Goal: Information Seeking & Learning: Get advice/opinions

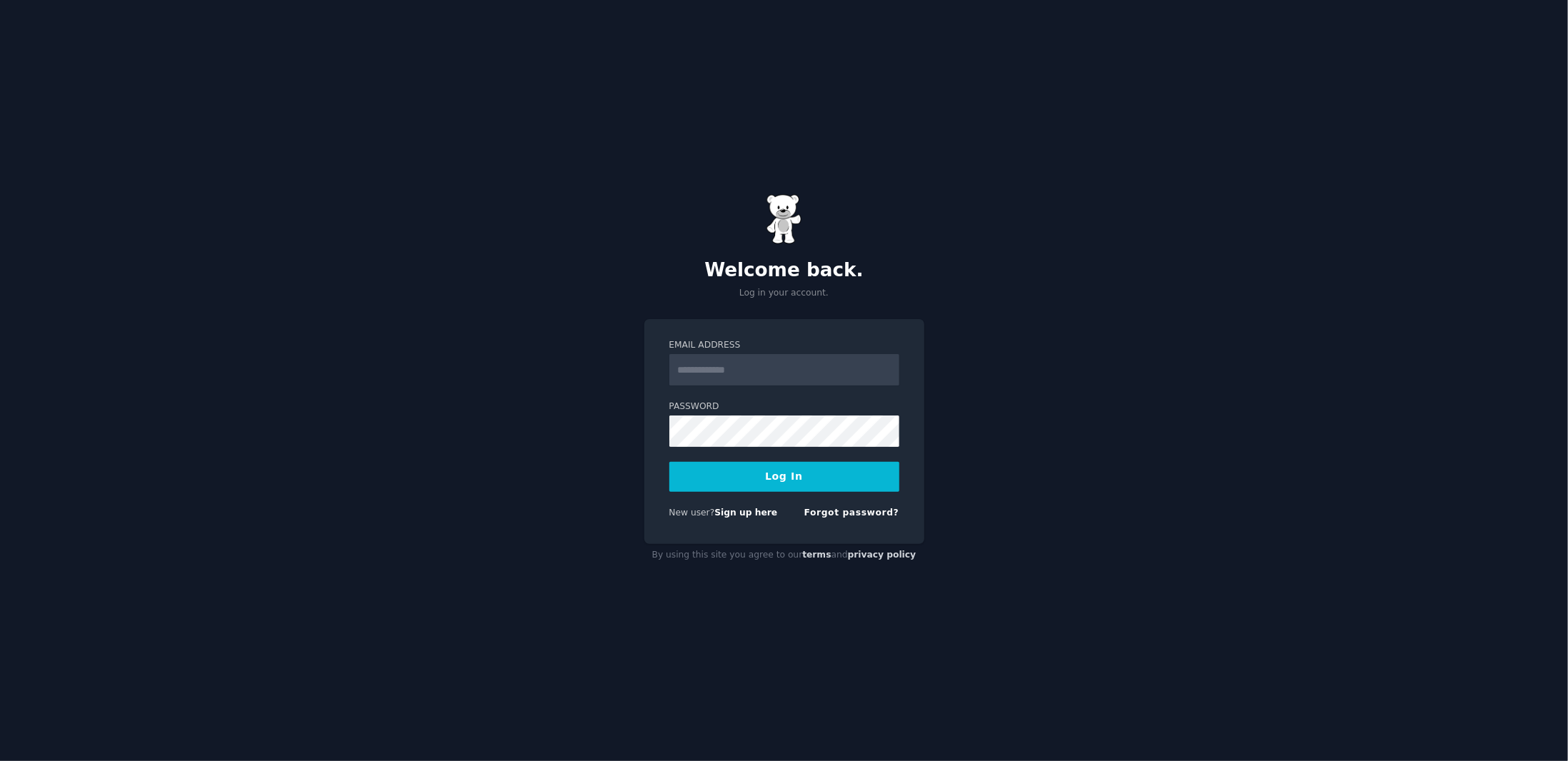
click at [759, 375] on input "Email Address" at bounding box center [784, 369] width 230 height 31
type input "**********"
click at [752, 462] on div "Password" at bounding box center [784, 477] width 230 height 30
click at [757, 514] on link "Sign up here" at bounding box center [745, 512] width 63 height 10
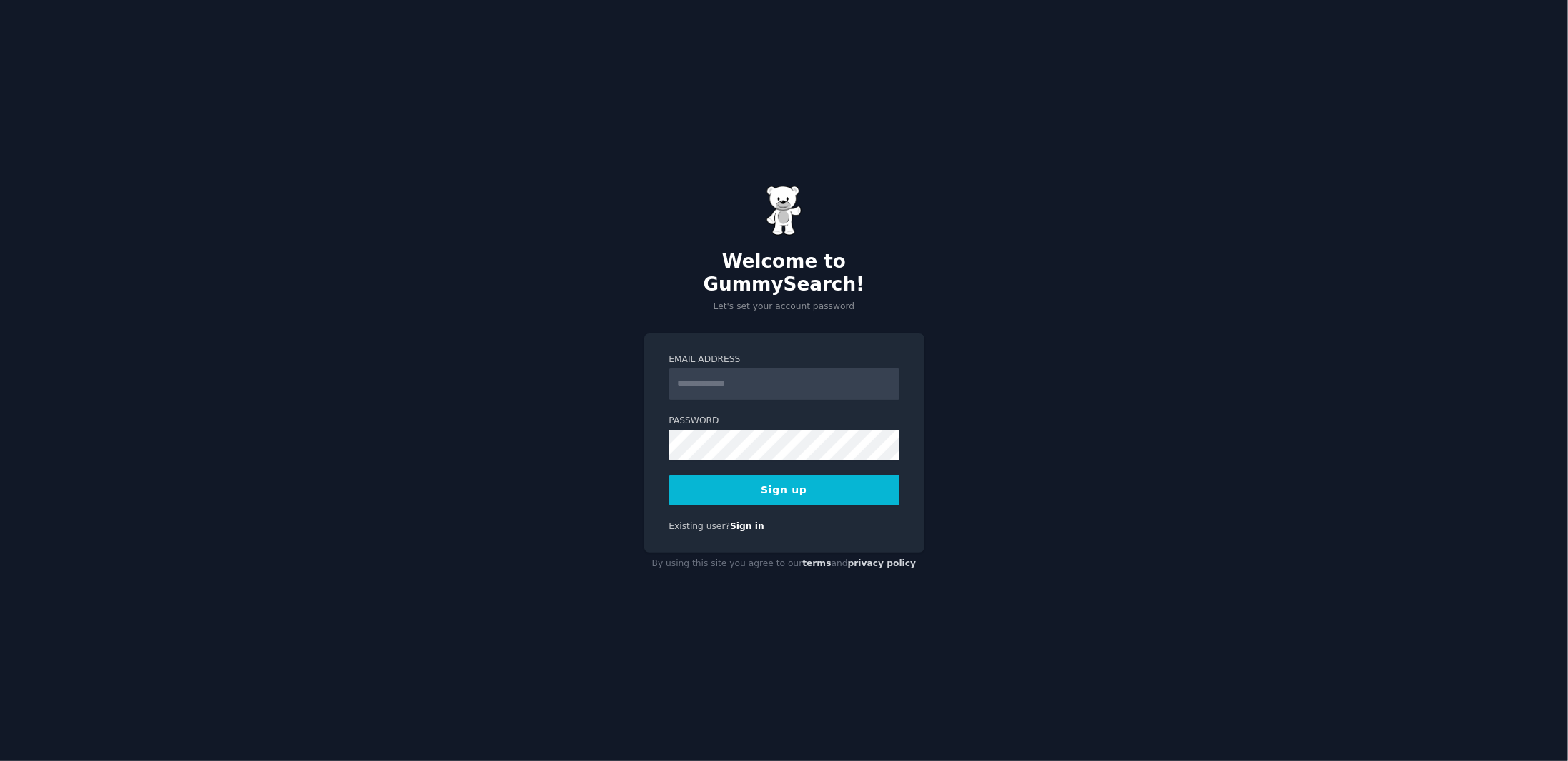
click at [767, 368] on input "Email Address" at bounding box center [784, 384] width 230 height 31
type input "**********"
click at [687, 477] on button "Sign up" at bounding box center [784, 490] width 230 height 30
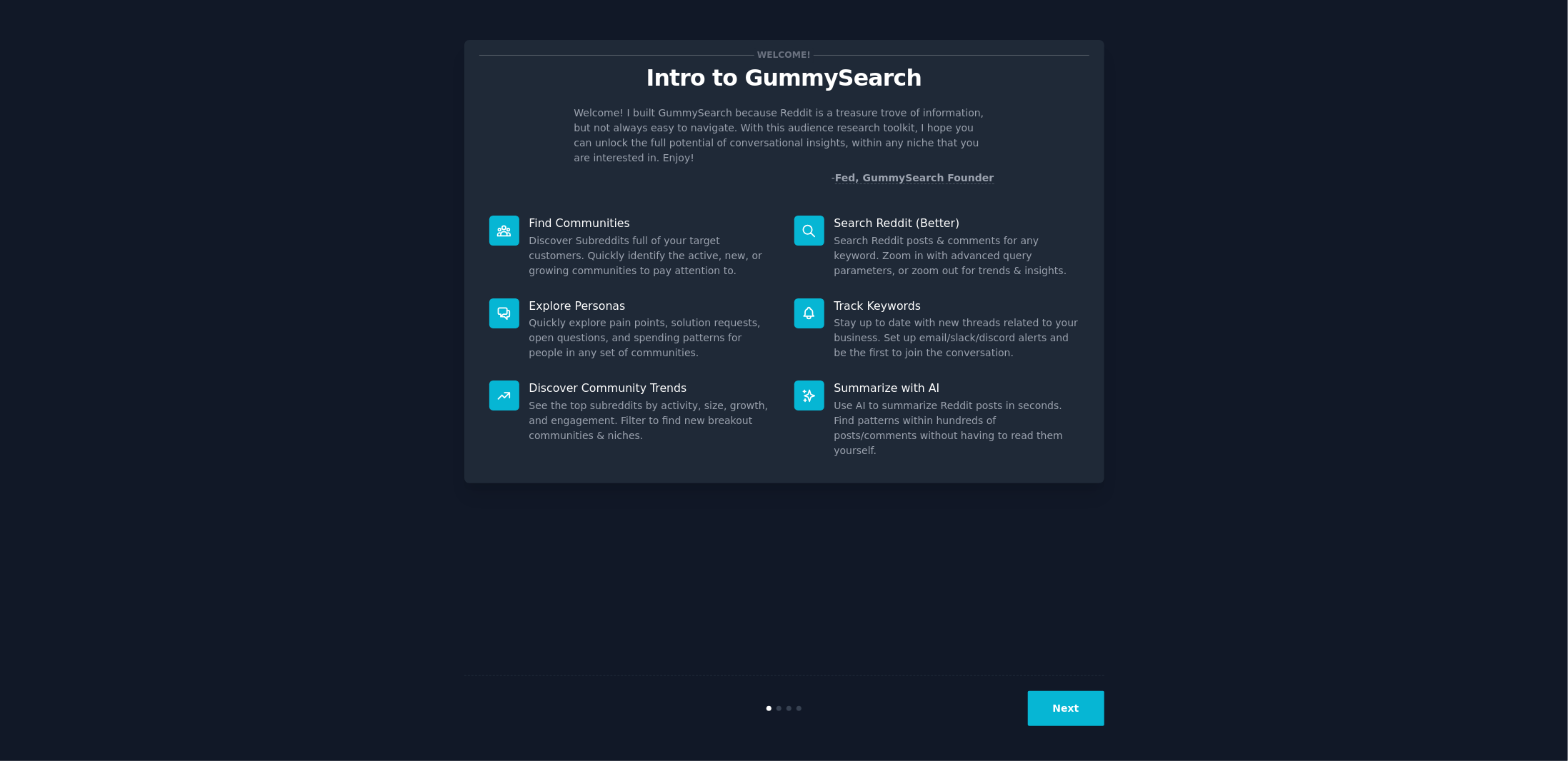
click at [1080, 711] on button "Next" at bounding box center [1066, 708] width 77 height 35
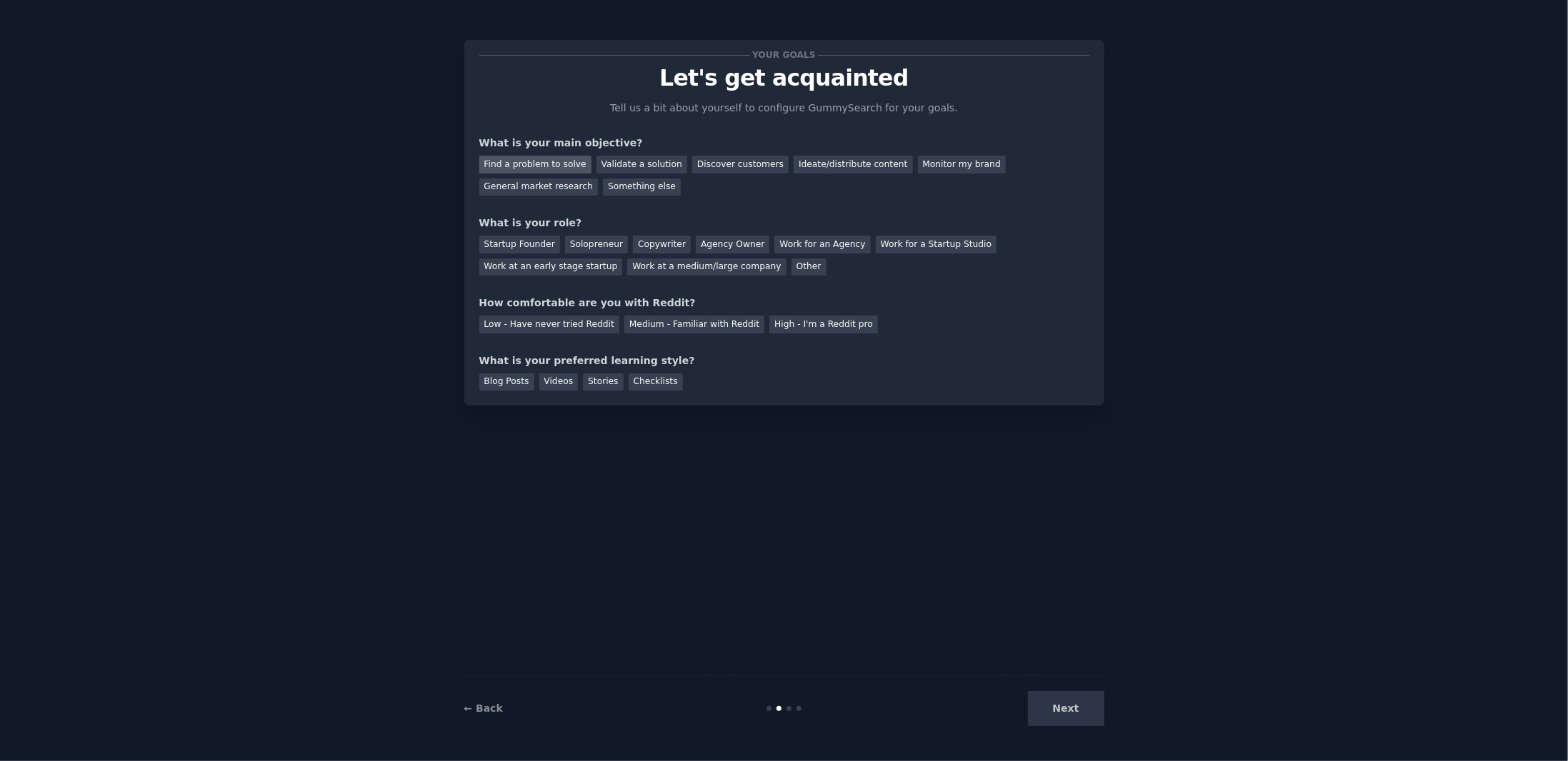
click at [544, 172] on div "Find a problem to solve" at bounding box center [535, 165] width 112 height 18
click at [638, 160] on div "Validate a solution" at bounding box center [642, 165] width 91 height 18
click at [707, 160] on div "Discover customers" at bounding box center [740, 165] width 96 height 18
click at [540, 162] on div "Find a problem to solve" at bounding box center [535, 165] width 112 height 18
click at [524, 242] on div "Startup Founder" at bounding box center [519, 245] width 81 height 18
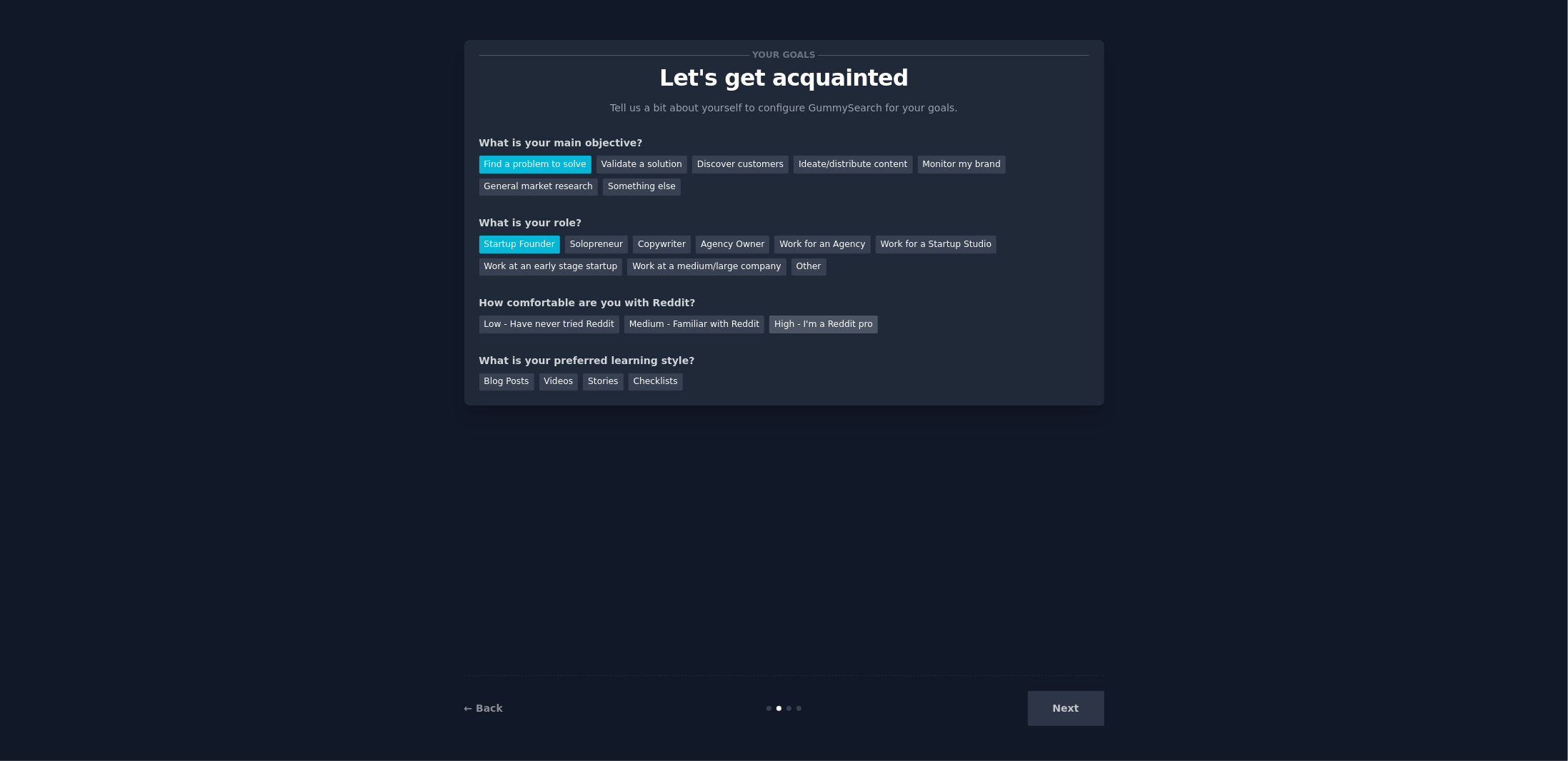
click at [769, 323] on div "High - I'm a Reddit pro" at bounding box center [824, 325] width 109 height 18
click at [508, 382] on div "Blog Posts" at bounding box center [507, 382] width 55 height 18
click at [554, 382] on div "Videos" at bounding box center [559, 382] width 39 height 18
click at [1090, 708] on button "Next" at bounding box center [1066, 708] width 77 height 35
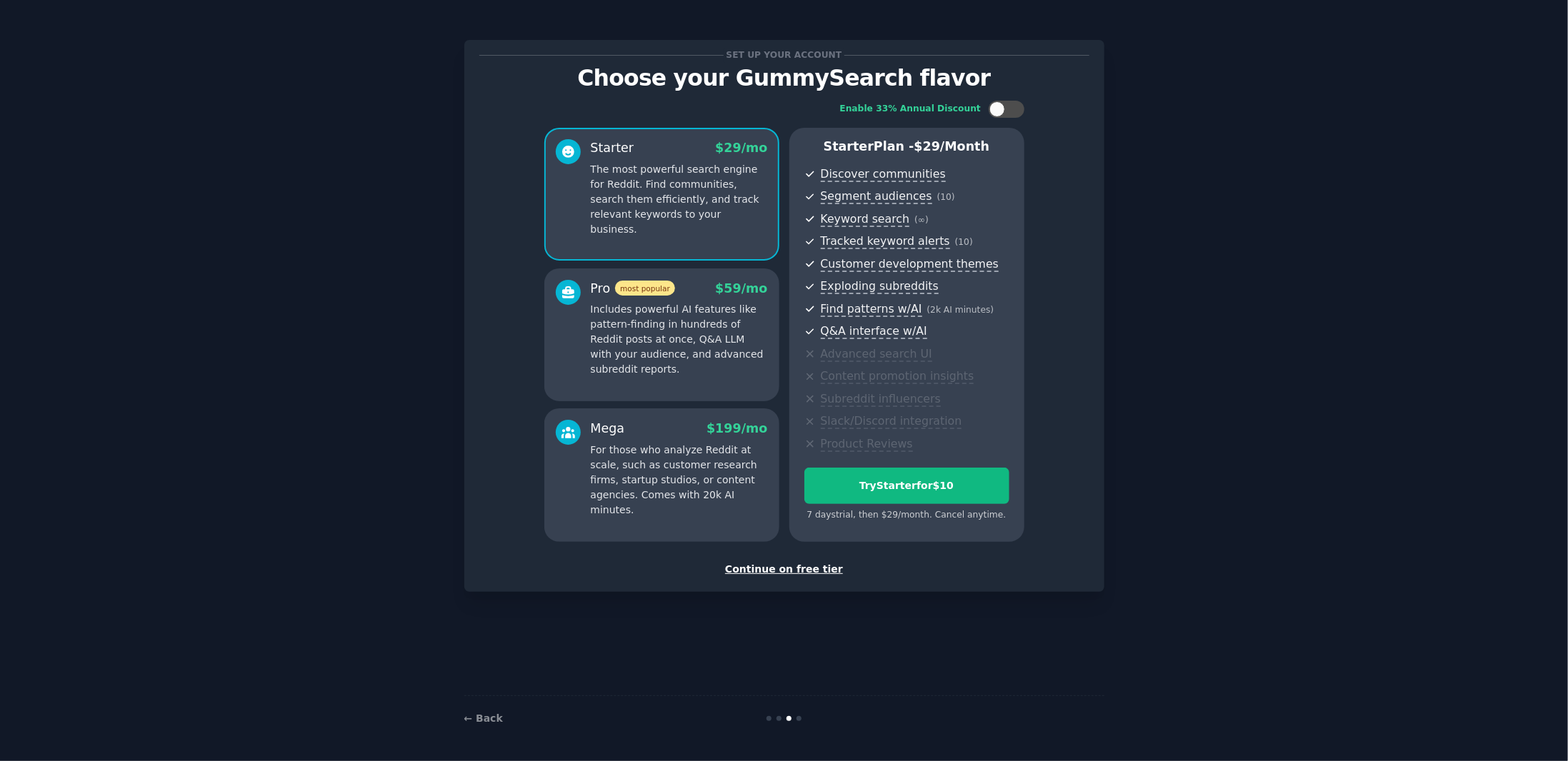
click at [695, 465] on p "For those who analyze Reddit at scale, such as customer research firms, startup…" at bounding box center [678, 480] width 177 height 75
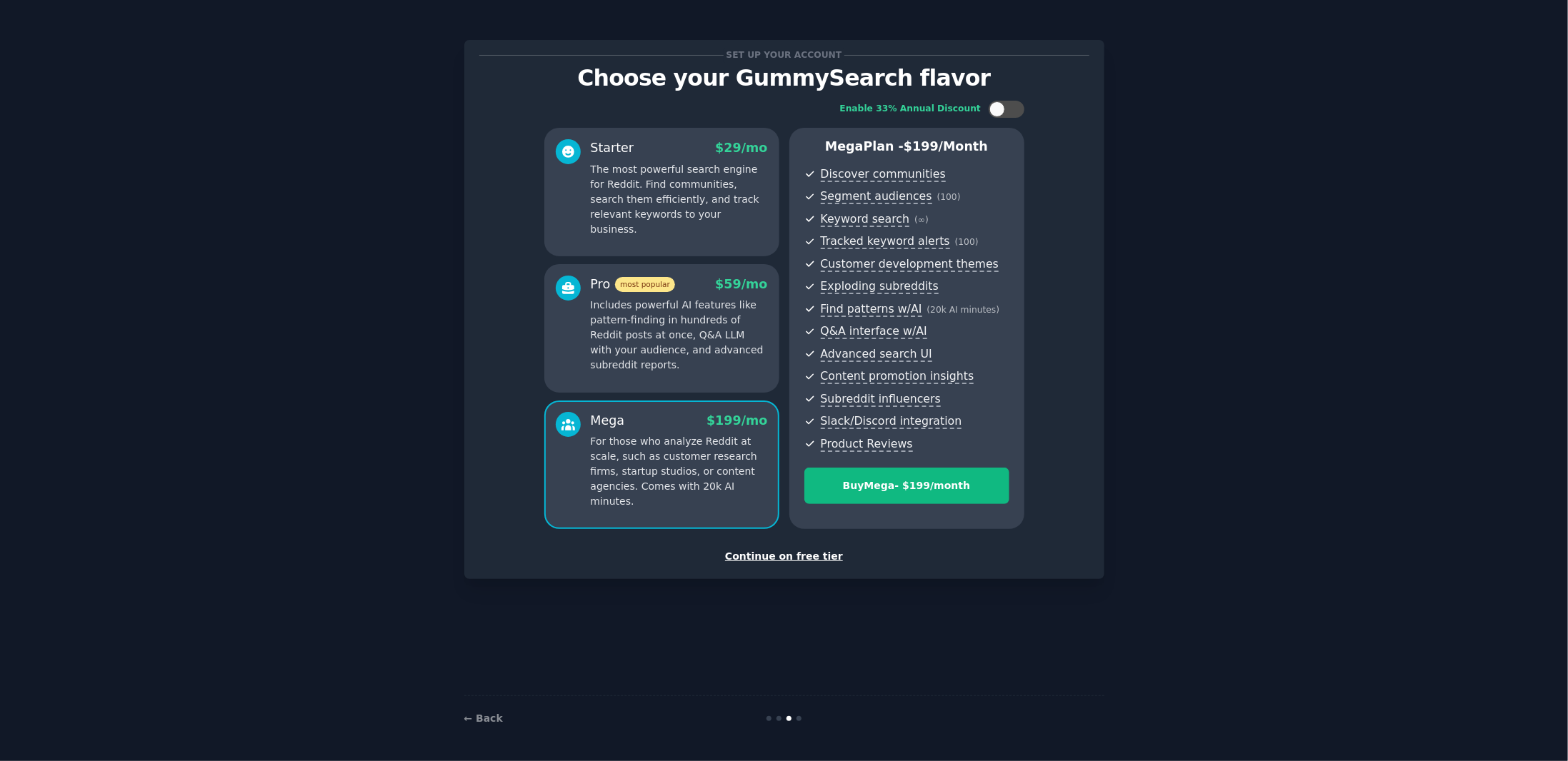
click at [678, 360] on p "Includes powerful AI features like pattern-finding in hundreds of Reddit posts …" at bounding box center [678, 335] width 177 height 75
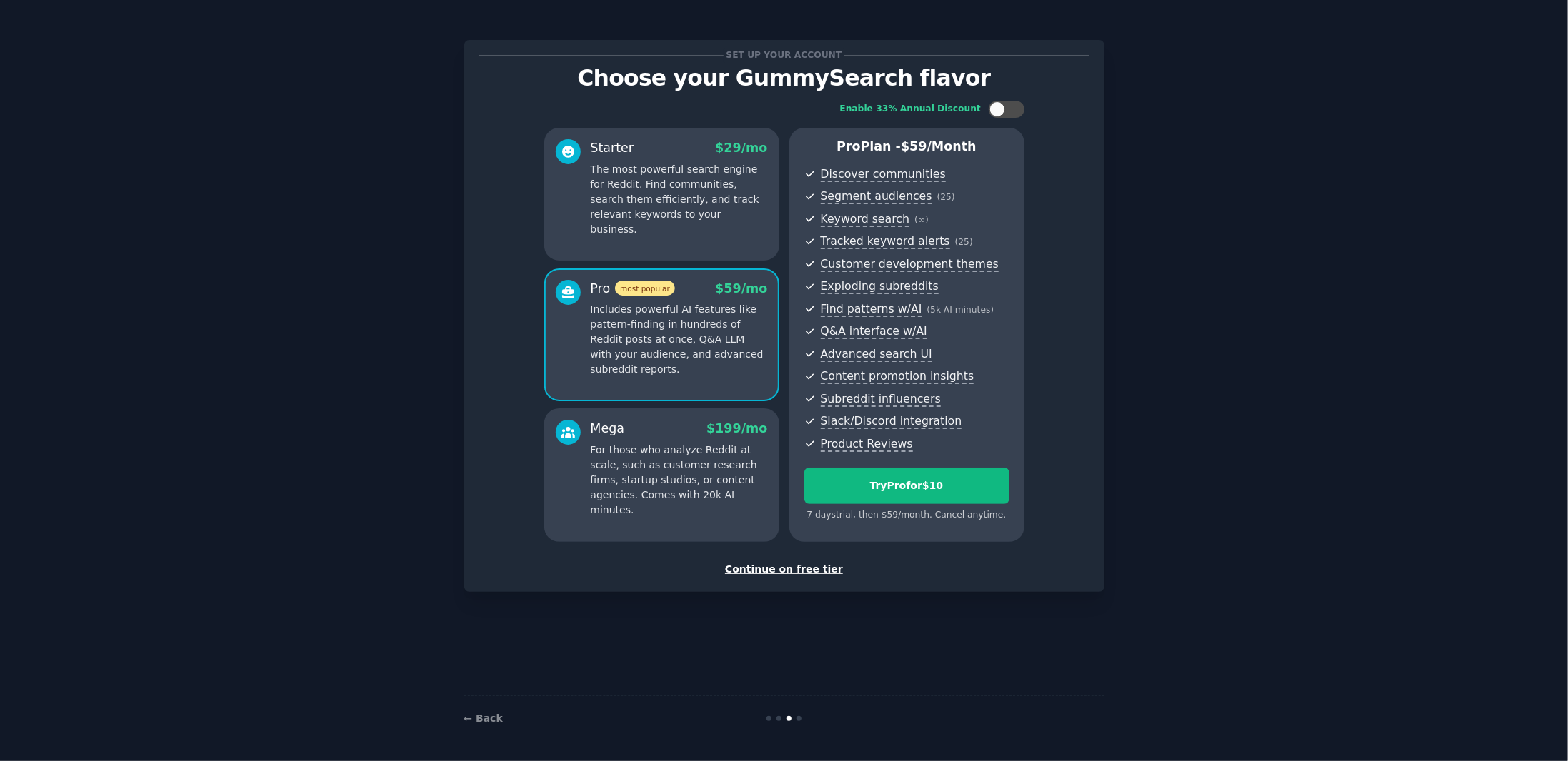
click at [685, 454] on p "For those who analyze Reddit at scale, such as customer research firms, startup…" at bounding box center [678, 480] width 177 height 75
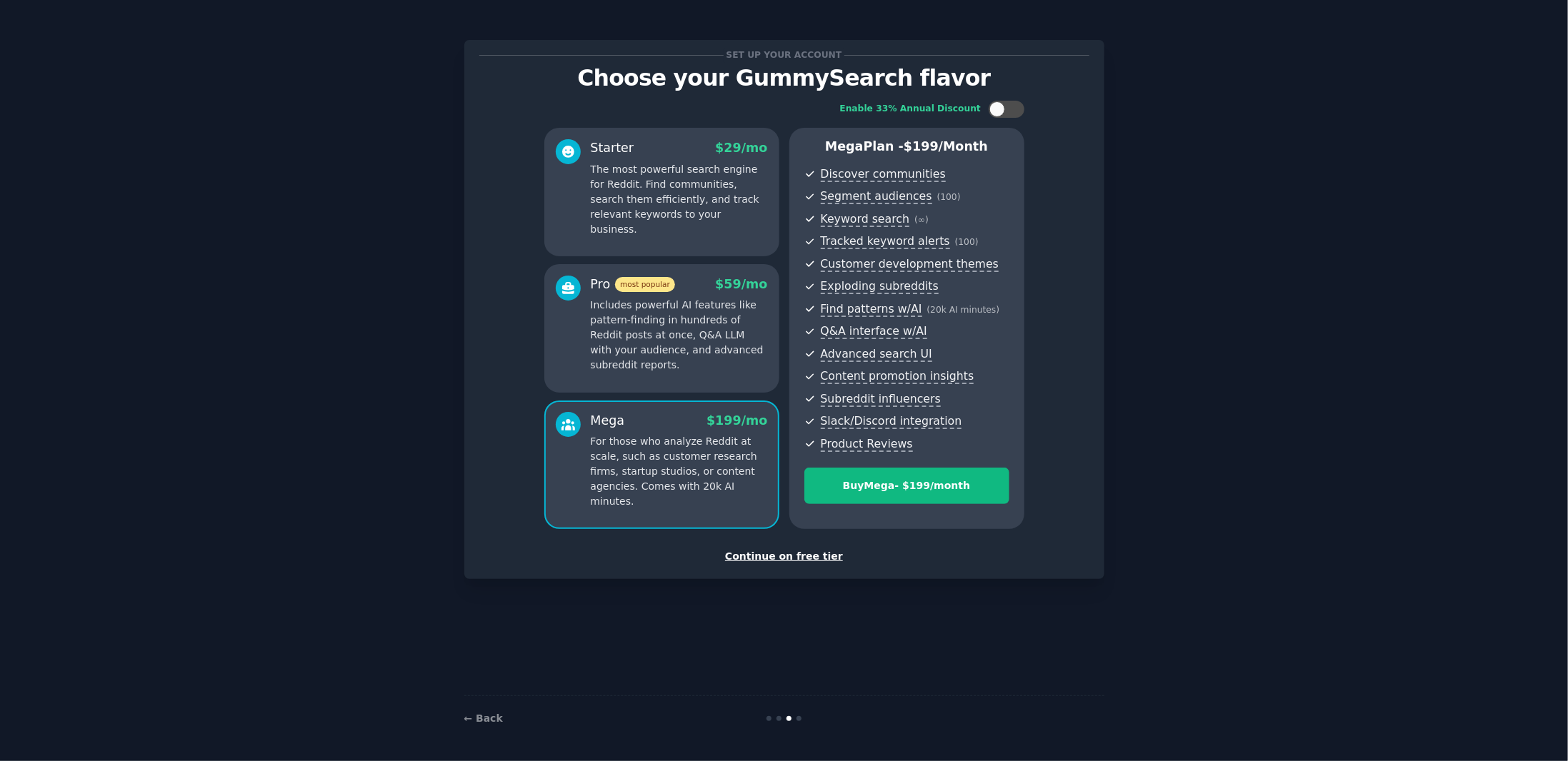
click at [680, 337] on p "Includes powerful AI features like pattern-finding in hundreds of Reddit posts …" at bounding box center [678, 335] width 177 height 75
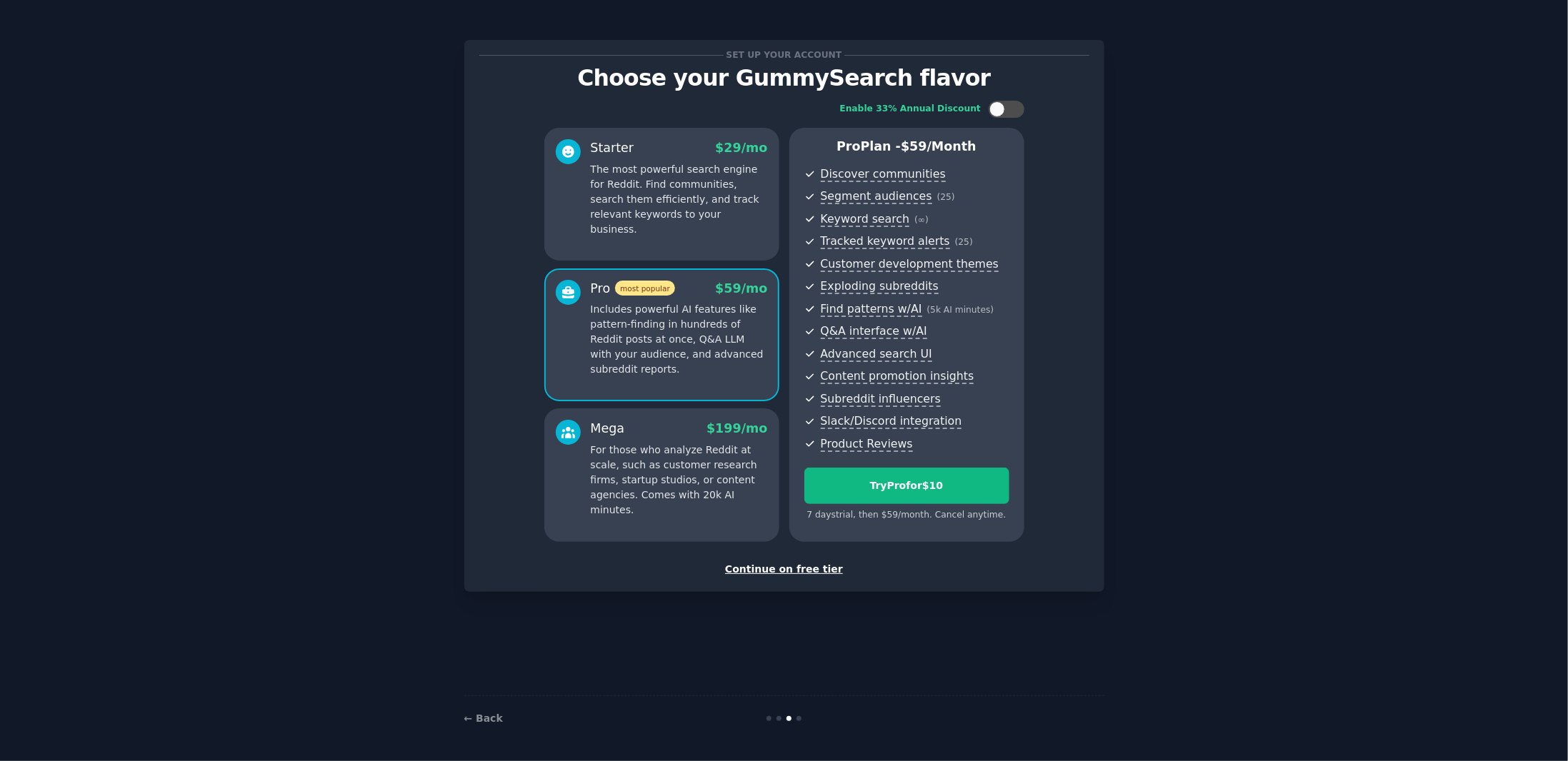
click at [693, 434] on div "Mega $ 199 /mo" at bounding box center [678, 429] width 177 height 18
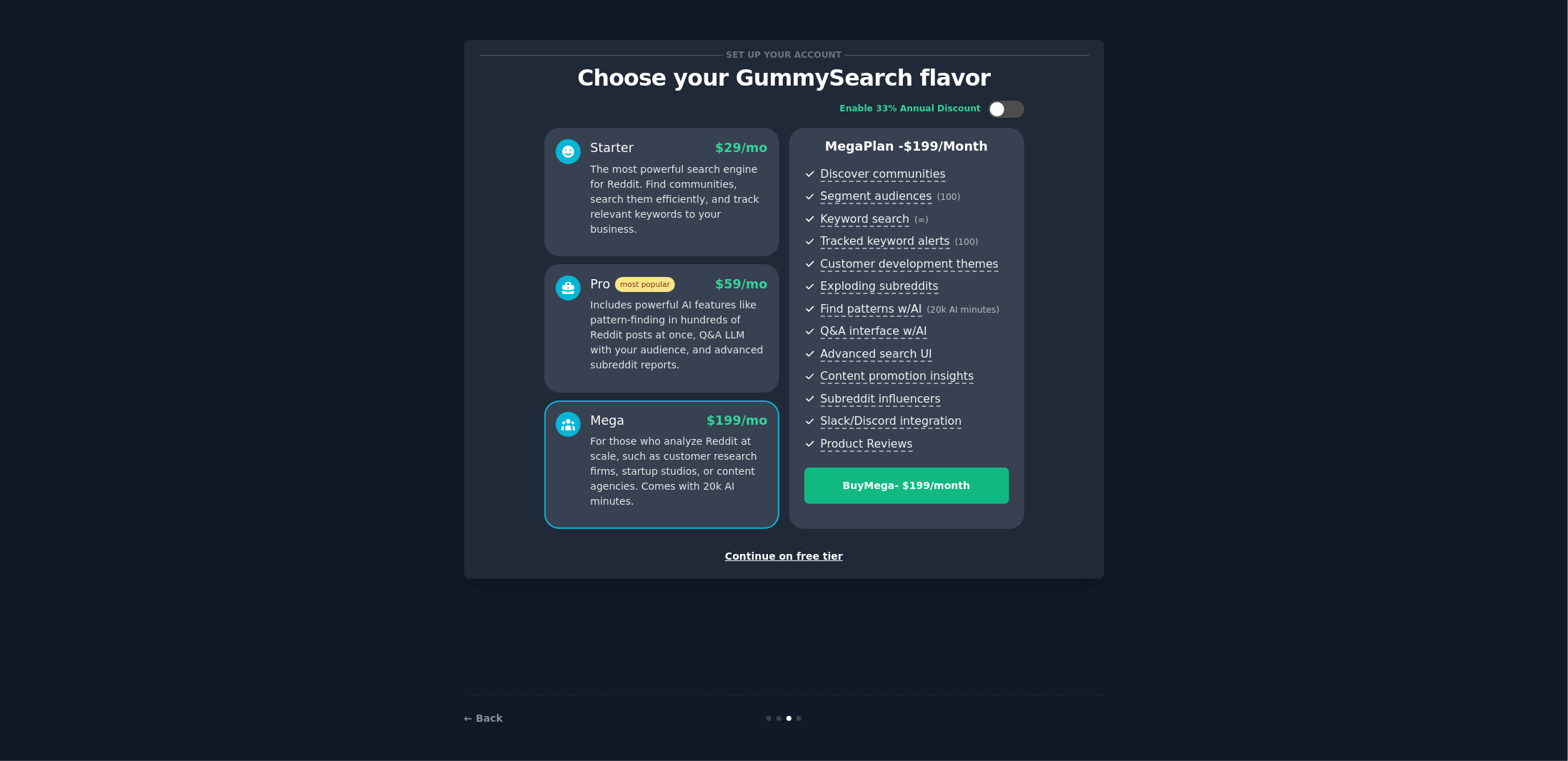
click at [684, 359] on p "Includes powerful AI features like pattern-finding in hundreds of Reddit posts …" at bounding box center [678, 335] width 177 height 75
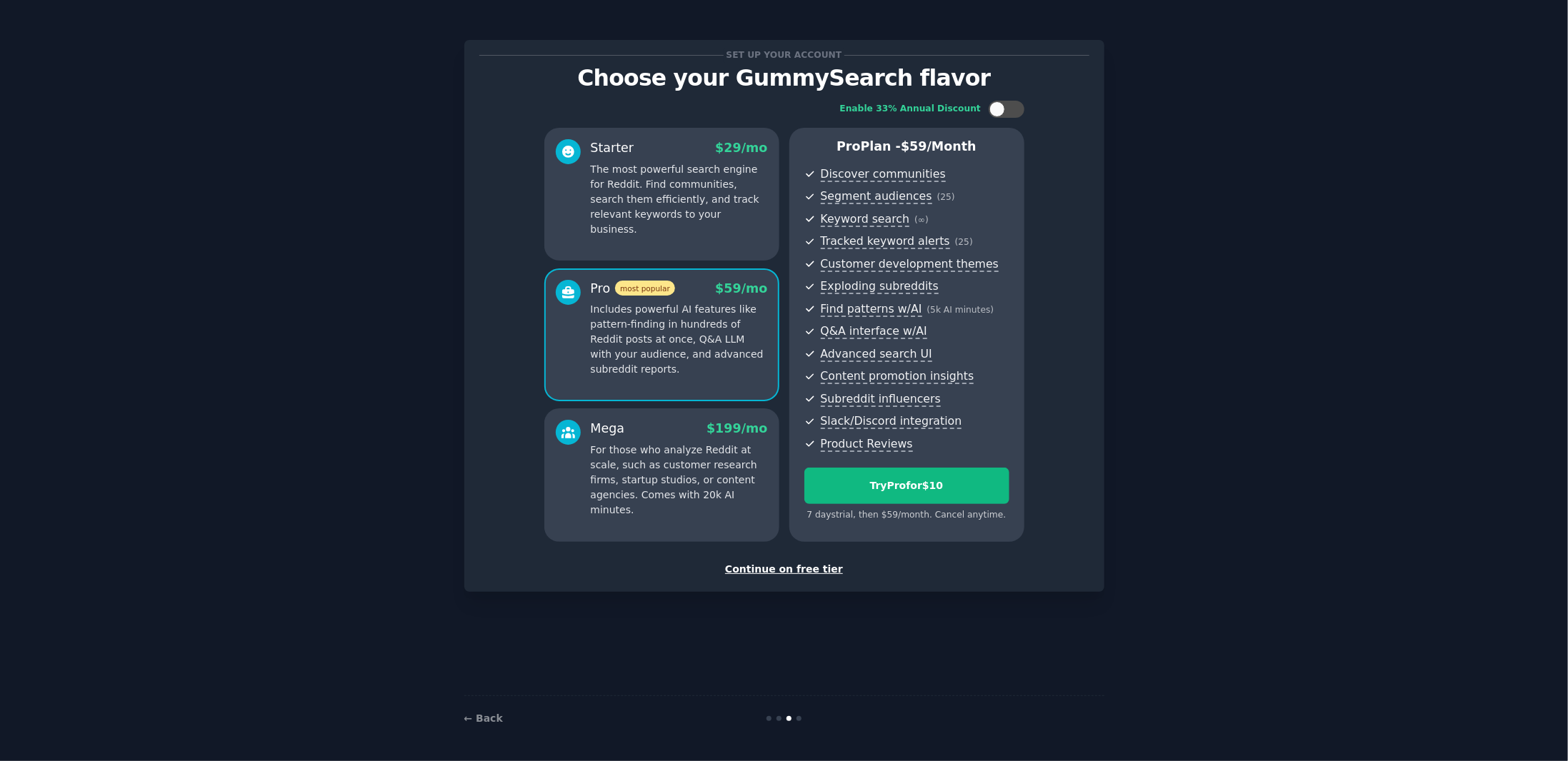
click at [678, 438] on div "Mega $ 199 /mo For those who analyze Reddit at scale, such as customer research…" at bounding box center [678, 469] width 177 height 98
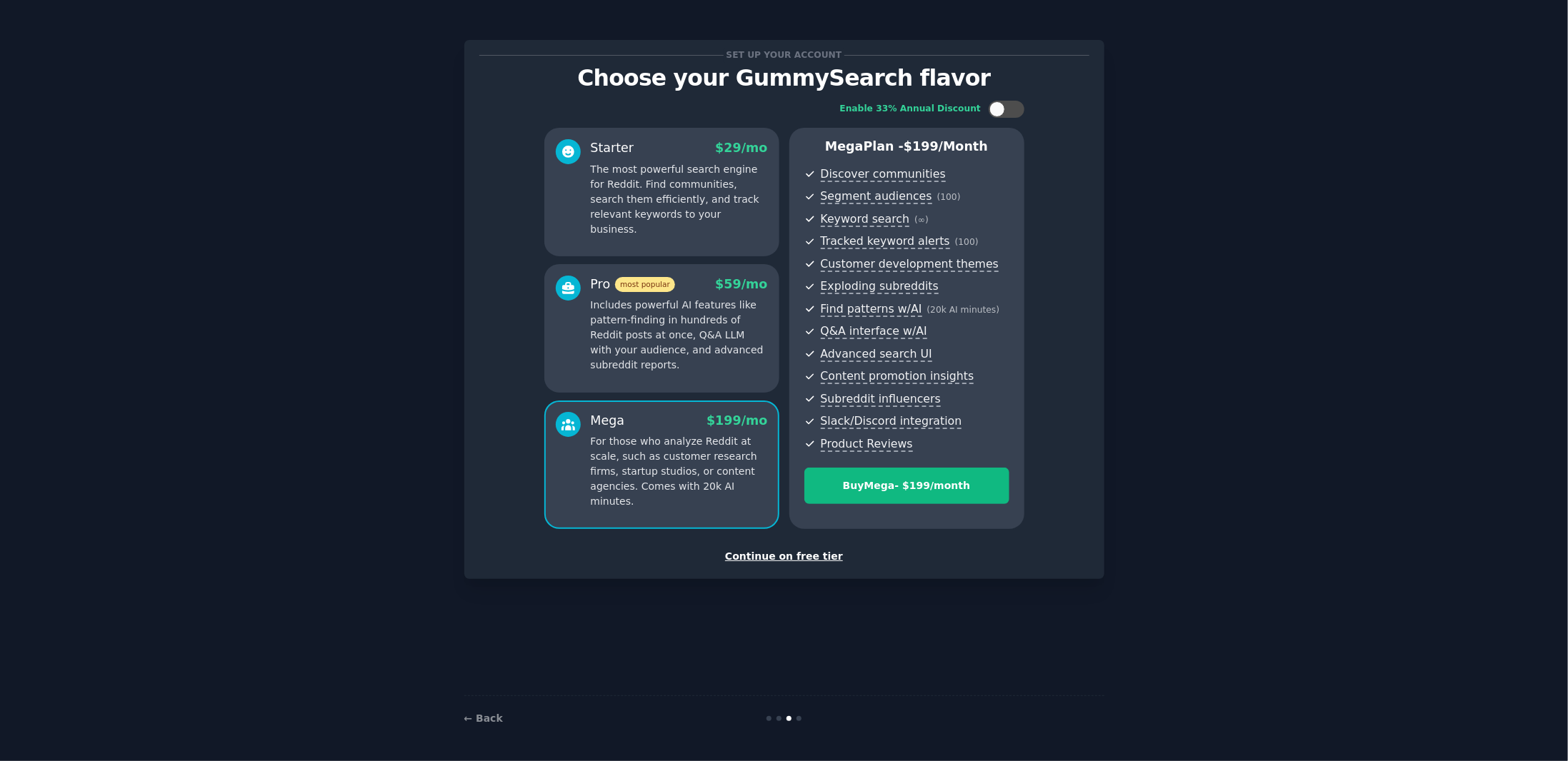
click at [663, 335] on p "Includes powerful AI features like pattern-finding in hundreds of Reddit posts …" at bounding box center [678, 335] width 177 height 75
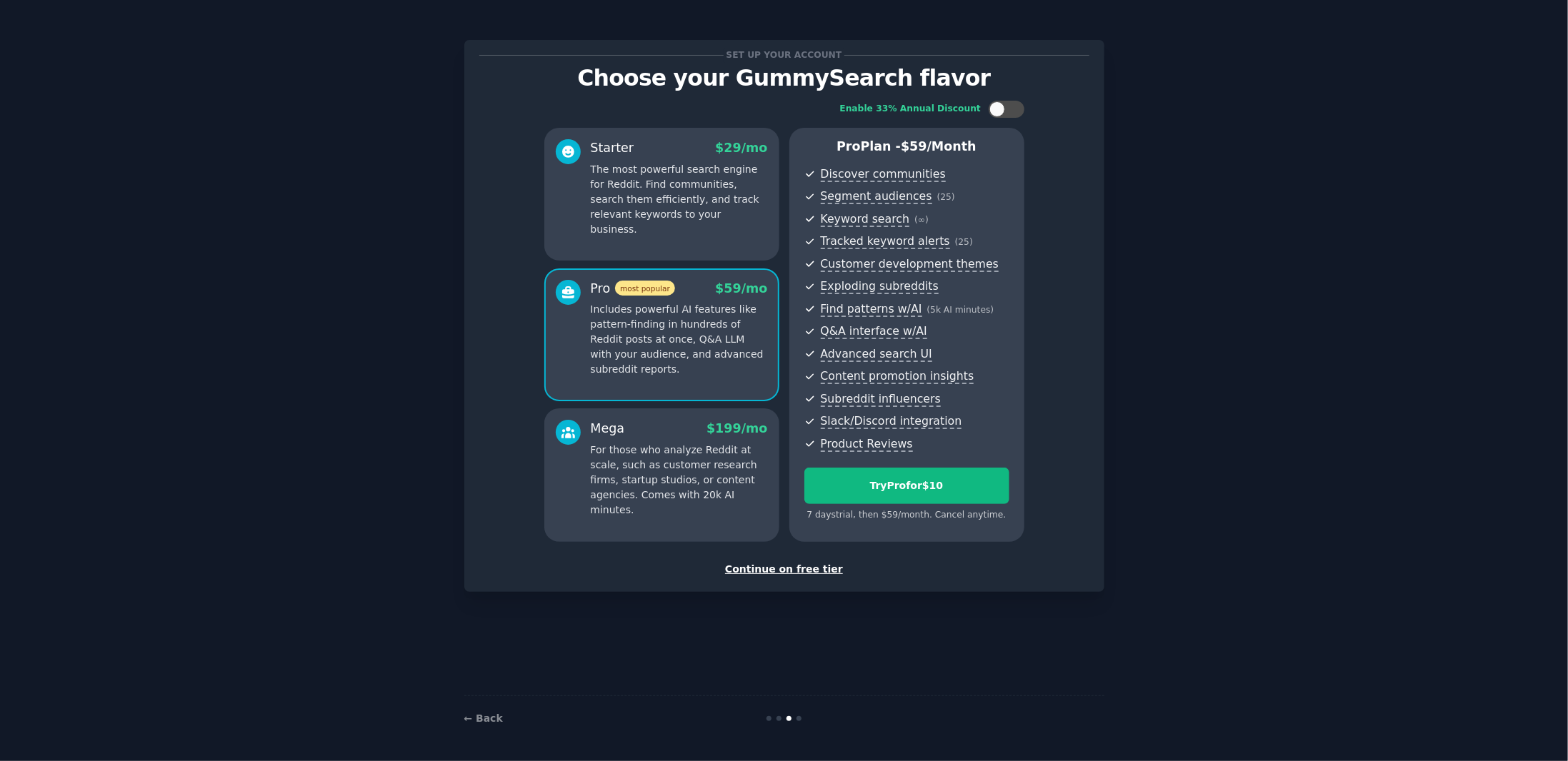
click at [673, 199] on p "The most powerful search engine for Reddit. Find communities, search them effic…" at bounding box center [678, 199] width 177 height 75
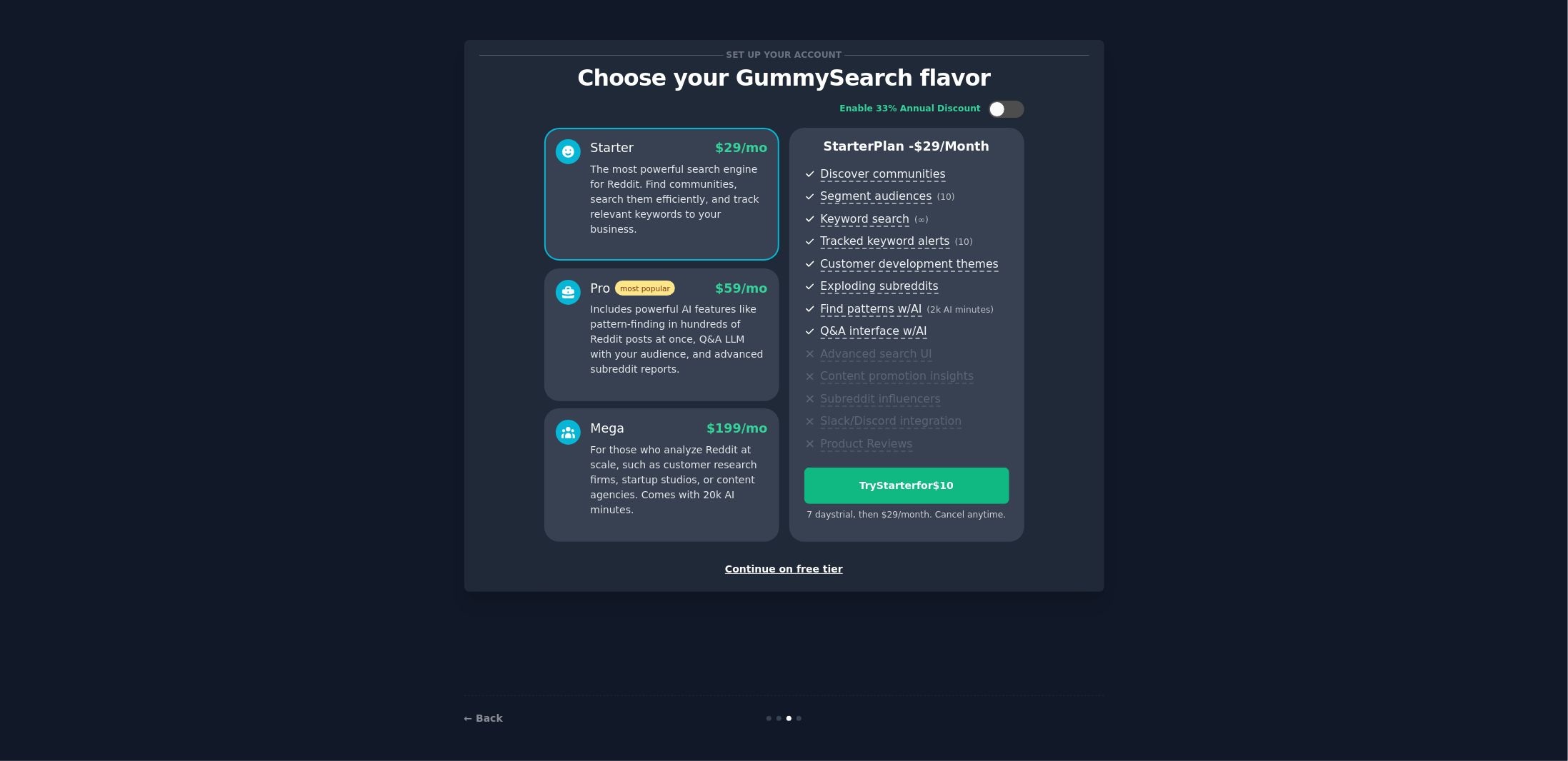
click at [676, 336] on p "Includes powerful AI features like pattern-finding in hundreds of Reddit posts …" at bounding box center [678, 339] width 177 height 75
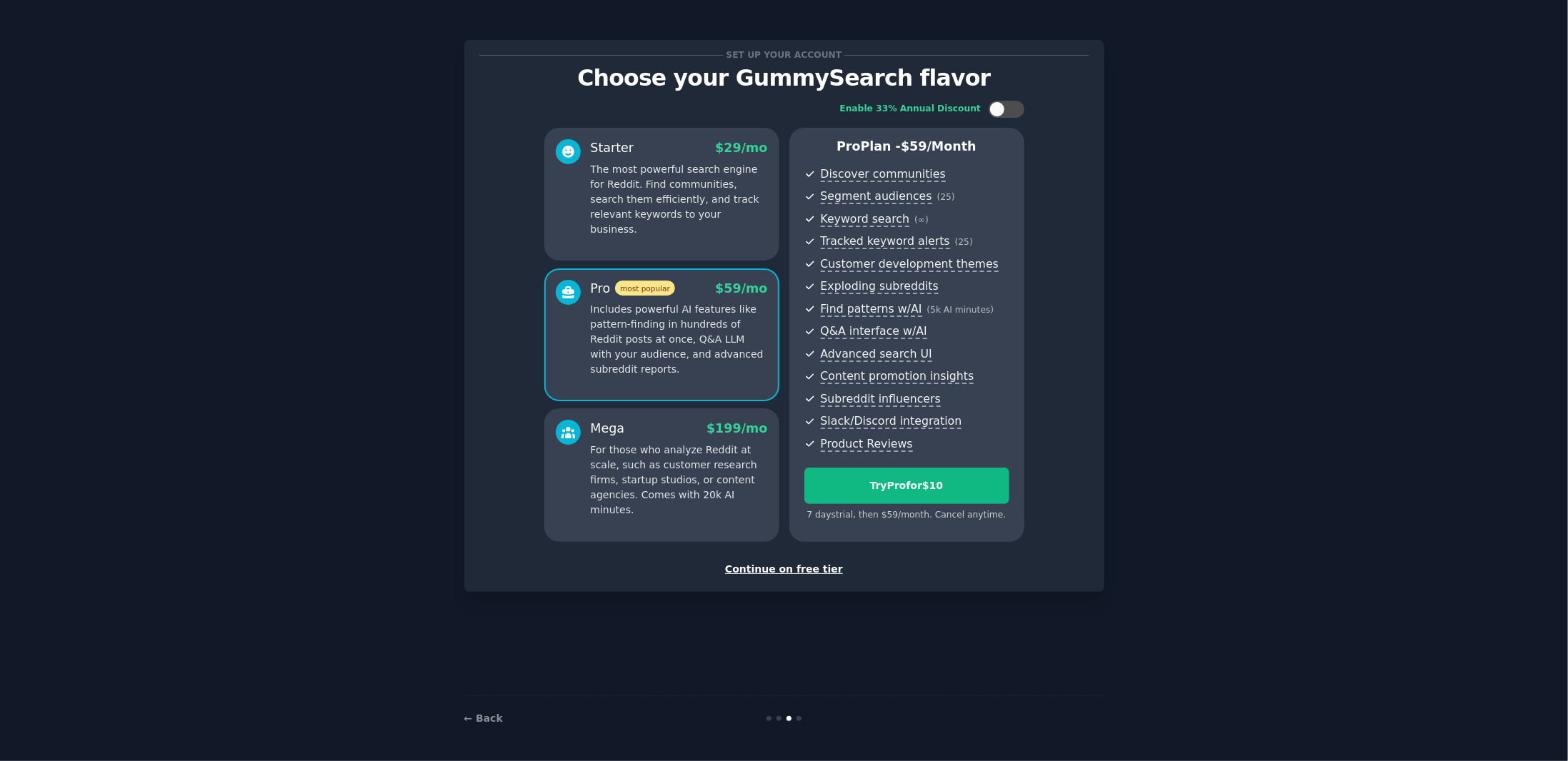
click at [1001, 119] on div "Enable 33% Annual Discount Starter $ 29 /mo The most powerful search engine for…" at bounding box center [784, 321] width 610 height 461
click at [1003, 110] on div at bounding box center [997, 109] width 16 height 16
click at [1003, 110] on div at bounding box center [999, 109] width 10 height 7
checkbox input "false"
click at [674, 186] on p "The most powerful search engine for Reddit. Find communities, search them effic…" at bounding box center [678, 199] width 177 height 75
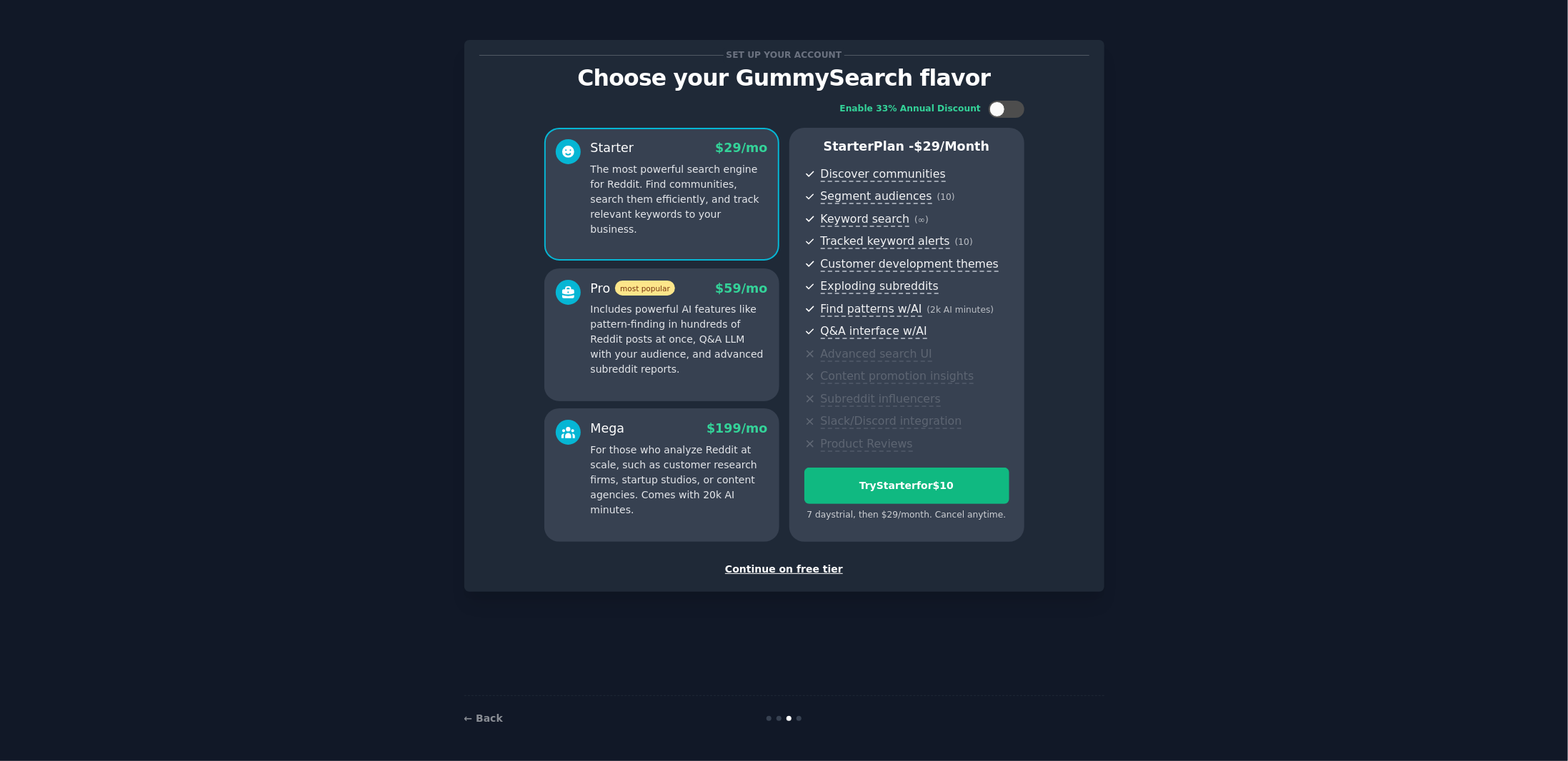
click at [684, 294] on div "Pro most popular $ 59 /mo" at bounding box center [678, 288] width 177 height 18
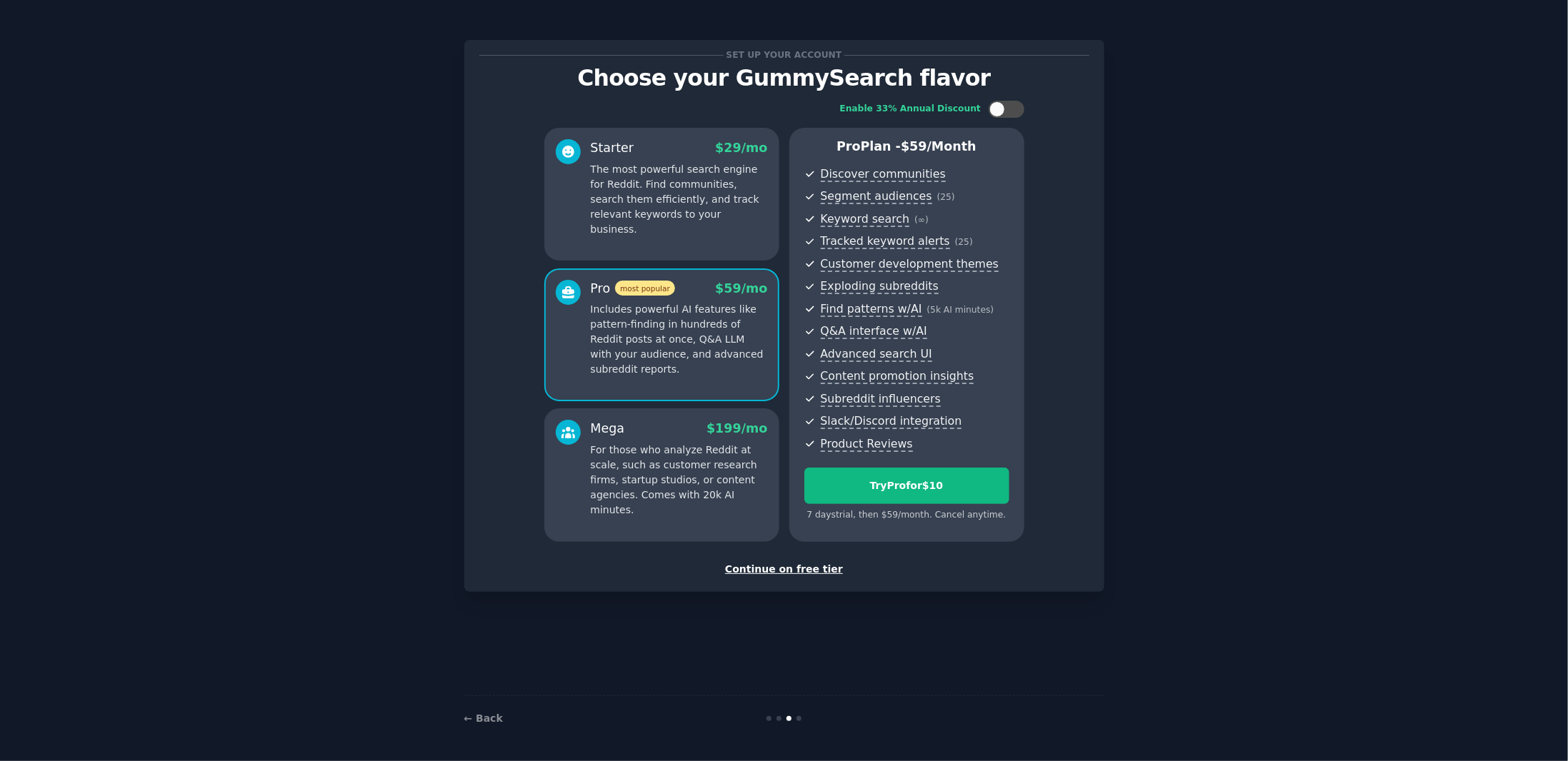
click at [684, 180] on p "The most powerful search engine for Reddit. Find communities, search them effic…" at bounding box center [678, 199] width 177 height 75
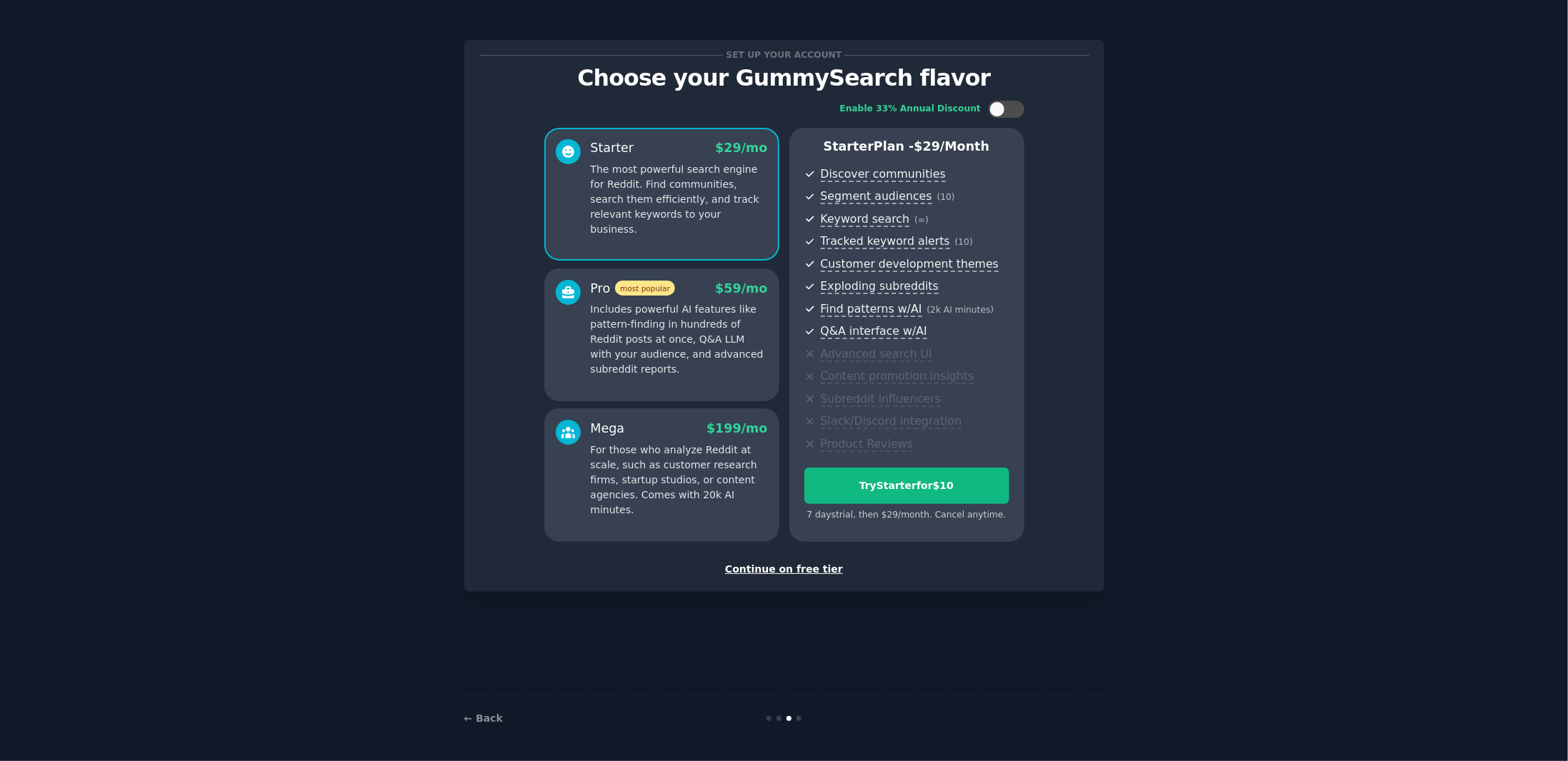
click at [697, 308] on p "Includes powerful AI features like pattern-finding in hundreds of Reddit posts …" at bounding box center [678, 339] width 177 height 75
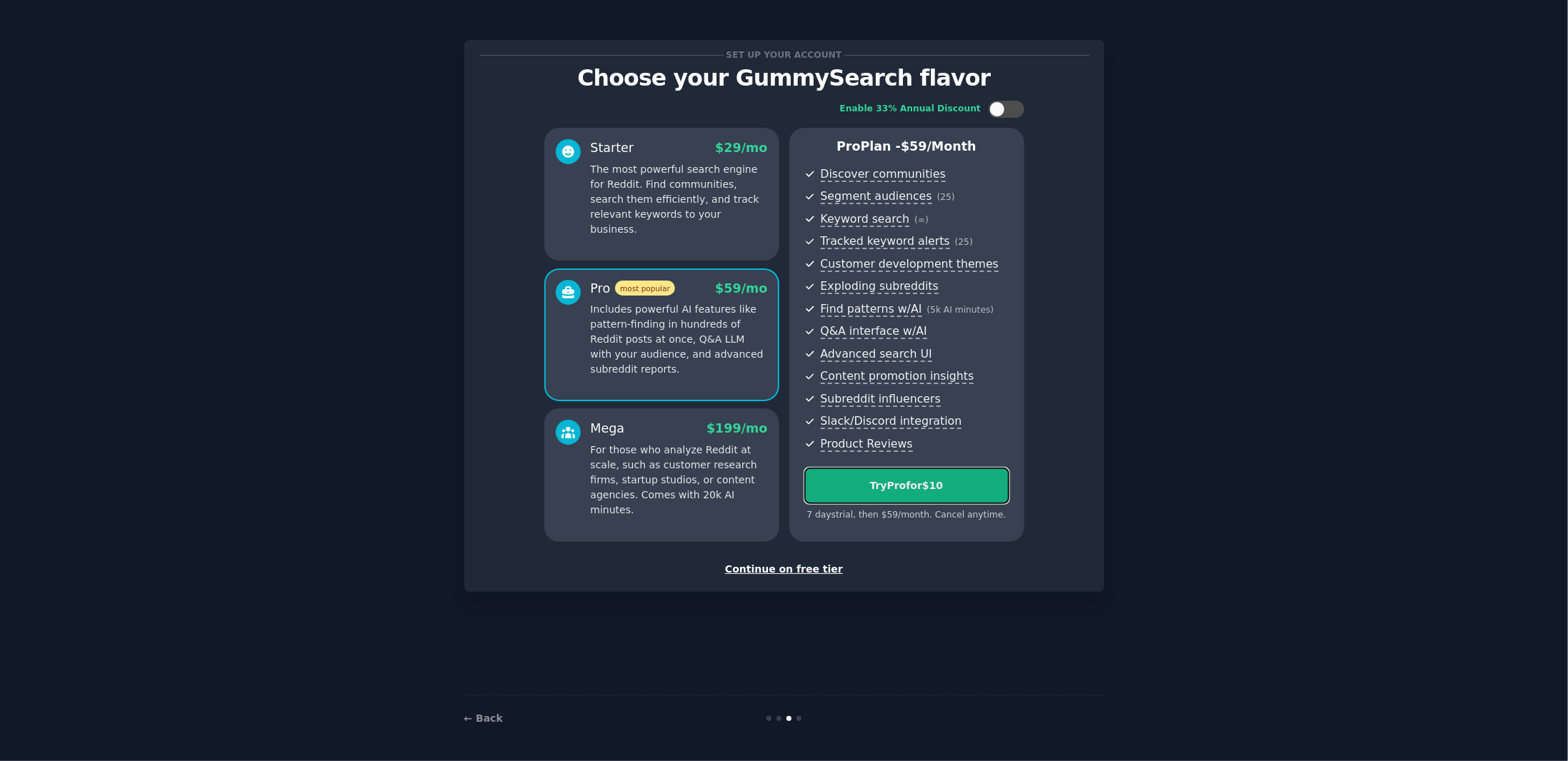
click at [907, 478] on div "Try Pro for $10" at bounding box center [906, 485] width 204 height 15
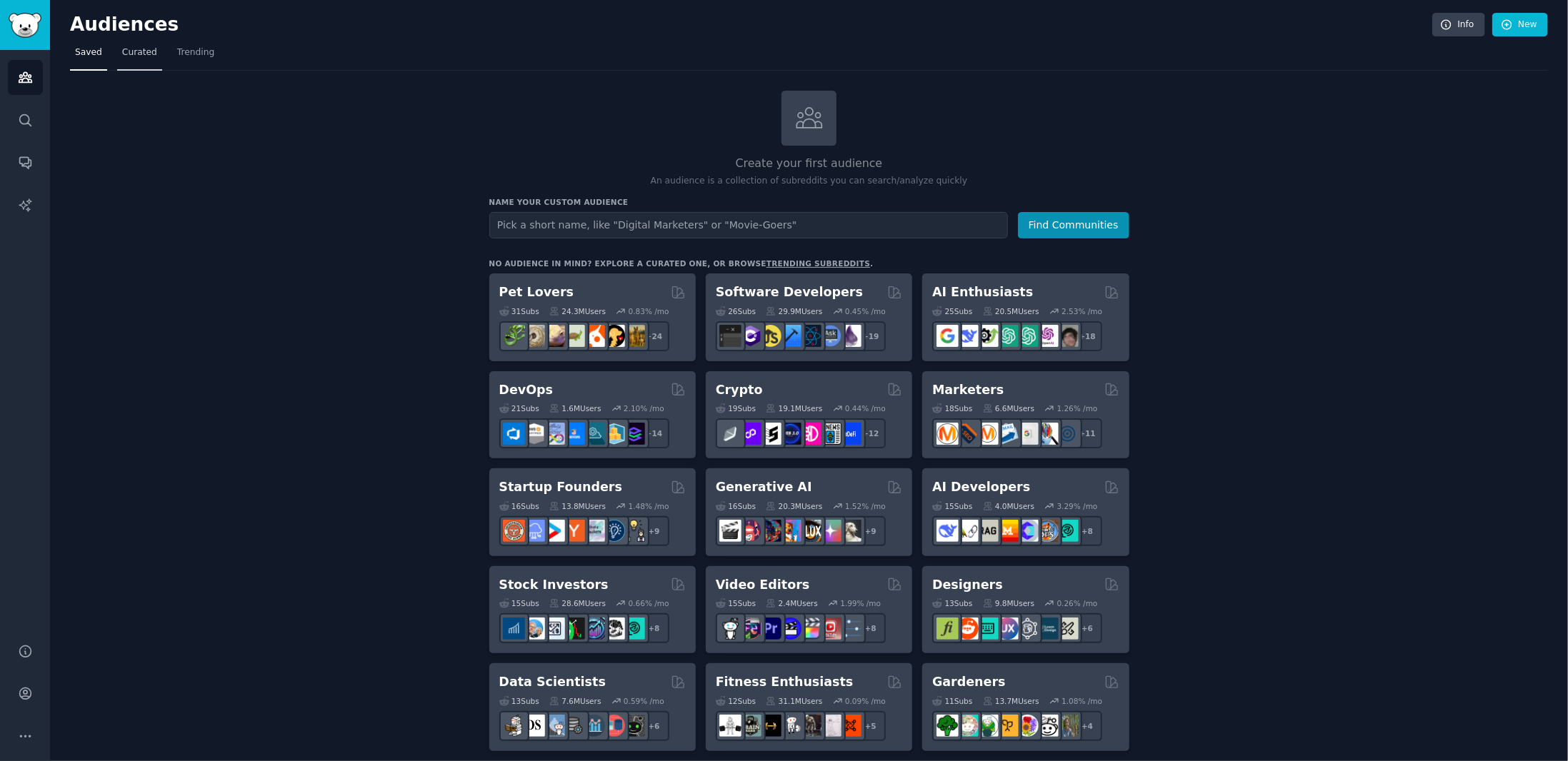
click at [144, 46] on span "Curated" at bounding box center [139, 53] width 35 height 12
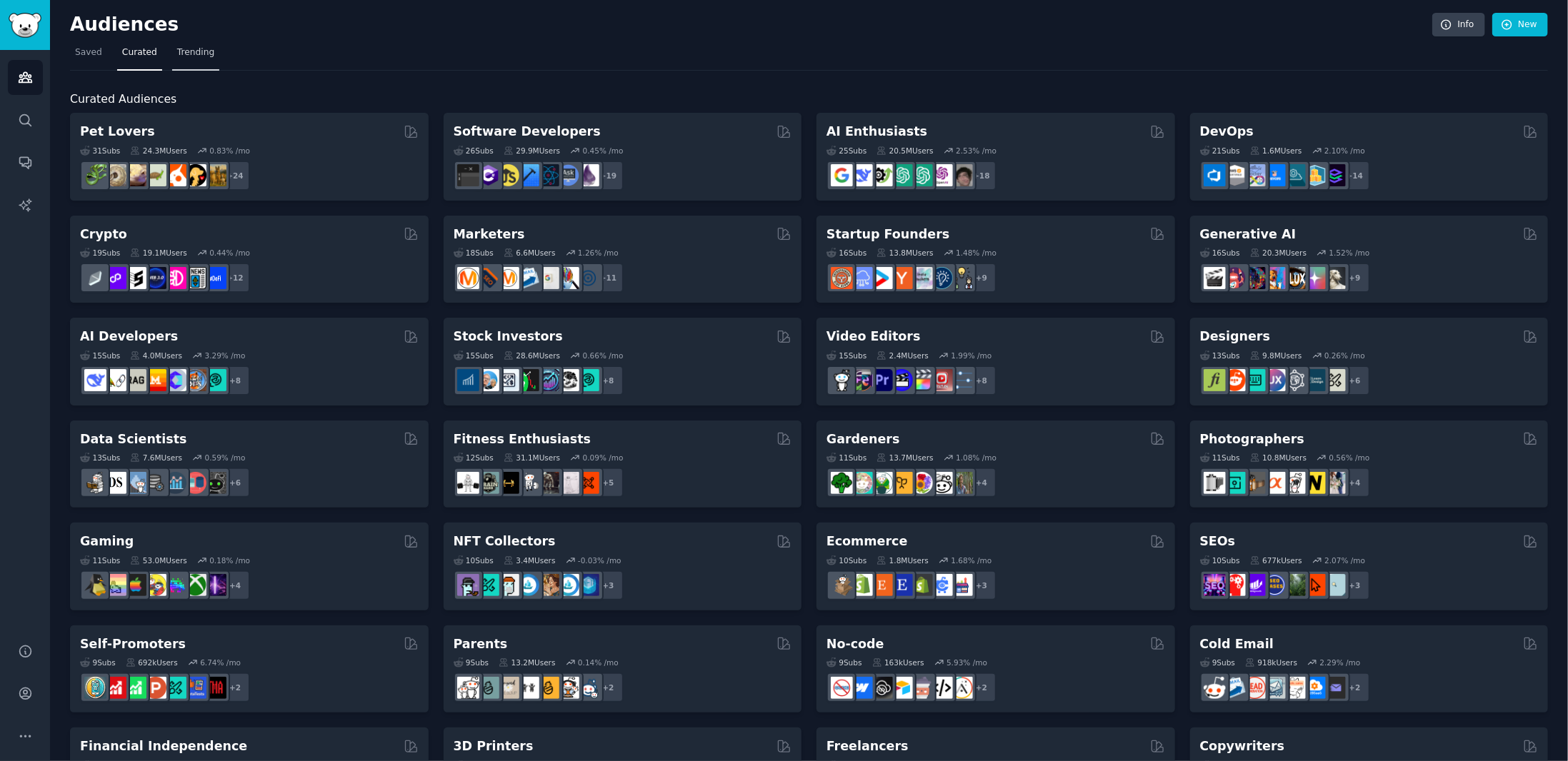
click at [186, 54] on span "Trending" at bounding box center [196, 53] width 37 height 12
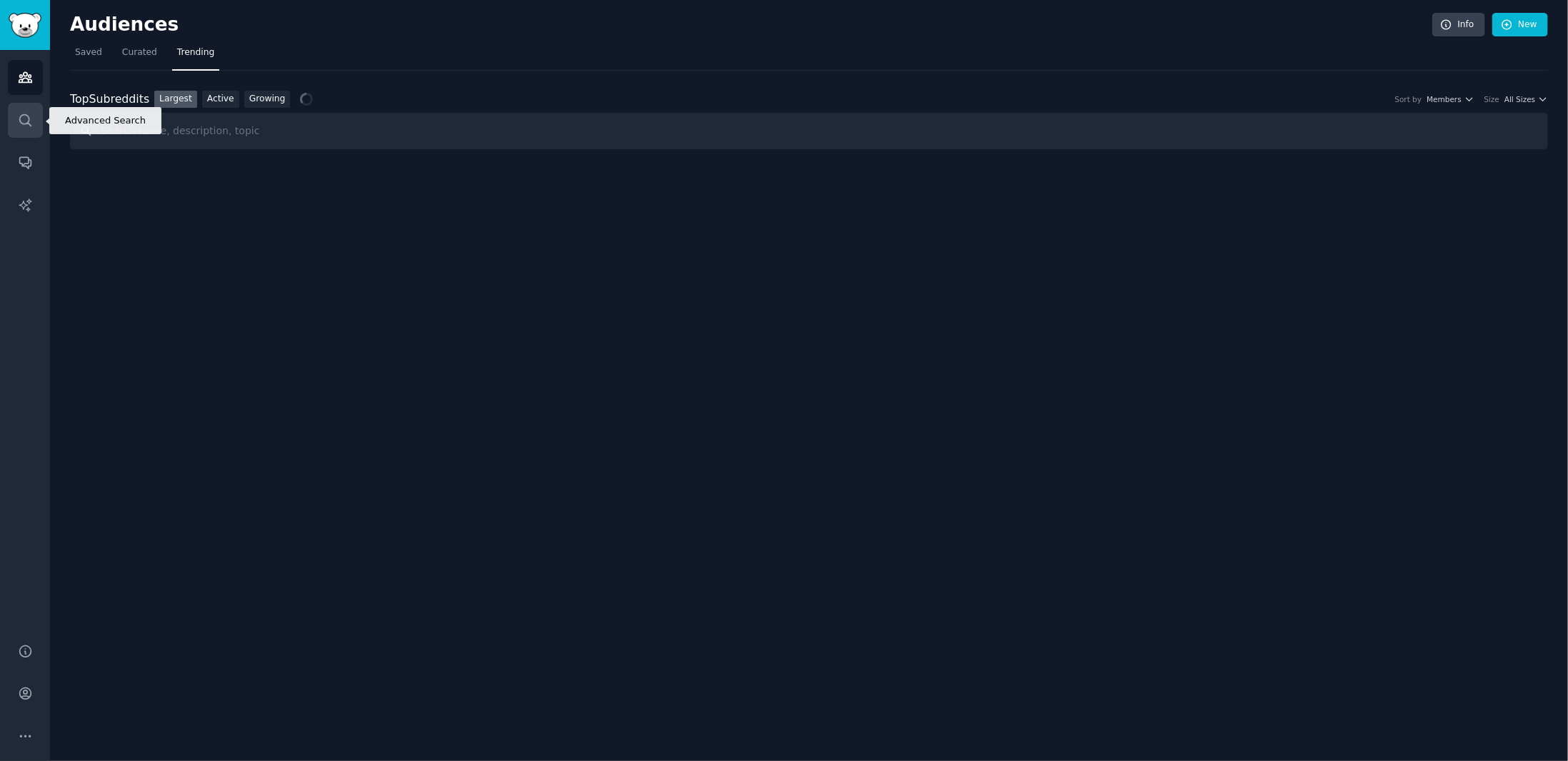
click at [18, 125] on icon "Sidebar" at bounding box center [25, 120] width 15 height 15
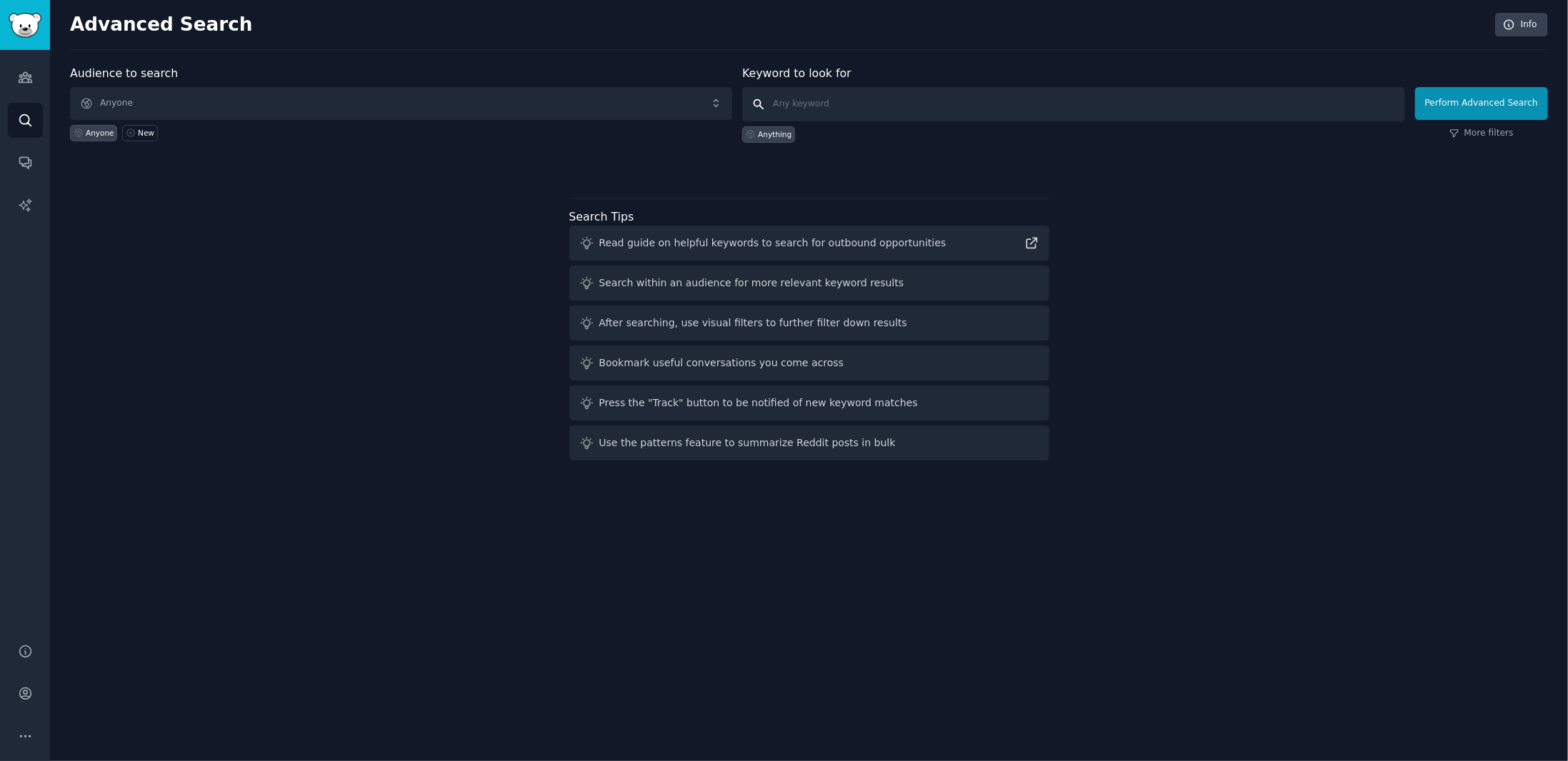
click at [839, 110] on input "text" at bounding box center [1073, 104] width 662 height 35
click at [402, 95] on span "Anyone" at bounding box center [402, 103] width 662 height 33
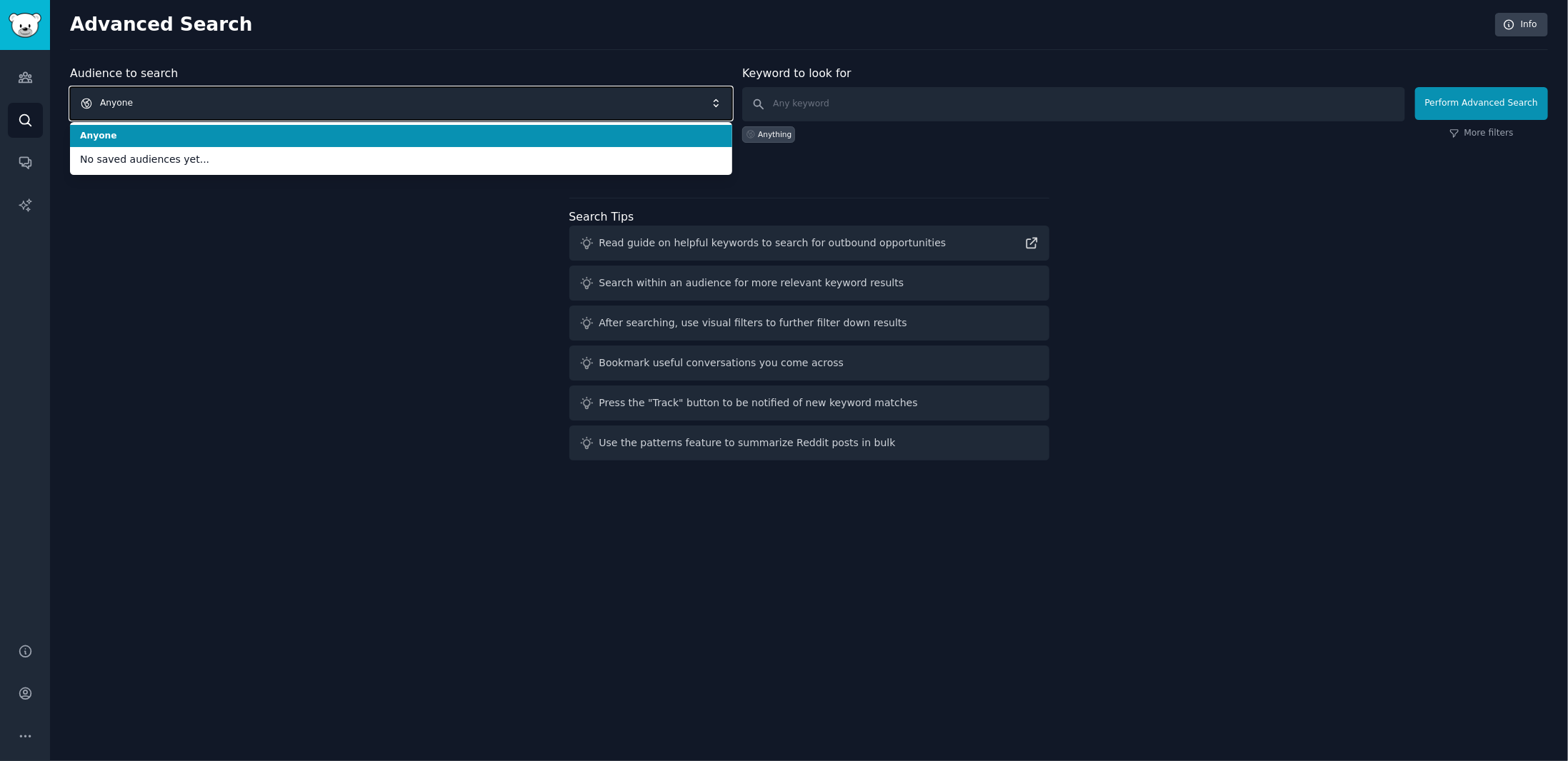
click at [402, 95] on span "Anyone" at bounding box center [402, 103] width 662 height 33
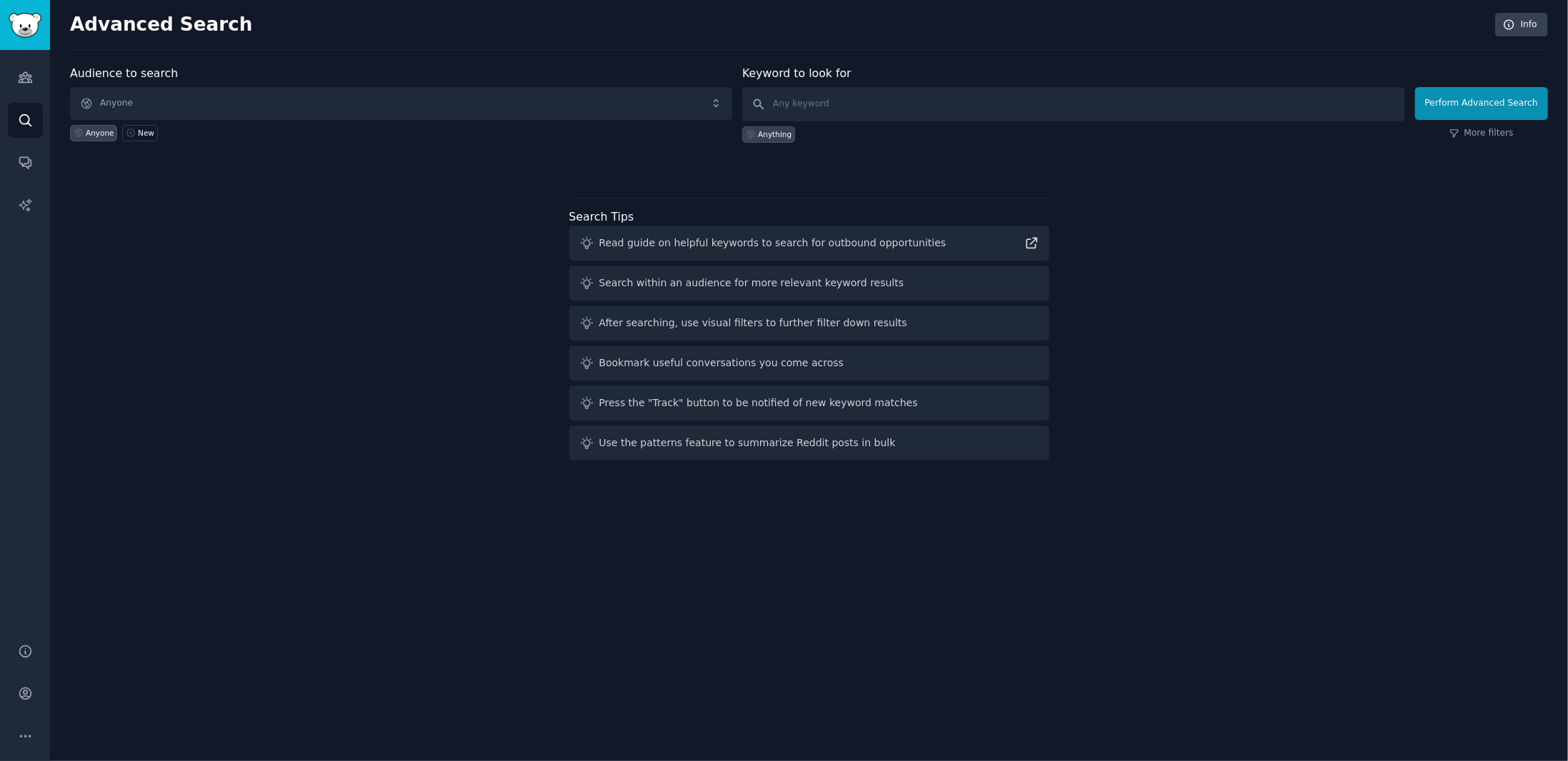
click at [706, 397] on div "Press the "Track" button to be notified of new keyword matches" at bounding box center [759, 402] width 319 height 15
click at [35, 157] on link "Conversations" at bounding box center [25, 162] width 35 height 35
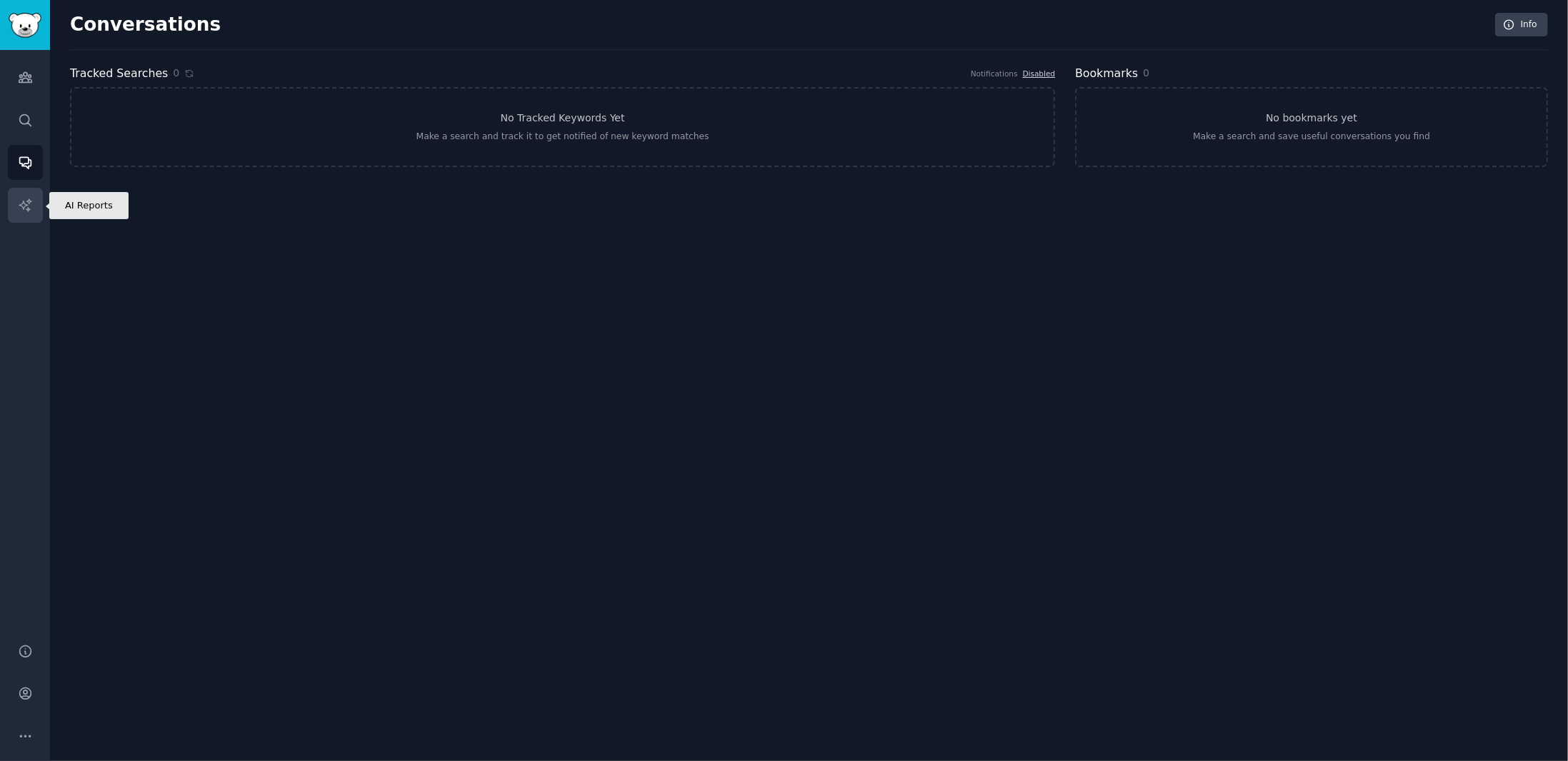
click at [38, 213] on link "AI Reports" at bounding box center [25, 205] width 35 height 35
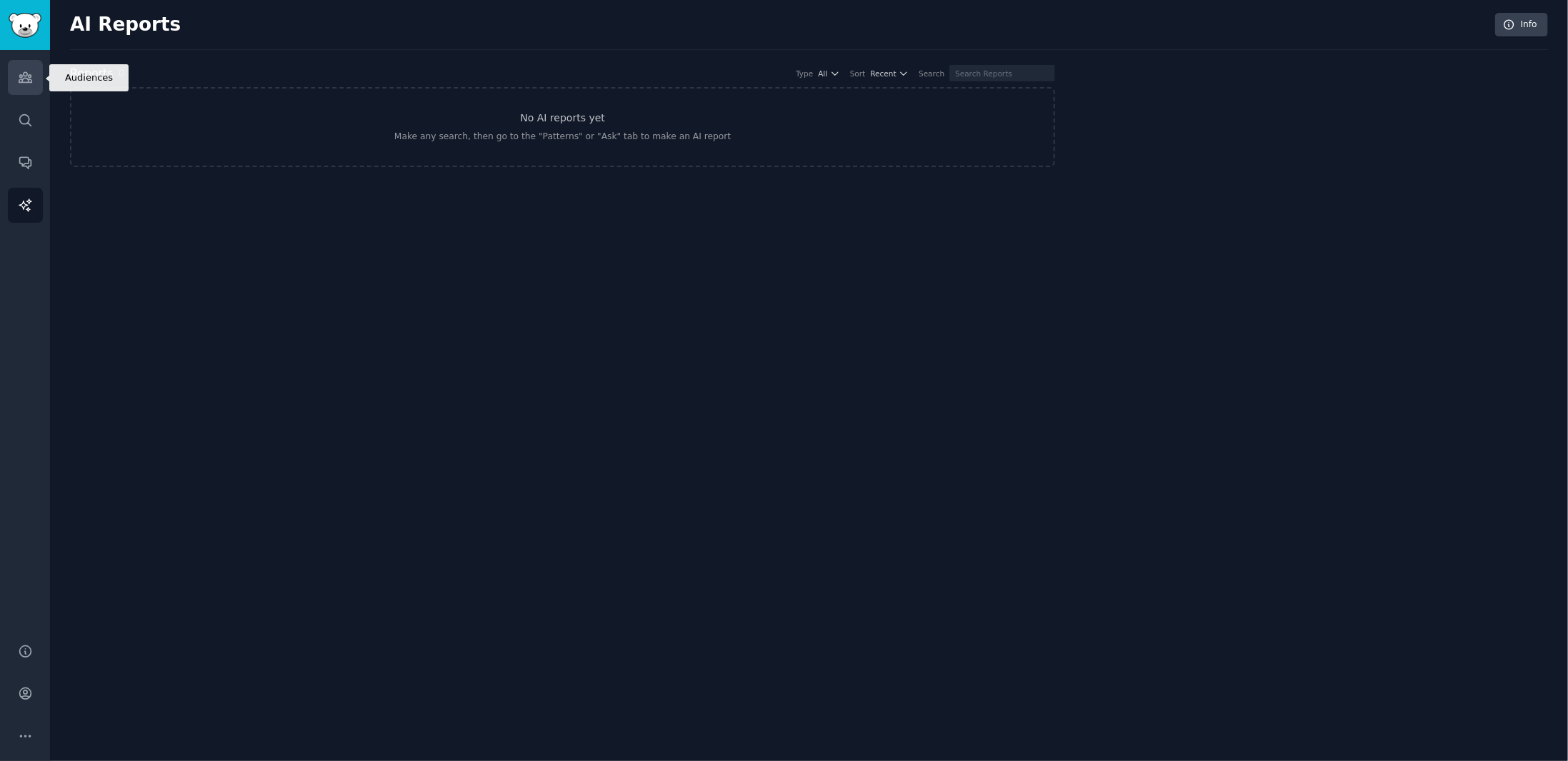
click at [12, 82] on link "Audiences" at bounding box center [25, 77] width 35 height 35
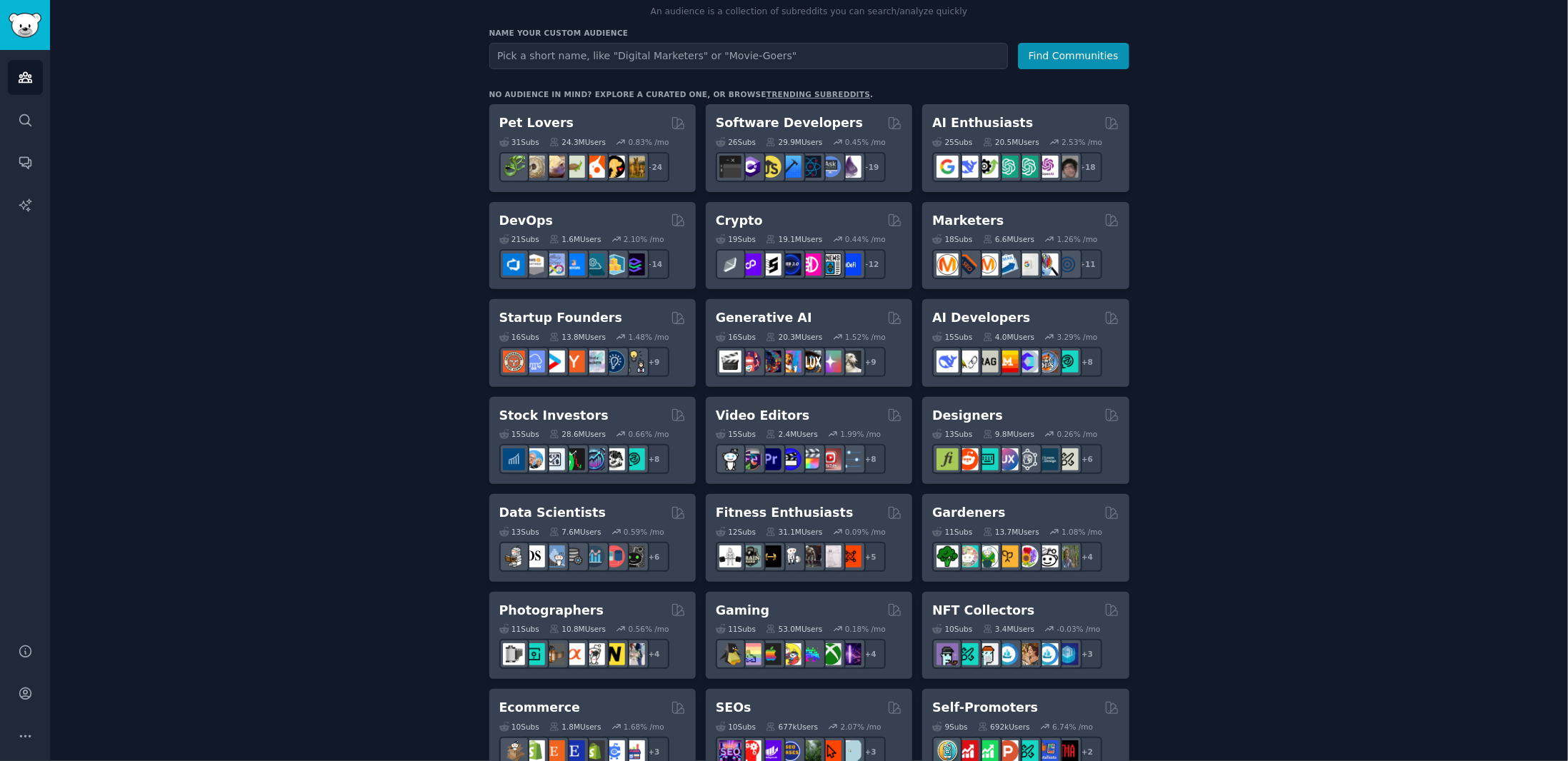
scroll to position [286, 0]
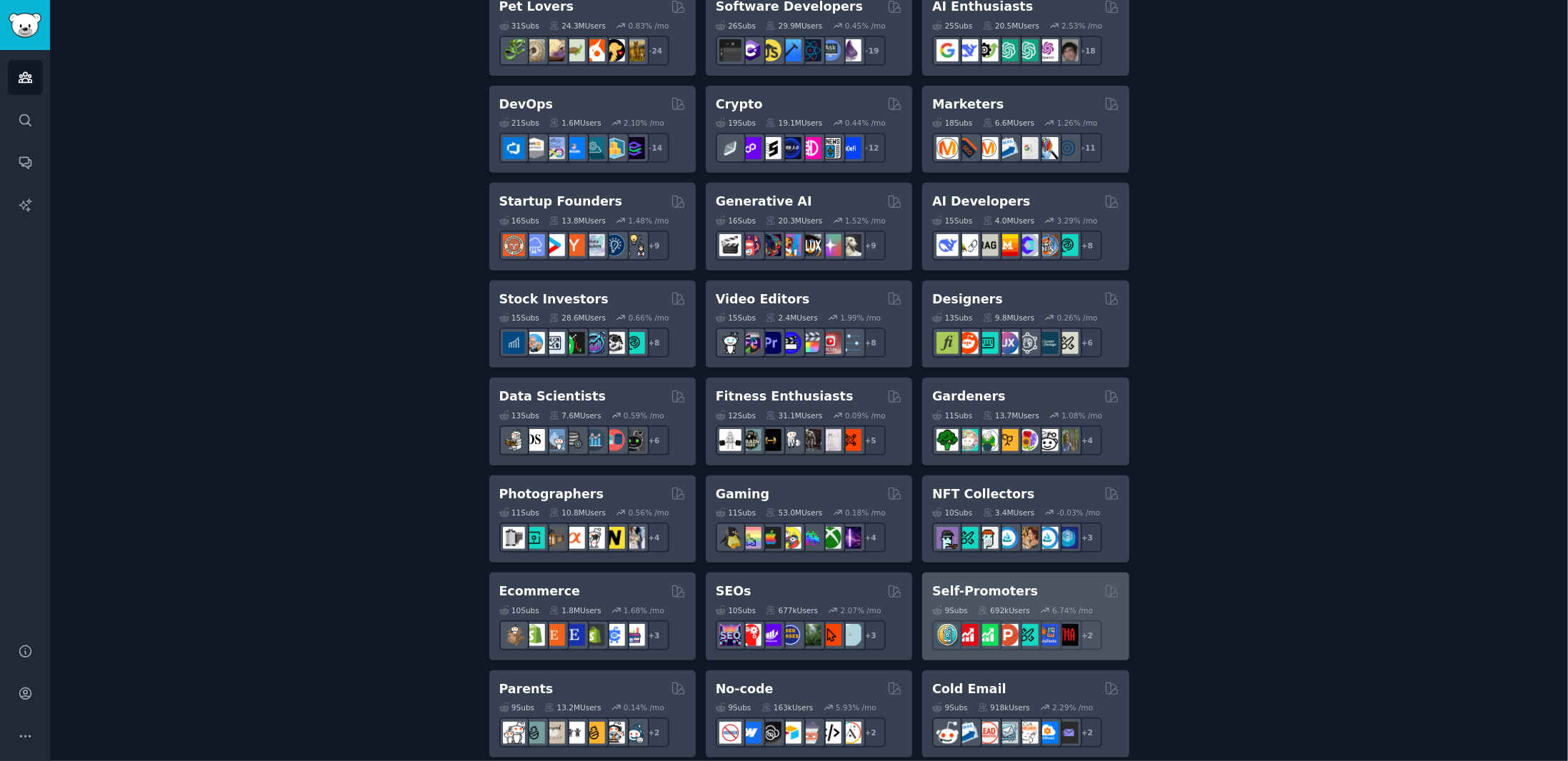
click at [987, 578] on div "Self-Promoters 9 Sub s 692k Users 6.74 % /mo + 2" at bounding box center [1026, 616] width 207 height 88
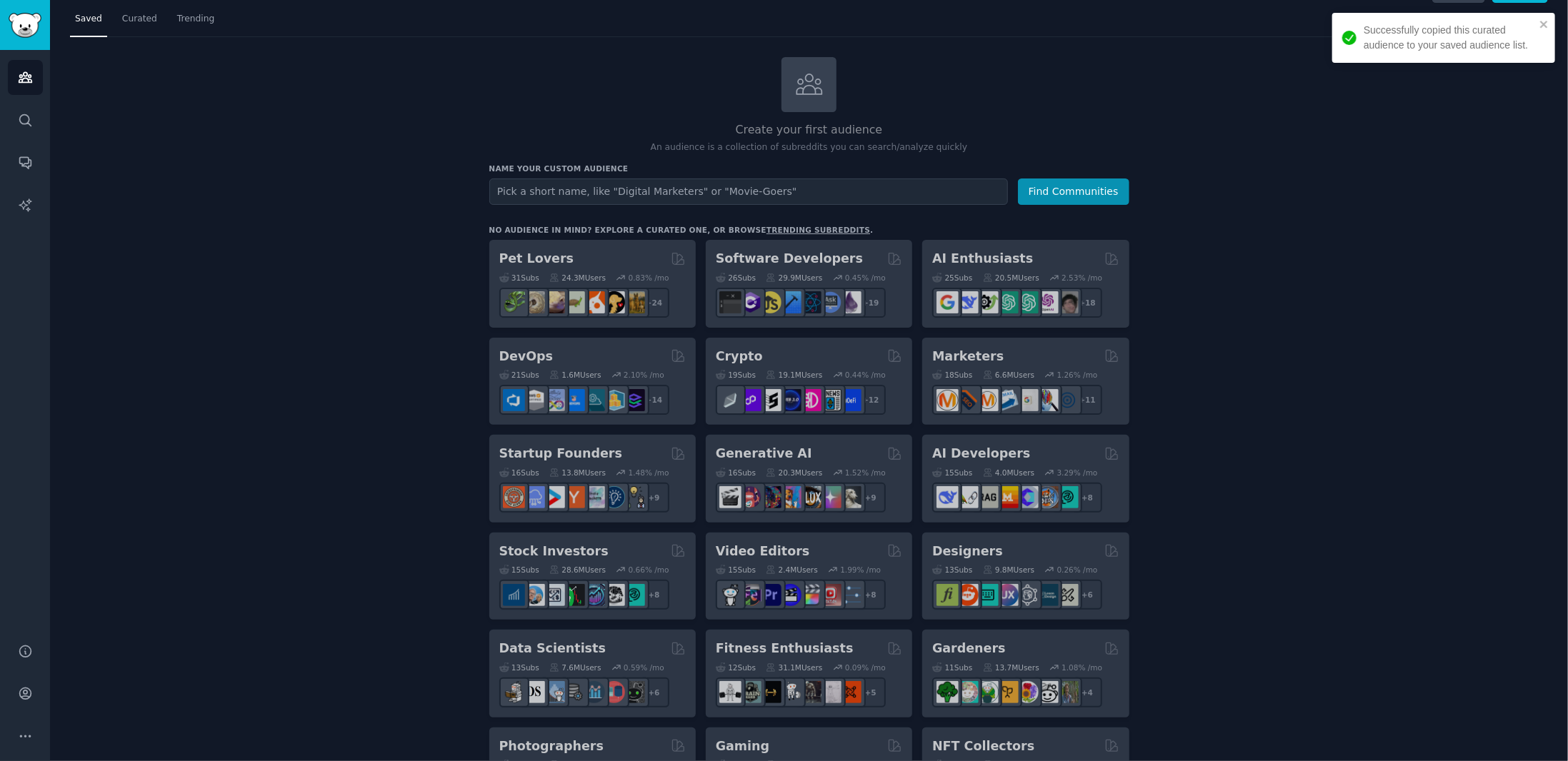
scroll to position [0, 0]
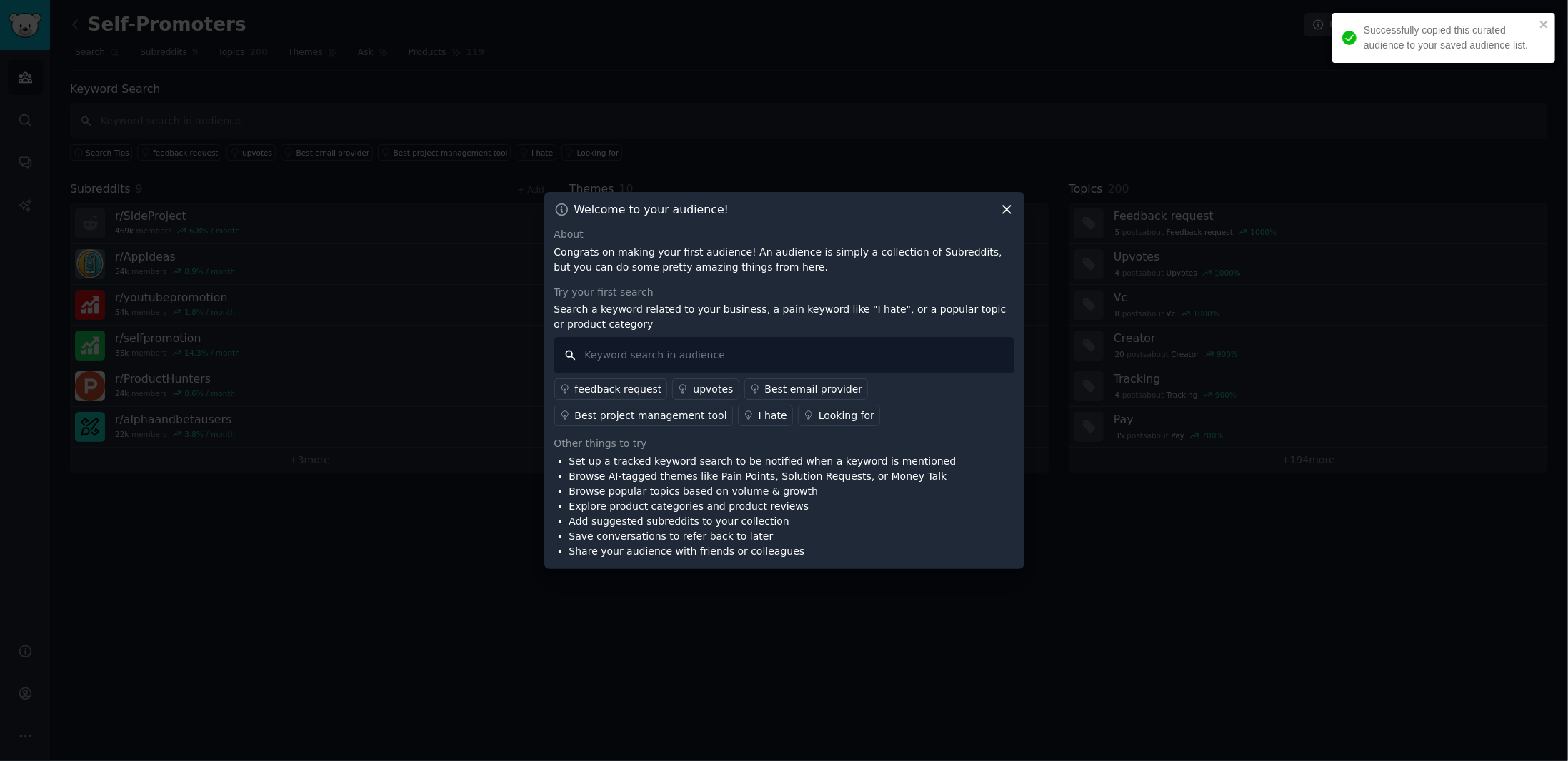
click at [662, 355] on input "text" at bounding box center [784, 355] width 460 height 36
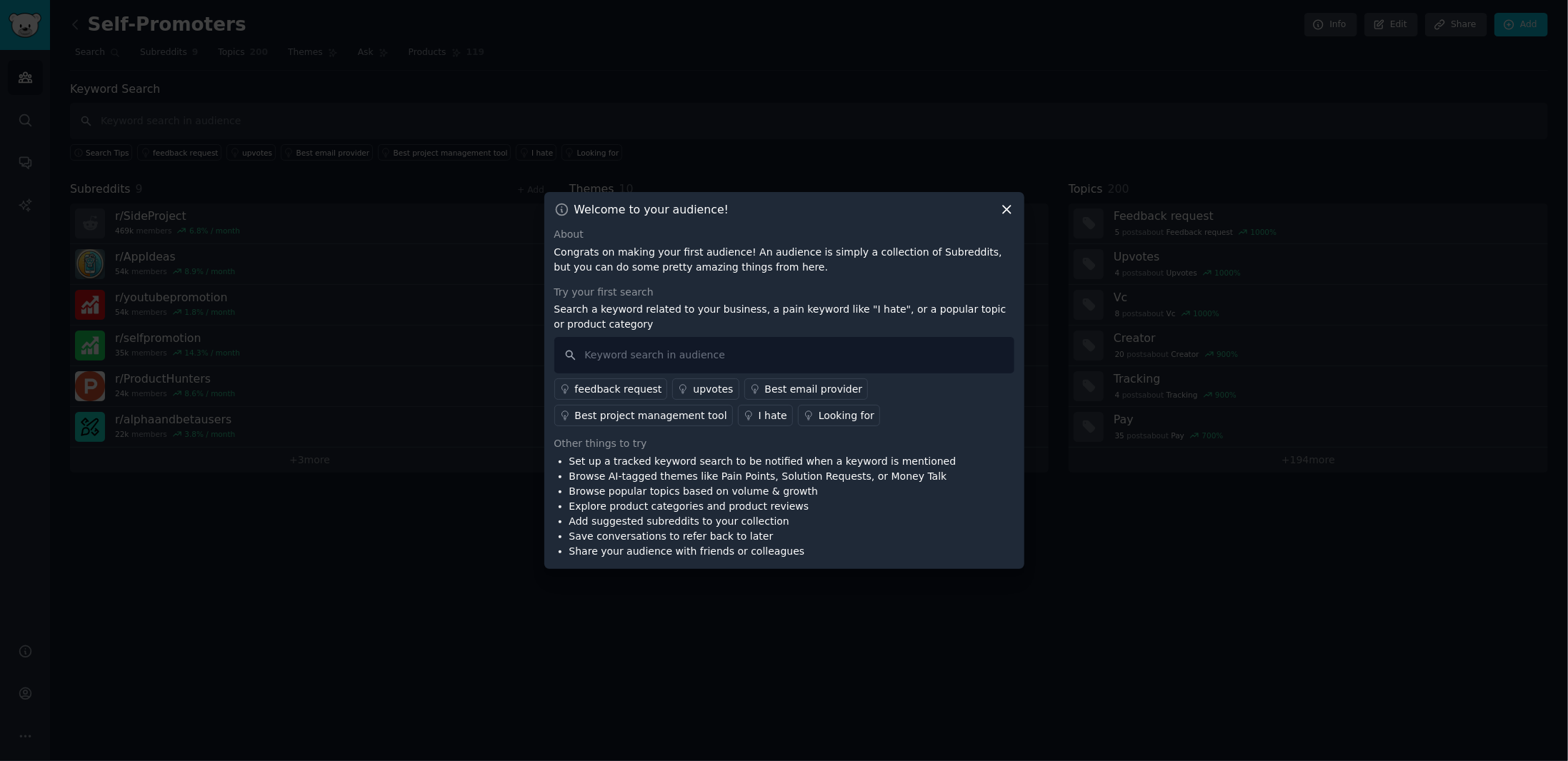
click at [759, 420] on div "I hate" at bounding box center [773, 416] width 28 height 15
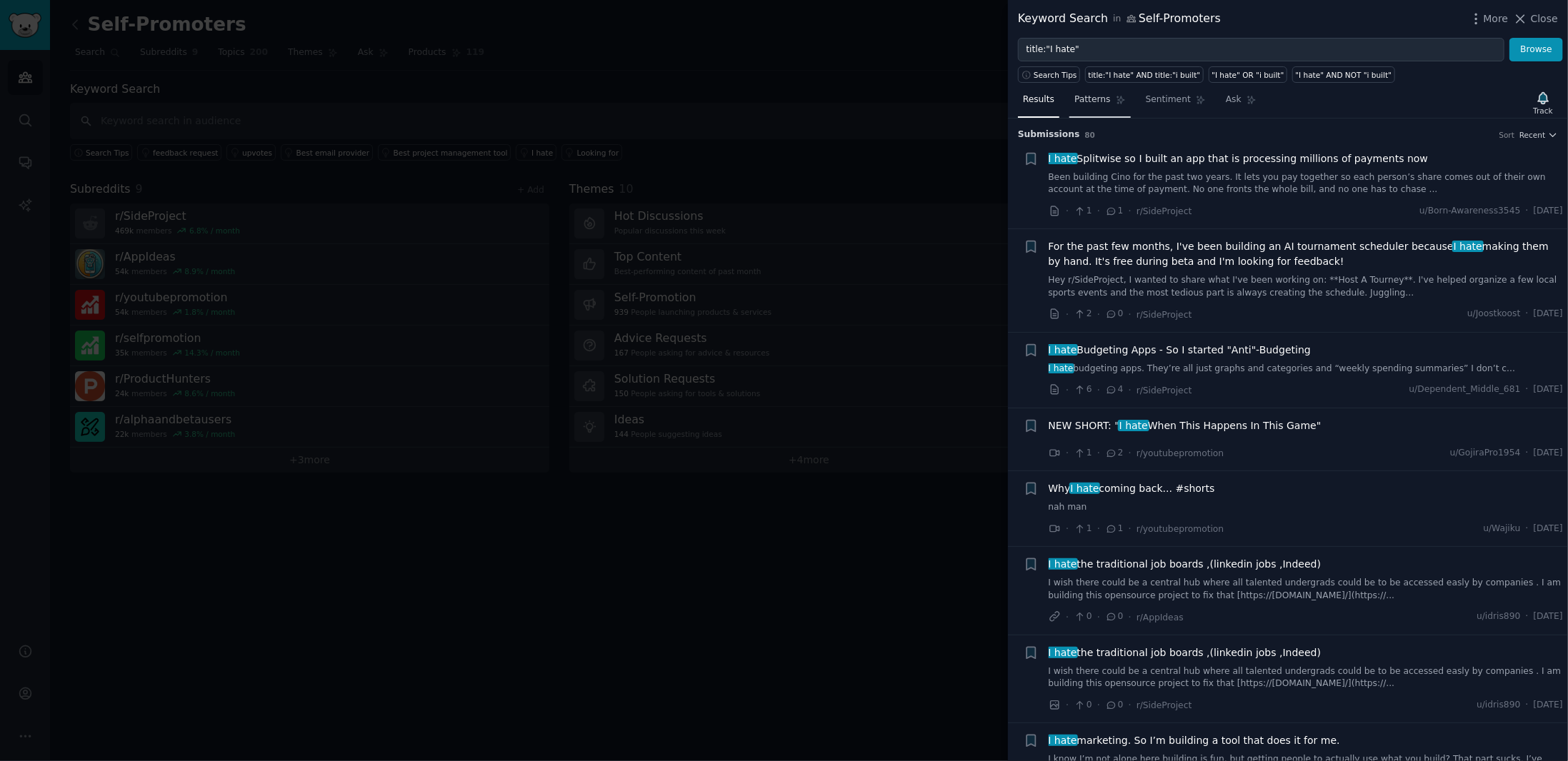
click at [1117, 101] on icon at bounding box center [1120, 100] width 8 height 8
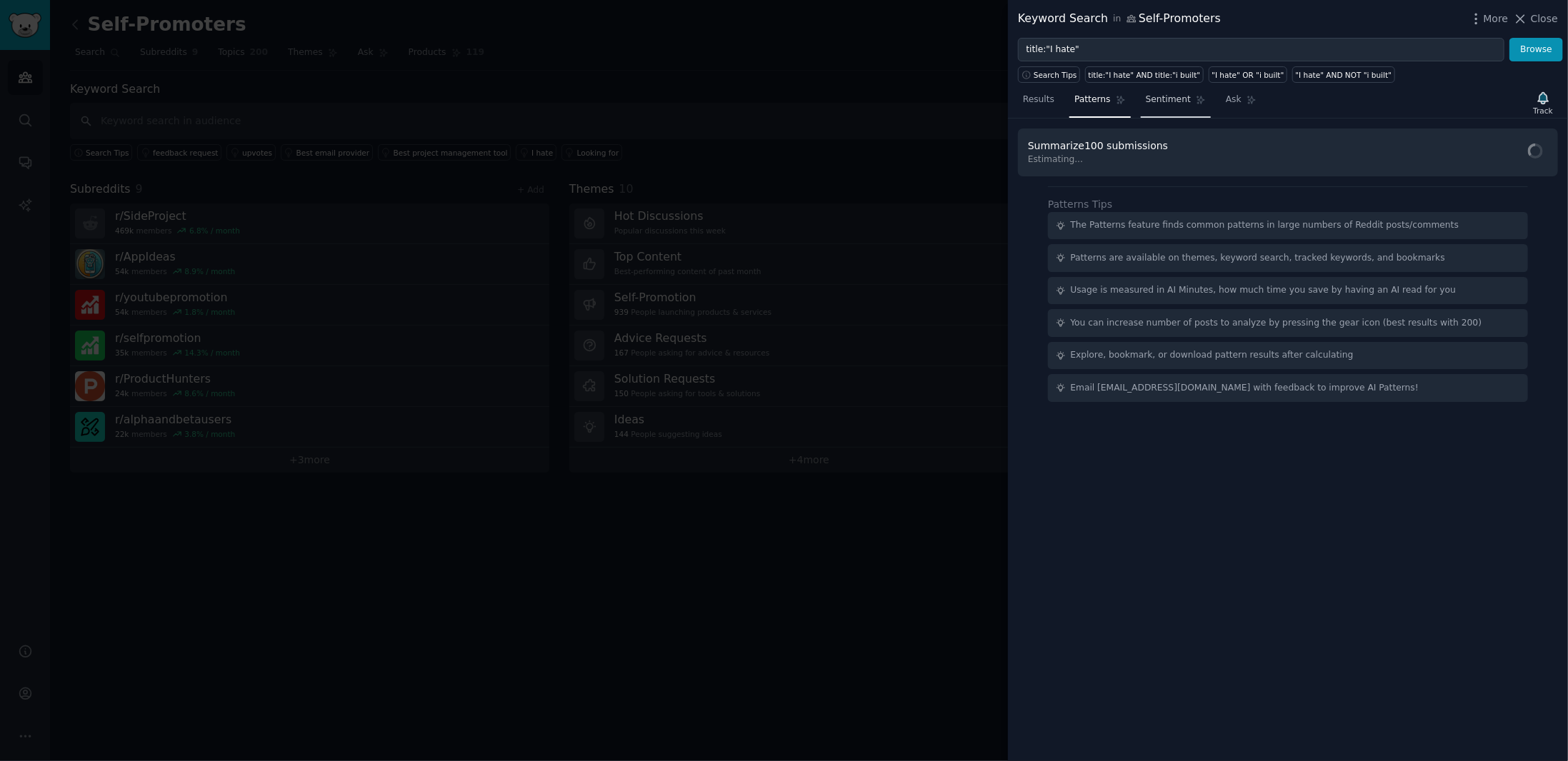
click at [1157, 103] on span "Sentiment" at bounding box center [1168, 100] width 45 height 12
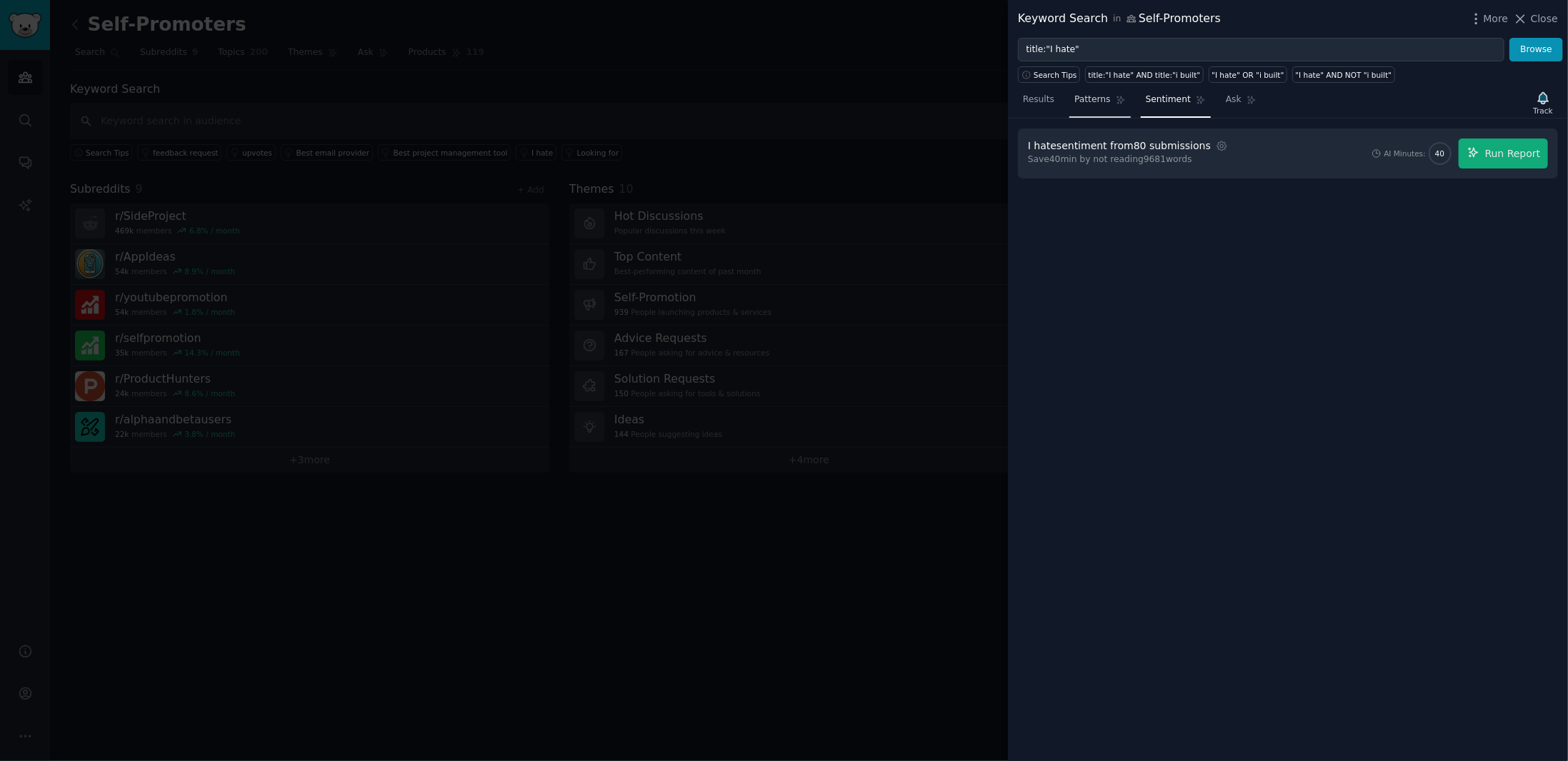
click at [1078, 100] on span "Patterns" at bounding box center [1092, 100] width 36 height 12
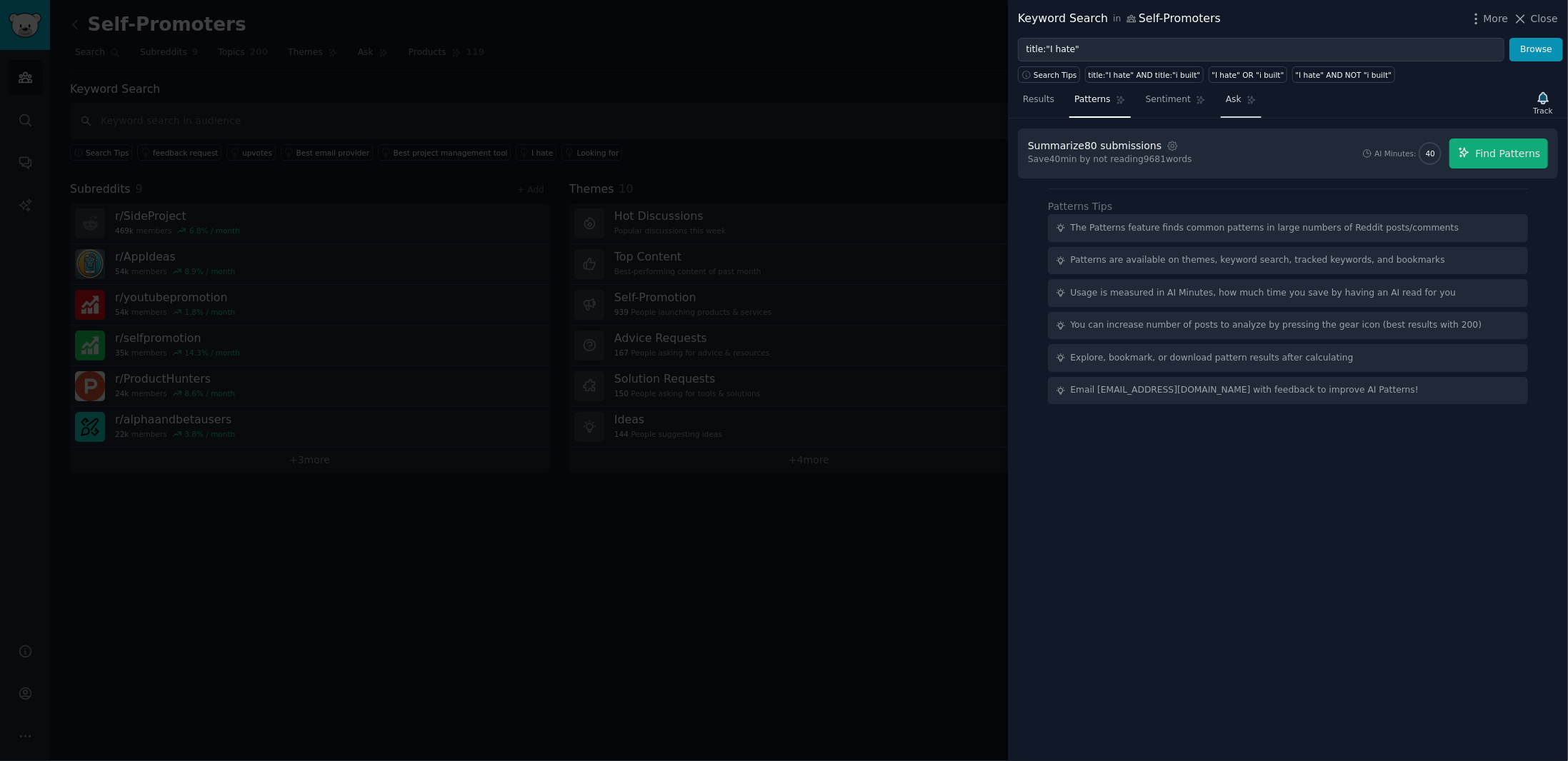
click at [1225, 103] on span "Ask" at bounding box center [1233, 100] width 16 height 12
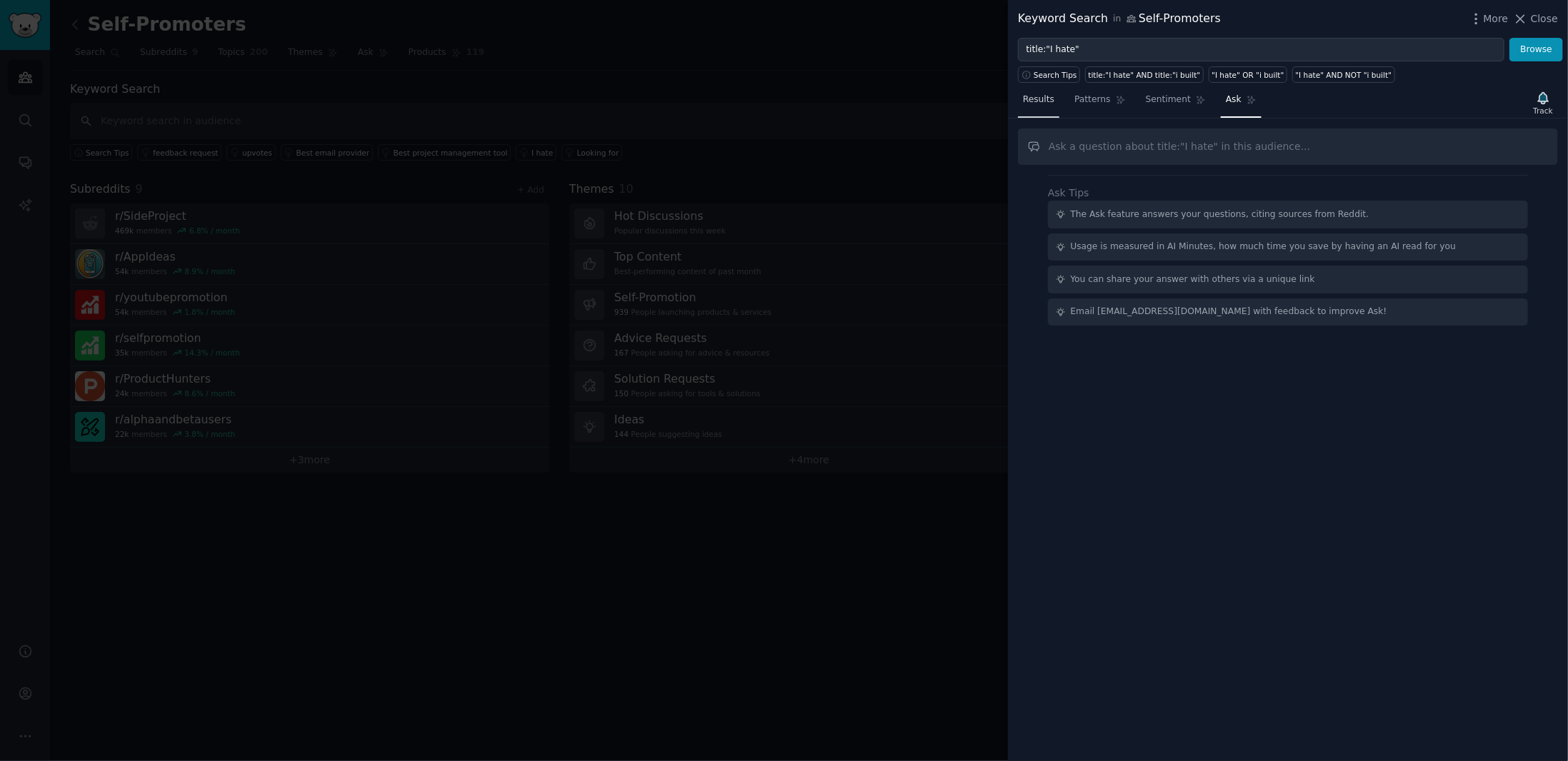
click at [1047, 94] on span "Results" at bounding box center [1038, 100] width 31 height 12
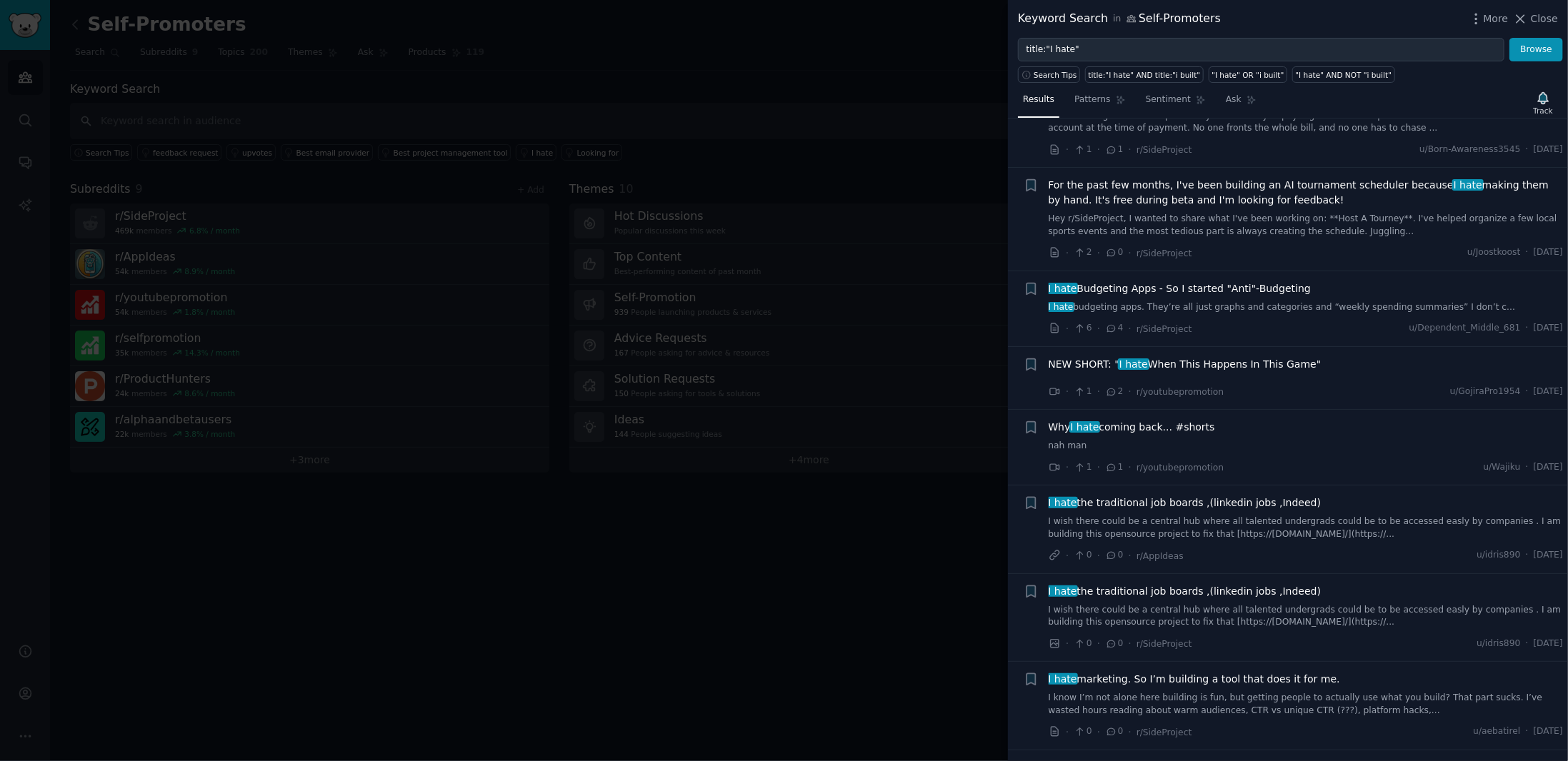
scroll to position [71, 0]
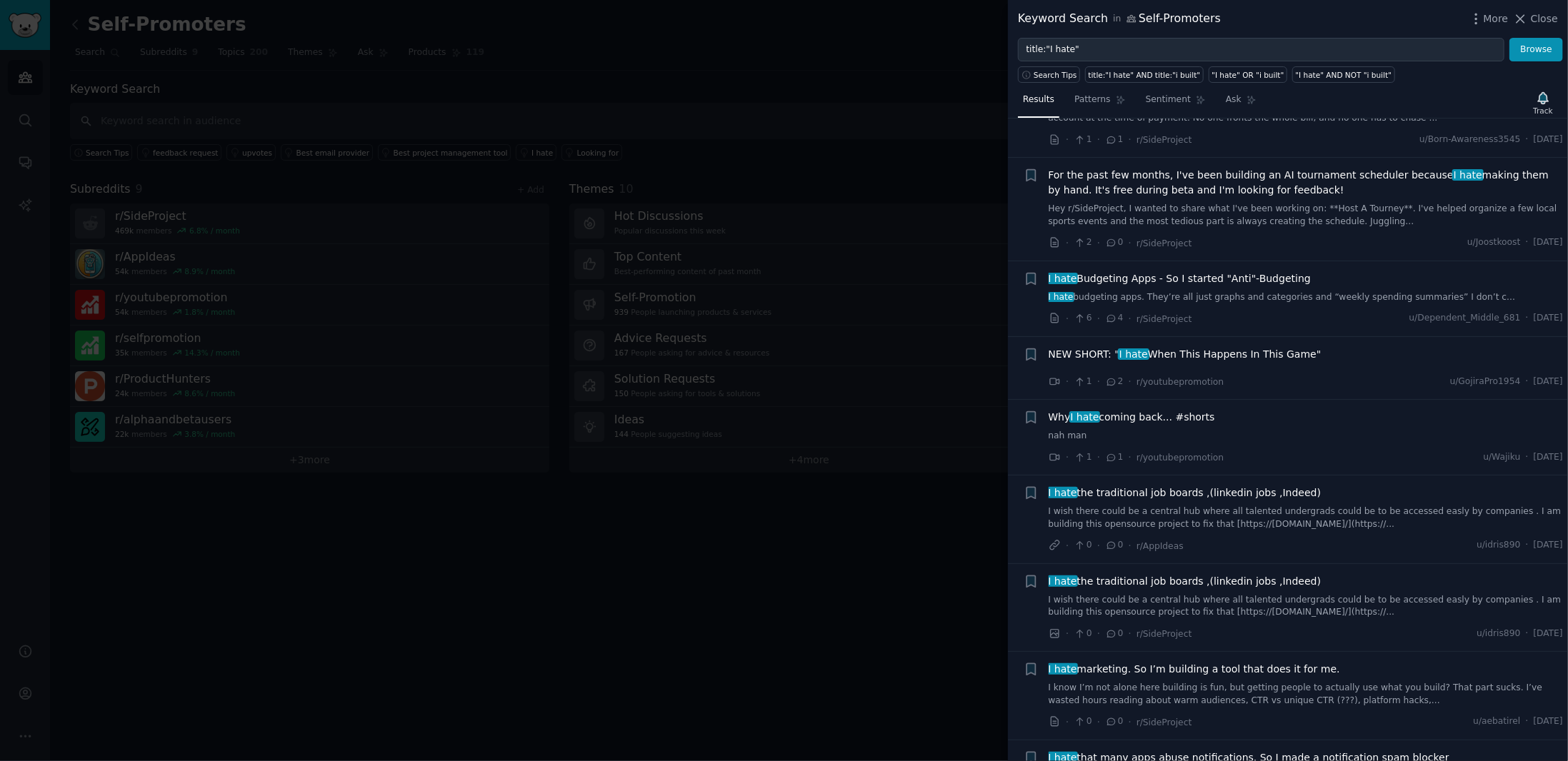
click at [896, 537] on div at bounding box center [784, 380] width 1568 height 761
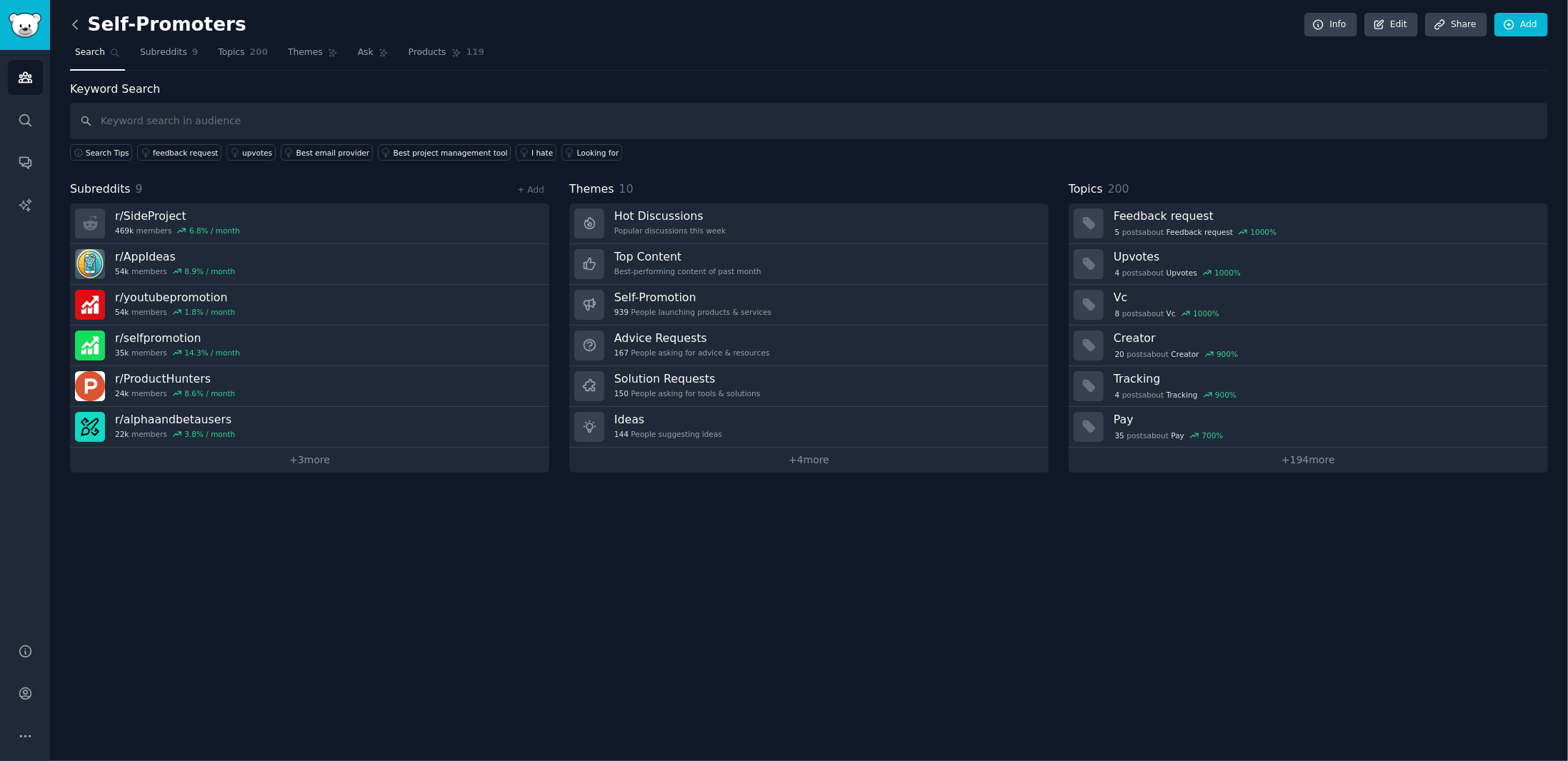
click at [74, 28] on icon at bounding box center [75, 24] width 15 height 15
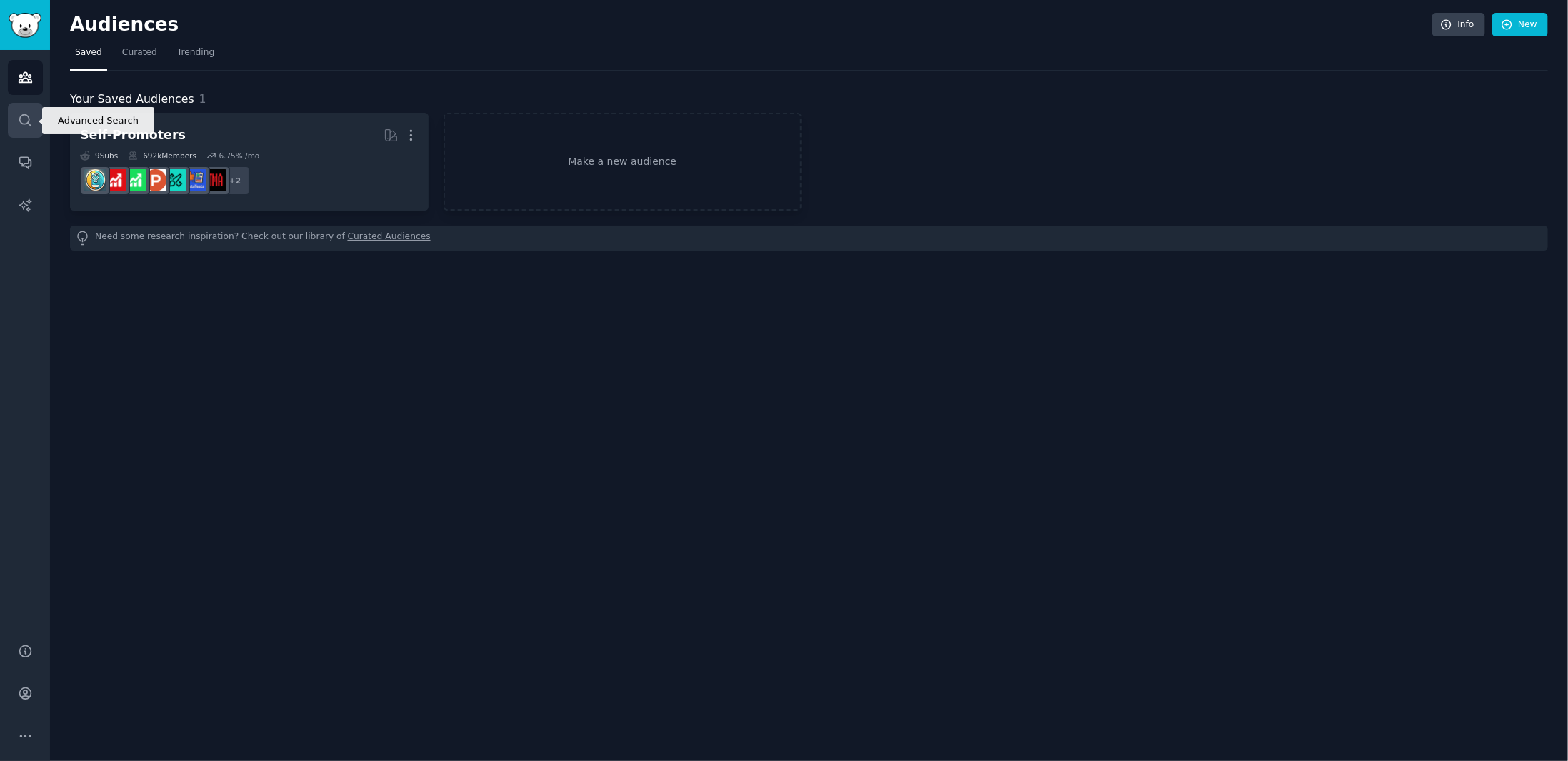
click at [12, 114] on link "Search" at bounding box center [25, 120] width 35 height 35
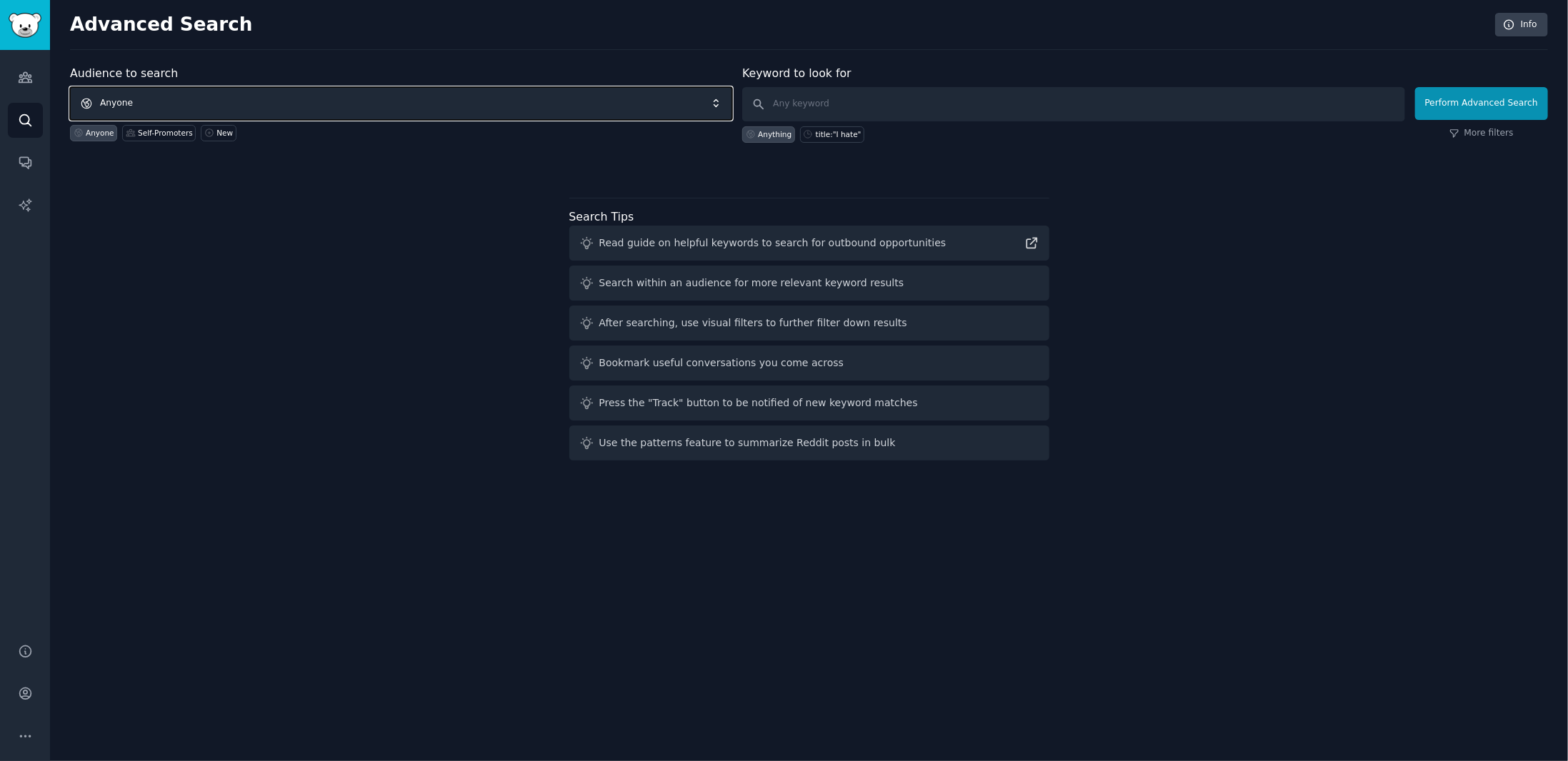
click at [333, 94] on span "Anyone" at bounding box center [402, 103] width 662 height 33
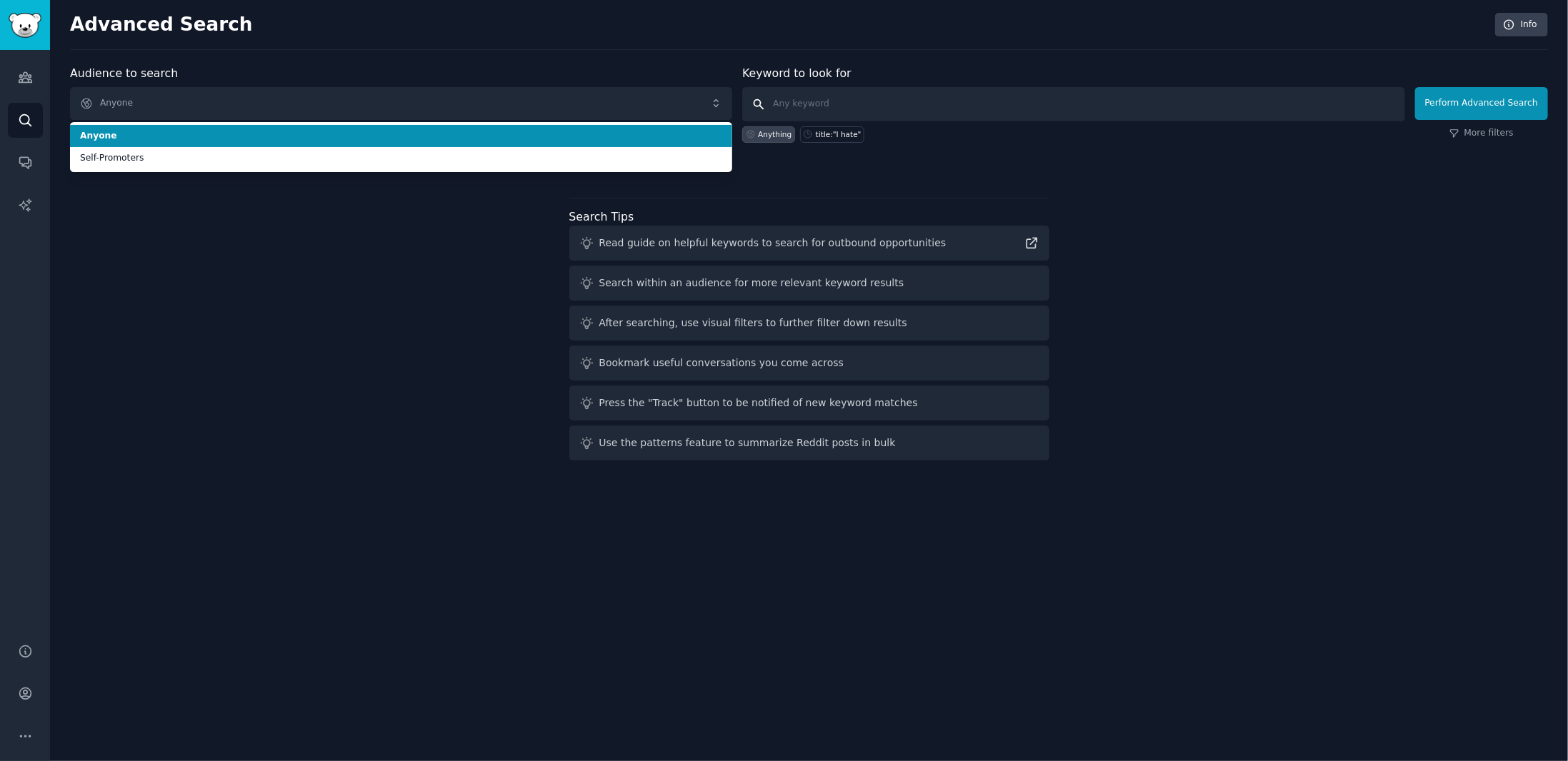
click at [792, 89] on input "text" at bounding box center [1073, 104] width 662 height 35
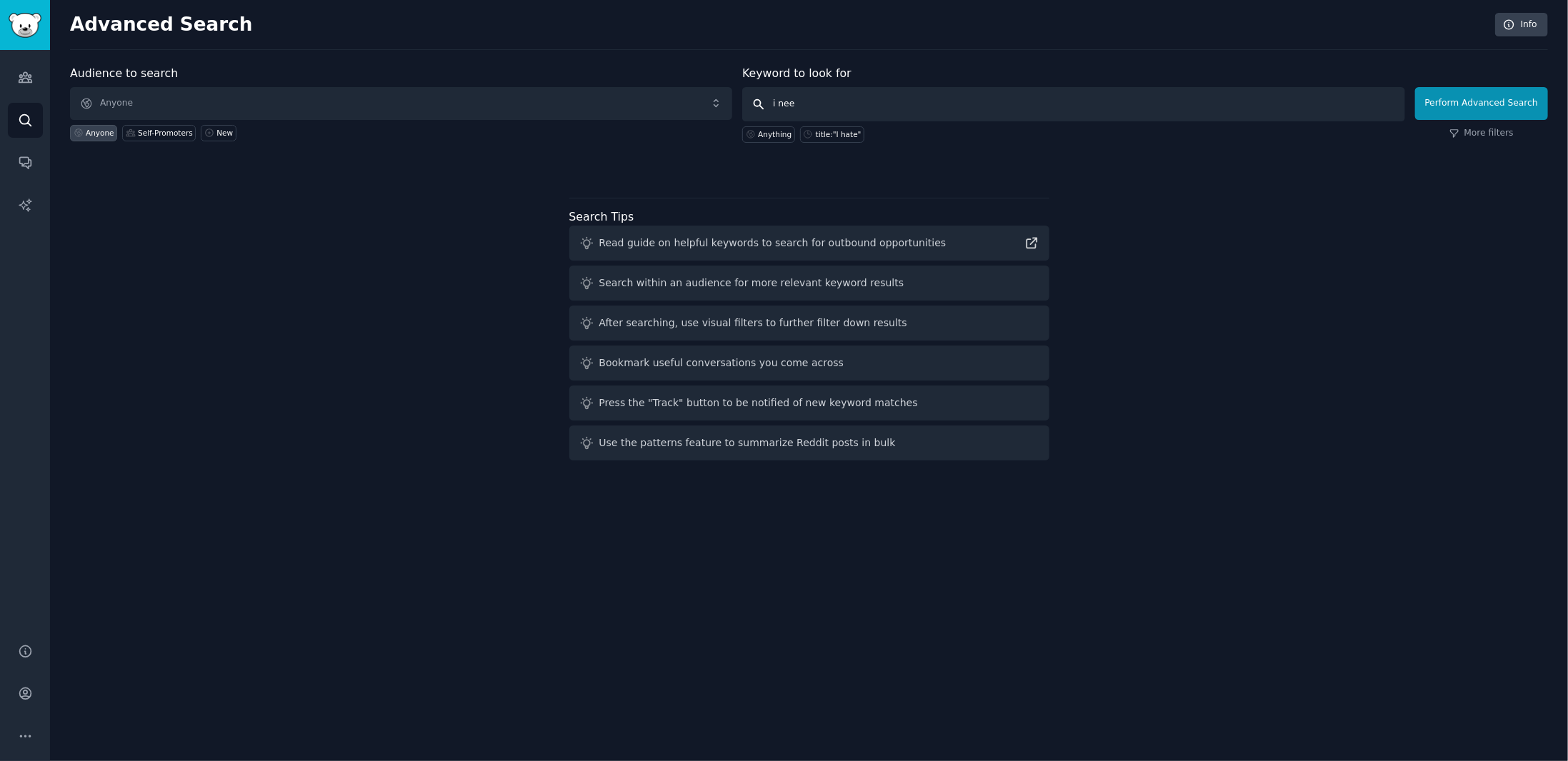
type input "i need"
click button "Perform Advanced Search" at bounding box center [1481, 103] width 133 height 33
click at [924, 105] on input "text" at bounding box center [1073, 104] width 662 height 35
paste input "is there a tool for"
type input "is there a tool for"
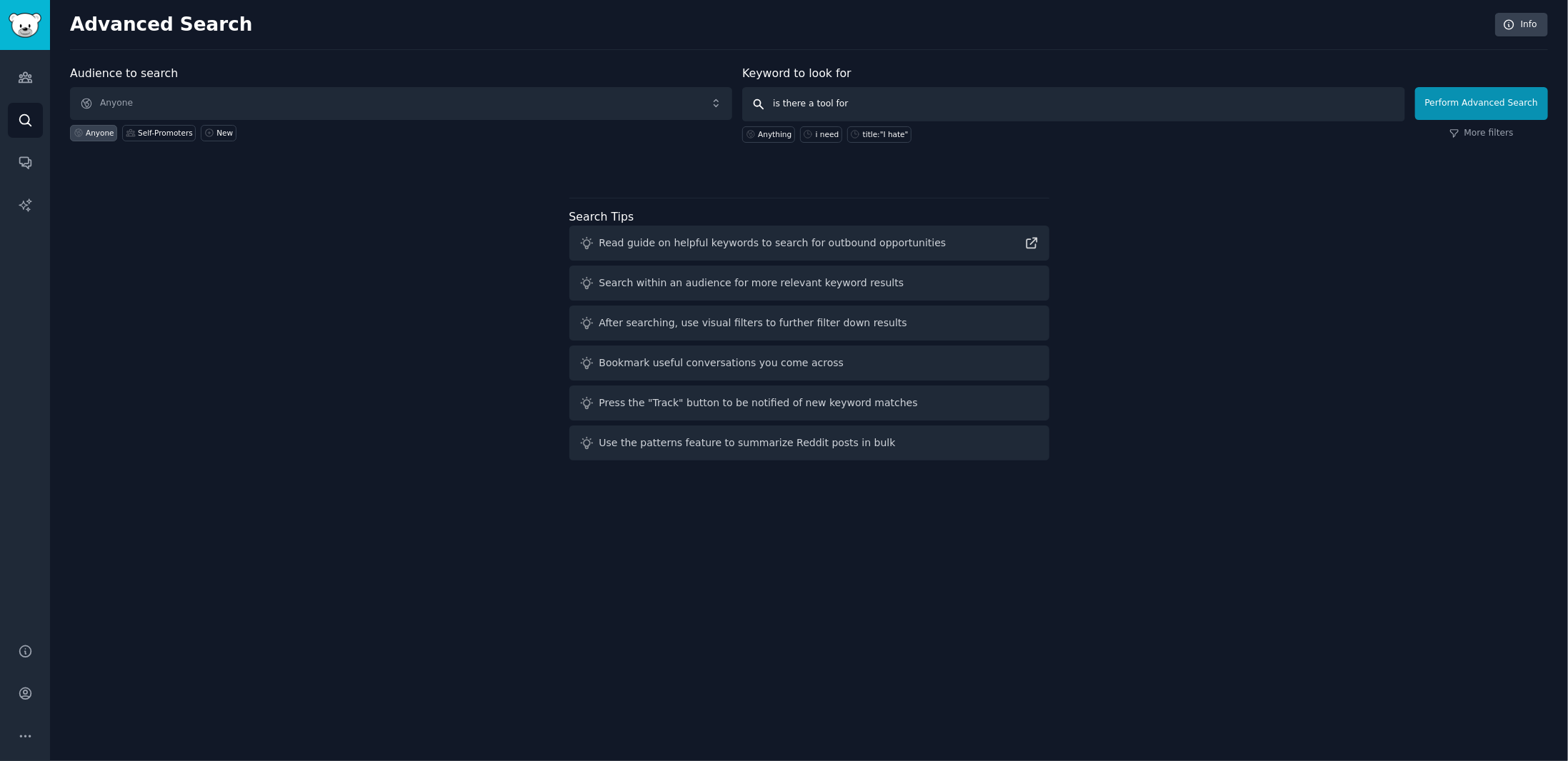
click button "Perform Advanced Search" at bounding box center [1481, 103] width 133 height 33
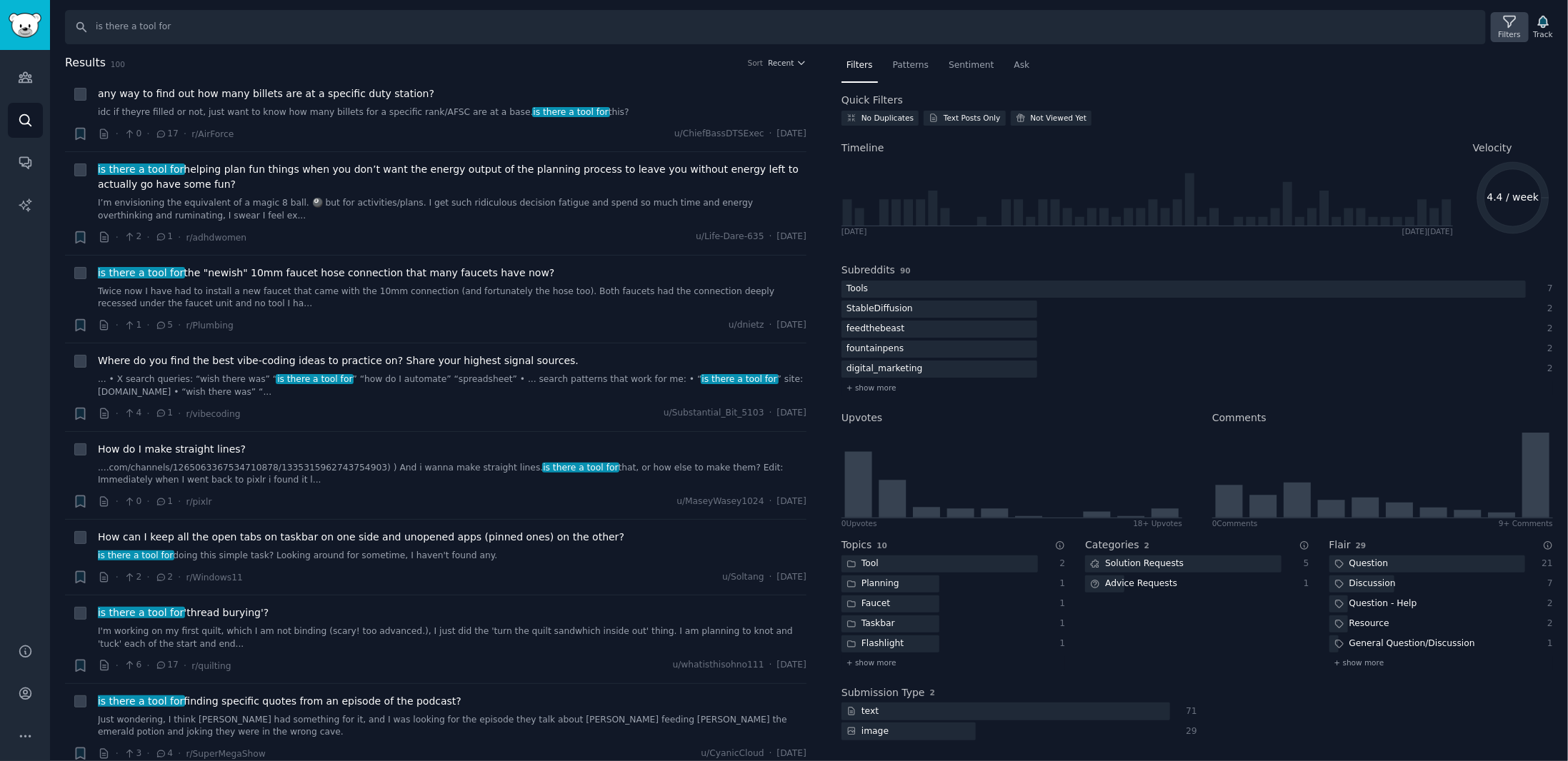
click at [1515, 23] on icon at bounding box center [1509, 21] width 15 height 15
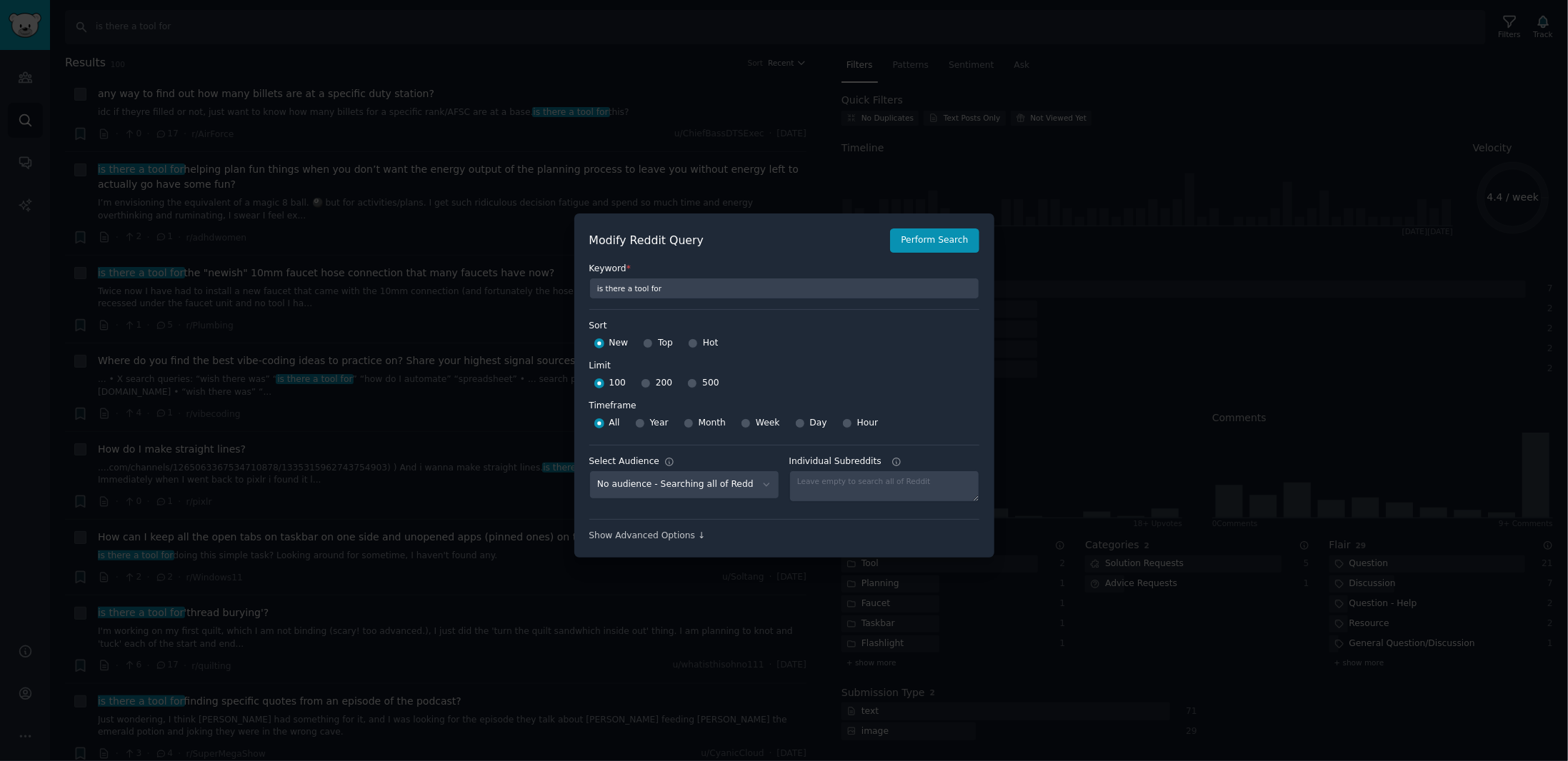
click at [706, 421] on span "Month" at bounding box center [711, 423] width 27 height 12
click at [694, 421] on input "Month" at bounding box center [688, 423] width 10 height 10
radio input "true"
click at [732, 485] on select "No audience - Searching all of Reddit Self-Promoters - 9 Subreddits" at bounding box center [684, 485] width 190 height 29
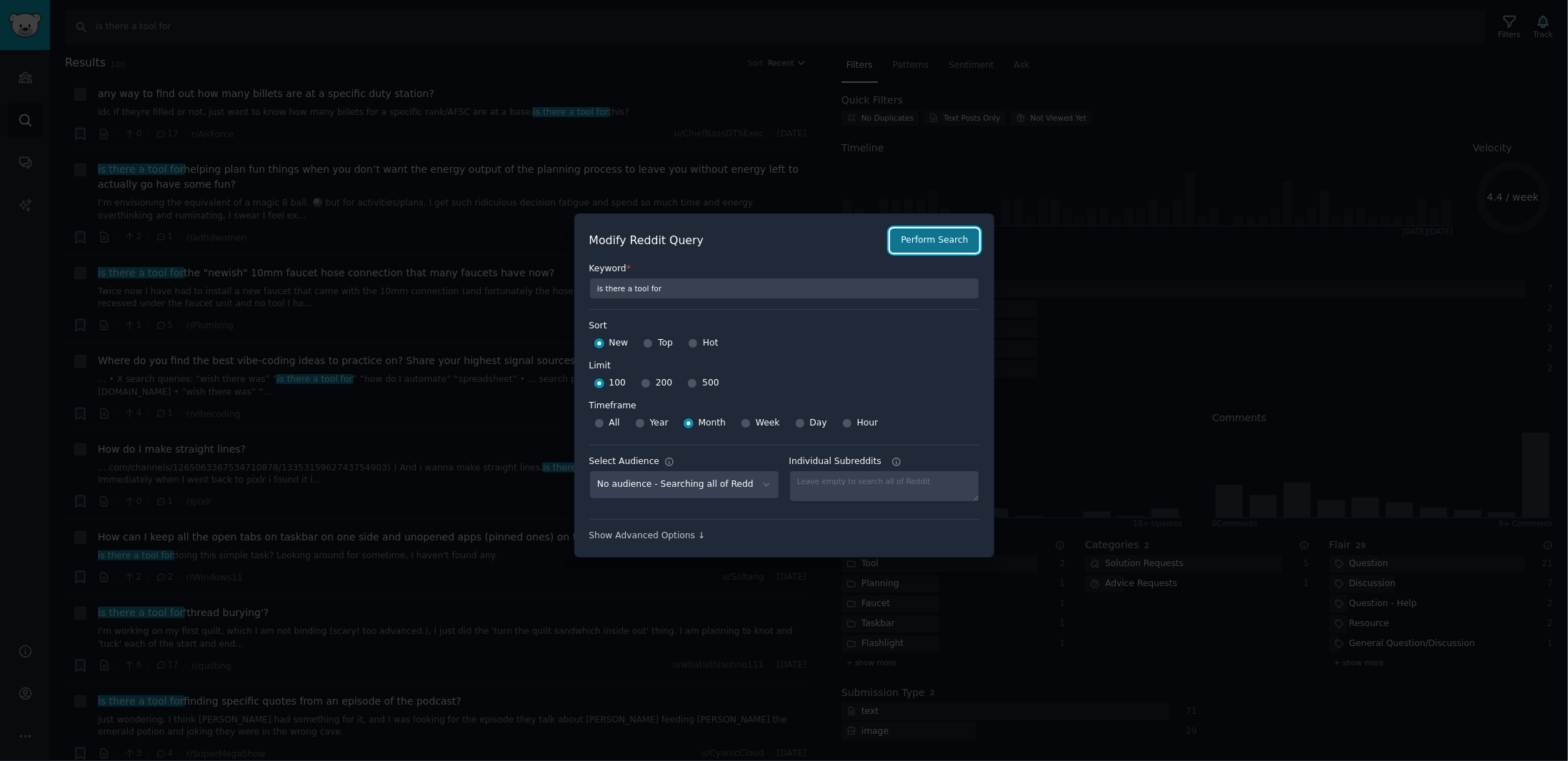
click at [947, 241] on button "Perform Search" at bounding box center [933, 240] width 88 height 24
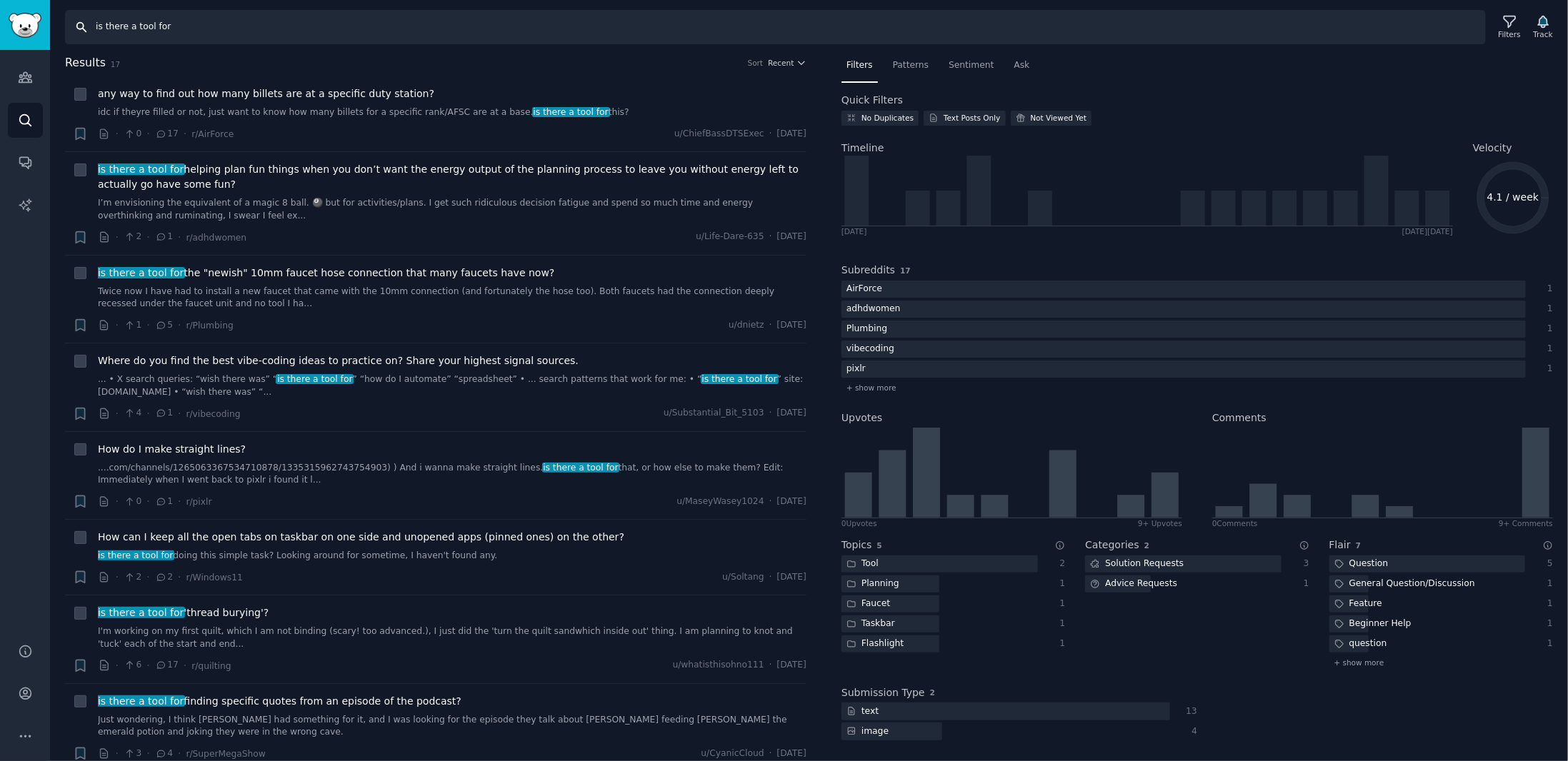
click at [129, 30] on input "is there a tool for" at bounding box center [775, 27] width 1420 height 35
drag, startPoint x: 134, startPoint y: 29, endPoint x: 58, endPoint y: 27, distance: 76.0
click at [58, 27] on div "Search is there a tool for Filters Track" at bounding box center [808, 22] width 1517 height 45
click at [318, 18] on input "is there a tool for" at bounding box center [775, 27] width 1420 height 35
paste input "alternative to"
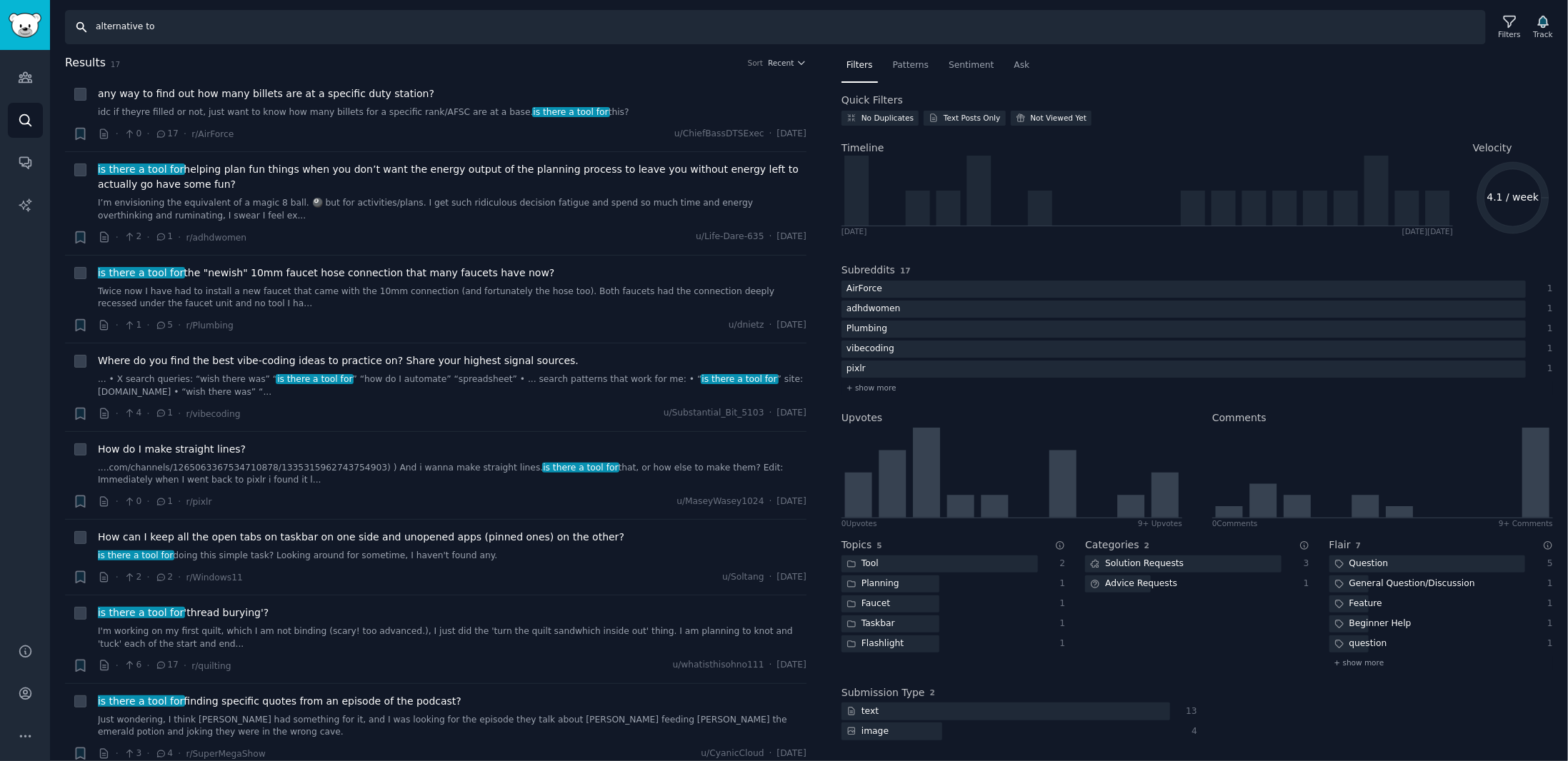
type input "alternative to"
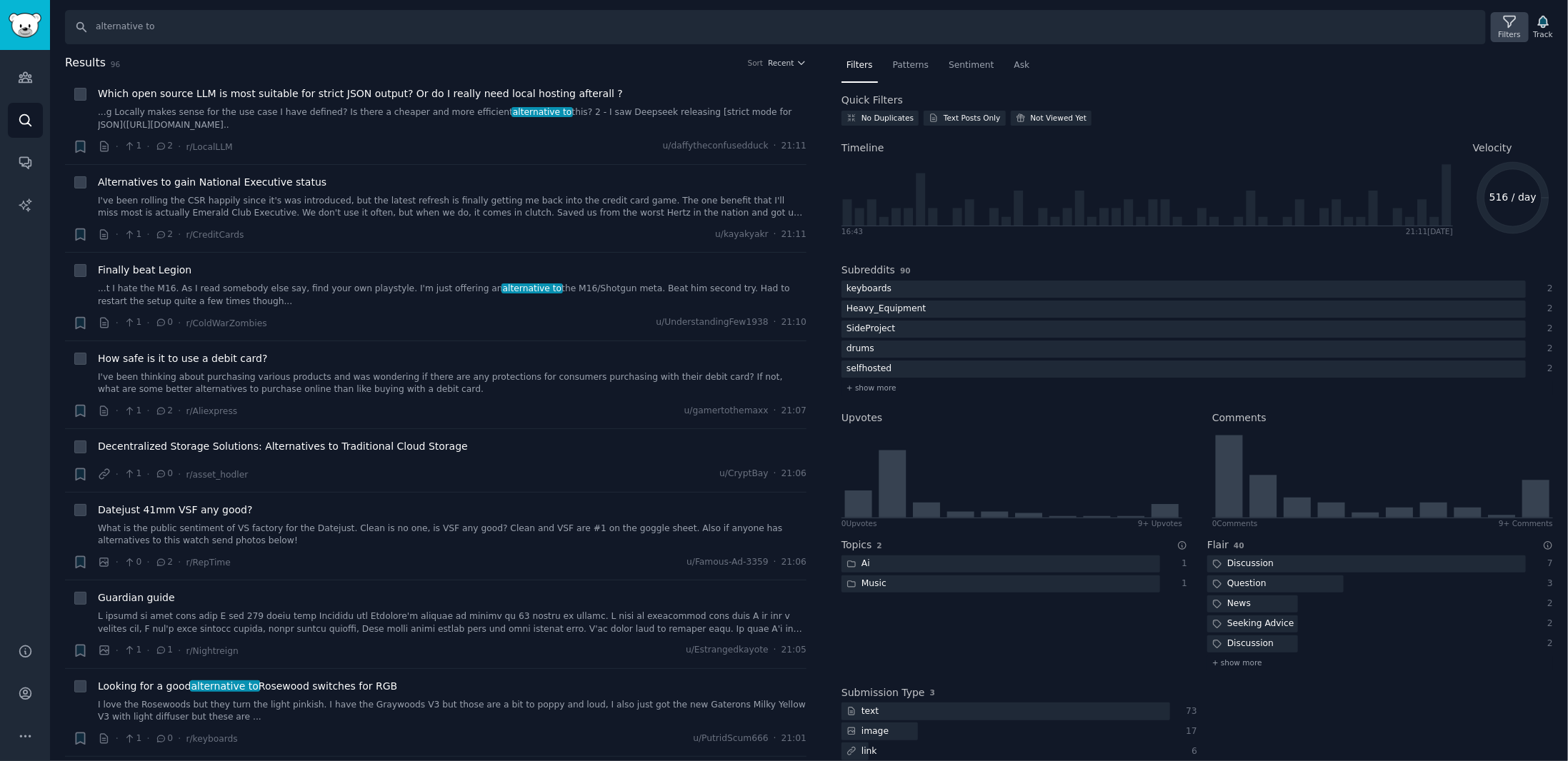
click at [1511, 34] on div "Filters" at bounding box center [1509, 34] width 22 height 10
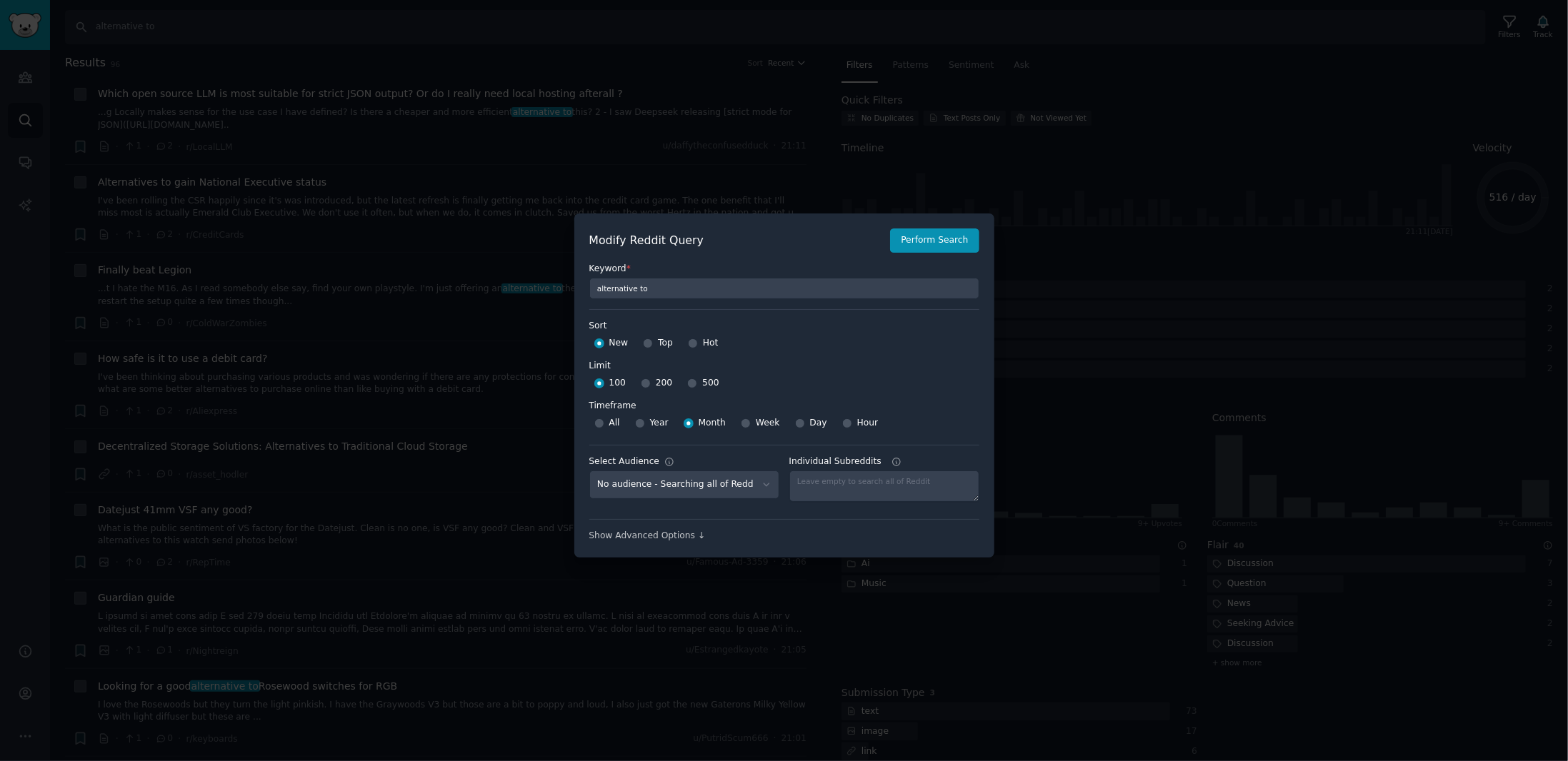
click at [650, 339] on div "Top" at bounding box center [658, 344] width 30 height 23
click at [644, 344] on input "Top" at bounding box center [647, 343] width 10 height 10
radio input "true"
click at [712, 342] on span "Hot" at bounding box center [711, 344] width 16 height 12
click at [698, 342] on input "Hot" at bounding box center [692, 343] width 10 height 10
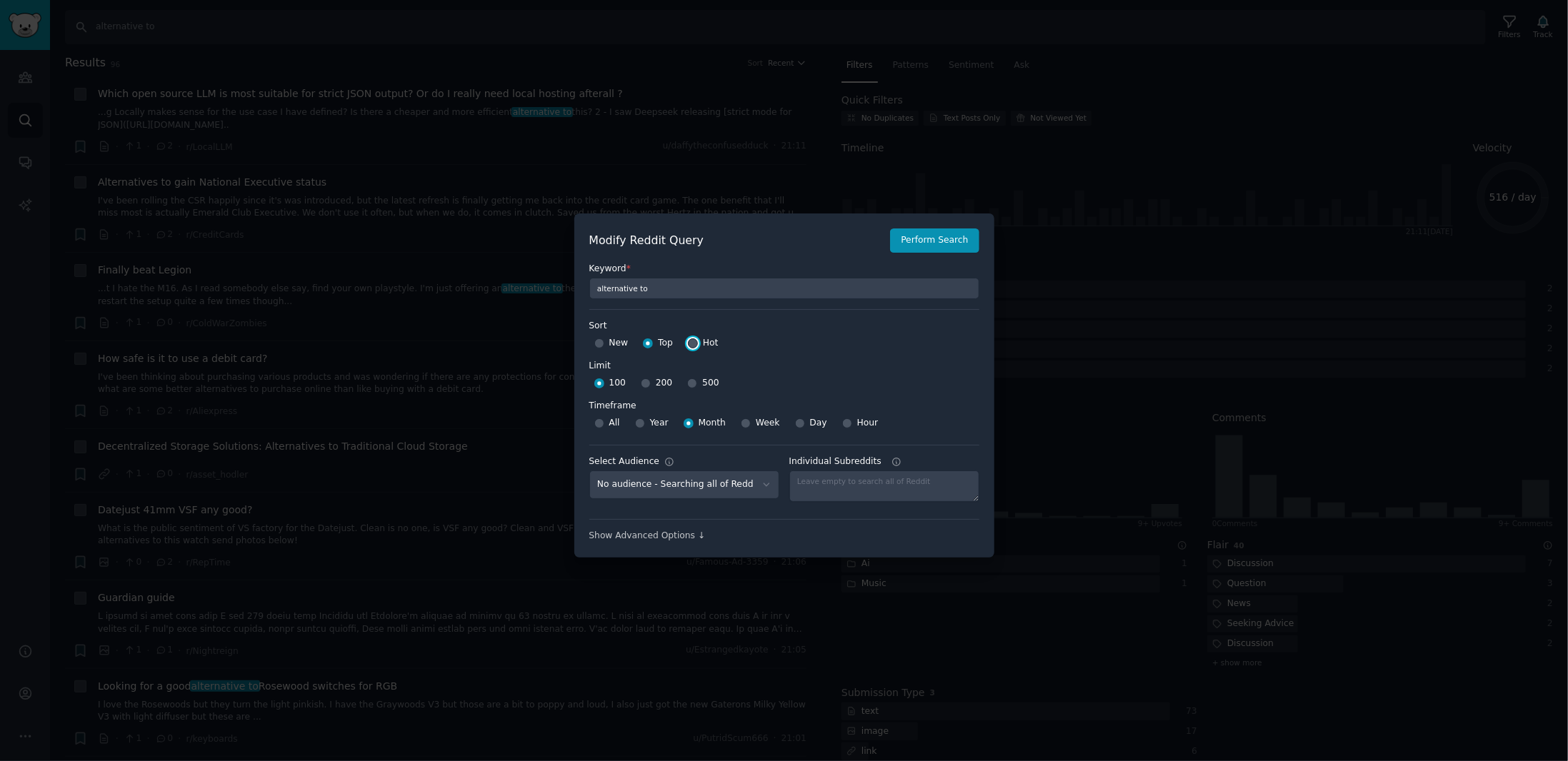
radio input "true"
click at [687, 384] on input "500" at bounding box center [692, 383] width 10 height 10
radio input "true"
click at [897, 362] on label "Limit" at bounding box center [784, 366] width 390 height 12
click at [913, 238] on button "Perform Search" at bounding box center [933, 240] width 88 height 24
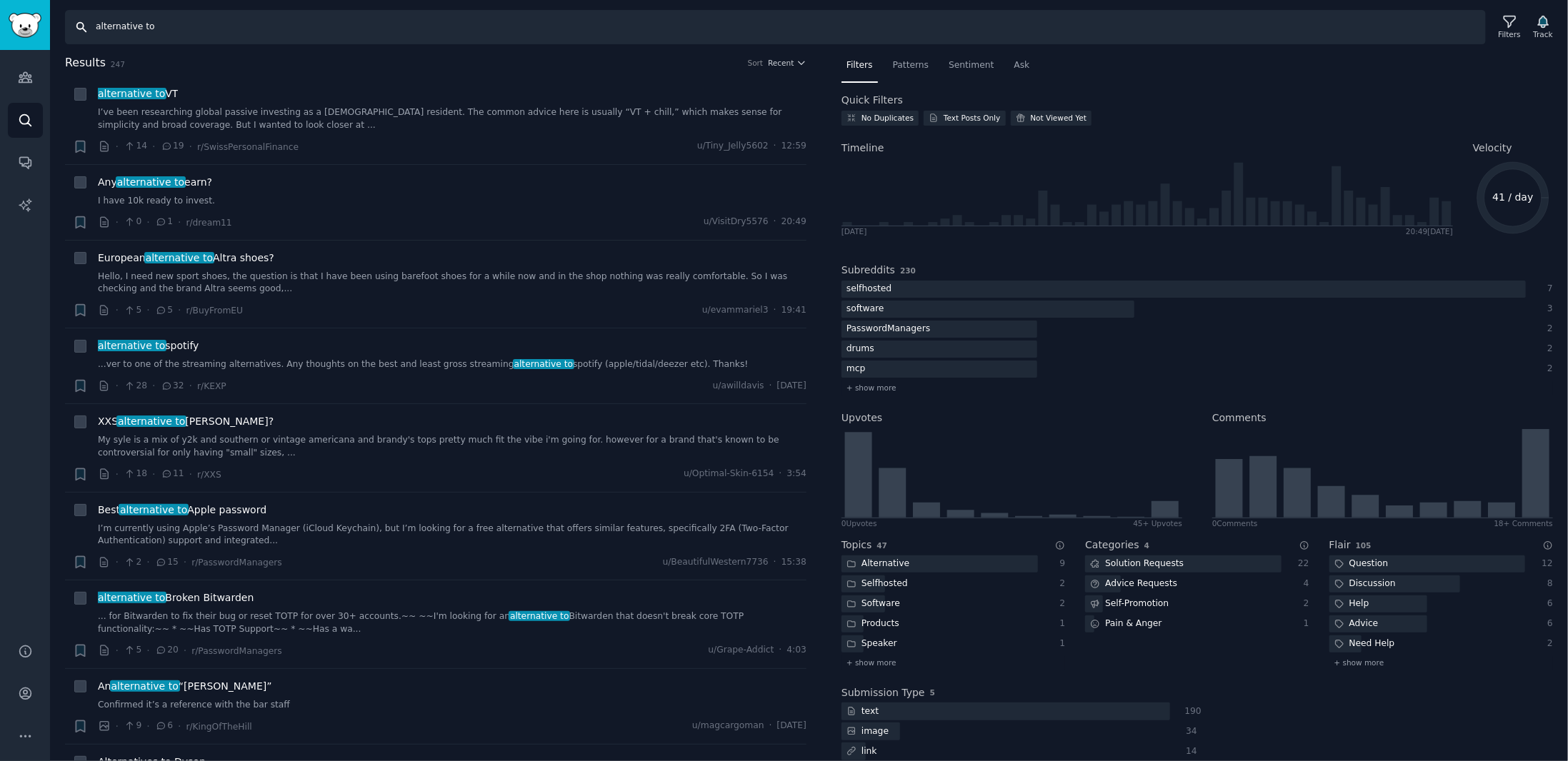
drag, startPoint x: 162, startPoint y: 34, endPoint x: 87, endPoint y: 23, distance: 75.8
click at [87, 23] on input "alternative to" at bounding box center [775, 27] width 1420 height 35
type input "Cursor"
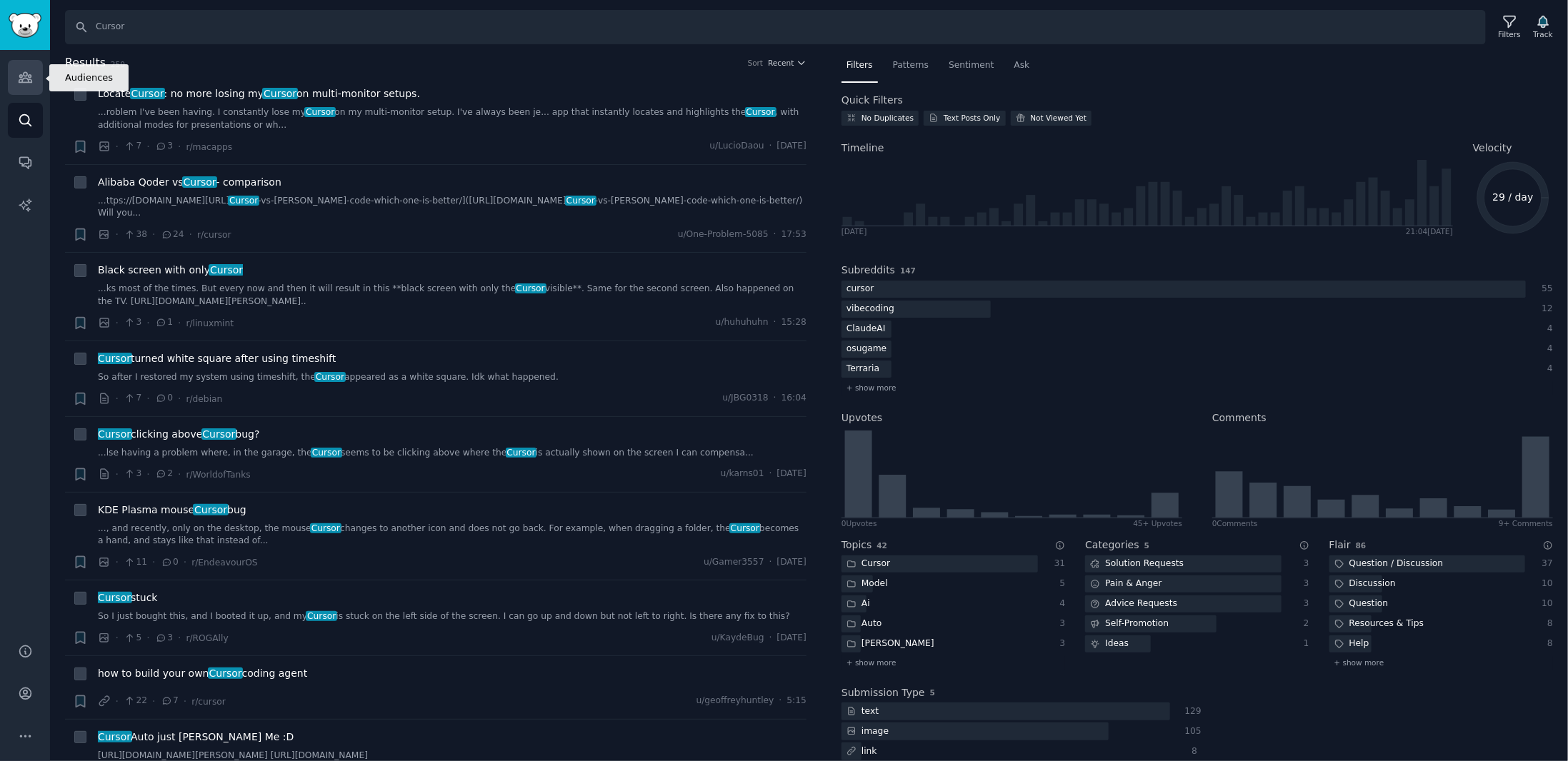
click at [31, 77] on icon "Sidebar" at bounding box center [25, 77] width 15 height 15
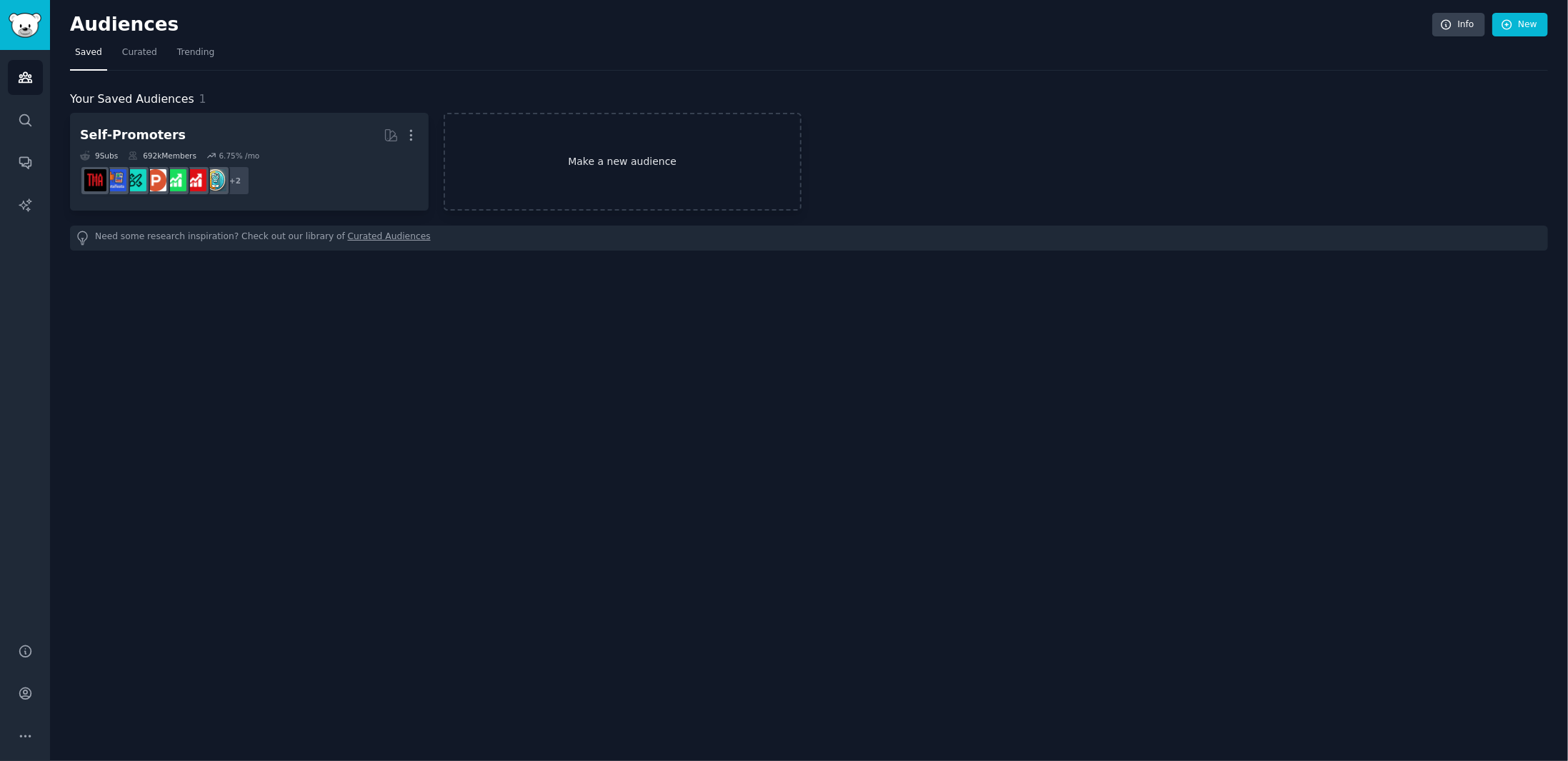
click at [565, 143] on link "Make a new audience" at bounding box center [622, 162] width 359 height 98
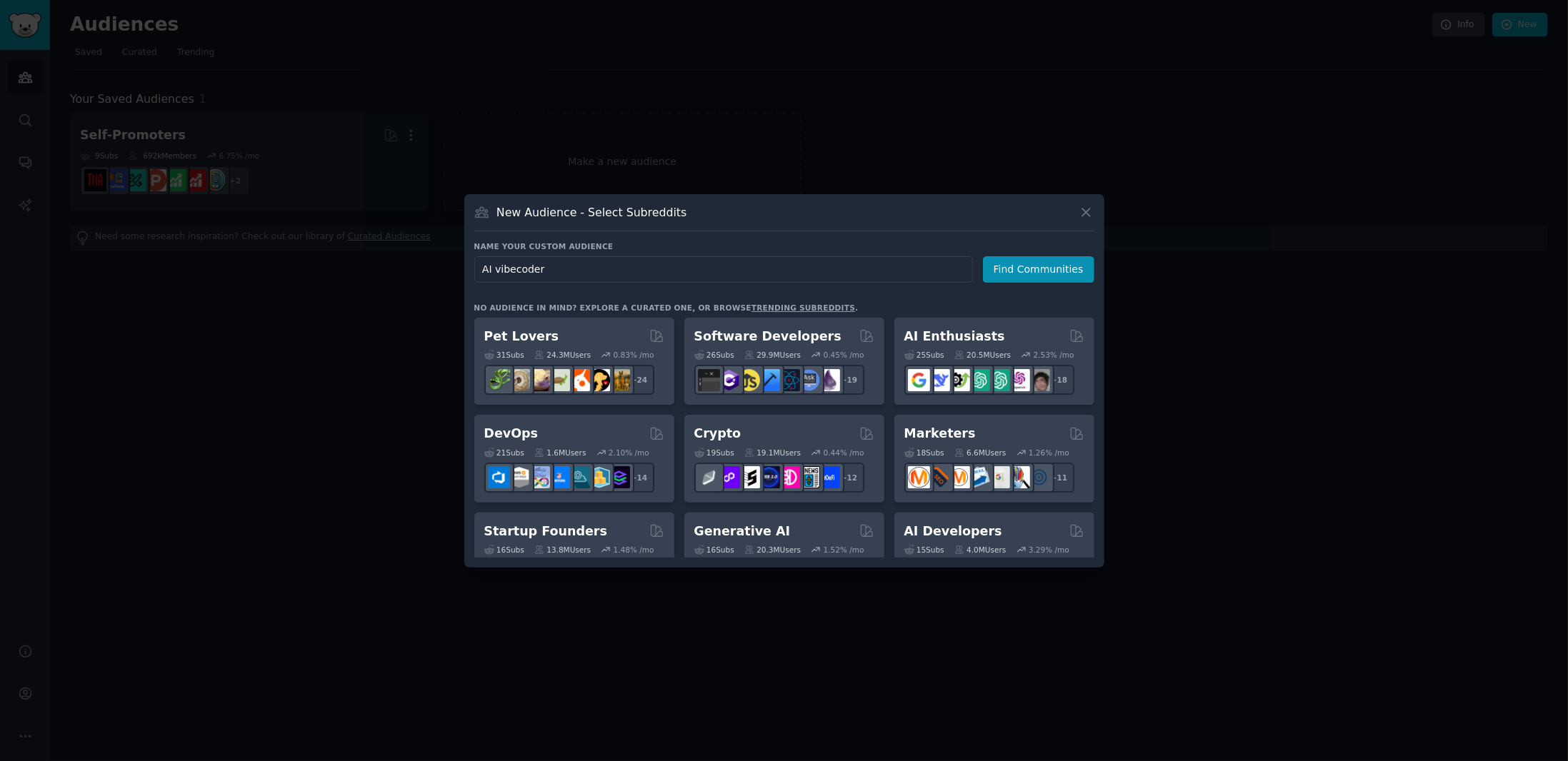
type input "AI vibecoders"
click button "Find Communities" at bounding box center [1038, 270] width 111 height 27
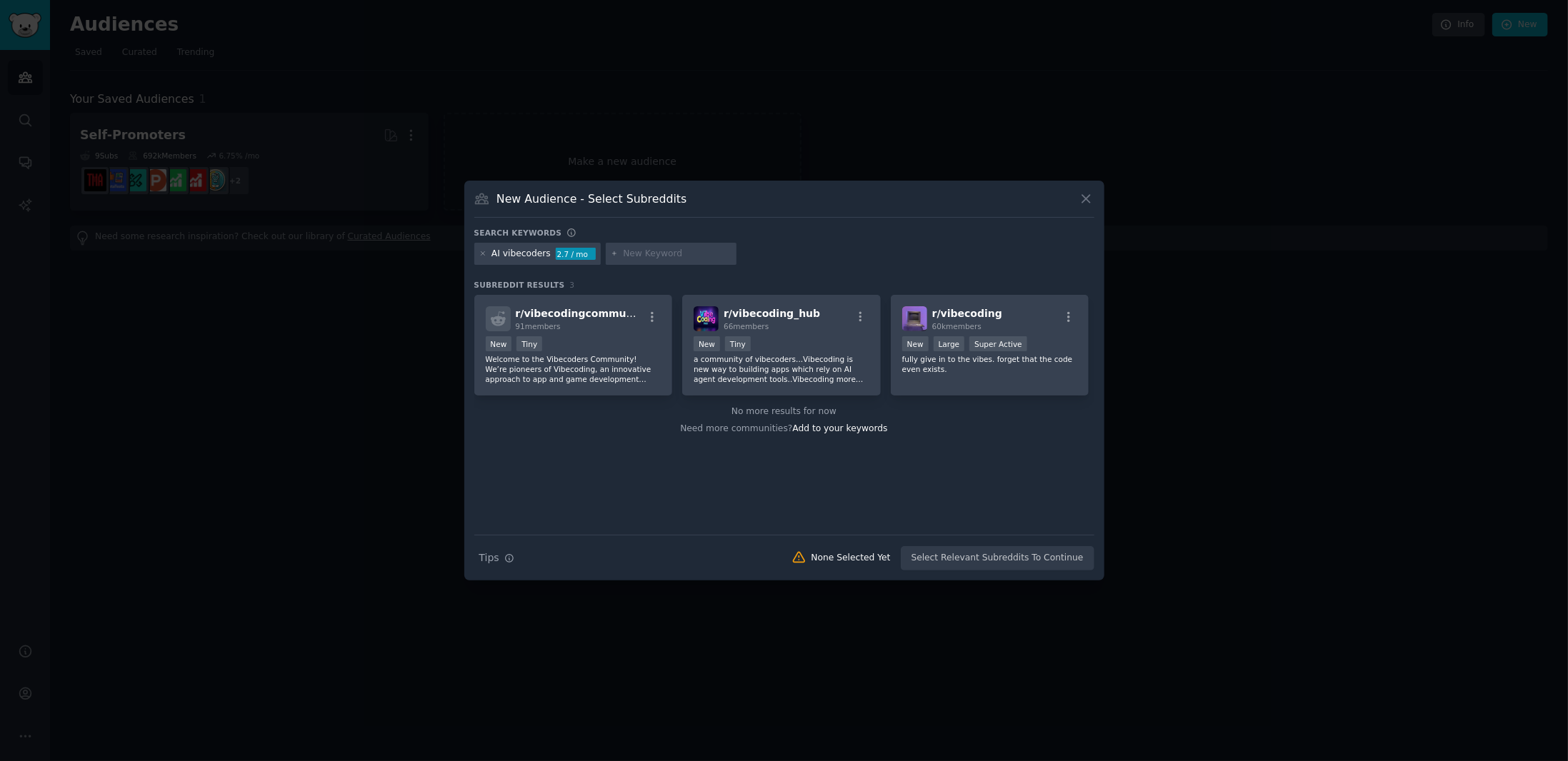
click at [622, 255] on input "text" at bounding box center [677, 254] width 109 height 12
type input "AI"
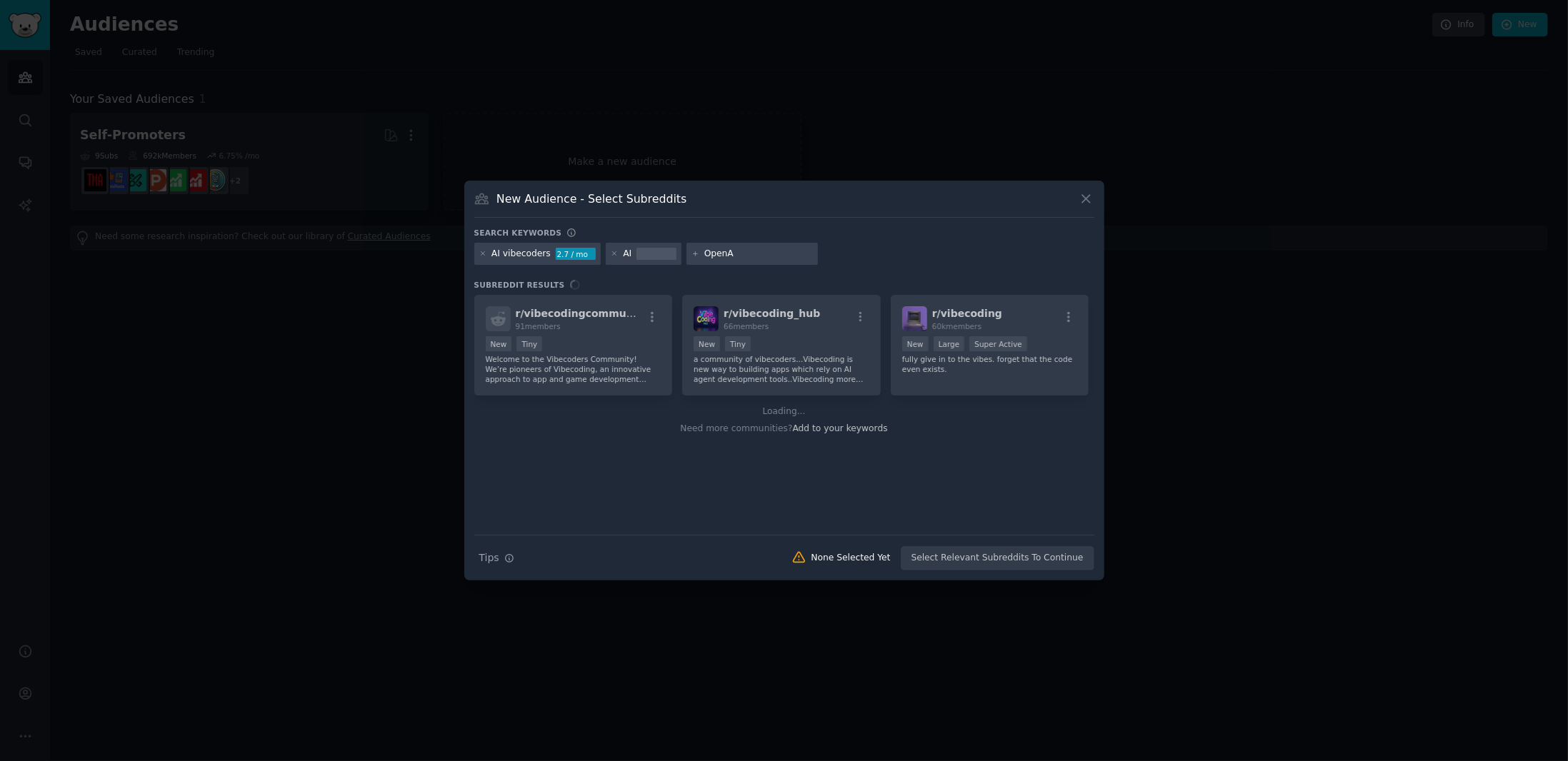
type input "OpenAI"
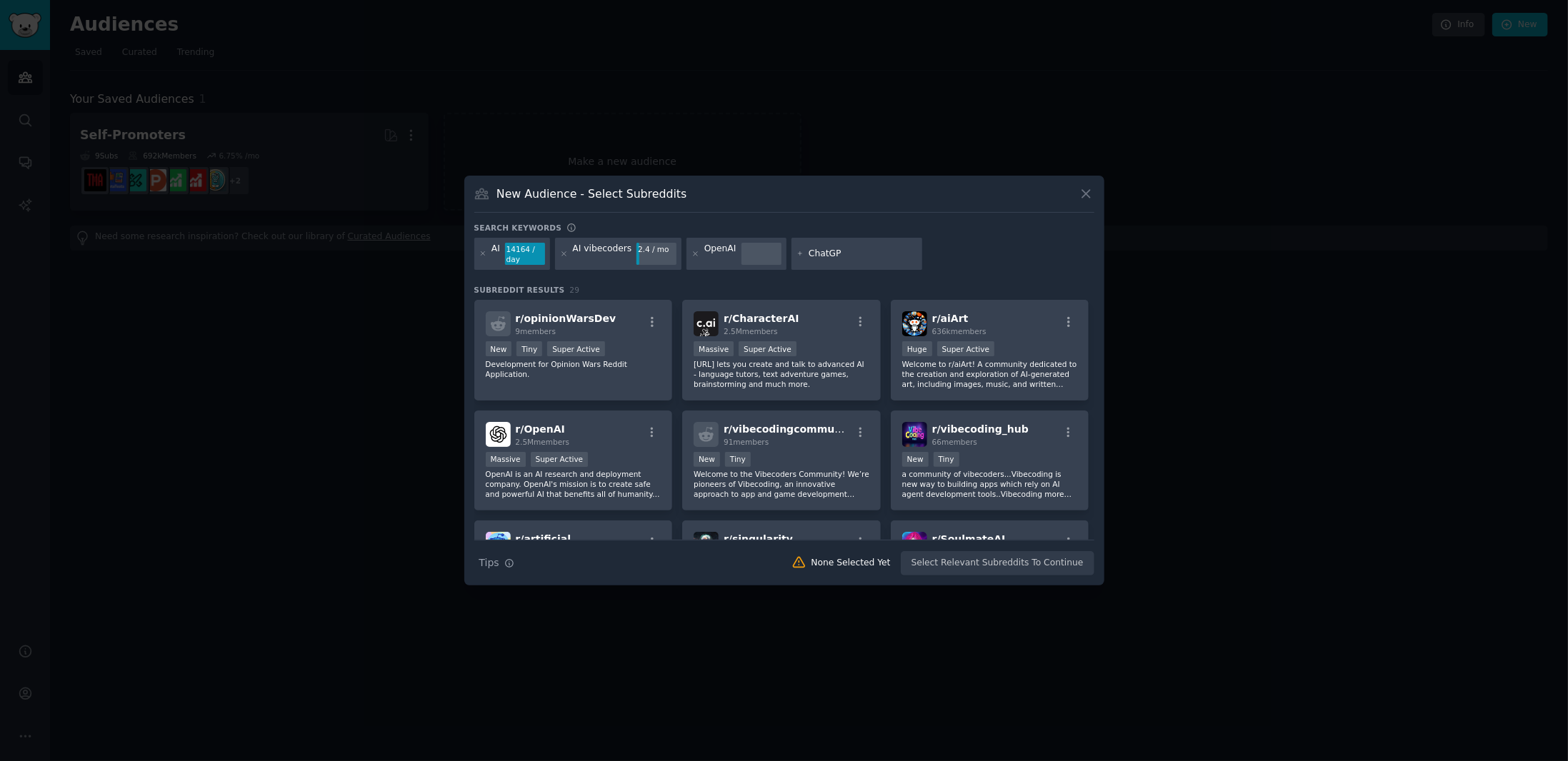
type input "ChatGPT"
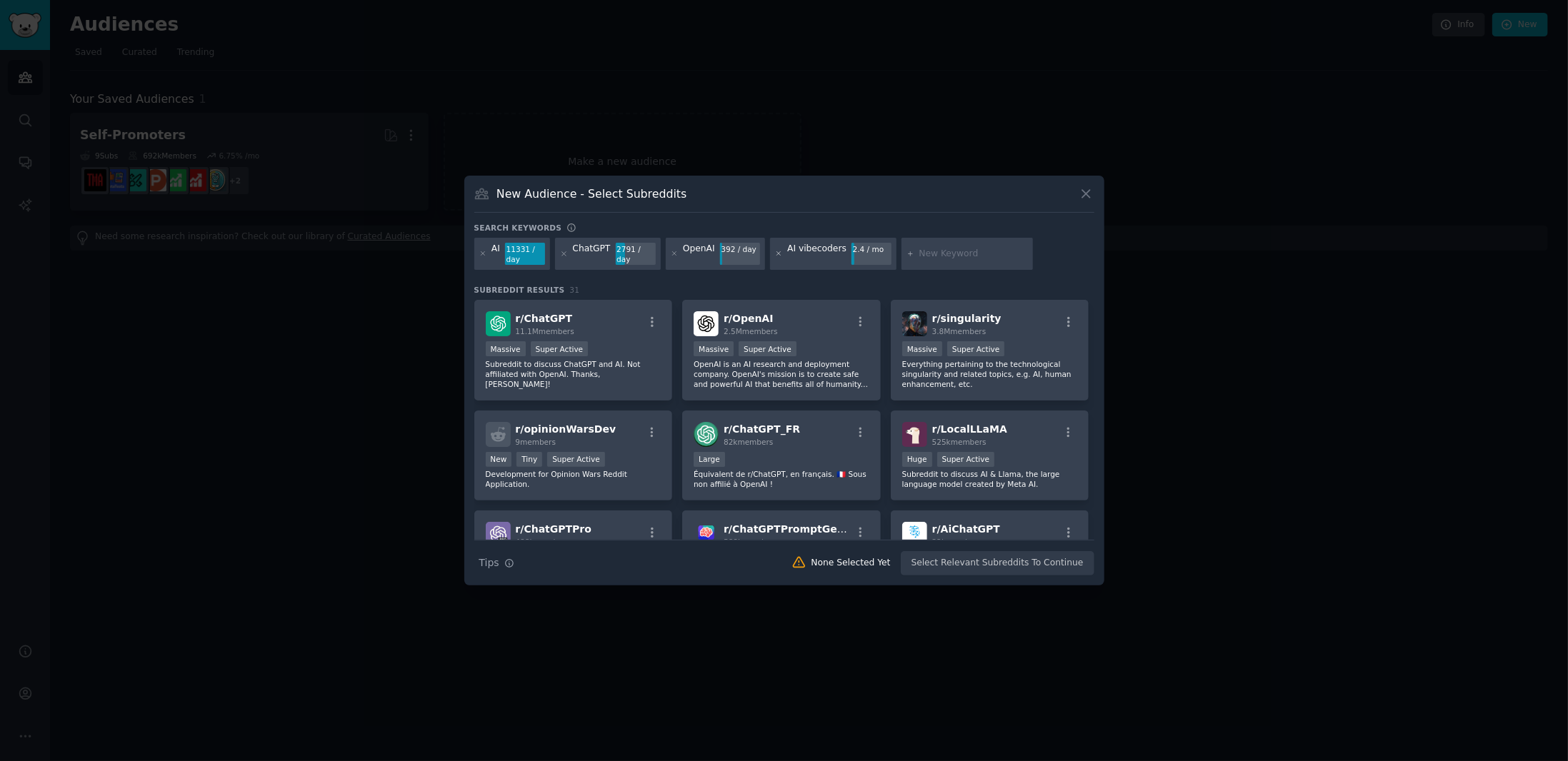
click at [775, 251] on icon at bounding box center [778, 254] width 8 height 8
click at [619, 339] on div "r/ ChatGPT 11.1M members Massive Super Active Subreddit to discuss ChatGPT and …" at bounding box center [573, 350] width 199 height 101
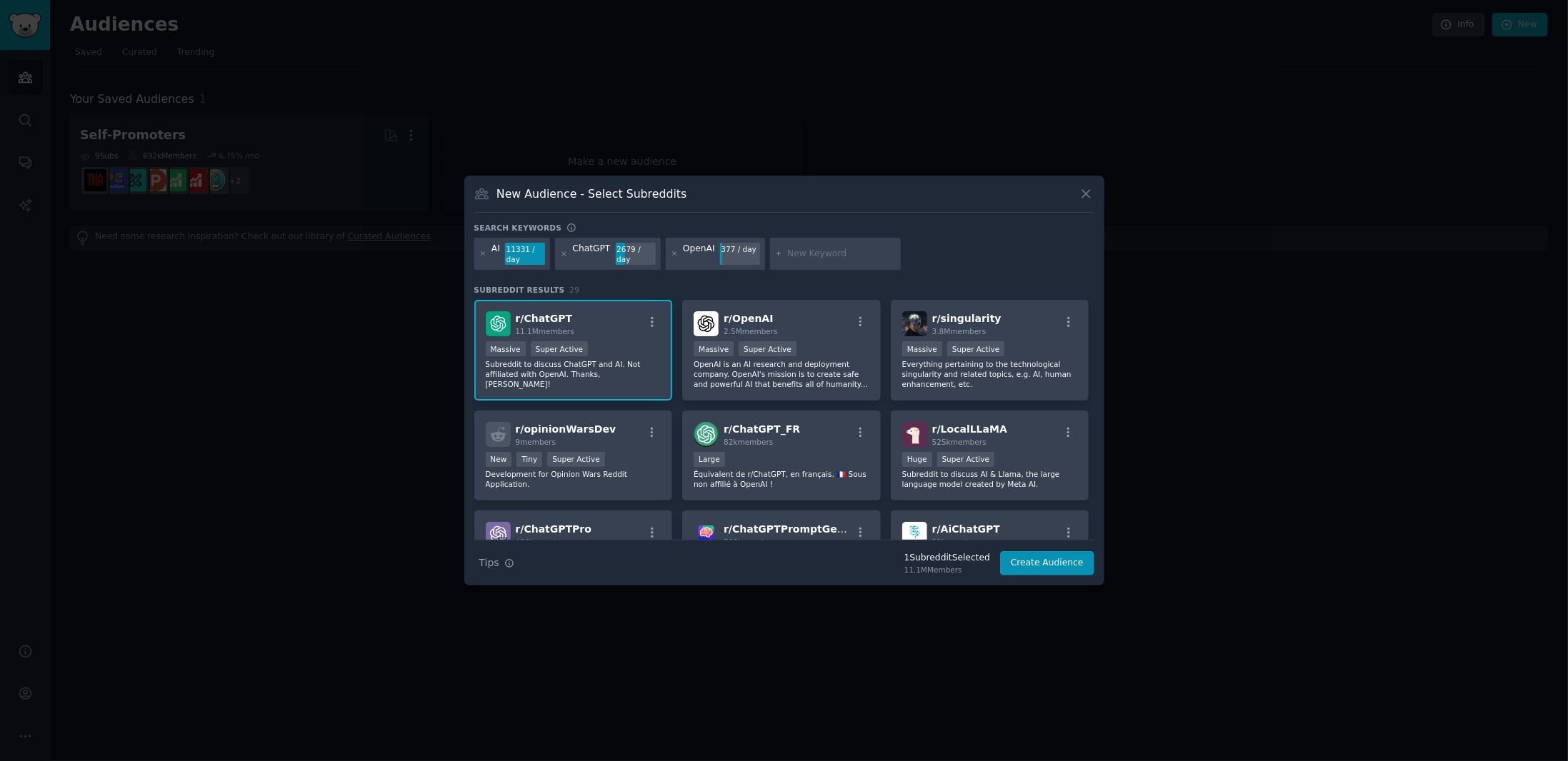
click at [807, 245] on div at bounding box center [836, 254] width 132 height 33
click at [807, 255] on input "text" at bounding box center [841, 254] width 109 height 12
type input "Cursor"
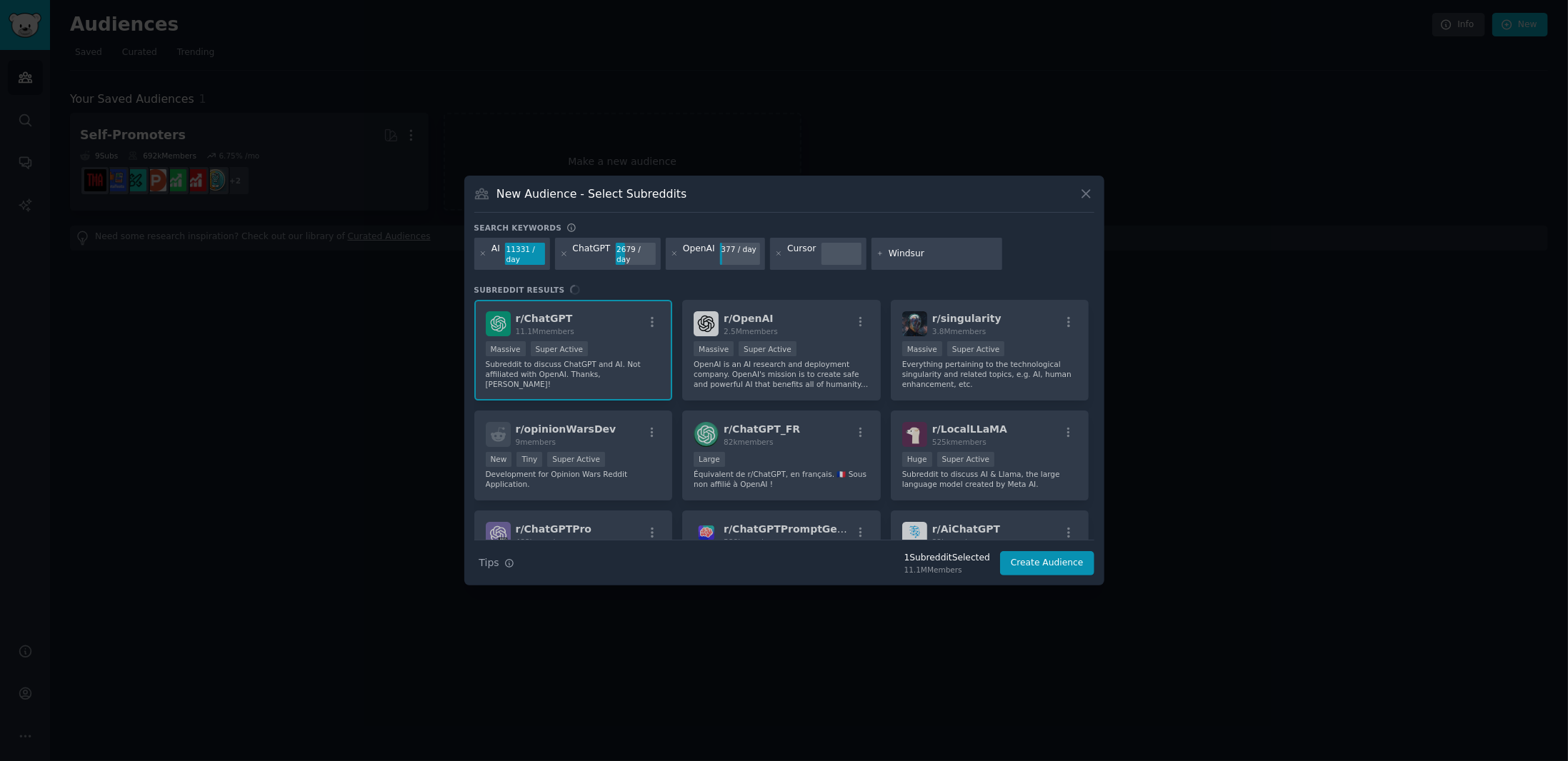
type input "Windsurf"
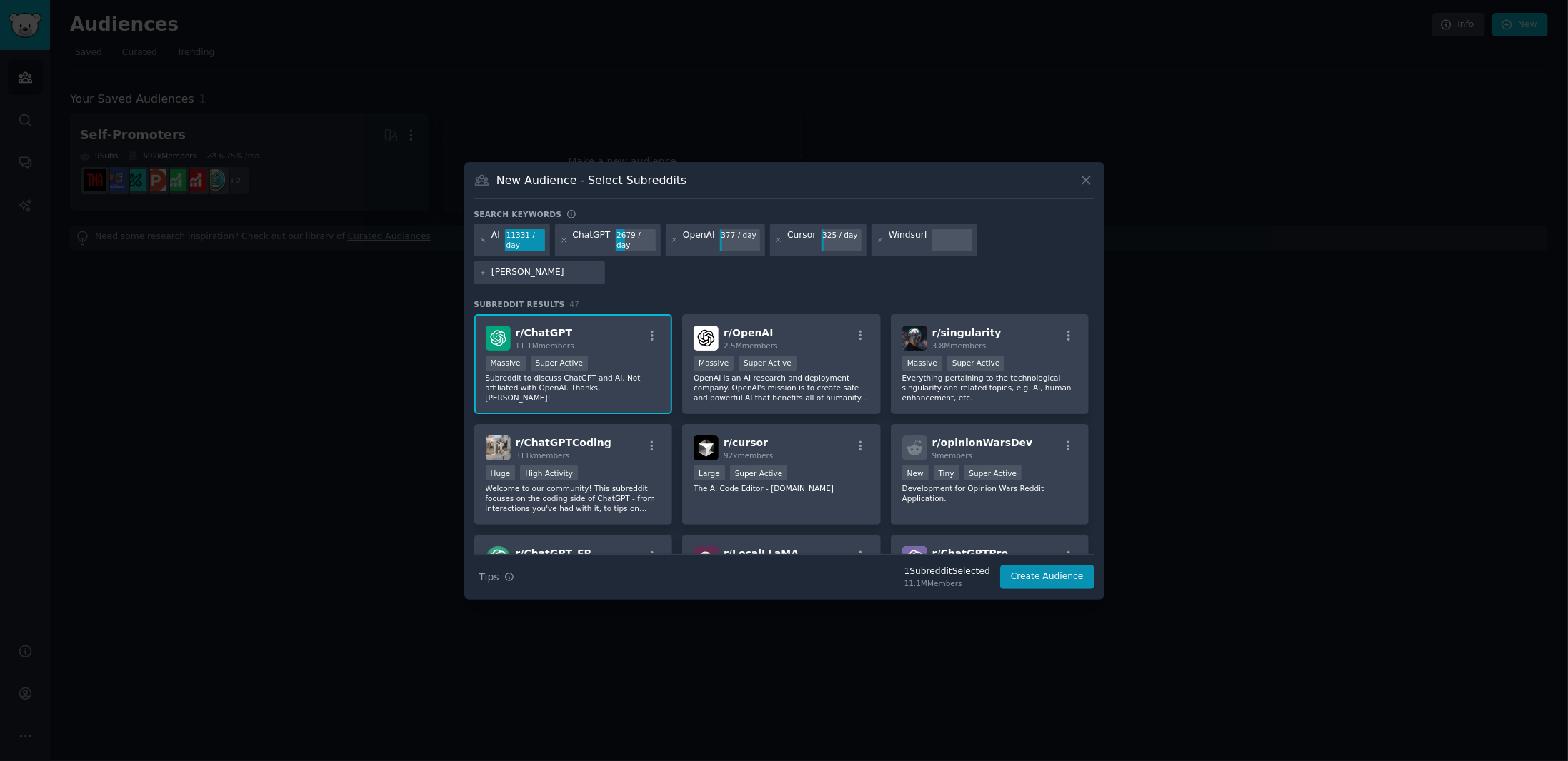
type input "[PERSON_NAME] Code"
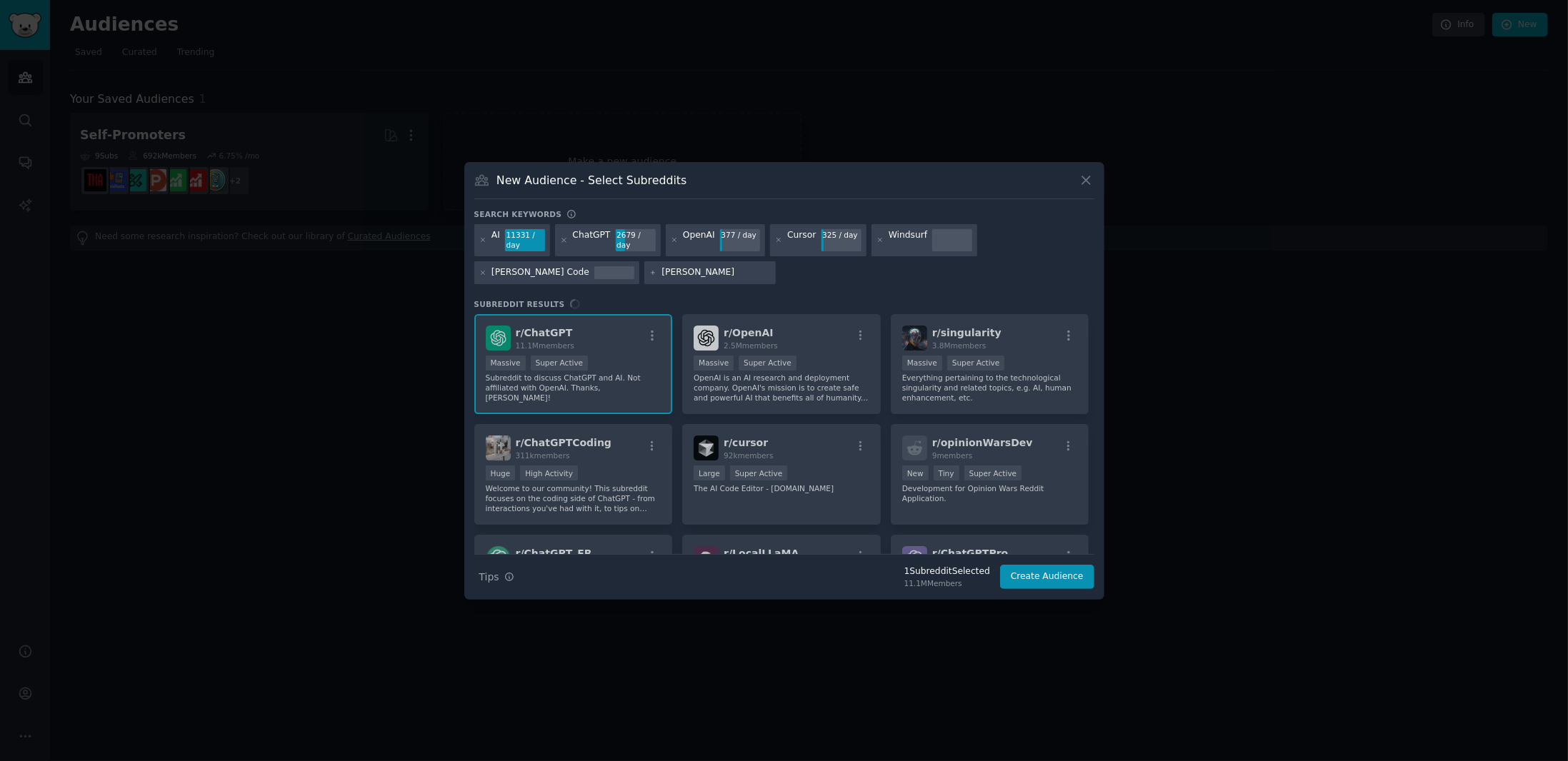
type input "[PERSON_NAME]"
type input "Anthropic"
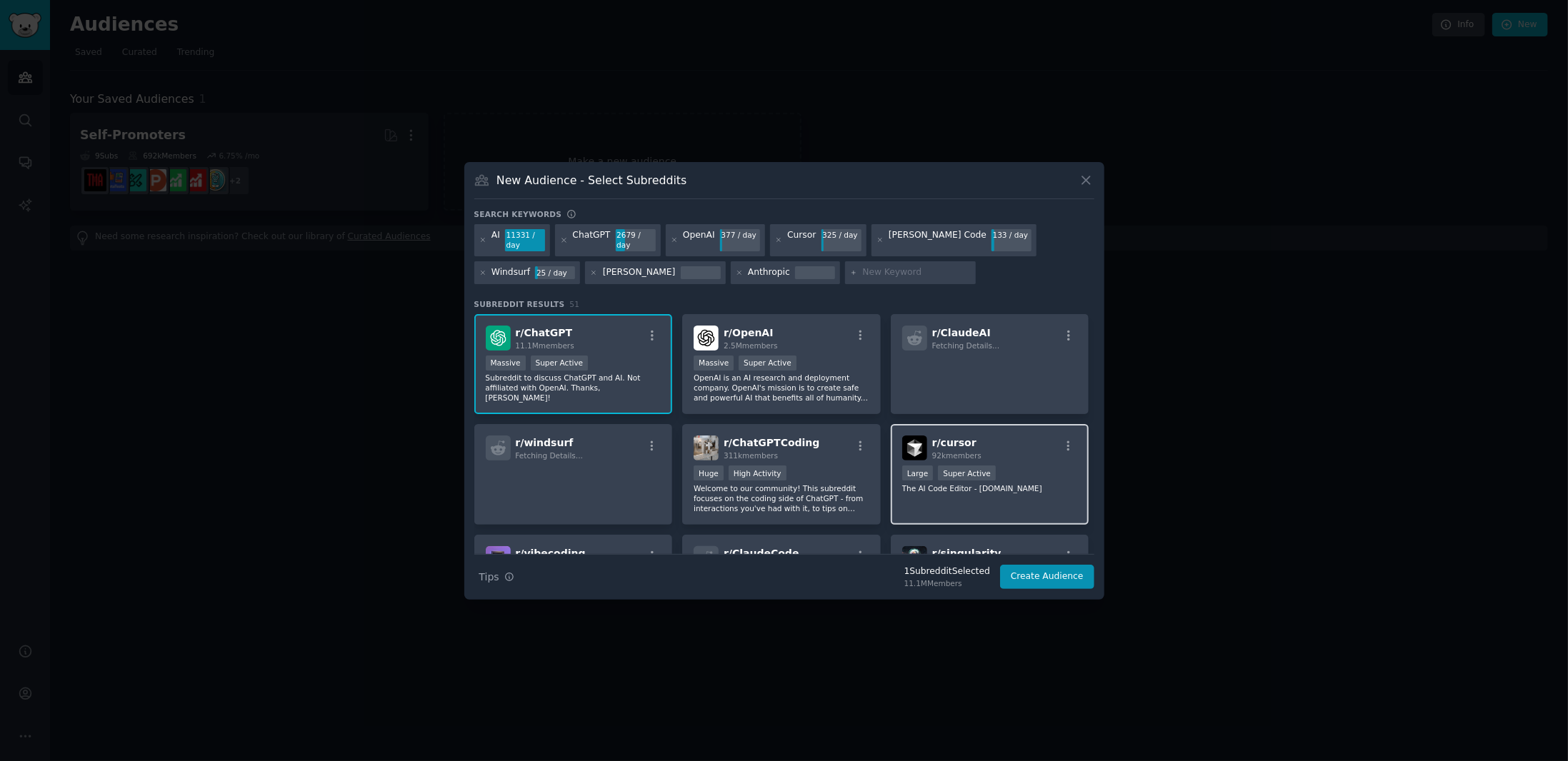
click at [1014, 442] on div "r/ cursor 92k members" at bounding box center [989, 448] width 175 height 25
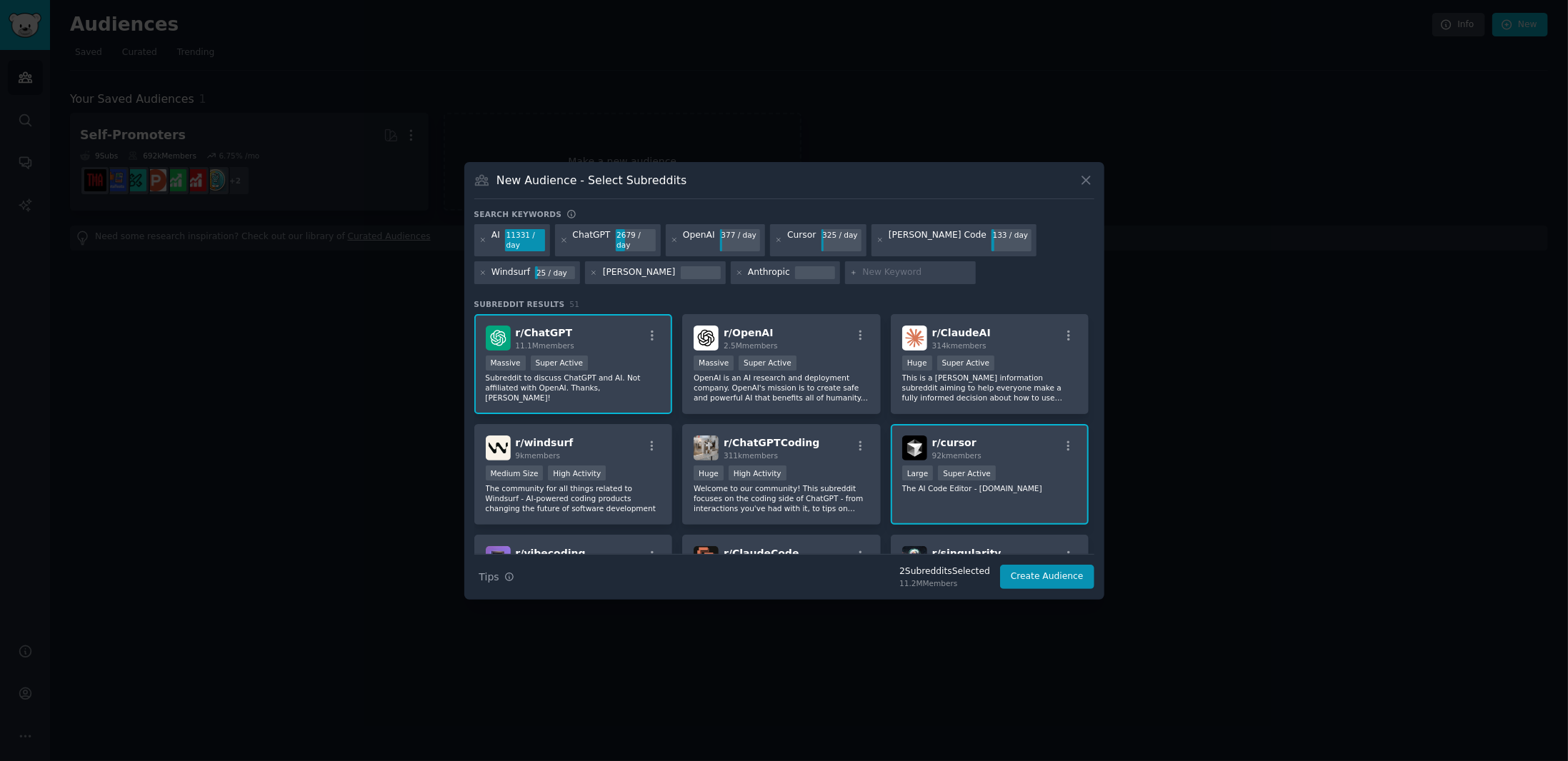
click at [1029, 362] on div "Huge Super Active" at bounding box center [989, 364] width 175 height 18
click at [601, 444] on div "r/ windsurf 9k members" at bounding box center [573, 448] width 175 height 25
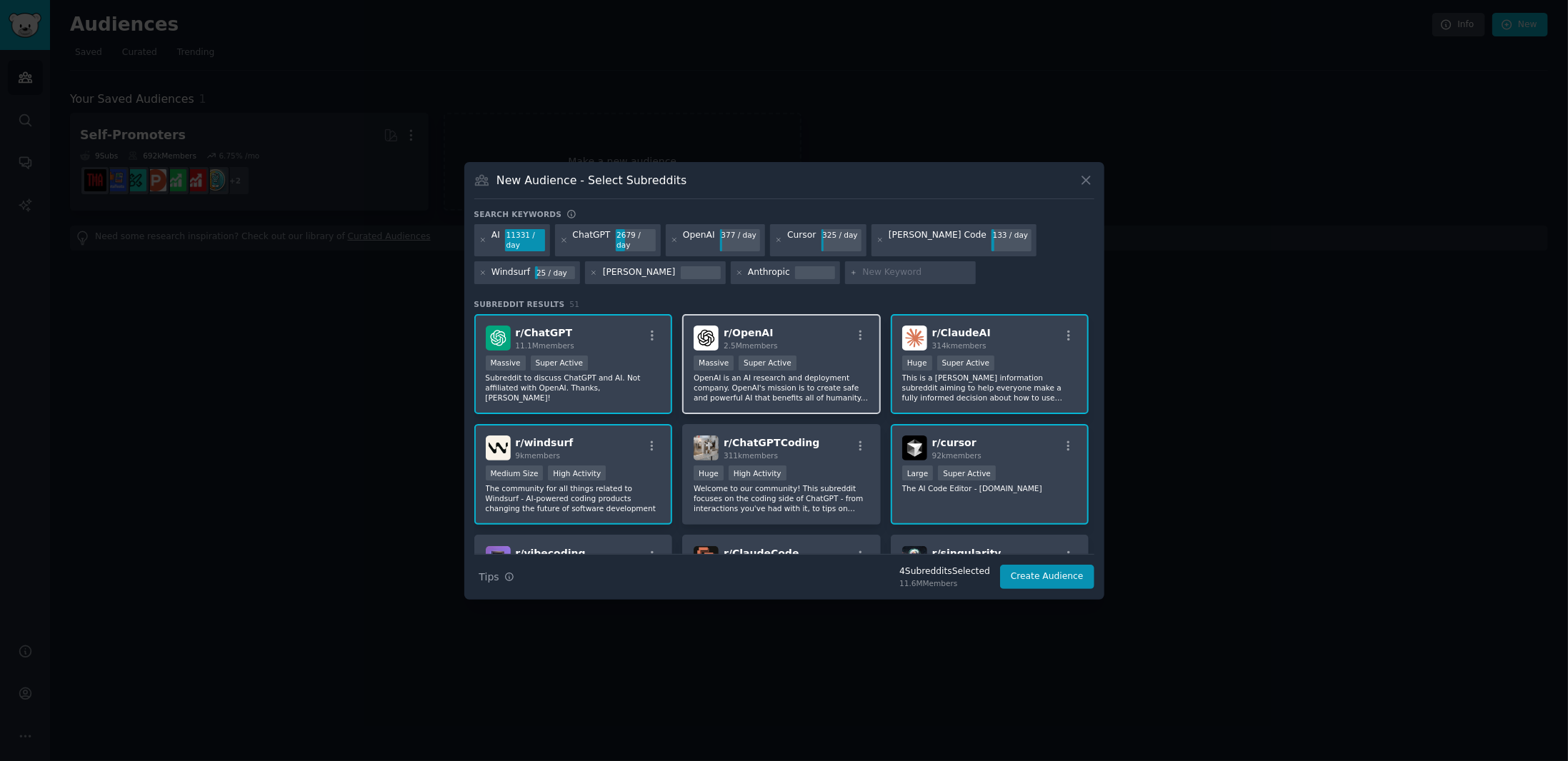
click at [807, 346] on div "r/ OpenAI 2.5M members" at bounding box center [781, 338] width 175 height 25
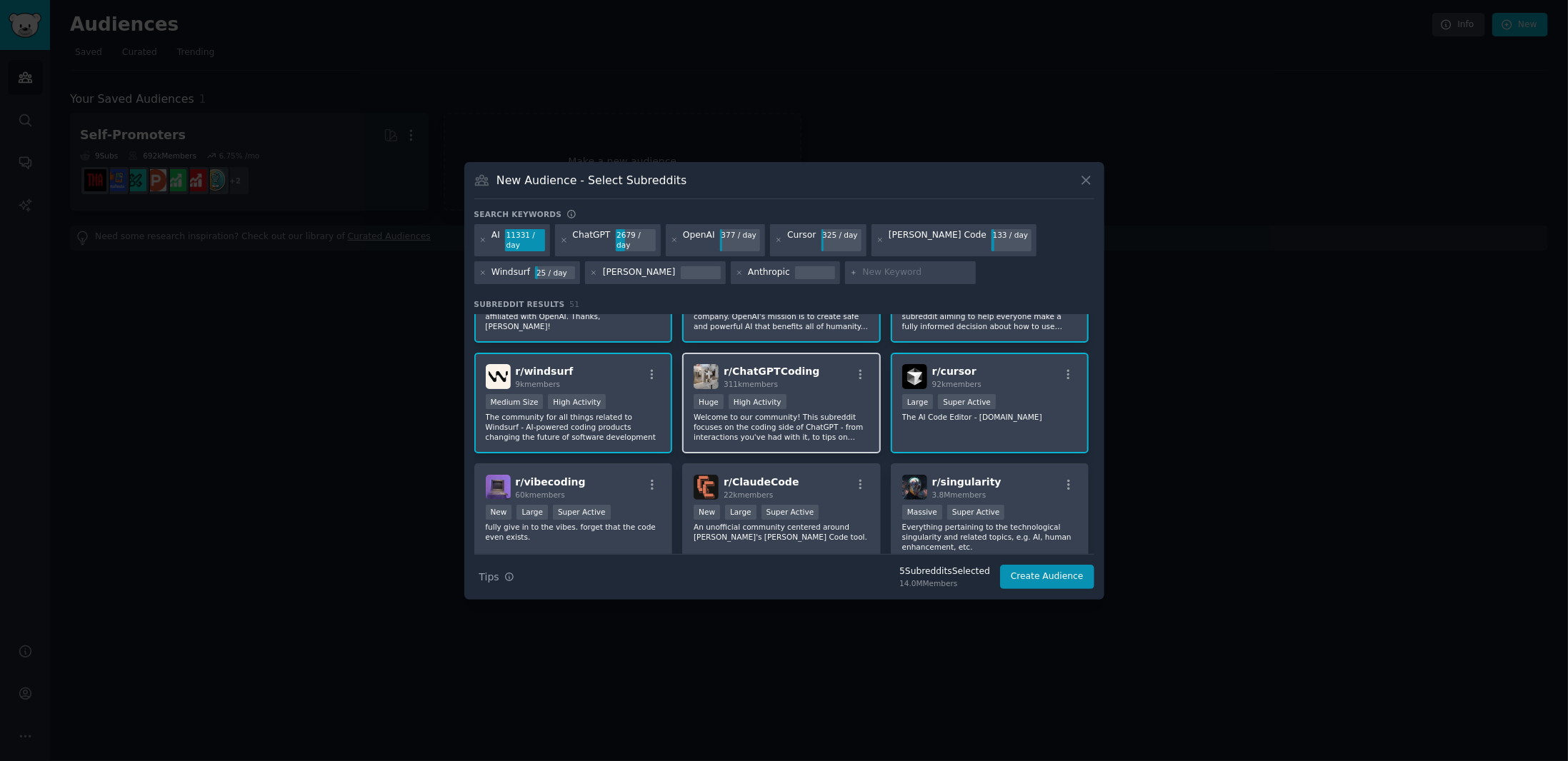
click at [832, 401] on div "Huge High Activity" at bounding box center [781, 403] width 175 height 18
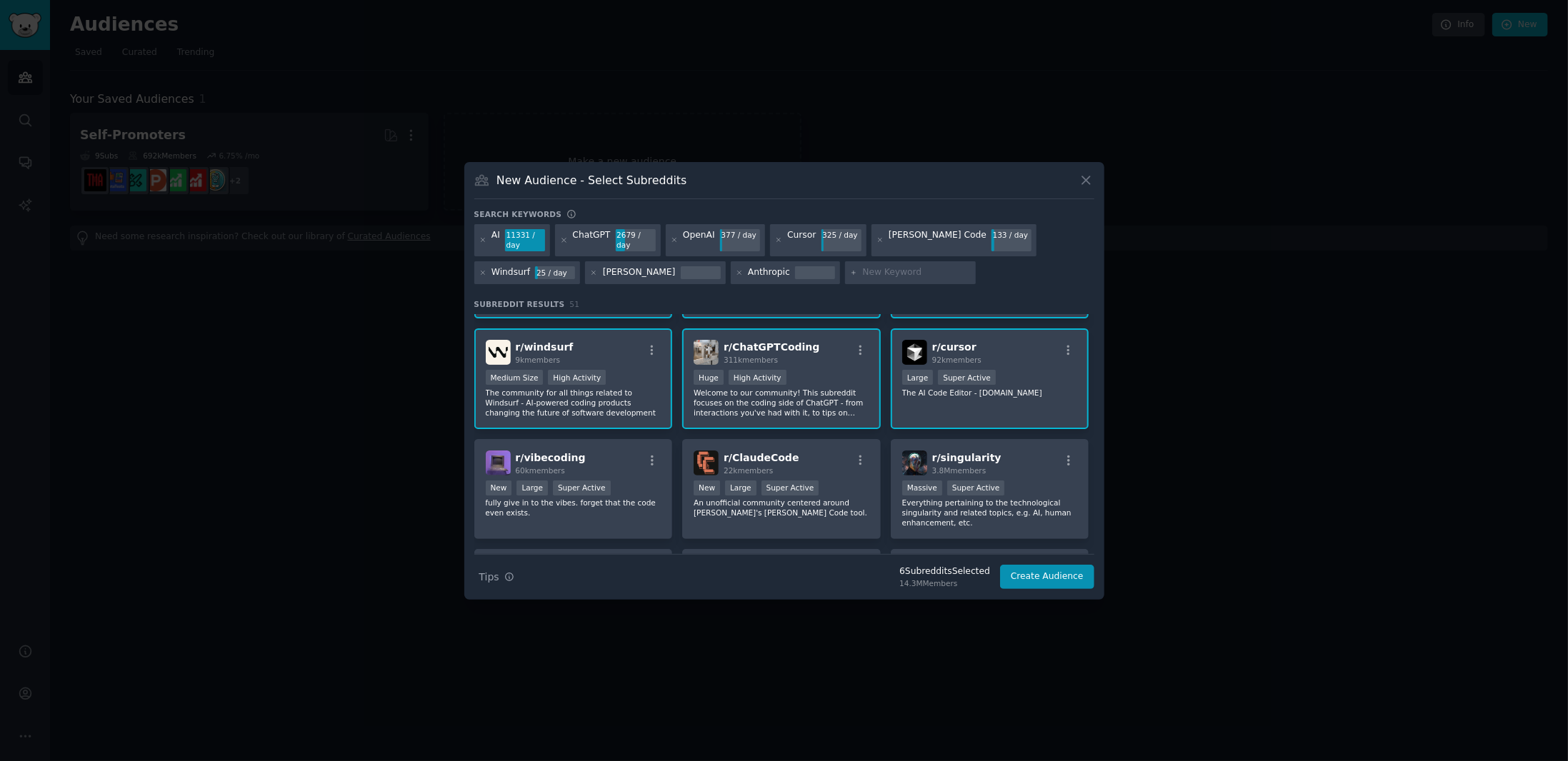
scroll to position [142, 0]
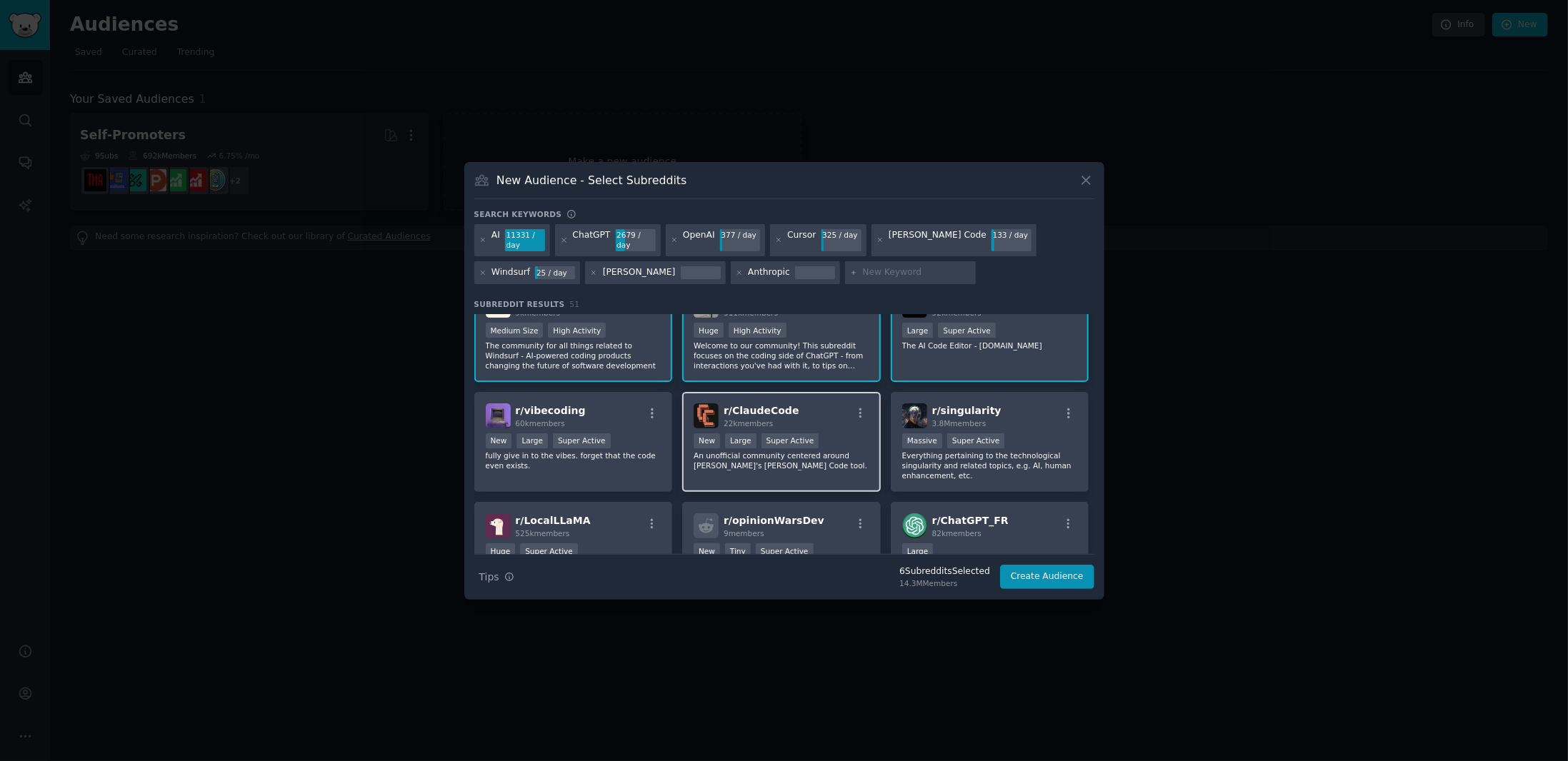
click at [812, 412] on div "r/ ClaudeCode 22k members" at bounding box center [781, 416] width 175 height 25
click at [615, 399] on div "r/ vibecoding 60k members New Large Super Active fully give in to the vibes. fo…" at bounding box center [573, 441] width 199 height 101
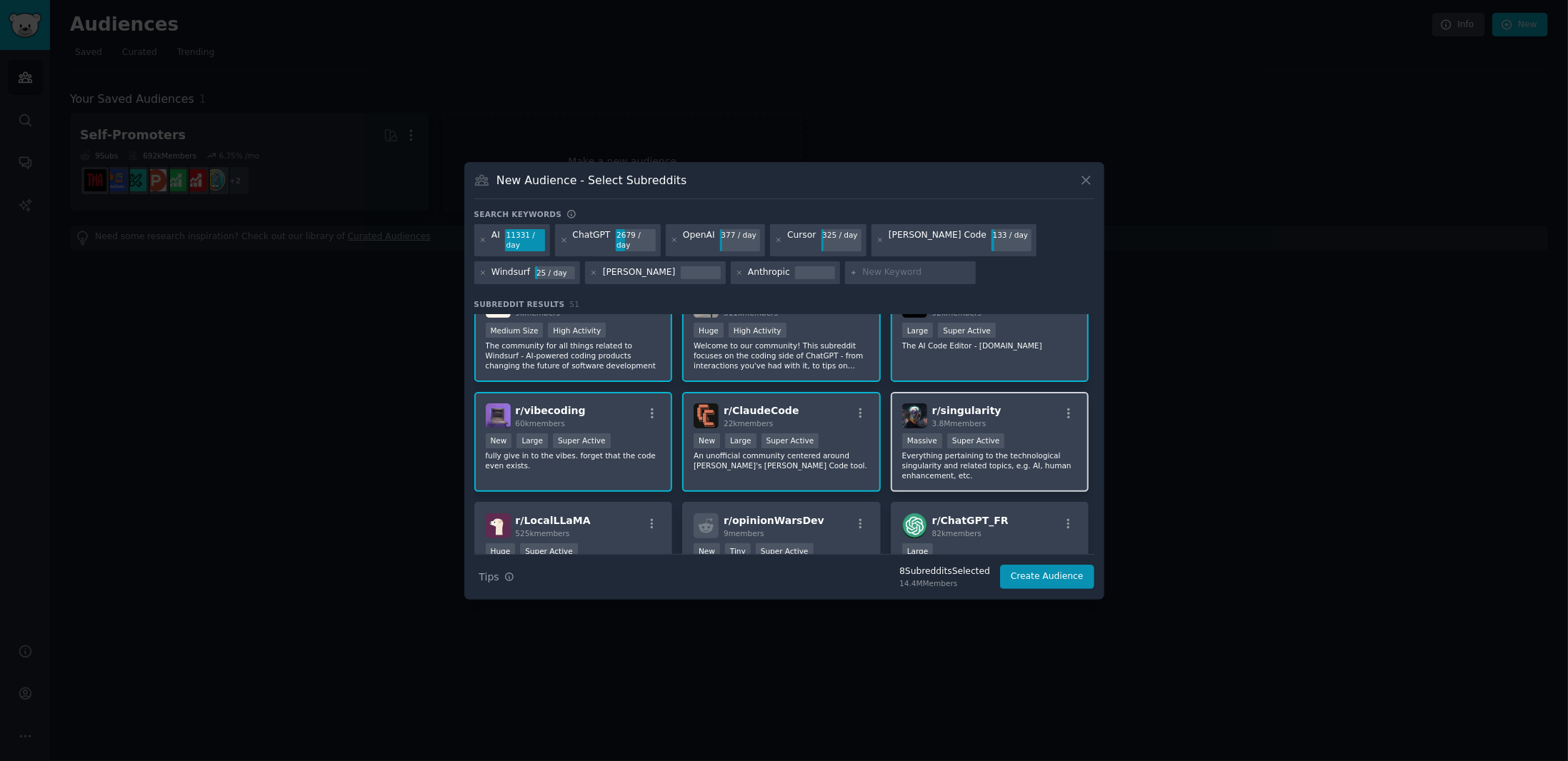
click at [989, 413] on div "r/ singularity 3.8M members" at bounding box center [989, 416] width 175 height 25
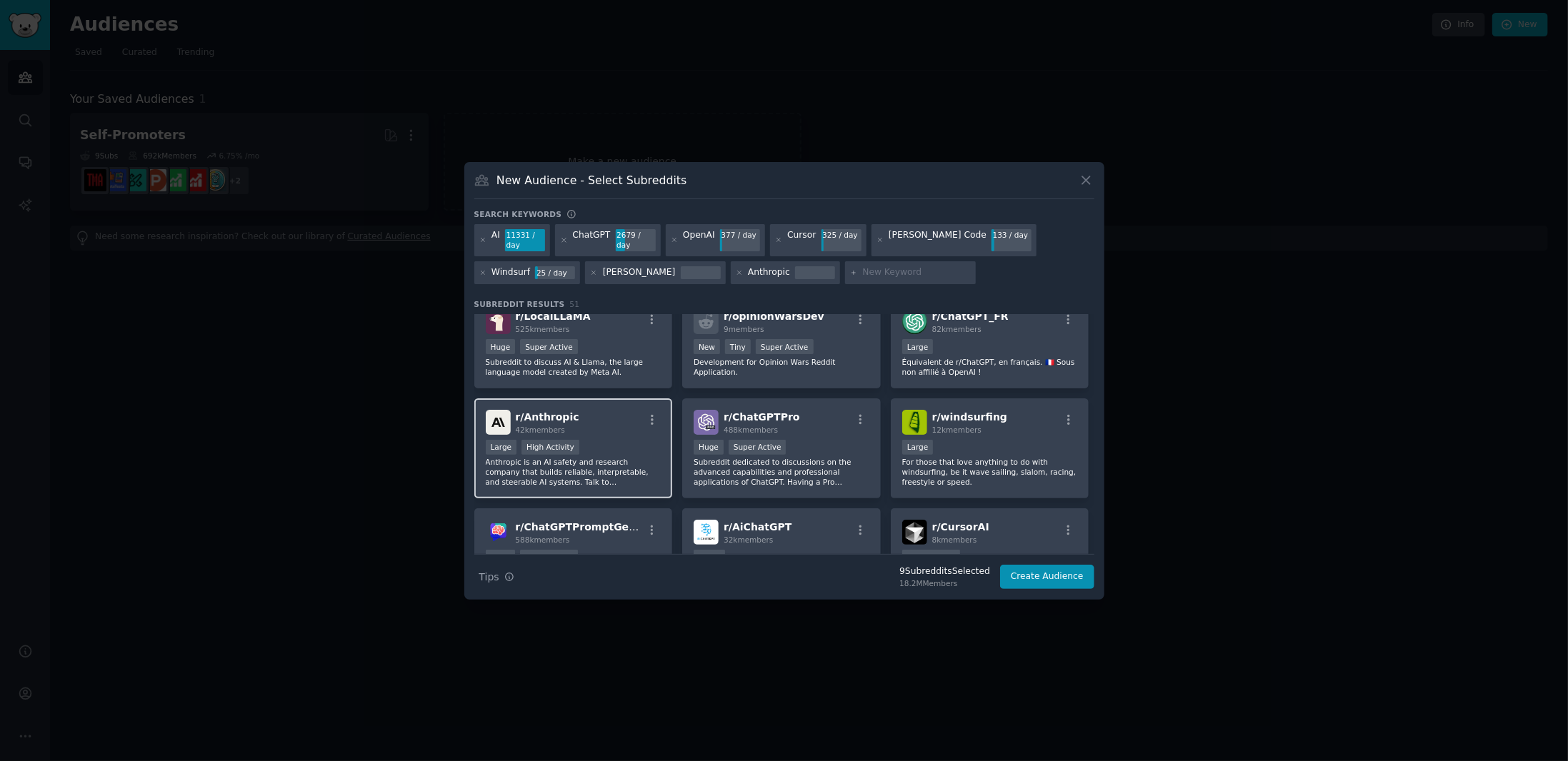
scroll to position [357, 0]
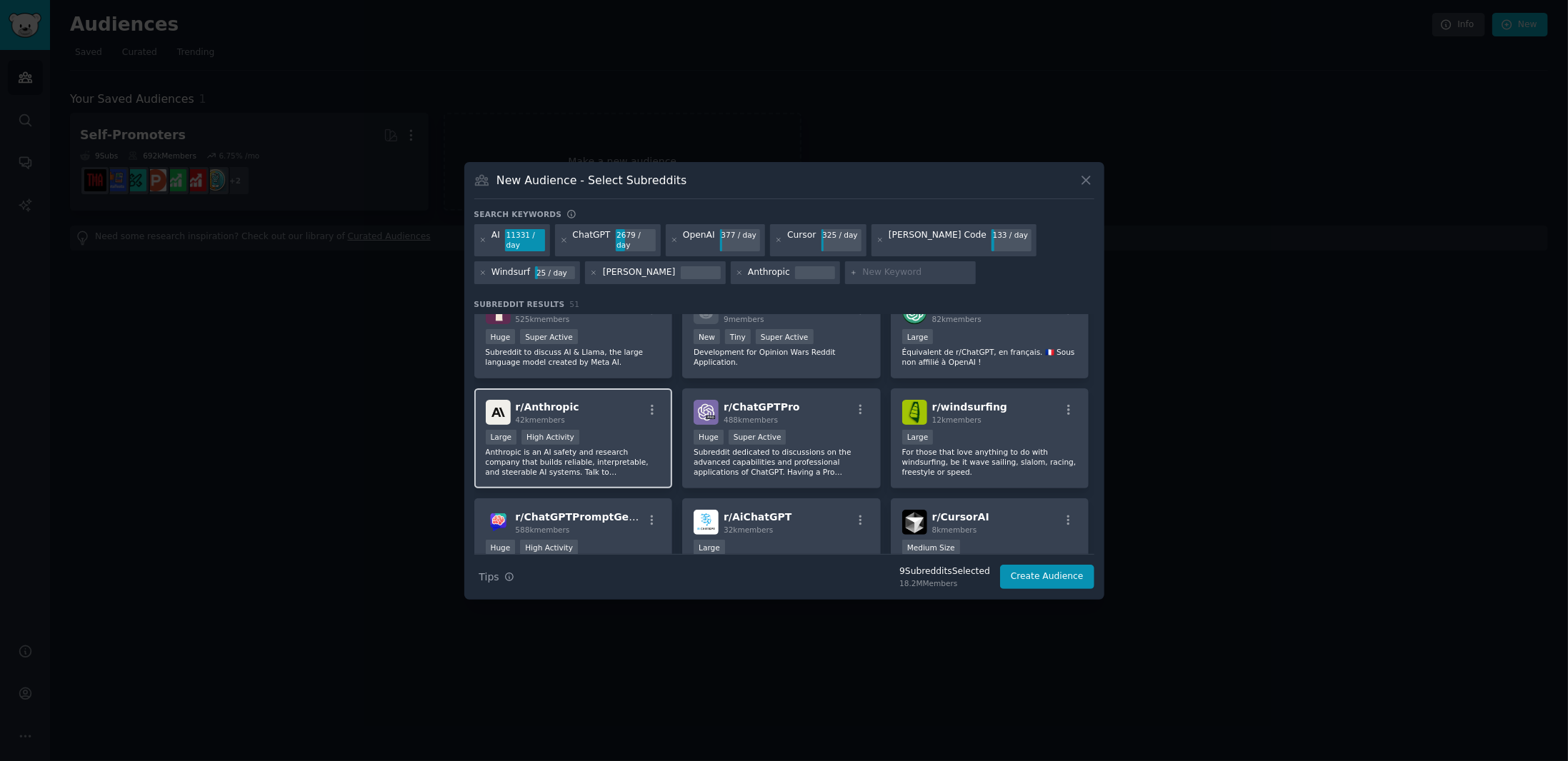
click at [615, 421] on div "r/ Anthropic 42k members" at bounding box center [573, 412] width 175 height 25
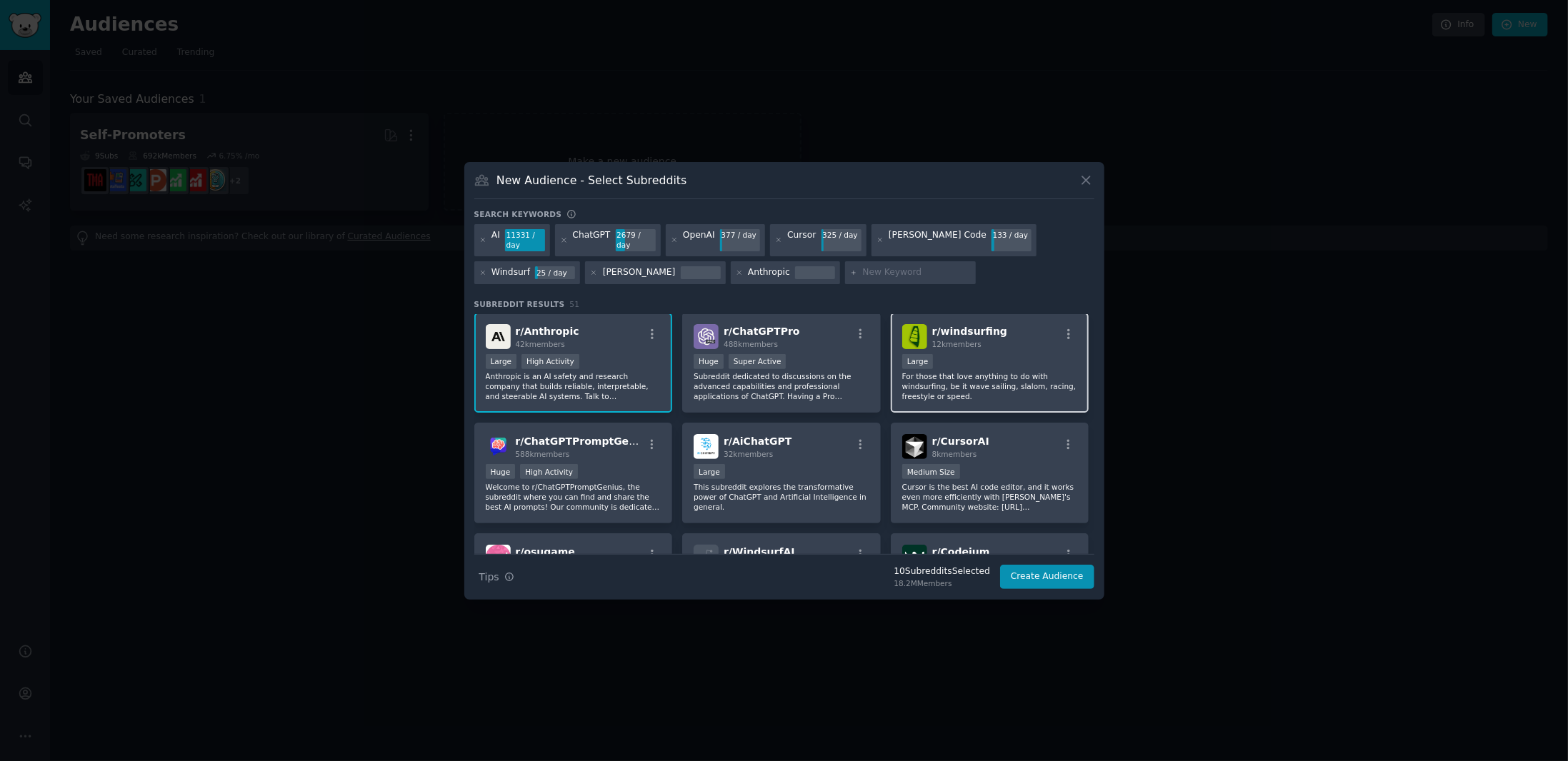
scroll to position [499, 0]
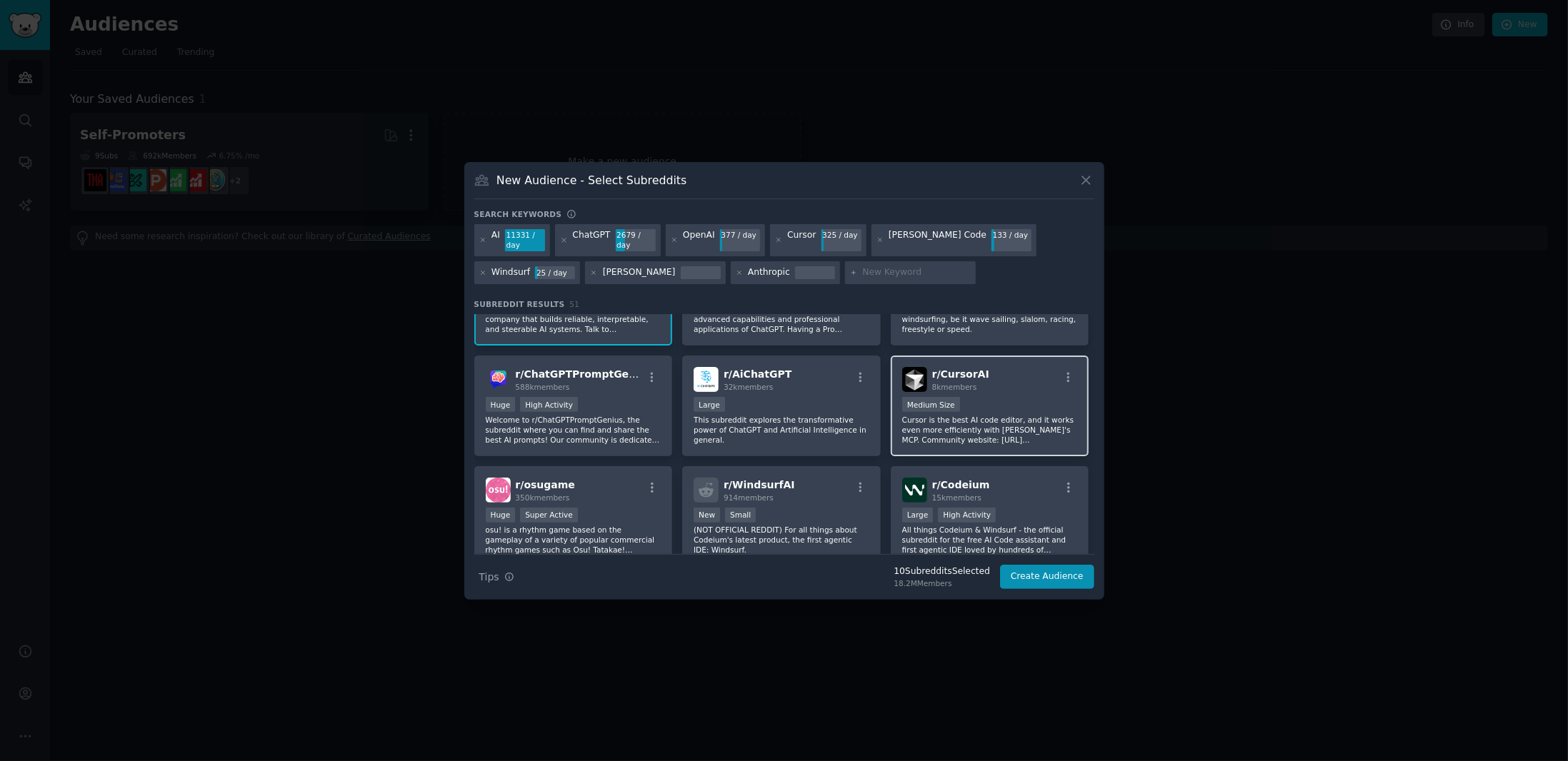
click at [1021, 379] on div "r/ CursorAI 8k members" at bounding box center [989, 379] width 175 height 25
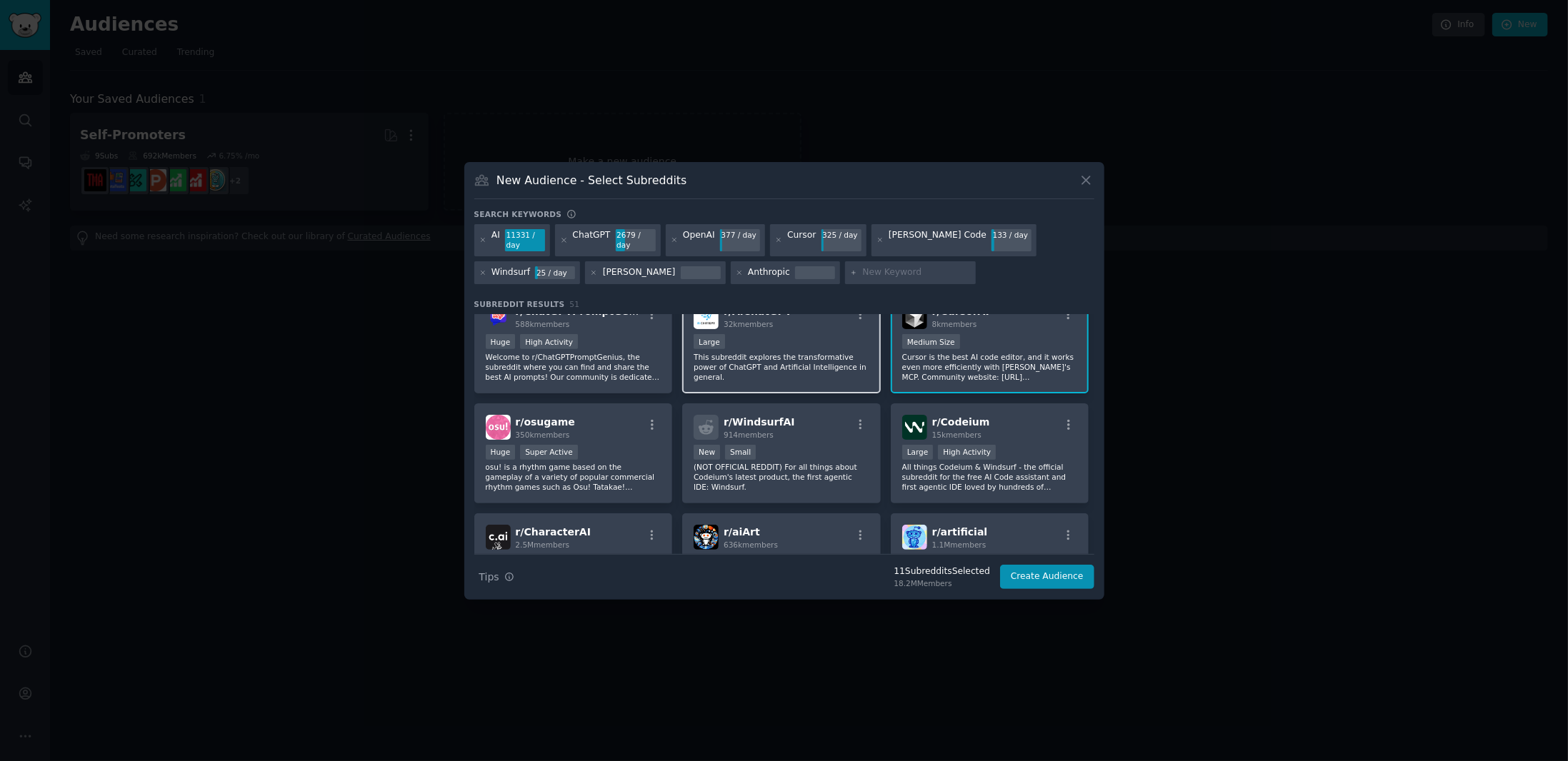
scroll to position [571, 0]
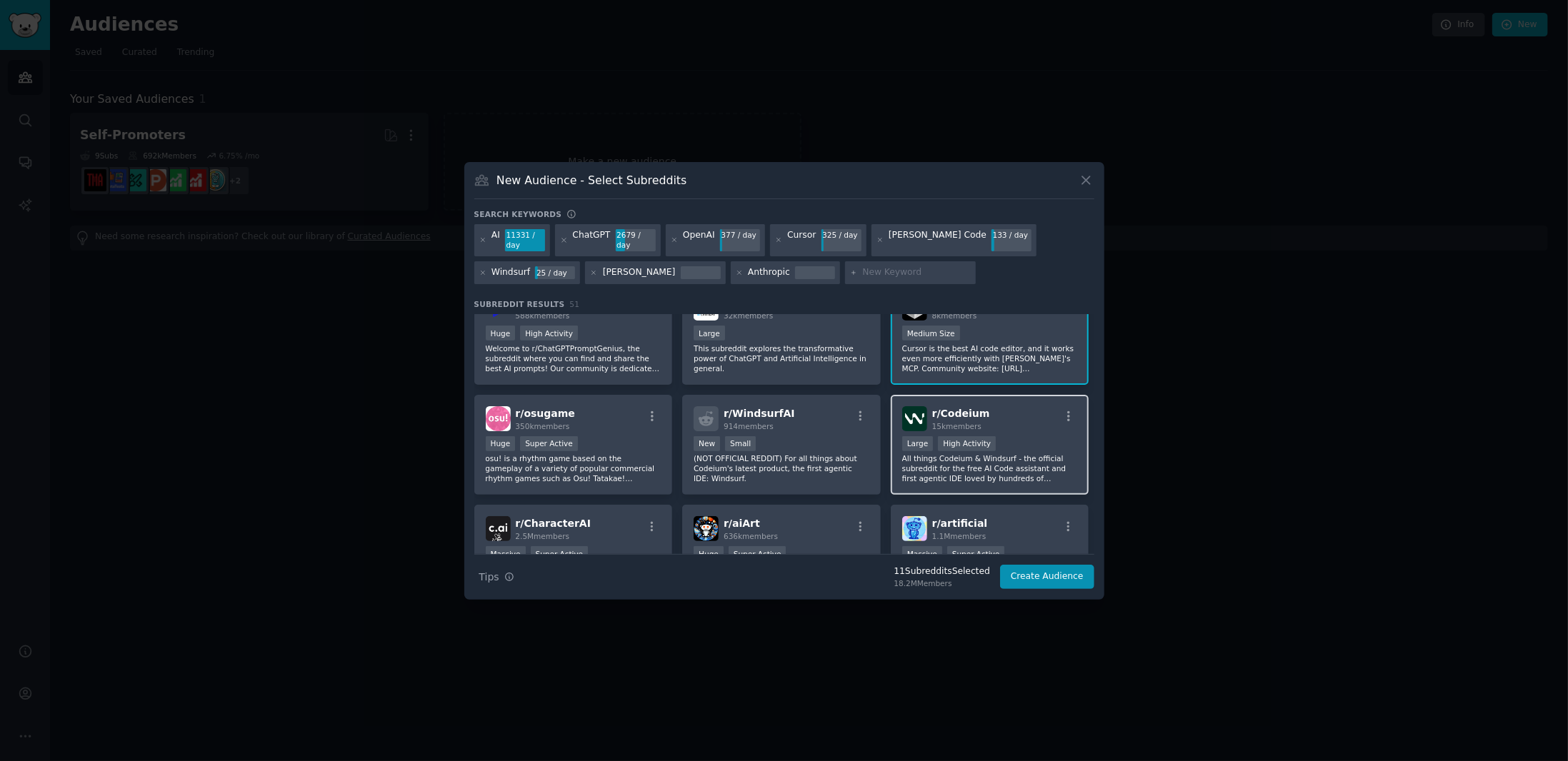
click at [999, 422] on div "r/ Codeium 15k members" at bounding box center [989, 418] width 175 height 25
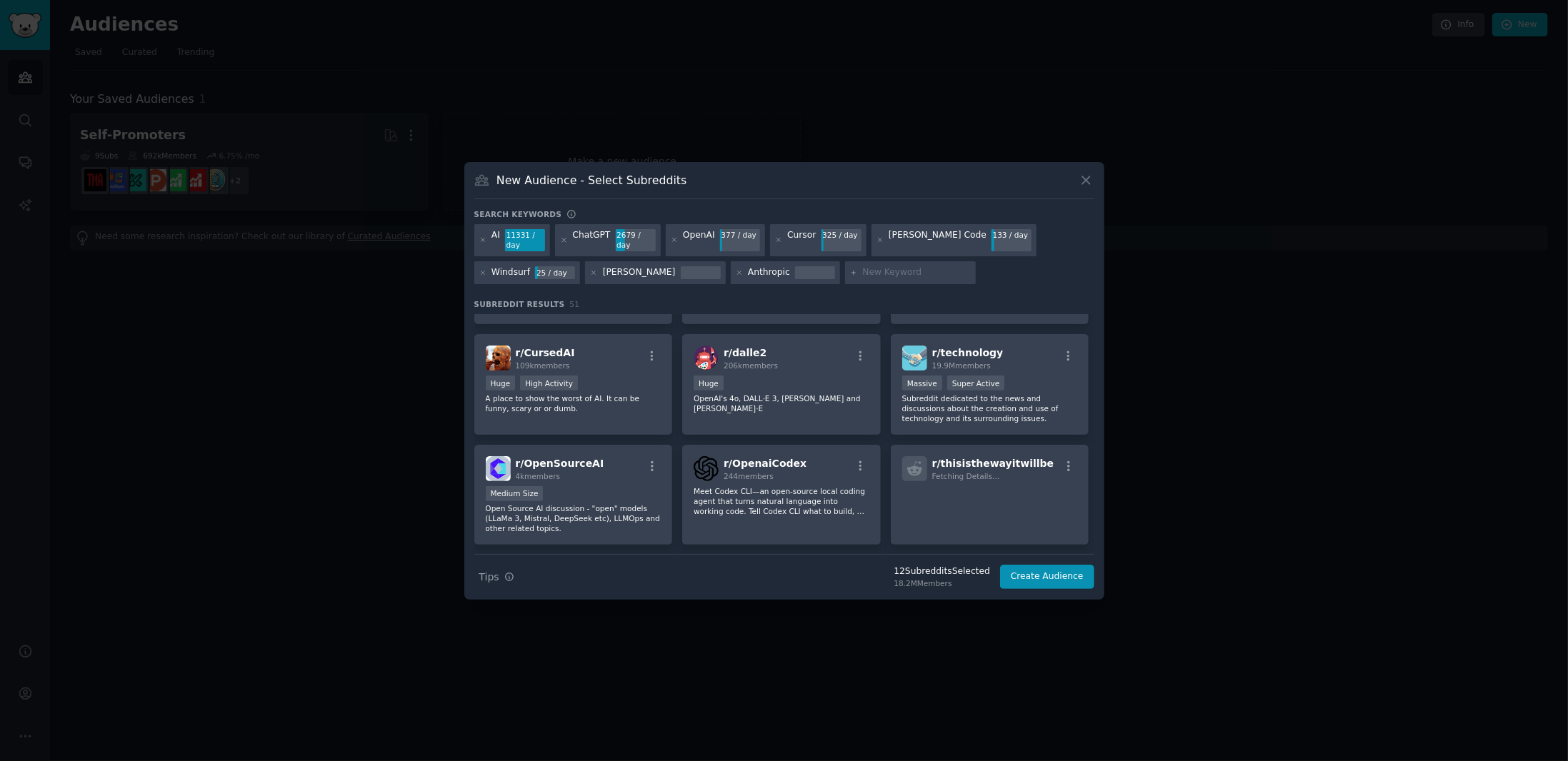
scroll to position [1000, 0]
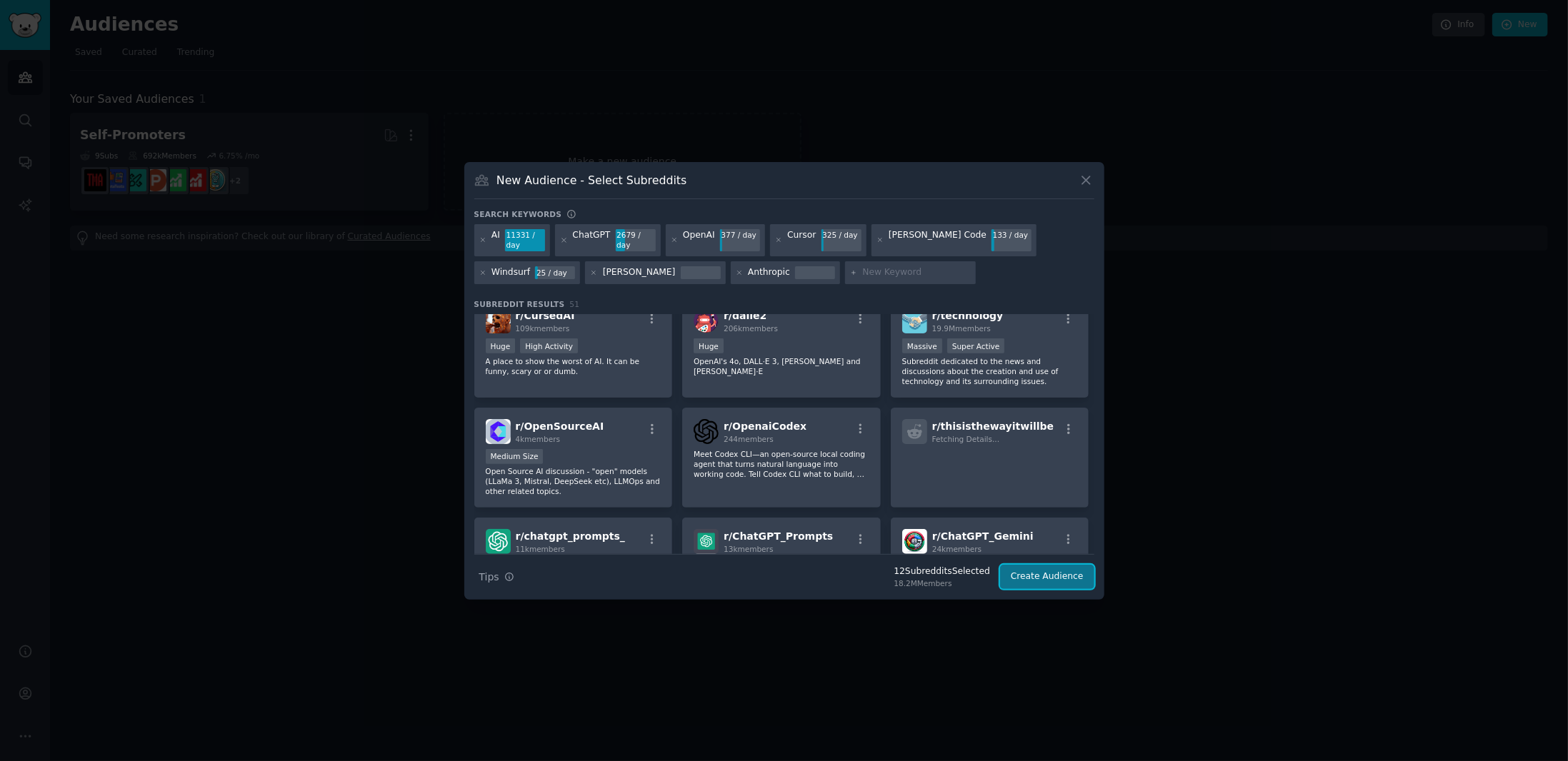
click at [1050, 571] on button "Create Audience" at bounding box center [1047, 576] width 94 height 24
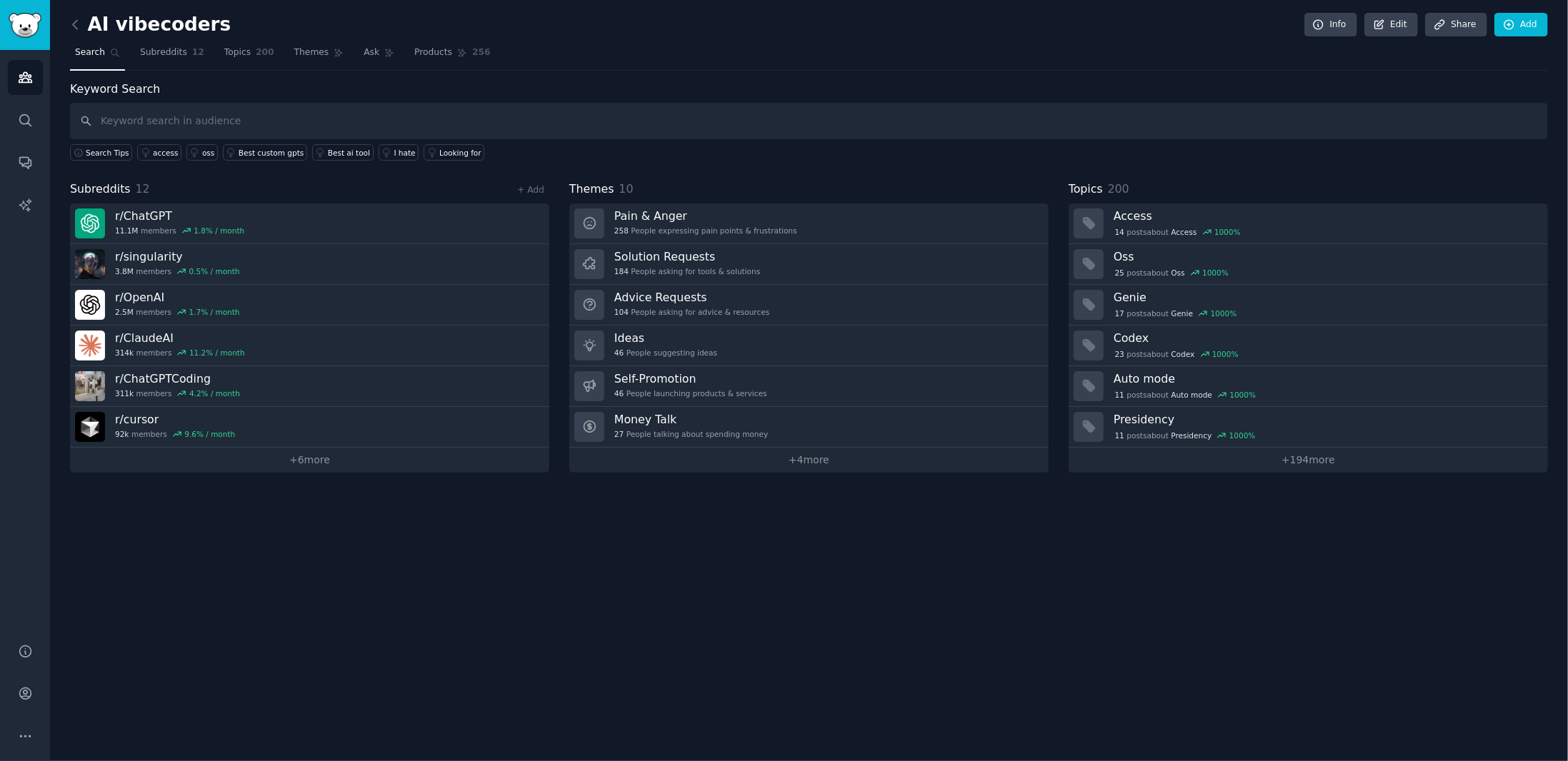
click at [175, 30] on h2 "AI vibecoders" at bounding box center [150, 25] width 160 height 23
click at [176, 27] on h2 "AI vibecoders" at bounding box center [150, 25] width 160 height 23
click at [754, 557] on div "AI vibecoders Info Edit Share Add Search Subreddits 12 Topics 200 Themes Ask Pr…" at bounding box center [808, 380] width 1517 height 761
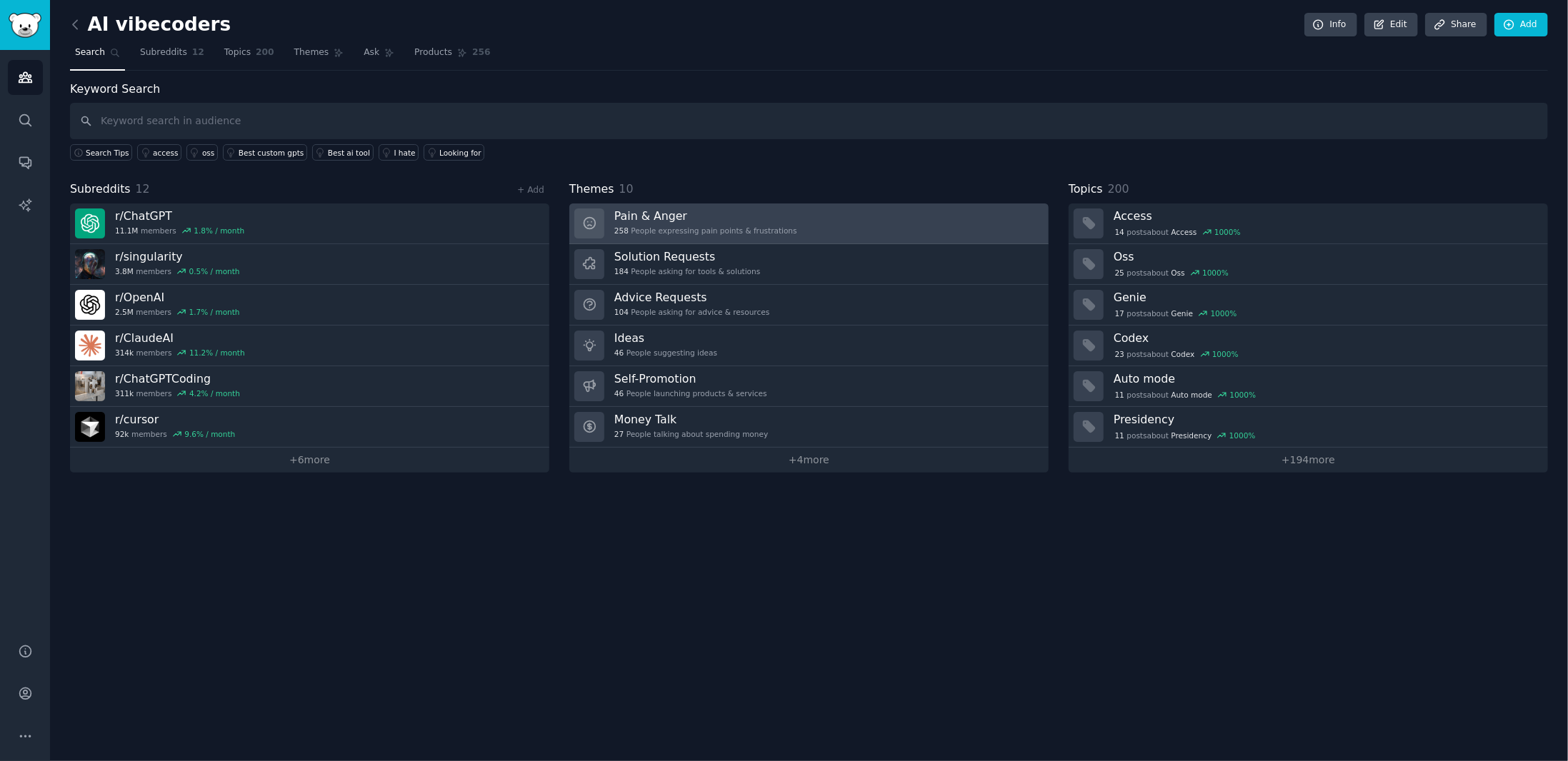
click at [880, 215] on link "Pain & Anger 258 People expressing pain points & frustrations" at bounding box center [808, 224] width 479 height 41
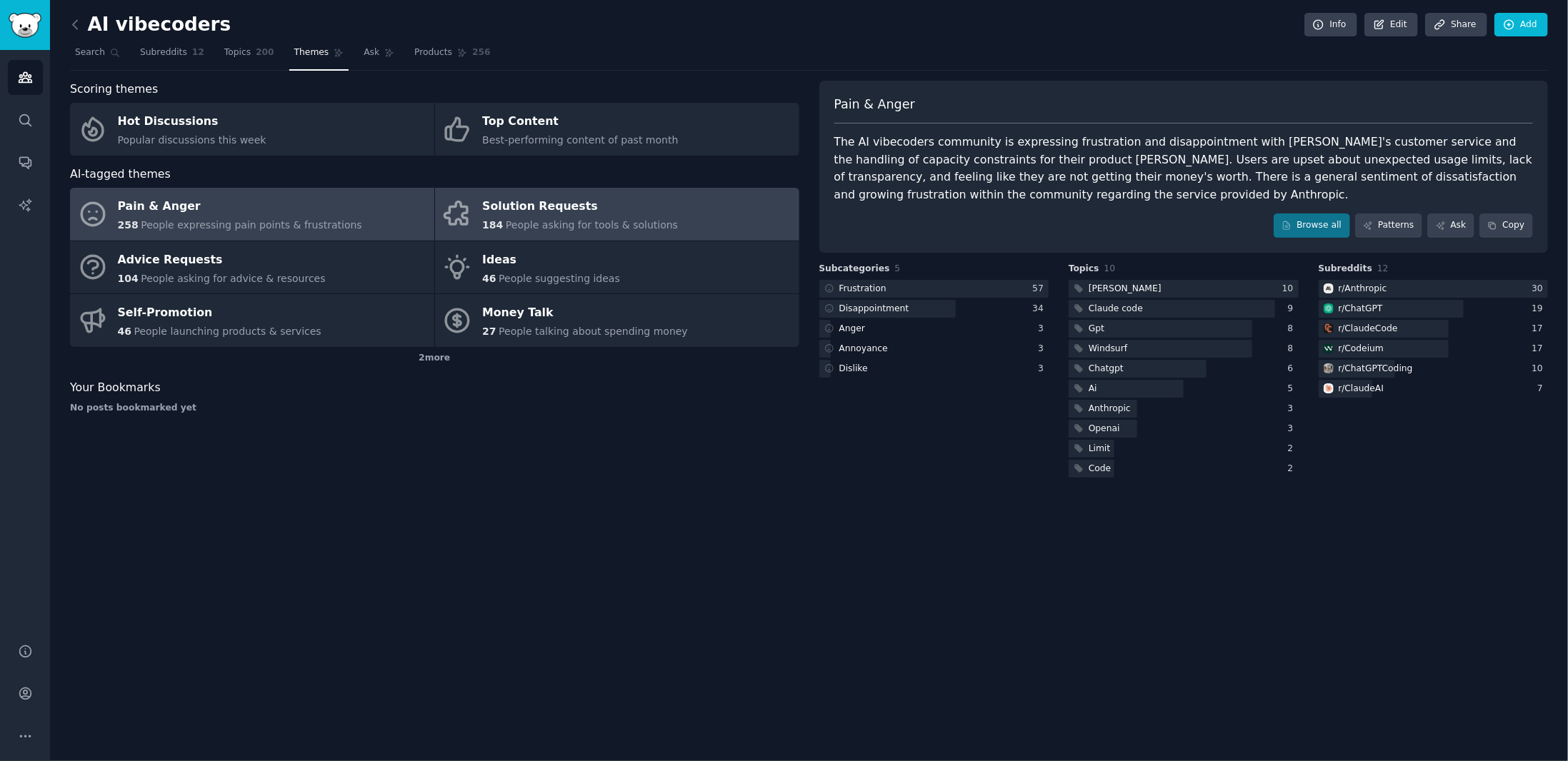
click at [635, 214] on div "Solution Requests" at bounding box center [580, 207] width 196 height 23
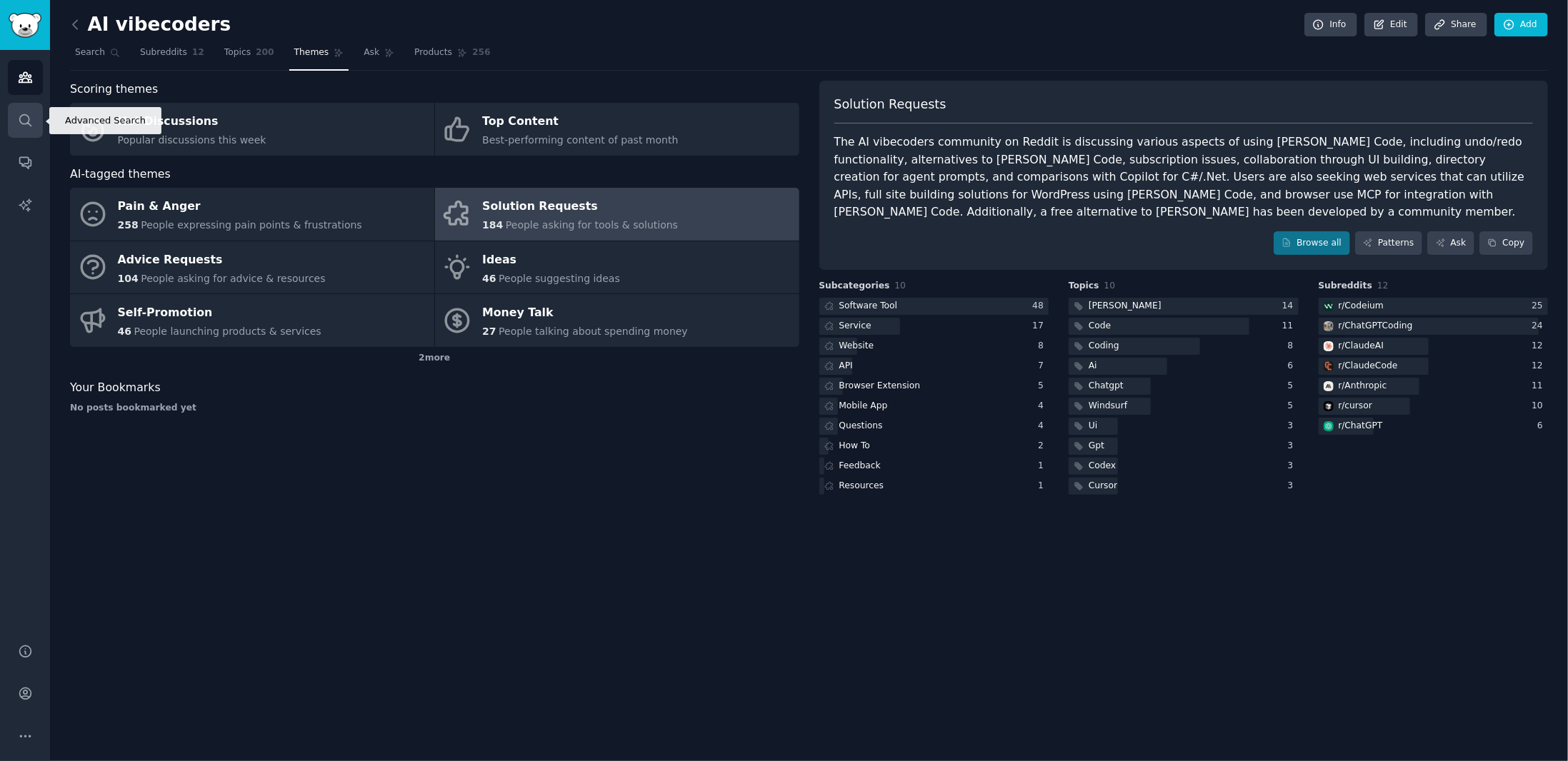
click at [31, 113] on icon "Sidebar" at bounding box center [25, 120] width 15 height 15
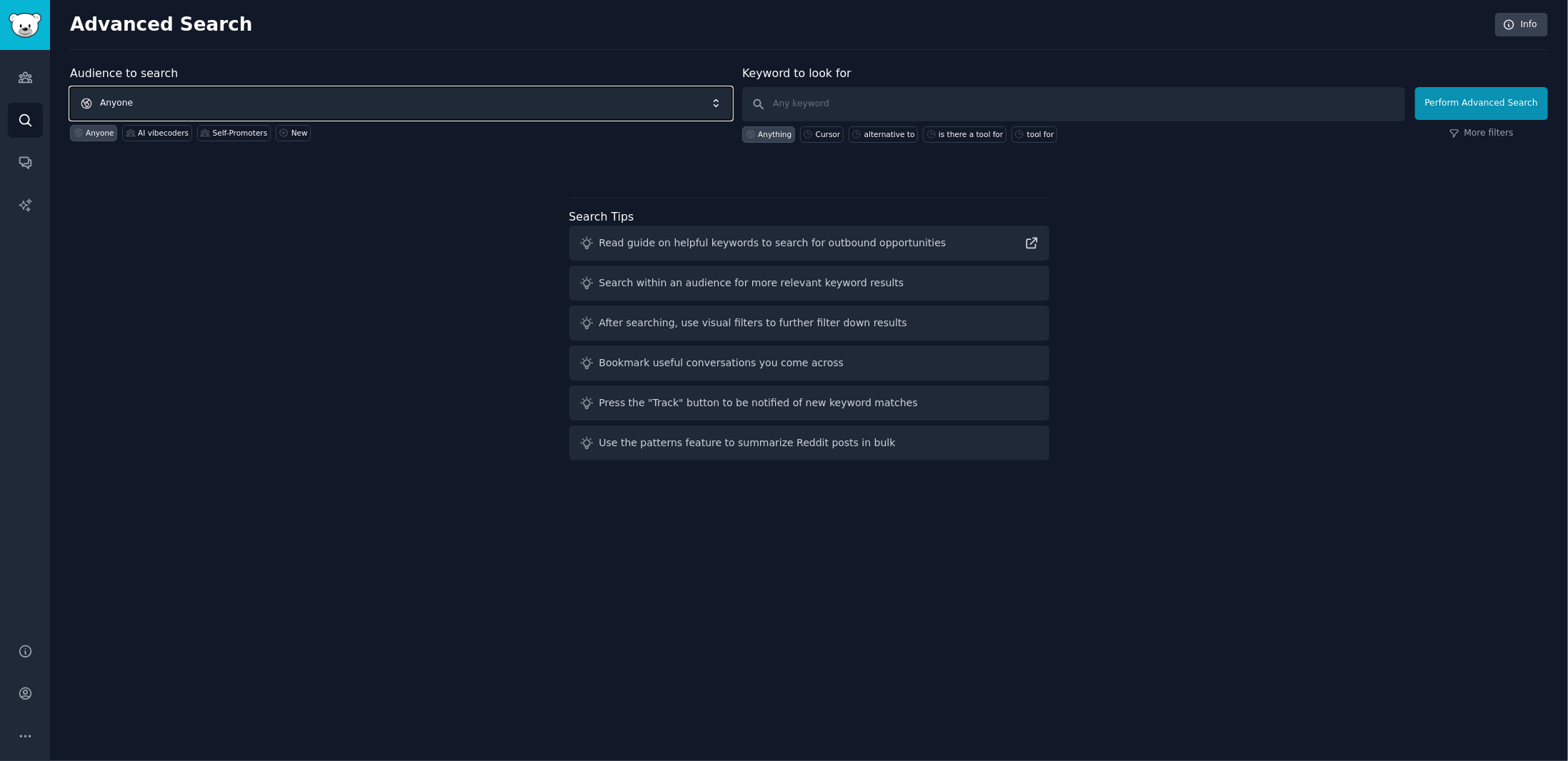
click at [341, 109] on span "Anyone" at bounding box center [402, 103] width 662 height 33
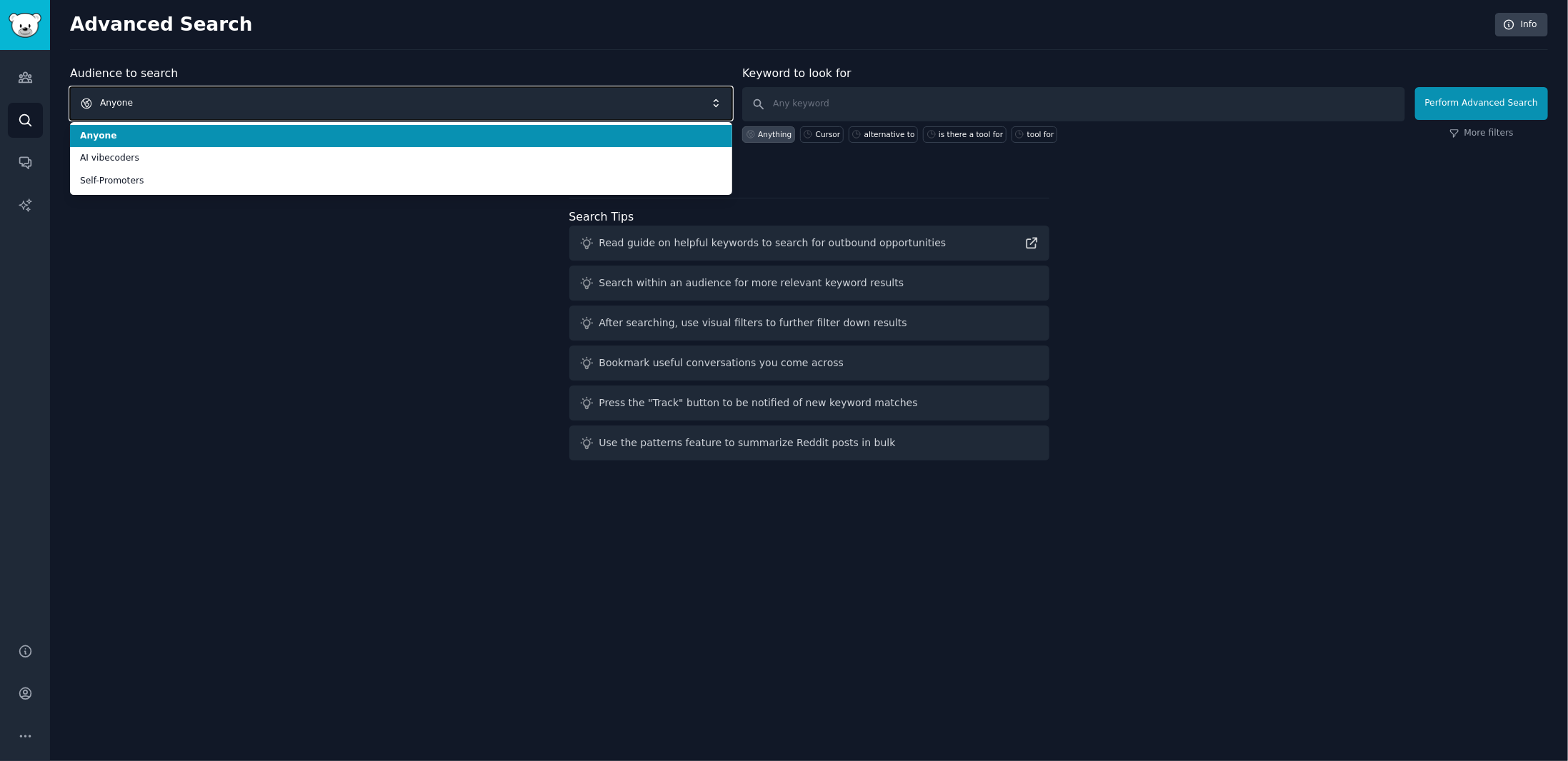
click at [341, 109] on span "Anyone" at bounding box center [402, 103] width 662 height 33
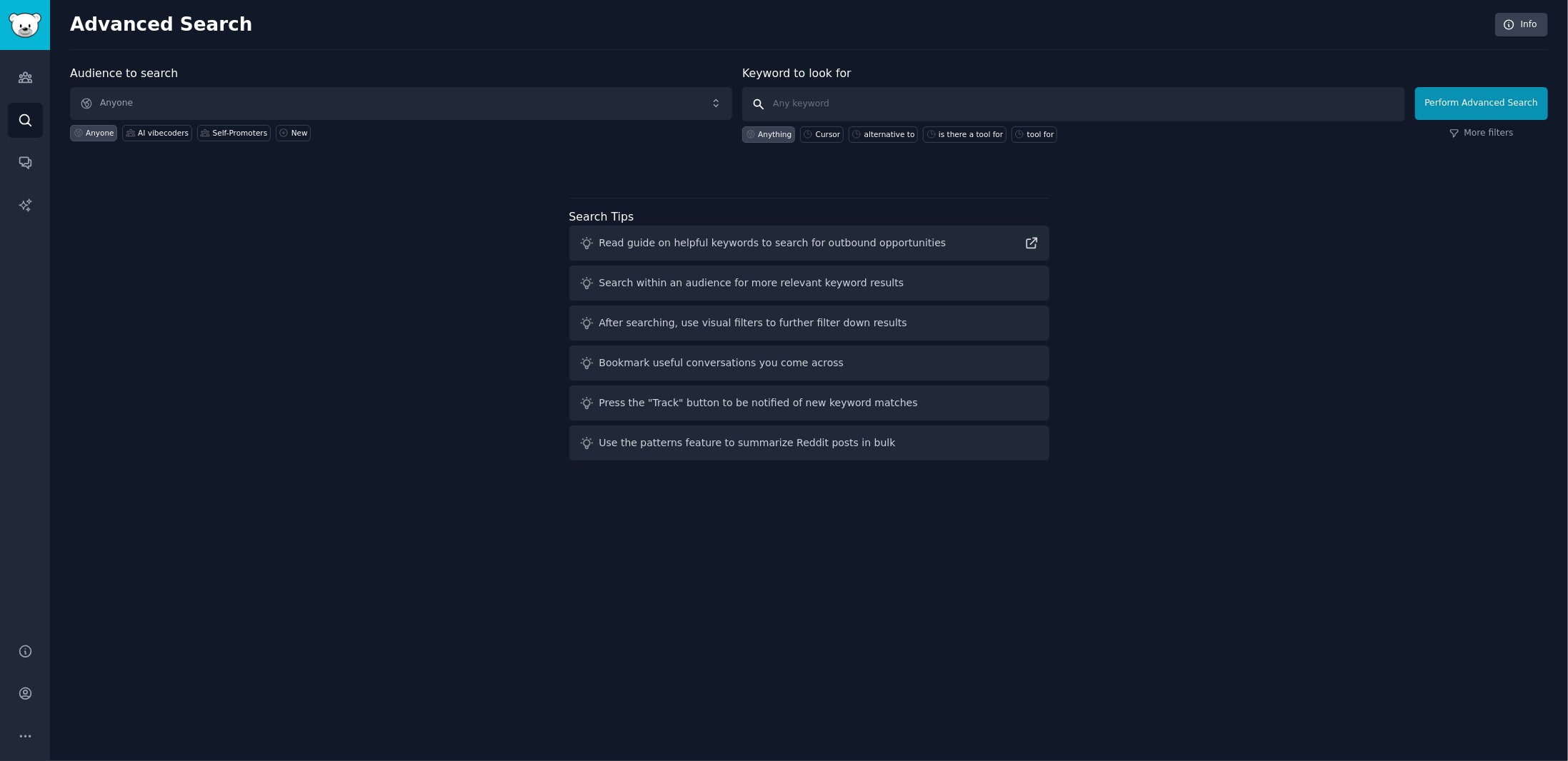
click at [849, 101] on input "text" at bounding box center [1073, 104] width 662 height 35
paste input "a tool for"
type input "a tool for"
click button "Perform Advanced Search" at bounding box center [1481, 103] width 133 height 33
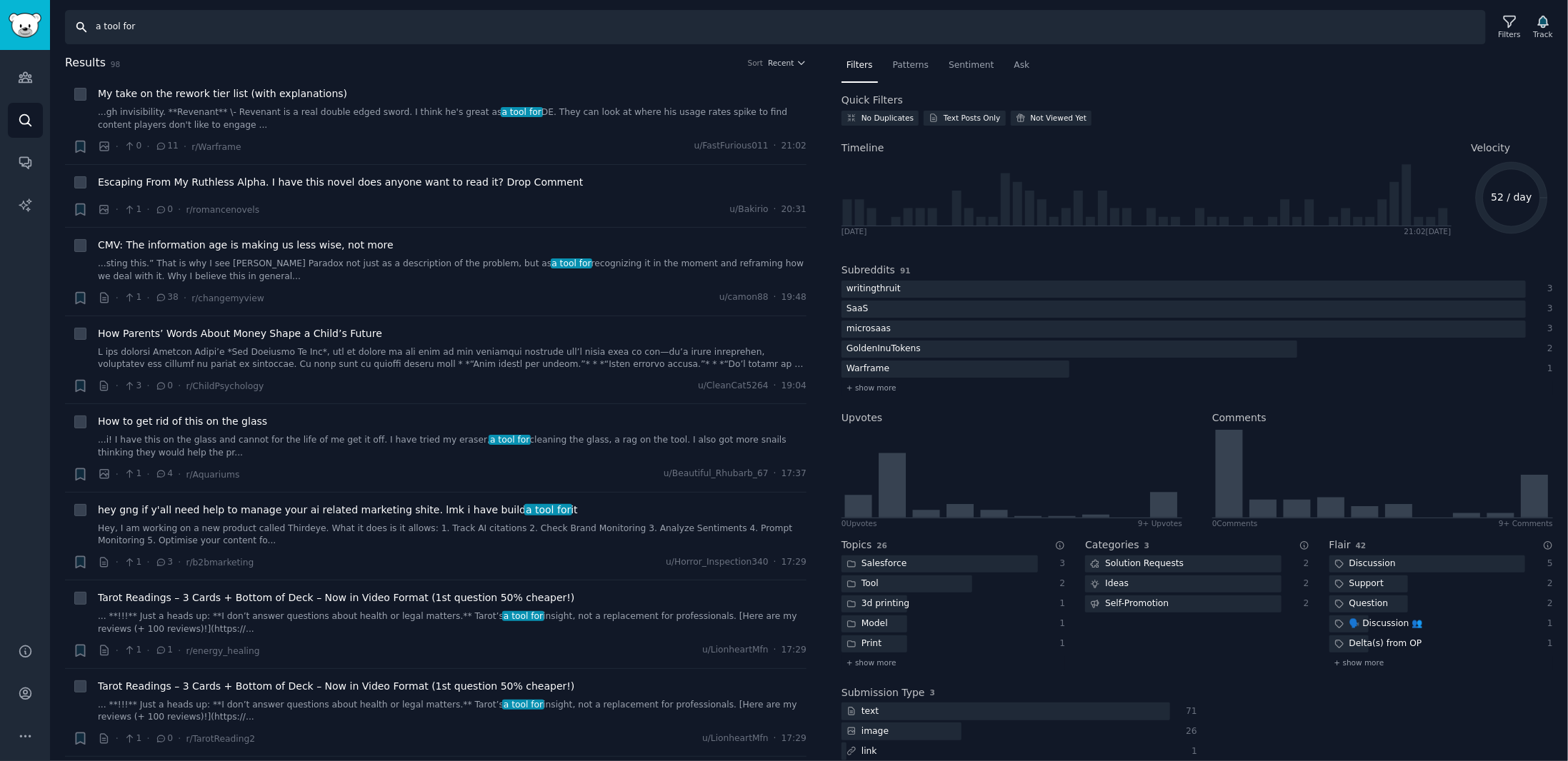
click at [572, 16] on input "a tool for" at bounding box center [775, 27] width 1420 height 35
type input "API"
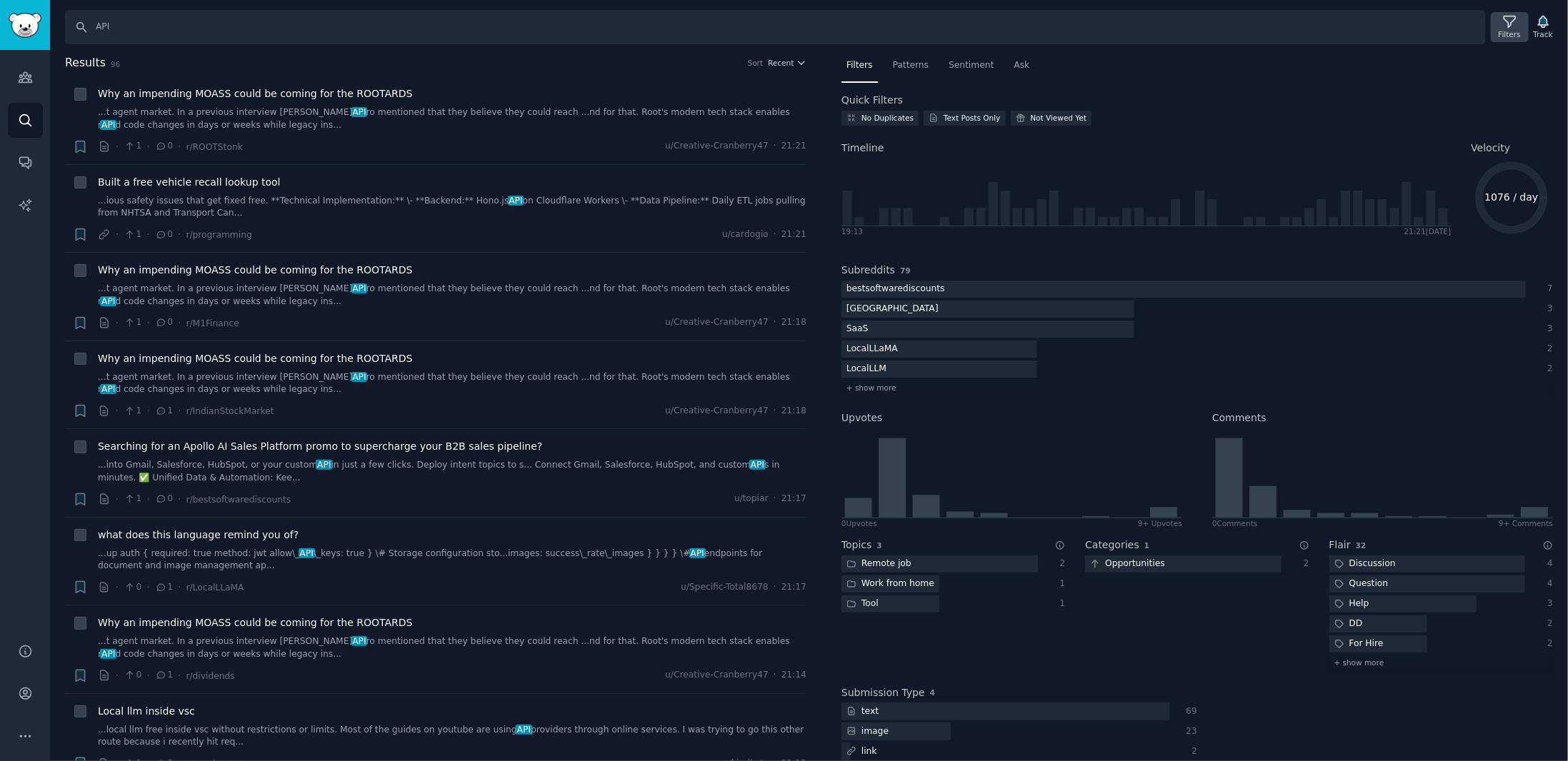
click at [1507, 14] on icon at bounding box center [1509, 21] width 15 height 15
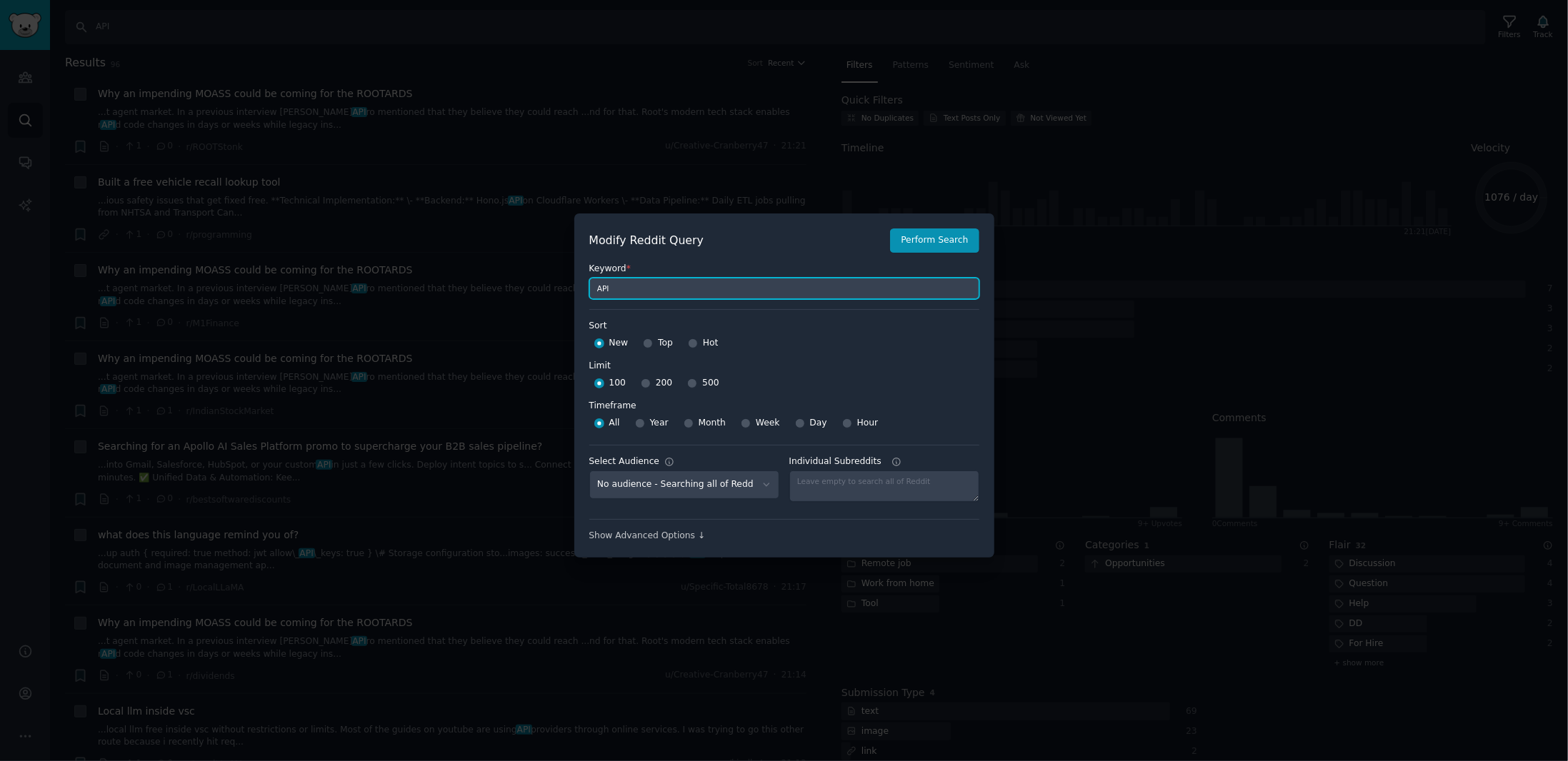
click at [786, 296] on input "API" at bounding box center [784, 288] width 390 height 21
click at [688, 343] on input "Hot" at bounding box center [692, 343] width 10 height 10
radio input "true"
click at [688, 384] on input "500" at bounding box center [692, 383] width 10 height 10
radio input "true"
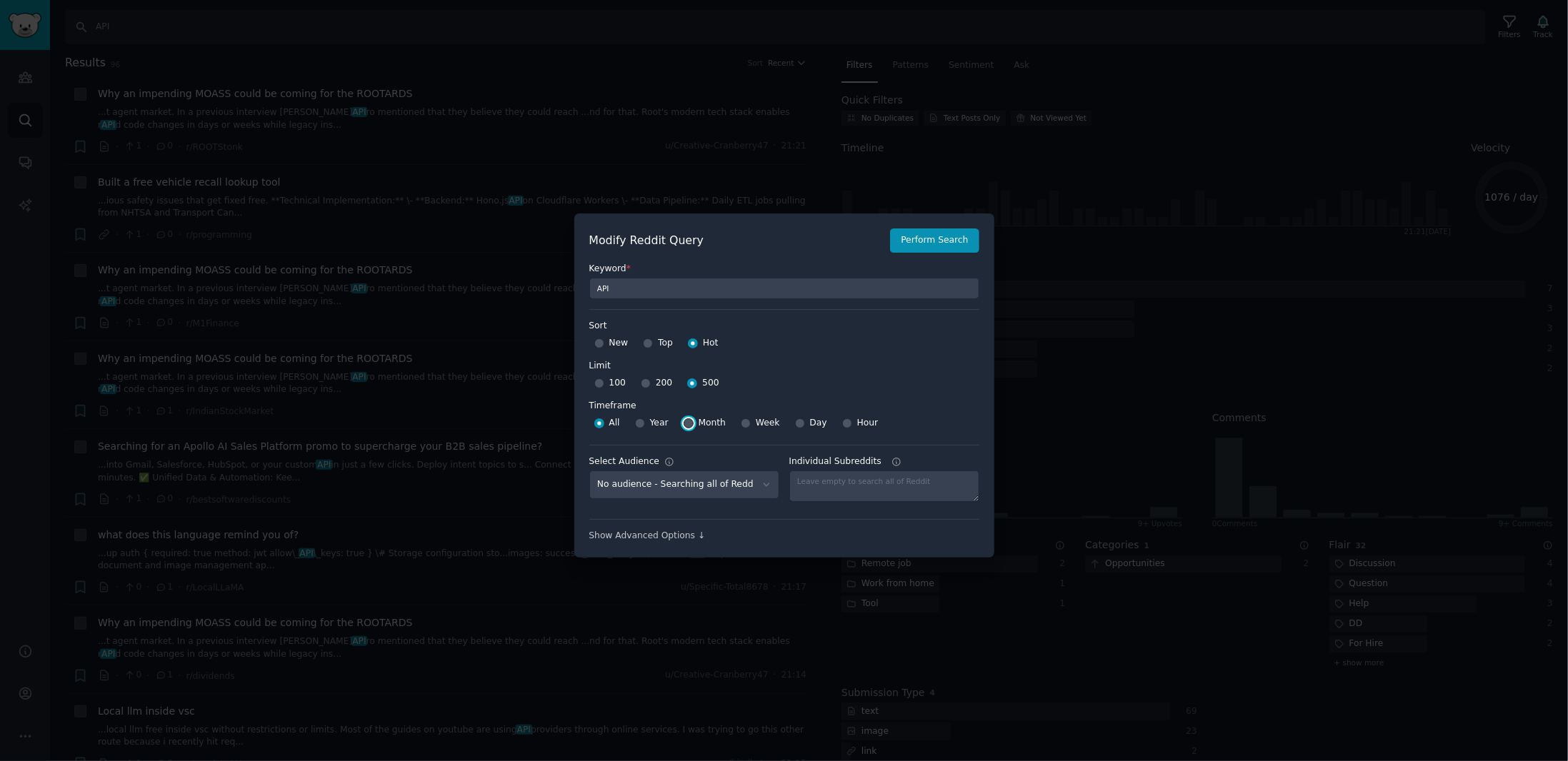
click at [687, 426] on input "Month" at bounding box center [688, 423] width 10 height 10
radio input "true"
click at [652, 422] on span "Year" at bounding box center [659, 423] width 19 height 12
click at [645, 422] on input "Year" at bounding box center [639, 423] width 10 height 10
radio input "true"
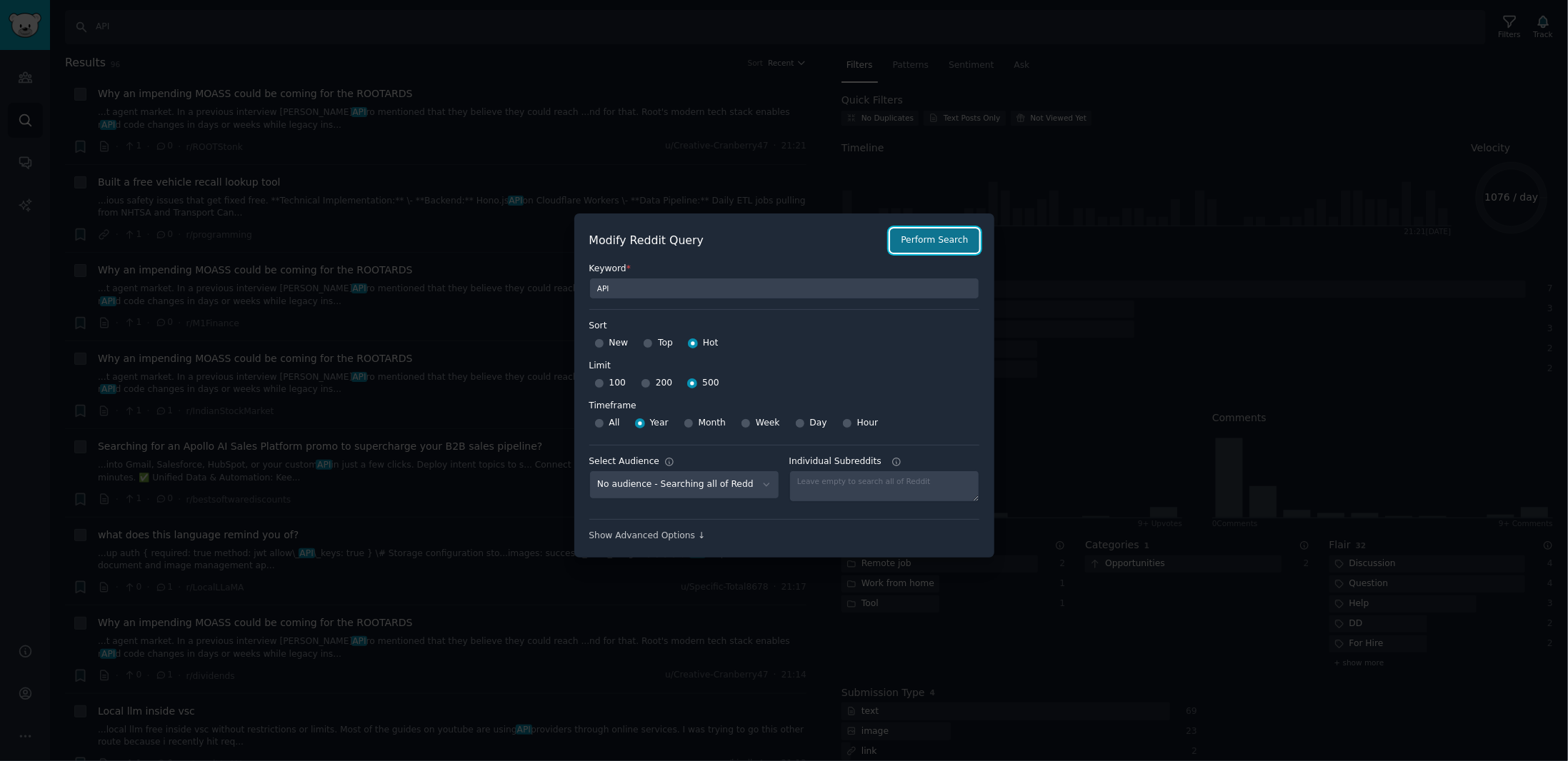
click at [930, 239] on button "Perform Search" at bounding box center [933, 240] width 88 height 24
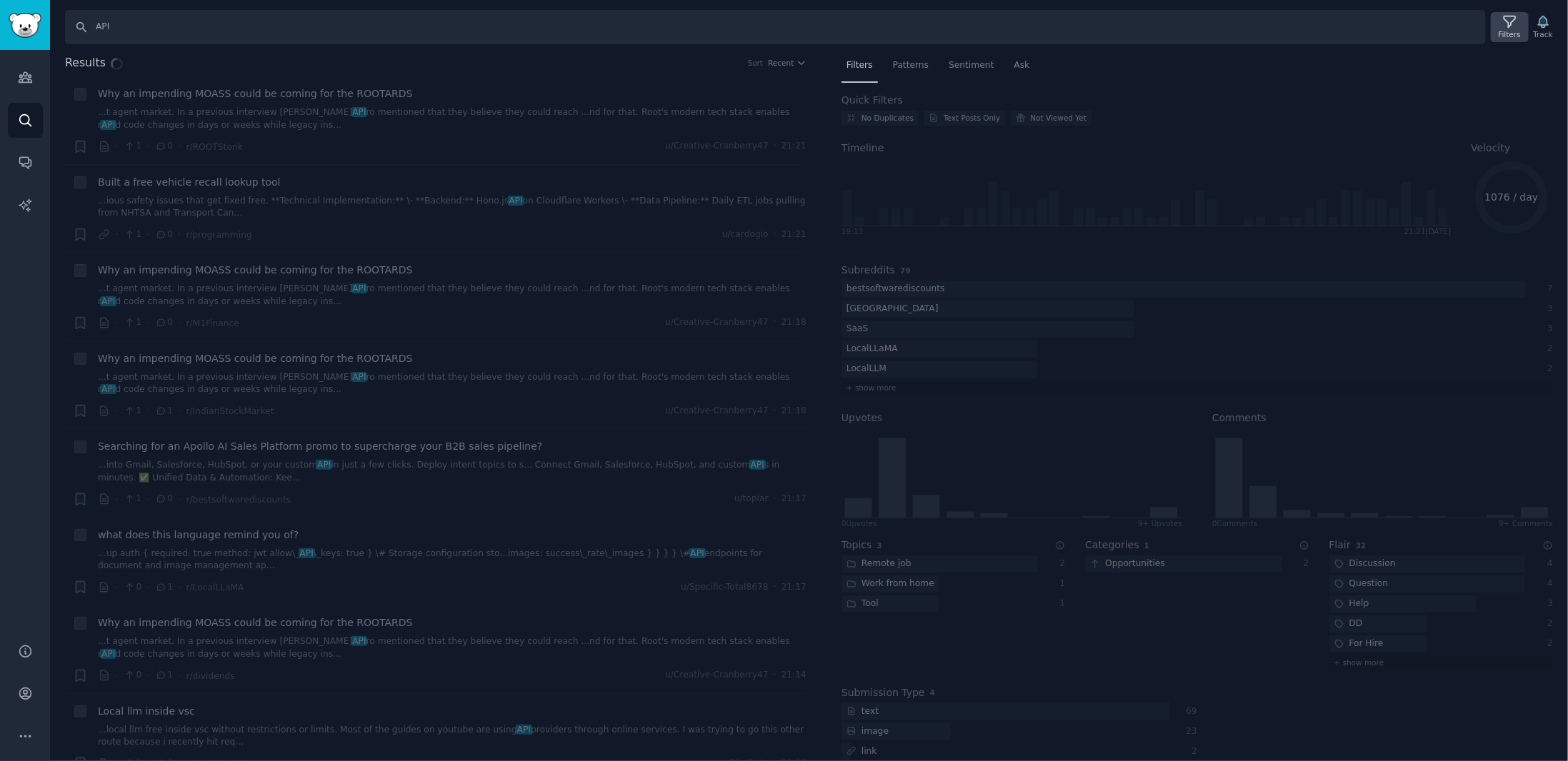
click at [1506, 20] on icon at bounding box center [1509, 21] width 15 height 15
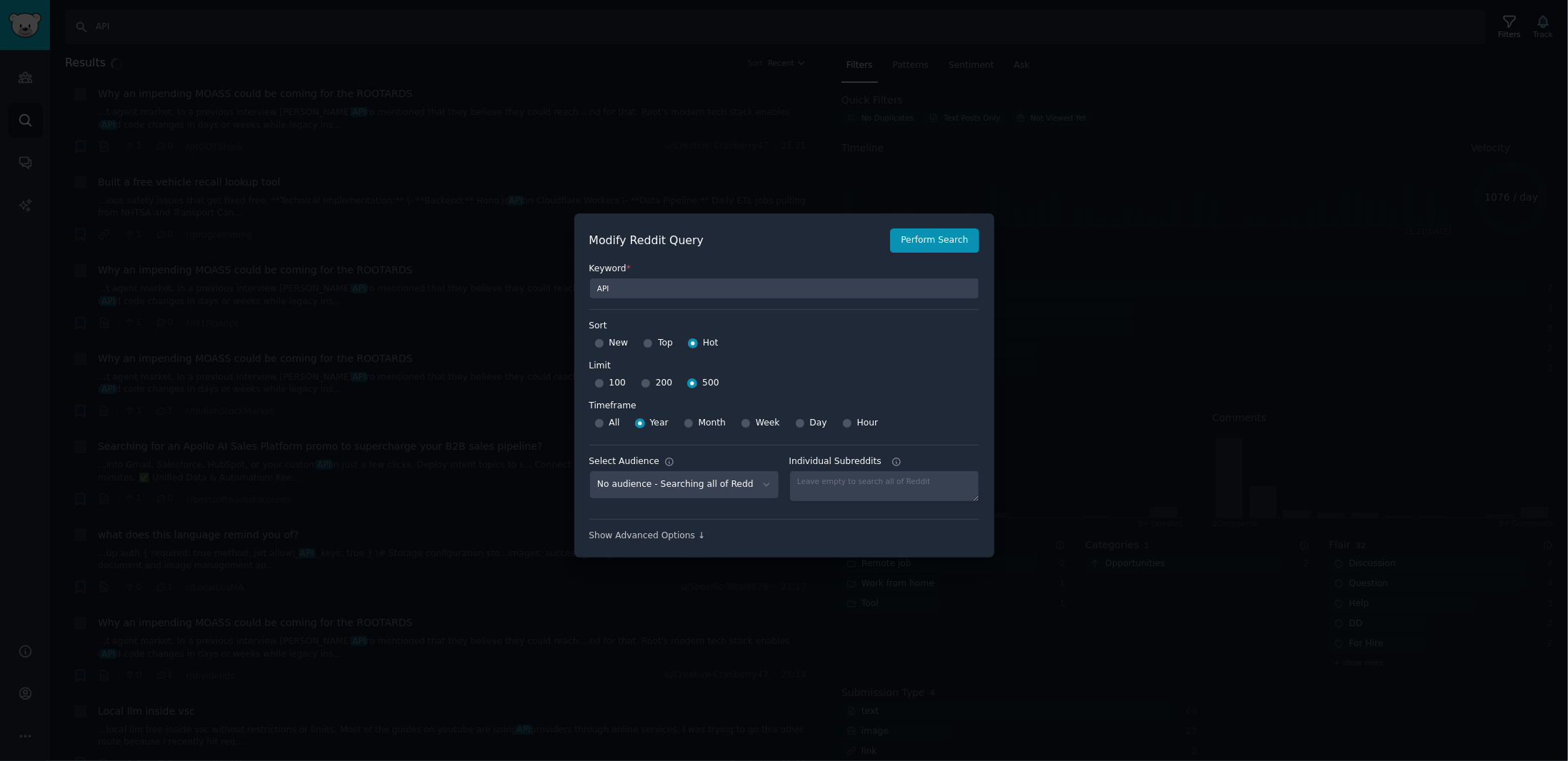
click at [666, 525] on div "Show Advanced Options ↓" at bounding box center [784, 530] width 390 height 23
click at [666, 533] on div "Show Advanced Options ↓" at bounding box center [784, 536] width 390 height 12
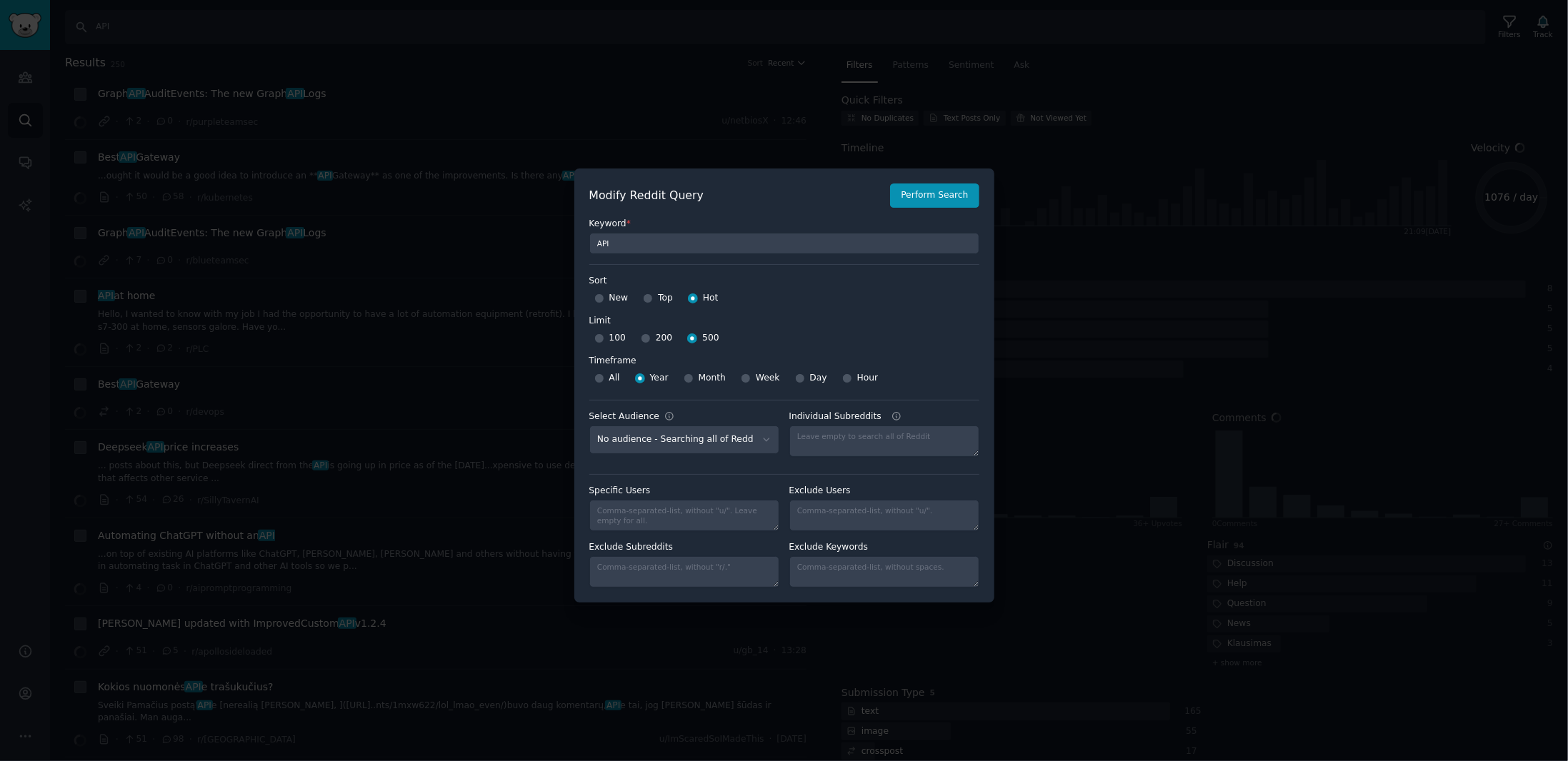
click at [917, 311] on div "Sort Sort New Top Hot Limit Limit 100 200 500" at bounding box center [784, 312] width 390 height 75
click at [1143, 269] on div at bounding box center [784, 380] width 1568 height 761
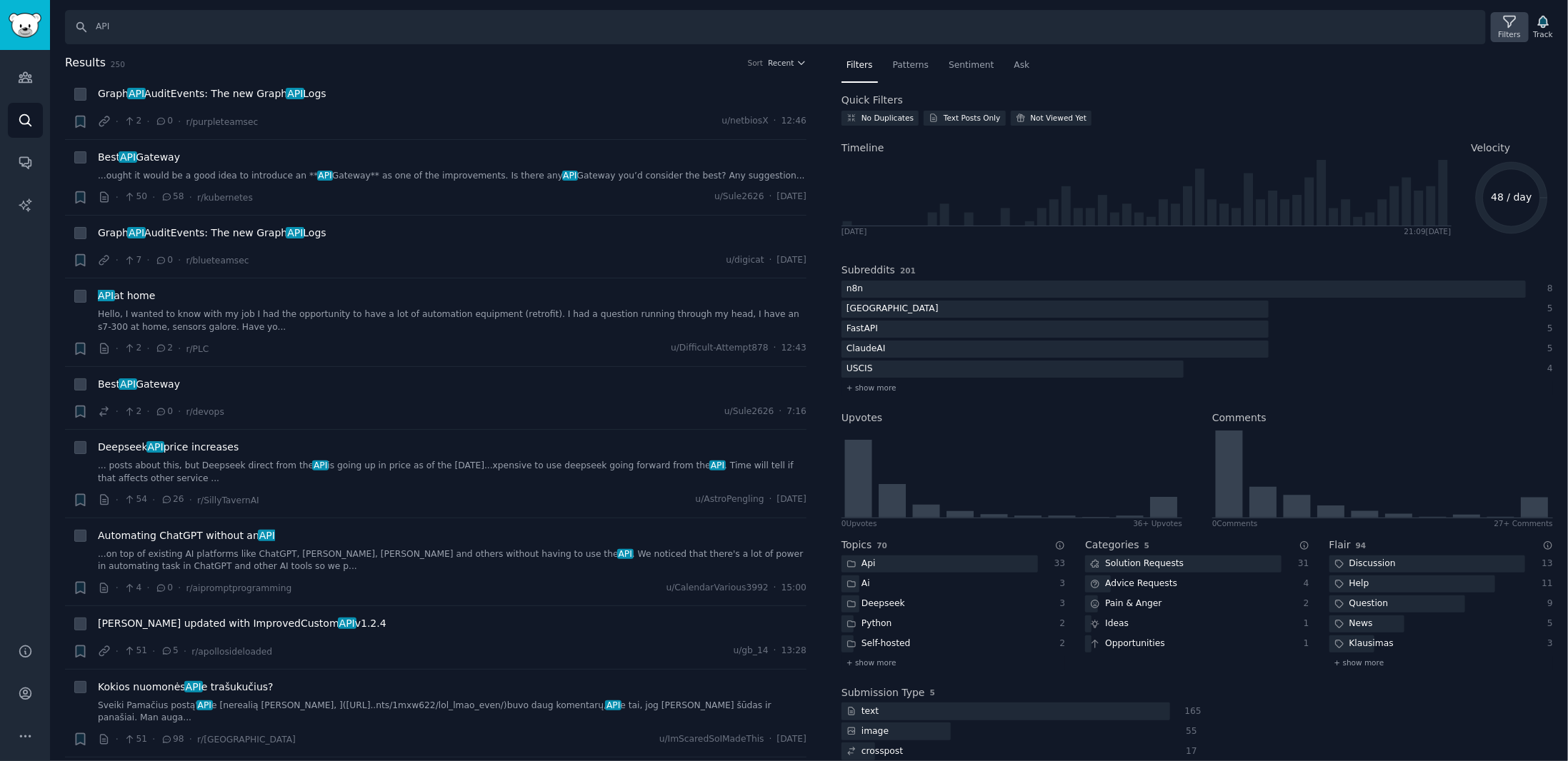
click at [1507, 35] on div "Filters" at bounding box center [1509, 34] width 22 height 10
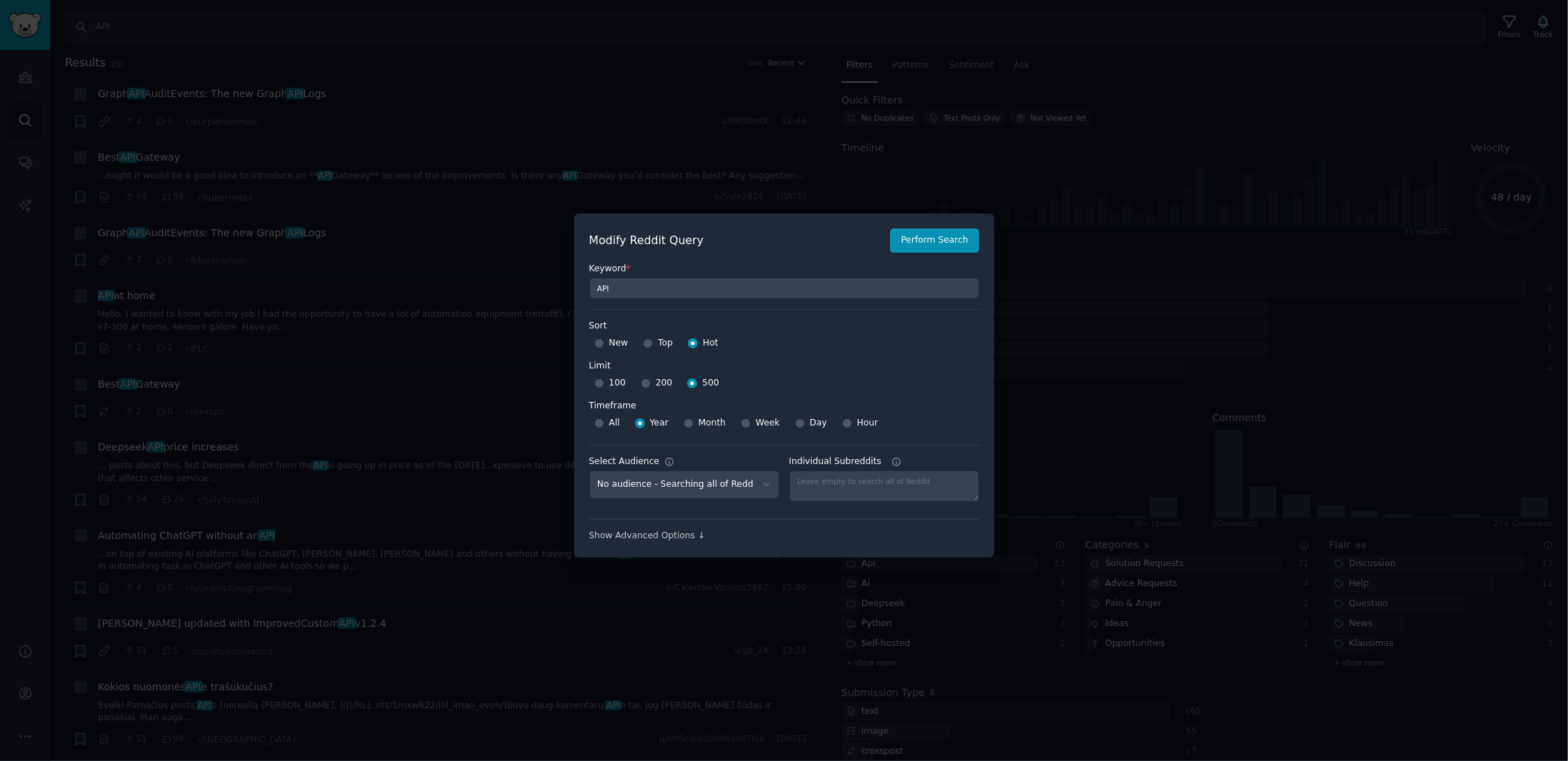
click at [692, 424] on div "Month" at bounding box center [704, 424] width 42 height 23
click at [644, 342] on input "Top" at bounding box center [647, 343] width 10 height 10
radio input "true"
click at [685, 420] on input "Month" at bounding box center [688, 423] width 10 height 10
radio input "true"
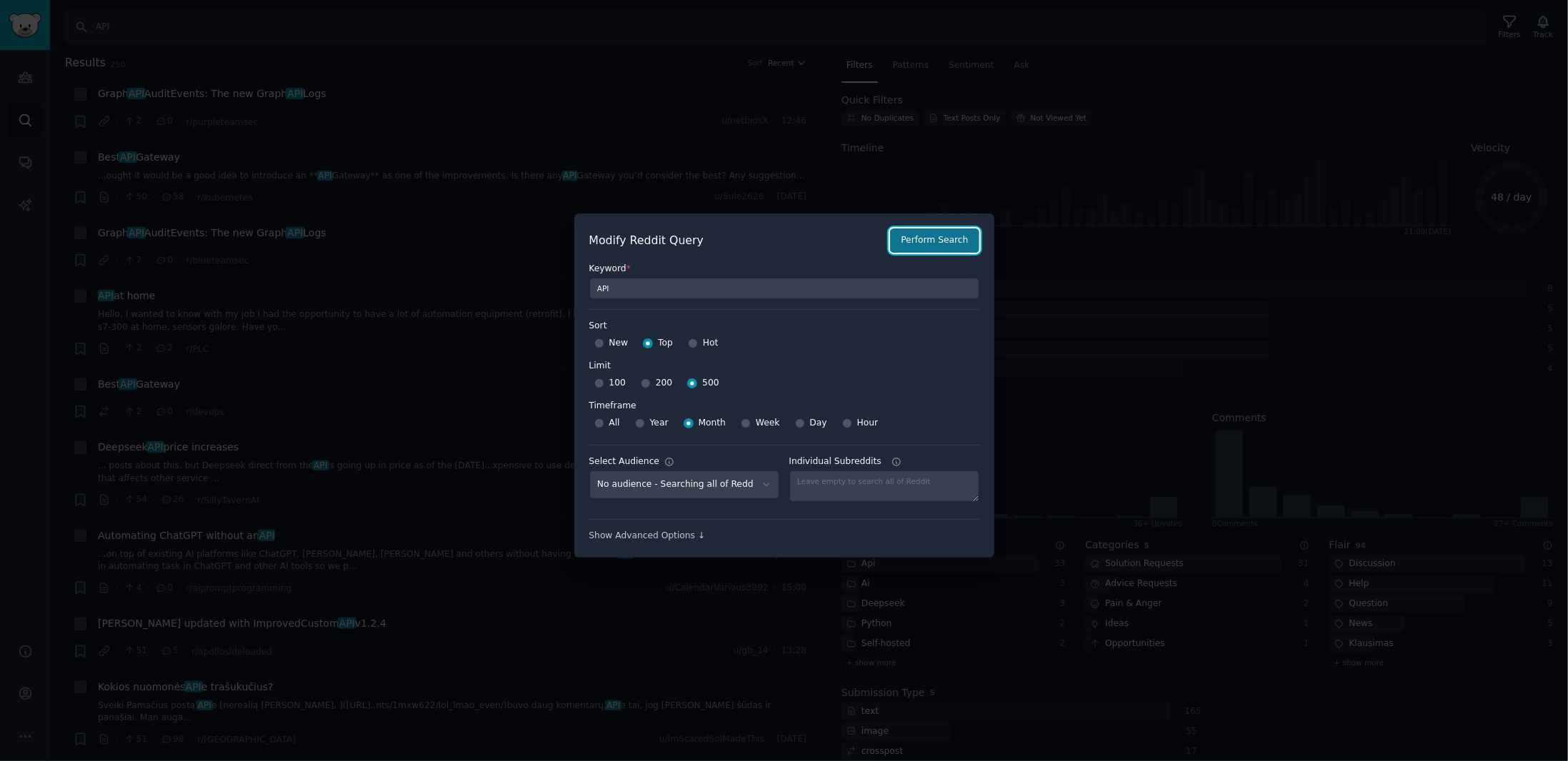
click at [961, 238] on button "Perform Search" at bounding box center [933, 240] width 88 height 24
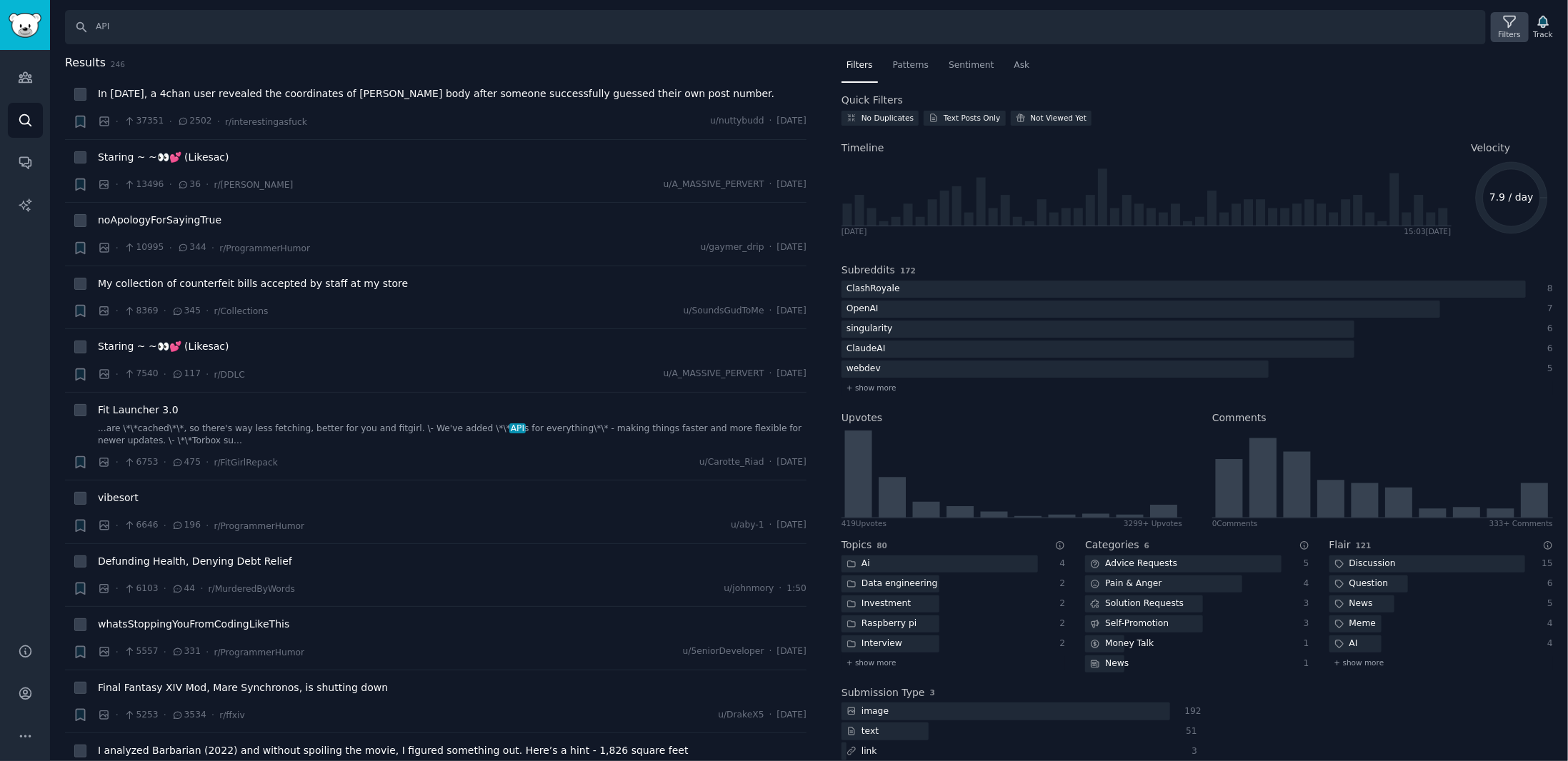
click at [1504, 34] on div "Filters" at bounding box center [1509, 34] width 22 height 10
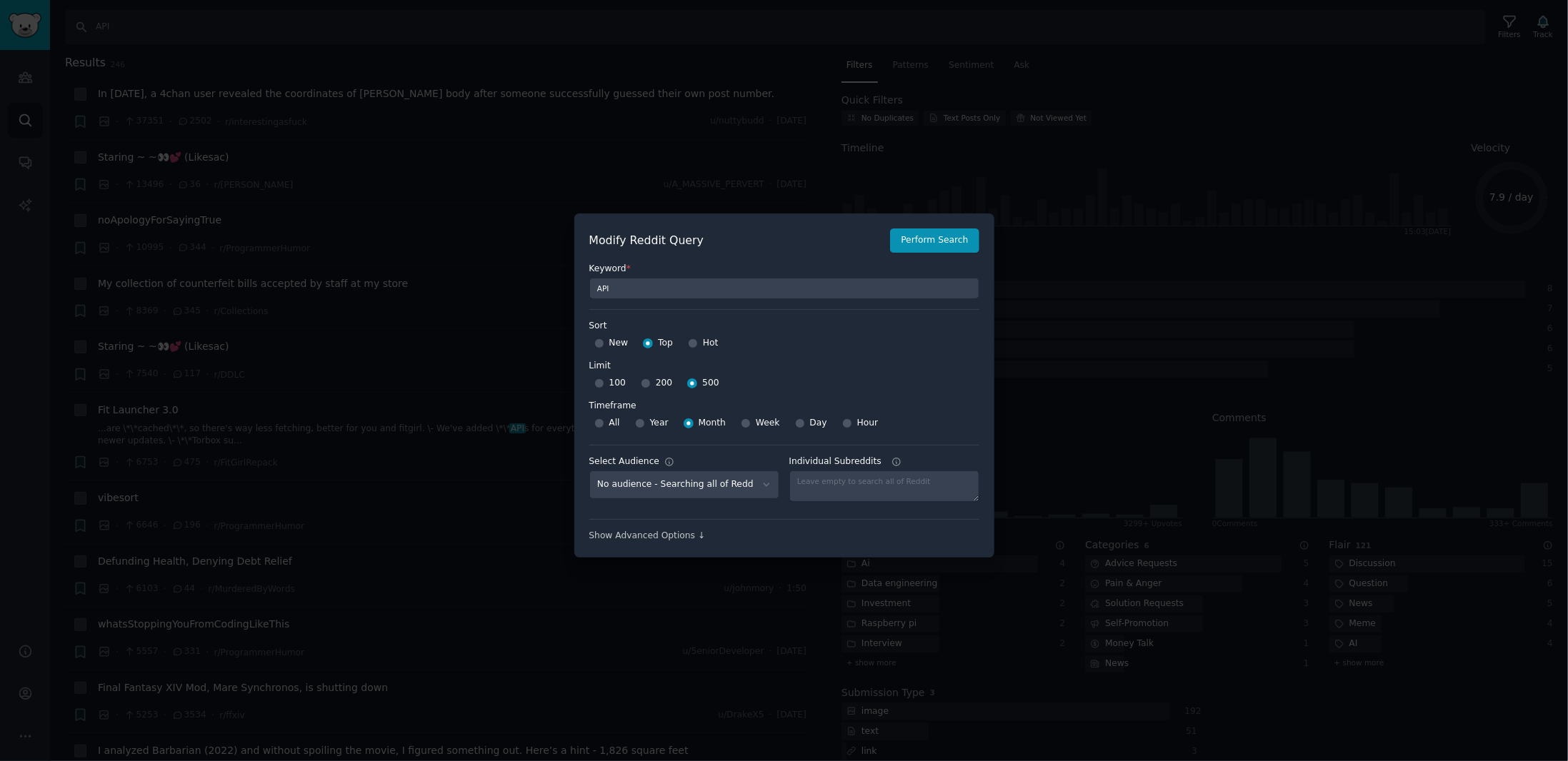
click at [698, 342] on div "Hot" at bounding box center [703, 344] width 30 height 23
click at [692, 344] on input "Hot" at bounding box center [692, 343] width 10 height 10
radio input "true"
click at [915, 235] on button "Perform Search" at bounding box center [933, 240] width 88 height 24
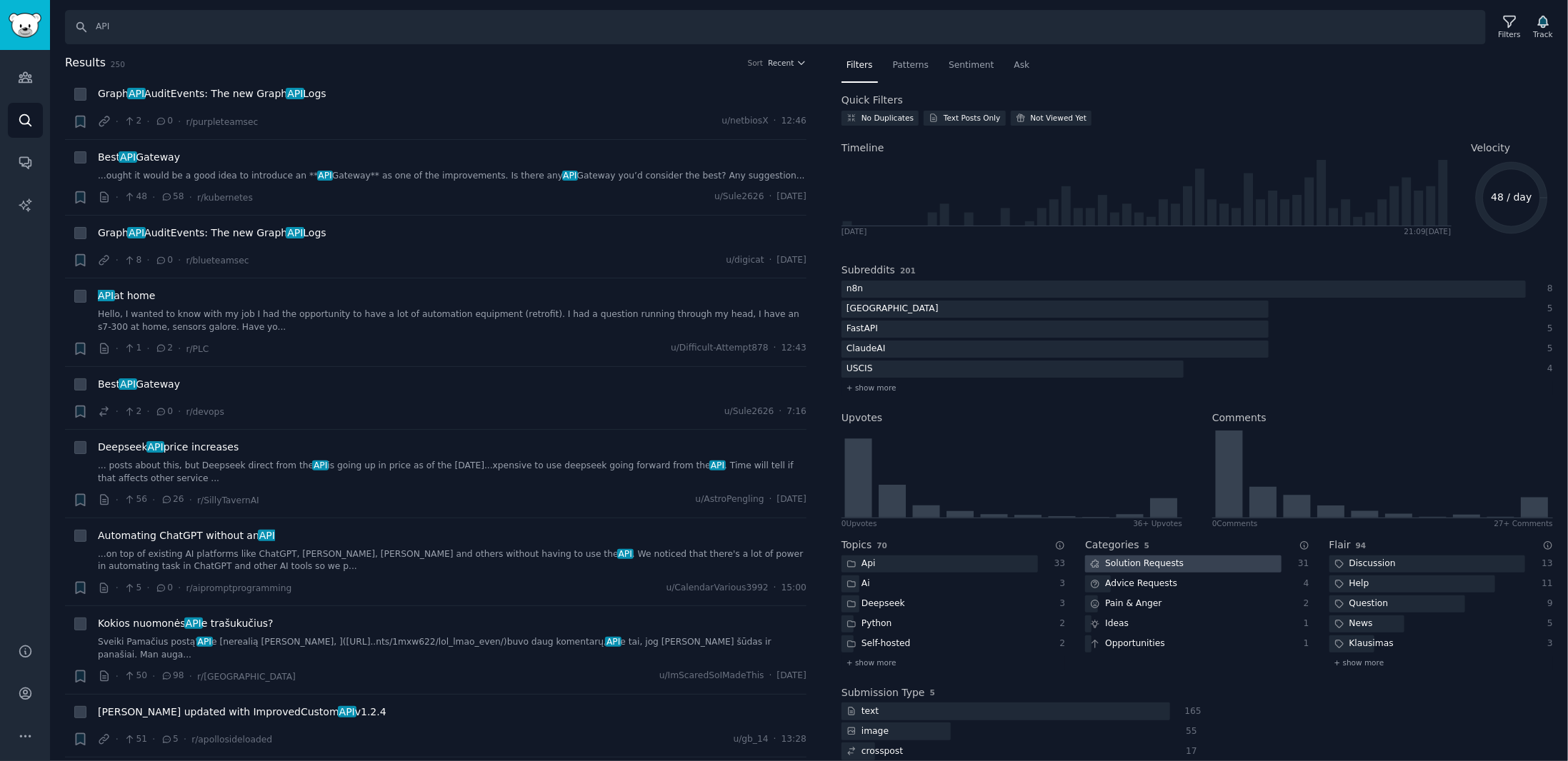
click at [1140, 564] on div "Solution Requests" at bounding box center [1136, 564] width 103 height 18
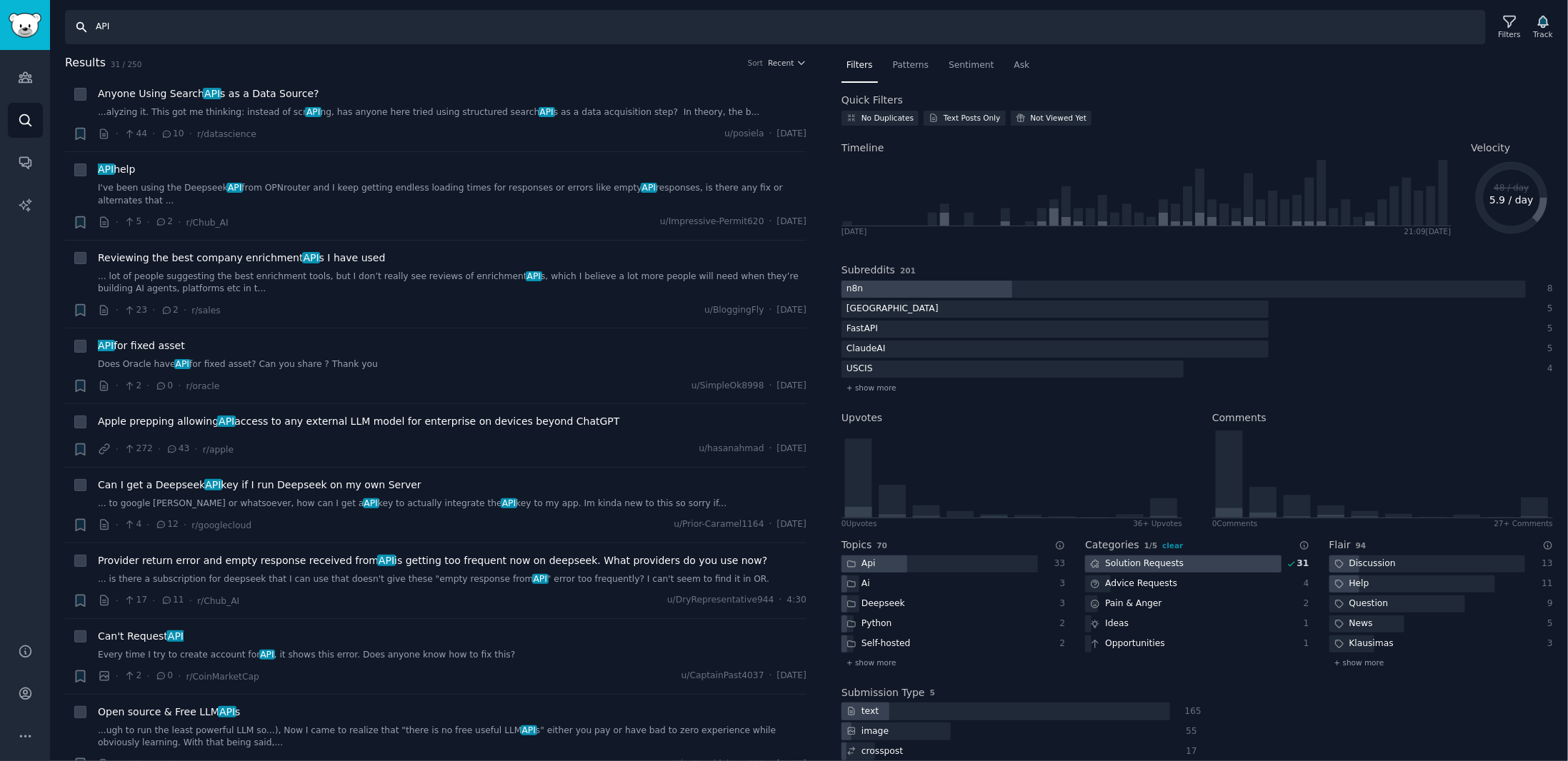
click at [172, 21] on input "API" at bounding box center [775, 27] width 1420 height 35
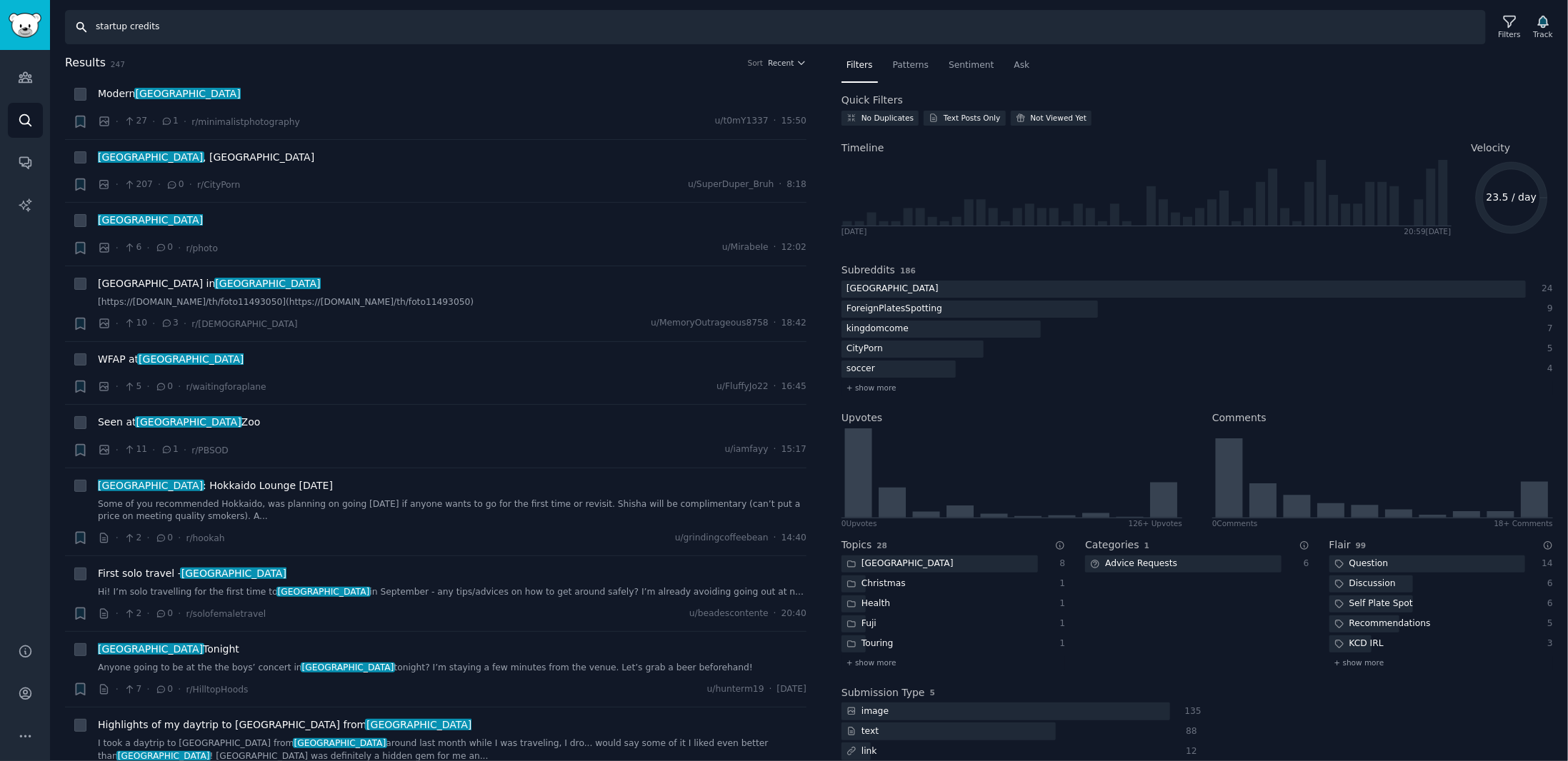
type input "startup credits"
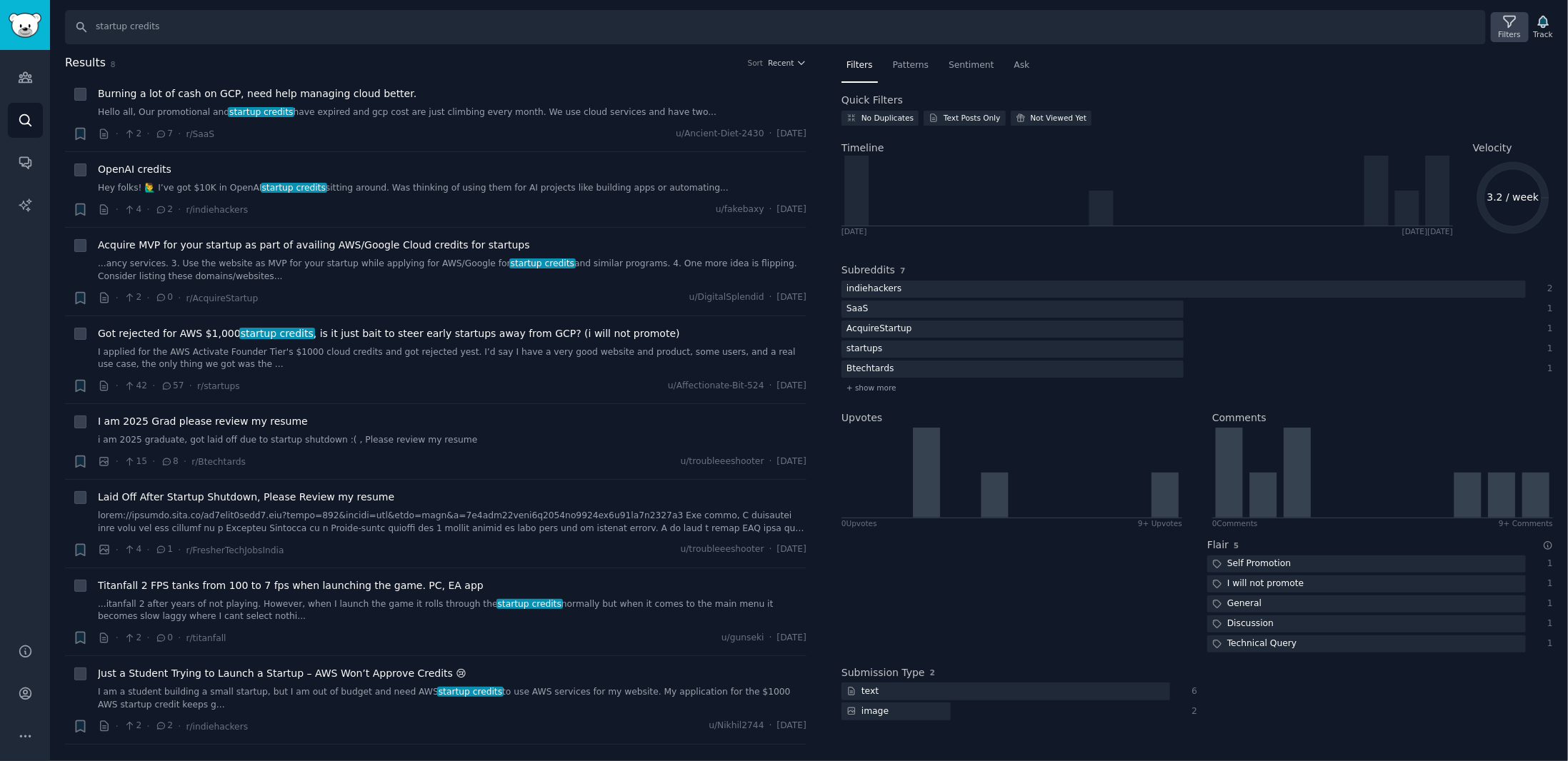
click at [1524, 28] on div "Filters" at bounding box center [1509, 28] width 37 height 30
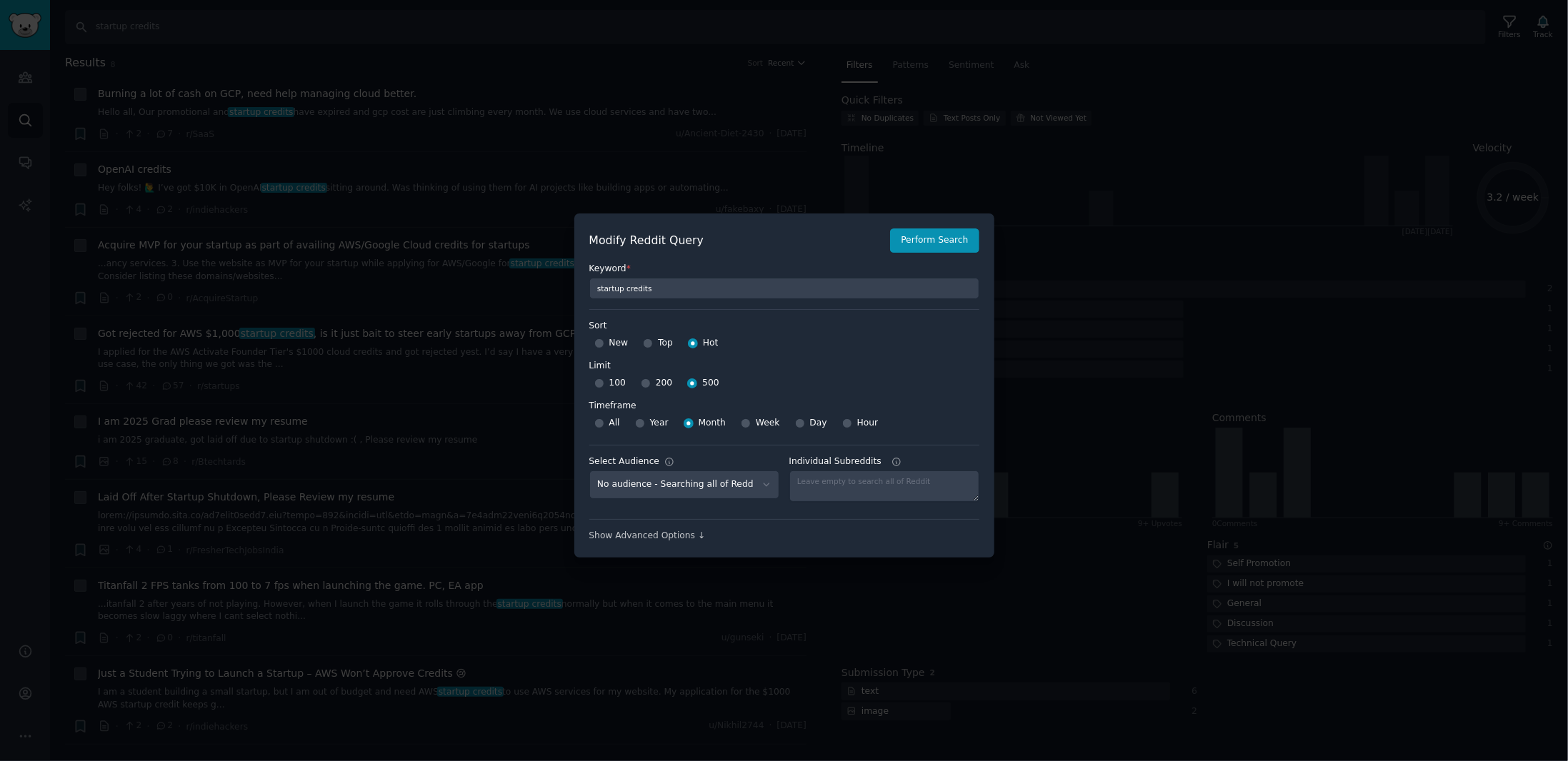
click at [1232, 164] on div at bounding box center [784, 380] width 1568 height 761
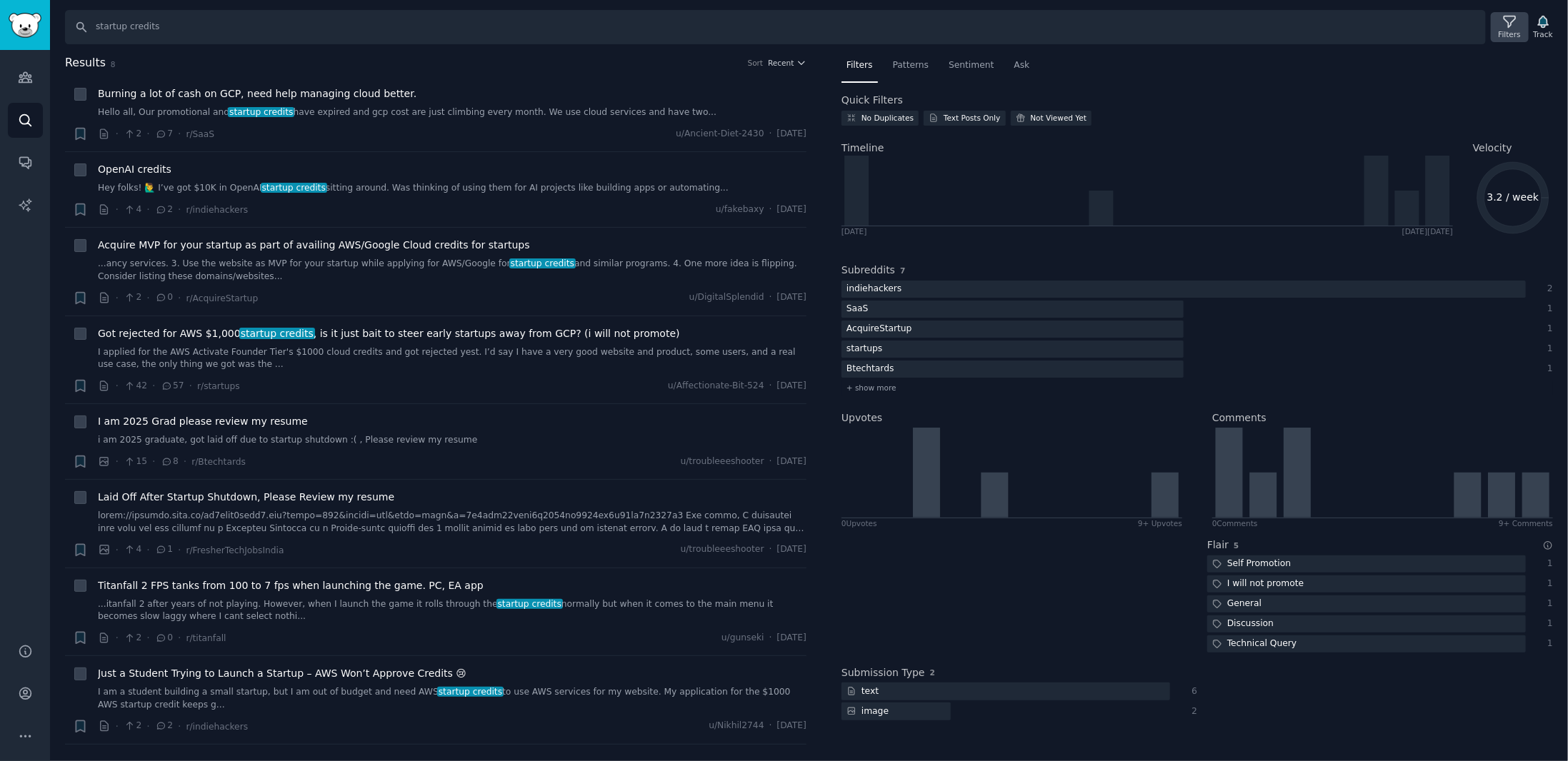
click at [1512, 30] on div "Filters" at bounding box center [1509, 34] width 22 height 10
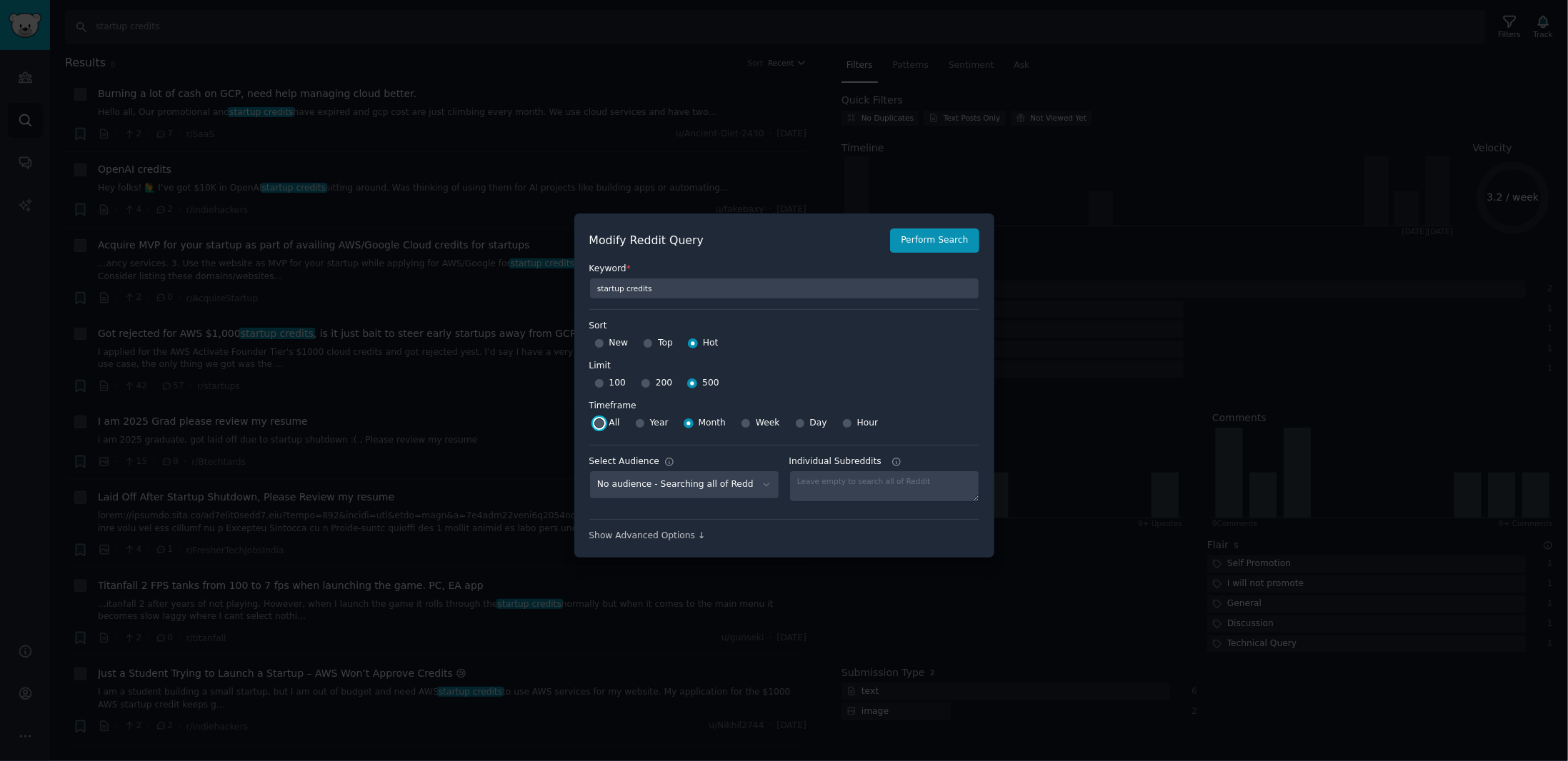
click at [601, 422] on input "All" at bounding box center [598, 423] width 10 height 10
radio input "true"
click at [640, 425] on input "Year" at bounding box center [639, 423] width 10 height 10
radio input "true"
click at [961, 241] on button "Perform Search" at bounding box center [933, 240] width 88 height 24
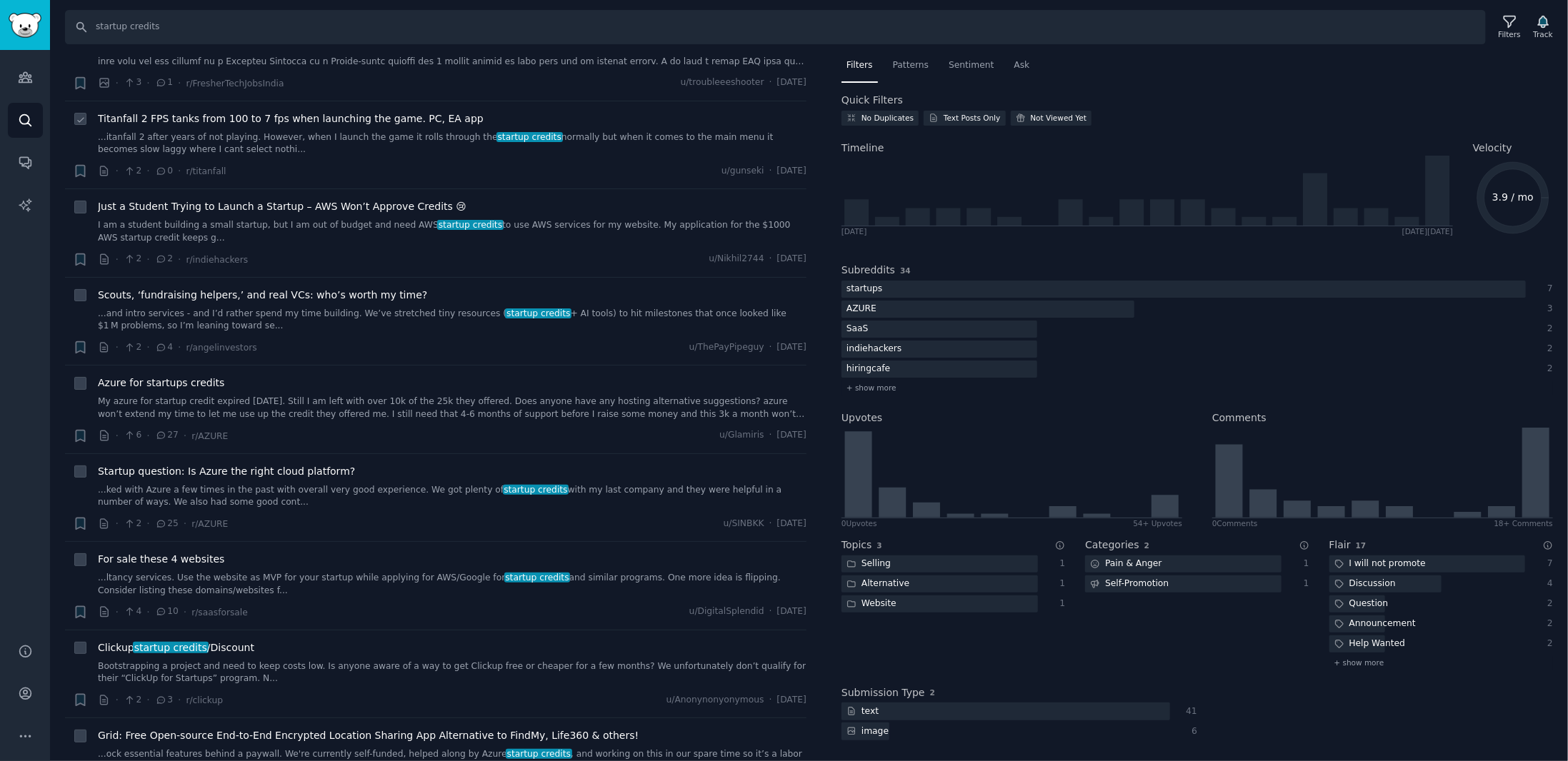
scroll to position [499, 0]
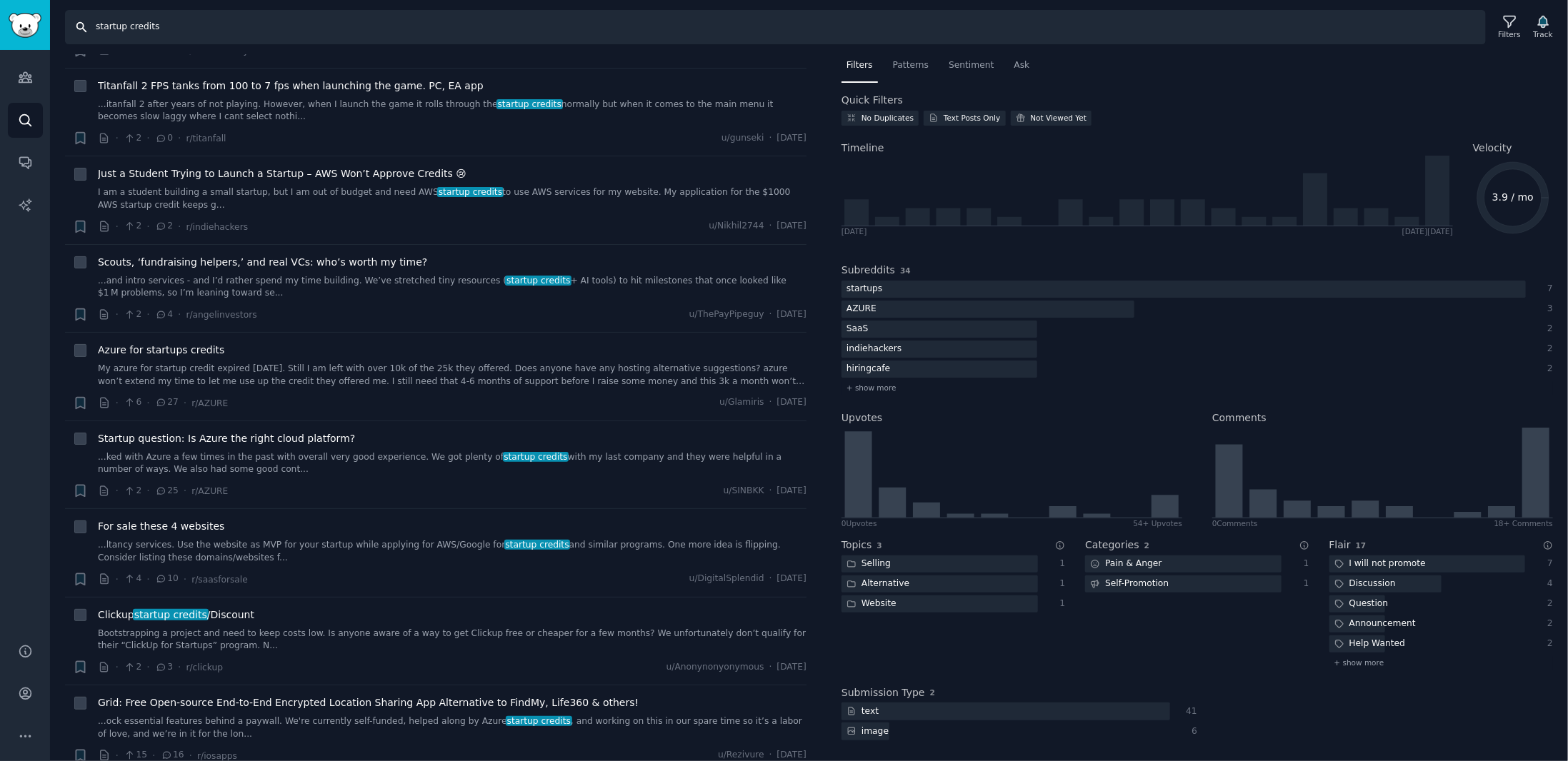
click at [135, 25] on input "startup credits" at bounding box center [775, 27] width 1420 height 35
type input "startup"
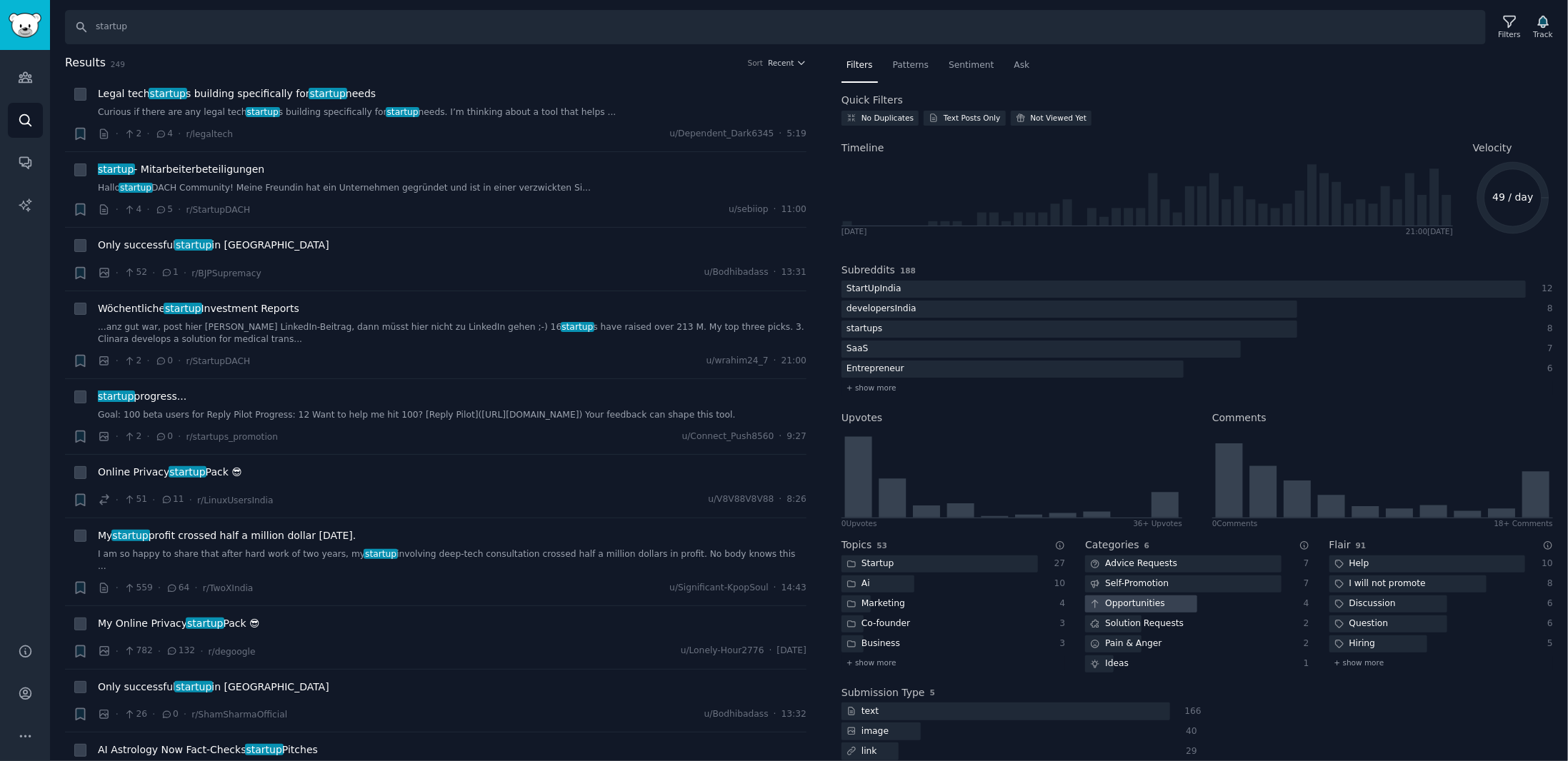
click at [1150, 602] on div "Opportunities" at bounding box center [1126, 604] width 85 height 18
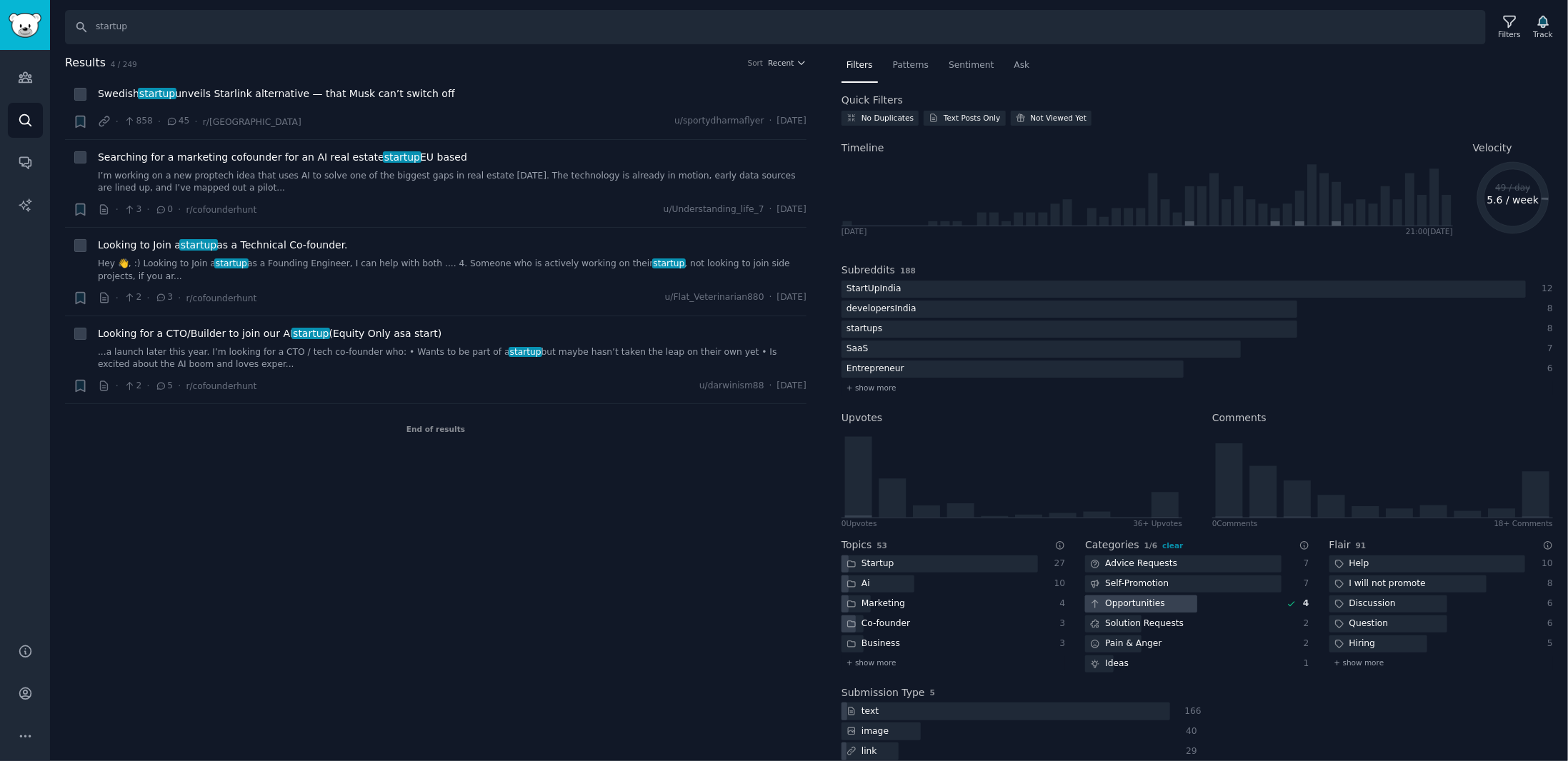
click at [1151, 602] on div "Opportunities" at bounding box center [1126, 604] width 85 height 18
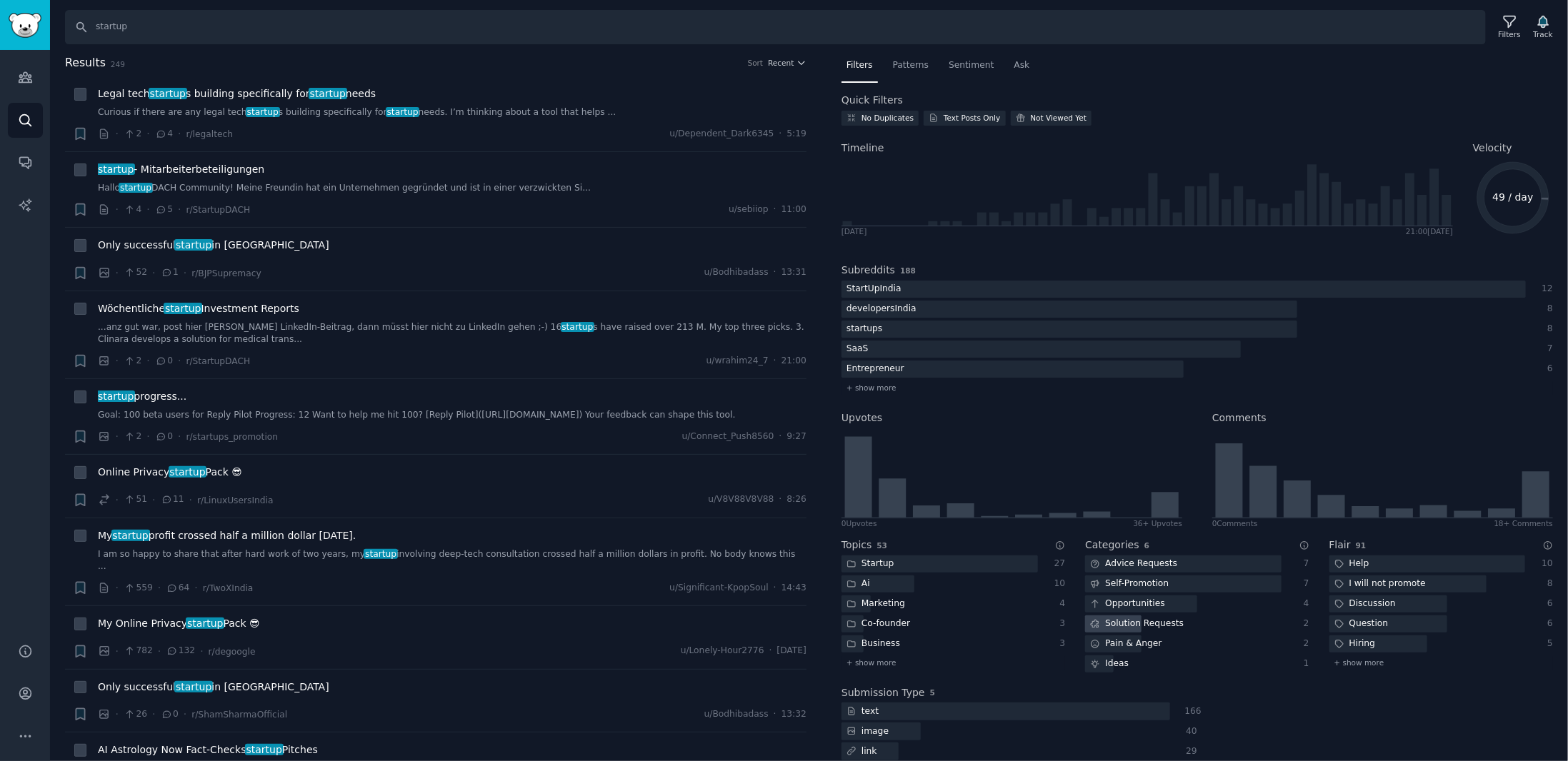
click at [1156, 627] on div "Solution Requests" at bounding box center [1136, 624] width 103 height 18
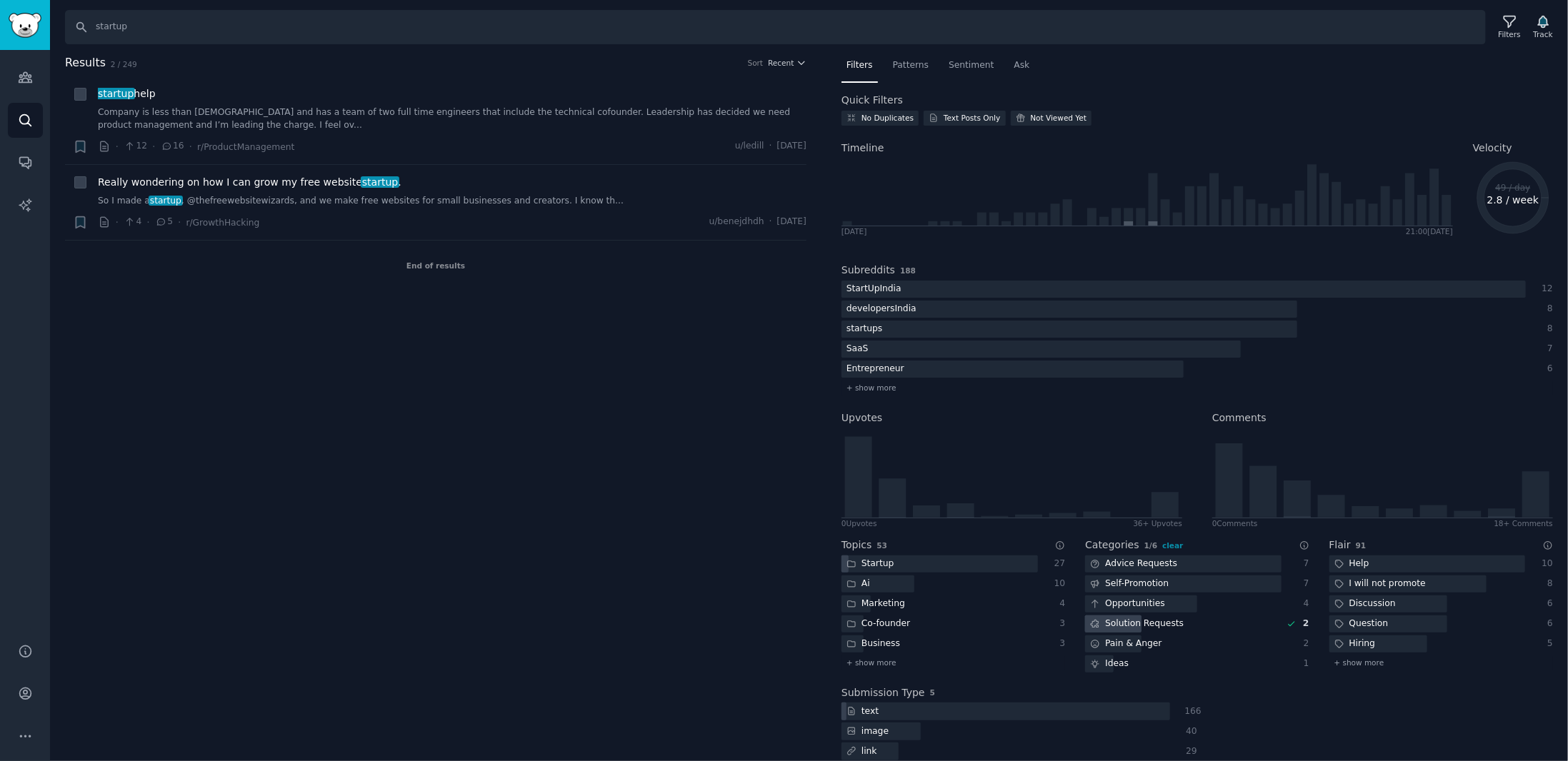
click at [1156, 627] on div "Solution Requests" at bounding box center [1136, 624] width 103 height 18
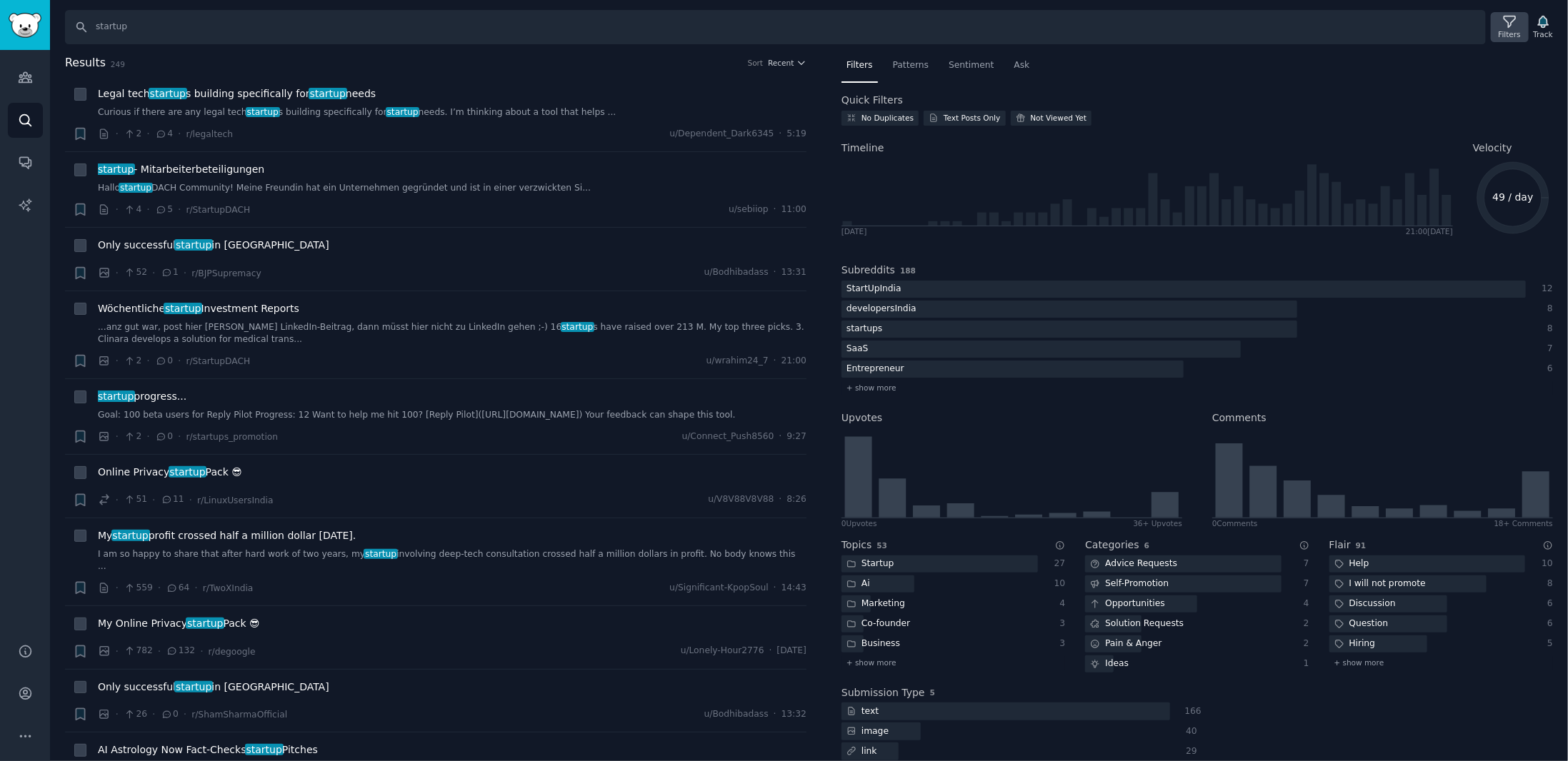
click at [1506, 30] on div "Filters" at bounding box center [1509, 34] width 22 height 10
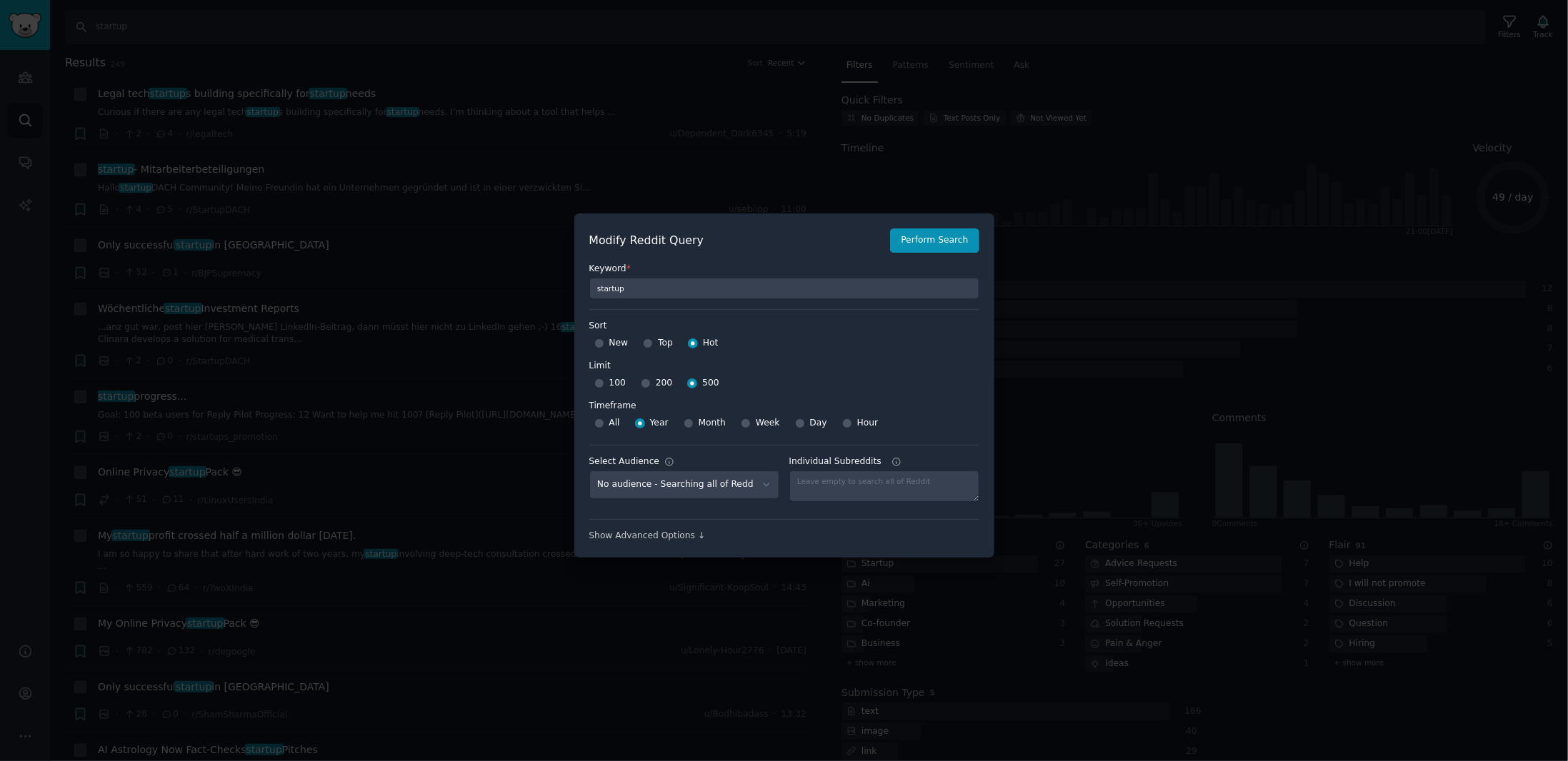
click at [605, 422] on div "All" at bounding box center [606, 424] width 26 height 23
click at [597, 424] on input "All" at bounding box center [598, 423] width 10 height 10
radio input "true"
click at [925, 242] on button "Perform Search" at bounding box center [933, 240] width 88 height 24
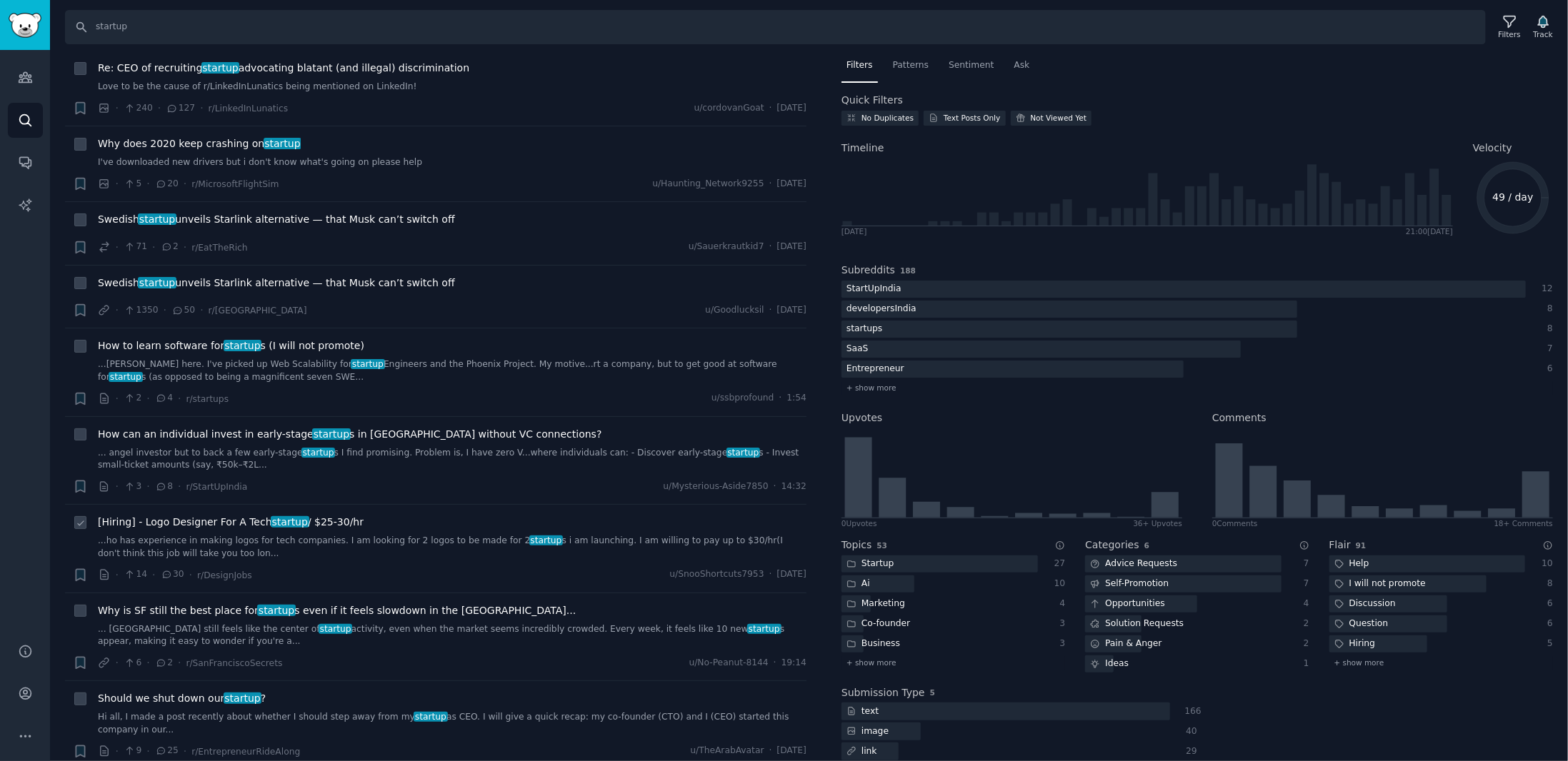
scroll to position [8210, 0]
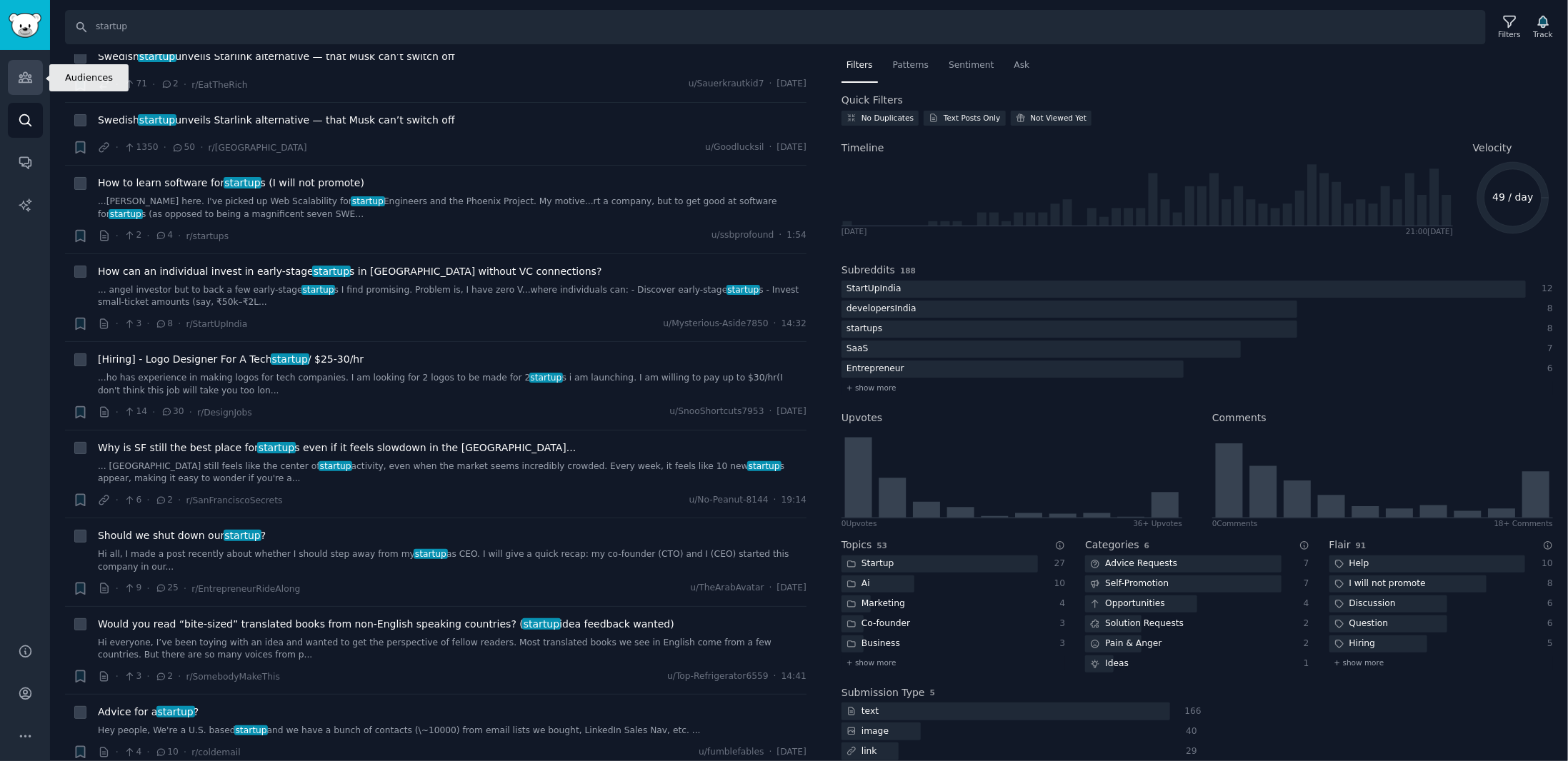
click at [24, 83] on icon "Sidebar" at bounding box center [25, 77] width 15 height 15
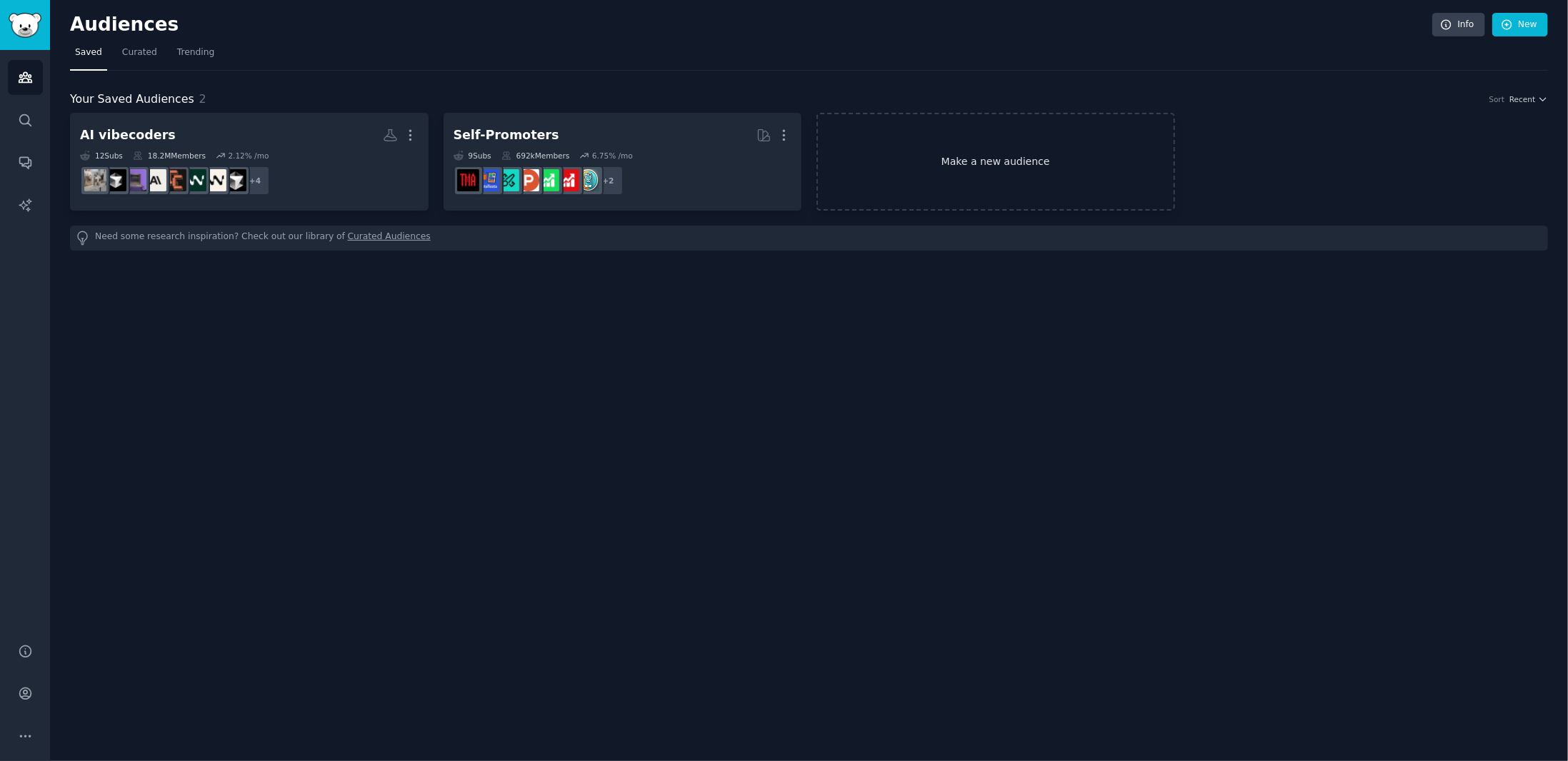
click at [940, 182] on link "Make a new audience" at bounding box center [995, 162] width 359 height 98
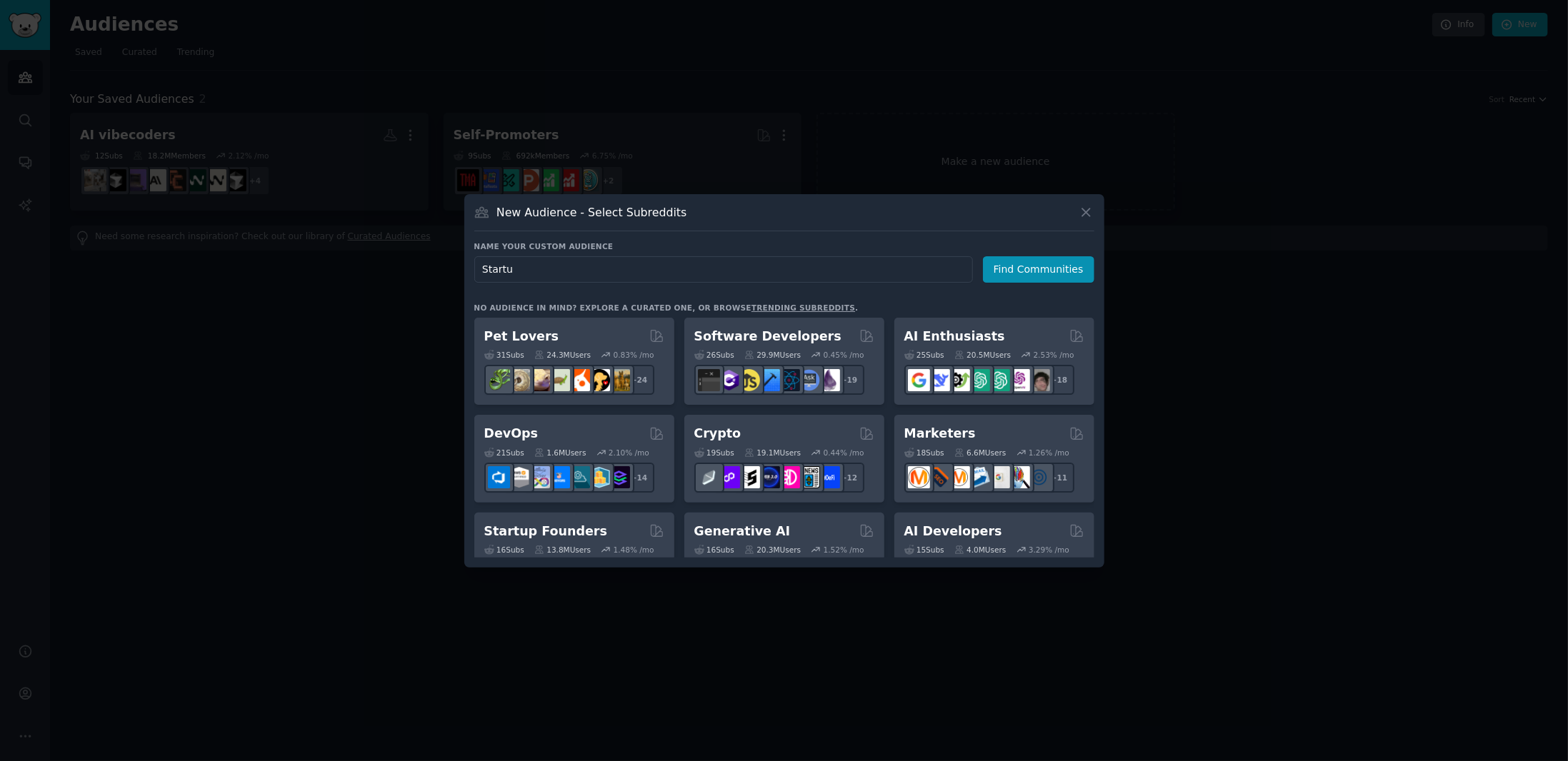
type input "Startup"
click button "Find Communities" at bounding box center [1038, 270] width 111 height 27
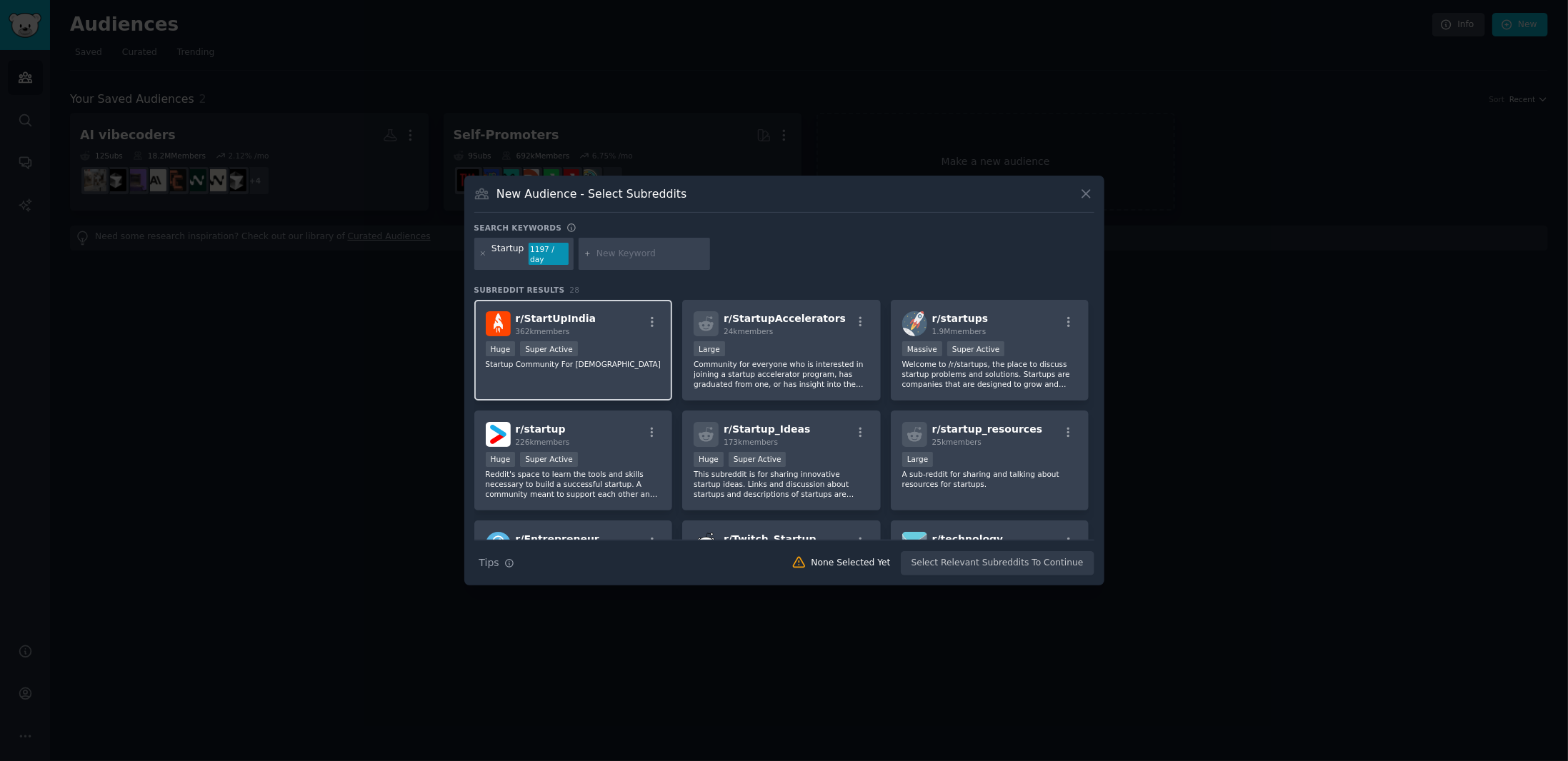
click at [600, 380] on div "r/ StartUpIndia 362k members Huge Super Active Startup Community For [DEMOGRAPH…" at bounding box center [573, 350] width 199 height 101
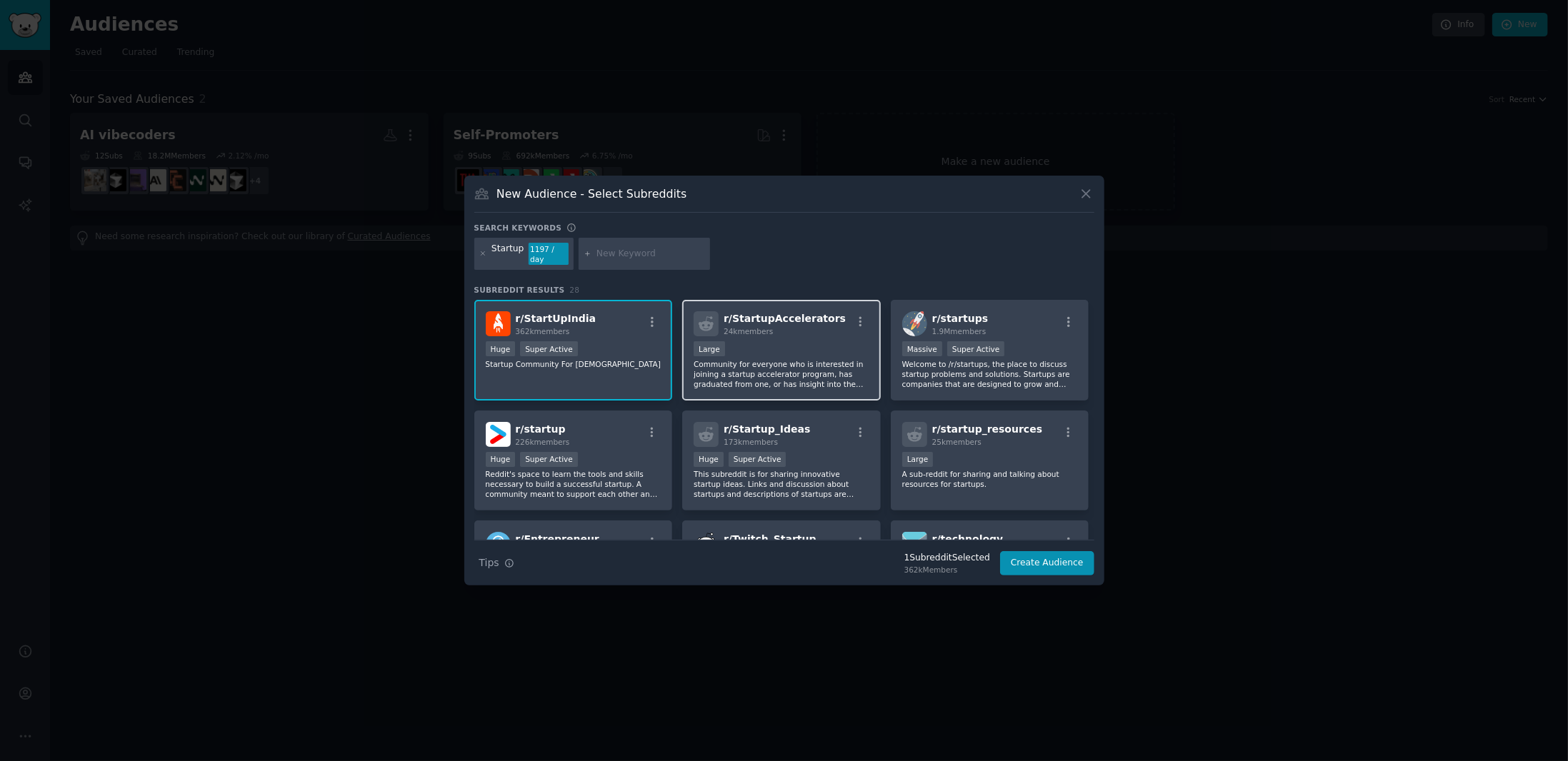
click at [807, 359] on p "Community for everyone who is interested in joining a startup accelerator progr…" at bounding box center [781, 374] width 175 height 30
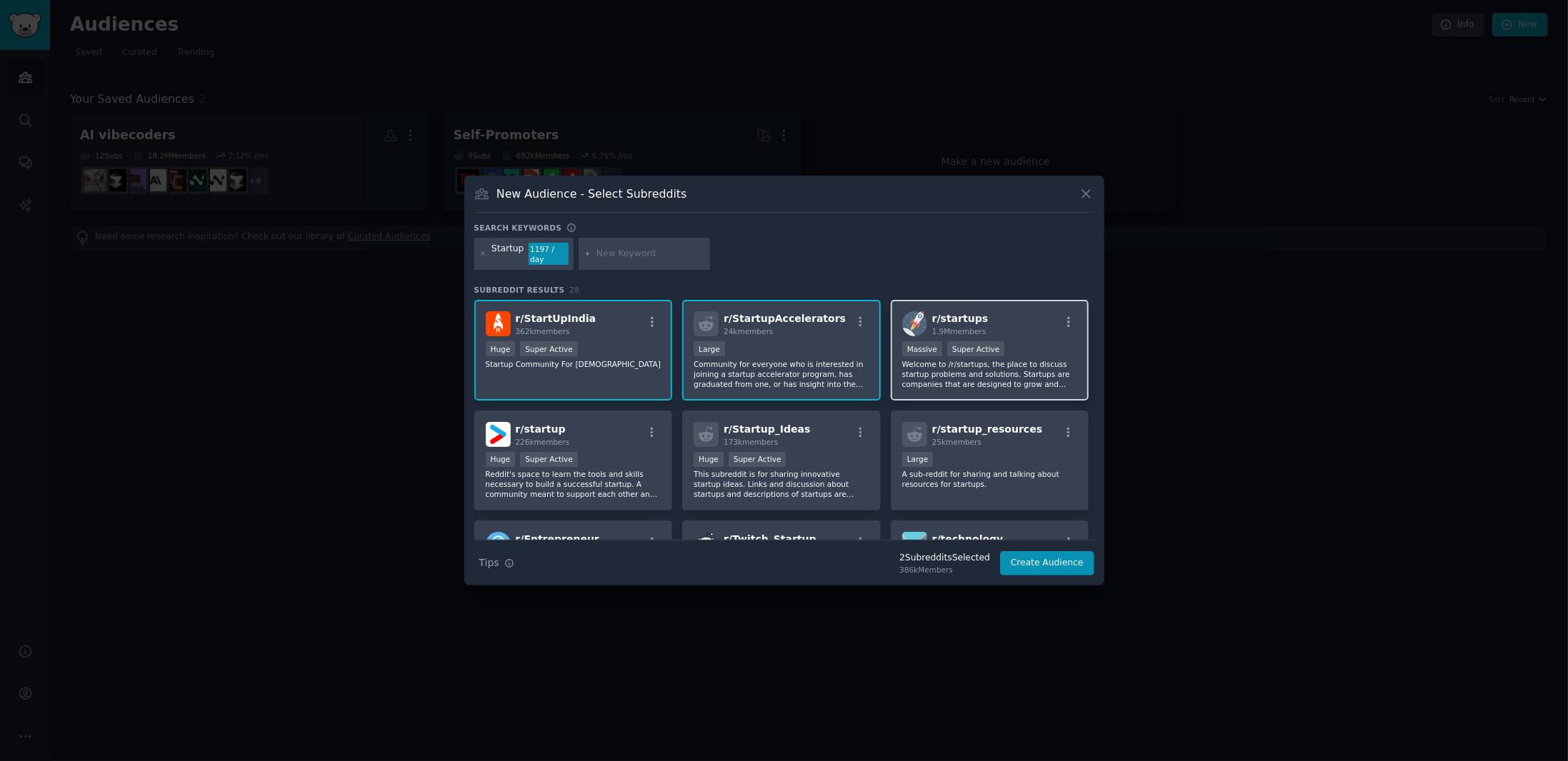
click at [998, 312] on div "r/ startups 1.9M members" at bounding box center [989, 324] width 175 height 25
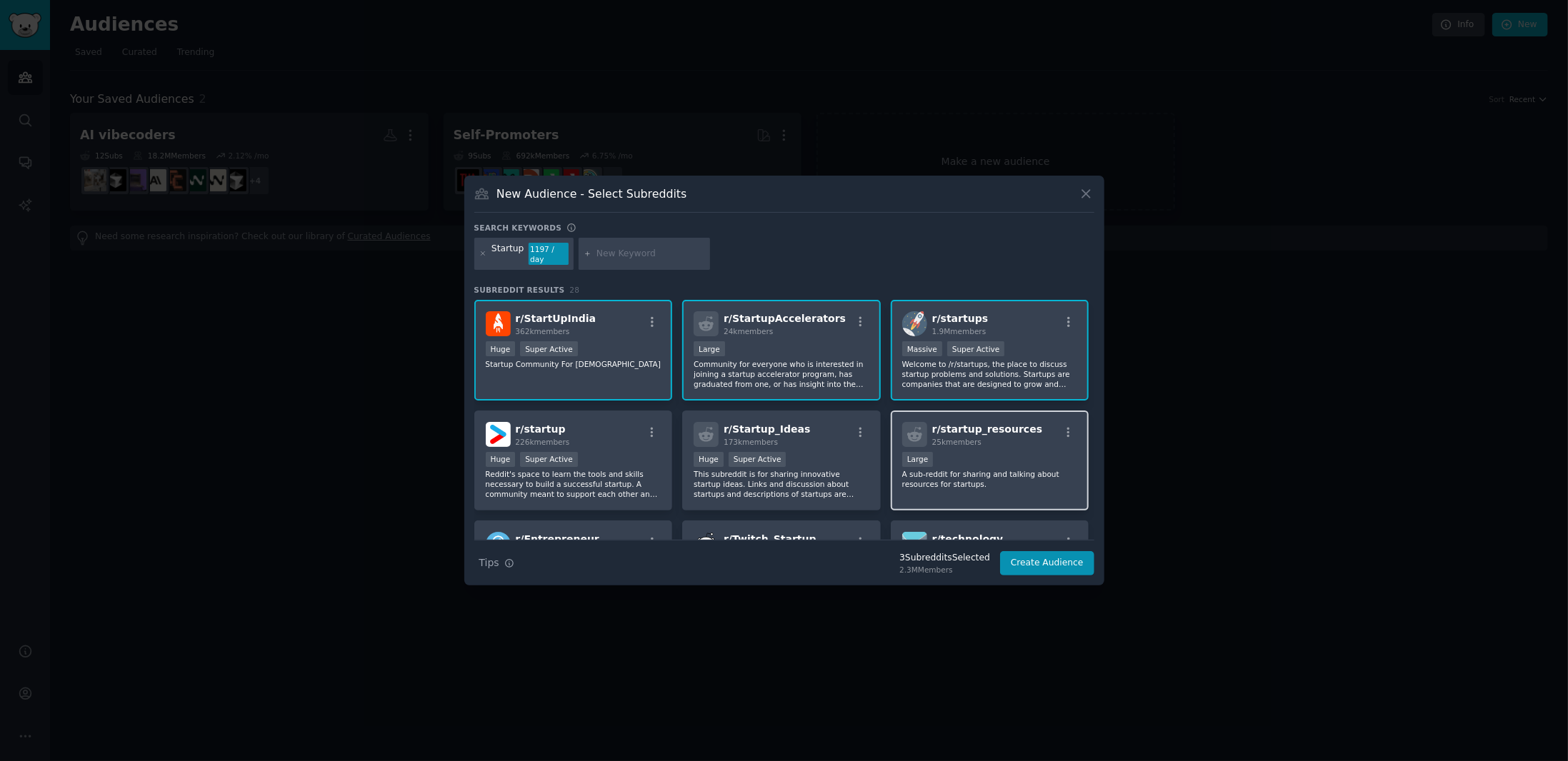
click at [995, 462] on div "Large" at bounding box center [989, 461] width 175 height 18
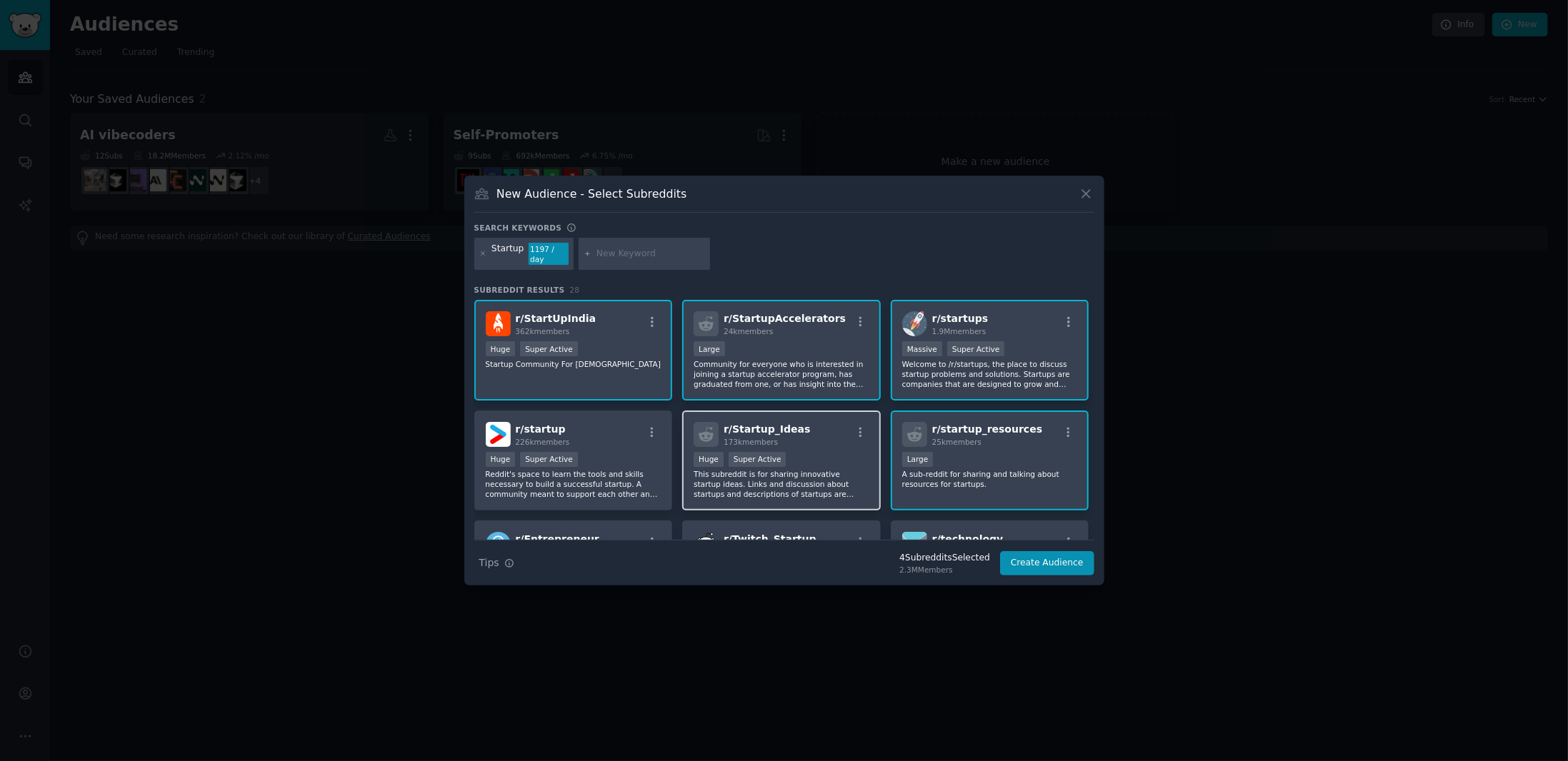
click at [839, 469] on p "This subreddit is for sharing innovative startup ideas. Links and discussion ab…" at bounding box center [781, 484] width 175 height 30
click at [620, 452] on div "Huge Super Active" at bounding box center [573, 461] width 175 height 18
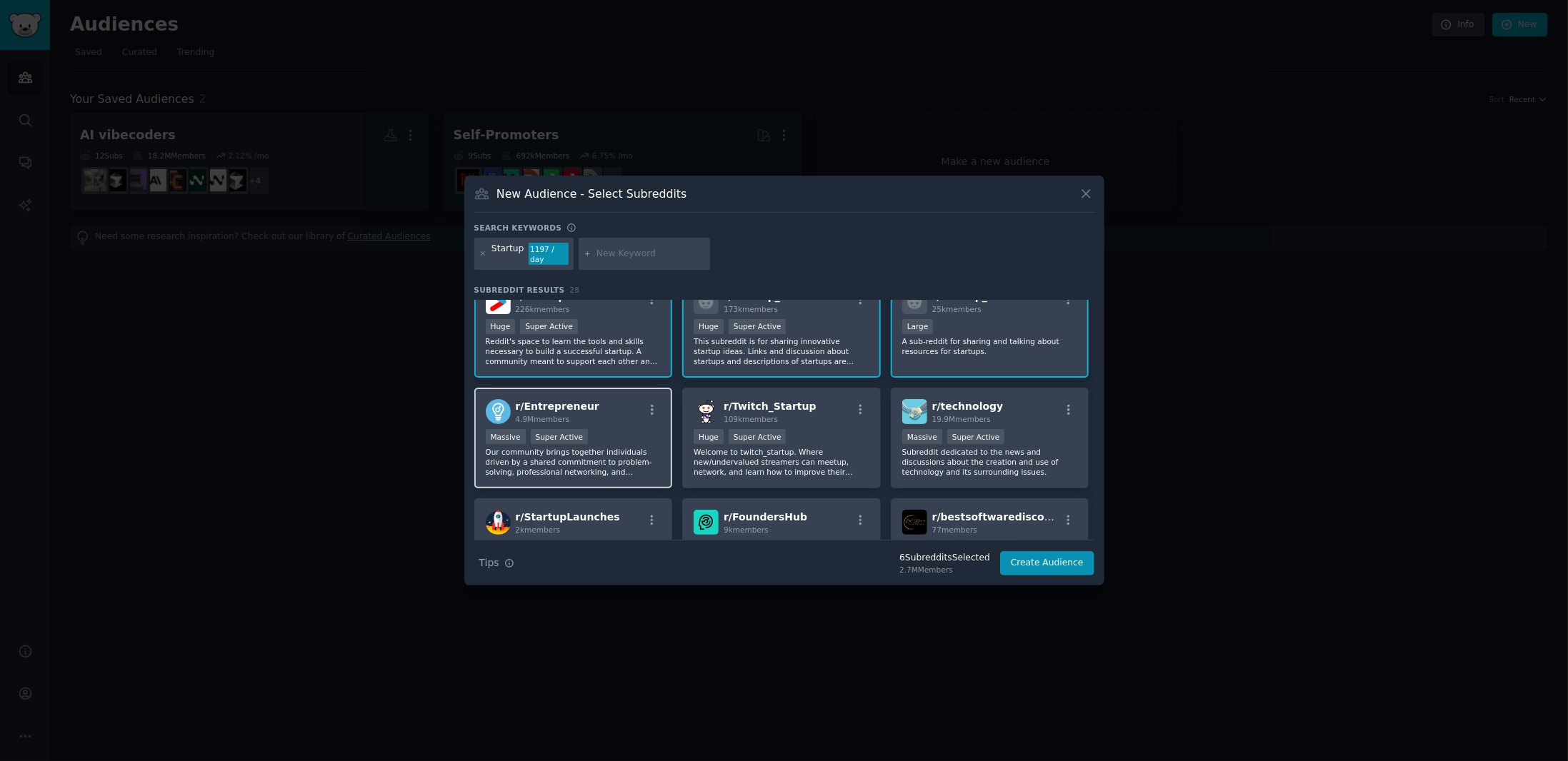
scroll to position [142, 0]
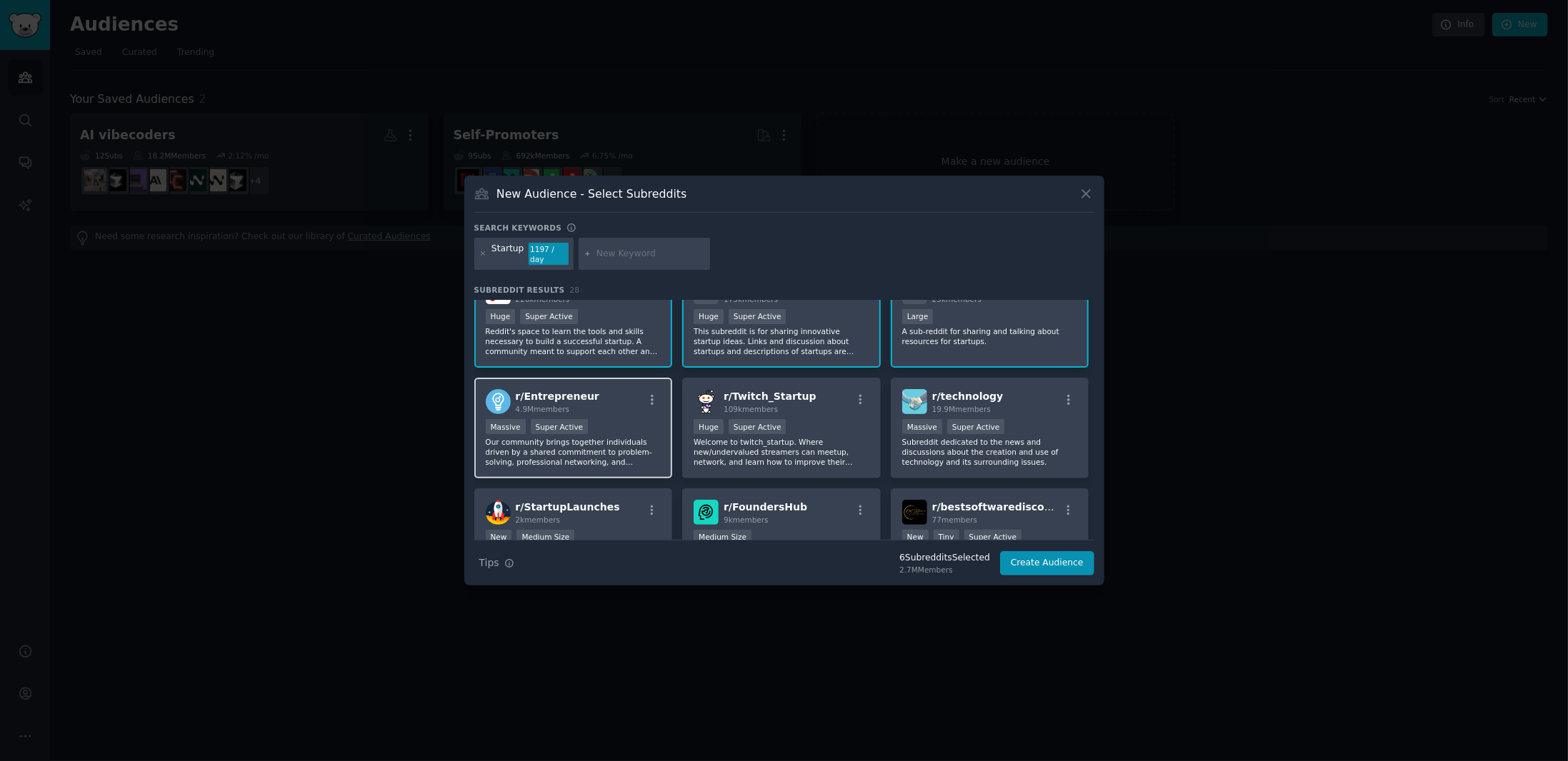
click at [621, 437] on p "Our community brings together individuals driven by a shared commitment to prob…" at bounding box center [573, 452] width 175 height 30
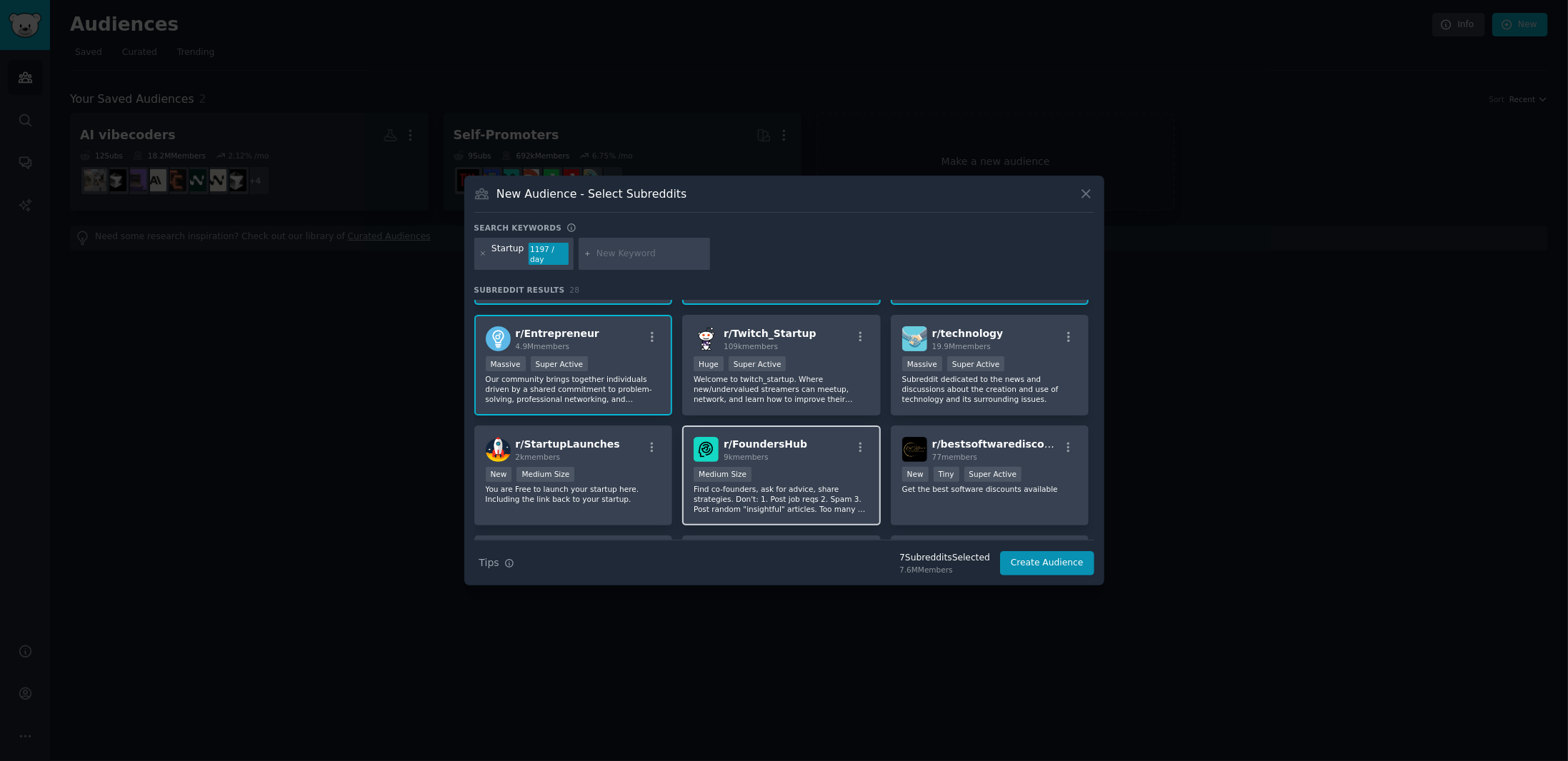
scroll to position [215, 0]
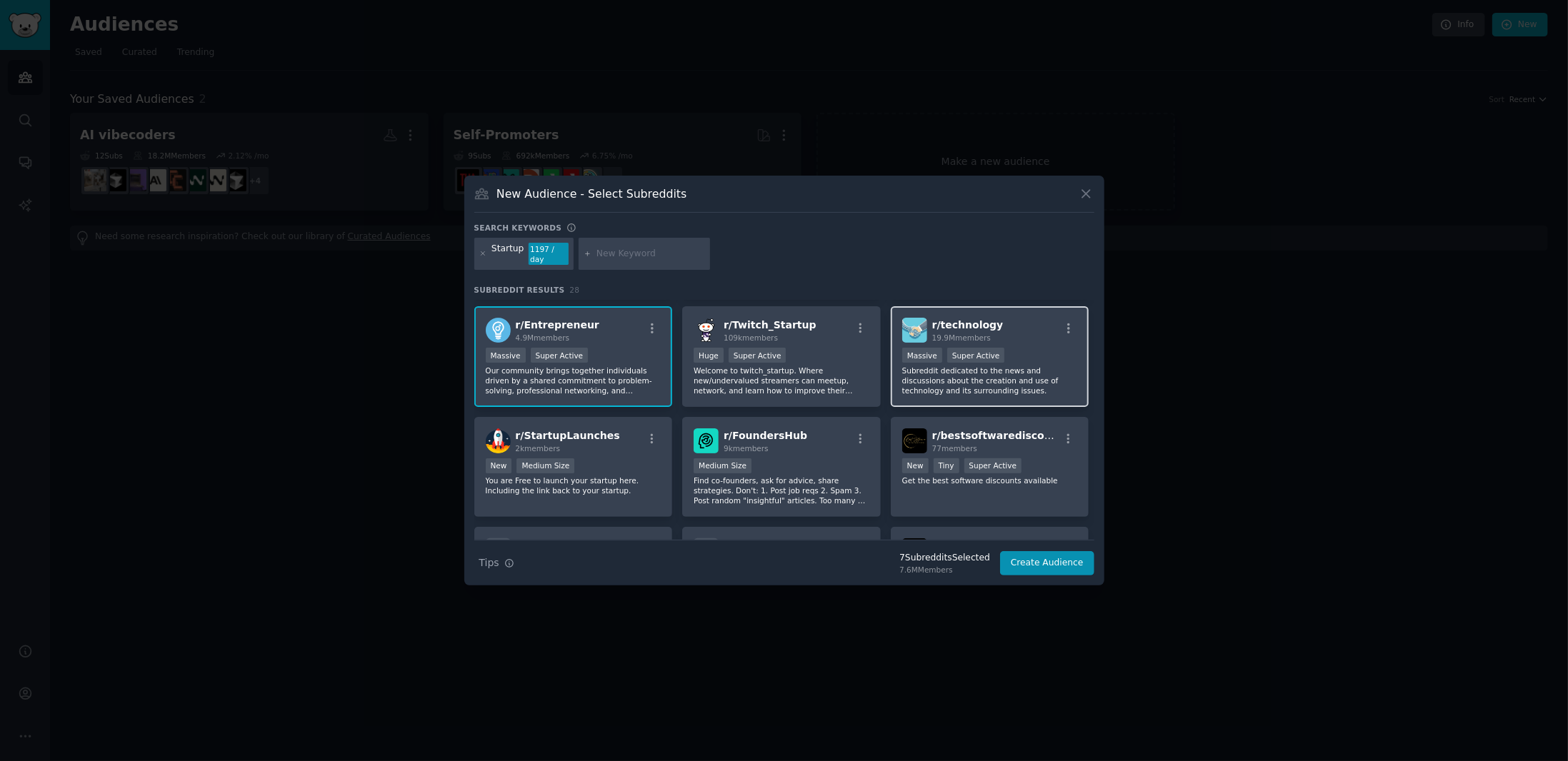
click at [1036, 377] on p "Subreddit dedicated to the news and discussions about the creation and use of t…" at bounding box center [989, 381] width 175 height 30
click at [1029, 366] on p "Subreddit dedicated to the news and discussions about the creation and use of t…" at bounding box center [989, 381] width 175 height 30
click at [1018, 386] on p "Subreddit dedicated to the news and discussions about the creation and use of t…" at bounding box center [989, 381] width 175 height 30
click at [824, 448] on div "r/ FoundersHub 9k members Medium Size Find co-founders, ask for advice, share s…" at bounding box center [781, 466] width 199 height 101
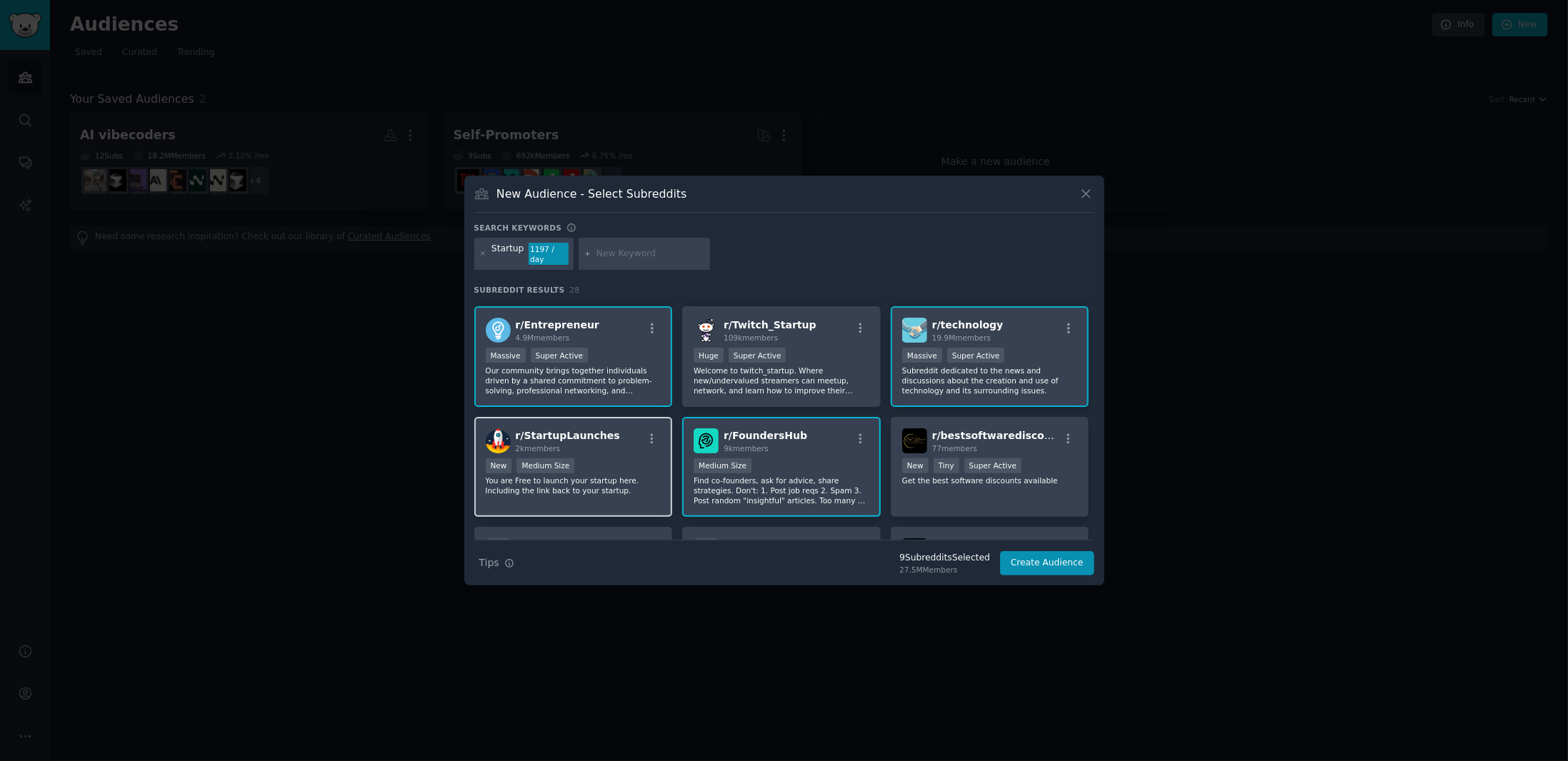
click at [606, 445] on div "r/ StartupLaunches 2k members" at bounding box center [573, 441] width 175 height 25
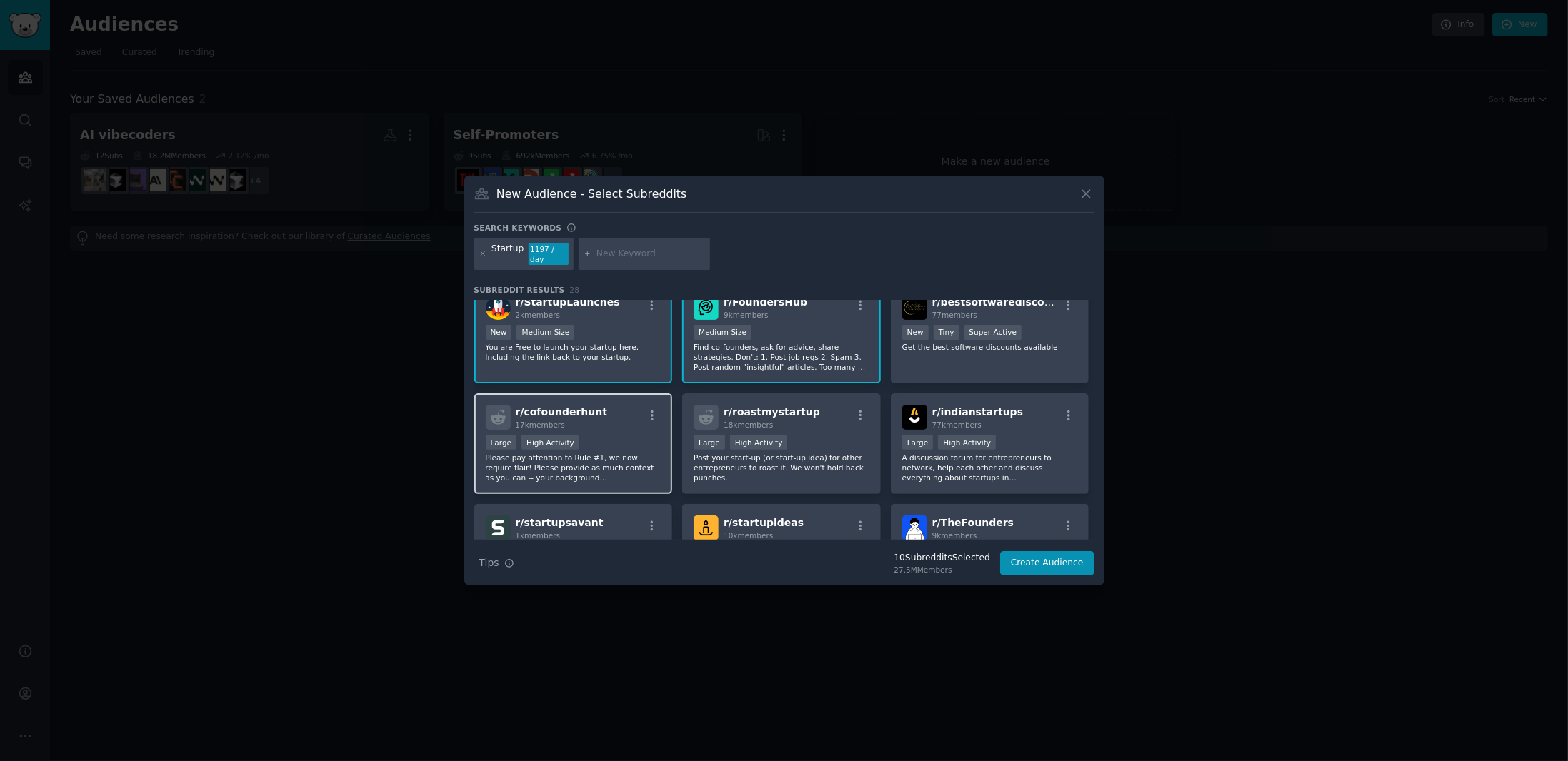
scroll to position [357, 0]
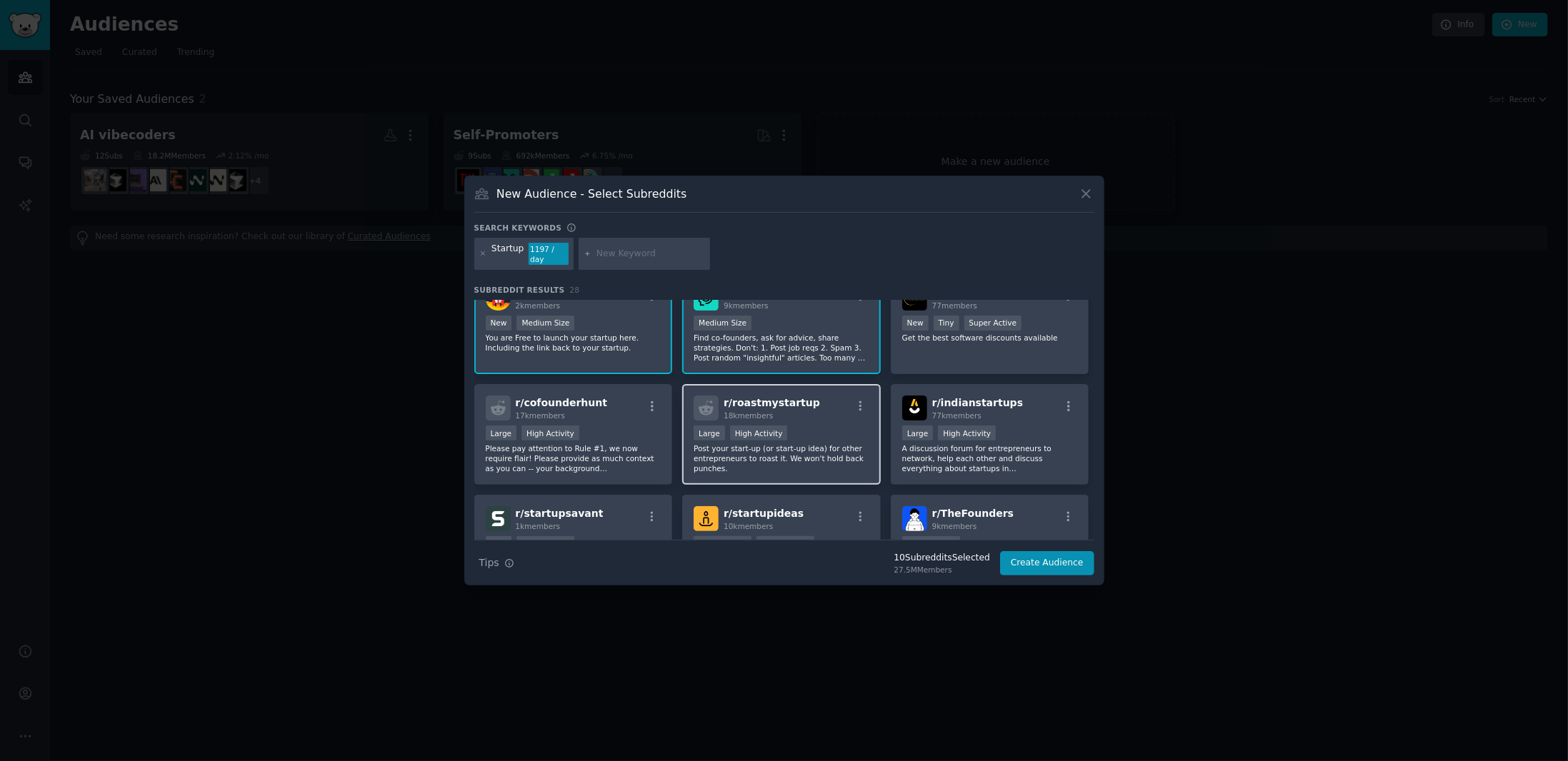
click at [814, 425] on div "Large High Activity" at bounding box center [781, 434] width 175 height 18
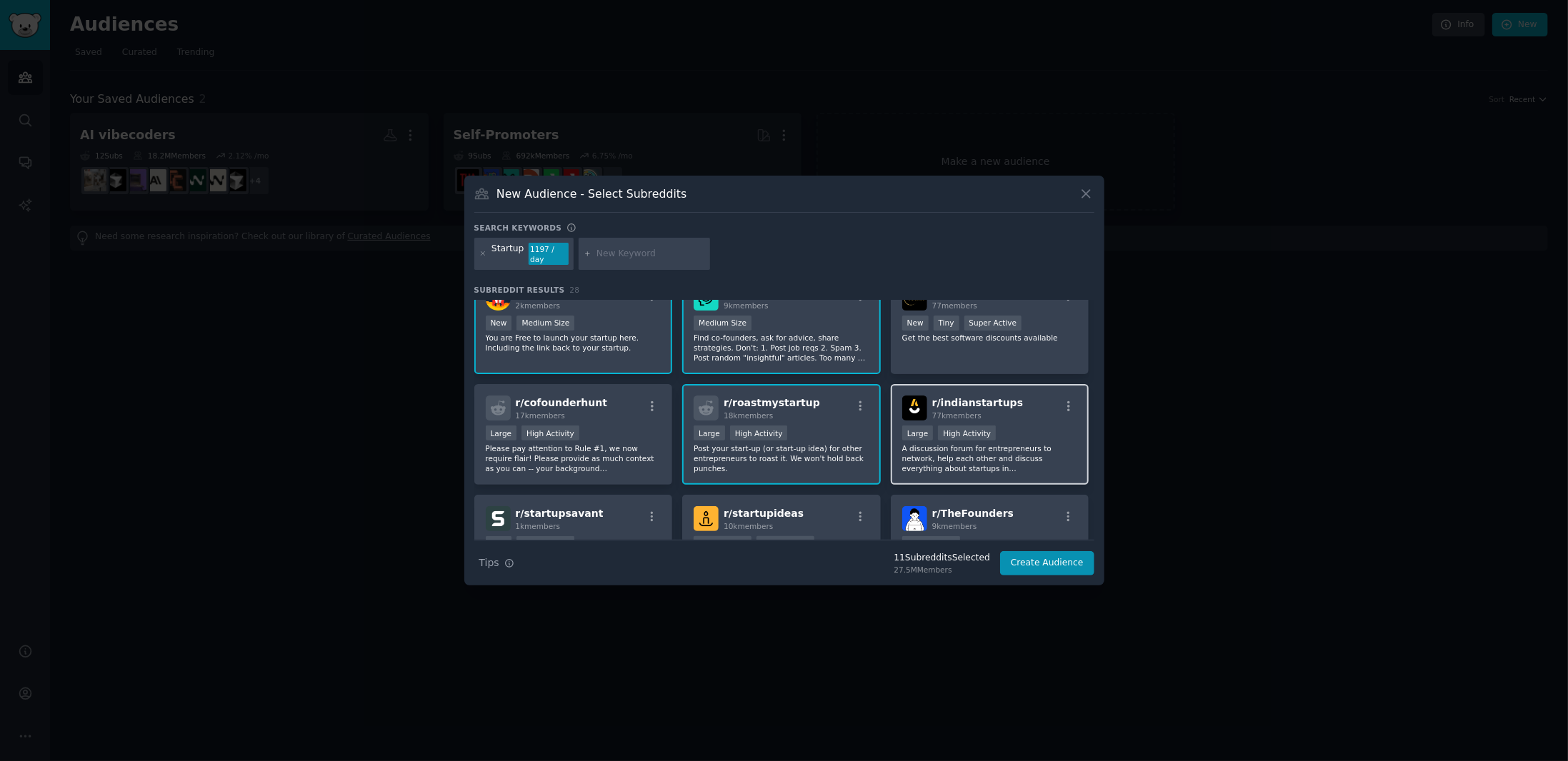
click at [1024, 417] on div "r/ indianstartups 77k members >= 80th percentile for submissions / day Large Hi…" at bounding box center [989, 434] width 199 height 101
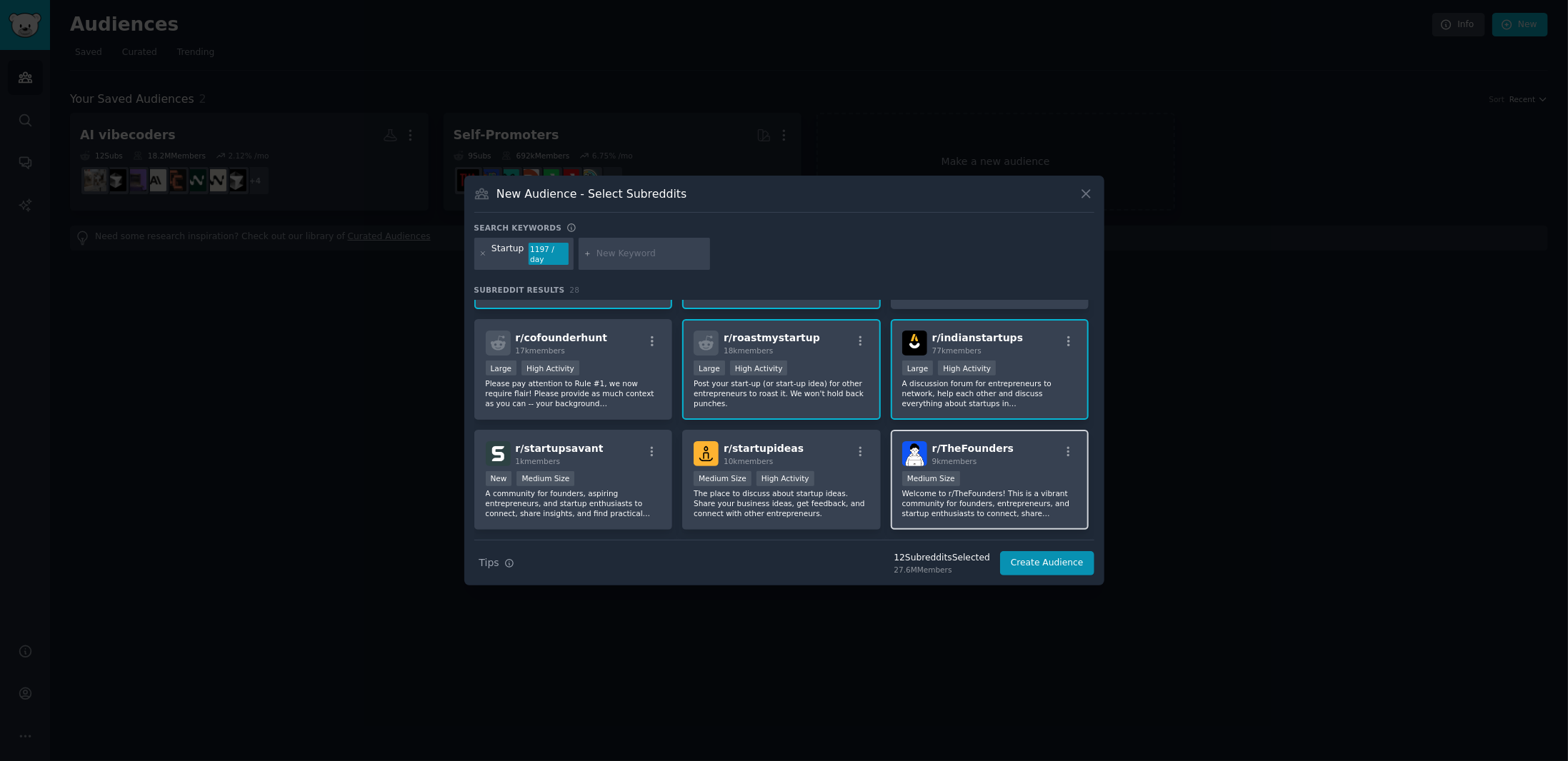
scroll to position [428, 0]
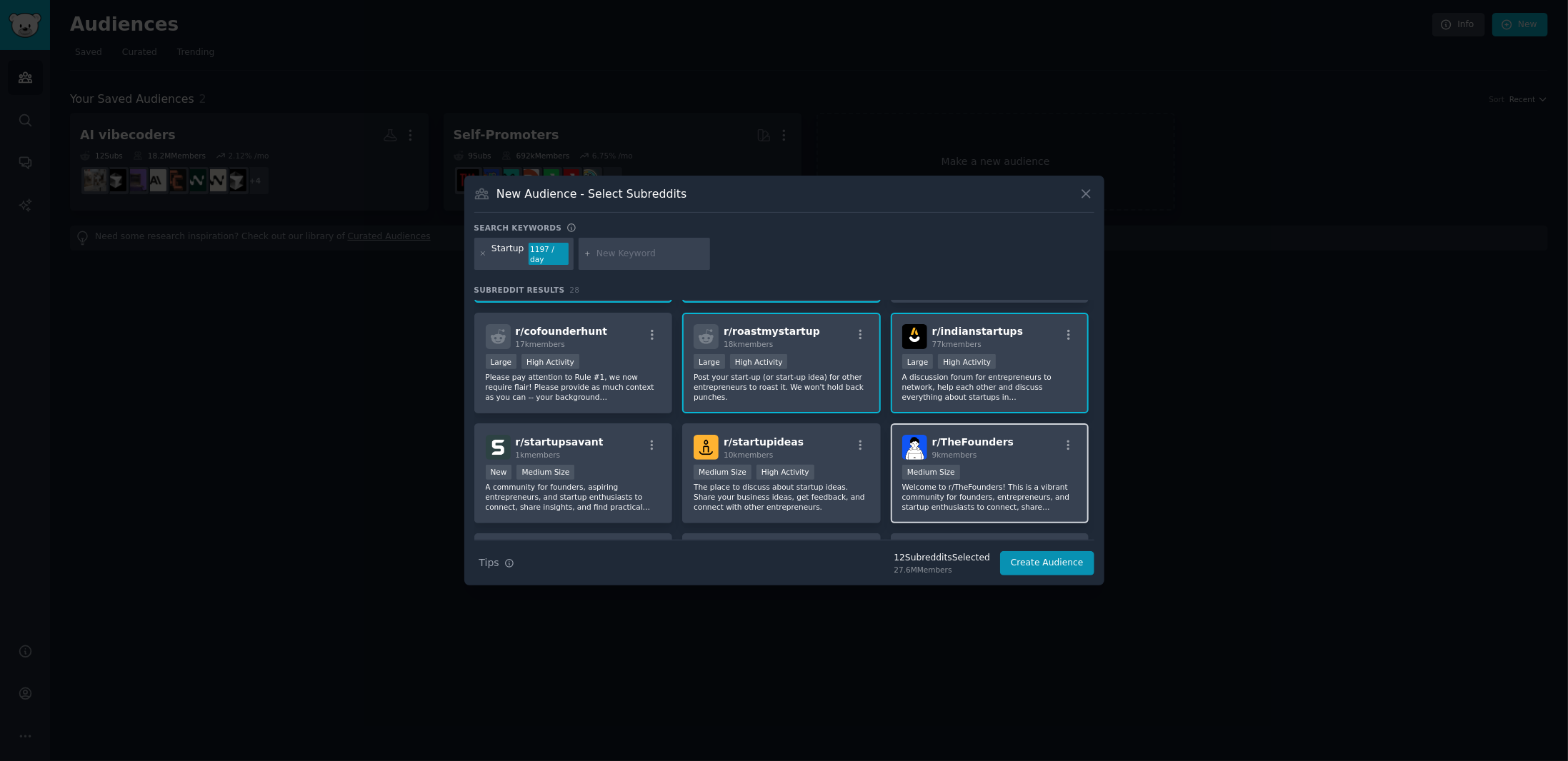
click at [1019, 448] on div "r/ TheFounders 9k members" at bounding box center [989, 447] width 175 height 25
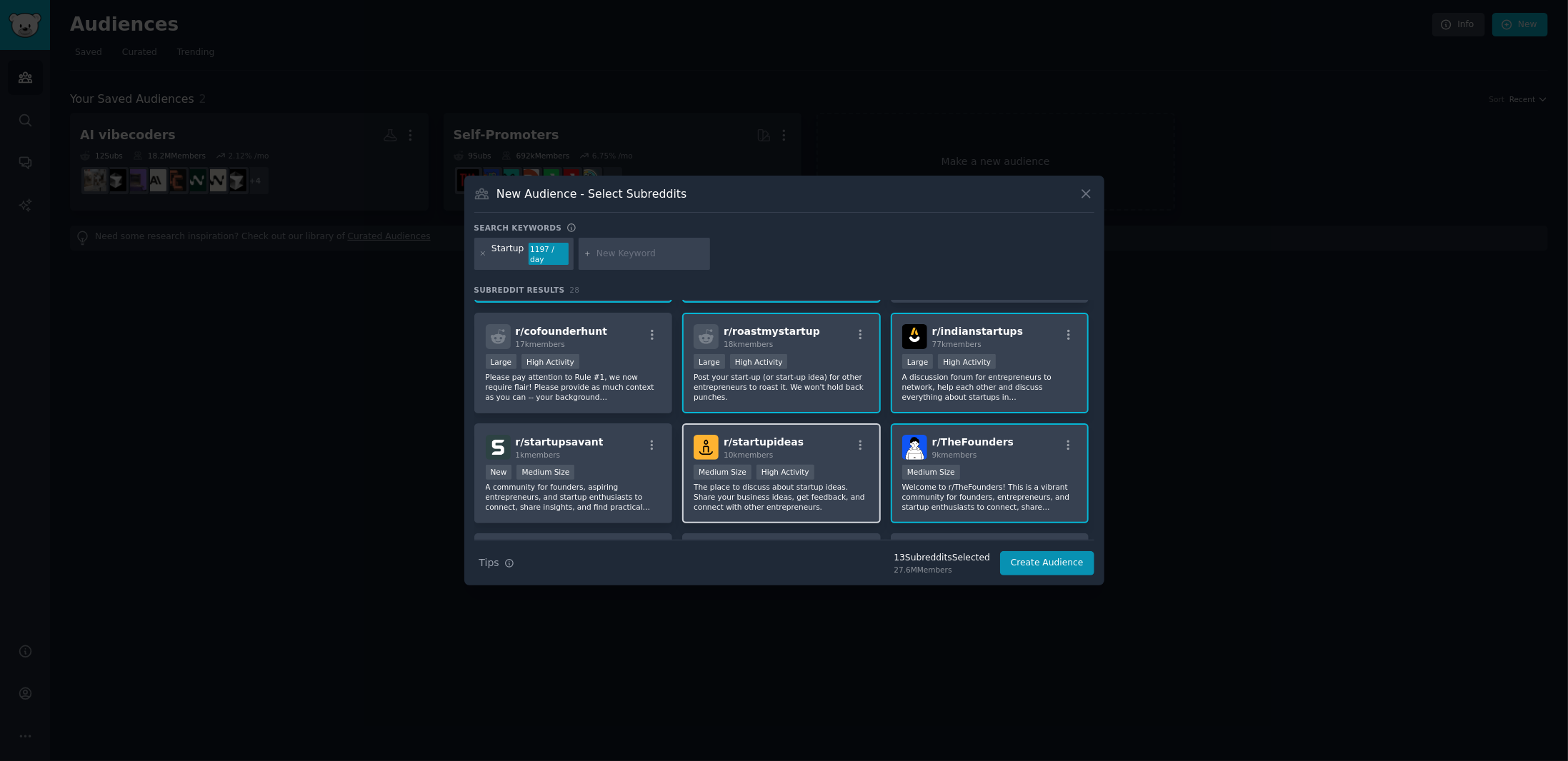
click at [841, 434] on div "r/ startupideas 10k members" at bounding box center [781, 447] width 175 height 25
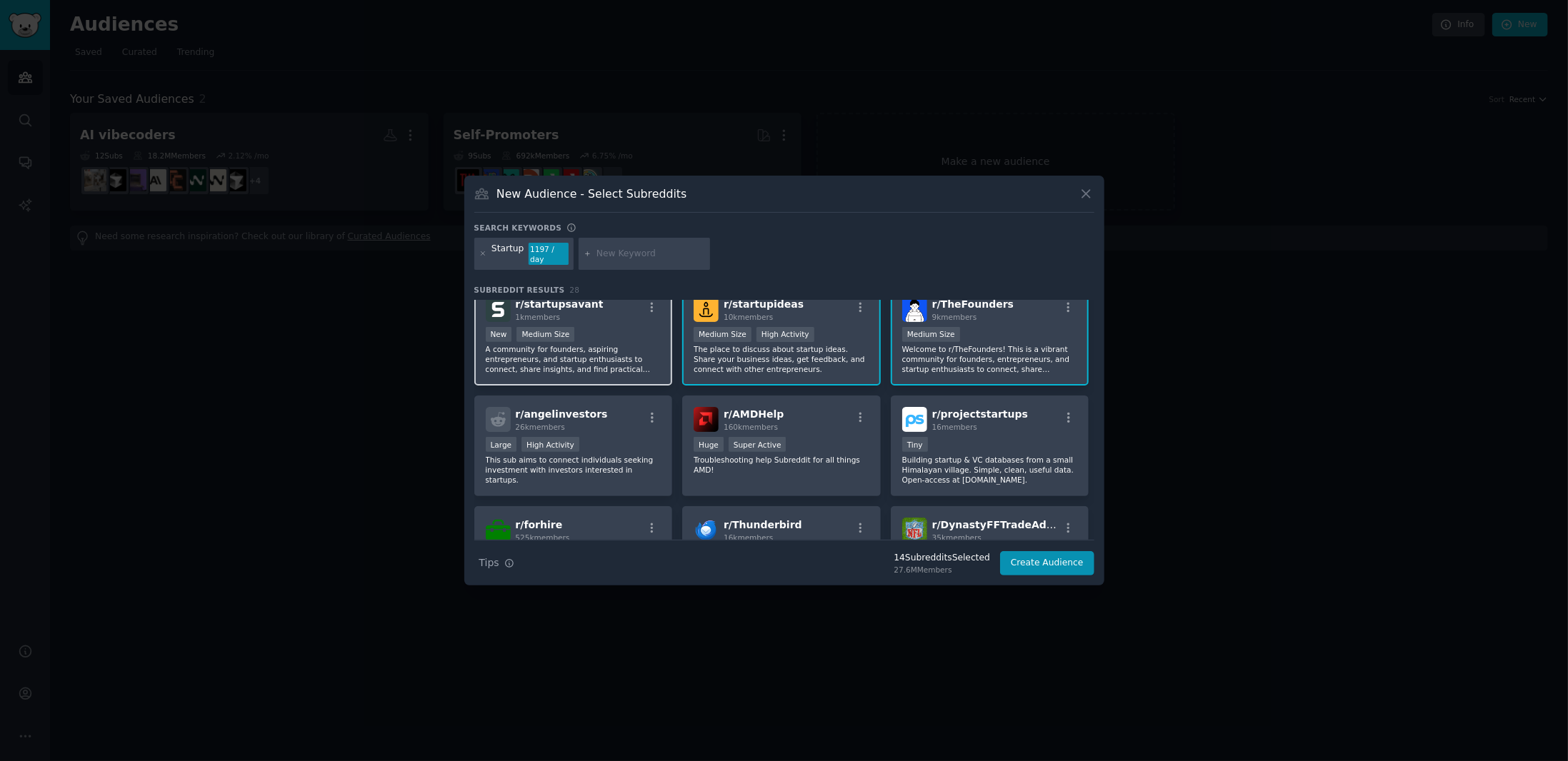
scroll to position [643, 0]
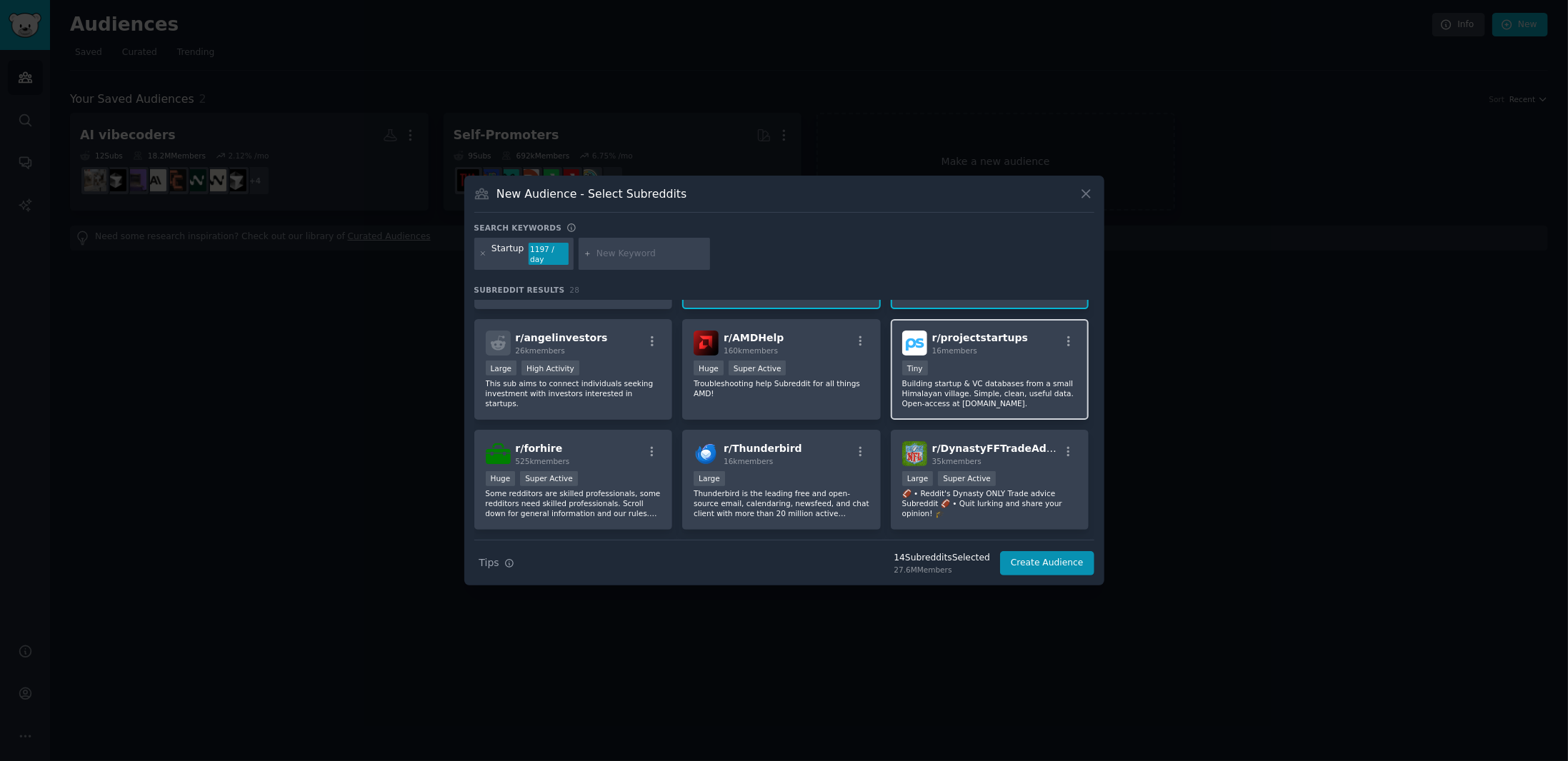
click at [1006, 360] on div "Tiny" at bounding box center [989, 369] width 175 height 18
click at [1020, 378] on p "Building startup & VC databases from a small Himalayan village. Simple, clean, …" at bounding box center [989, 393] width 175 height 30
click at [1060, 561] on button "Create Audience" at bounding box center [1047, 563] width 94 height 24
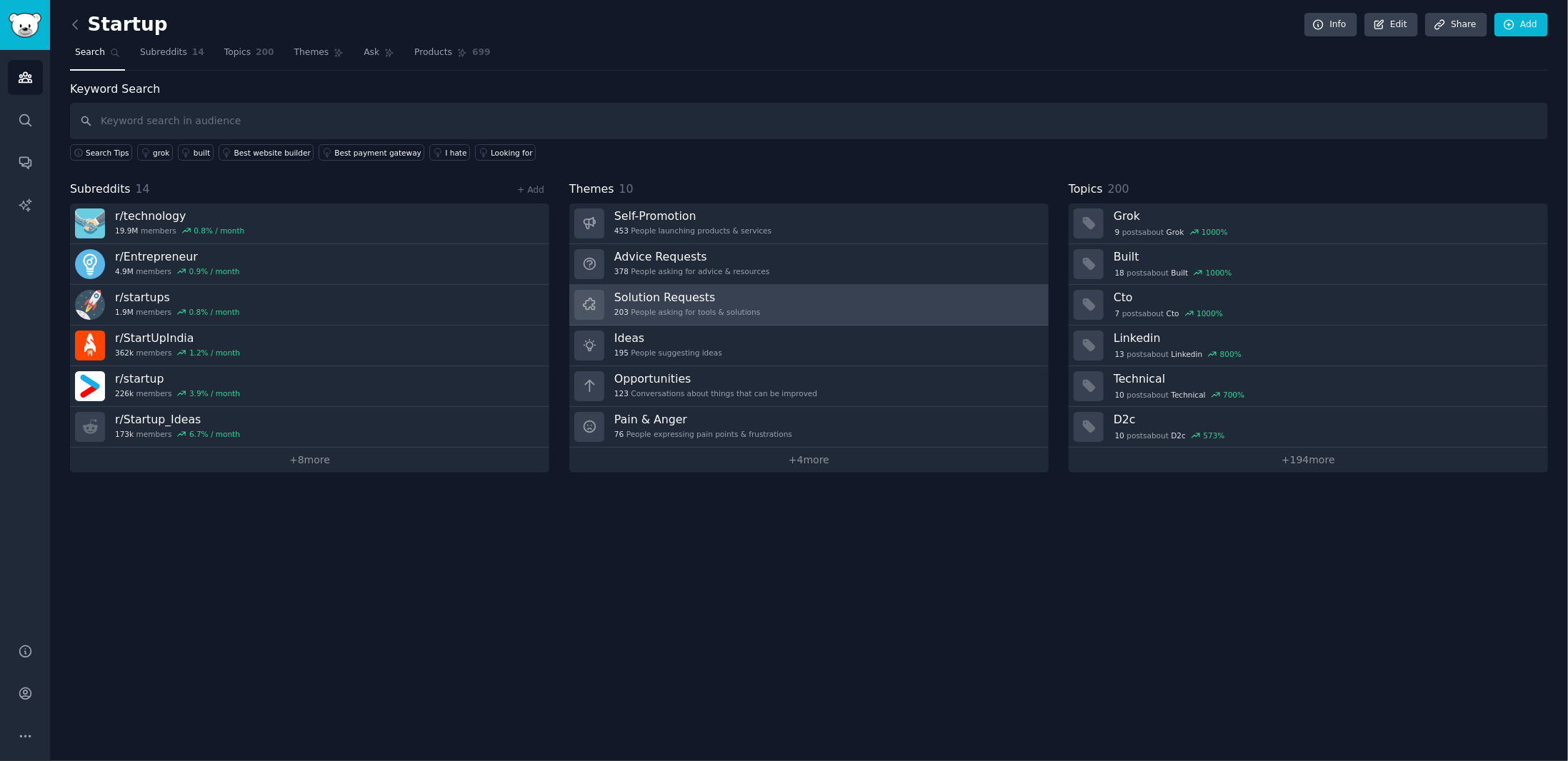
click at [789, 287] on link "Solution Requests 203 People asking for tools & solutions" at bounding box center [808, 305] width 479 height 41
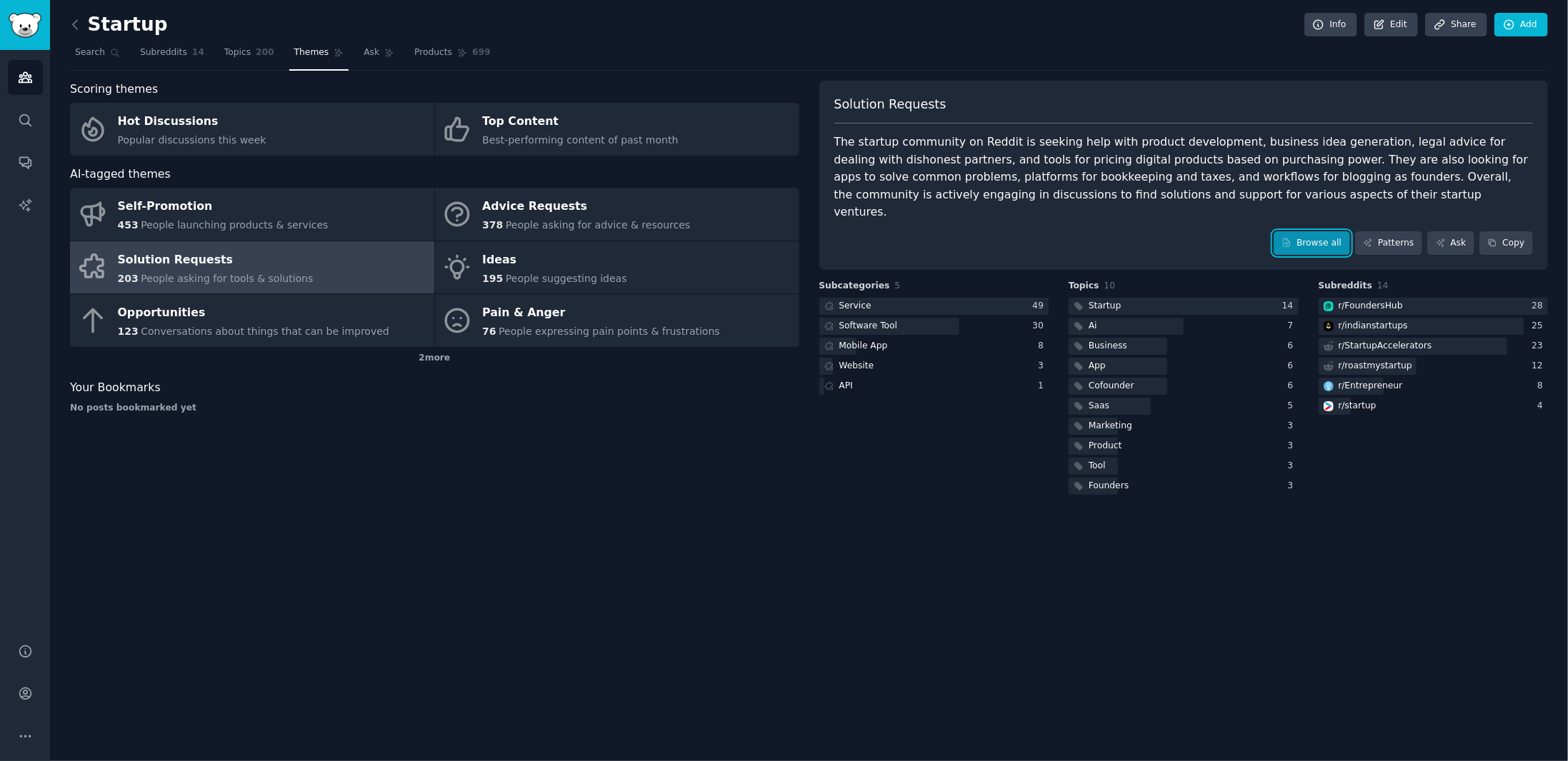
click at [1308, 231] on link "Browse all" at bounding box center [1312, 243] width 77 height 24
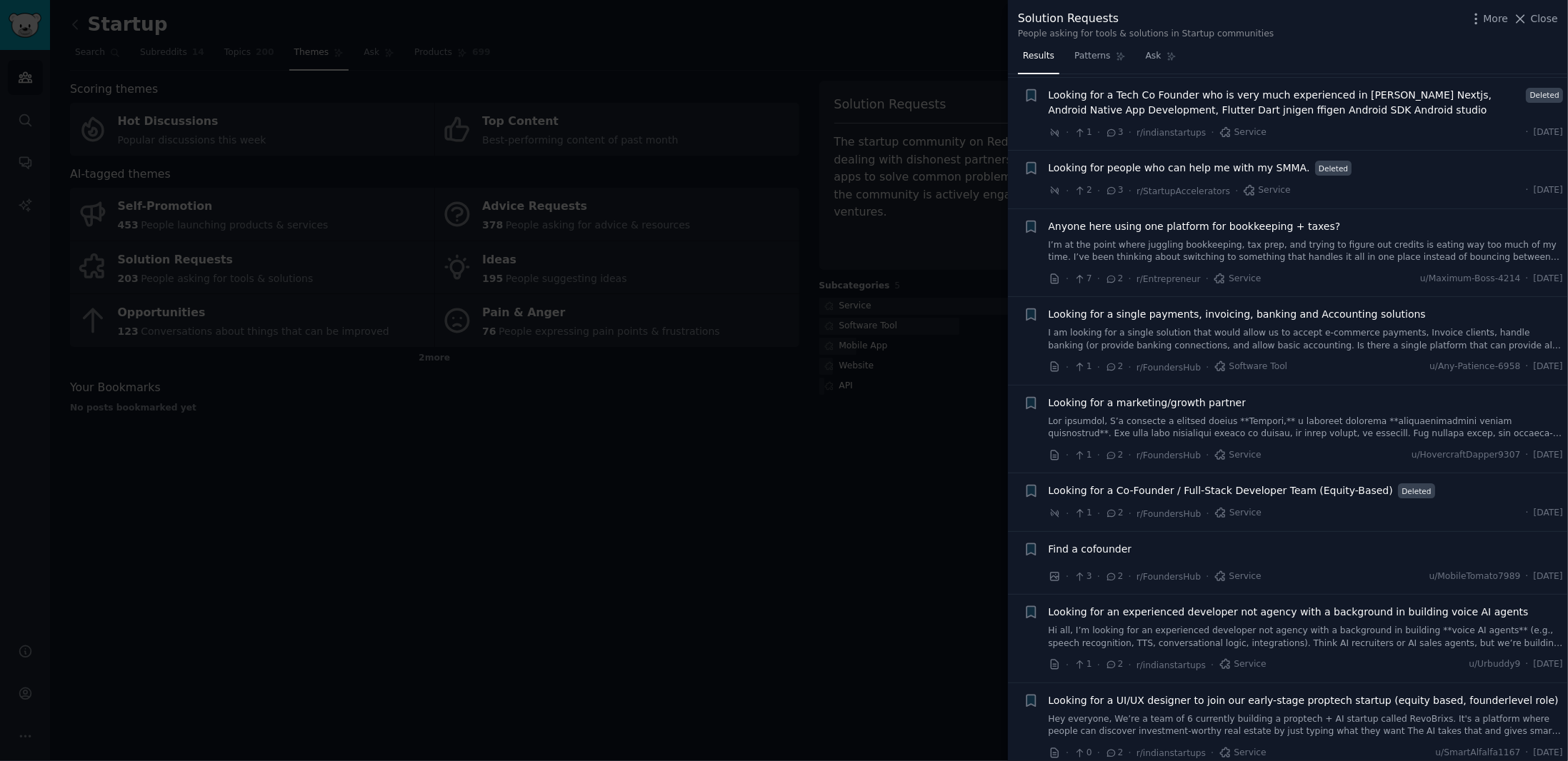
scroll to position [3284, 0]
click at [784, 505] on div at bounding box center [784, 380] width 1568 height 761
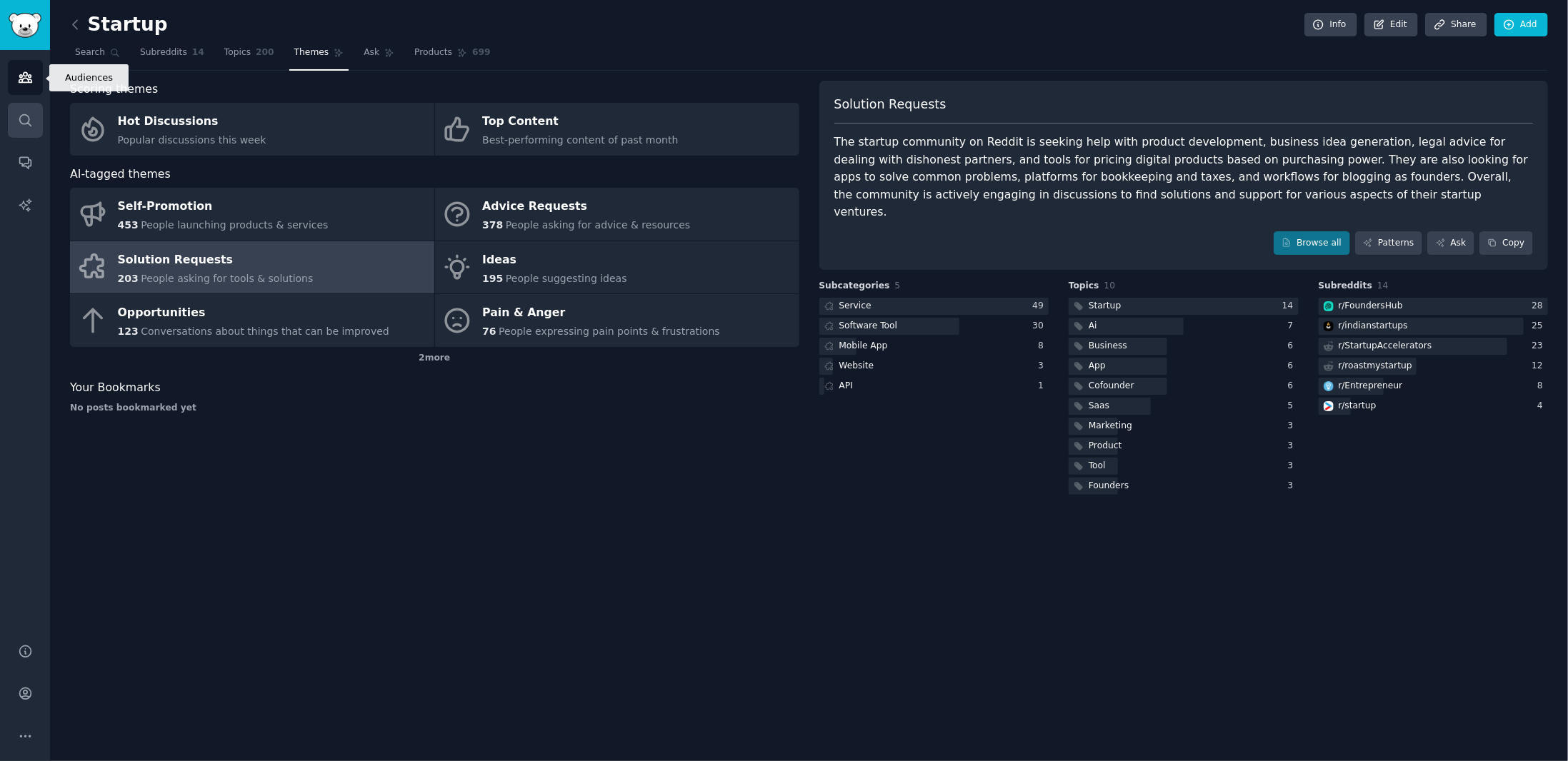
click at [23, 117] on icon "Sidebar" at bounding box center [25, 120] width 15 height 15
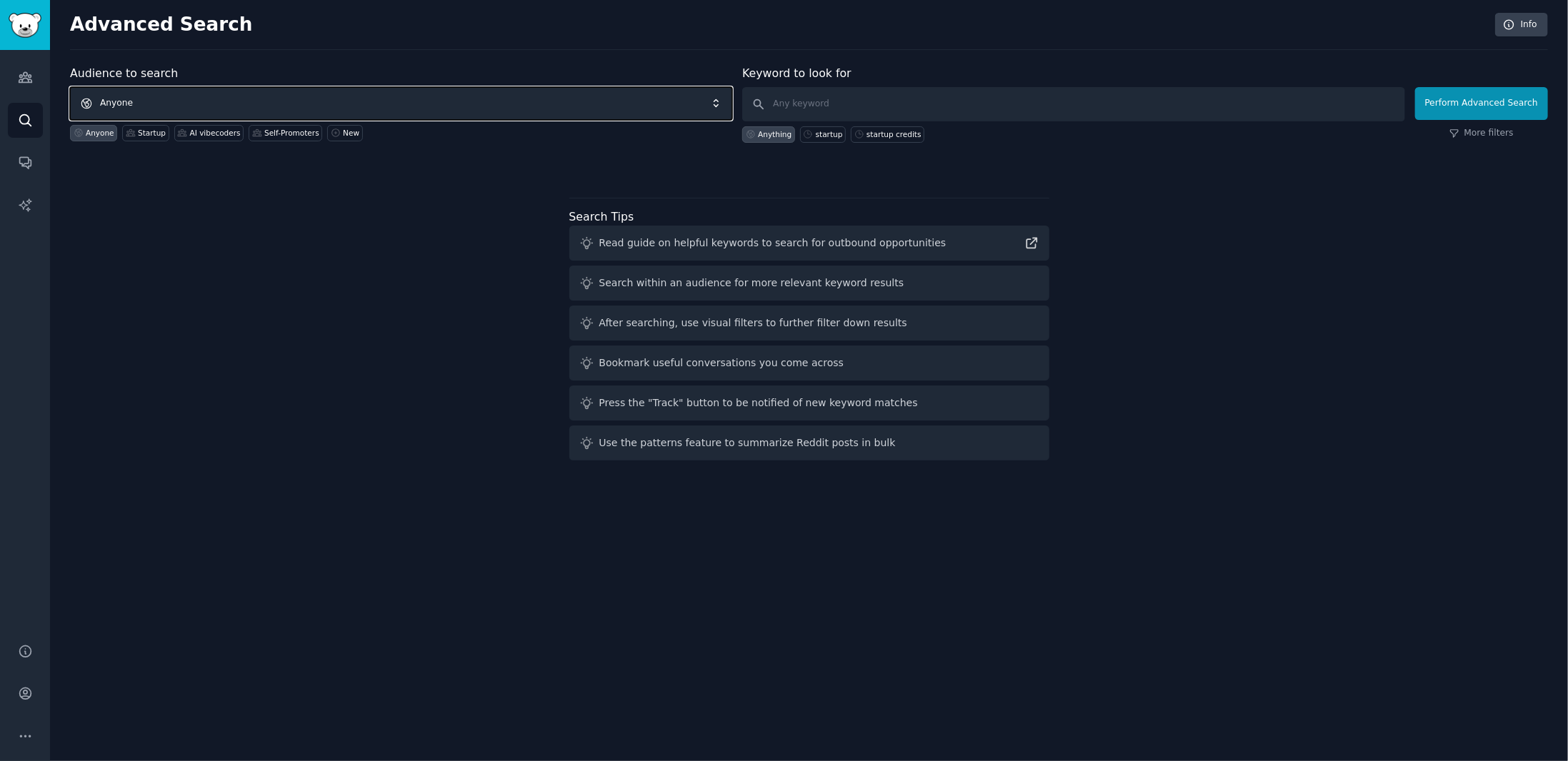
click at [176, 108] on span "Anyone" at bounding box center [402, 103] width 662 height 33
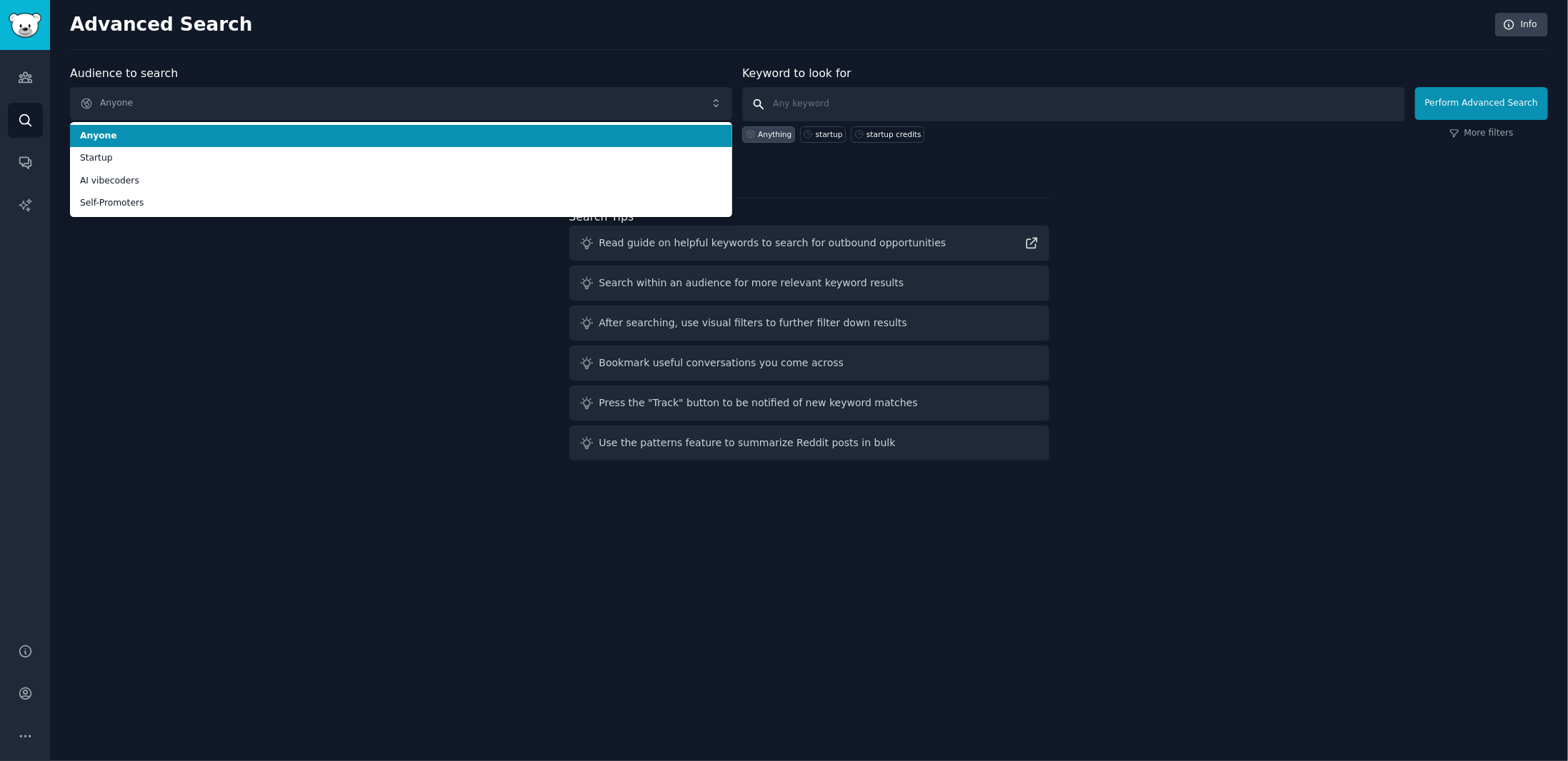
click at [844, 97] on input "text" at bounding box center [1073, 104] width 662 height 35
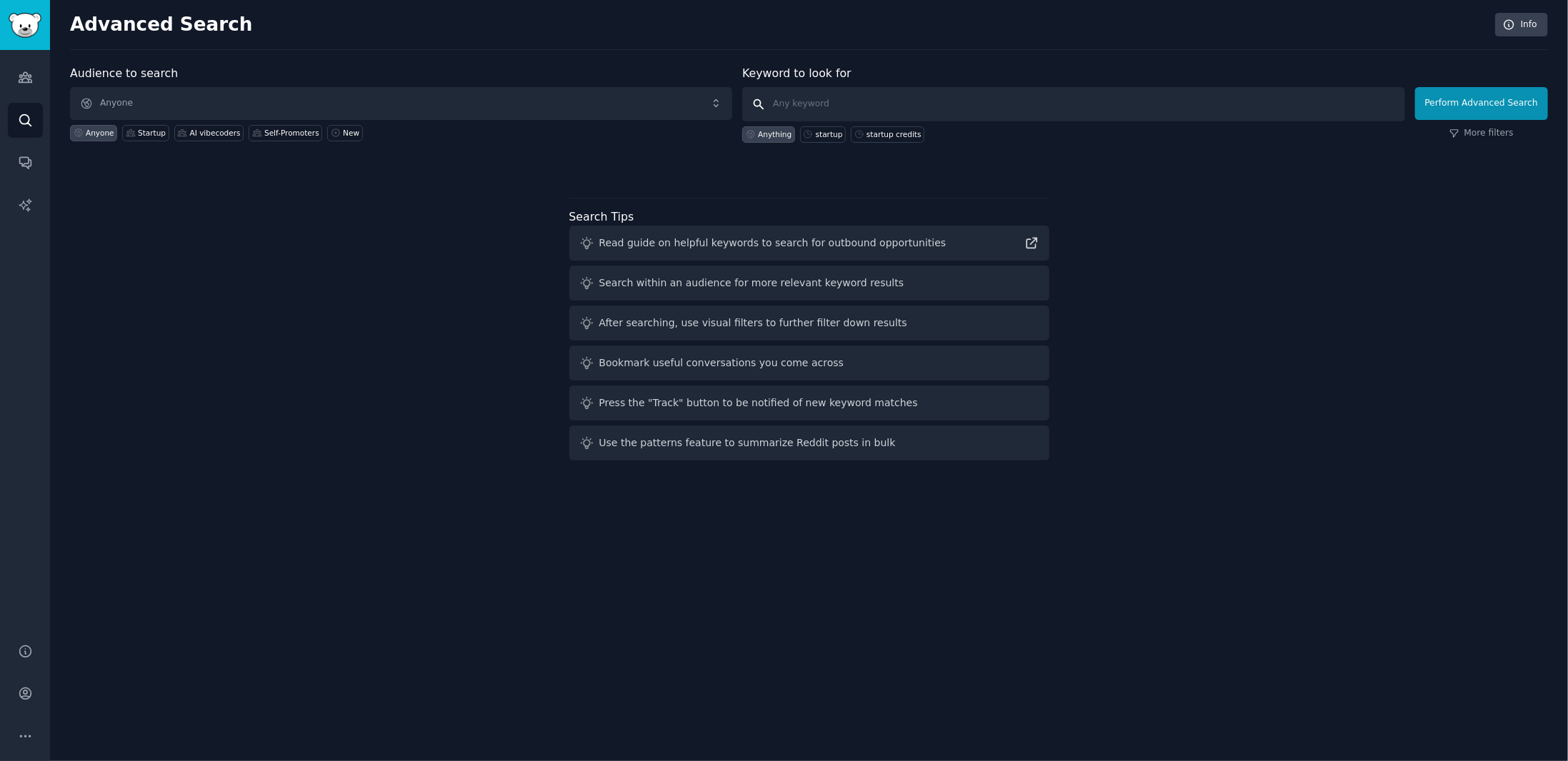
paste input "what do you use for"
type input "what do you use for"
click button "Perform Advanced Search" at bounding box center [1481, 103] width 133 height 33
click at [1483, 133] on link "More filters" at bounding box center [1481, 134] width 64 height 12
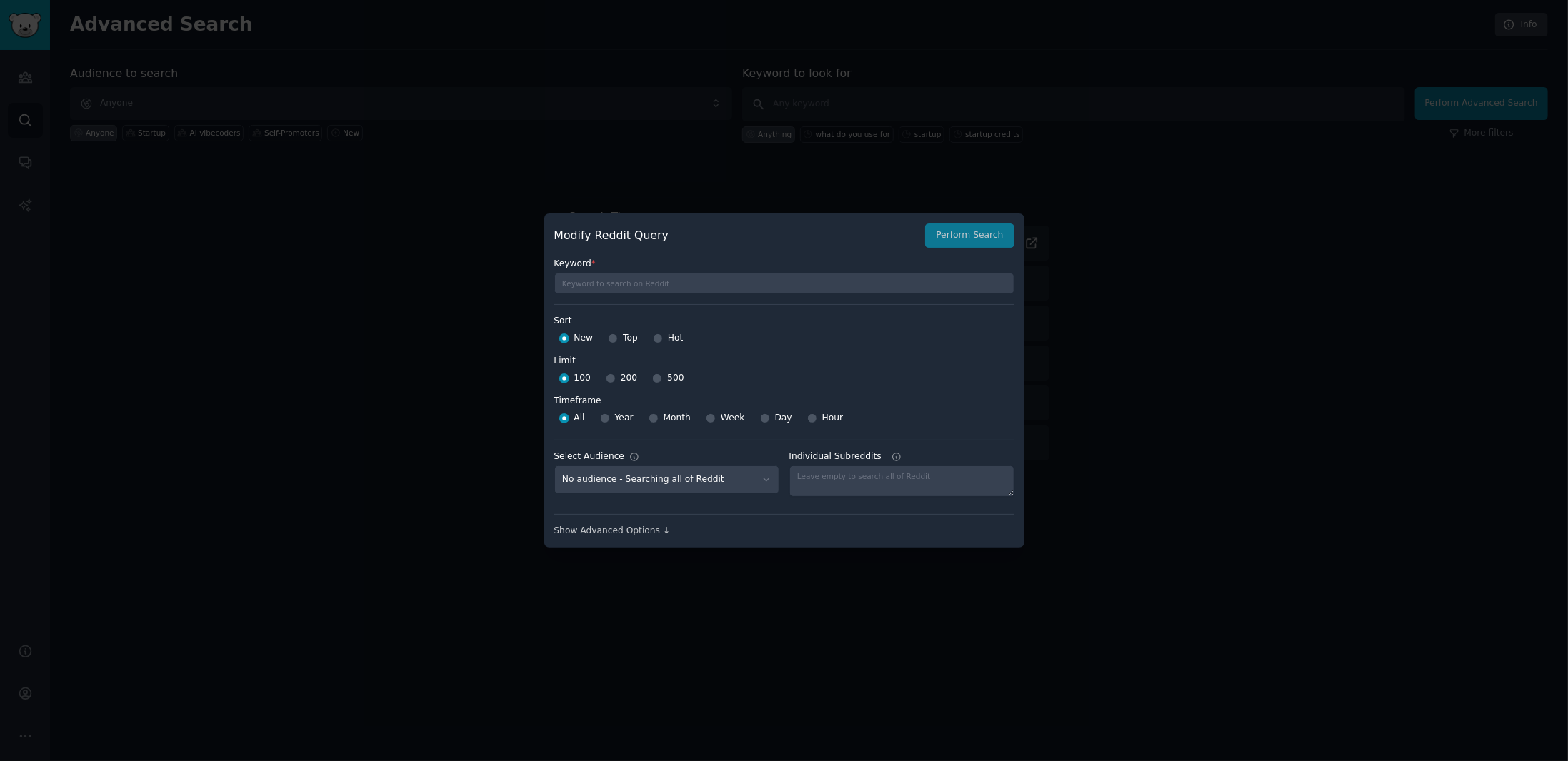
click at [1251, 296] on div at bounding box center [784, 380] width 1568 height 761
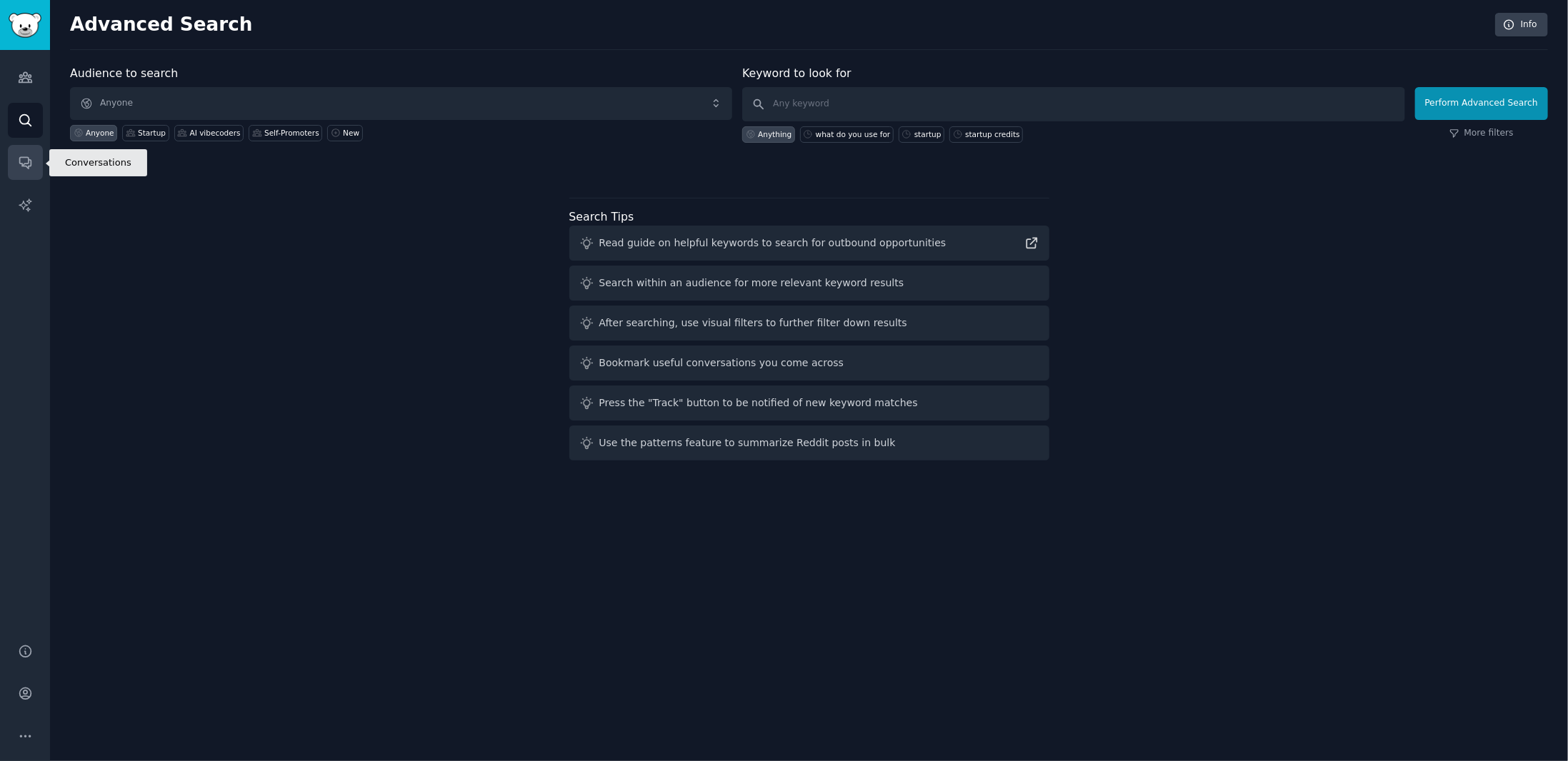
click at [29, 168] on icon "Sidebar" at bounding box center [25, 162] width 15 height 15
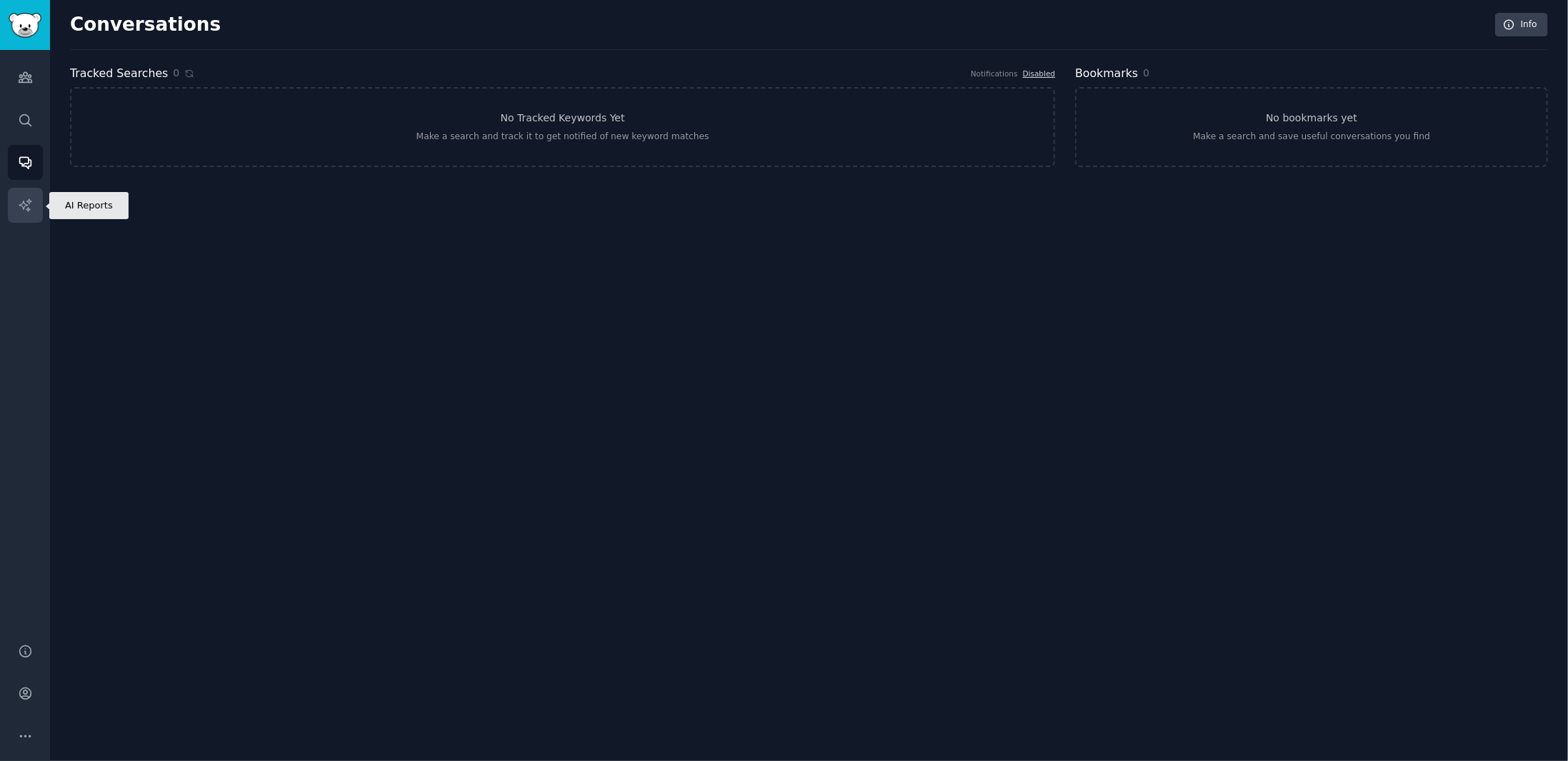
click at [18, 216] on link "AI Reports" at bounding box center [25, 205] width 35 height 35
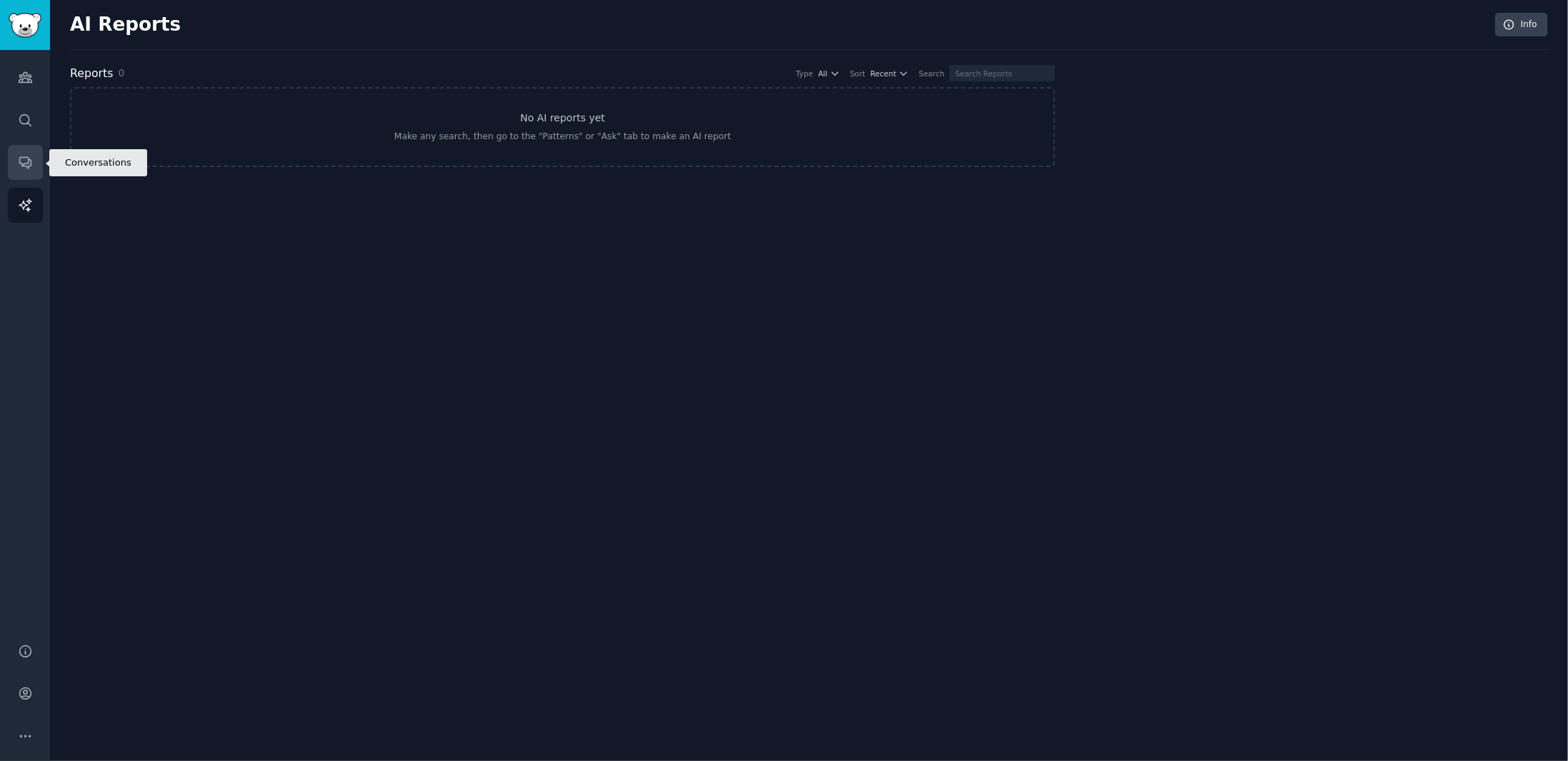
click at [38, 162] on link "Conversations" at bounding box center [25, 162] width 35 height 35
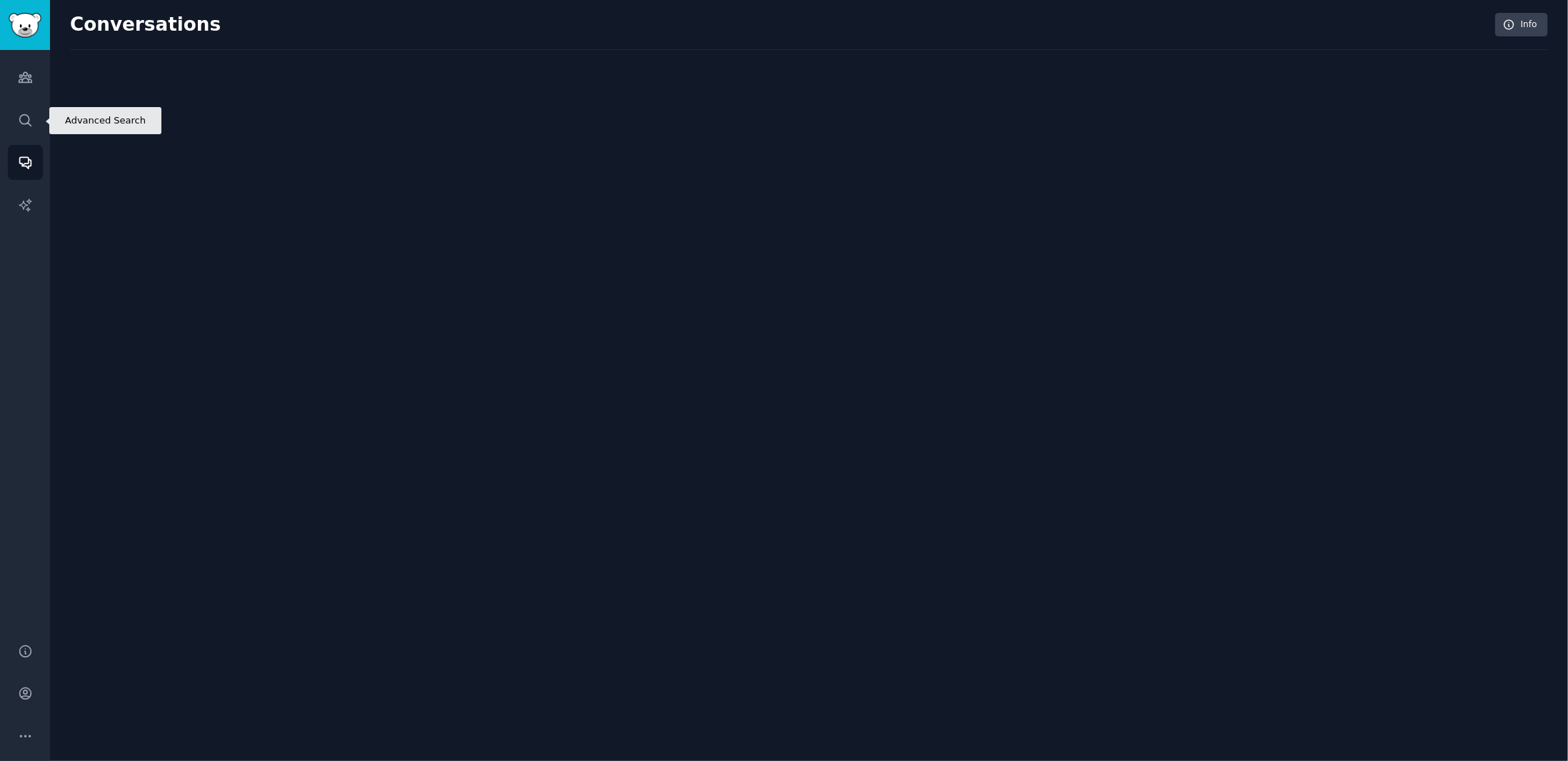
click at [24, 127] on icon "Sidebar" at bounding box center [25, 120] width 15 height 15
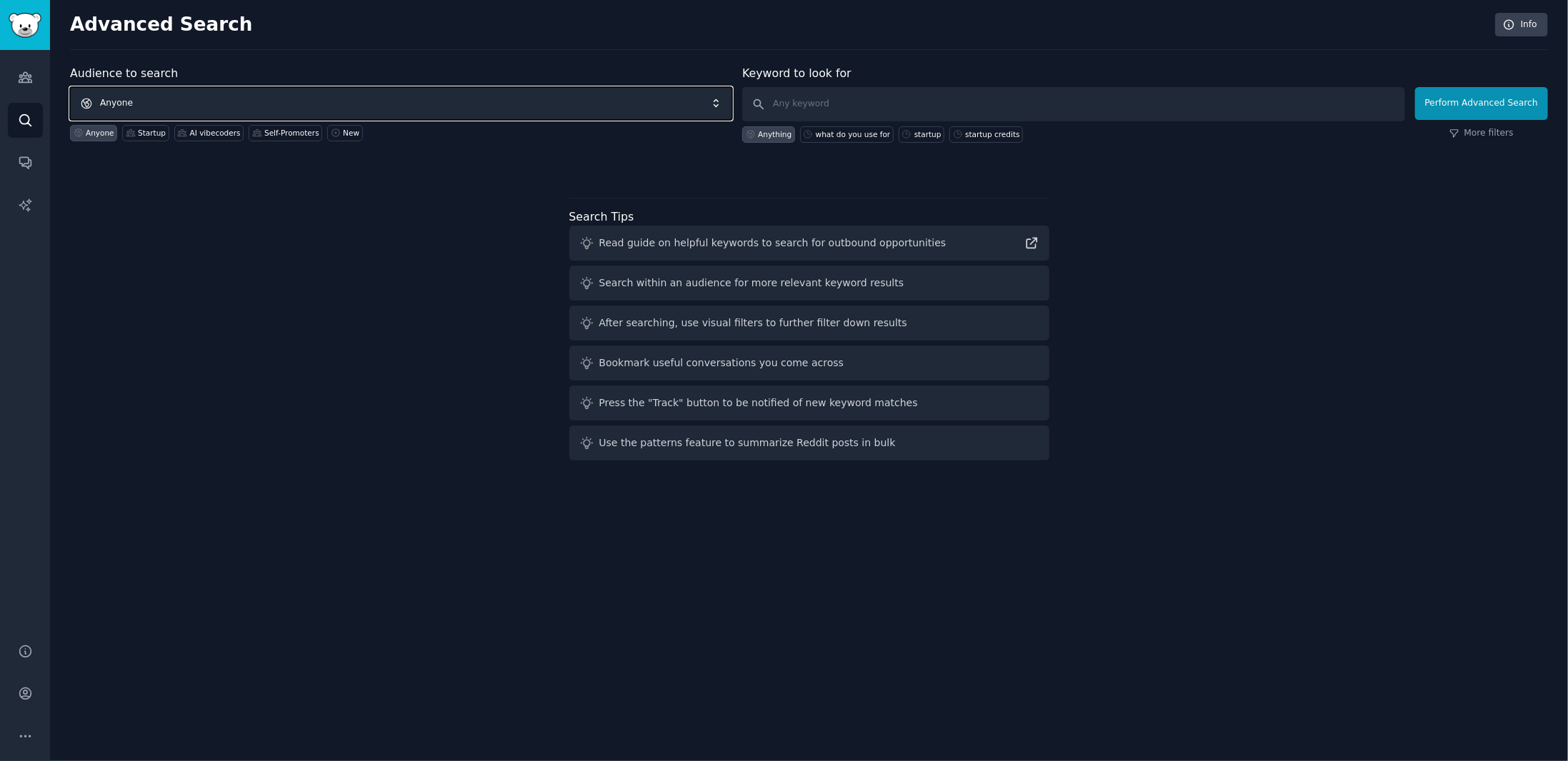
click at [179, 99] on span "Anyone" at bounding box center [402, 103] width 662 height 33
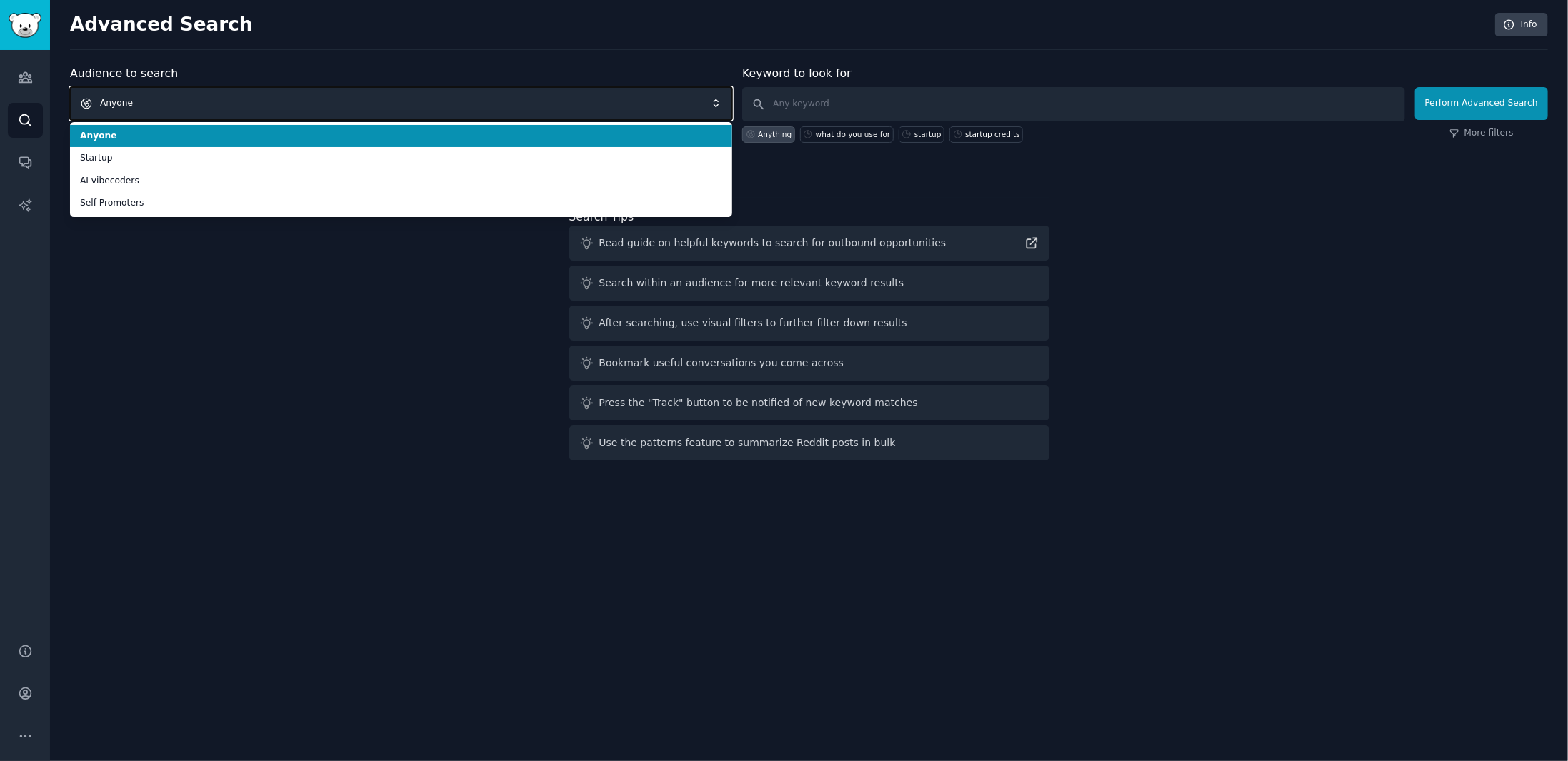
click at [179, 99] on span "Anyone" at bounding box center [402, 103] width 662 height 33
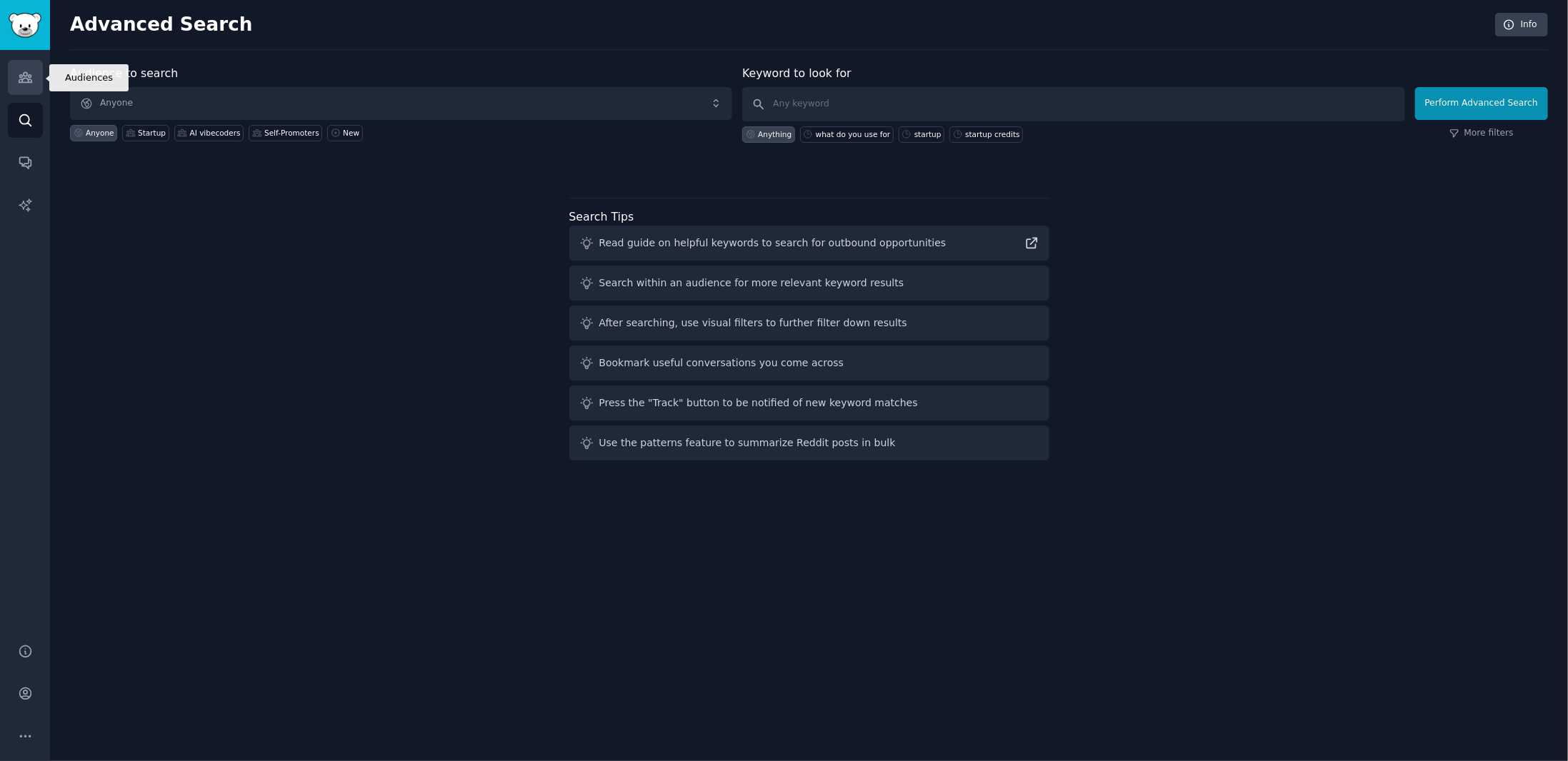
click at [23, 60] on link "Audiences" at bounding box center [25, 77] width 35 height 35
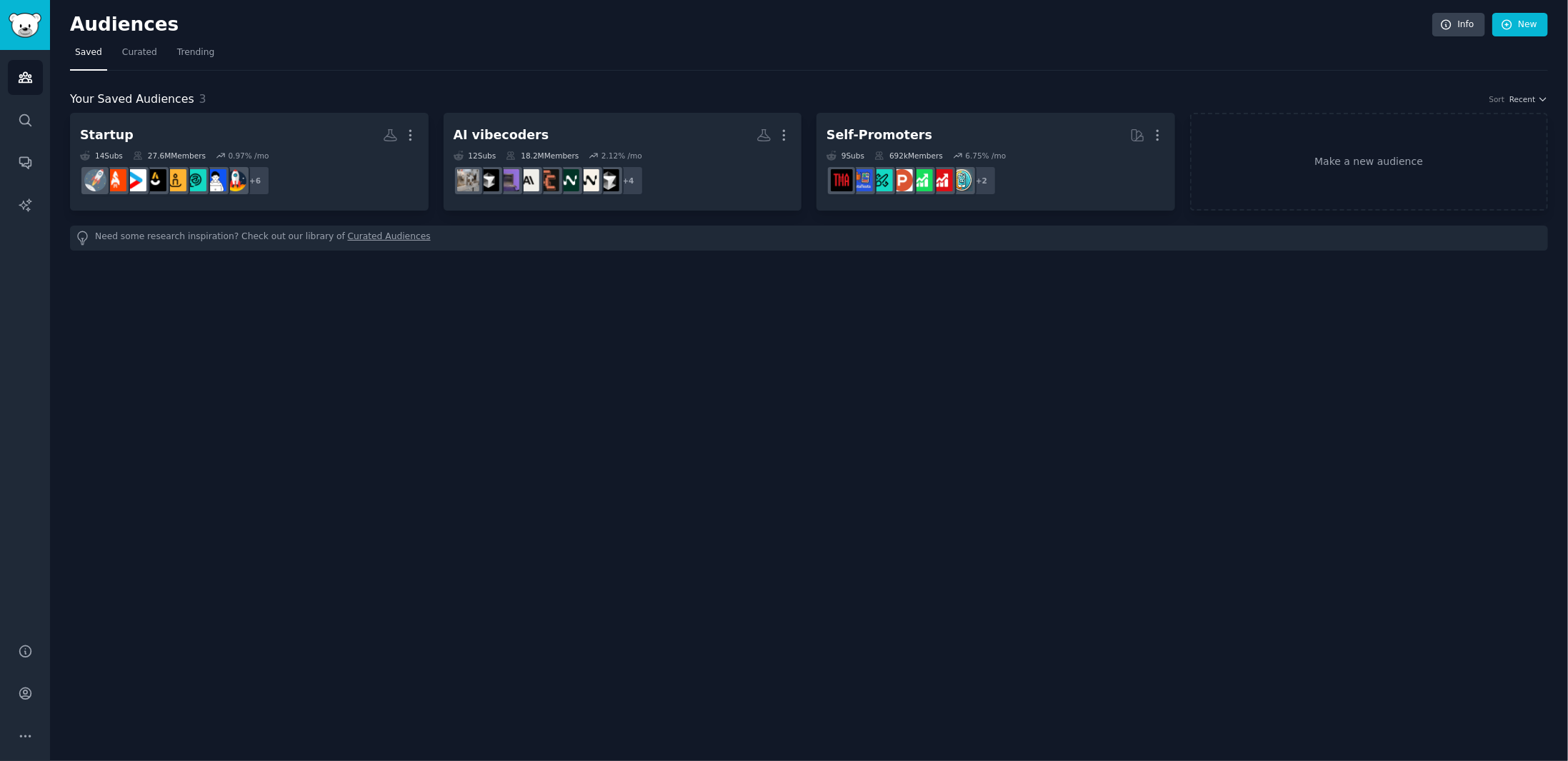
click at [164, 53] on nav "Saved Curated Trending" at bounding box center [809, 56] width 1478 height 29
click at [190, 62] on link "Trending" at bounding box center [195, 56] width 47 height 29
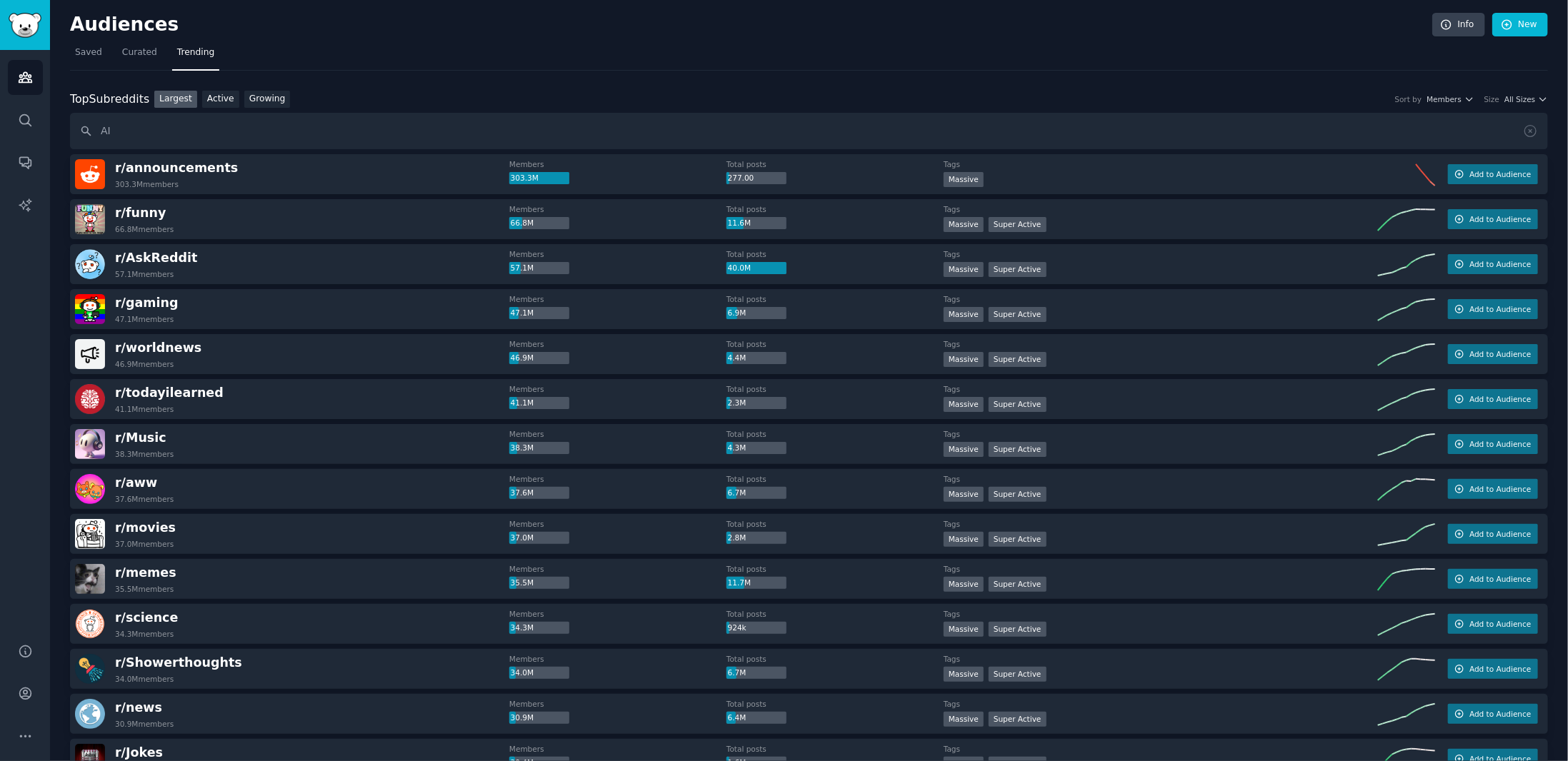
type input "AI"
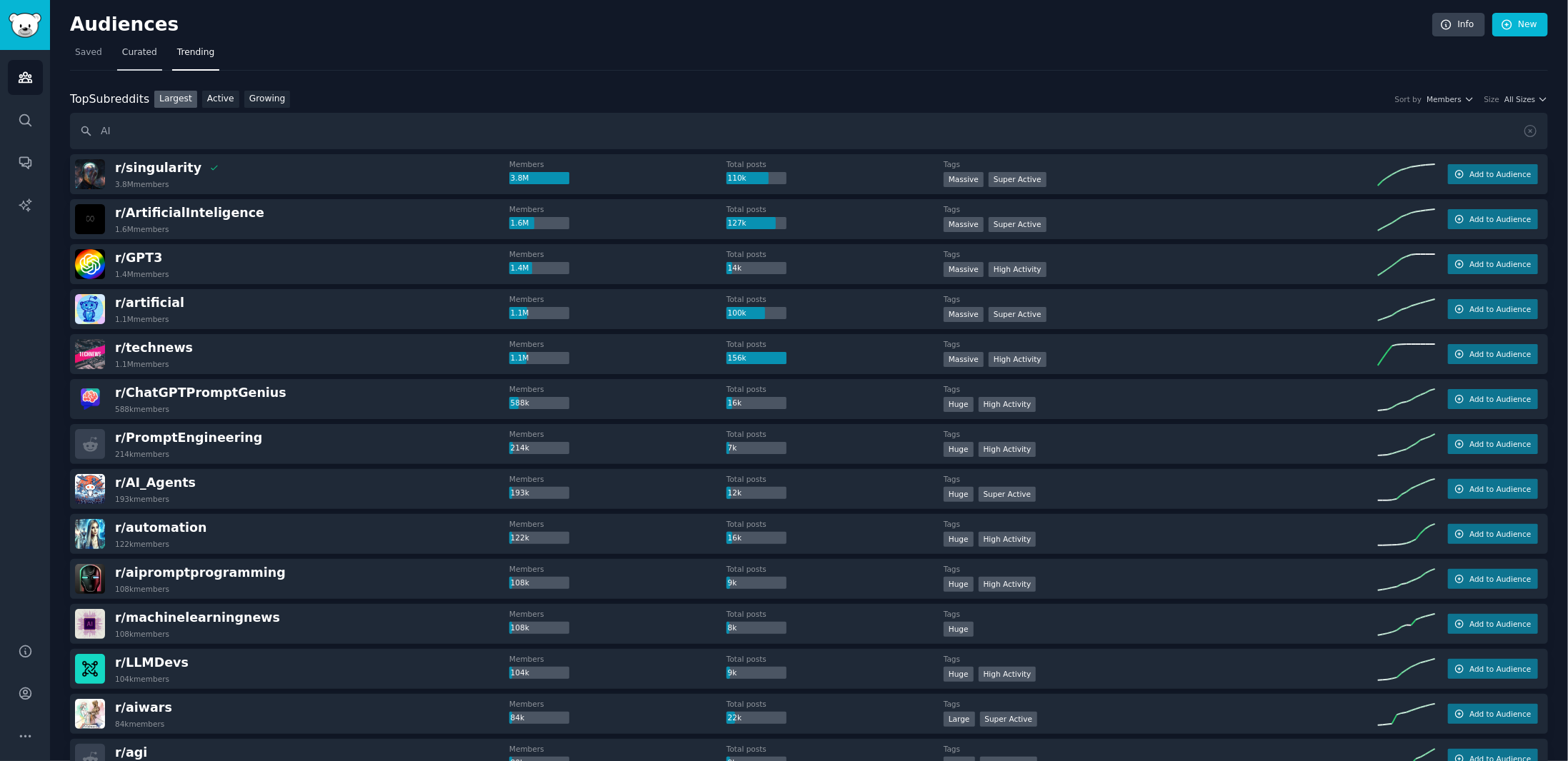
click at [140, 48] on span "Curated" at bounding box center [139, 53] width 35 height 12
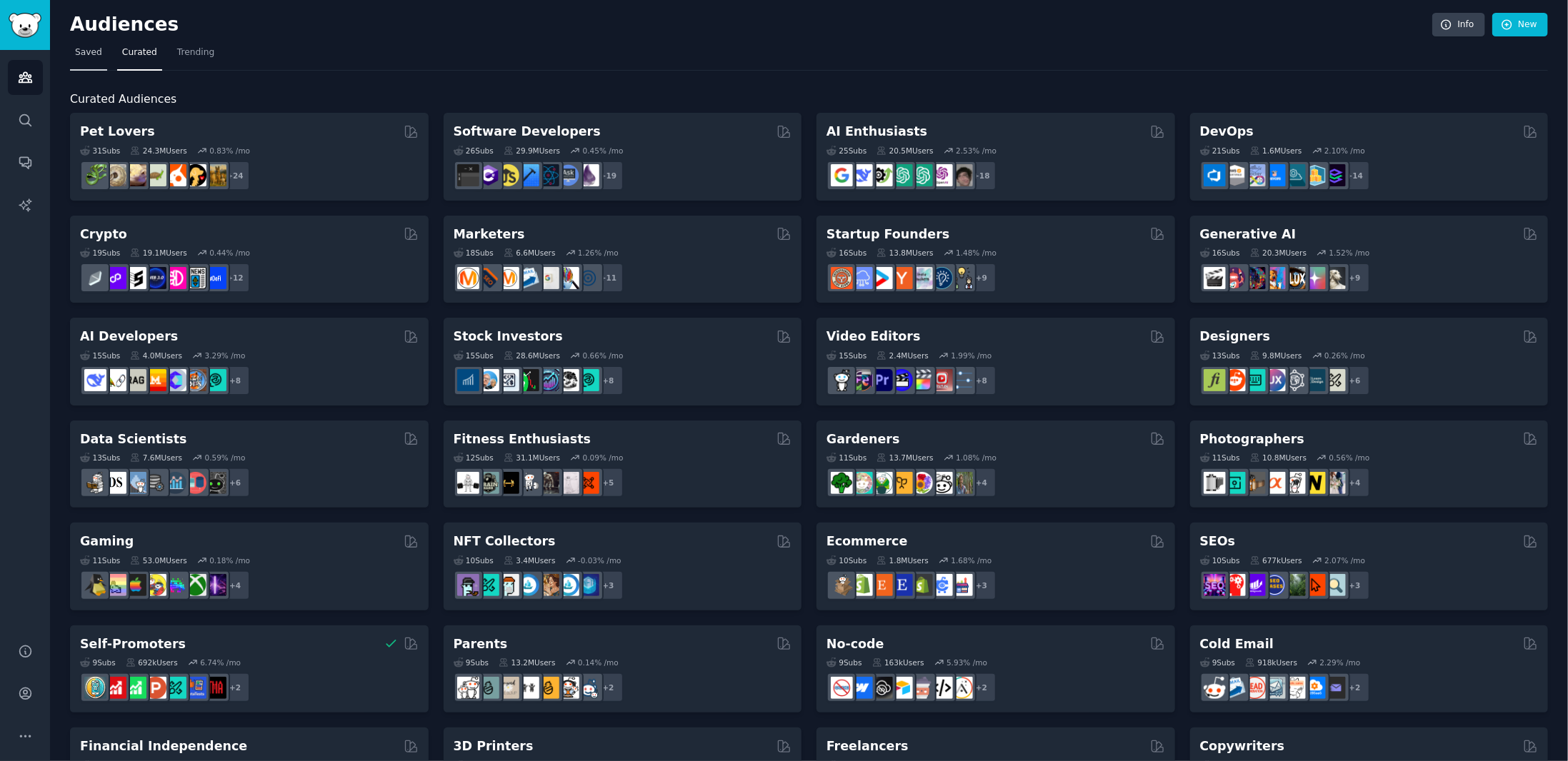
click at [97, 48] on span "Saved" at bounding box center [88, 53] width 27 height 12
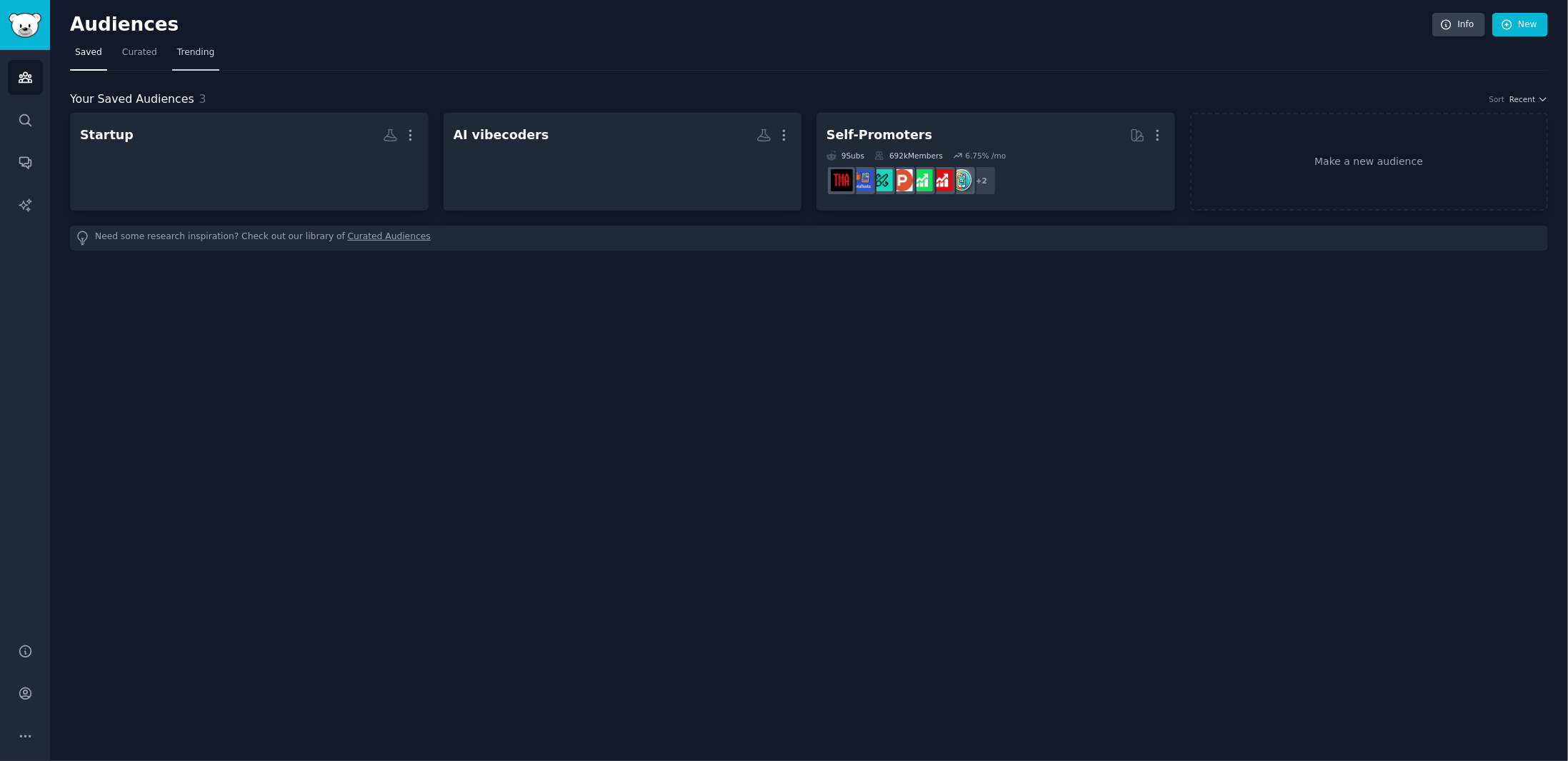
click at [207, 63] on link "Trending" at bounding box center [195, 56] width 47 height 29
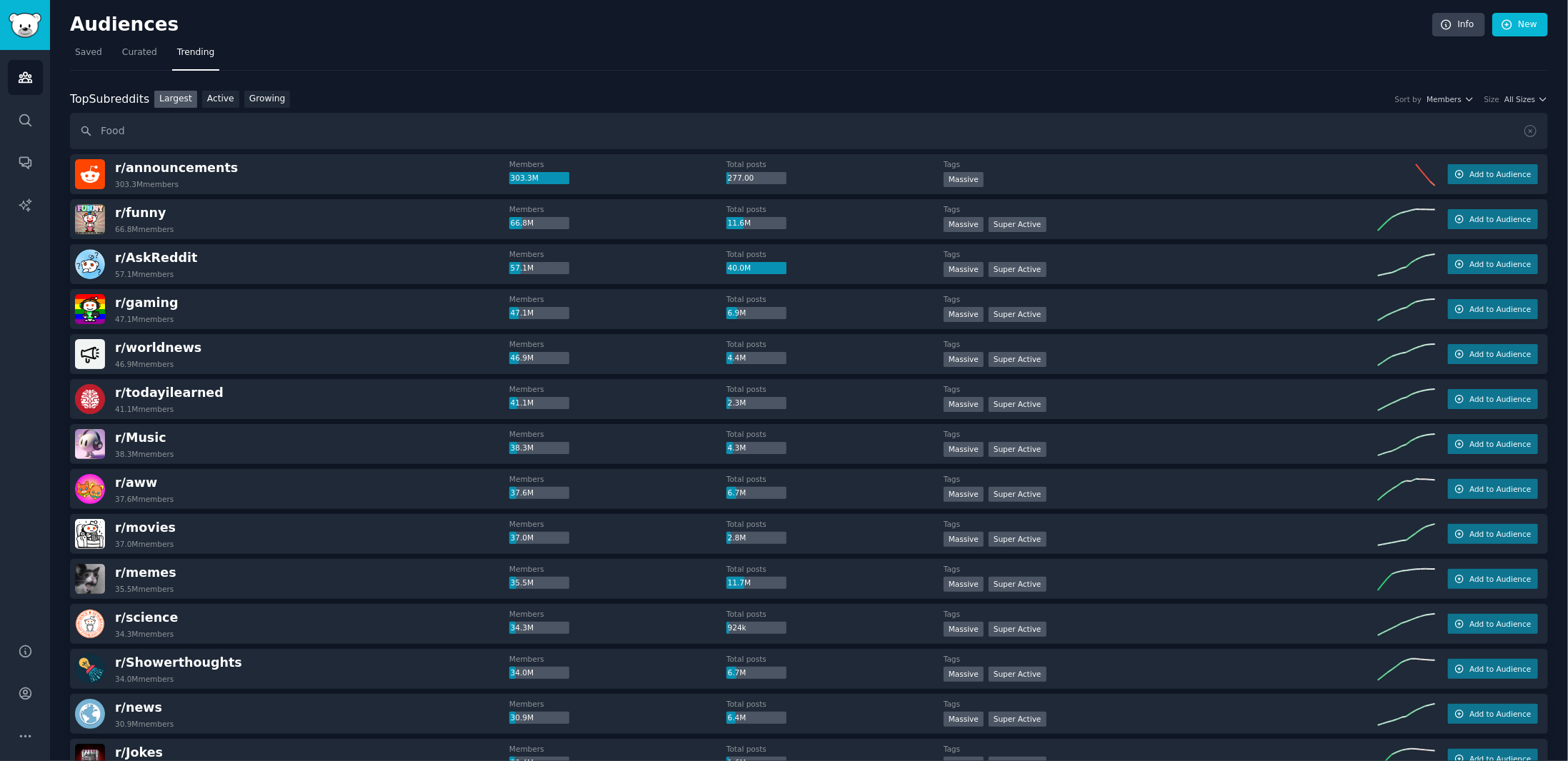
type input "Food"
click at [27, 117] on icon "Sidebar" at bounding box center [25, 120] width 15 height 15
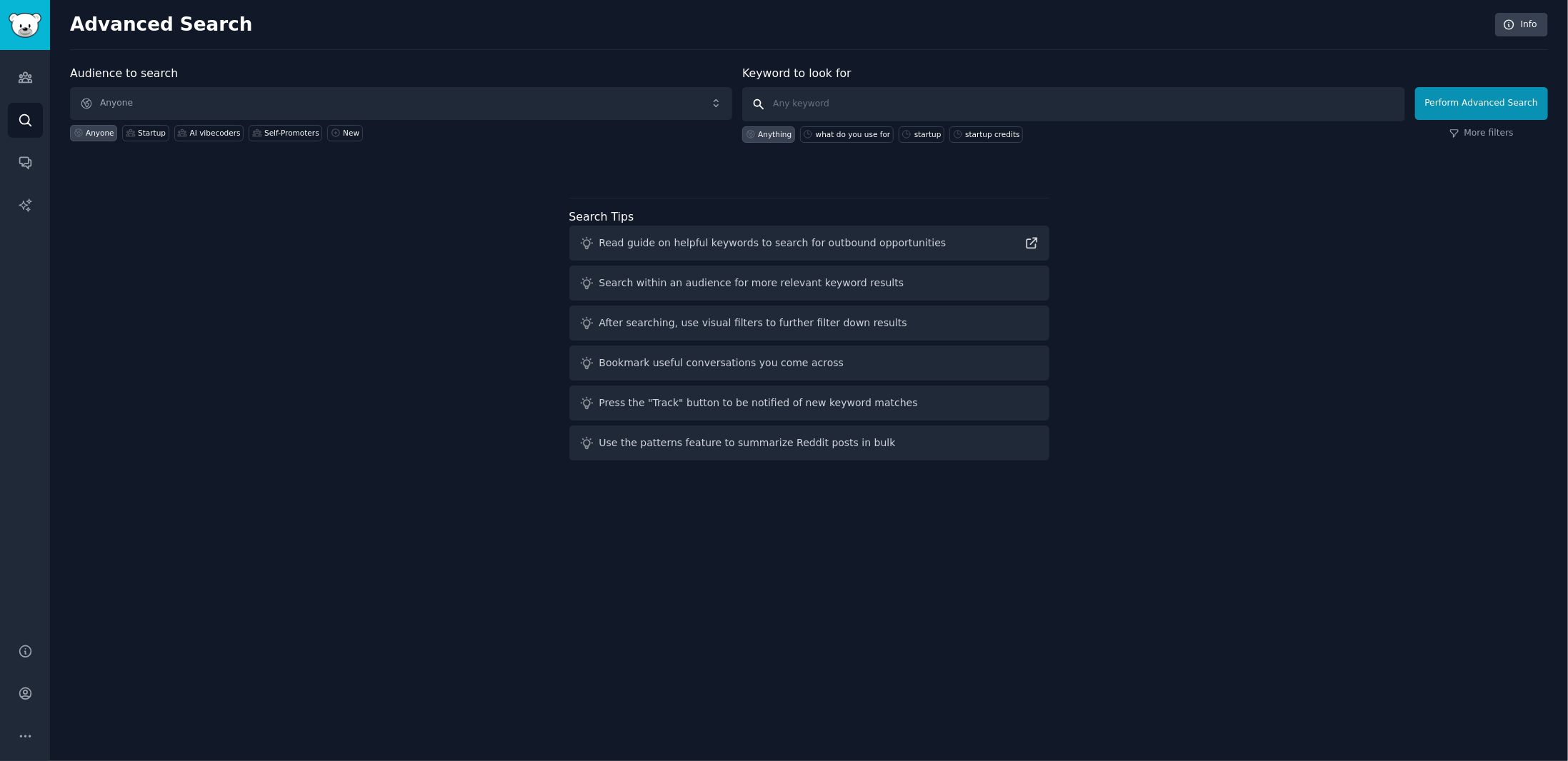
click at [926, 93] on input "text" at bounding box center [1073, 104] width 662 height 35
click at [19, 70] on icon "Sidebar" at bounding box center [25, 77] width 15 height 15
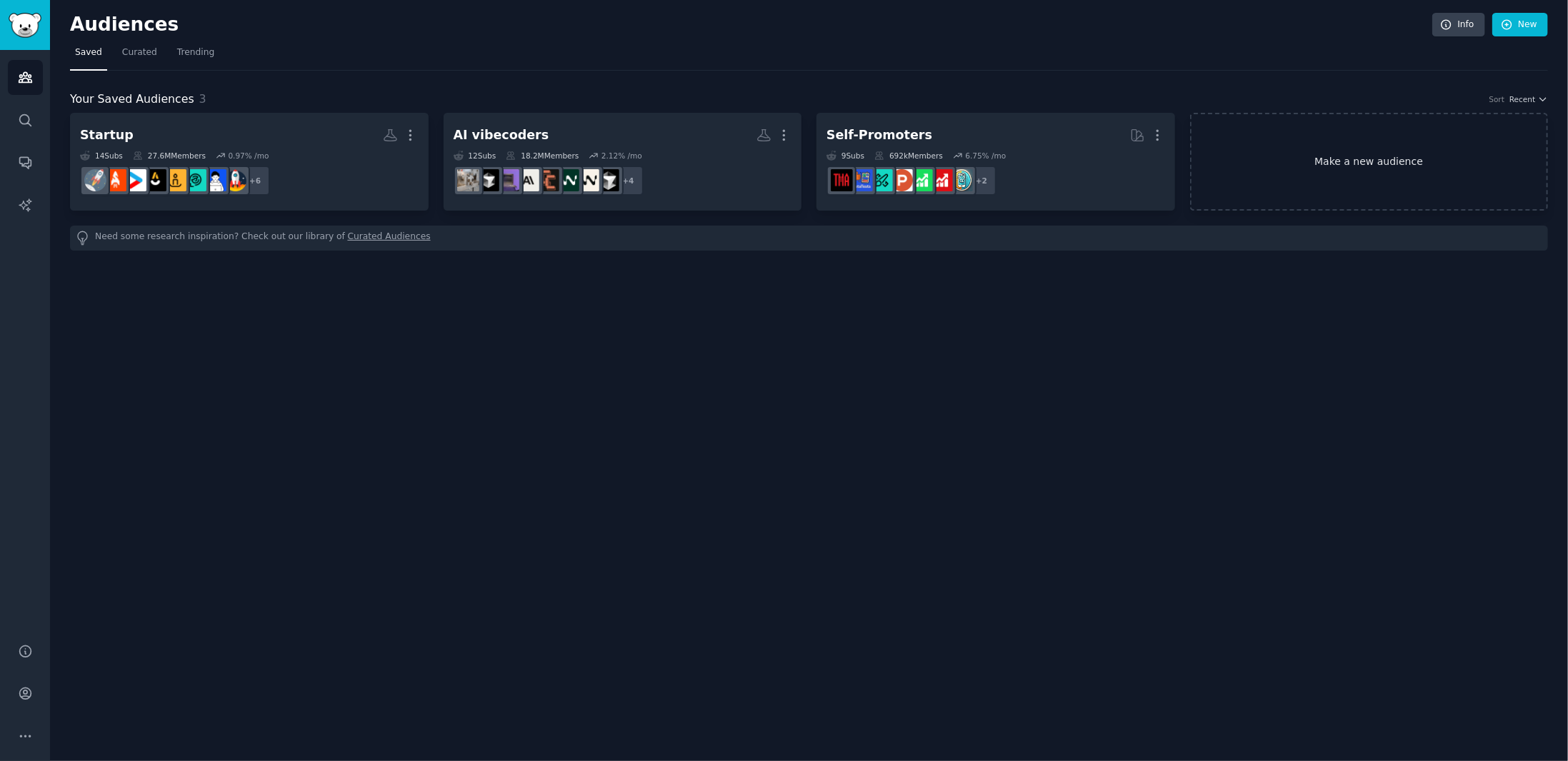
click at [1315, 158] on link "Make a new audience" at bounding box center [1369, 162] width 359 height 98
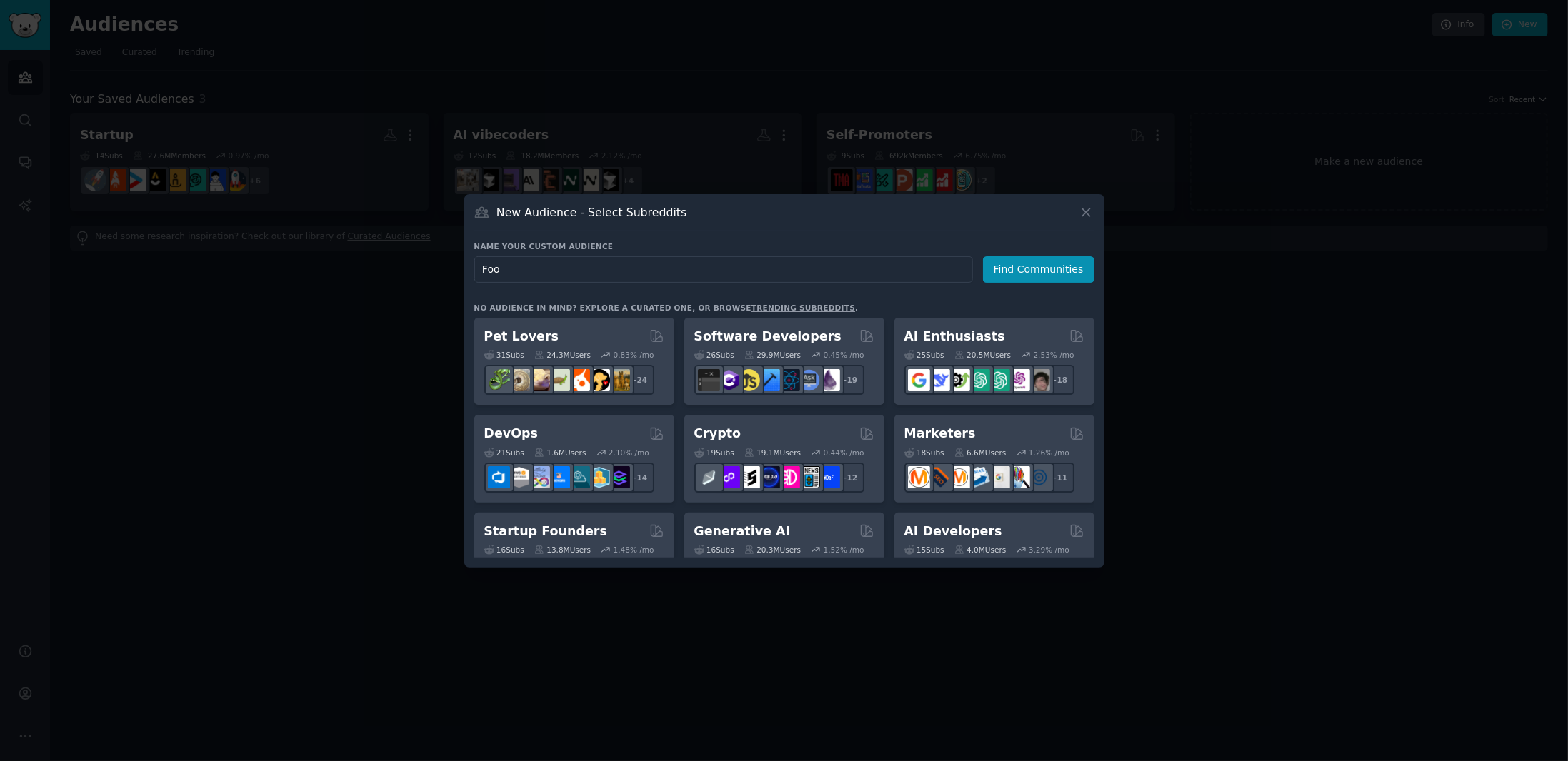
type input "Food"
click button "Find Communities" at bounding box center [1038, 270] width 111 height 27
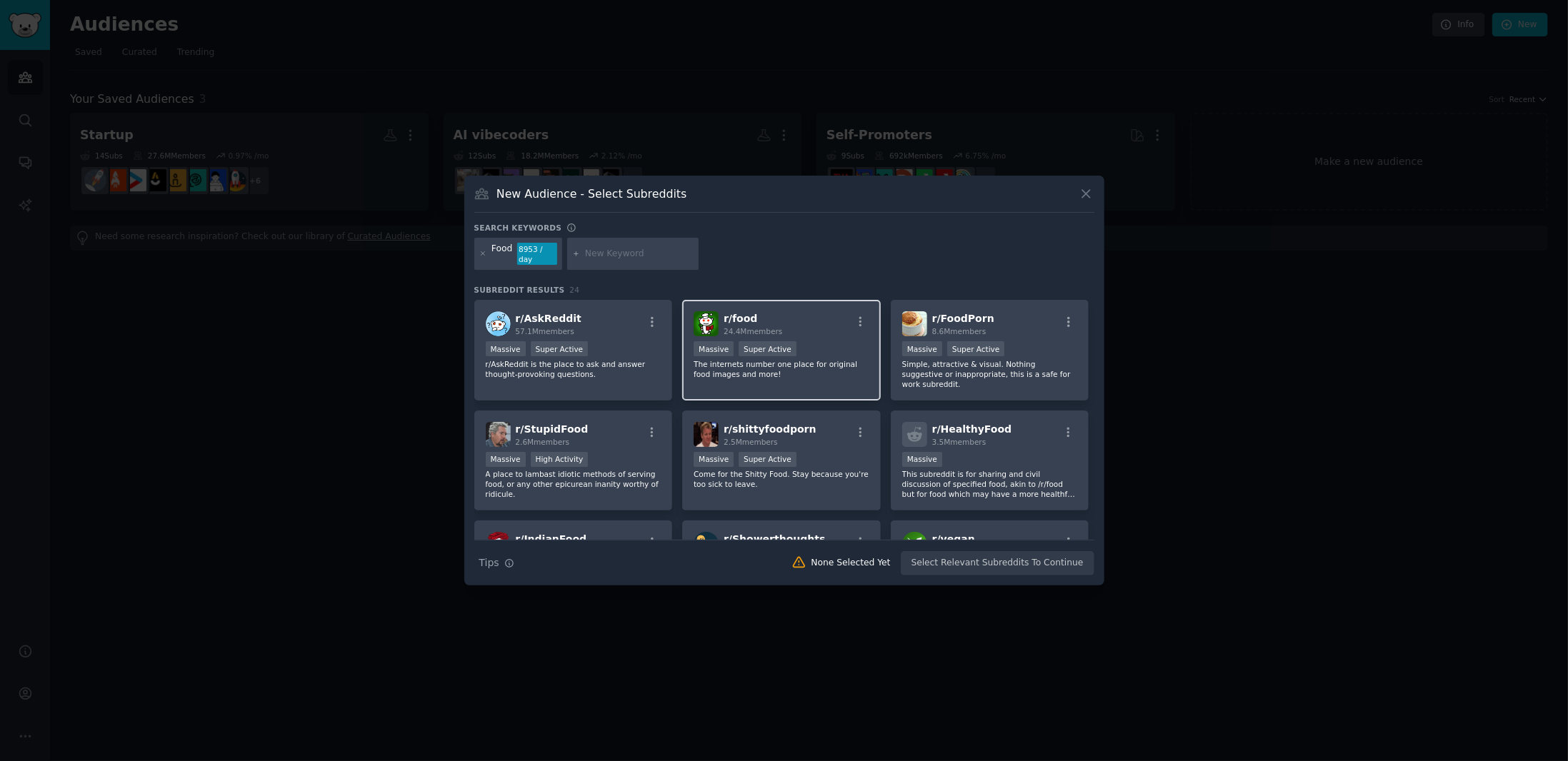
click at [801, 300] on div "r/ food 24.4M members Massive Super Active The internets number one place for o…" at bounding box center [781, 350] width 199 height 101
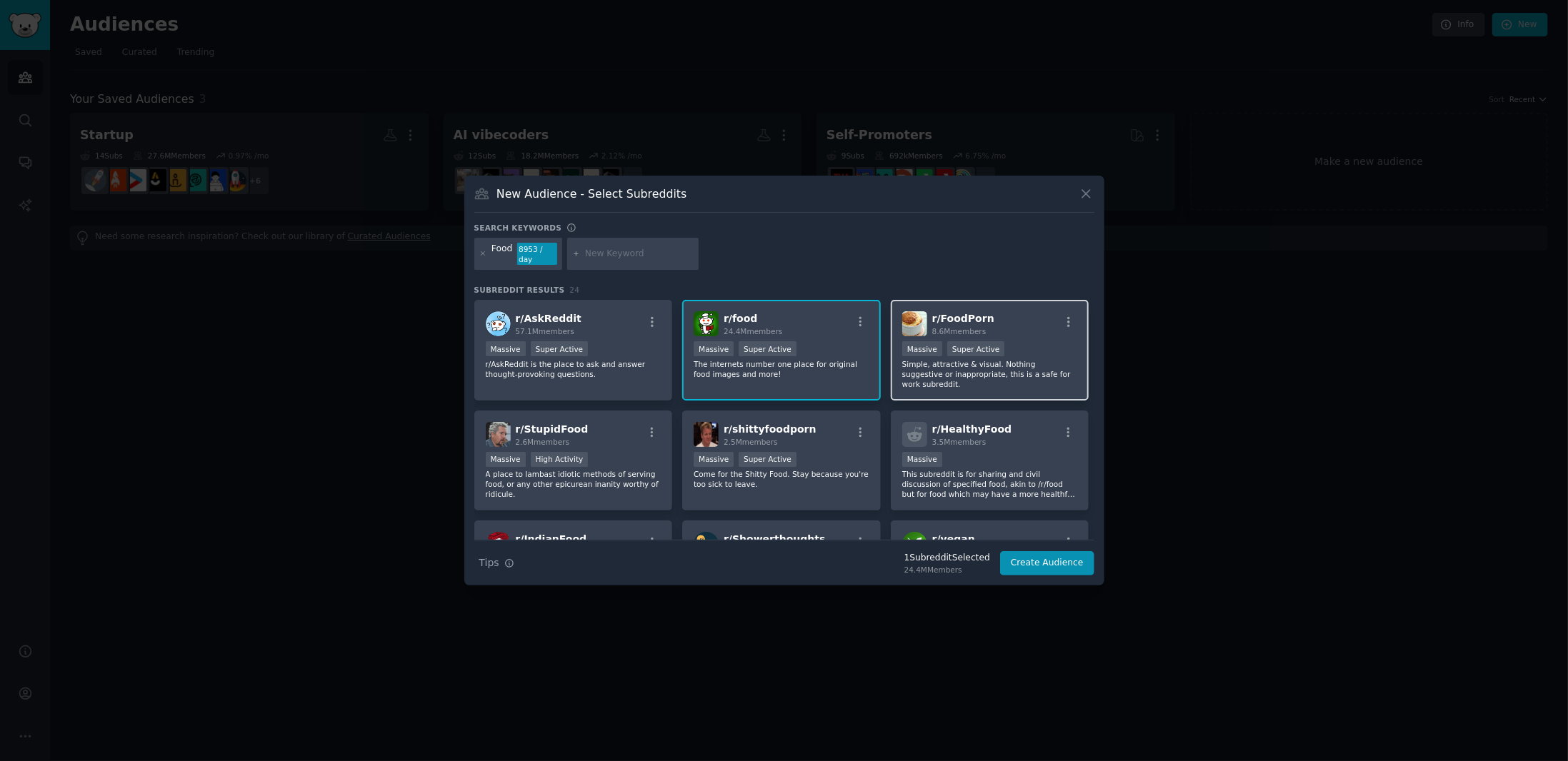
click at [996, 316] on div "r/ FoodPorn 8.6M members" at bounding box center [989, 324] width 175 height 25
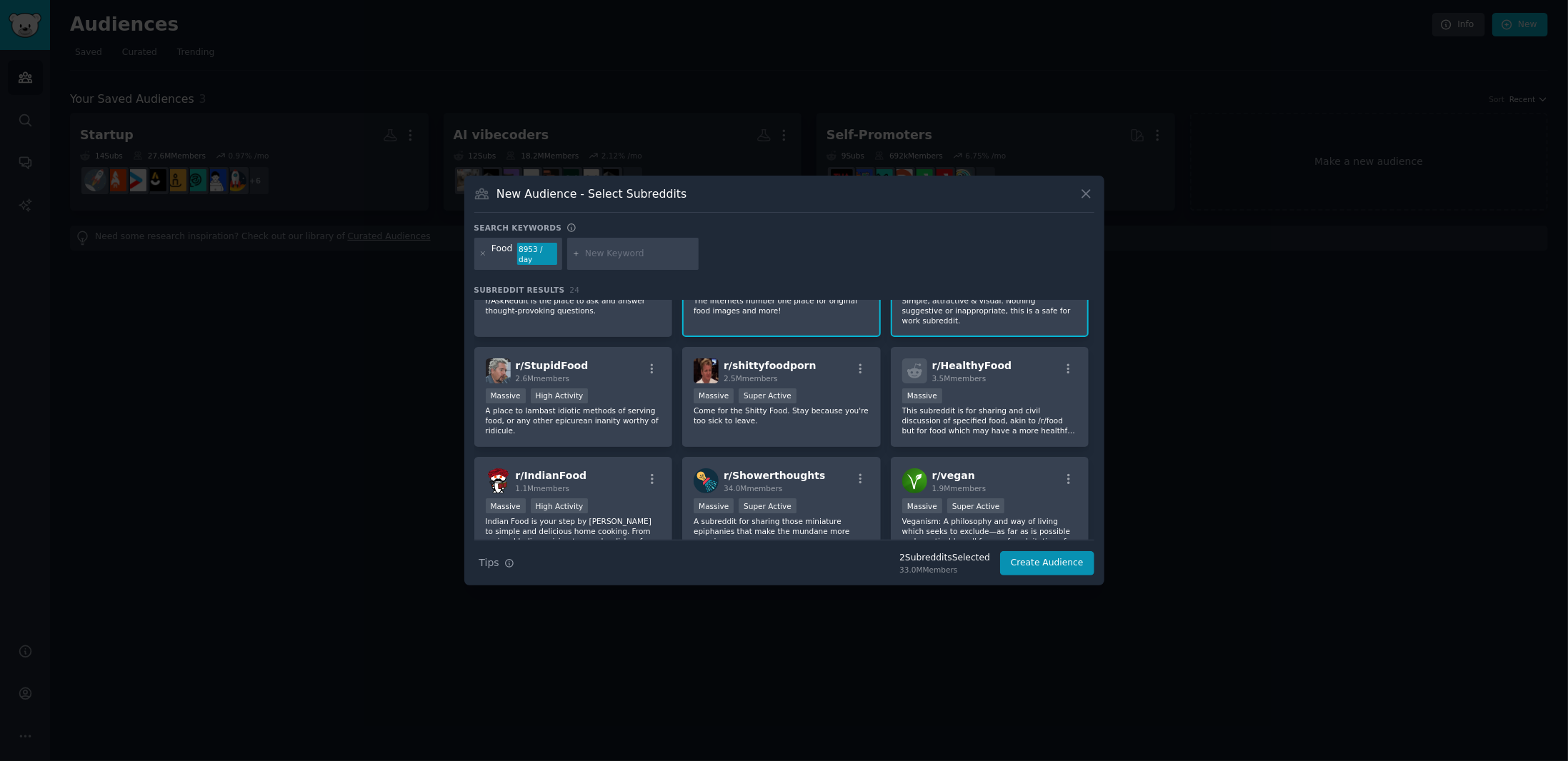
scroll to position [71, 0]
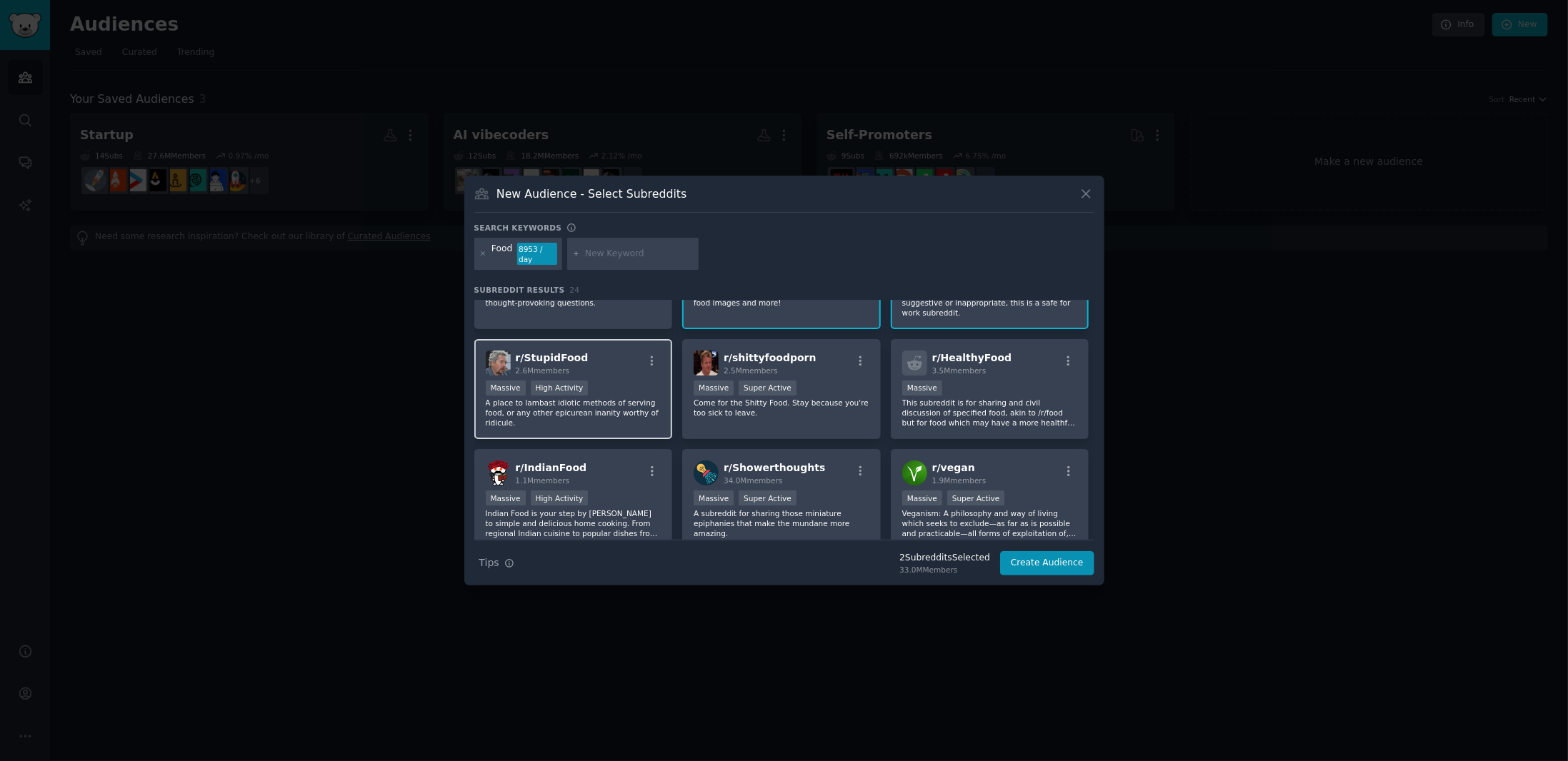
click at [609, 356] on div "r/ StupidFood 2.6M members" at bounding box center [573, 363] width 175 height 25
click at [814, 381] on div ">= 95th percentile for submissions / day Massive Super Active" at bounding box center [781, 390] width 175 height 18
click at [1020, 381] on div "1,000,000+ members Massive" at bounding box center [989, 390] width 175 height 18
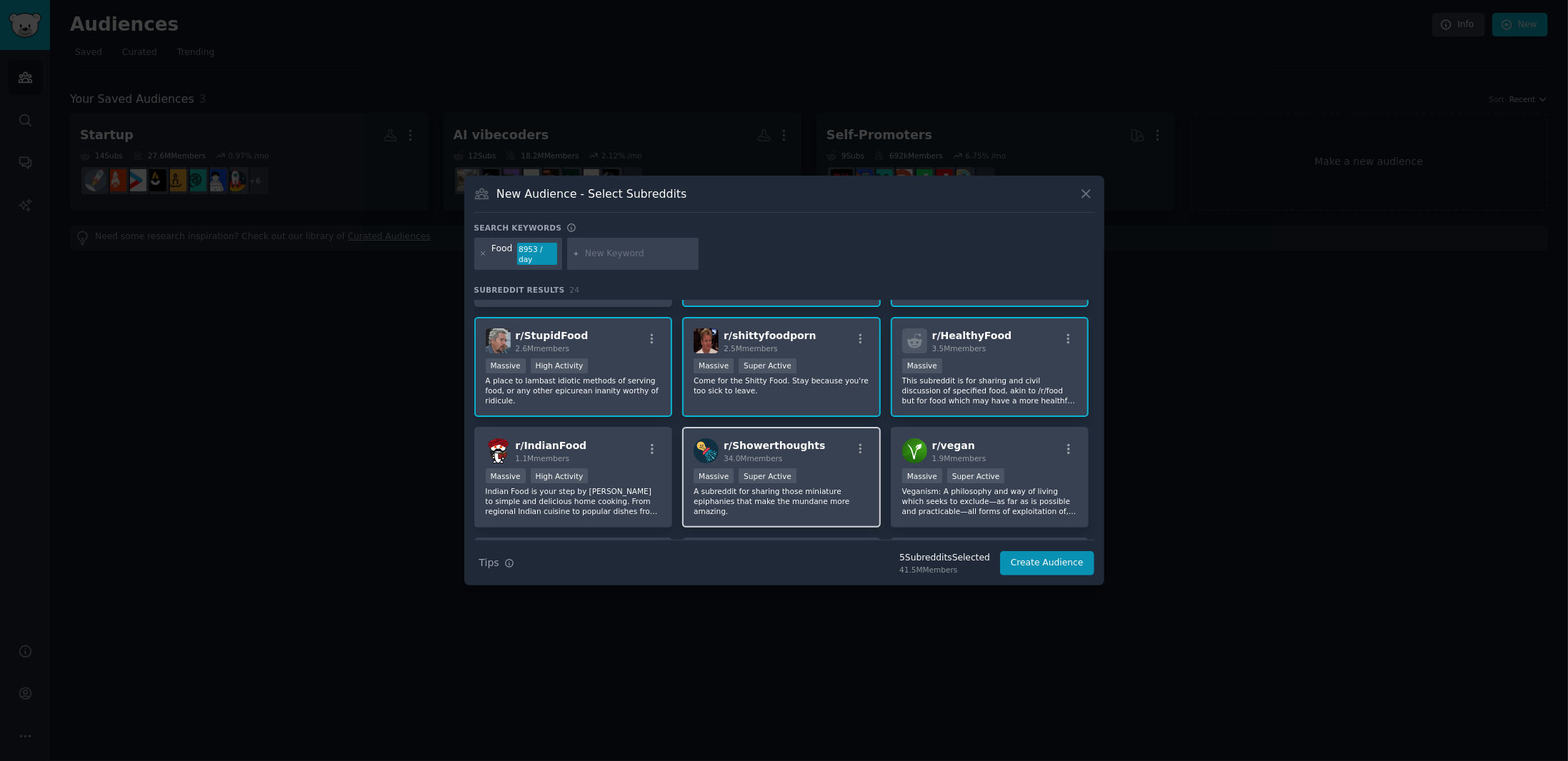
scroll to position [142, 0]
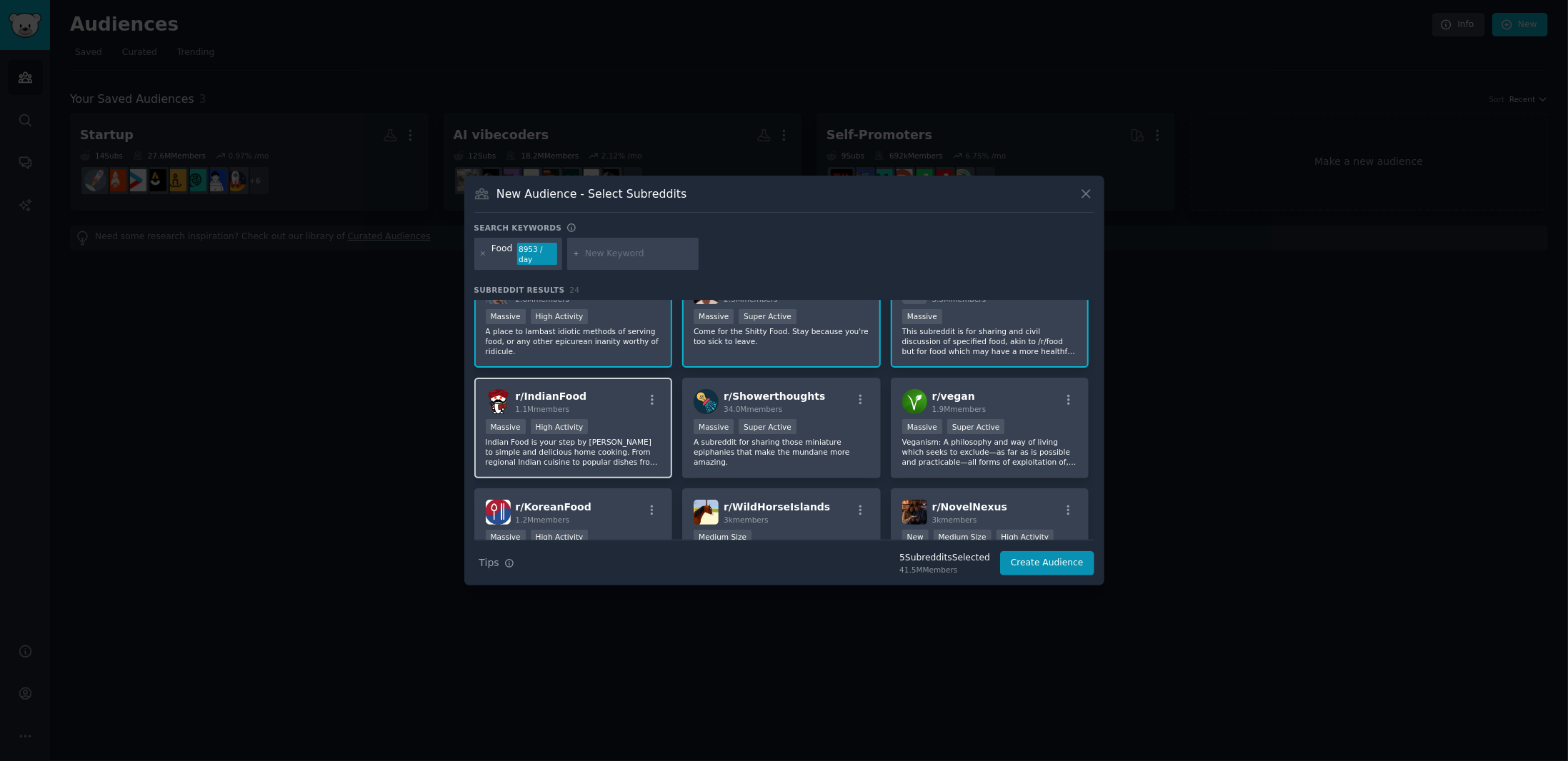
click at [612, 389] on div "r/ IndianFood 1.1M members" at bounding box center [573, 401] width 175 height 25
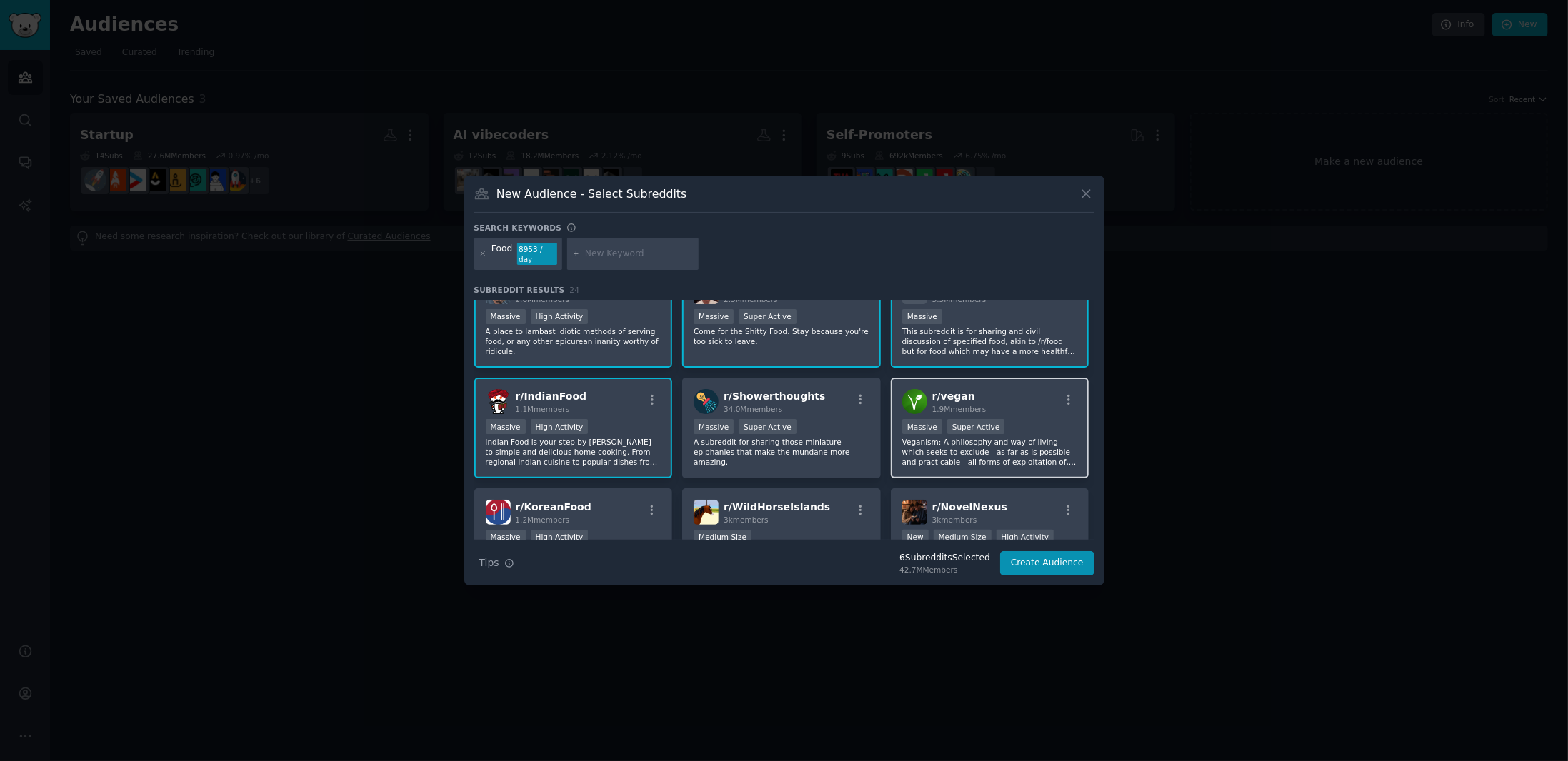
click at [1005, 396] on div "r/ vegan 1.9M members" at bounding box center [989, 401] width 175 height 25
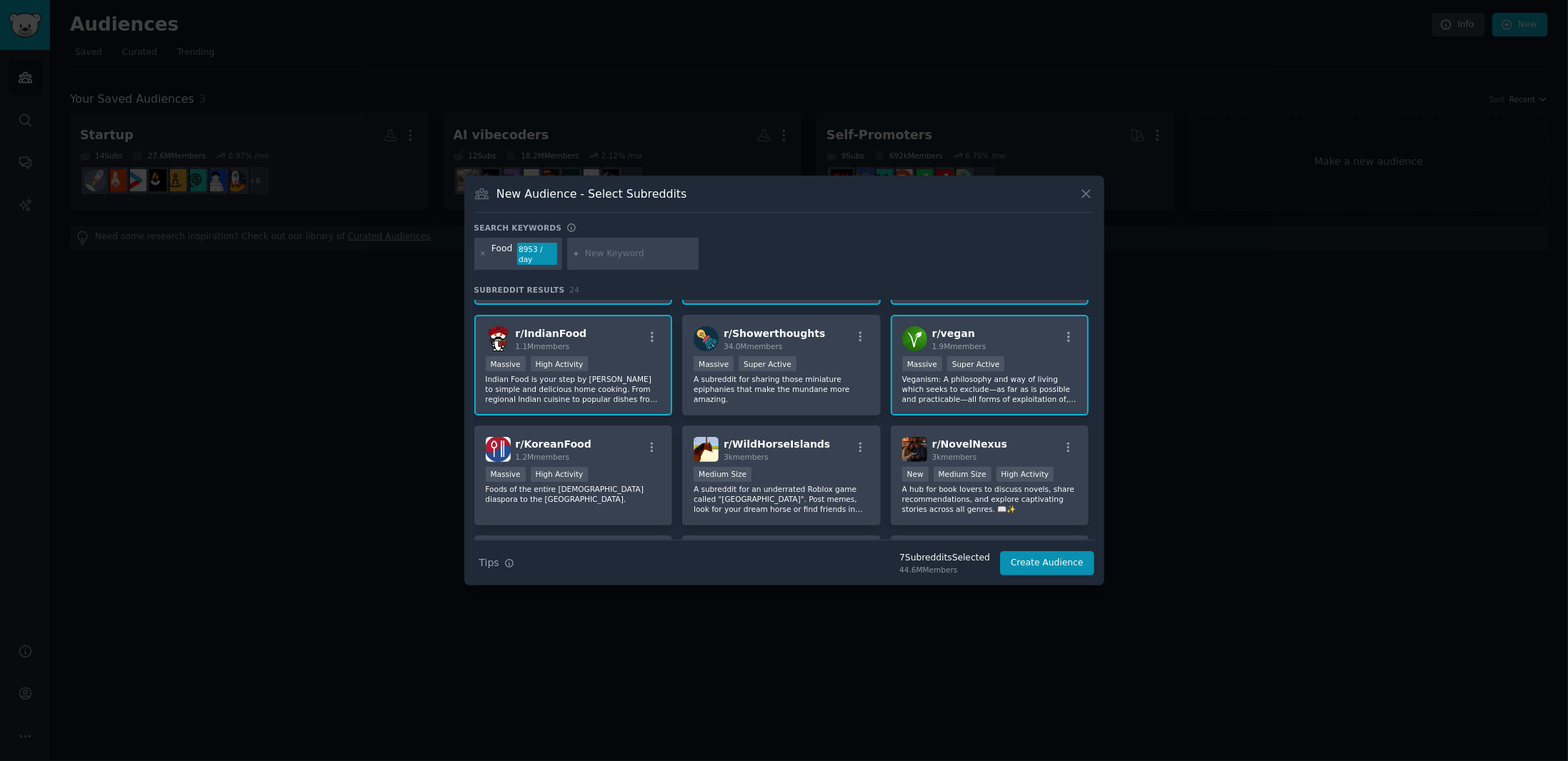
scroll to position [215, 0]
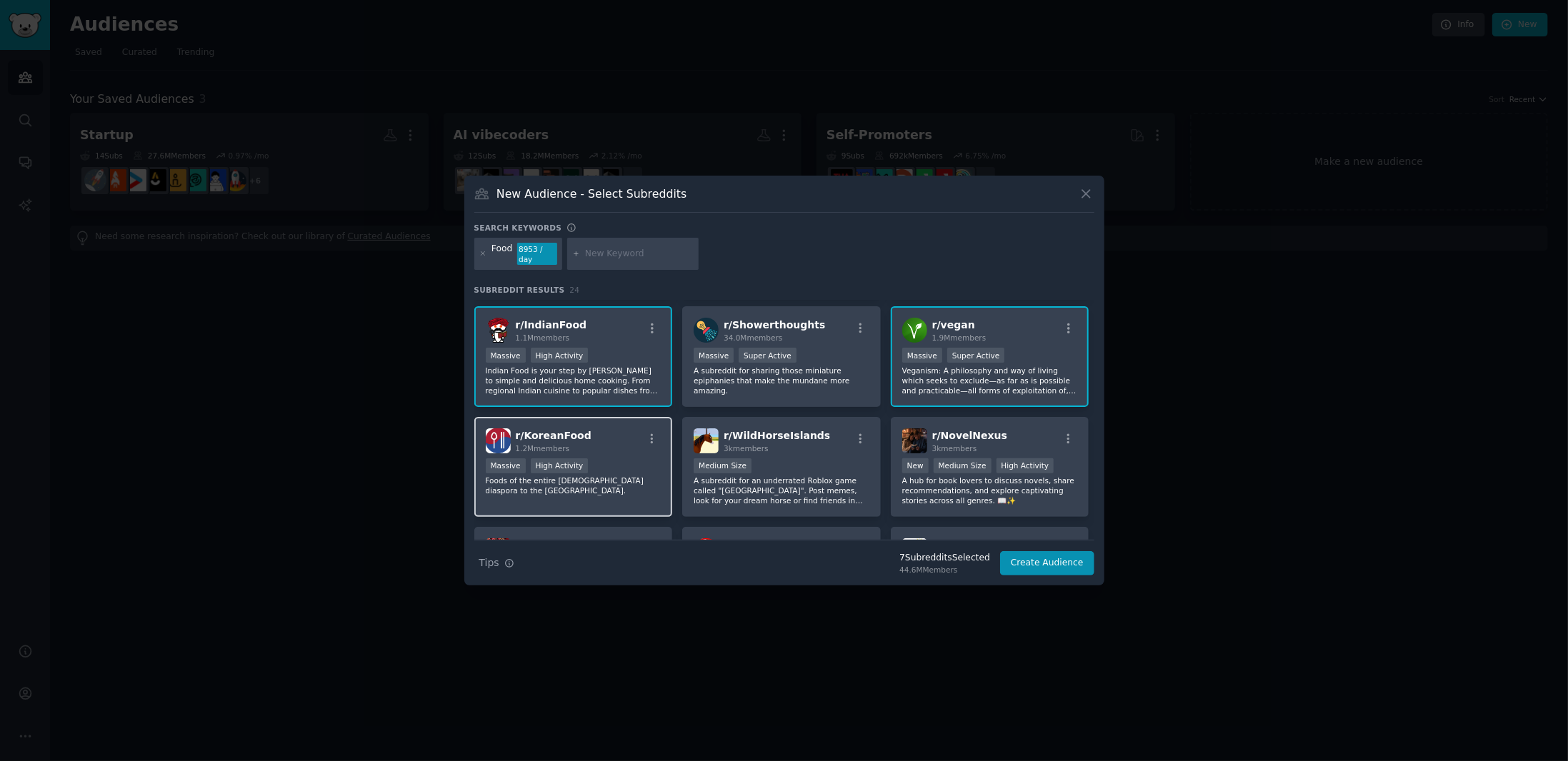
click at [608, 430] on div "r/ KoreanFood 1.2M members" at bounding box center [573, 441] width 175 height 25
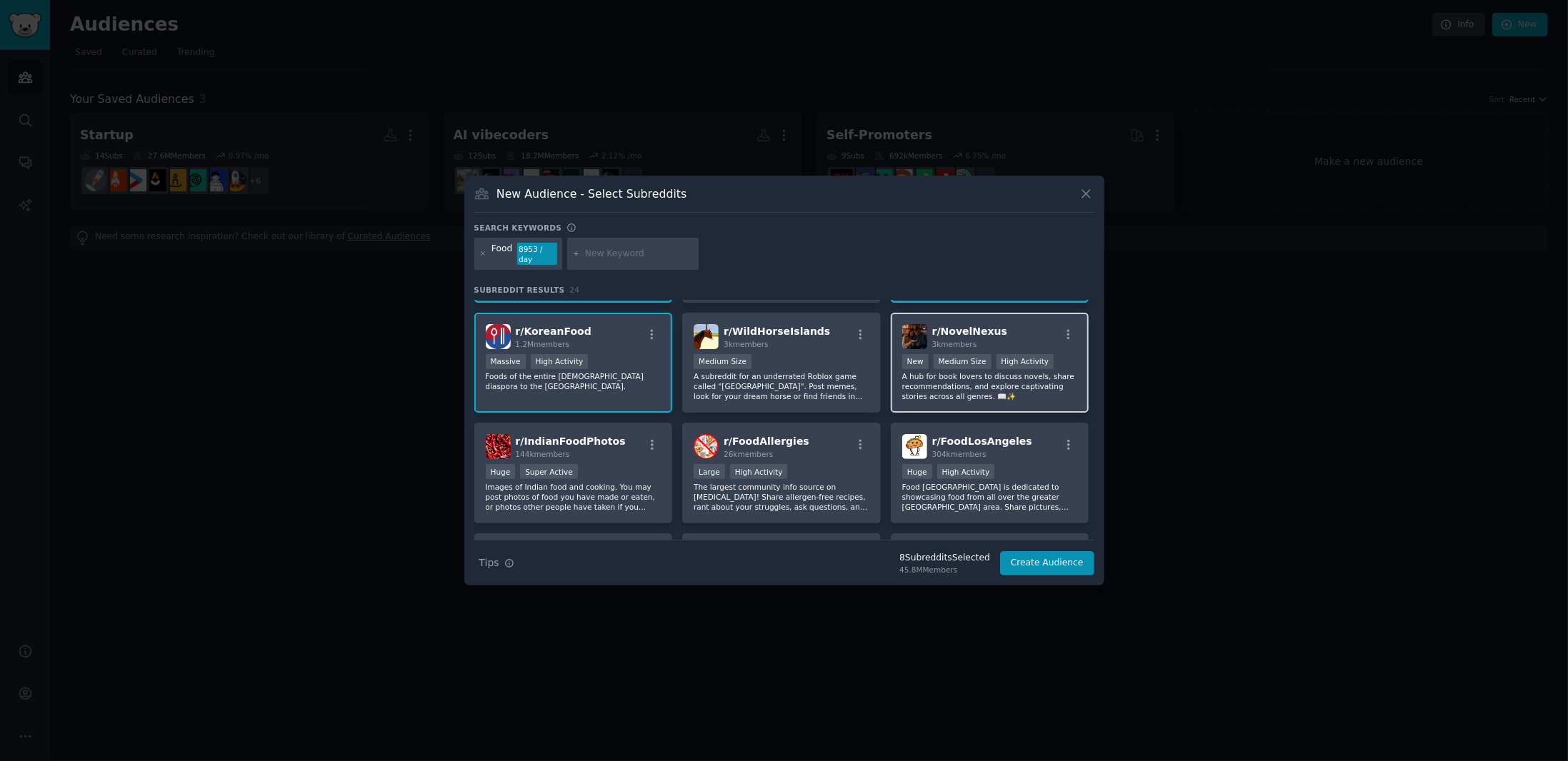
scroll to position [357, 0]
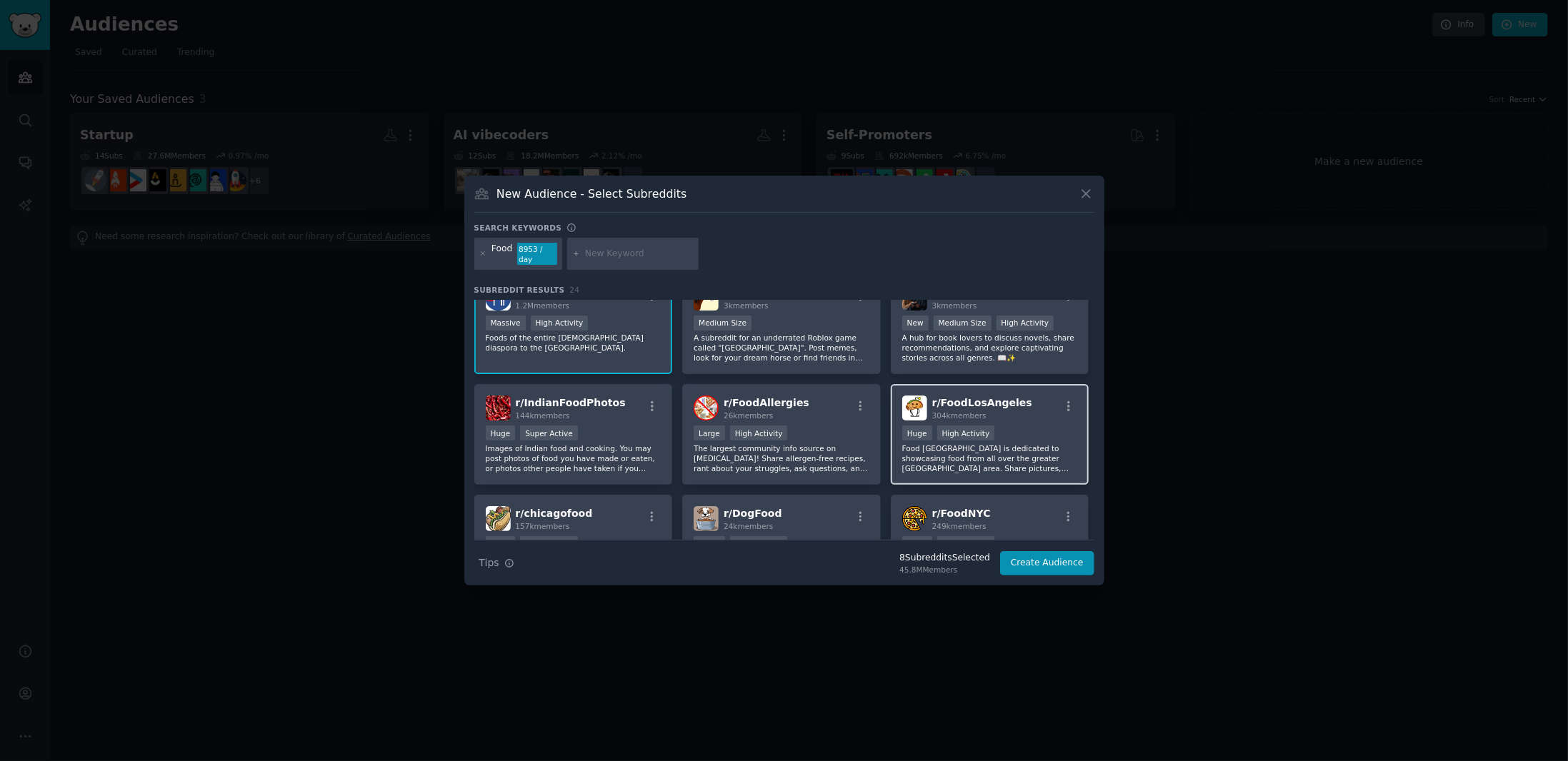
click at [1040, 425] on div "Huge High Activity" at bounding box center [989, 434] width 175 height 18
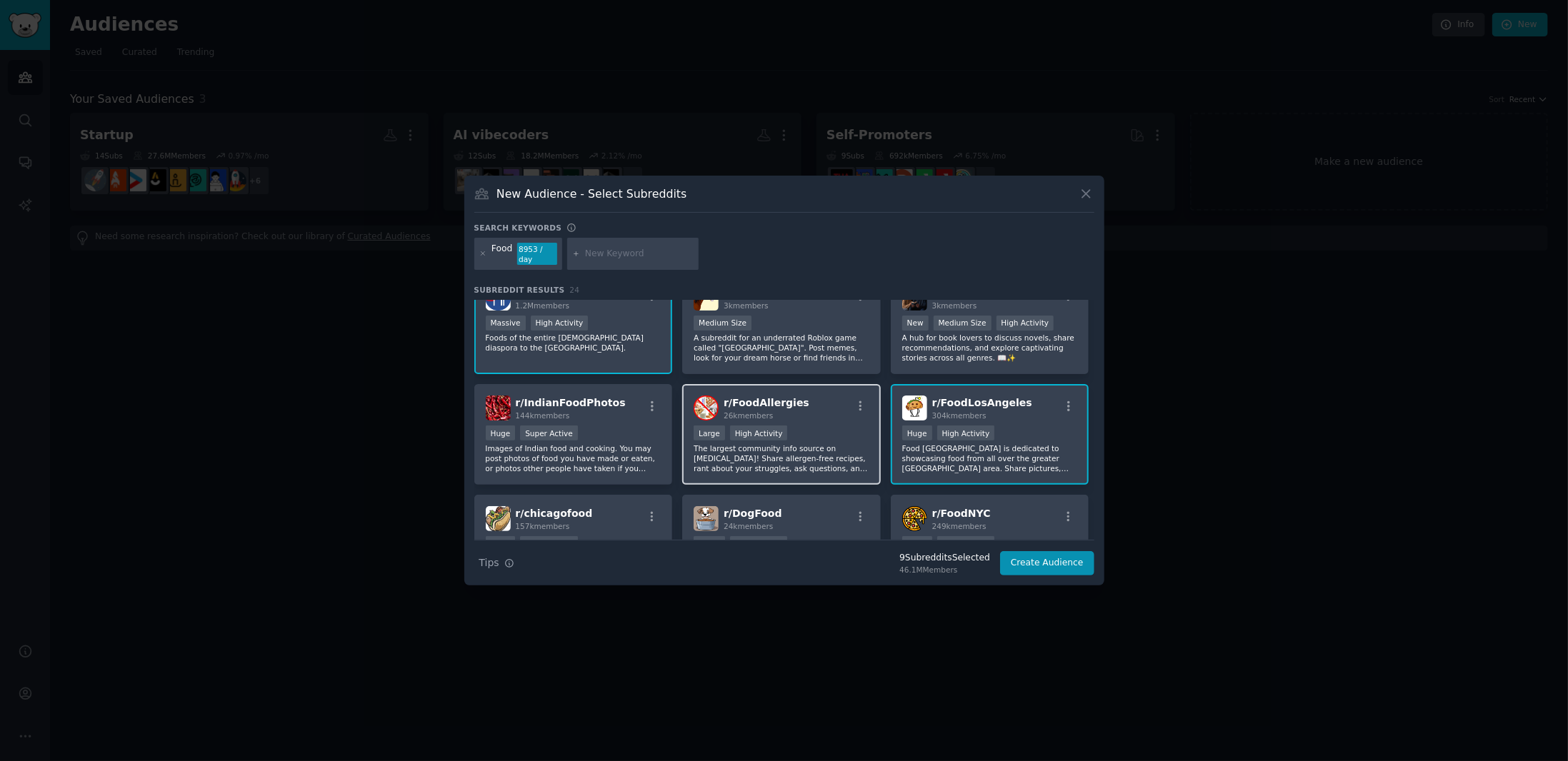
click at [829, 425] on div "Large High Activity" at bounding box center [781, 434] width 175 height 18
click at [607, 405] on div "r/ IndianFoodPhotos 144k members Huge Super Active Images of Indian food and co…" at bounding box center [573, 434] width 199 height 101
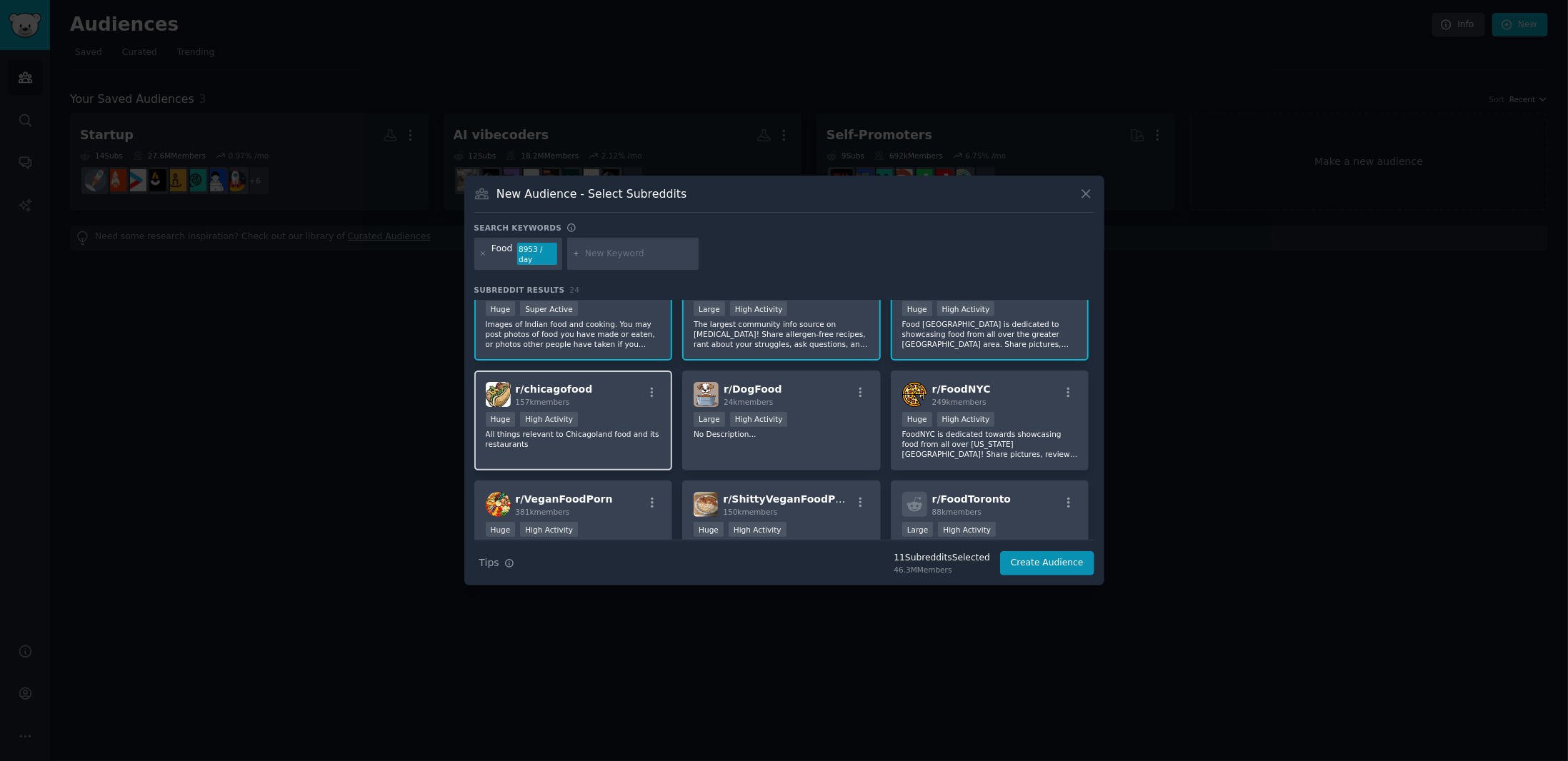
scroll to position [499, 0]
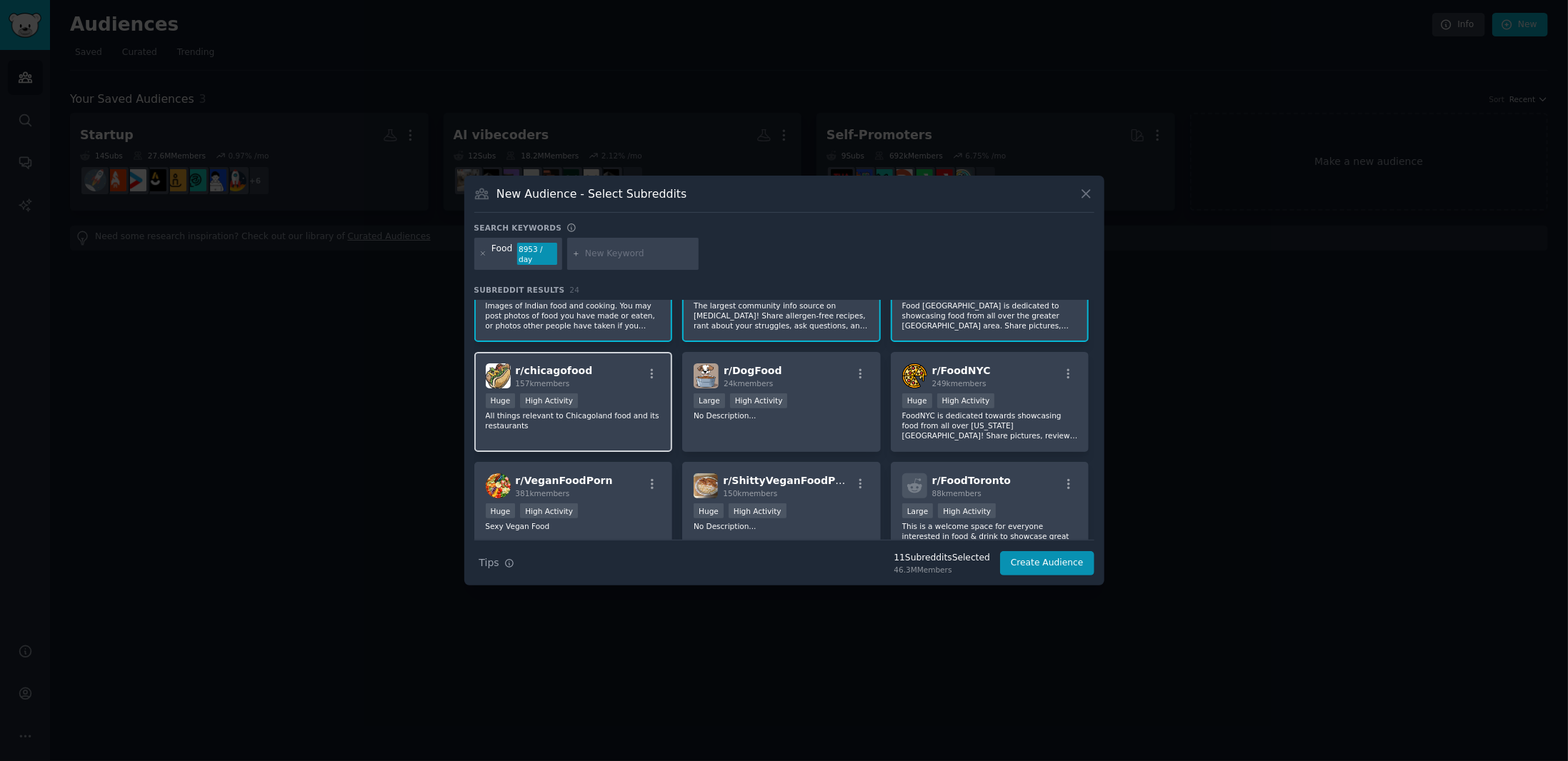
click at [641, 393] on div "Huge High Activity" at bounding box center [573, 402] width 175 height 18
click at [837, 410] on p "No Description..." at bounding box center [781, 415] width 175 height 10
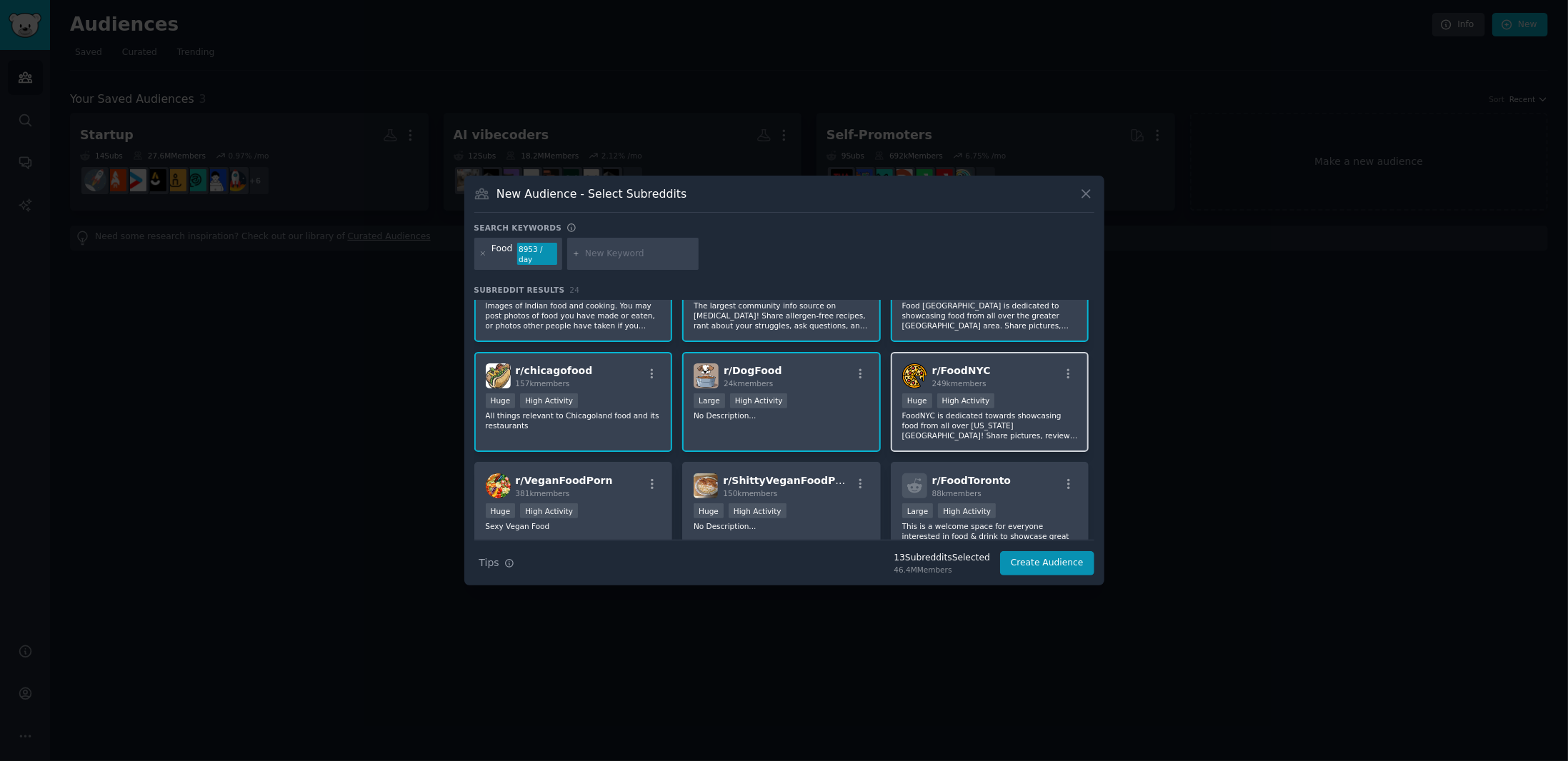
click at [1031, 393] on div ">= 80th percentile for submissions / day Huge High Activity" at bounding box center [989, 402] width 175 height 18
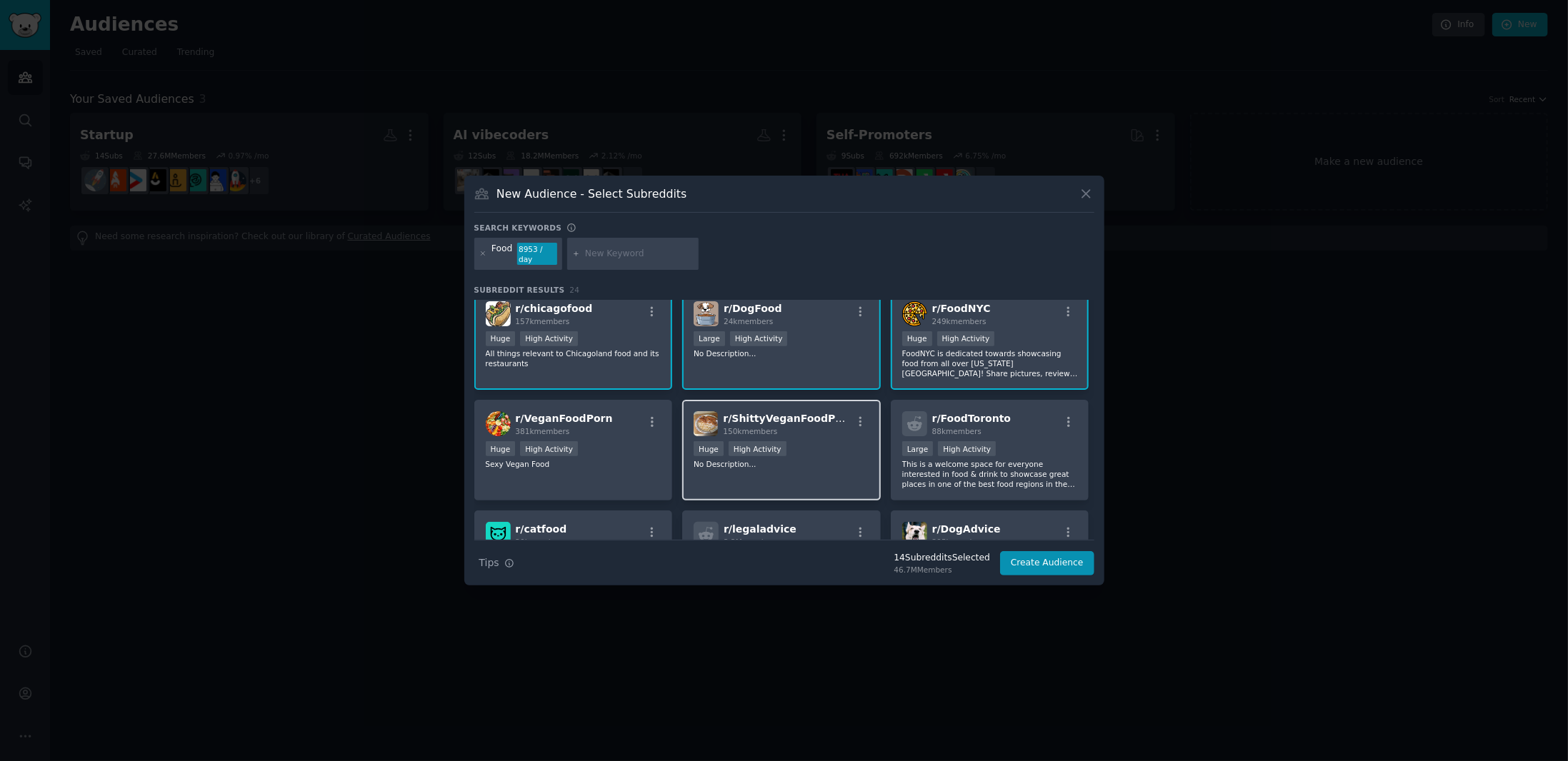
scroll to position [571, 0]
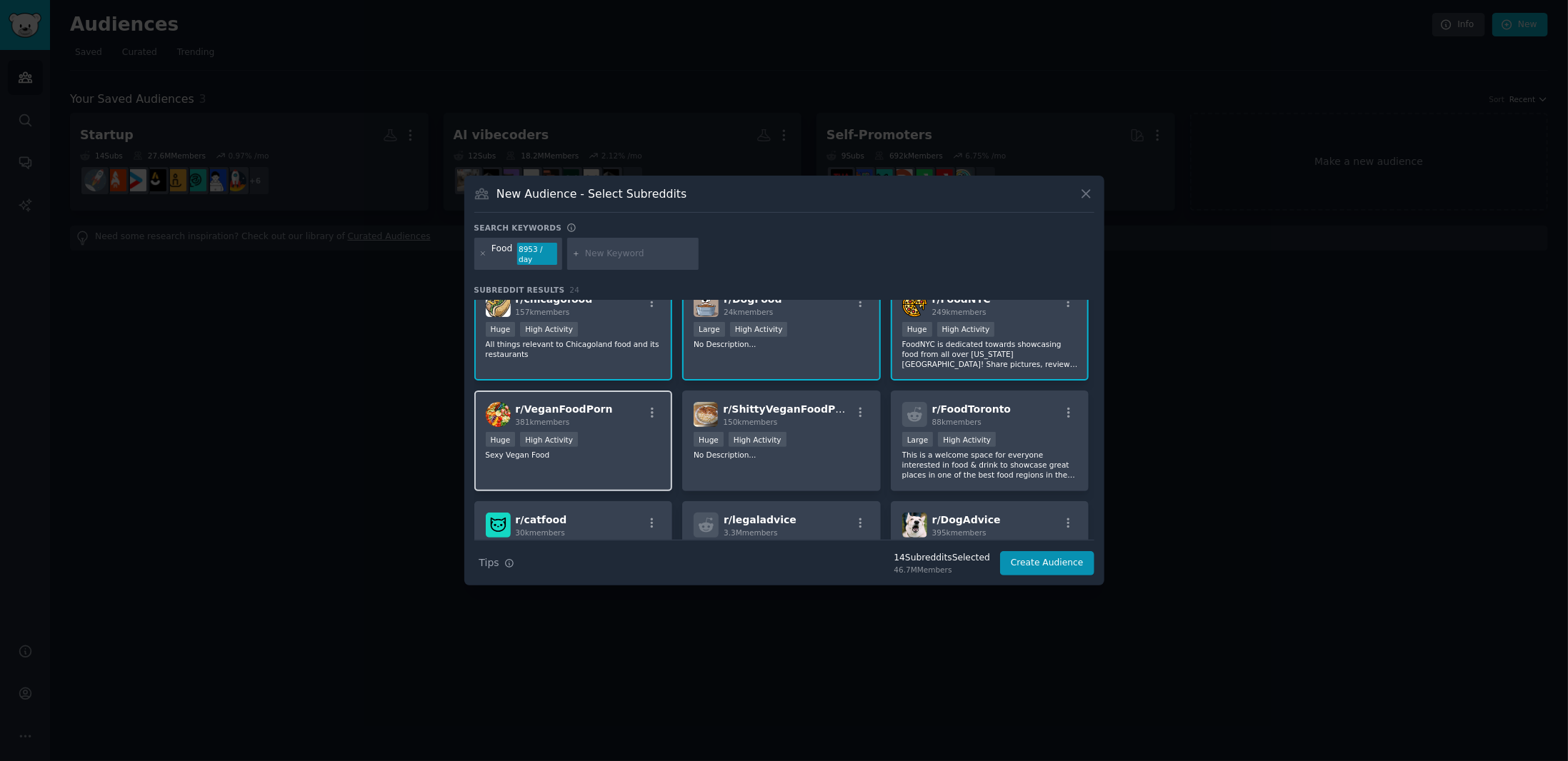
click at [609, 441] on div "r/ VeganFoodPorn 381k members Huge High Activity Sexy Vegan Food" at bounding box center [573, 441] width 199 height 101
click at [814, 445] on div "r/ ShittyVeganFoodPorn 150k members >= 80th percentile for submissions / day Hu…" at bounding box center [781, 441] width 199 height 101
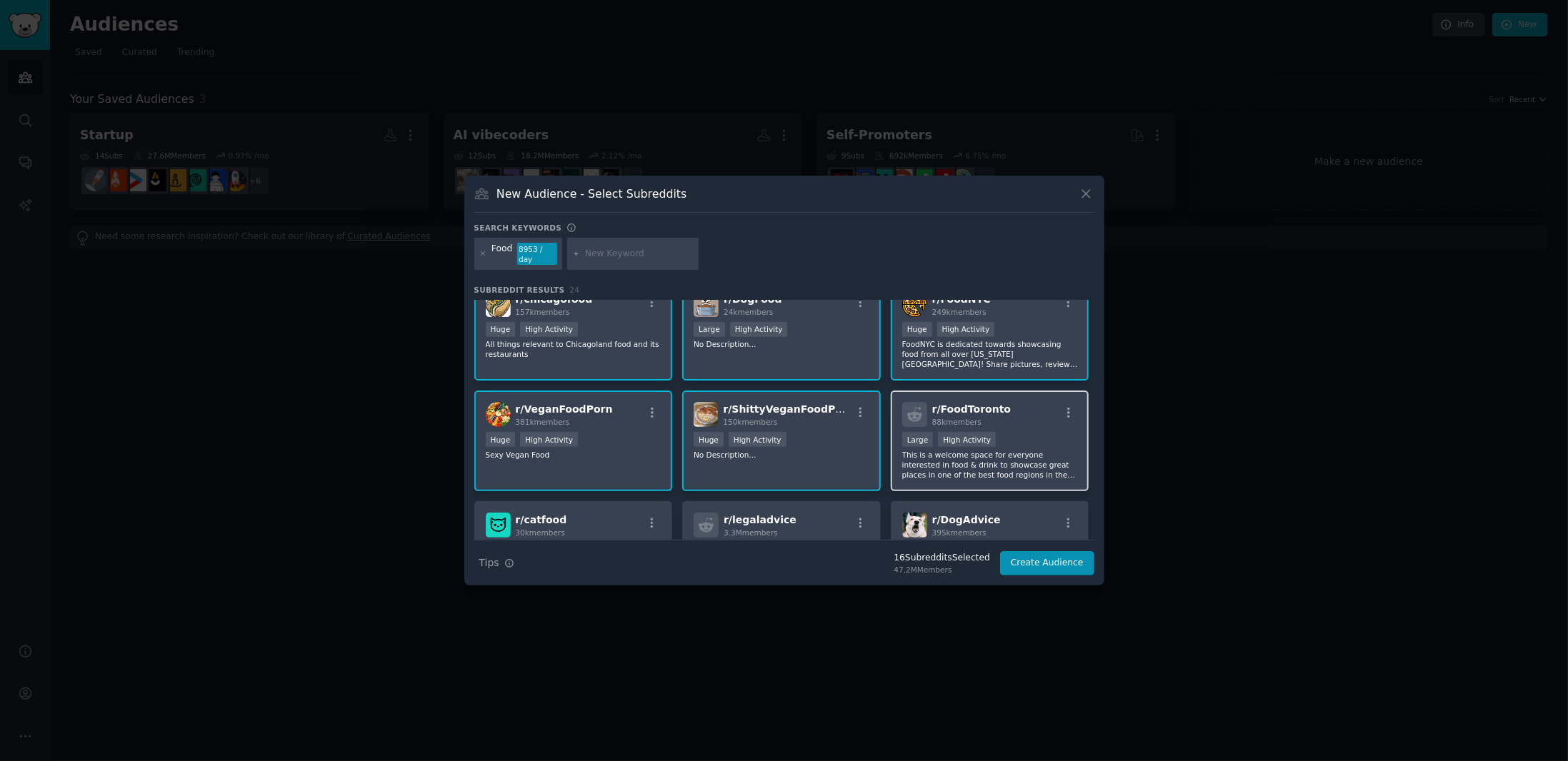
click at [1046, 432] on div "Large High Activity" at bounding box center [989, 441] width 175 height 18
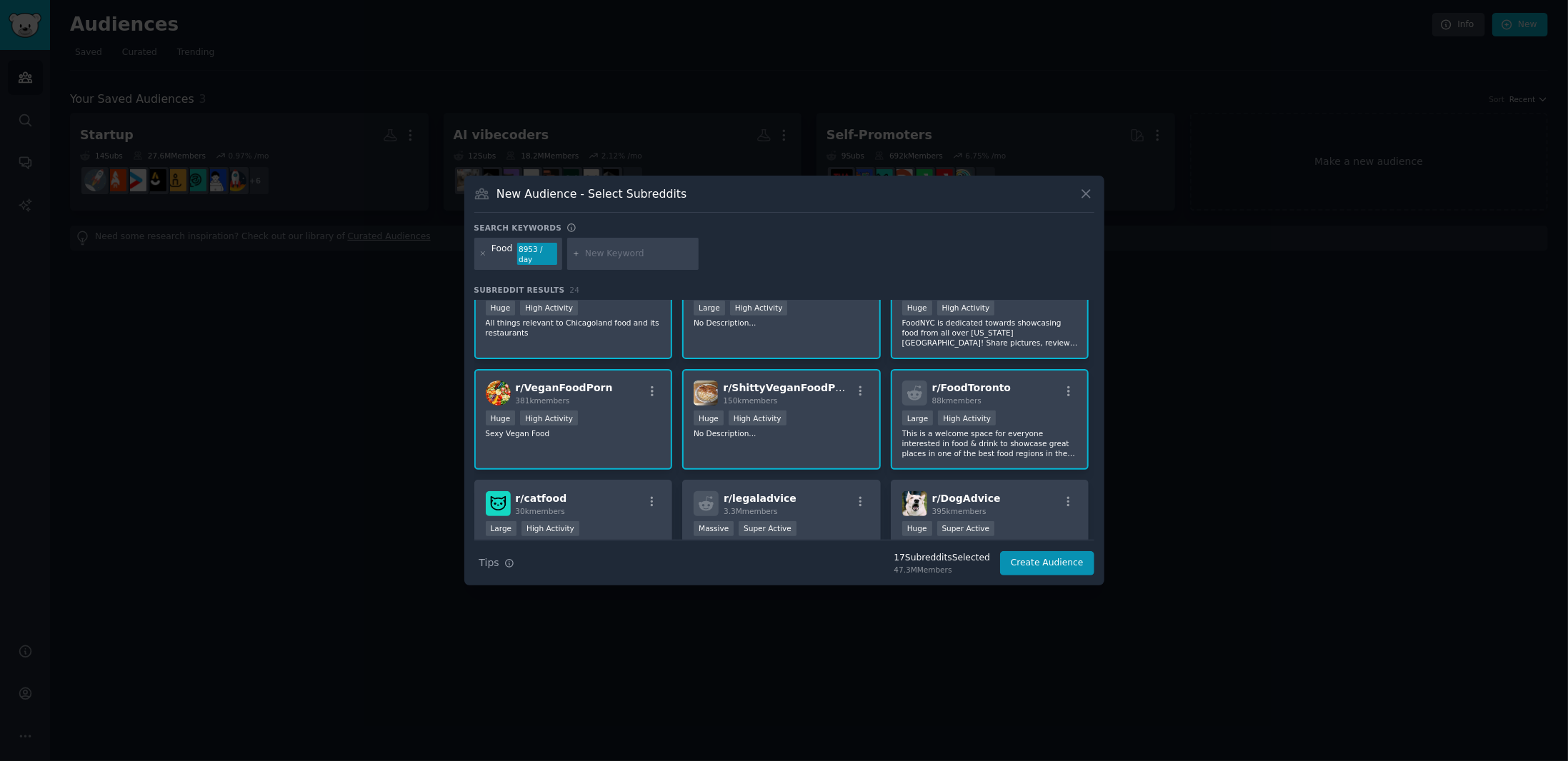
scroll to position [669, 0]
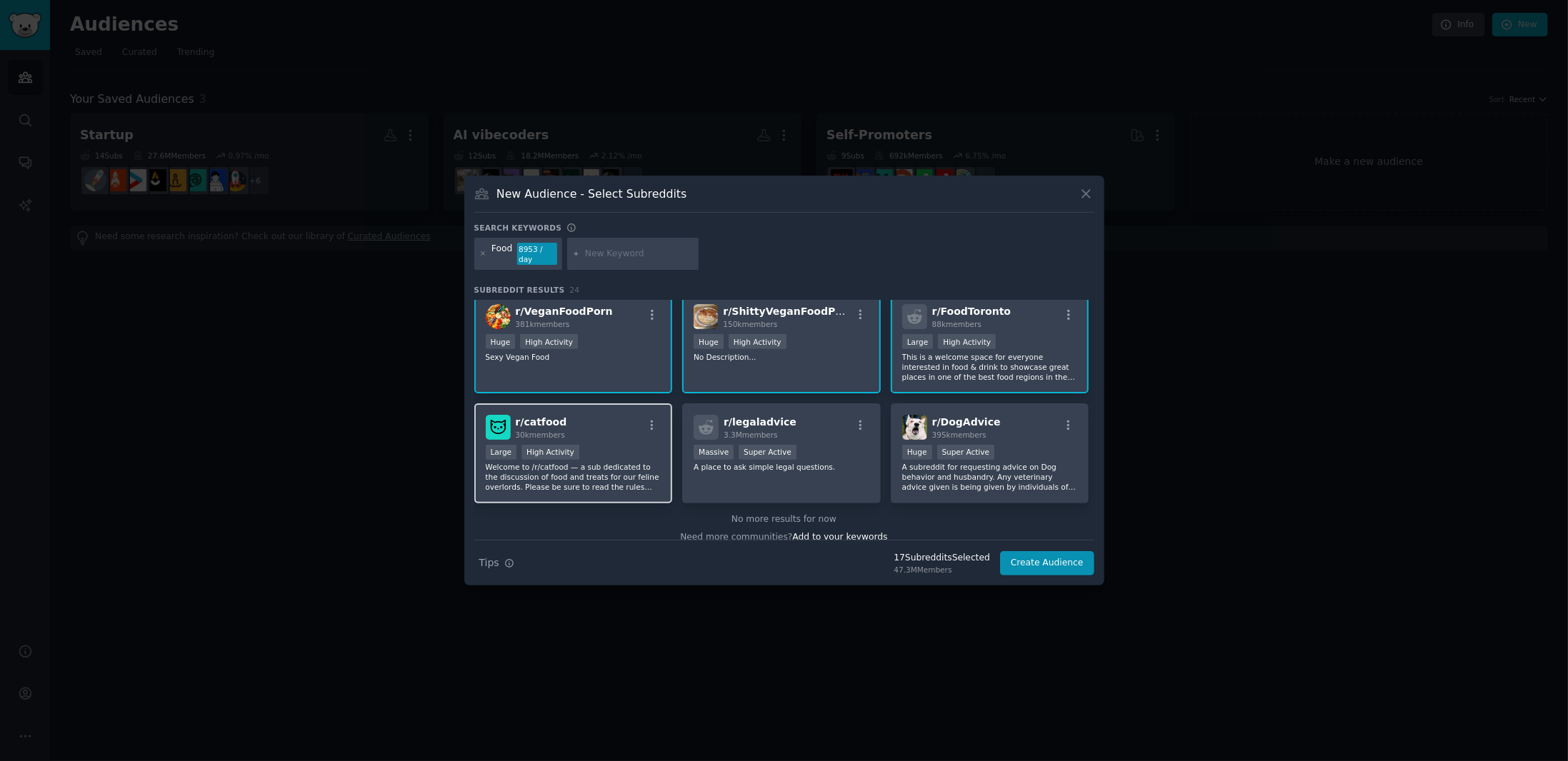
click at [621, 417] on div "r/ catfood 30k members" at bounding box center [573, 427] width 175 height 25
click at [593, 423] on div "r/ catfood 30k members Large High Activity Welcome to /r/catfood — a sub dedica…" at bounding box center [573, 453] width 199 height 101
click at [1067, 558] on button "Create Audience" at bounding box center [1047, 563] width 94 height 24
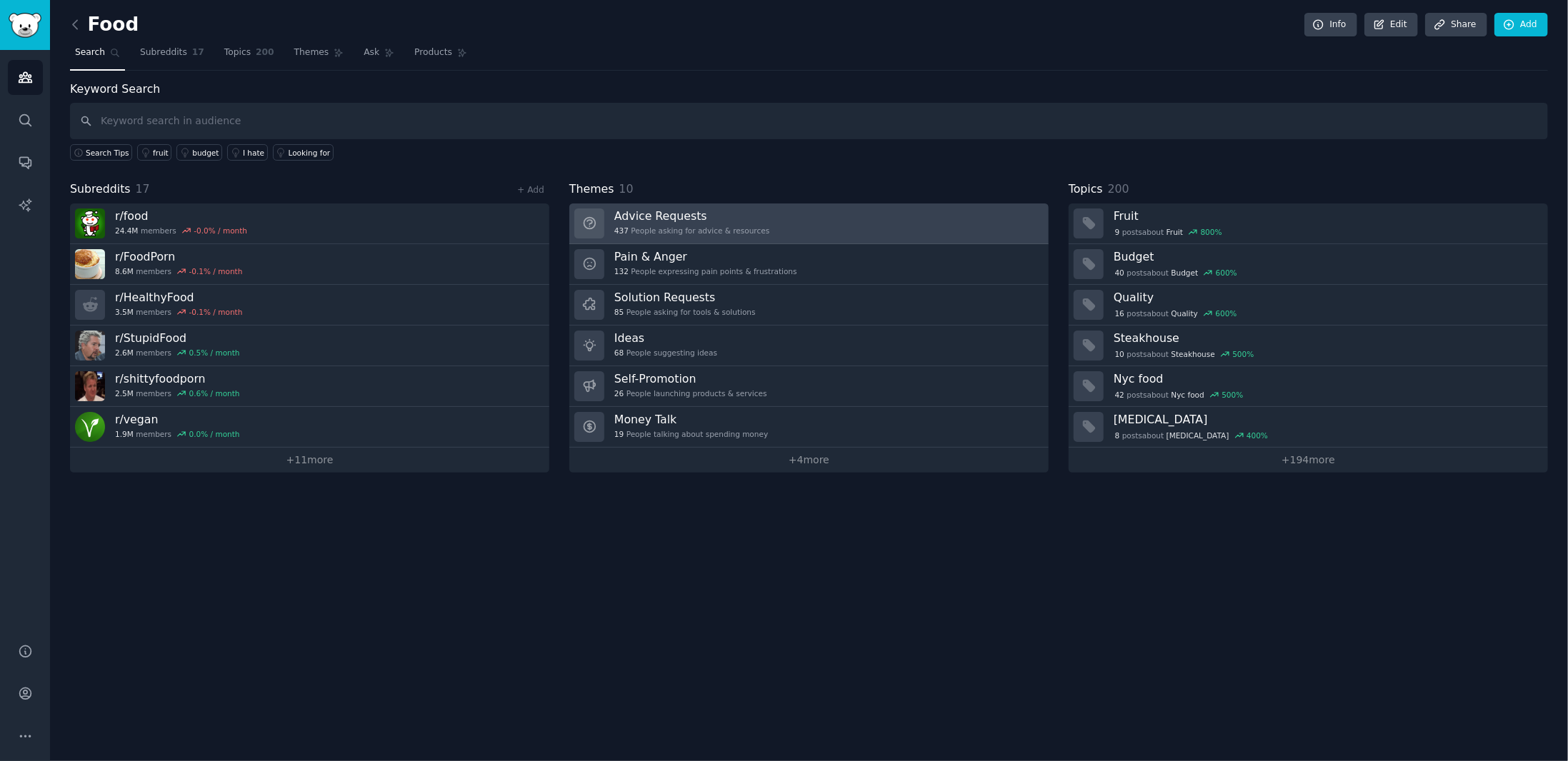
click at [746, 220] on h3 "Advice Requests" at bounding box center [692, 215] width 155 height 15
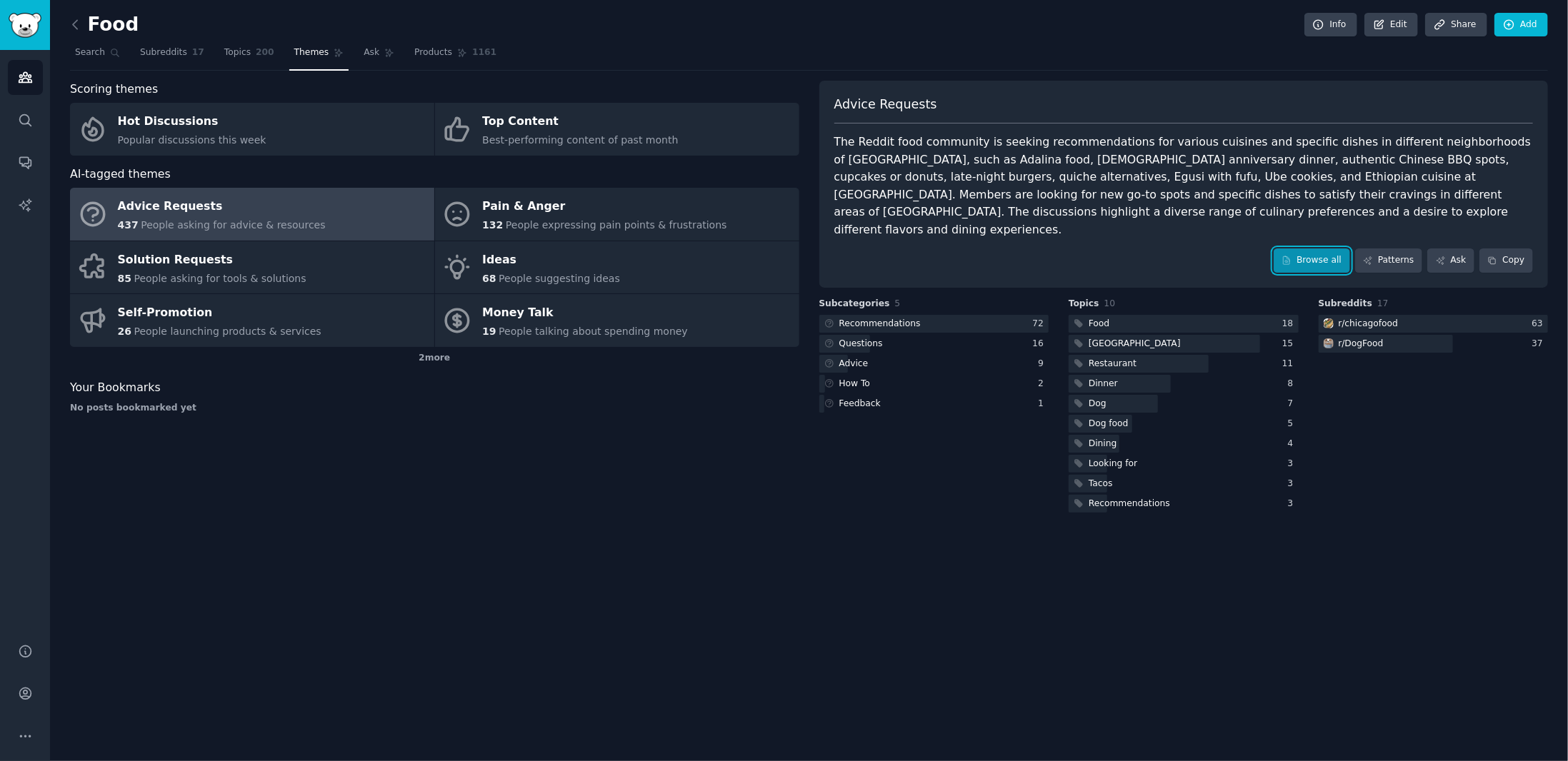
click at [1329, 249] on link "Browse all" at bounding box center [1312, 260] width 77 height 24
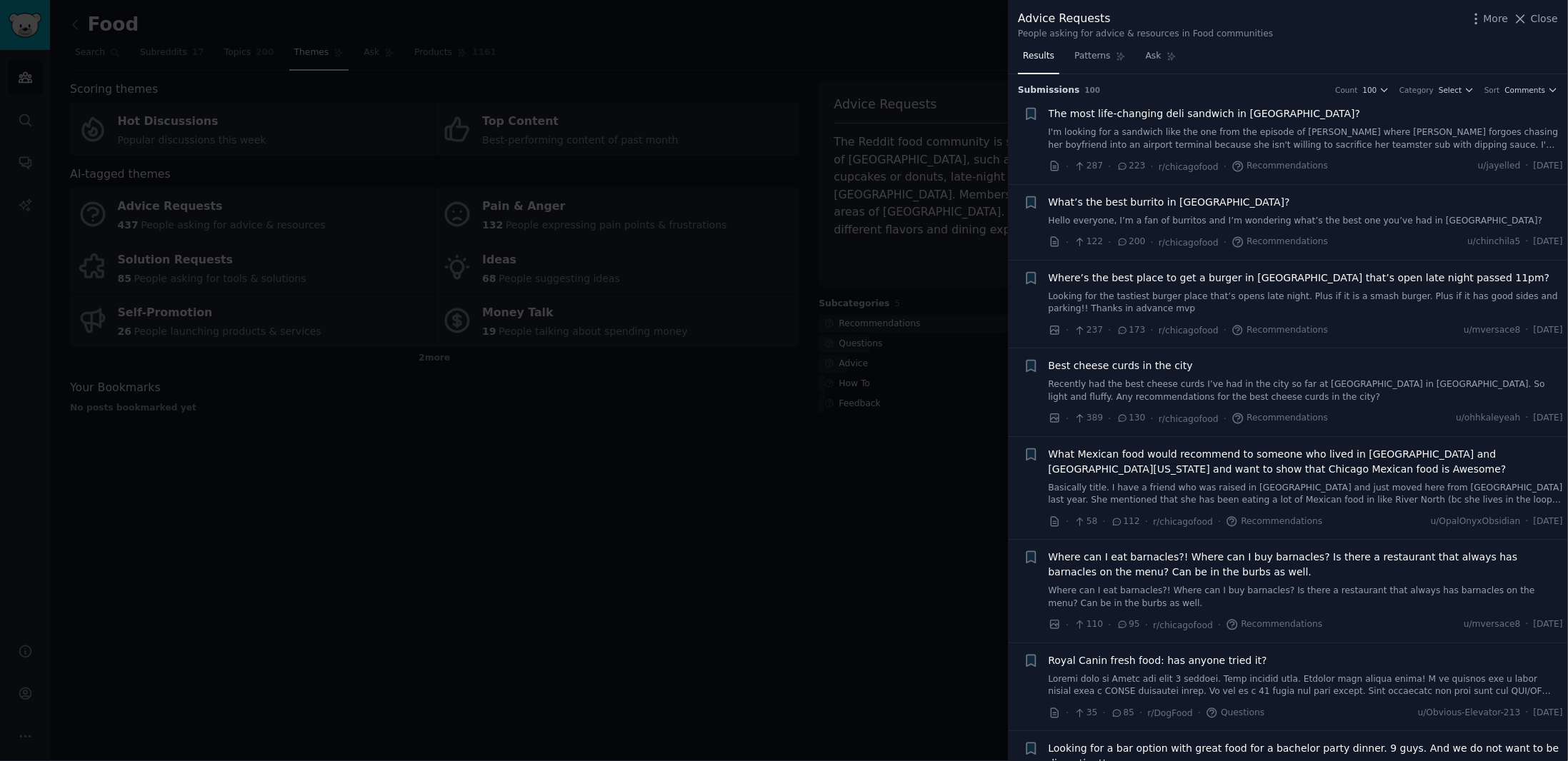
click at [904, 214] on div at bounding box center [784, 380] width 1568 height 761
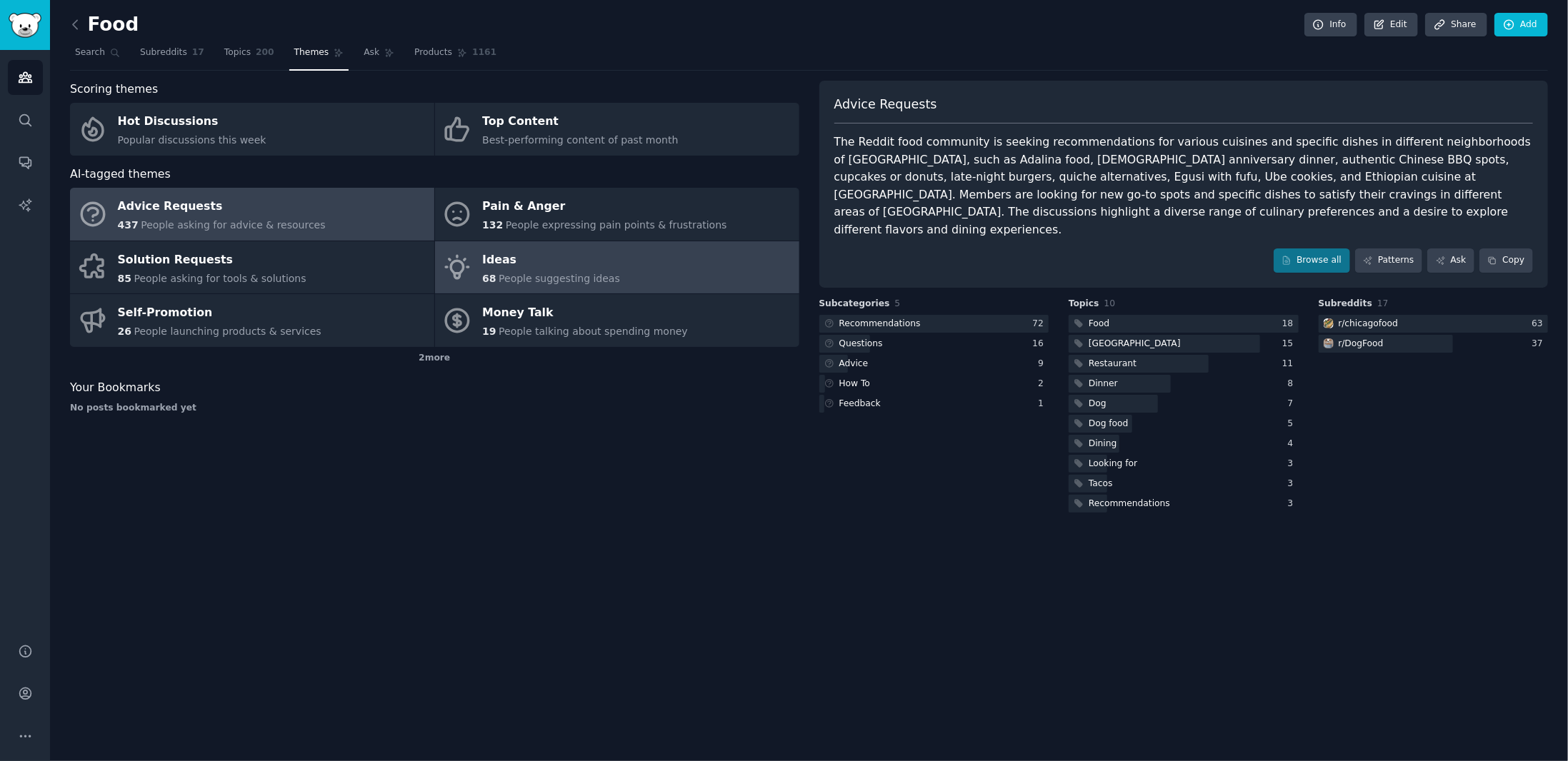
click at [594, 265] on div "Ideas" at bounding box center [550, 260] width 138 height 23
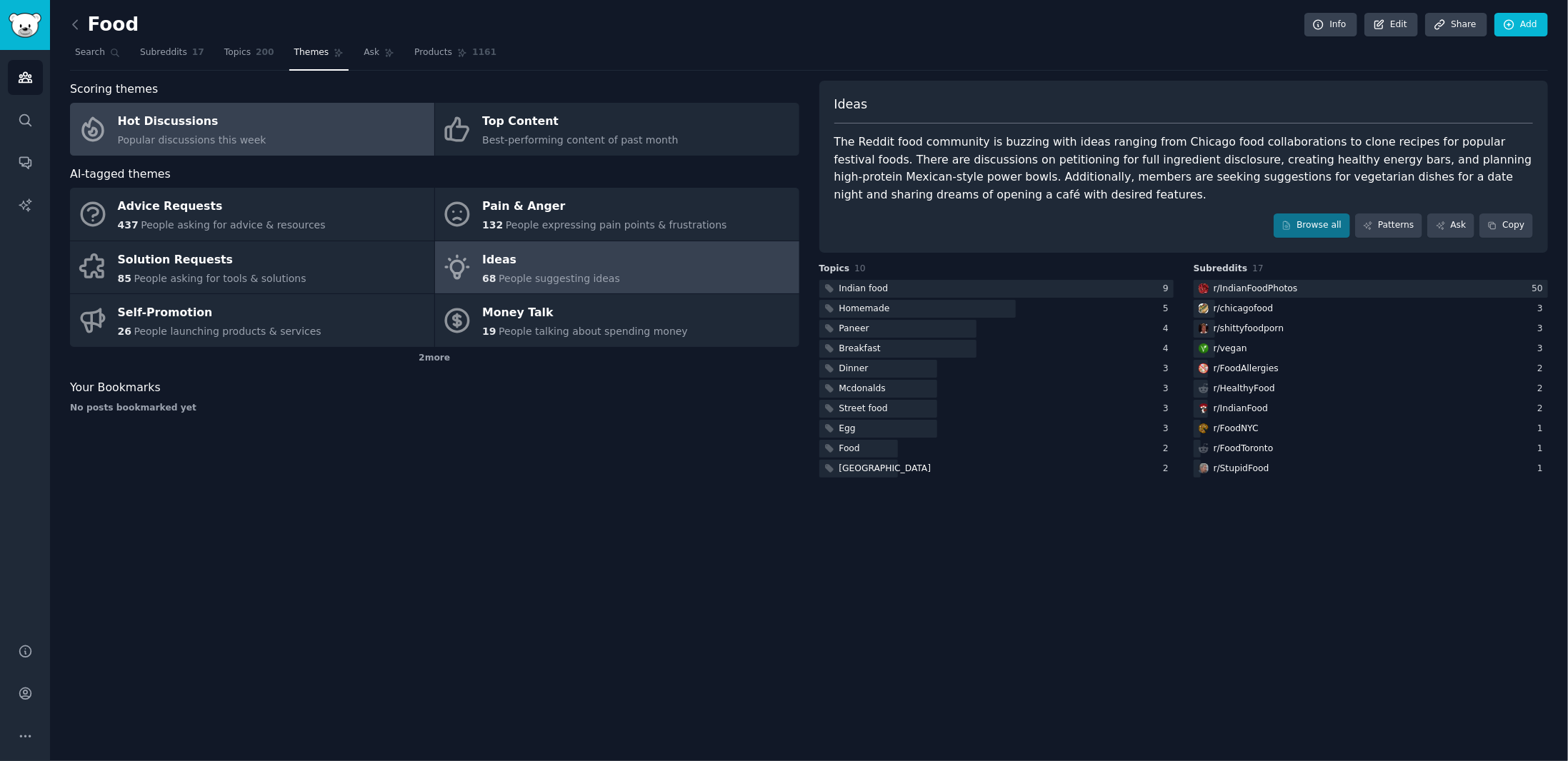
click at [290, 130] on link "Hot Discussions Popular discussions this week" at bounding box center [252, 129] width 364 height 53
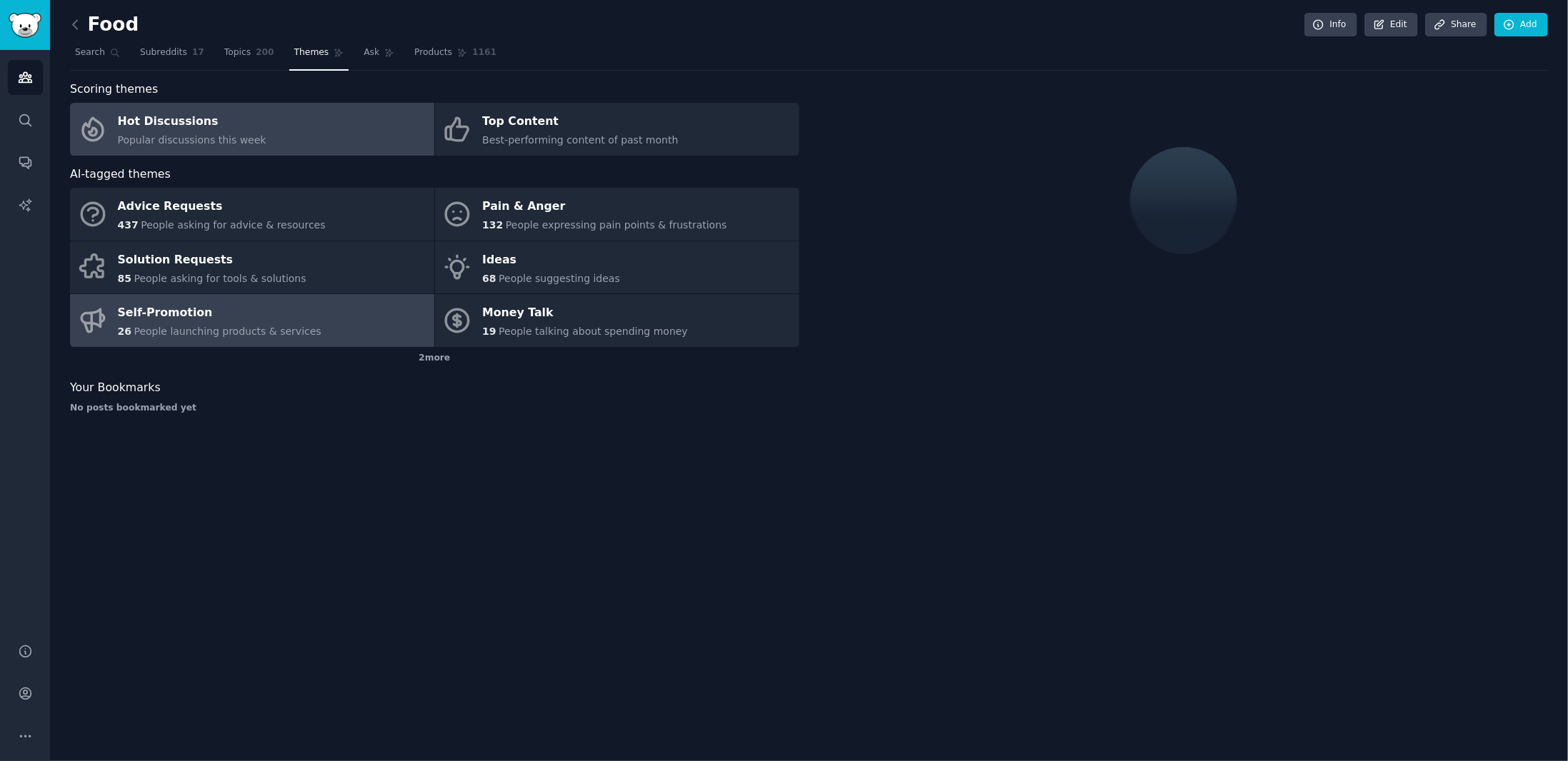
click at [293, 304] on div "Self-Promotion" at bounding box center [219, 313] width 204 height 23
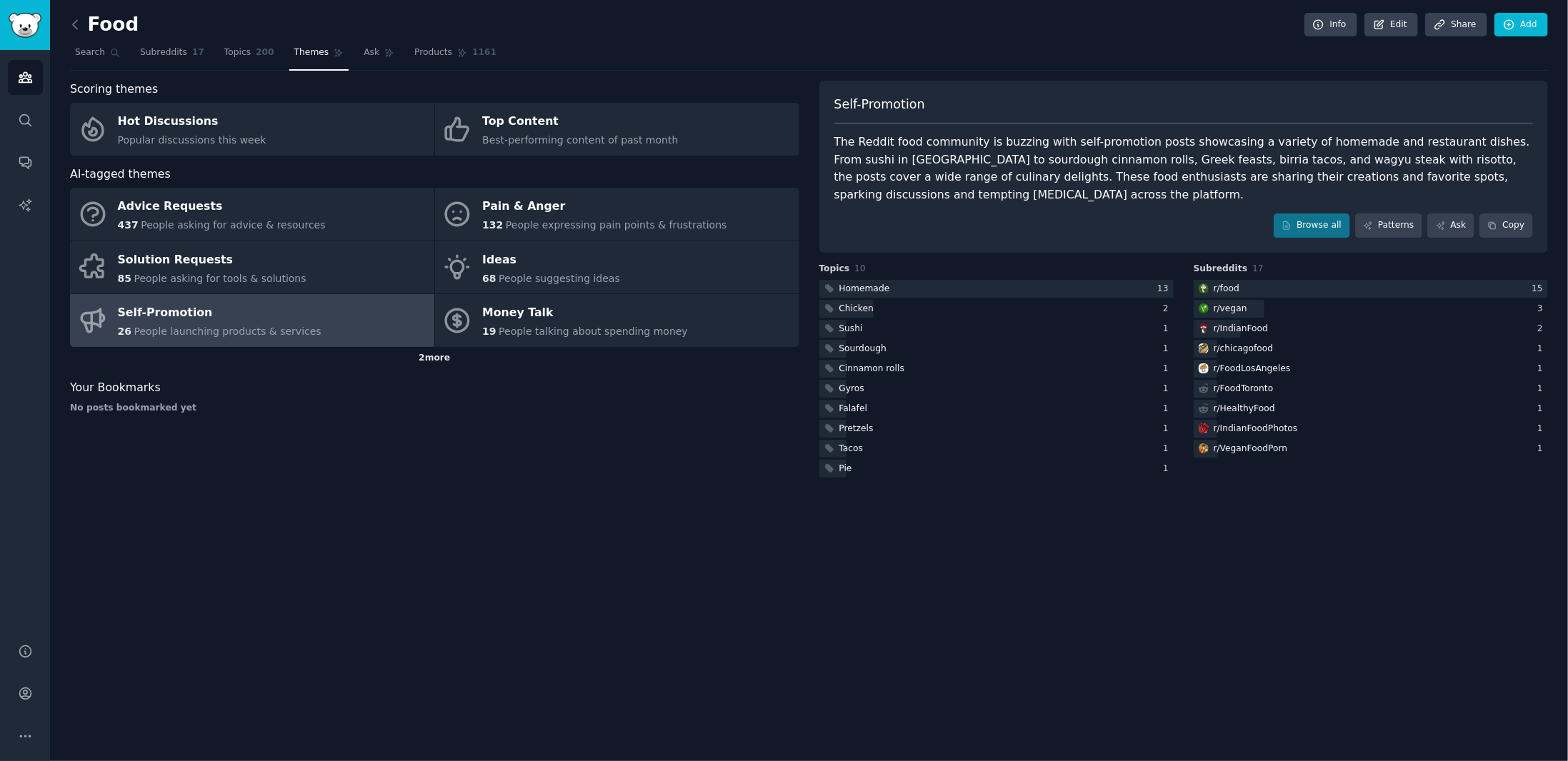
click at [438, 359] on div "2 more" at bounding box center [435, 359] width 729 height 23
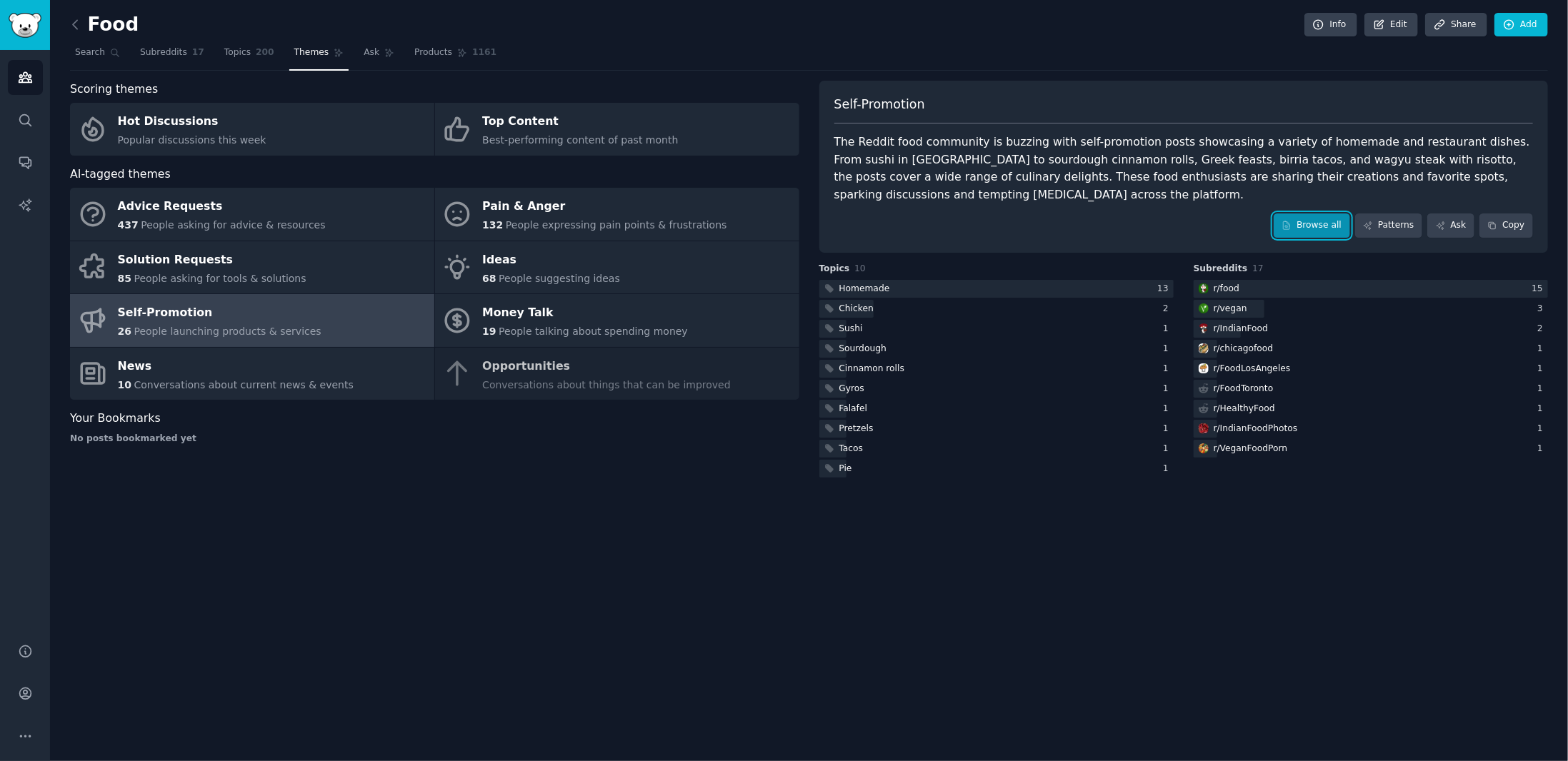
click at [1343, 229] on link "Browse all" at bounding box center [1312, 225] width 77 height 24
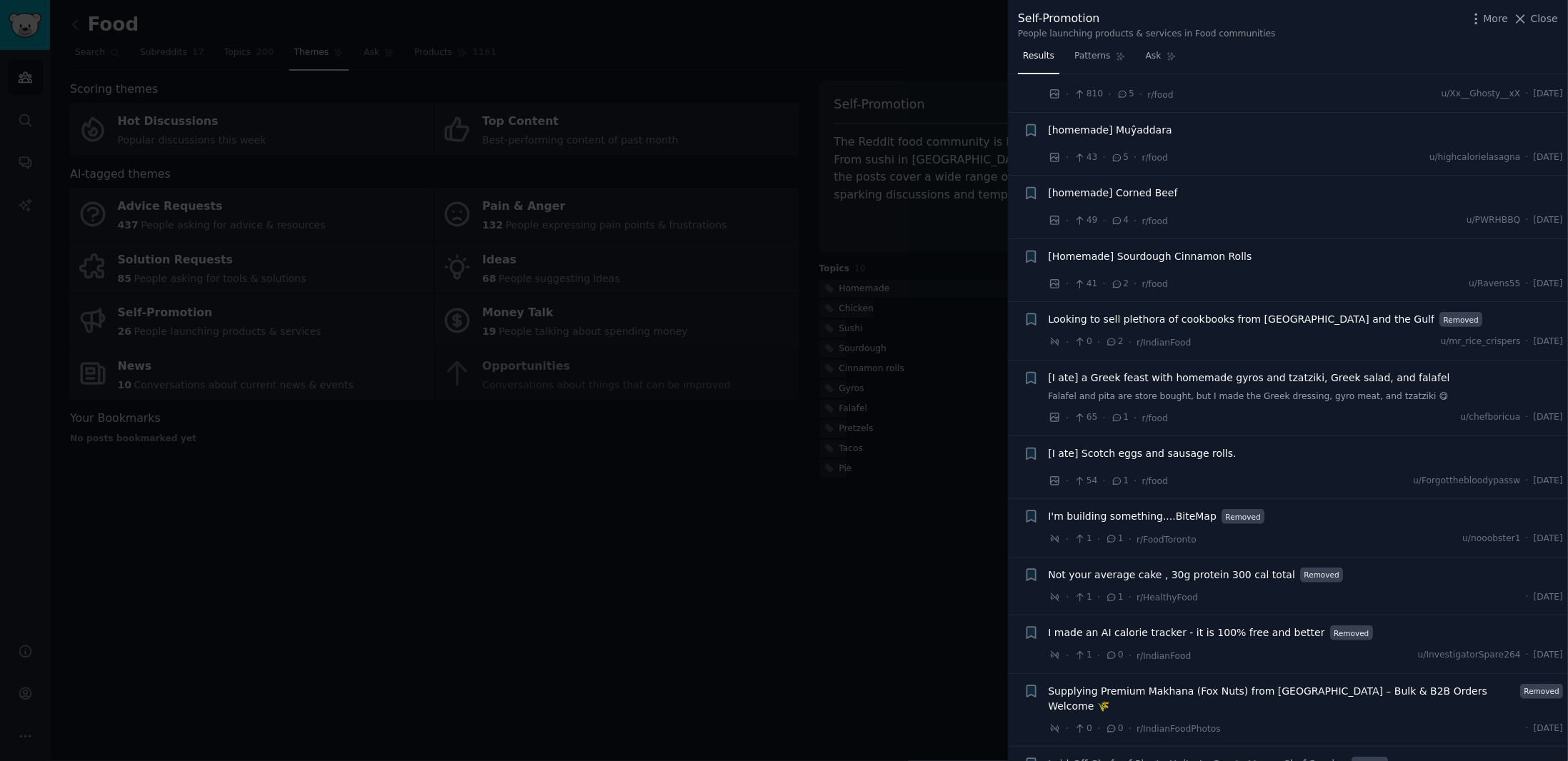
scroll to position [1091, 0]
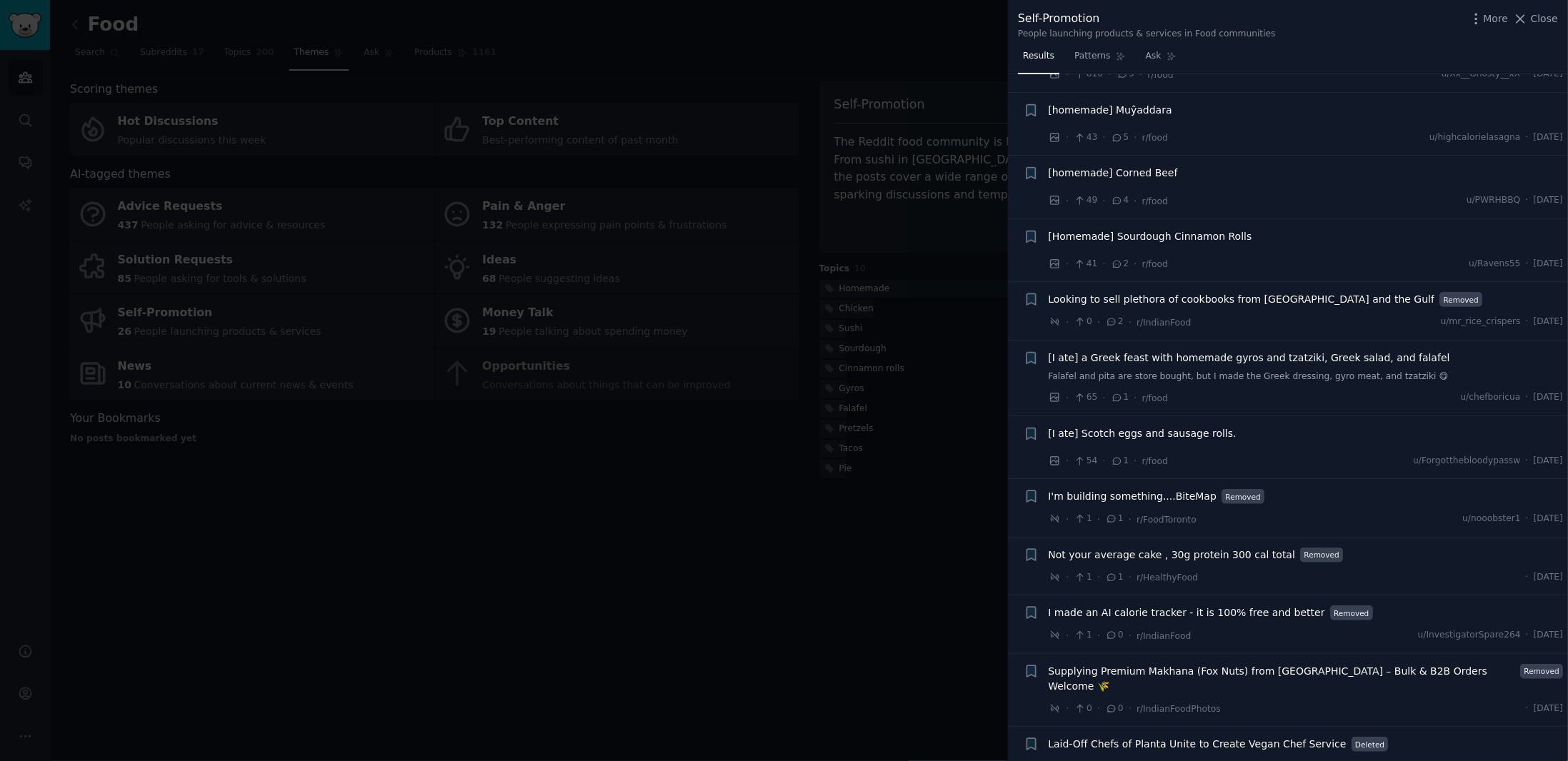
click at [881, 591] on div at bounding box center [784, 380] width 1568 height 761
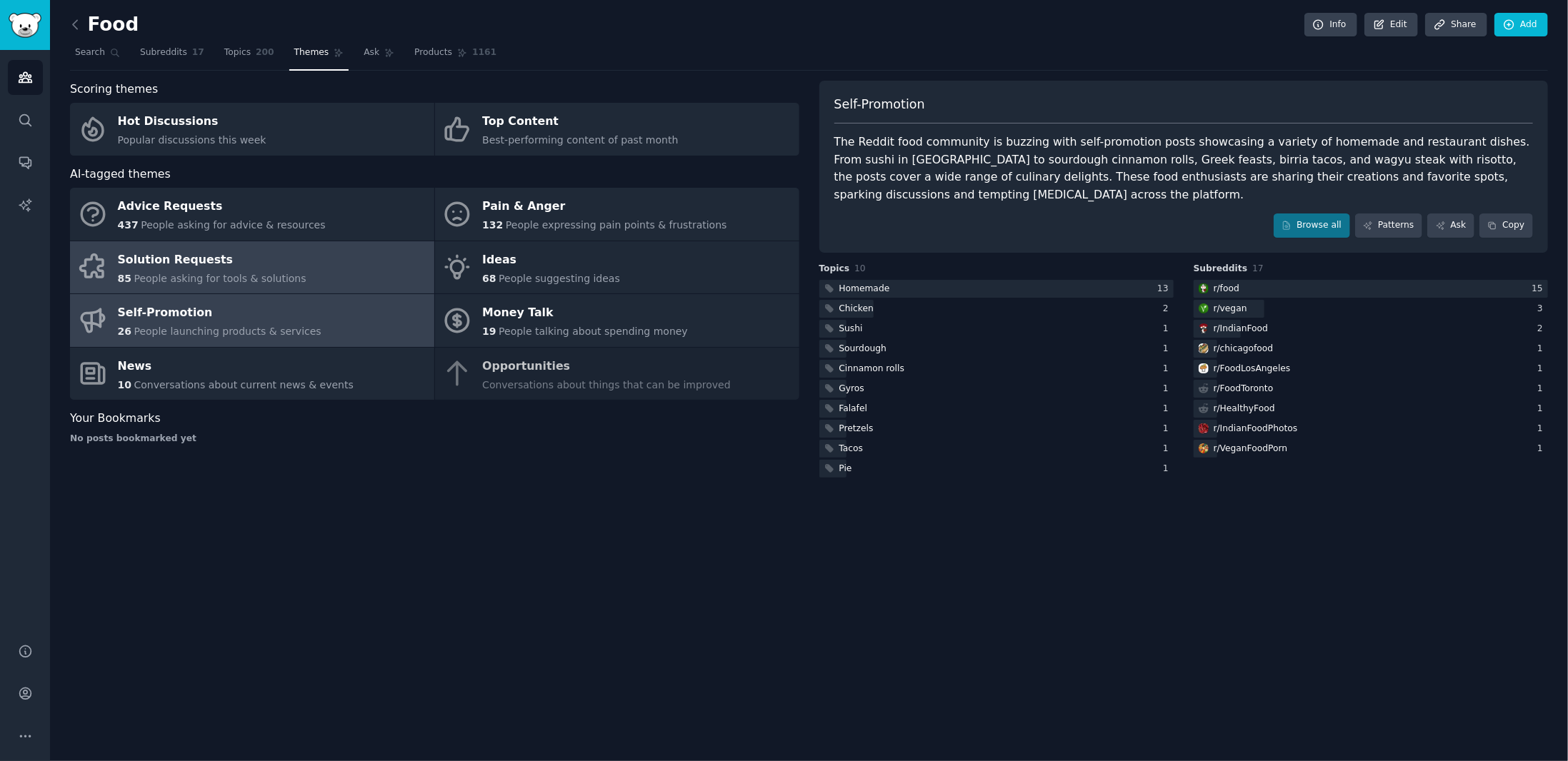
click at [211, 265] on div "Solution Requests" at bounding box center [212, 260] width 189 height 23
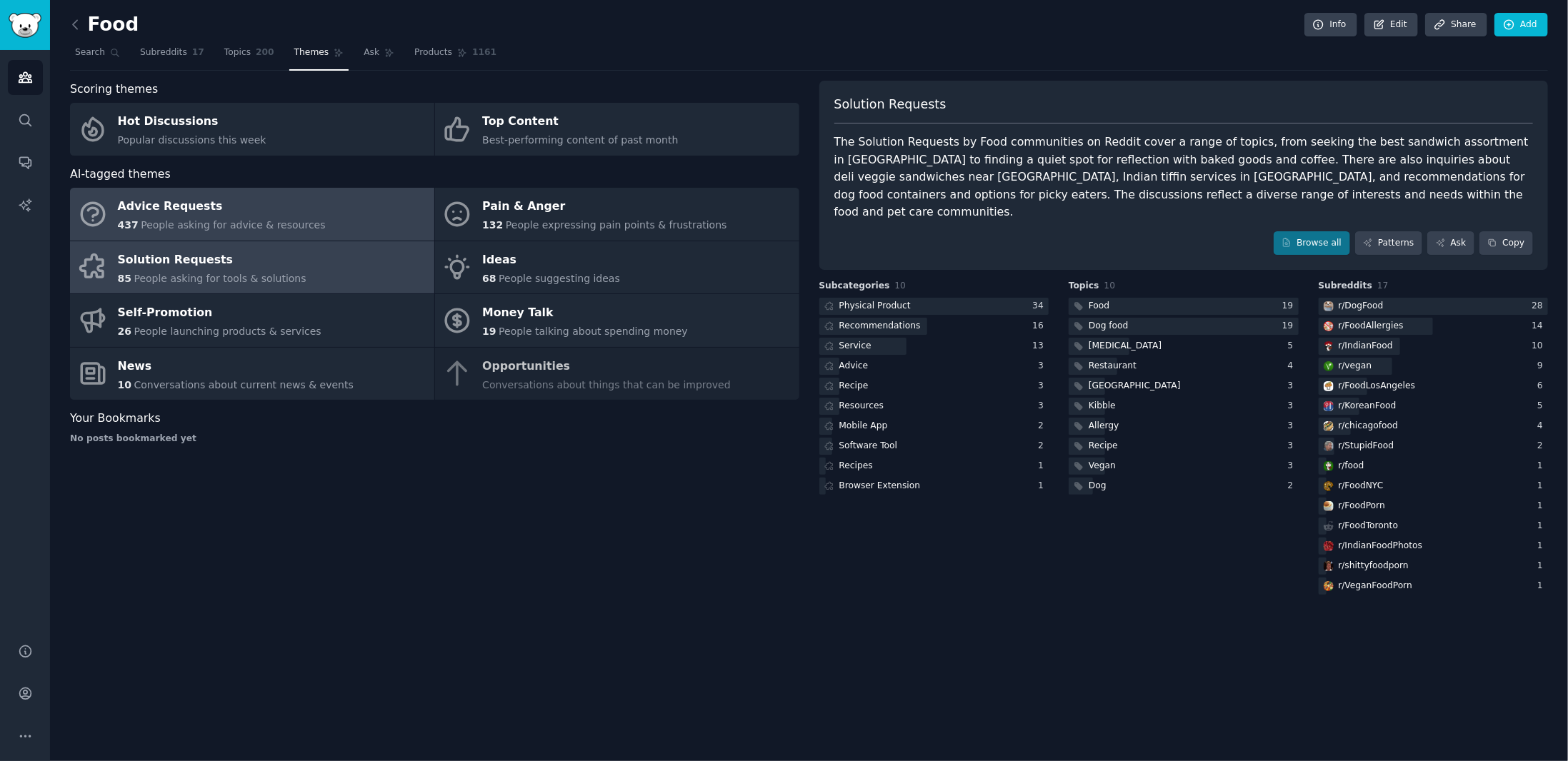
click at [318, 206] on link "Advice Requests 437 People asking for advice & resources" at bounding box center [252, 214] width 364 height 53
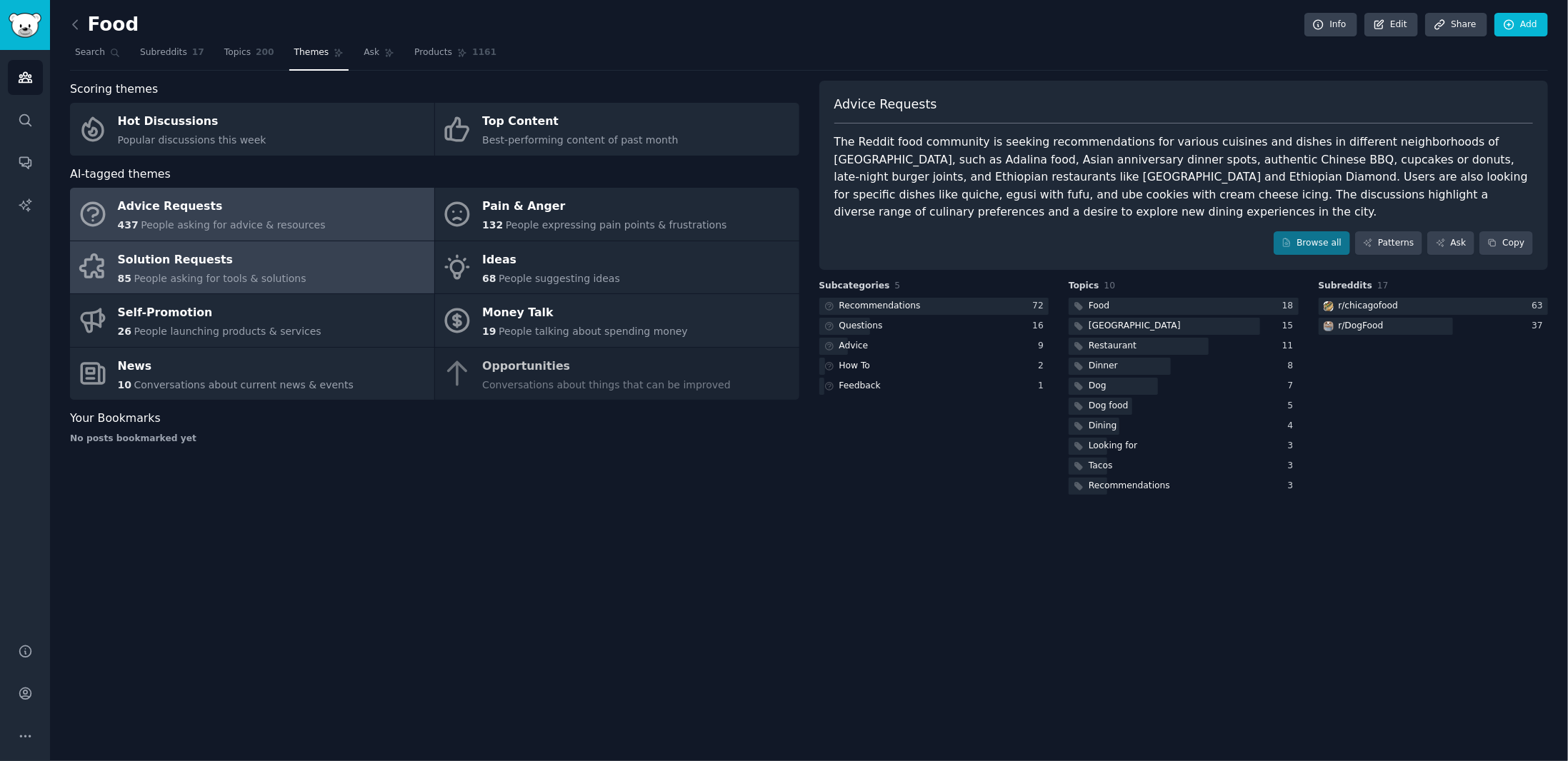
click at [313, 276] on link "Solution Requests 85 People asking for tools & solutions" at bounding box center [252, 267] width 364 height 53
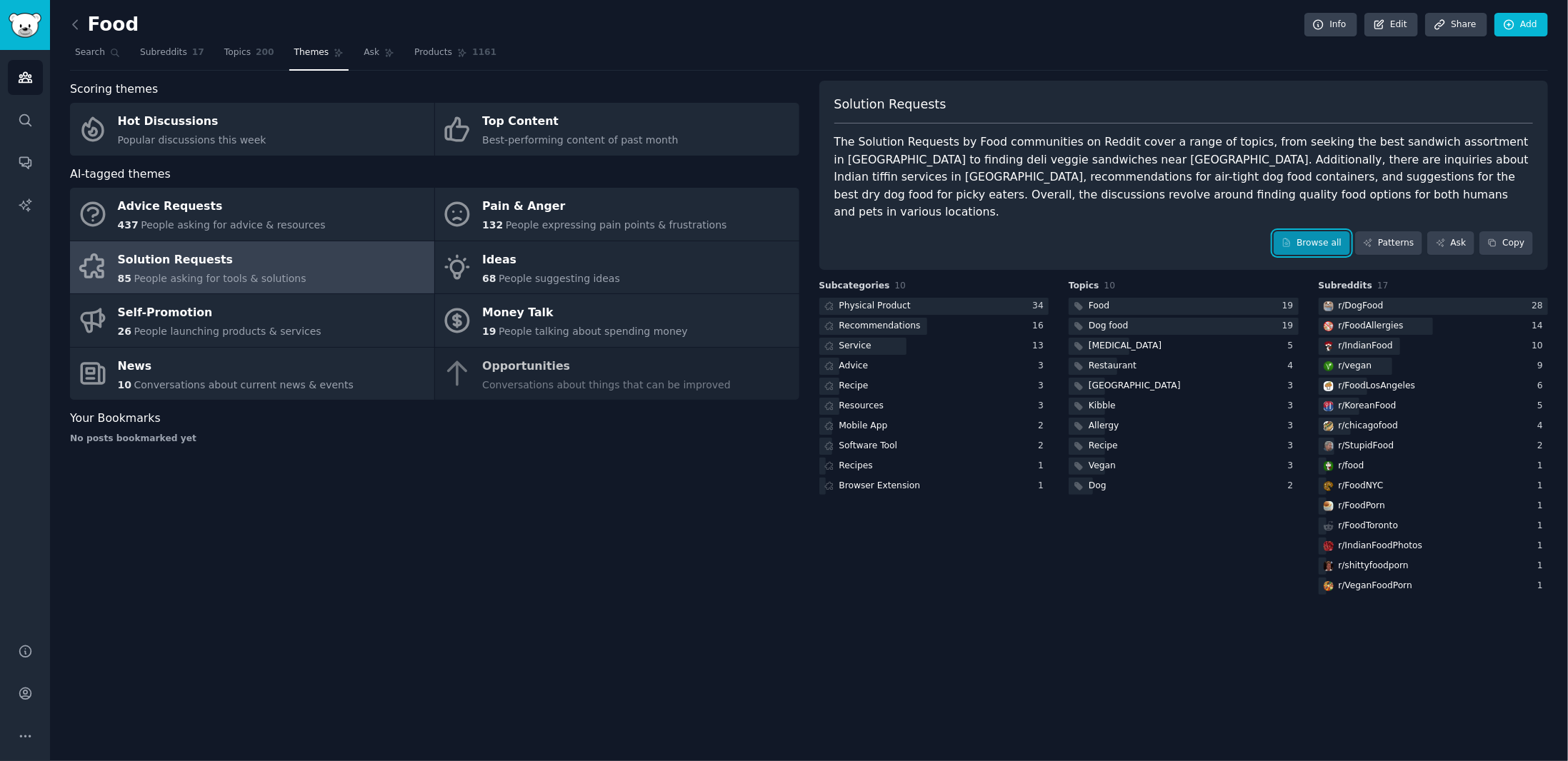
click at [1323, 231] on link "Browse all" at bounding box center [1312, 243] width 77 height 24
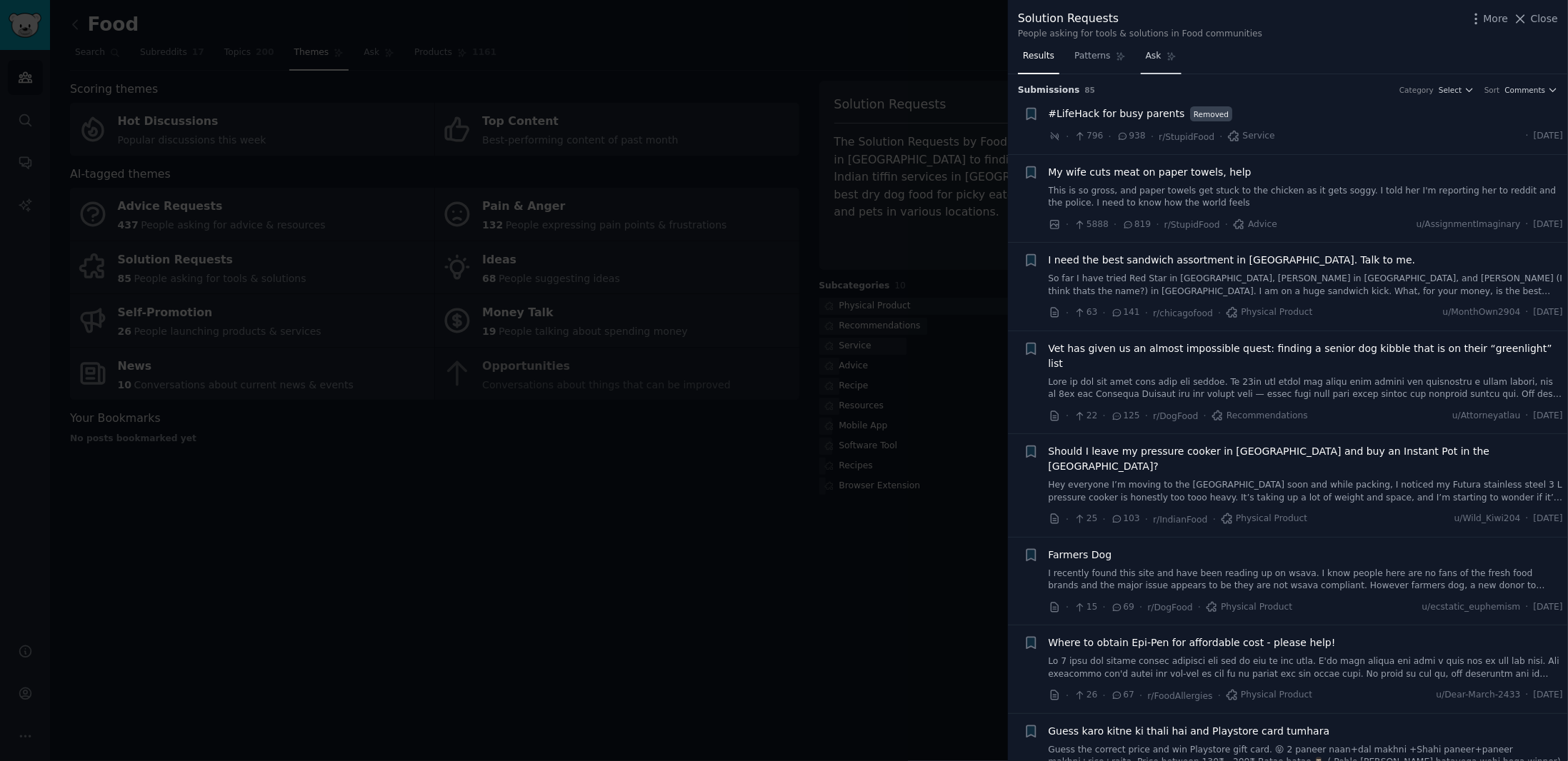
click at [1170, 56] on link "Ask" at bounding box center [1161, 60] width 41 height 29
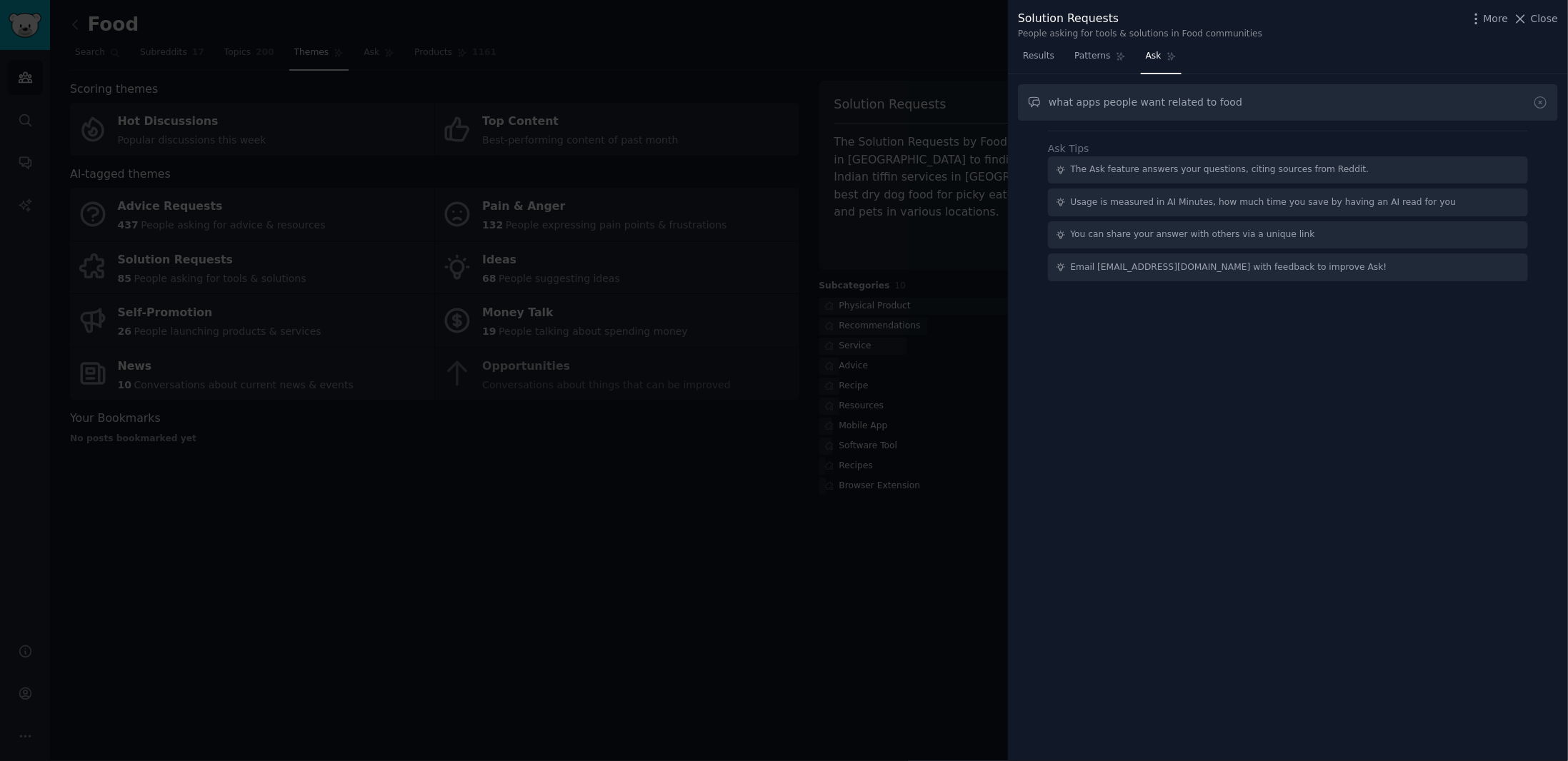
type input "what apps people want related to food"
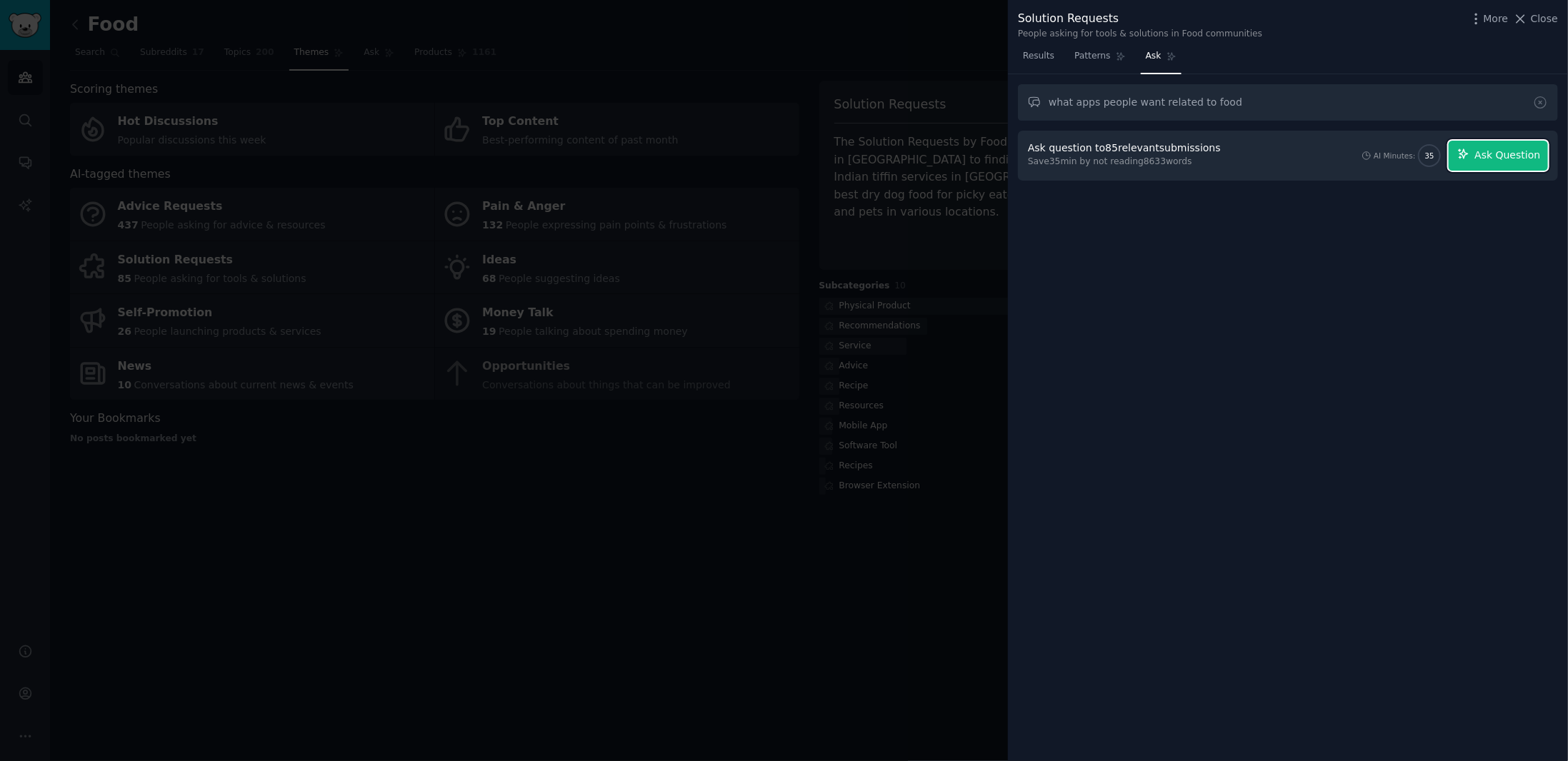
click at [1513, 159] on span "Ask Question" at bounding box center [1507, 155] width 66 height 15
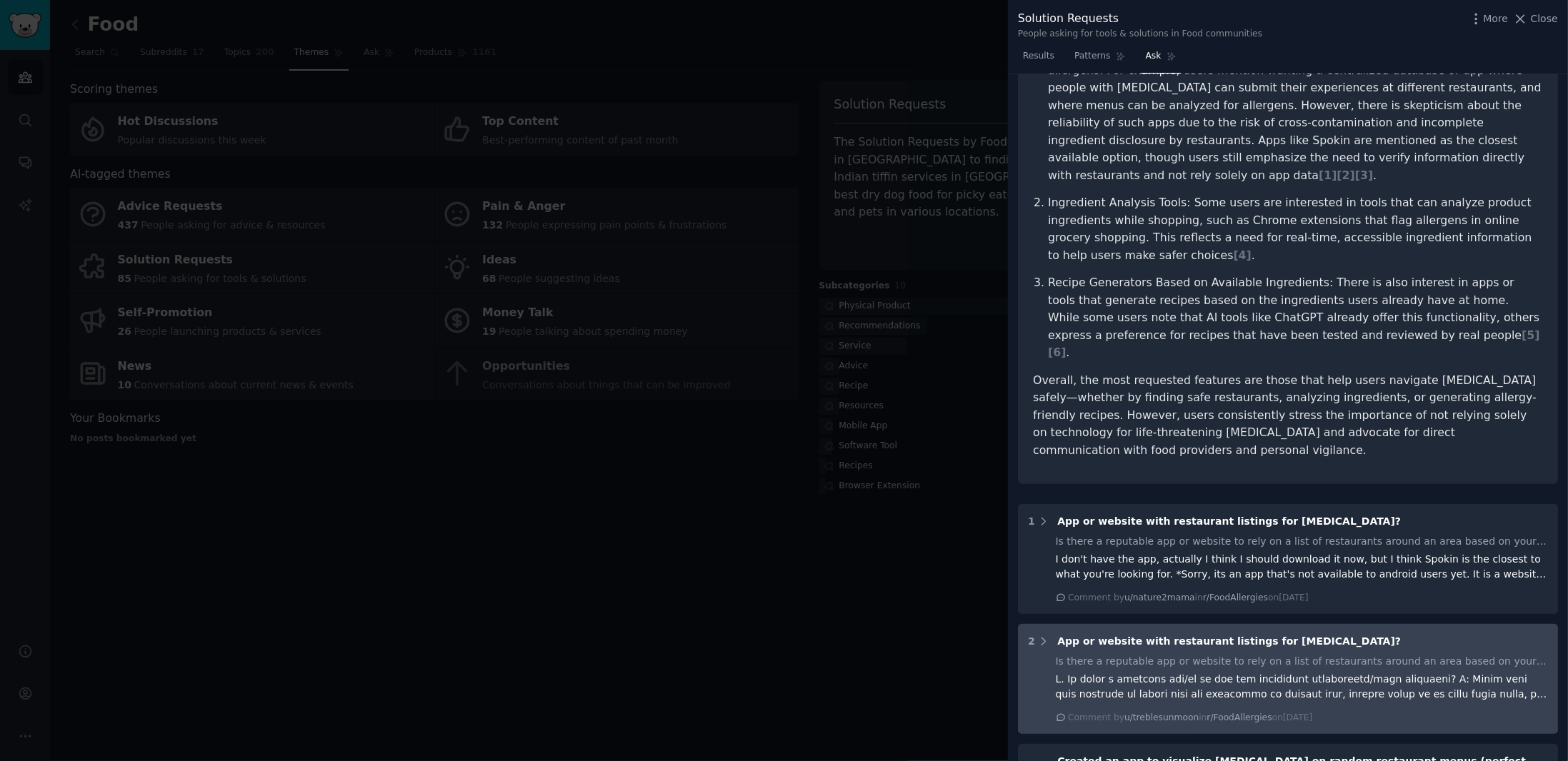
scroll to position [61, 0]
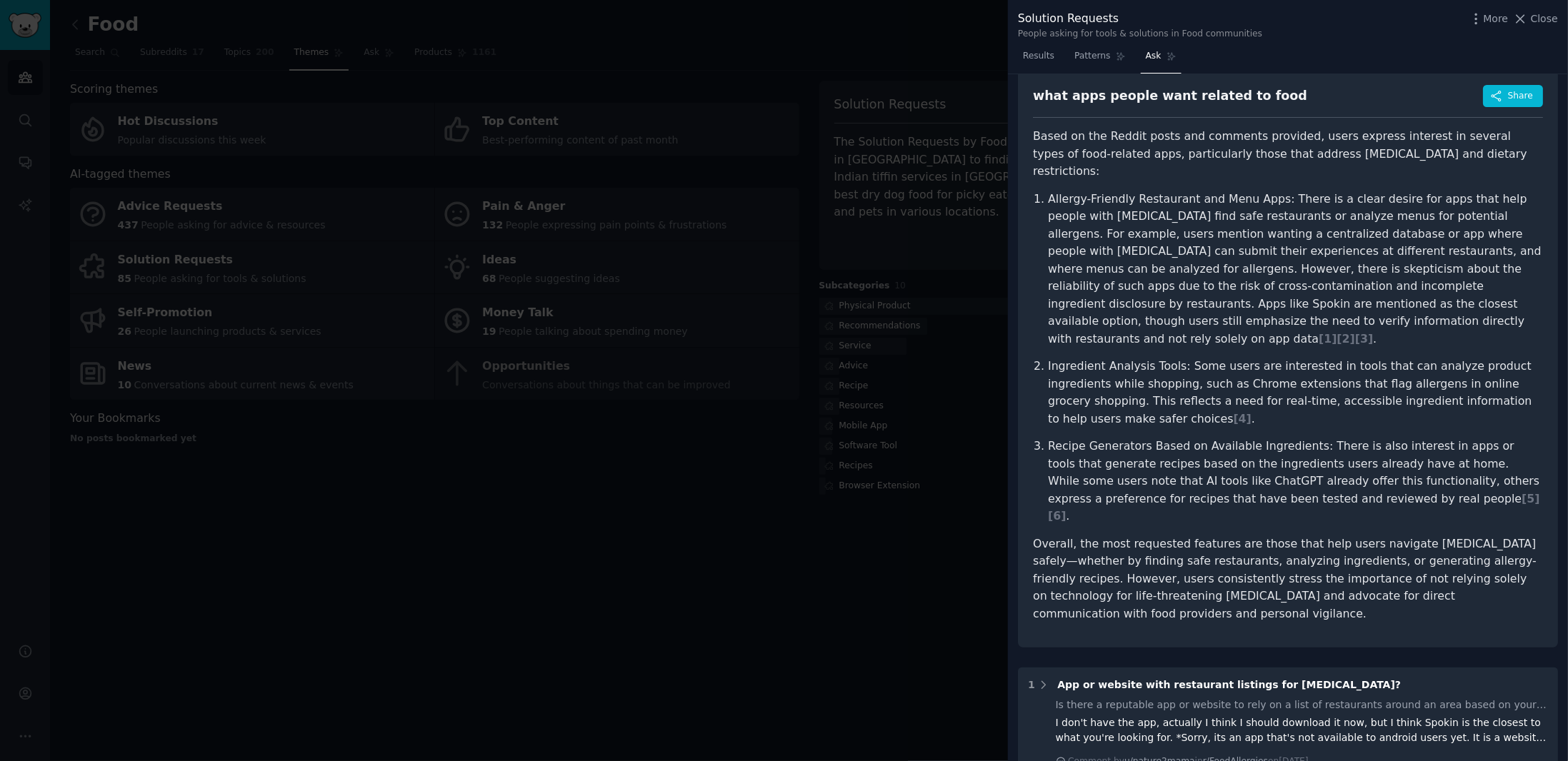
click at [589, 413] on div at bounding box center [784, 380] width 1568 height 761
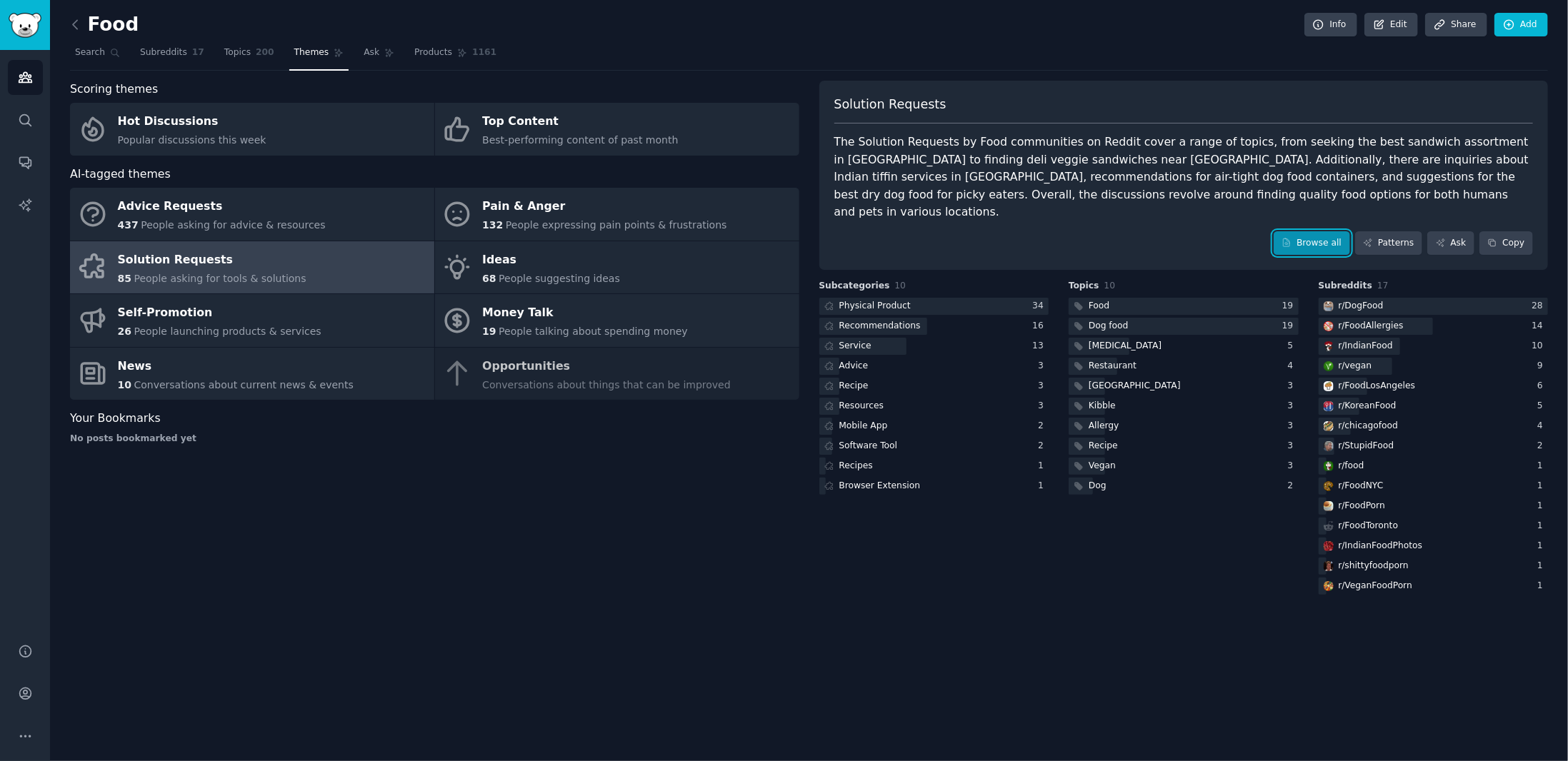
click at [1308, 231] on link "Browse all" at bounding box center [1312, 243] width 77 height 24
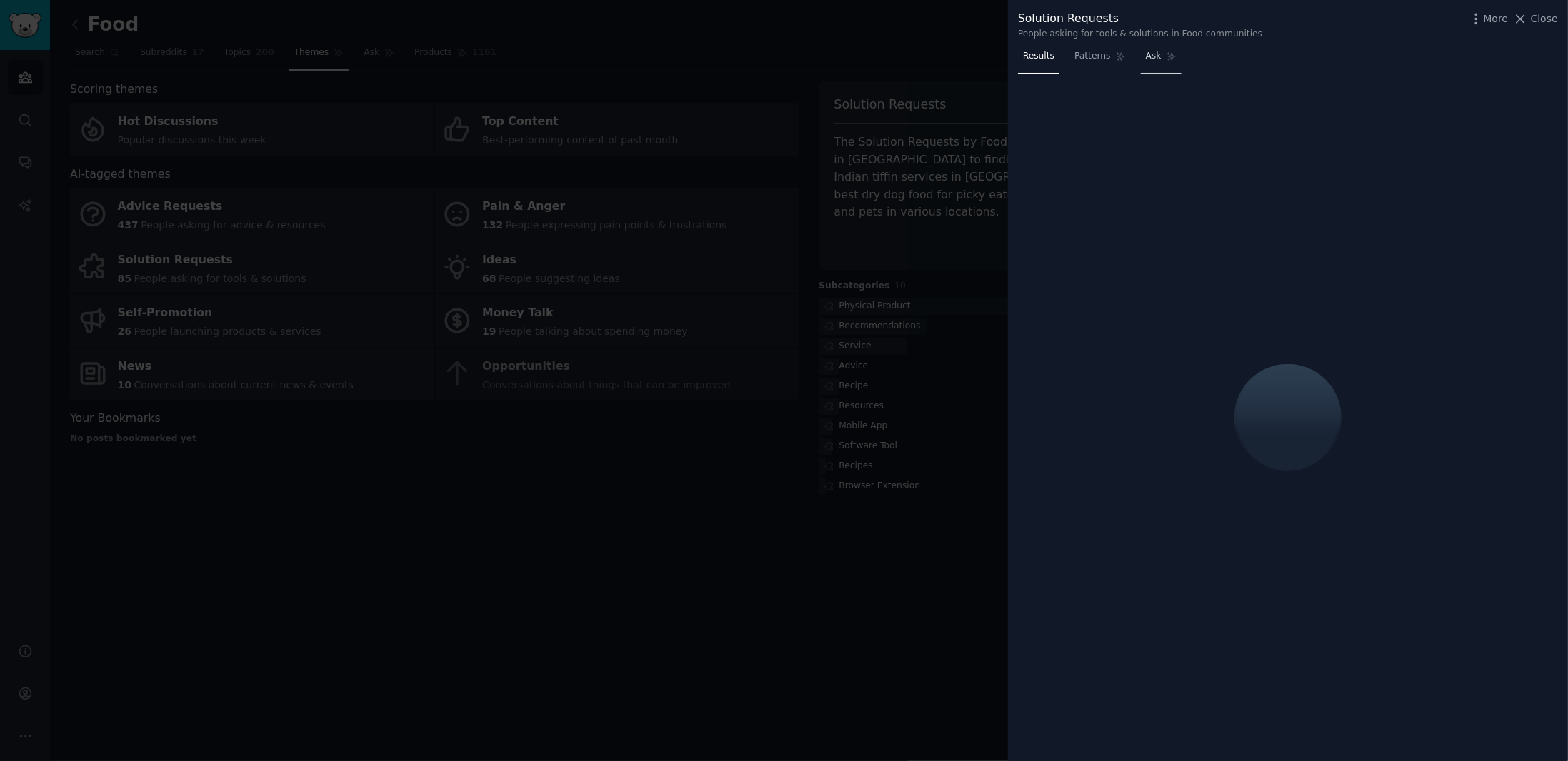
click at [1150, 60] on span "Ask" at bounding box center [1154, 56] width 16 height 12
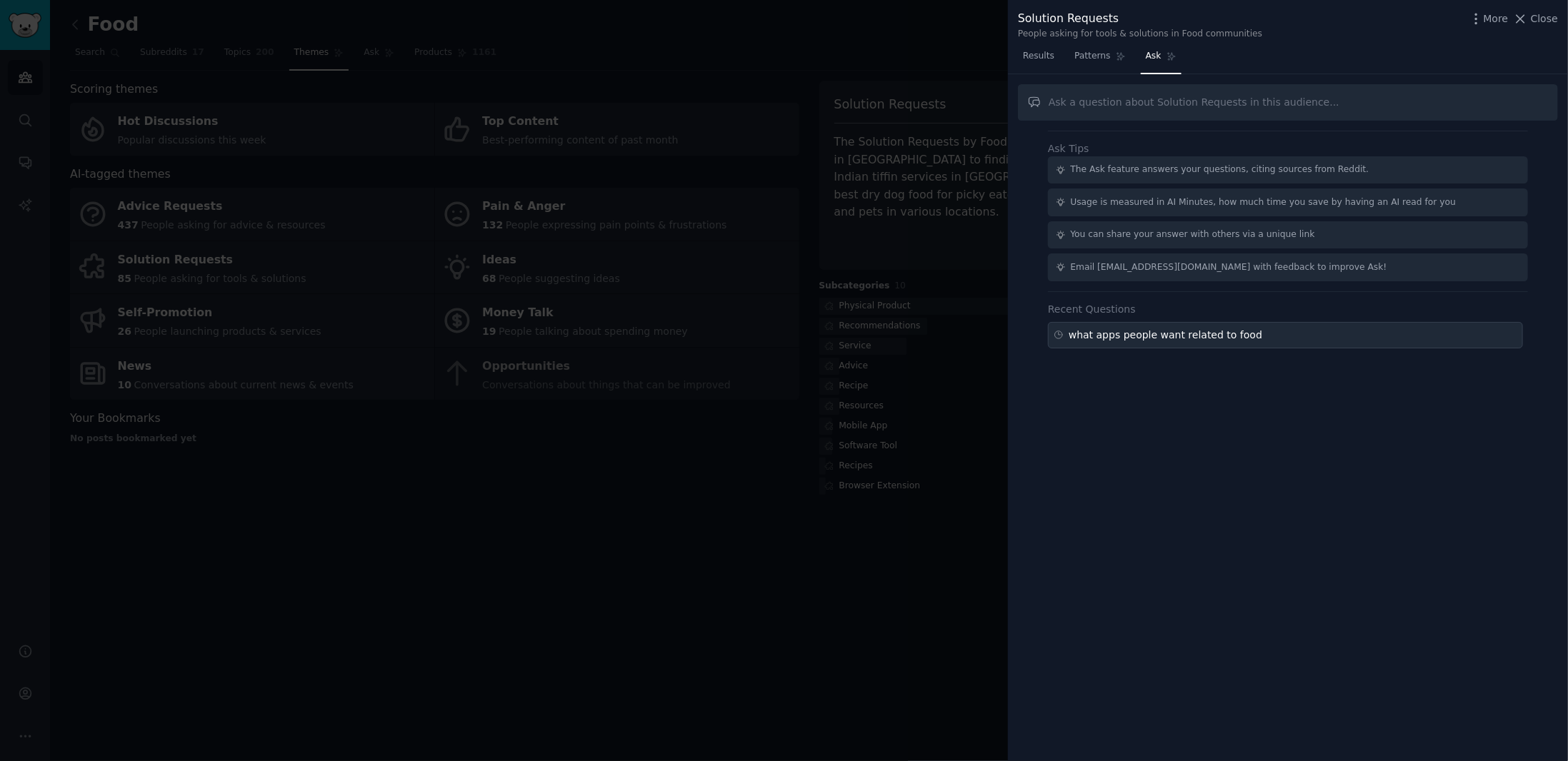
click at [1238, 339] on div "what apps people want related to food" at bounding box center [1165, 335] width 193 height 15
type input "what apps people want related to food"
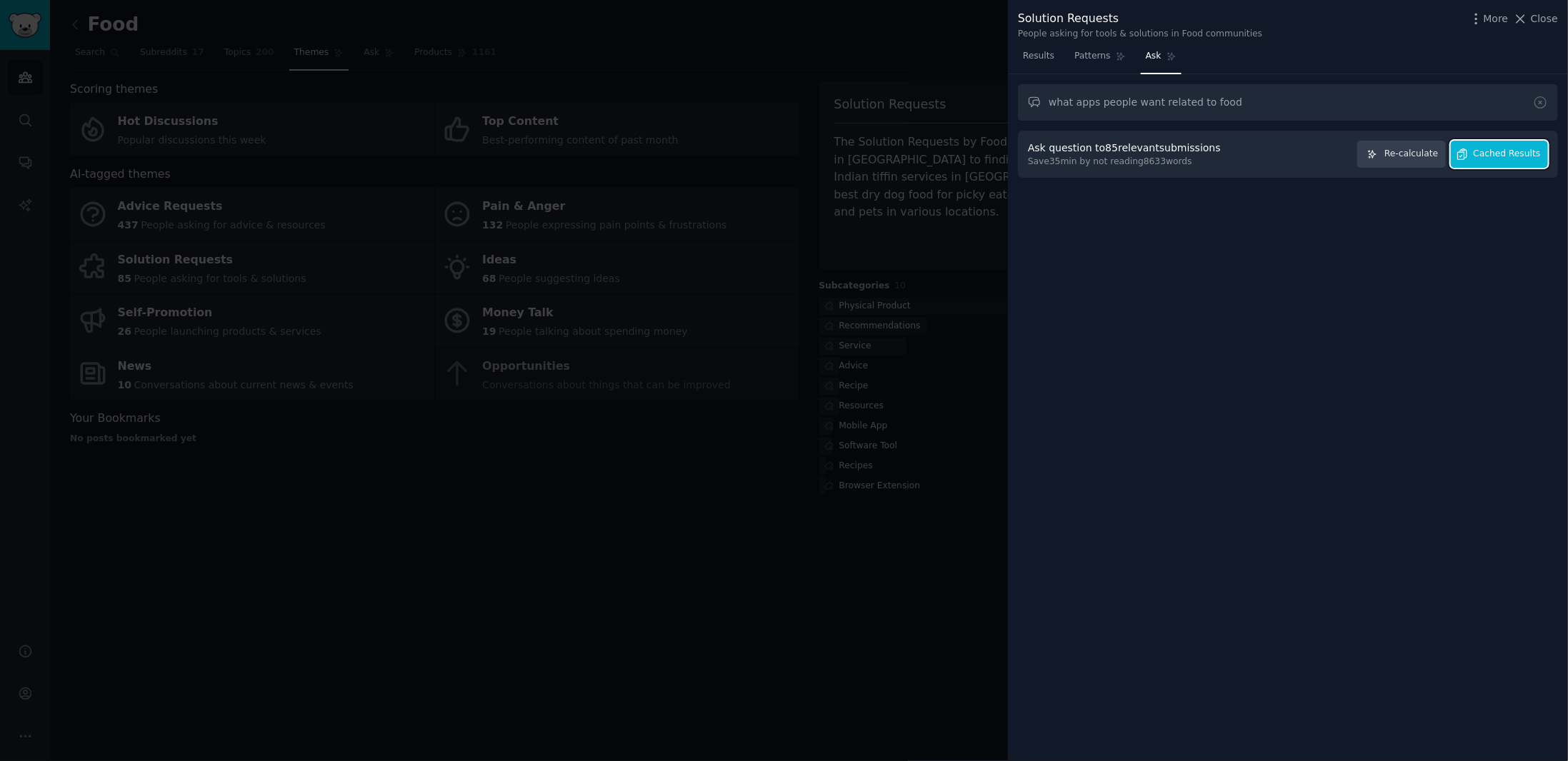
click at [1503, 158] on span "Cached Results" at bounding box center [1507, 154] width 67 height 12
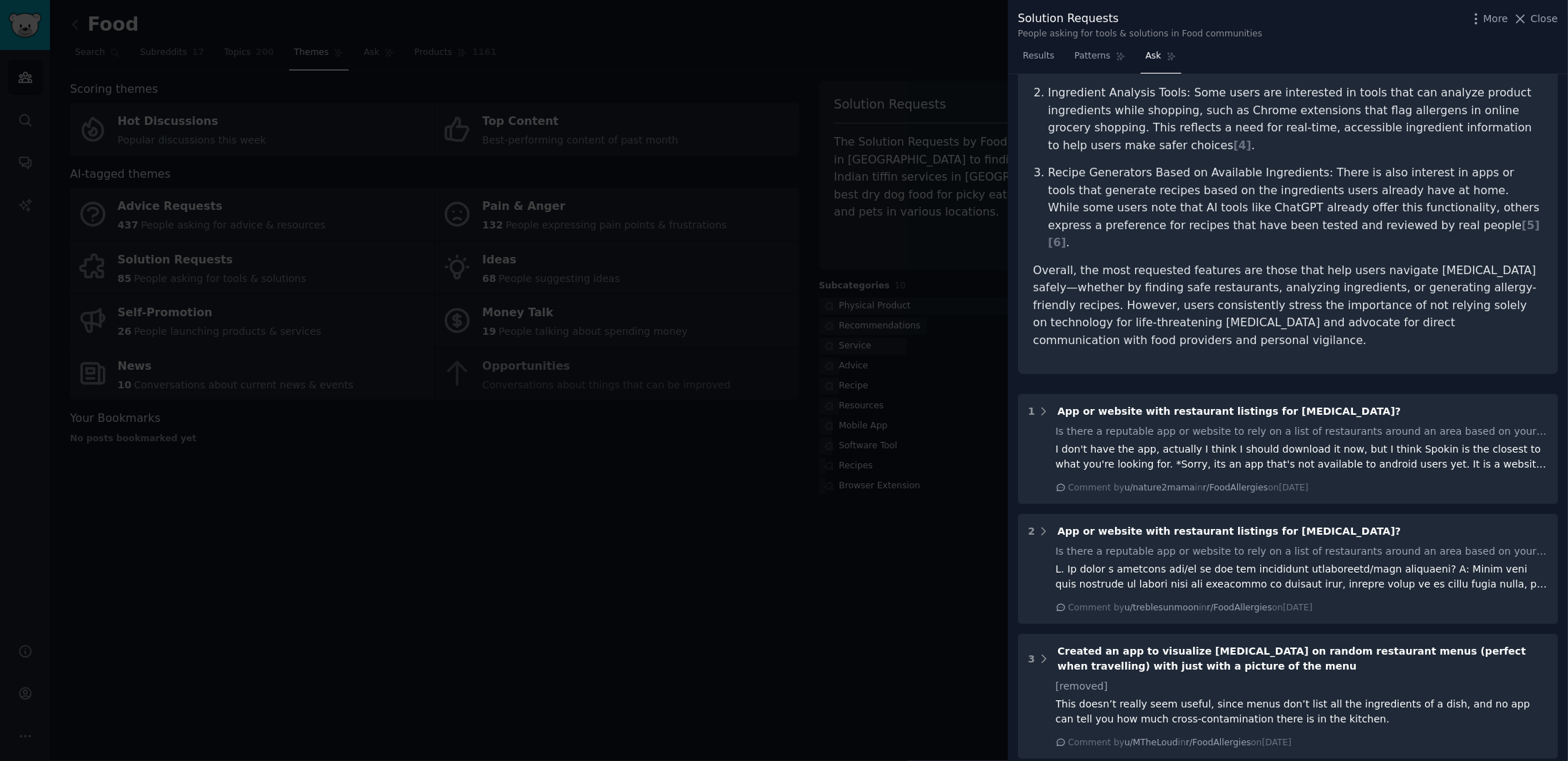
scroll to position [357, 0]
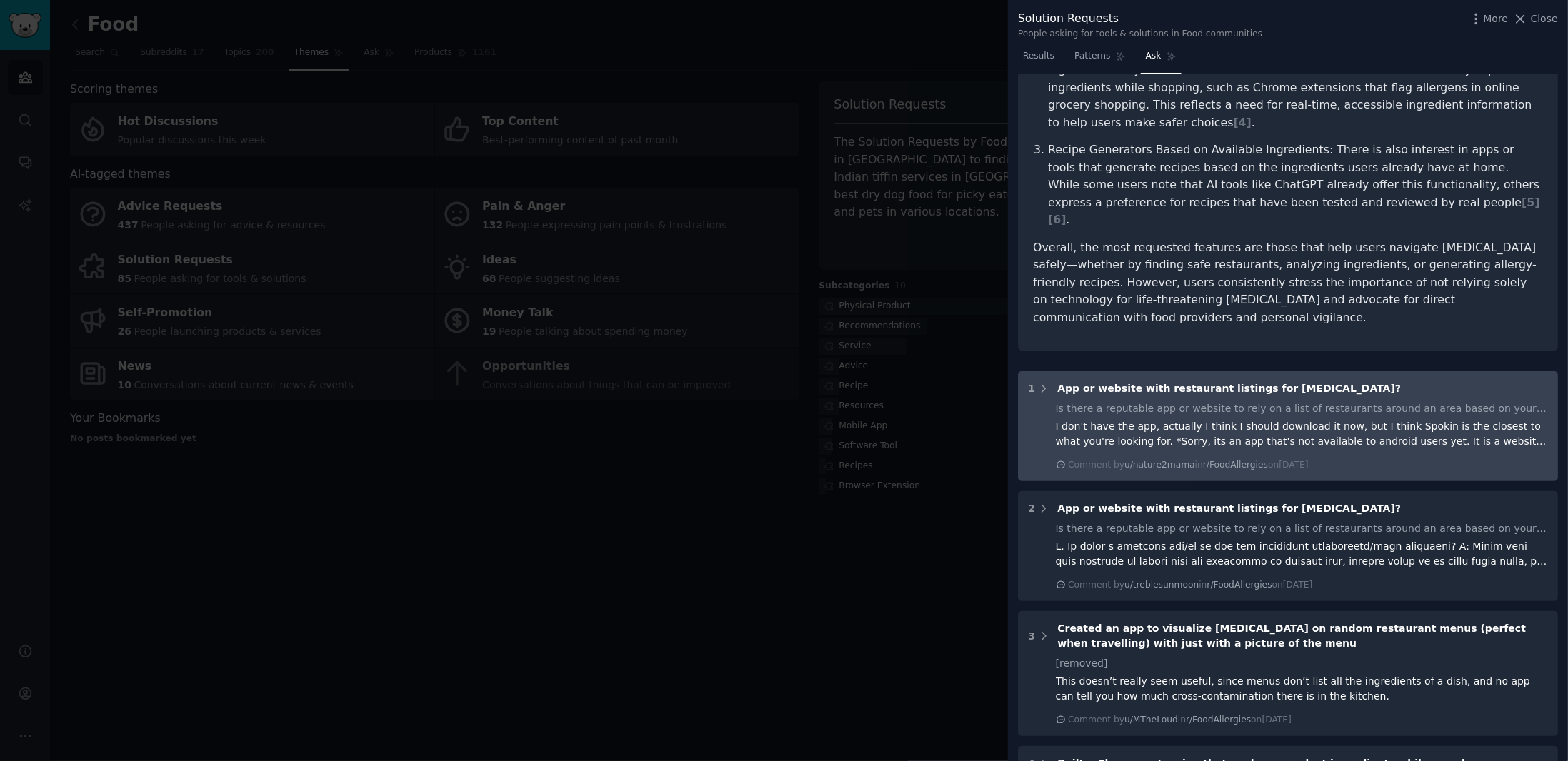
click at [1341, 419] on div "I don't have the app, actually I think I should download it now, but I think Sp…" at bounding box center [1301, 434] width 492 height 30
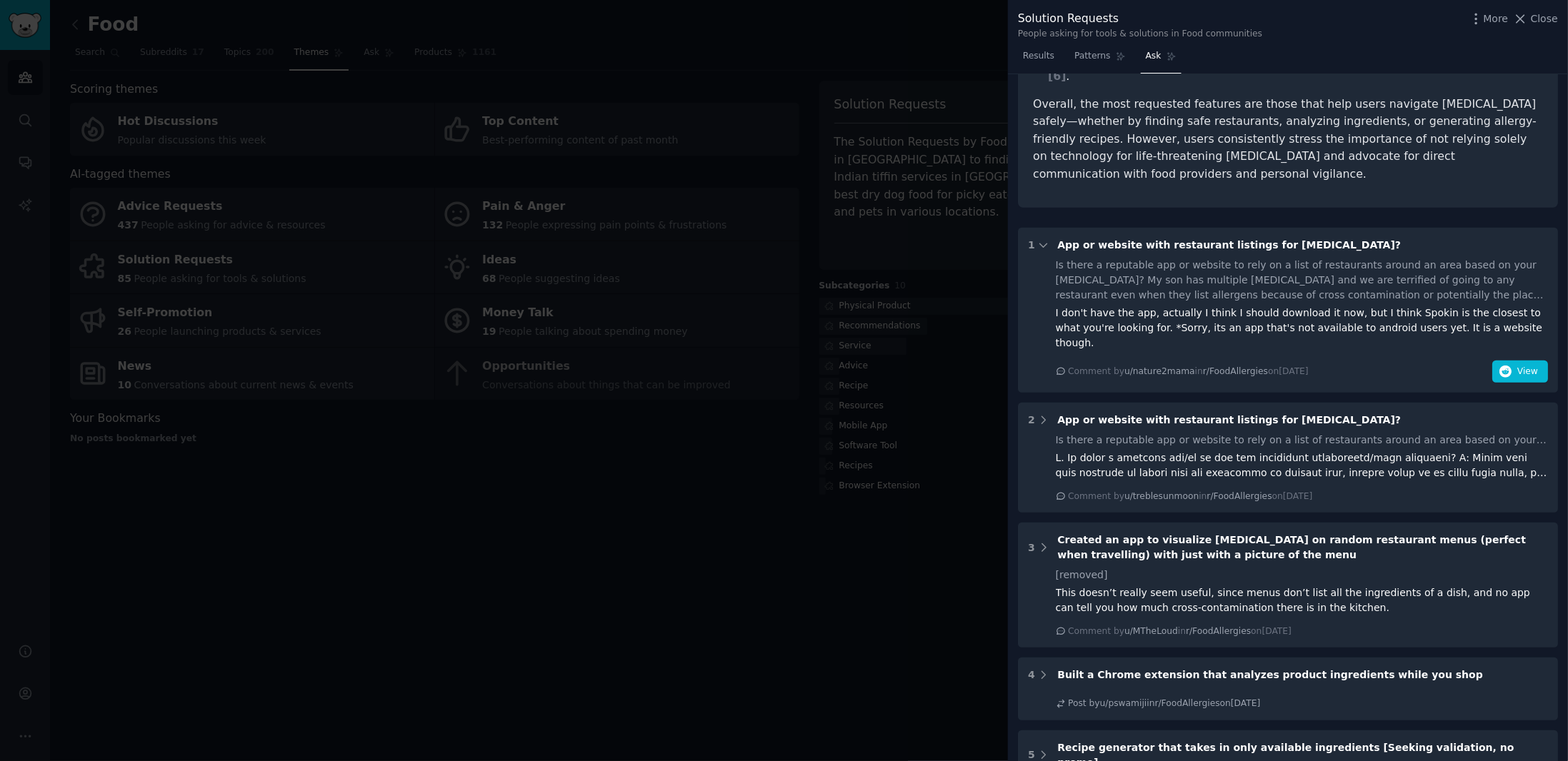
scroll to position [571, 0]
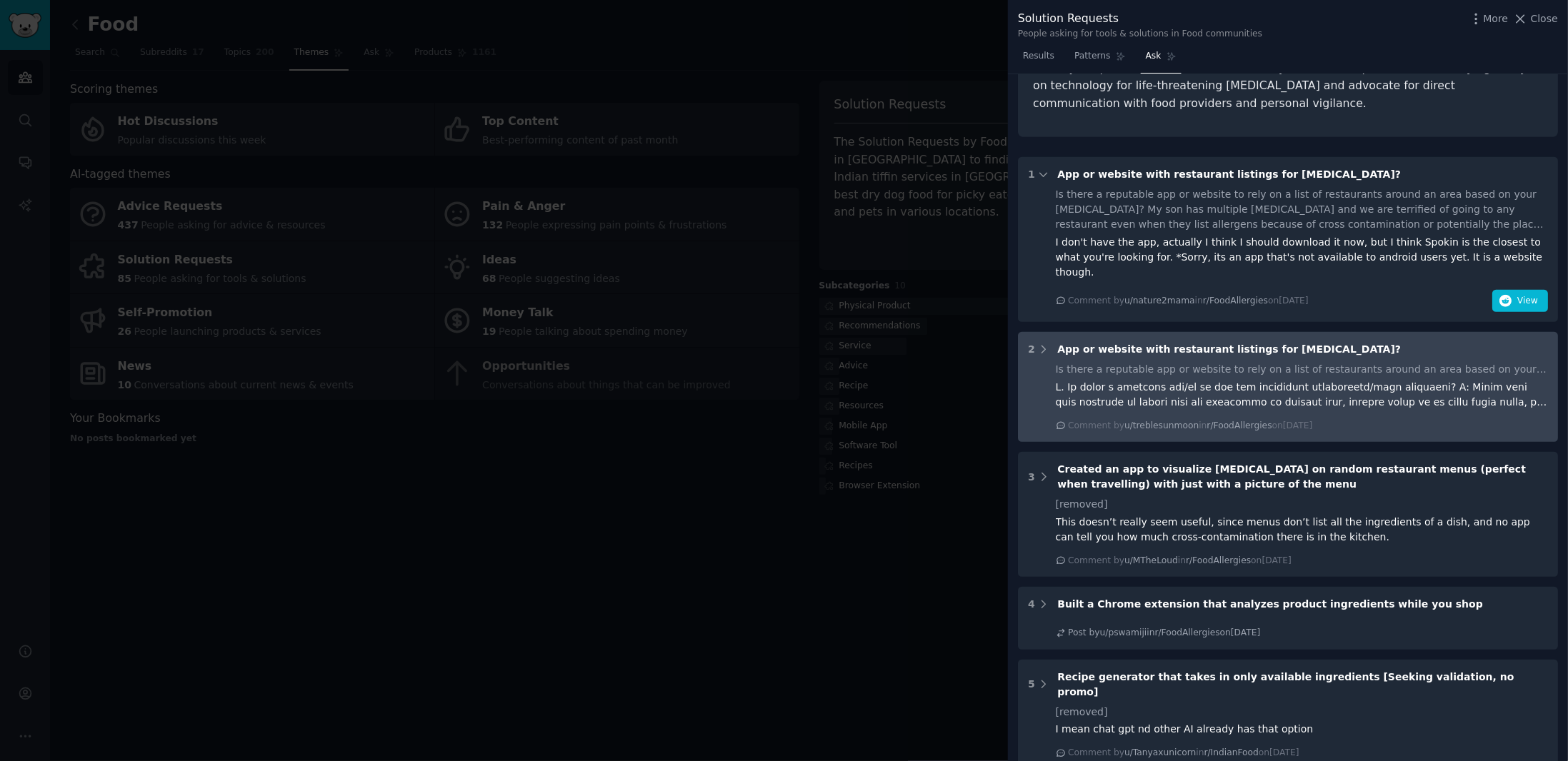
click at [1391, 420] on div "Comment by u/treblesunmoon in r/FoodAllergies [DATE][DATE]" at bounding box center [1301, 426] width 492 height 12
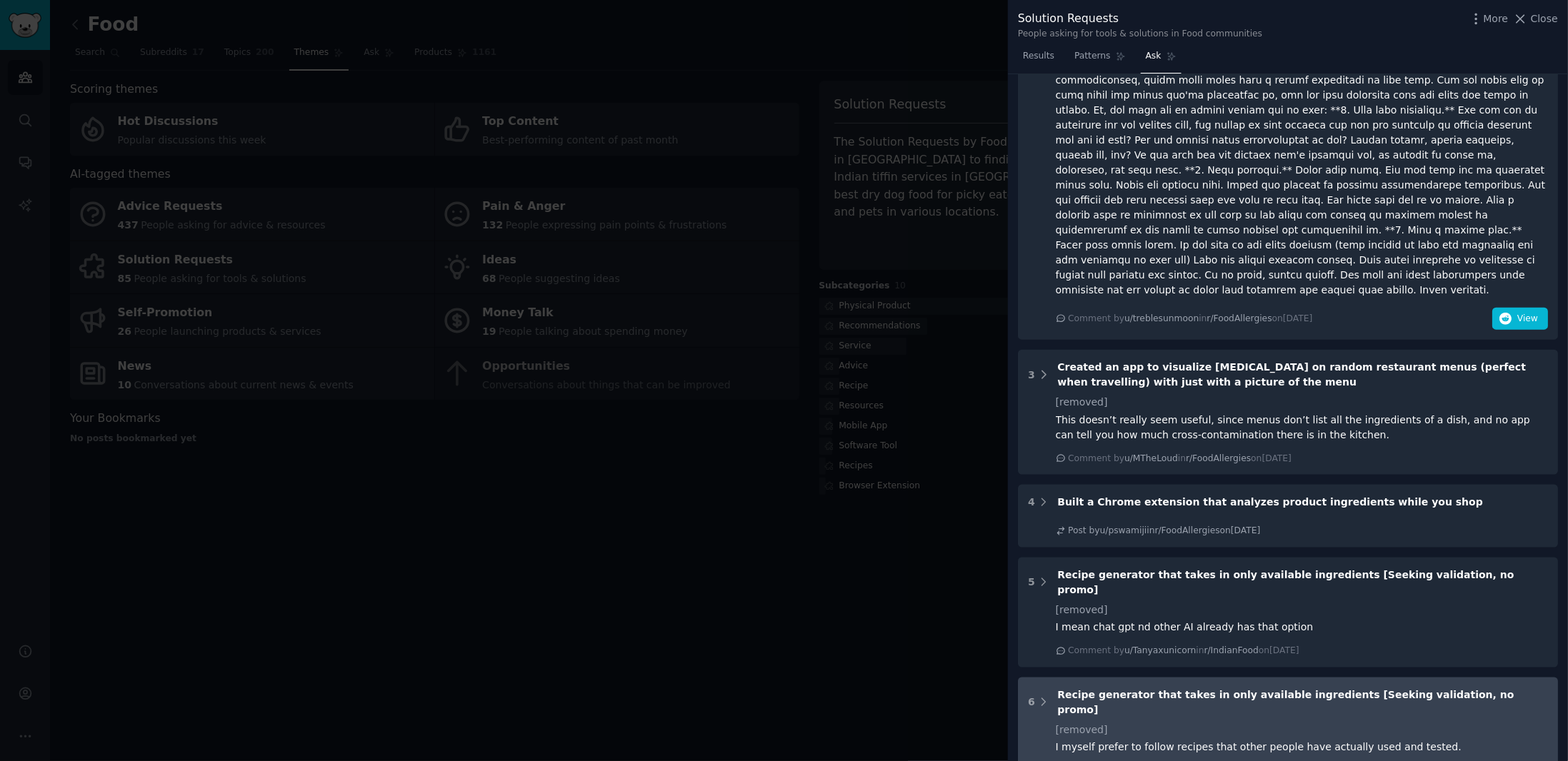
scroll to position [1125, 0]
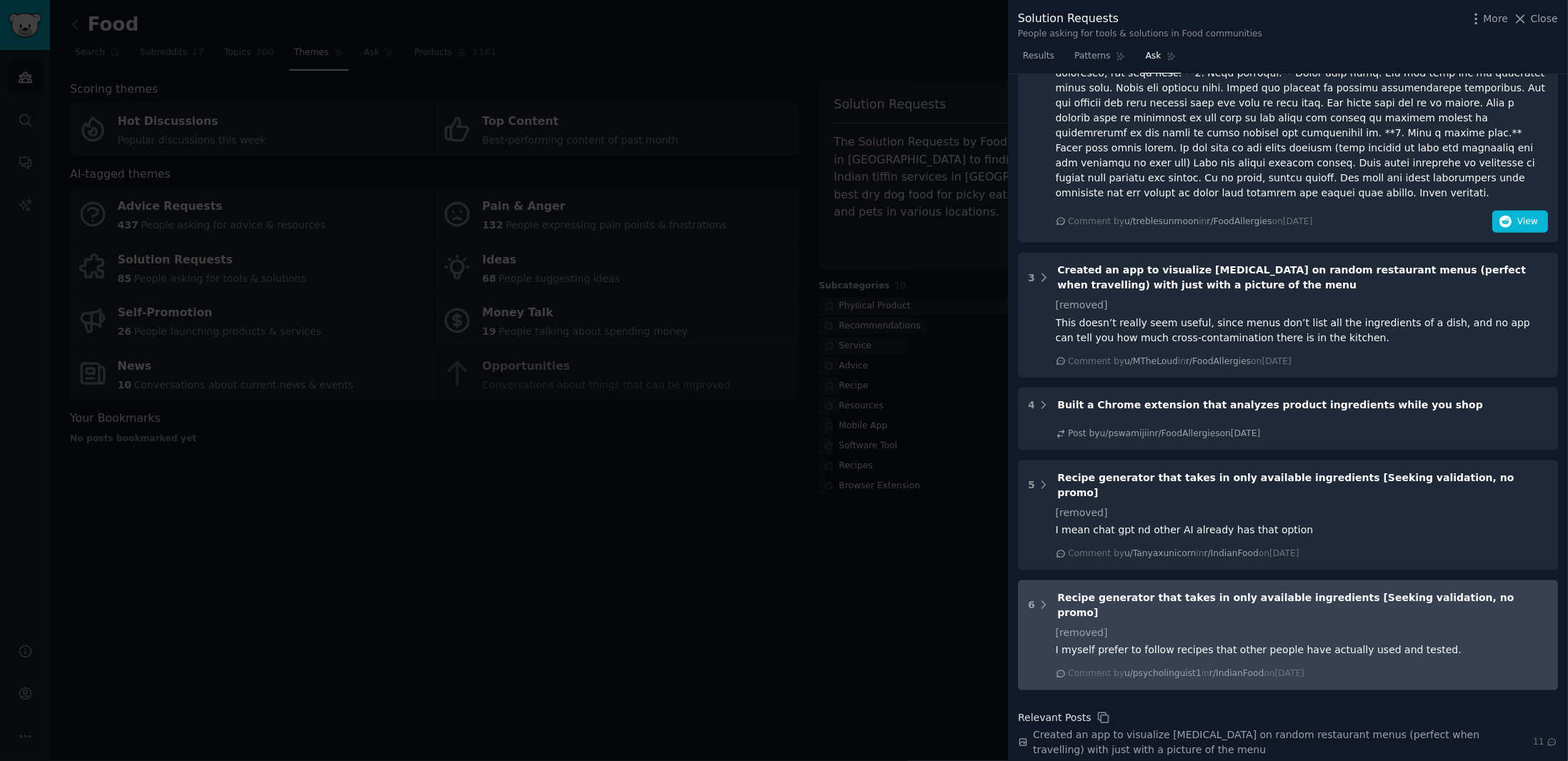
click at [1376, 643] on div "I myself prefer to follow recipes that other people have actually used and test…" at bounding box center [1301, 650] width 492 height 15
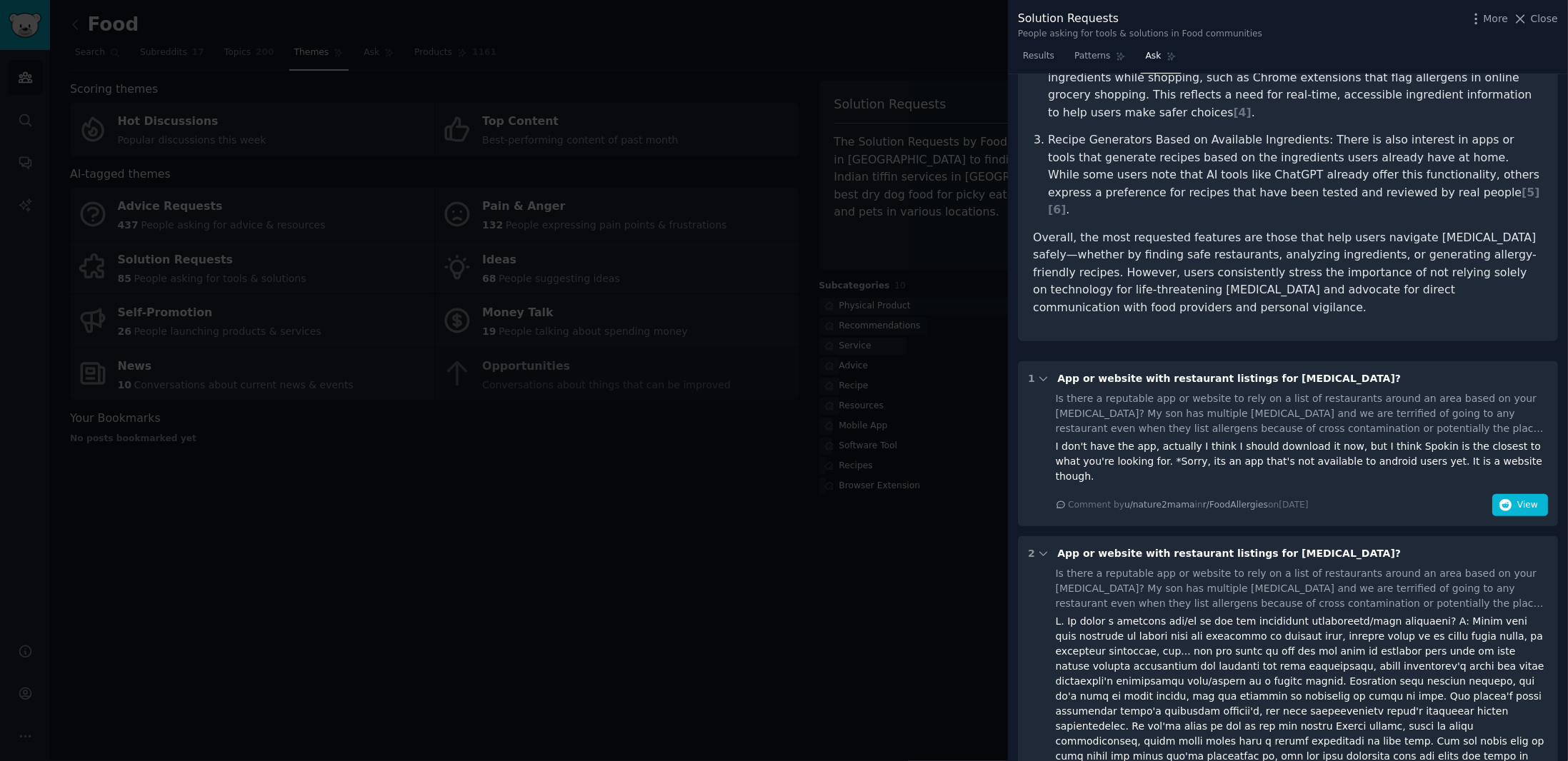
scroll to position [340, 0]
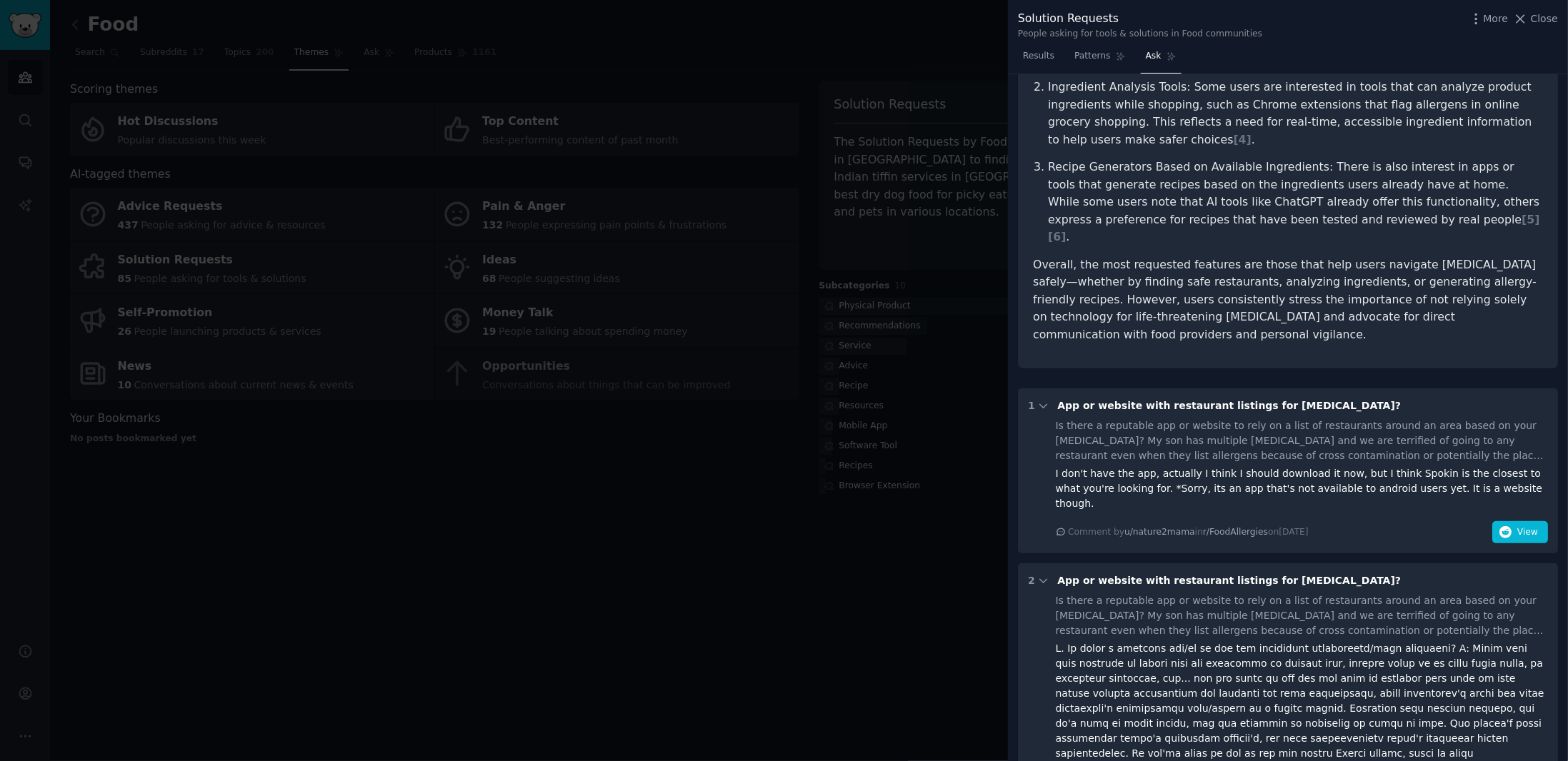
click at [1032, 40] on div "Solution Requests People asking for tools & solutions in Food communities More …" at bounding box center [1288, 22] width 560 height 45
click at [1027, 60] on span "Results" at bounding box center [1038, 56] width 31 height 12
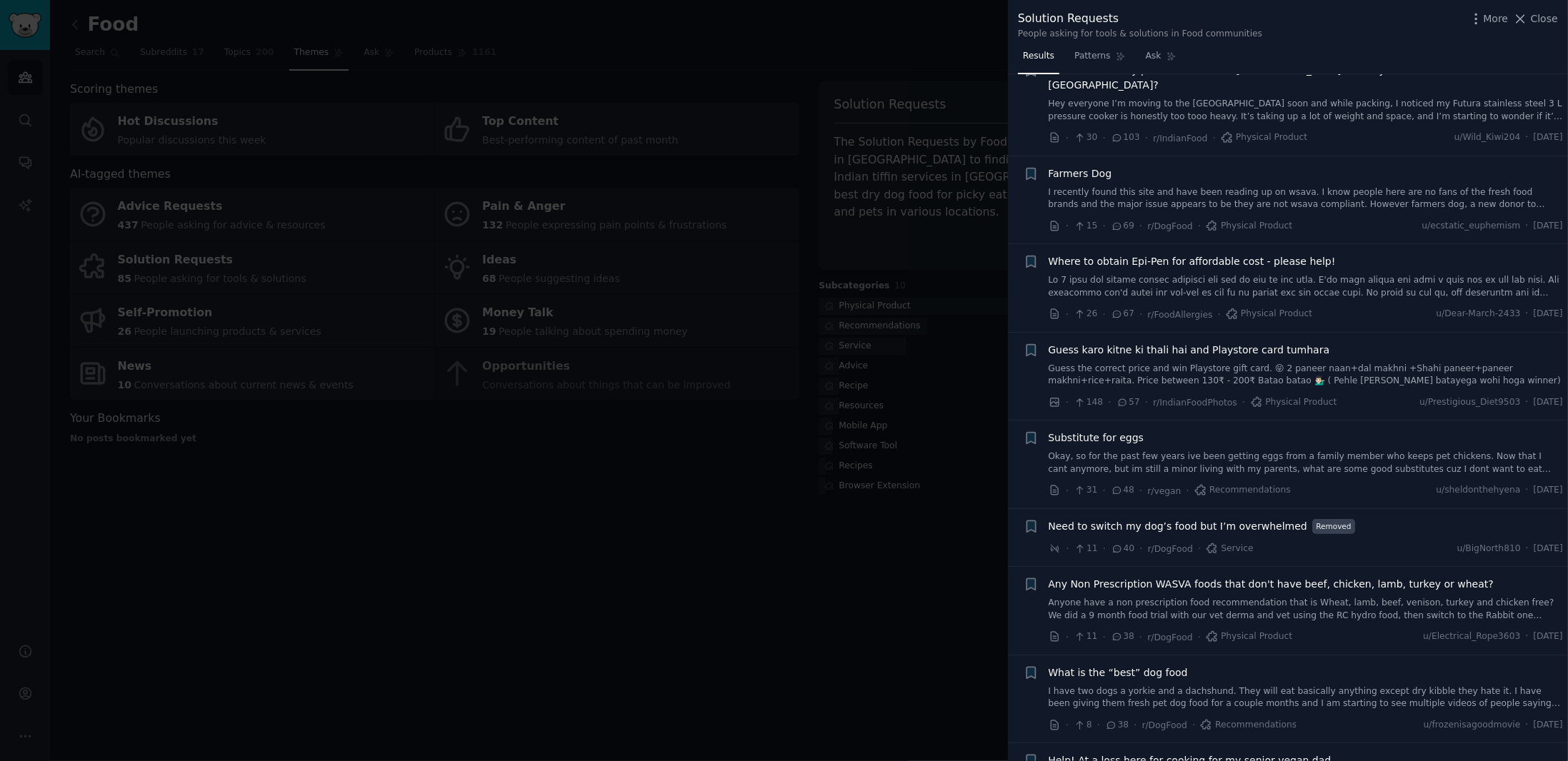
scroll to position [499, 0]
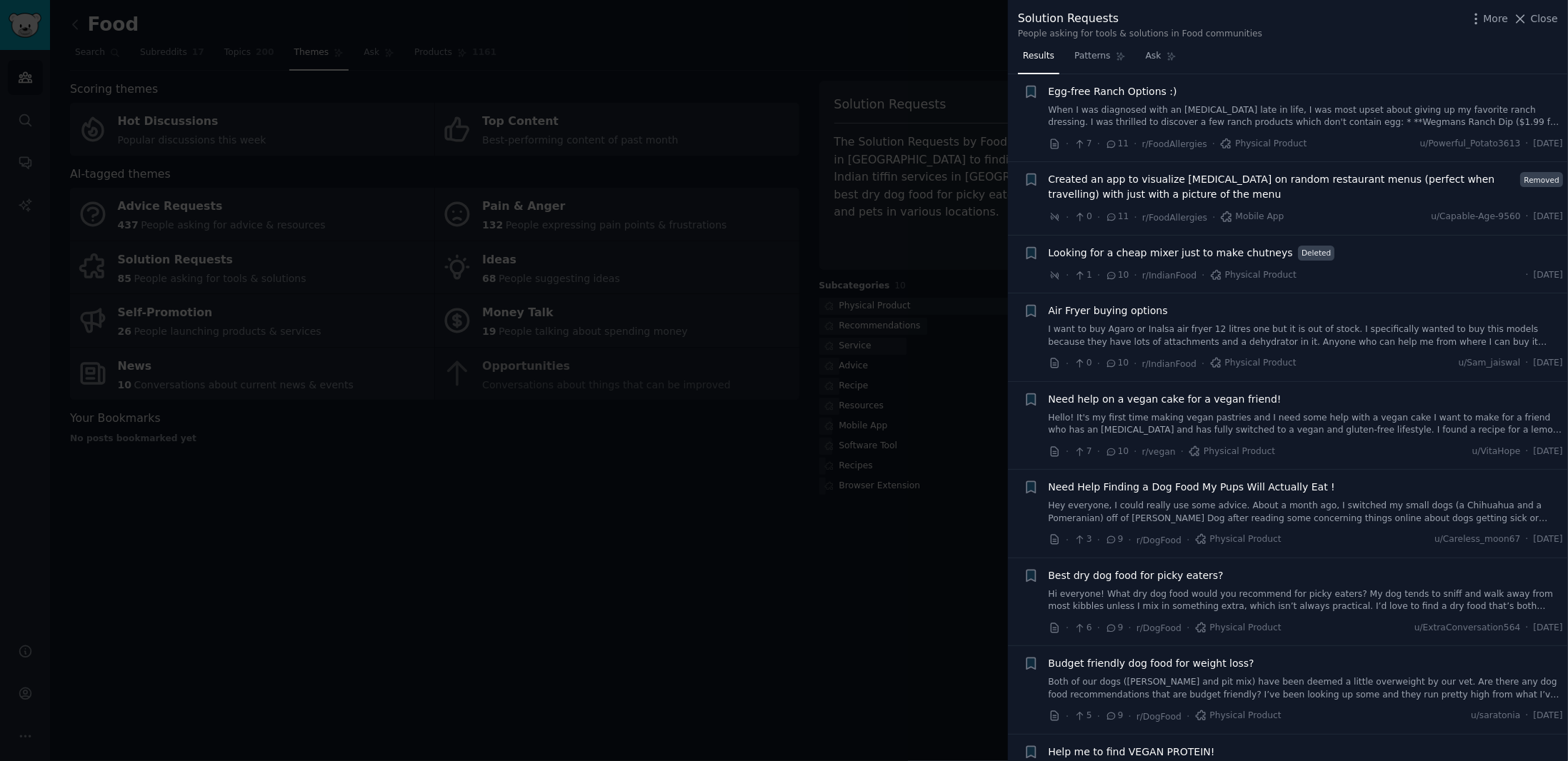
scroll to position [3855, 0]
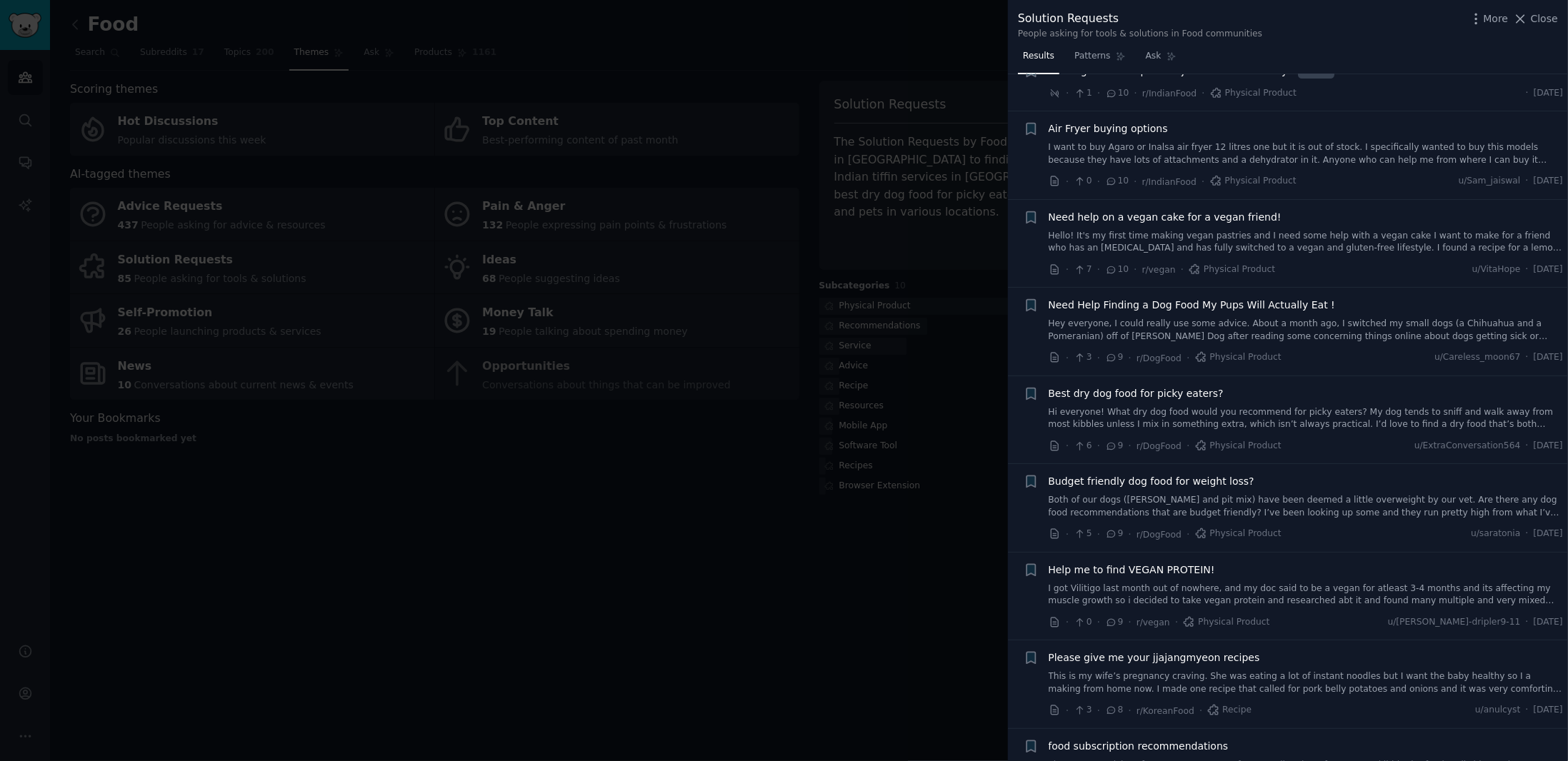
click at [904, 34] on div at bounding box center [784, 380] width 1568 height 761
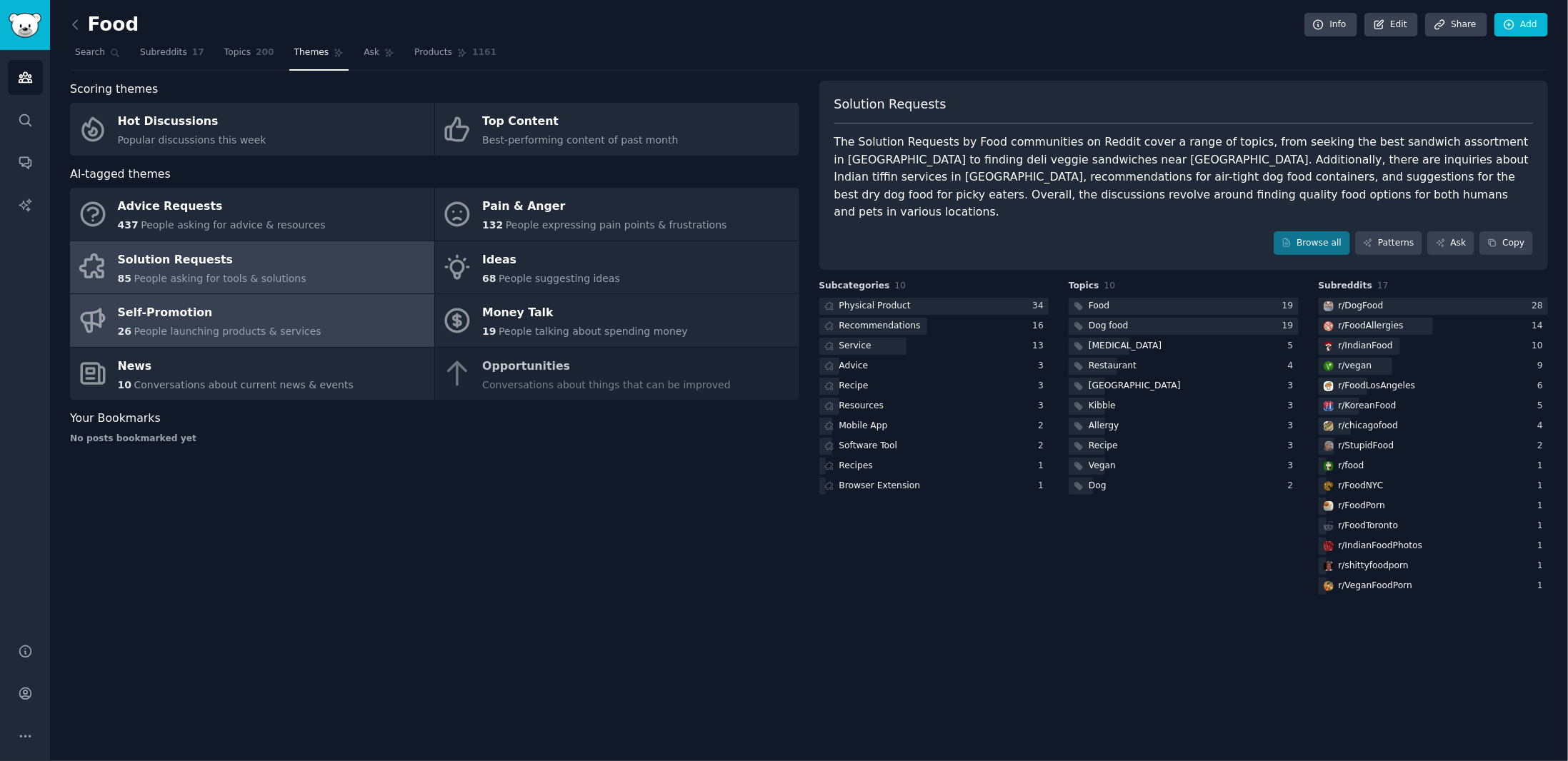
click at [315, 304] on link "Self-Promotion 26 People launching products & services" at bounding box center [252, 320] width 364 height 53
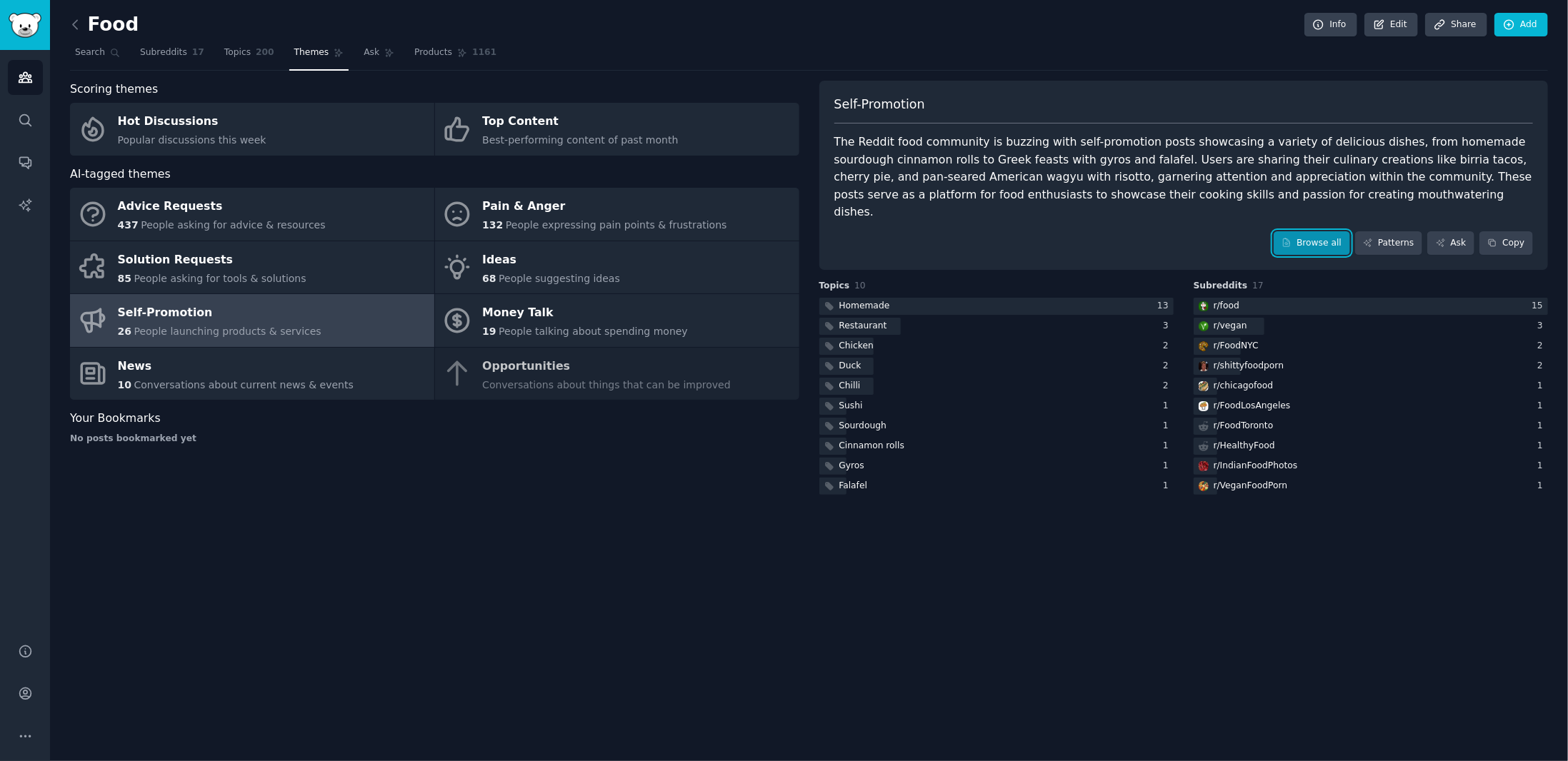
click at [1323, 231] on link "Browse all" at bounding box center [1312, 243] width 77 height 24
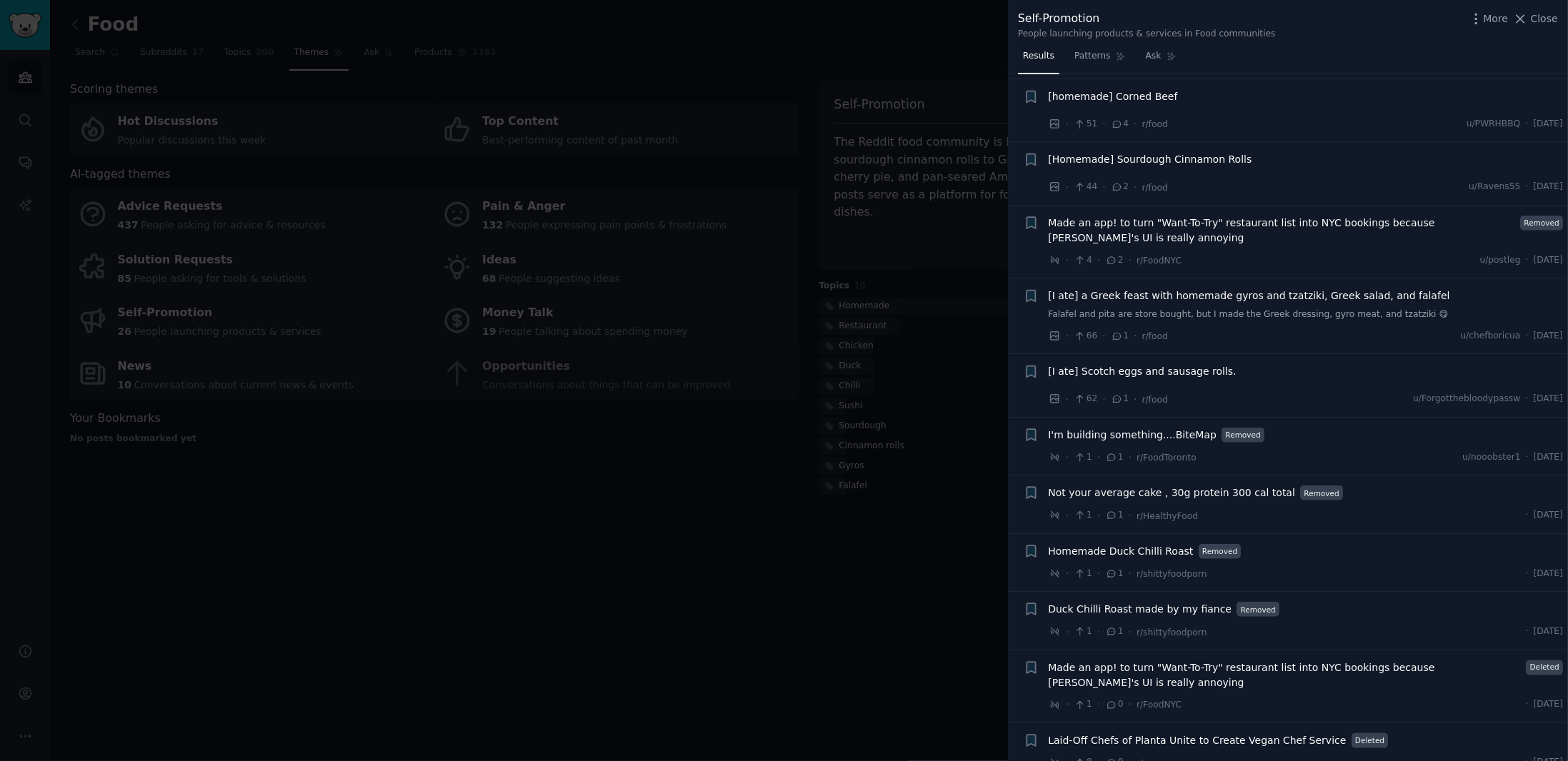
scroll to position [1267, 0]
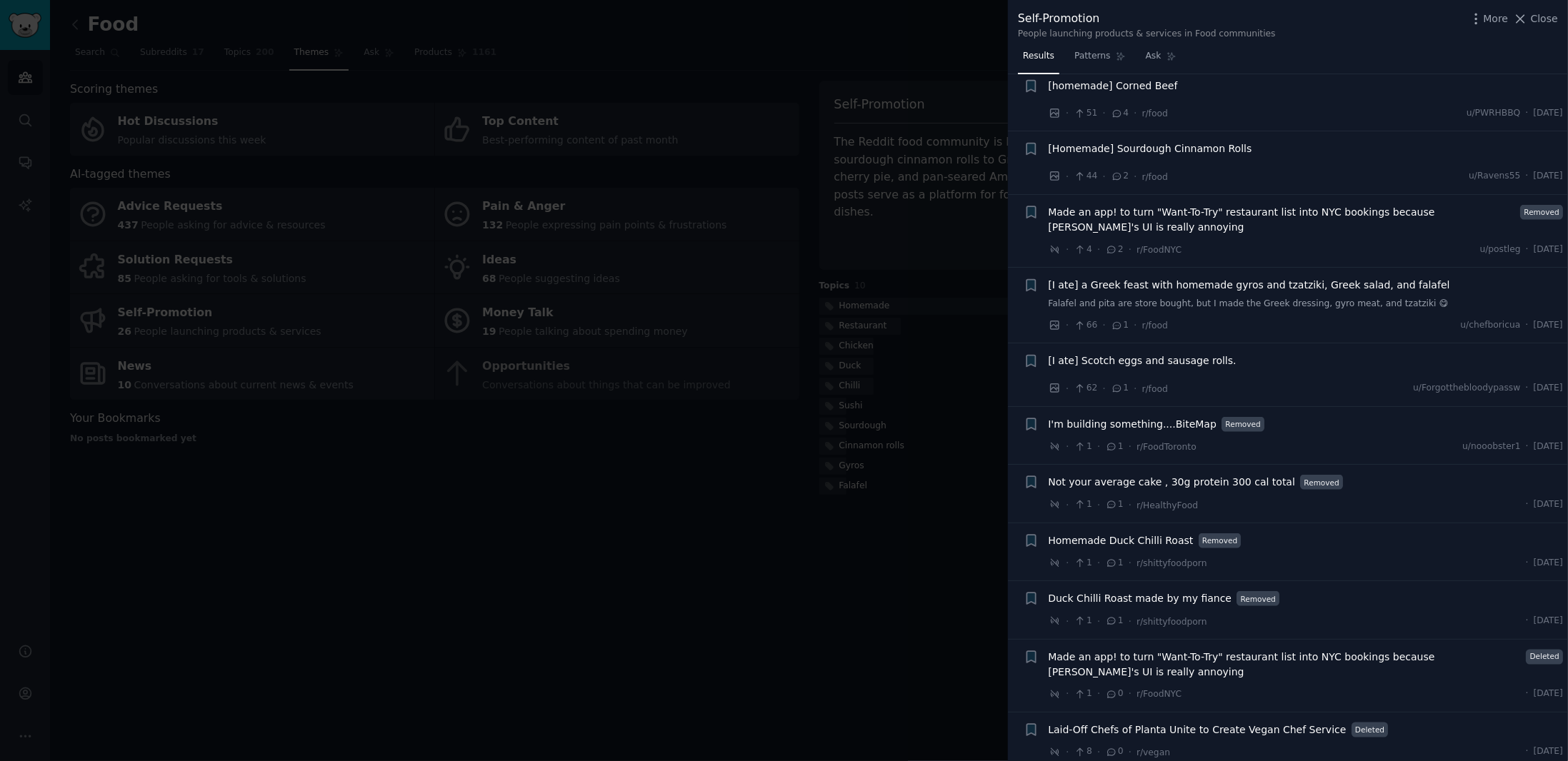
click at [836, 595] on div at bounding box center [784, 380] width 1568 height 761
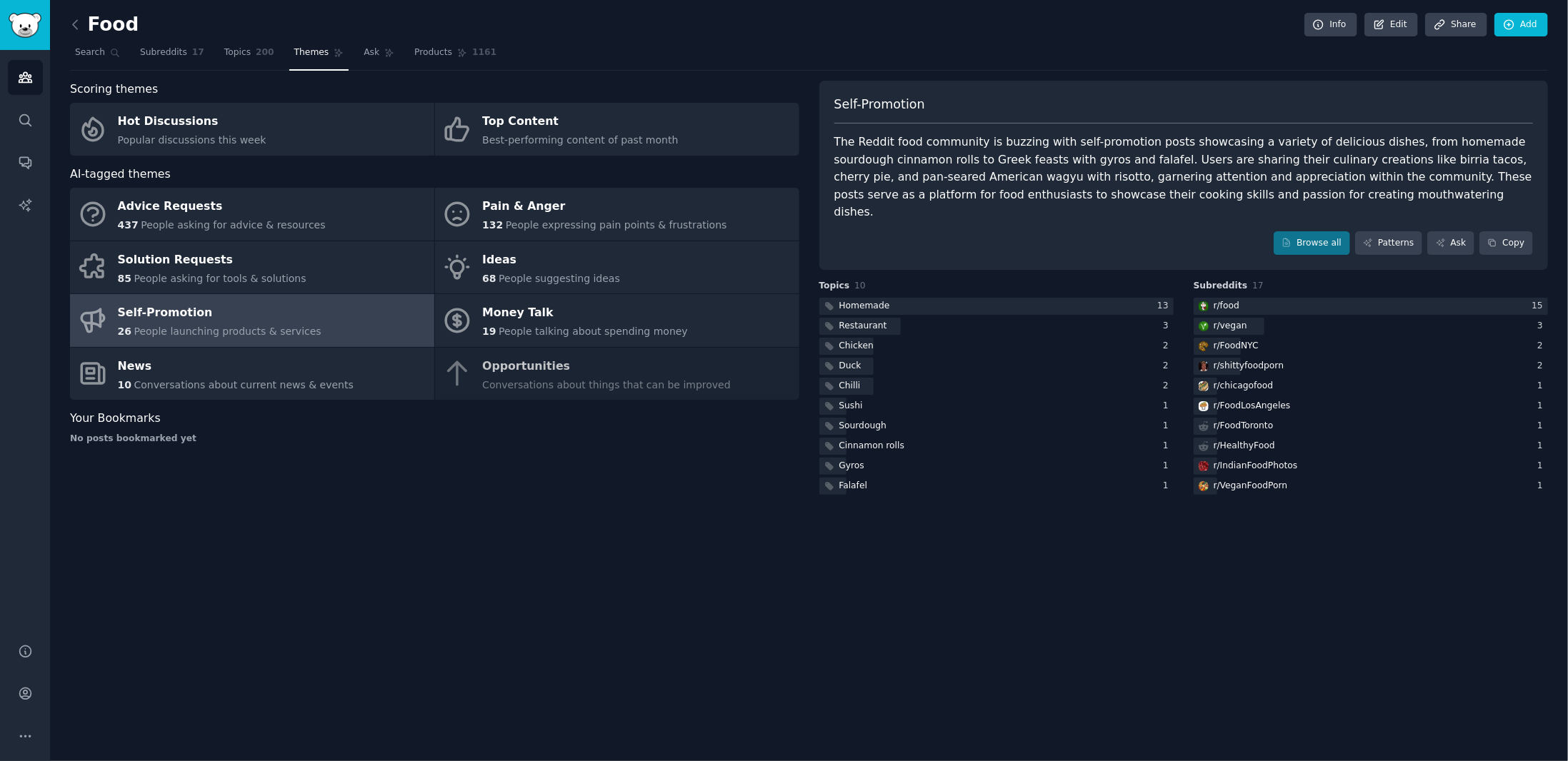
click at [612, 380] on div "Advice Requests 437 People asking for advice & resources Pain & Anger 132 Peopl…" at bounding box center [435, 294] width 729 height 212
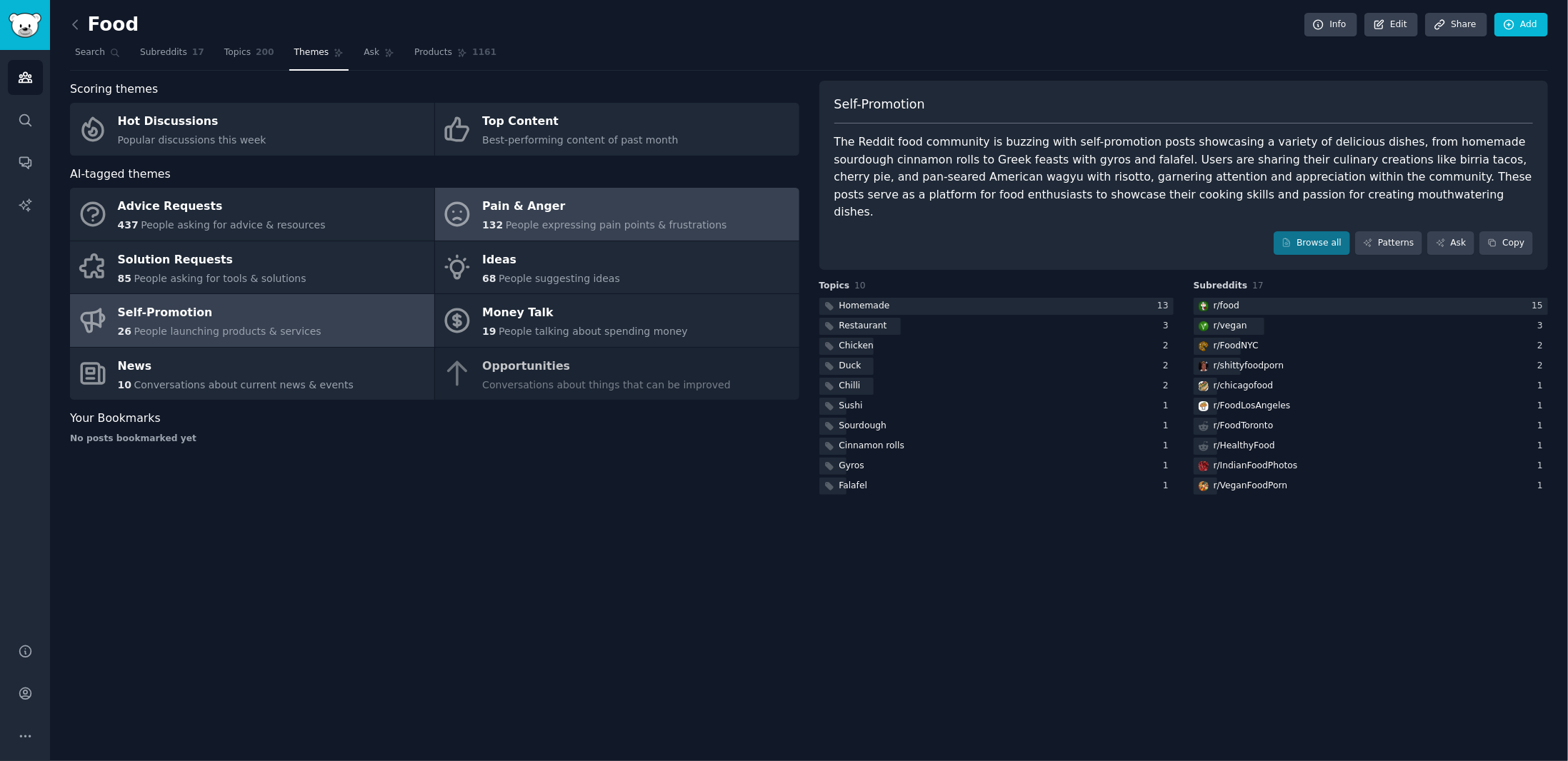
click at [572, 219] on span "People expressing pain points & frustrations" at bounding box center [616, 224] width 222 height 12
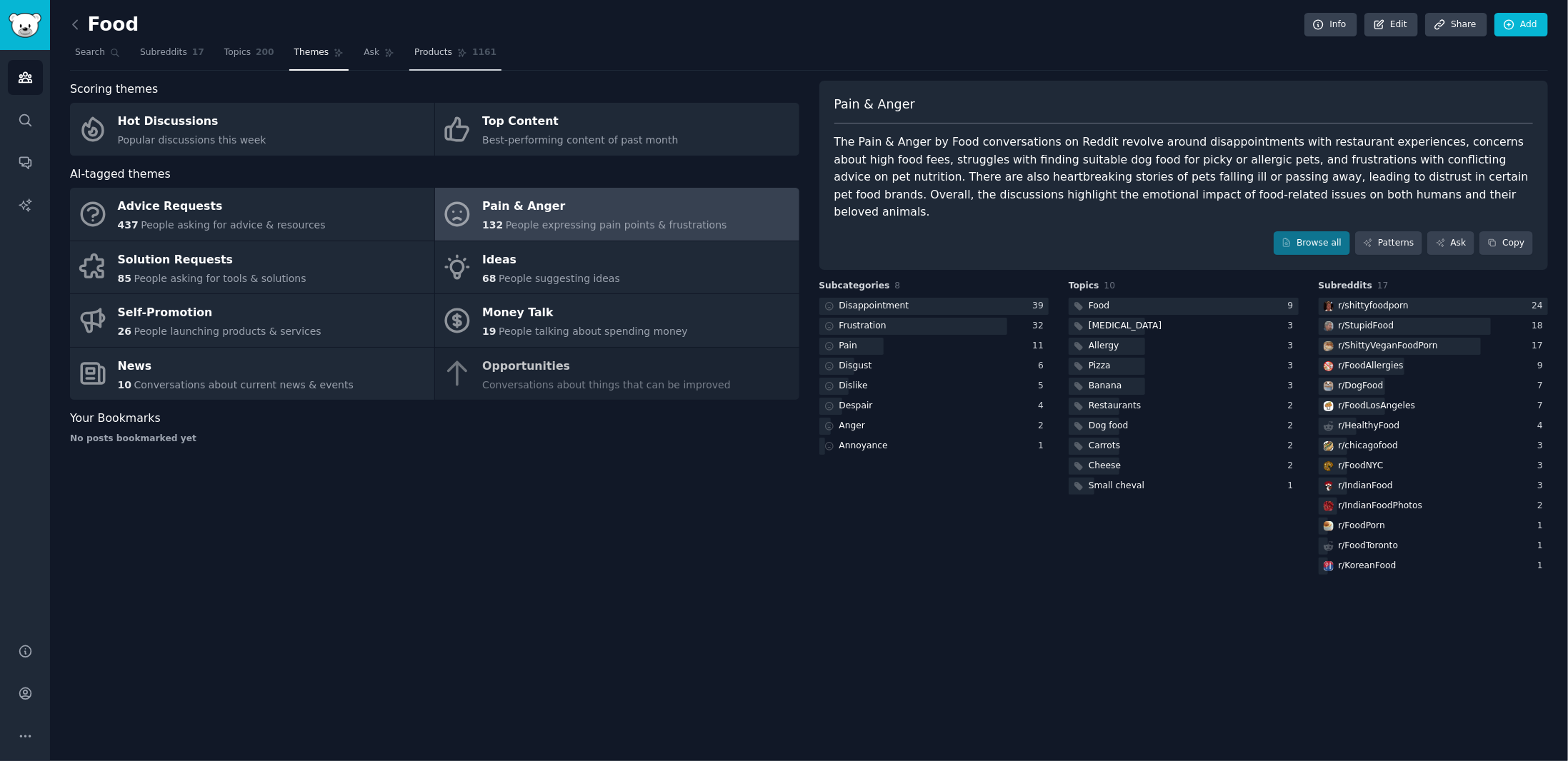
click at [427, 52] on span "Products" at bounding box center [433, 53] width 38 height 12
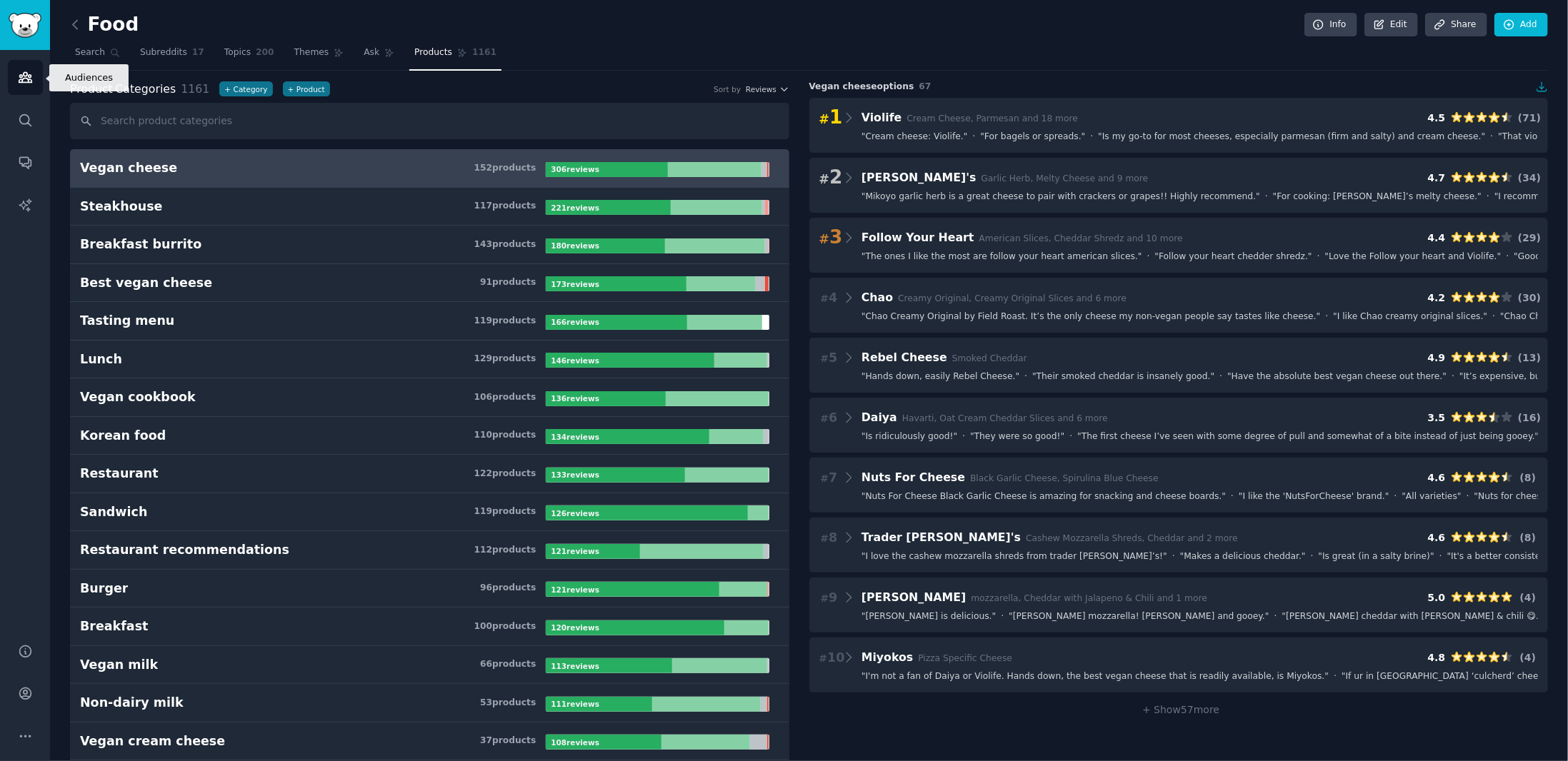
click at [11, 77] on link "Audiences" at bounding box center [25, 77] width 35 height 35
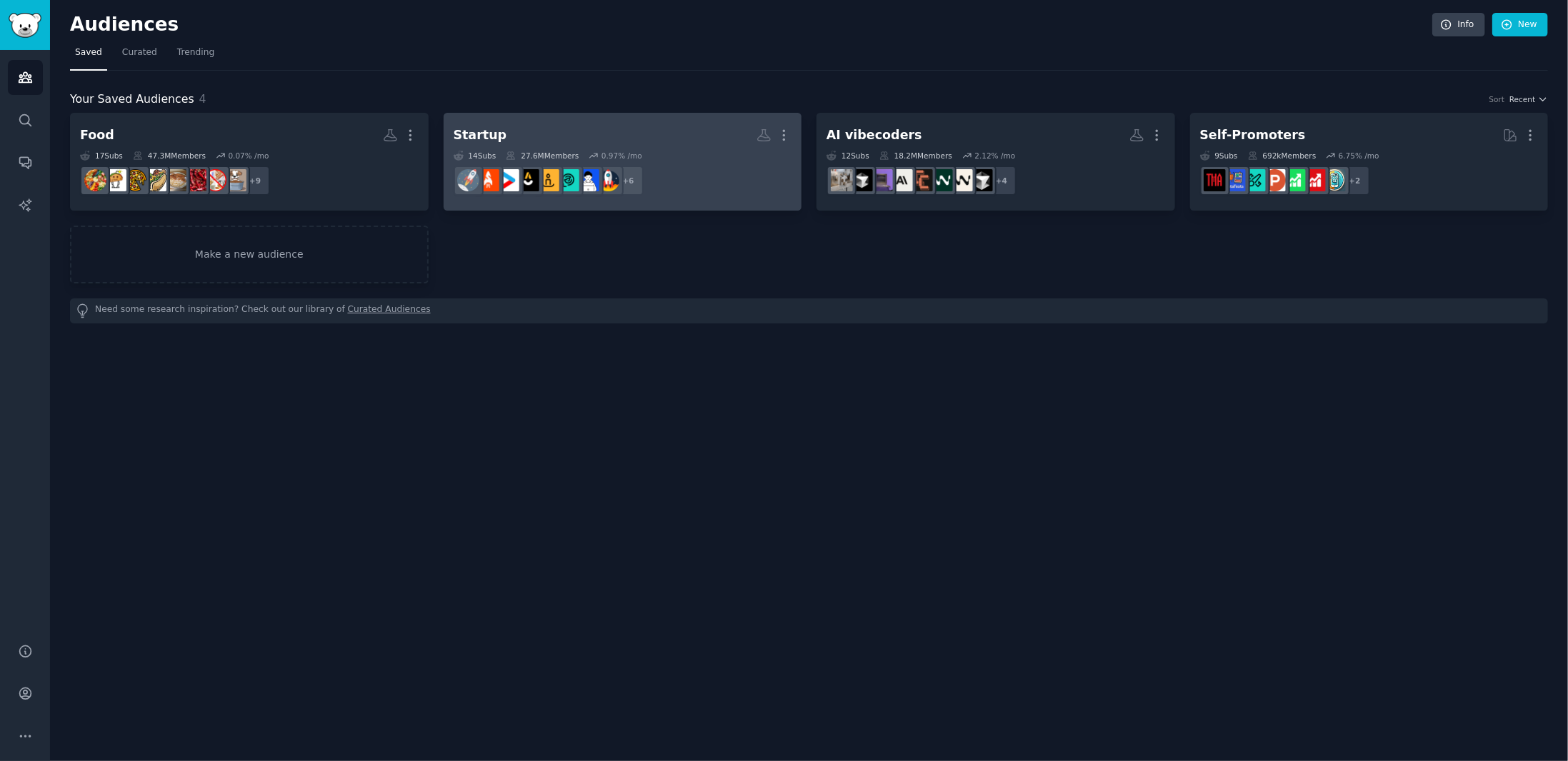
click at [561, 117] on link "Startup More 14 Sub s 27.6M Members 0.97 % /mo + 6" at bounding box center [622, 162] width 359 height 98
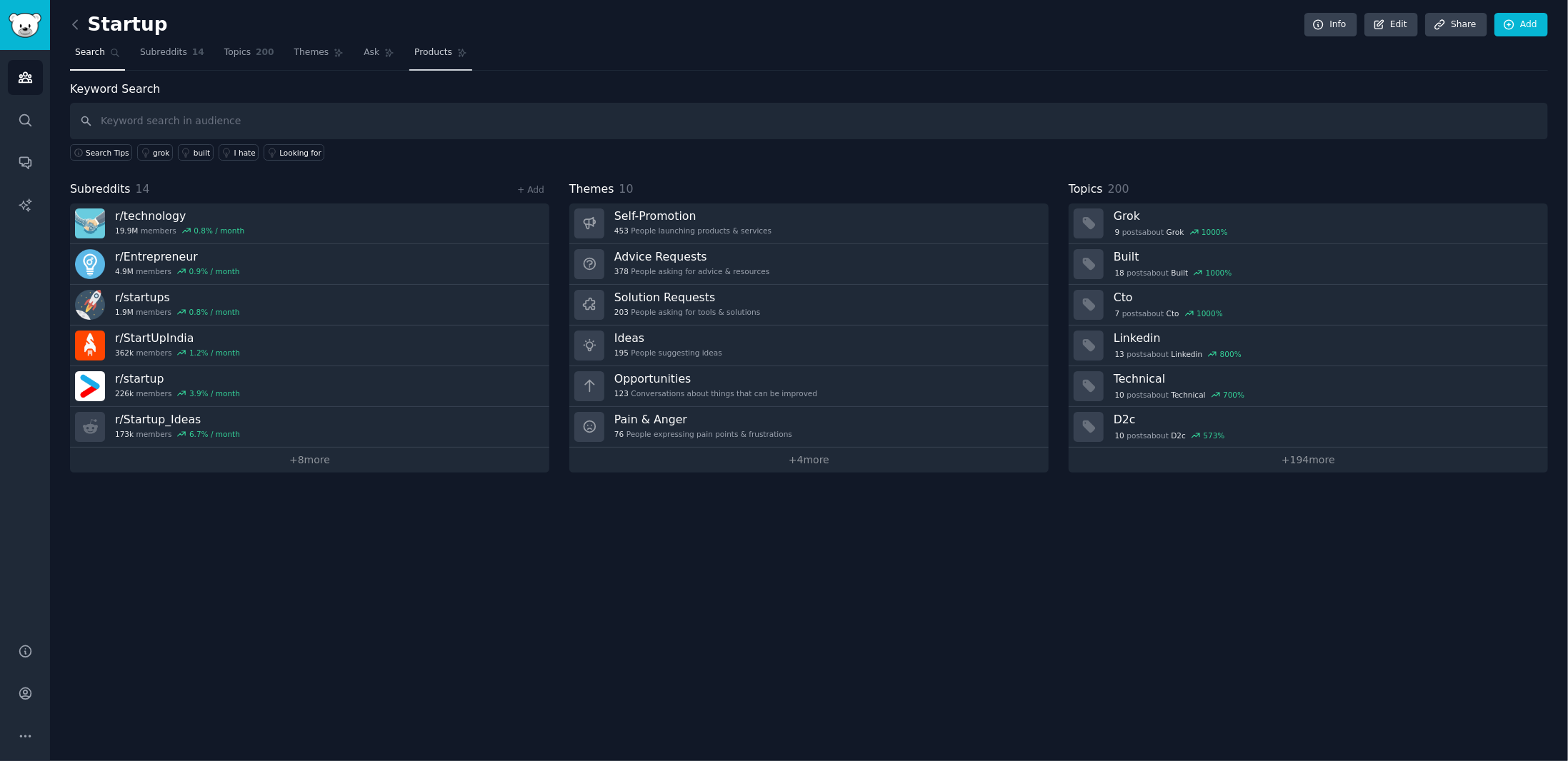
click at [410, 59] on link "Products" at bounding box center [441, 56] width 63 height 29
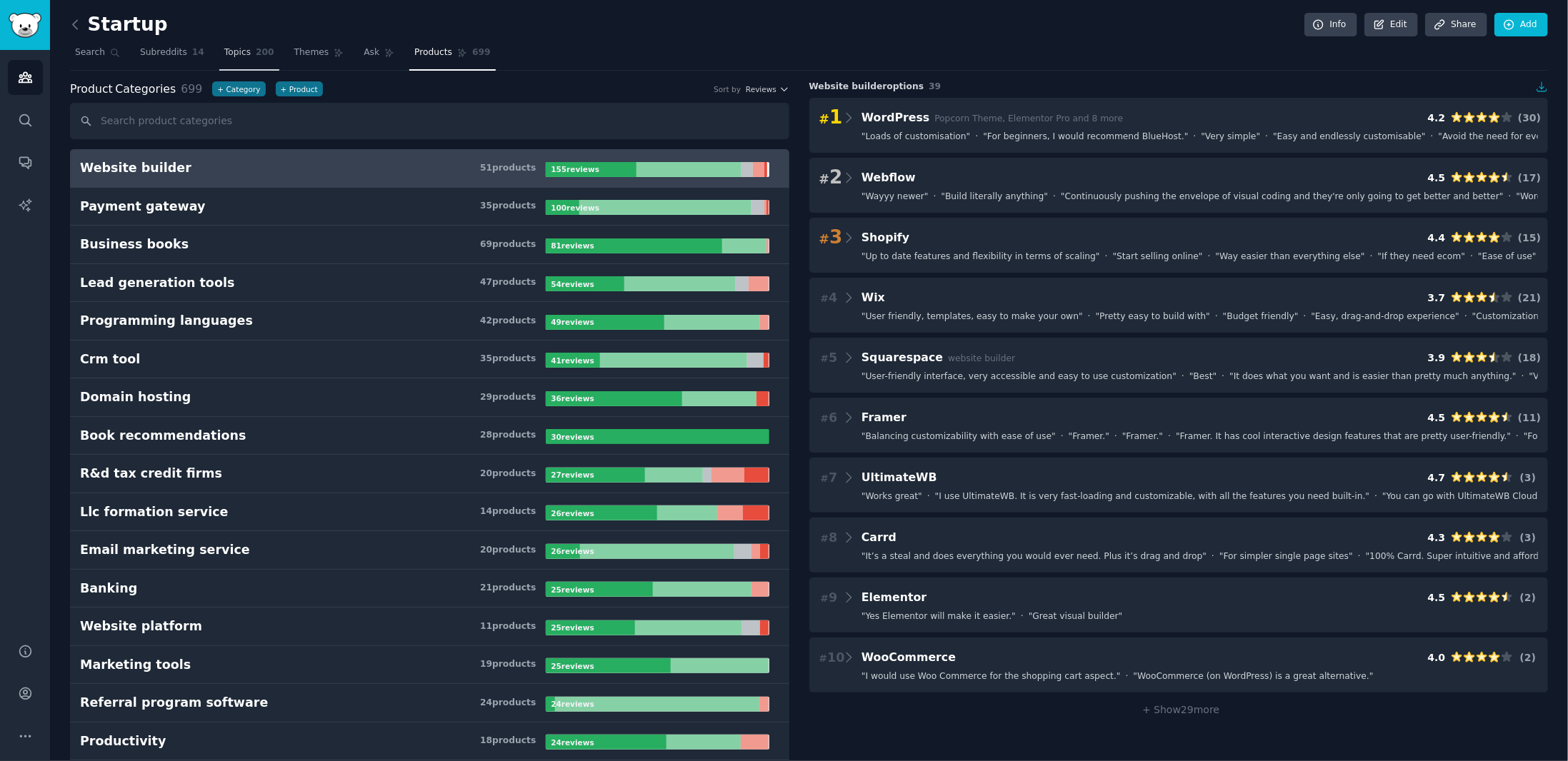
click at [238, 53] on span "Topics" at bounding box center [238, 53] width 27 height 12
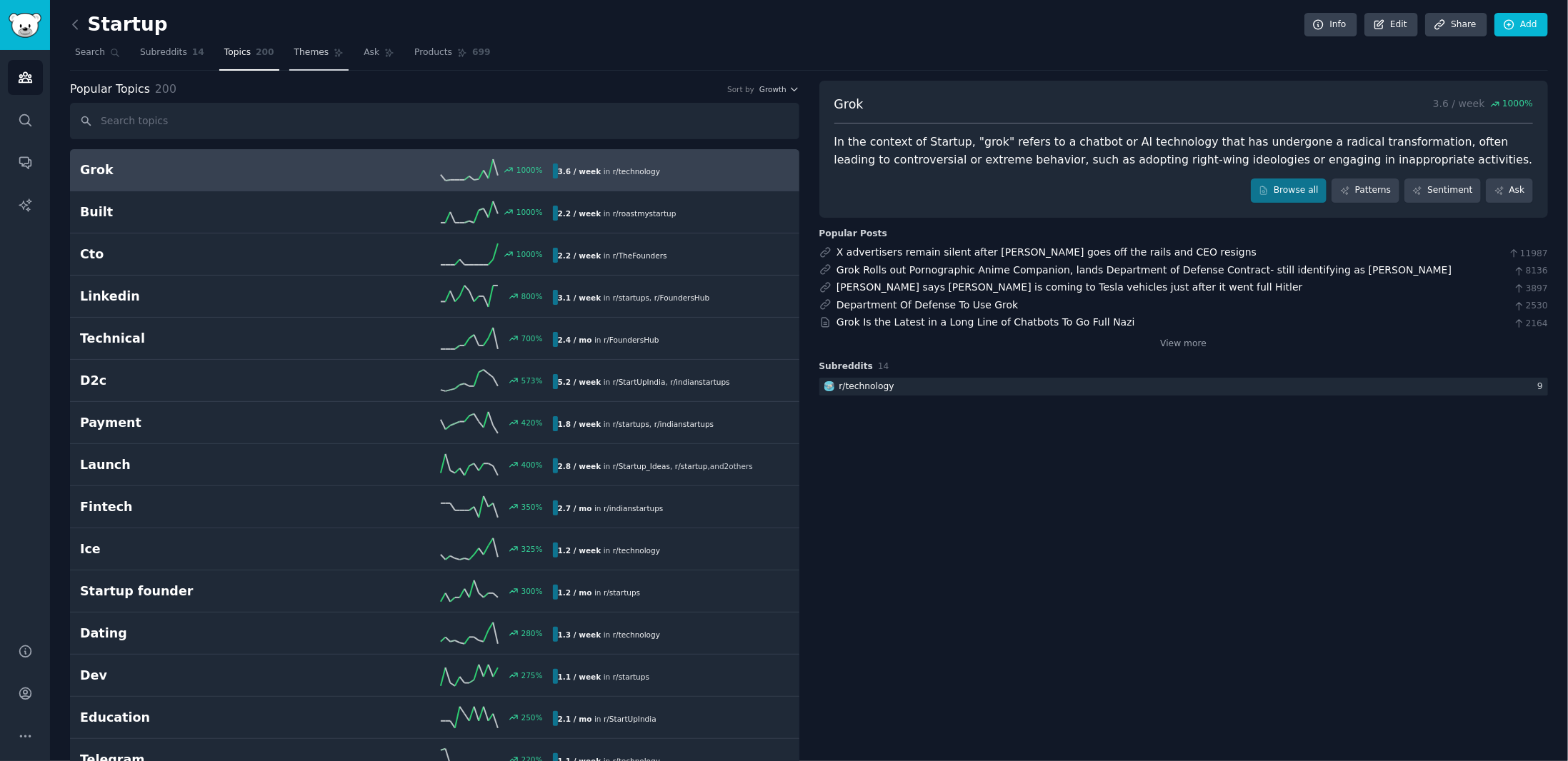
click at [297, 60] on link "Themes" at bounding box center [319, 56] width 60 height 29
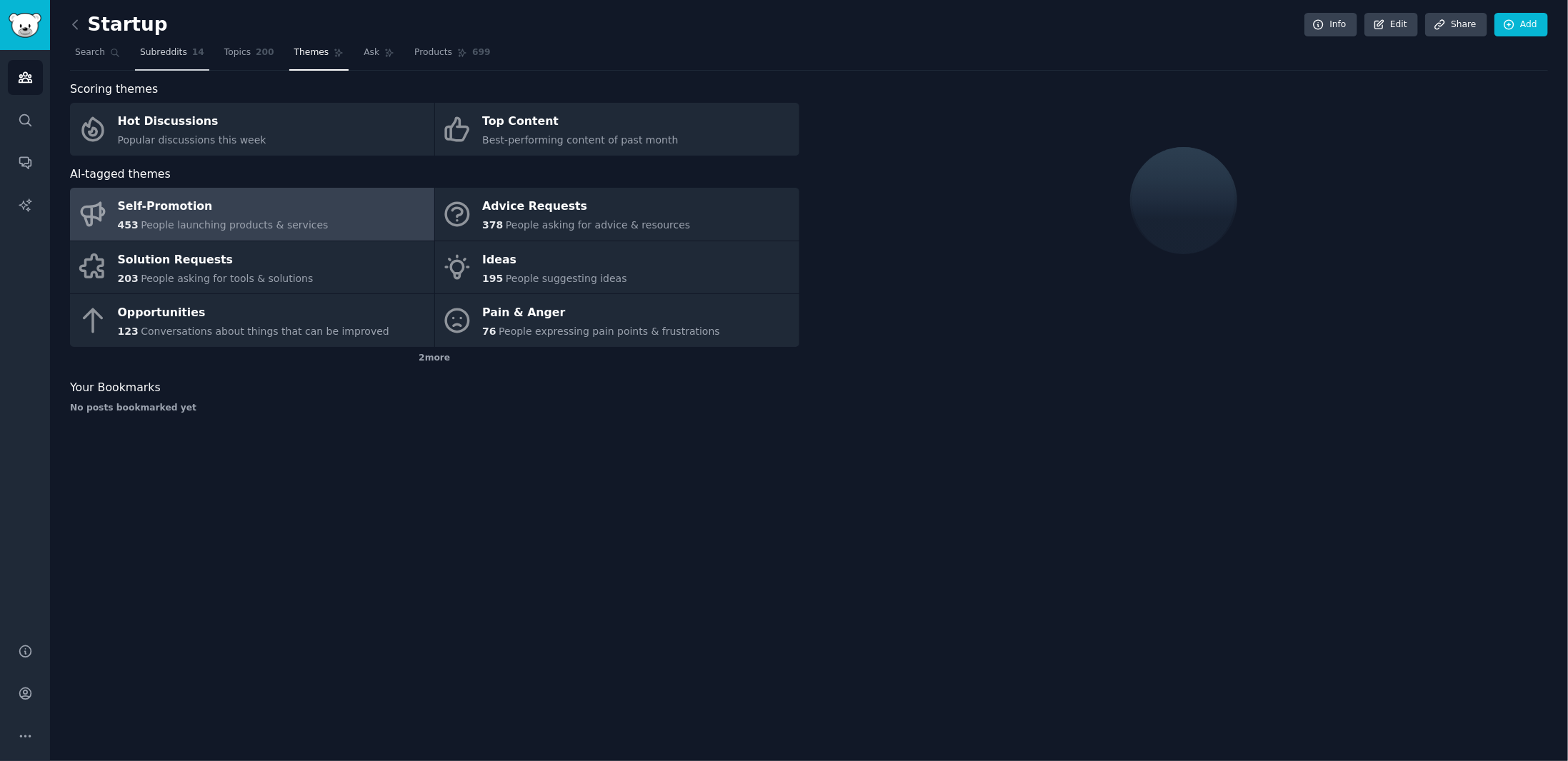
click at [152, 53] on span "Subreddits" at bounding box center [163, 53] width 47 height 12
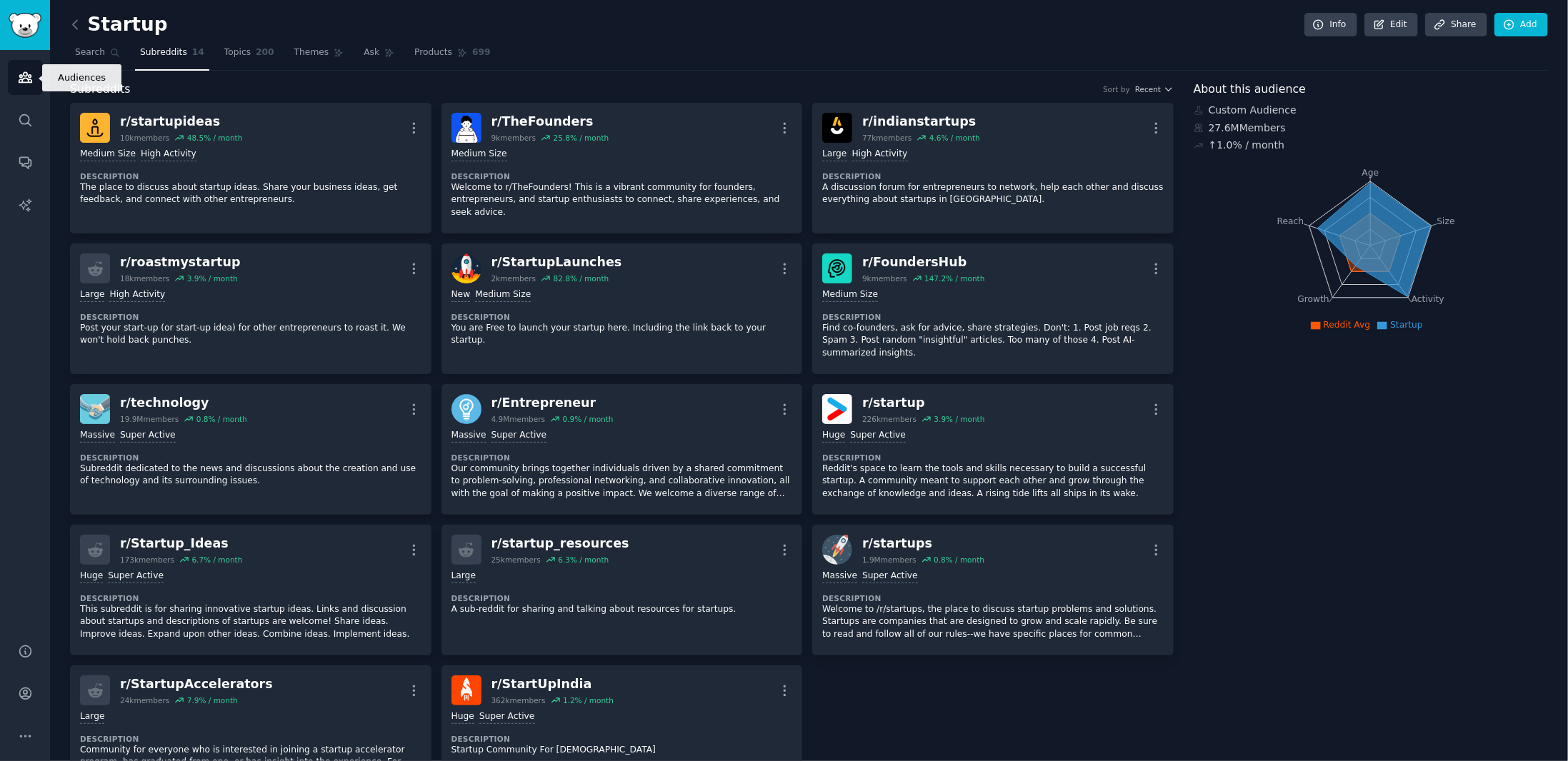
click at [20, 74] on icon "Sidebar" at bounding box center [25, 77] width 12 height 10
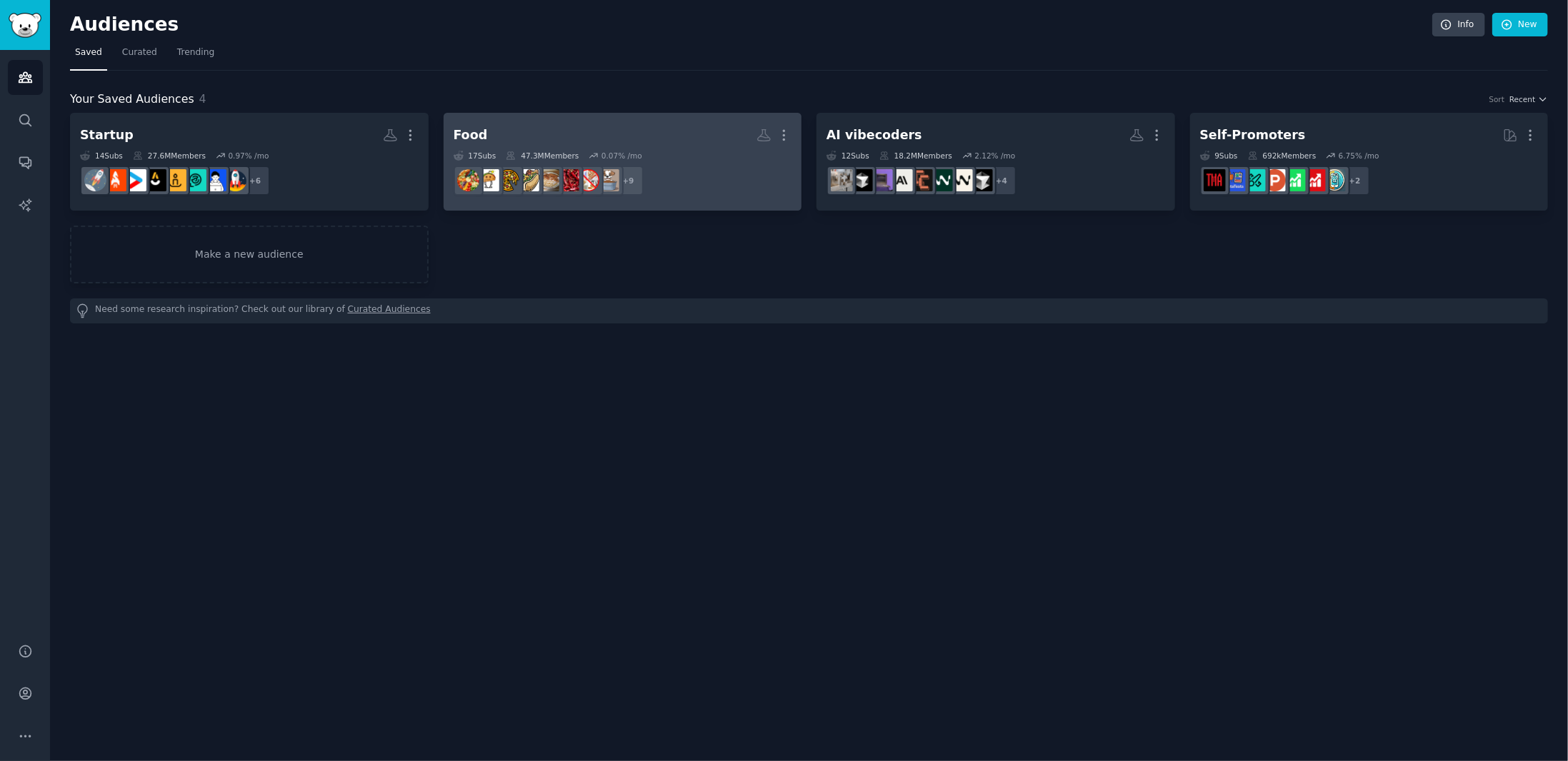
click at [649, 134] on h2 "Food More" at bounding box center [622, 135] width 338 height 25
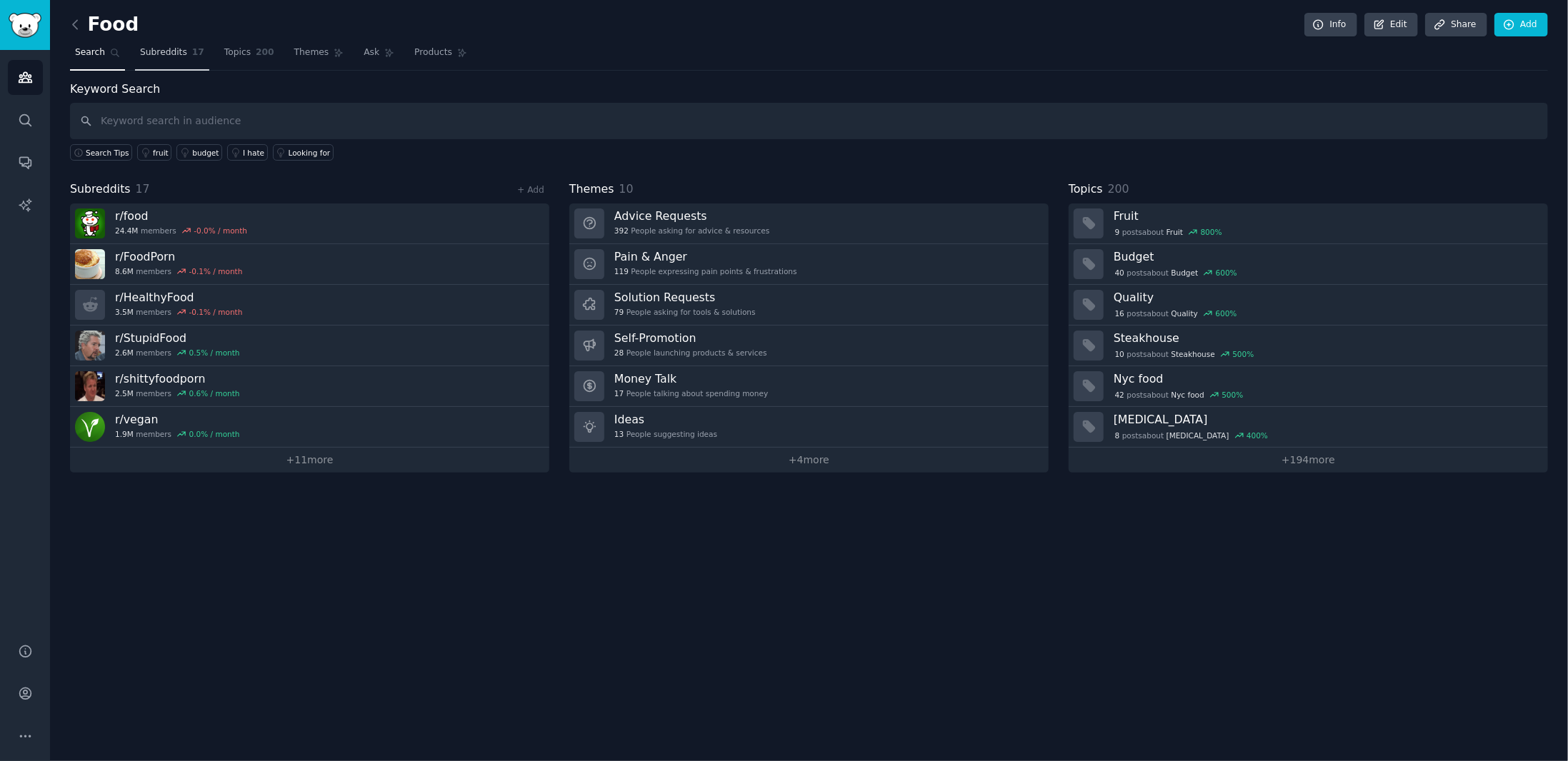
click at [189, 58] on link "Subreddits 17" at bounding box center [172, 56] width 74 height 29
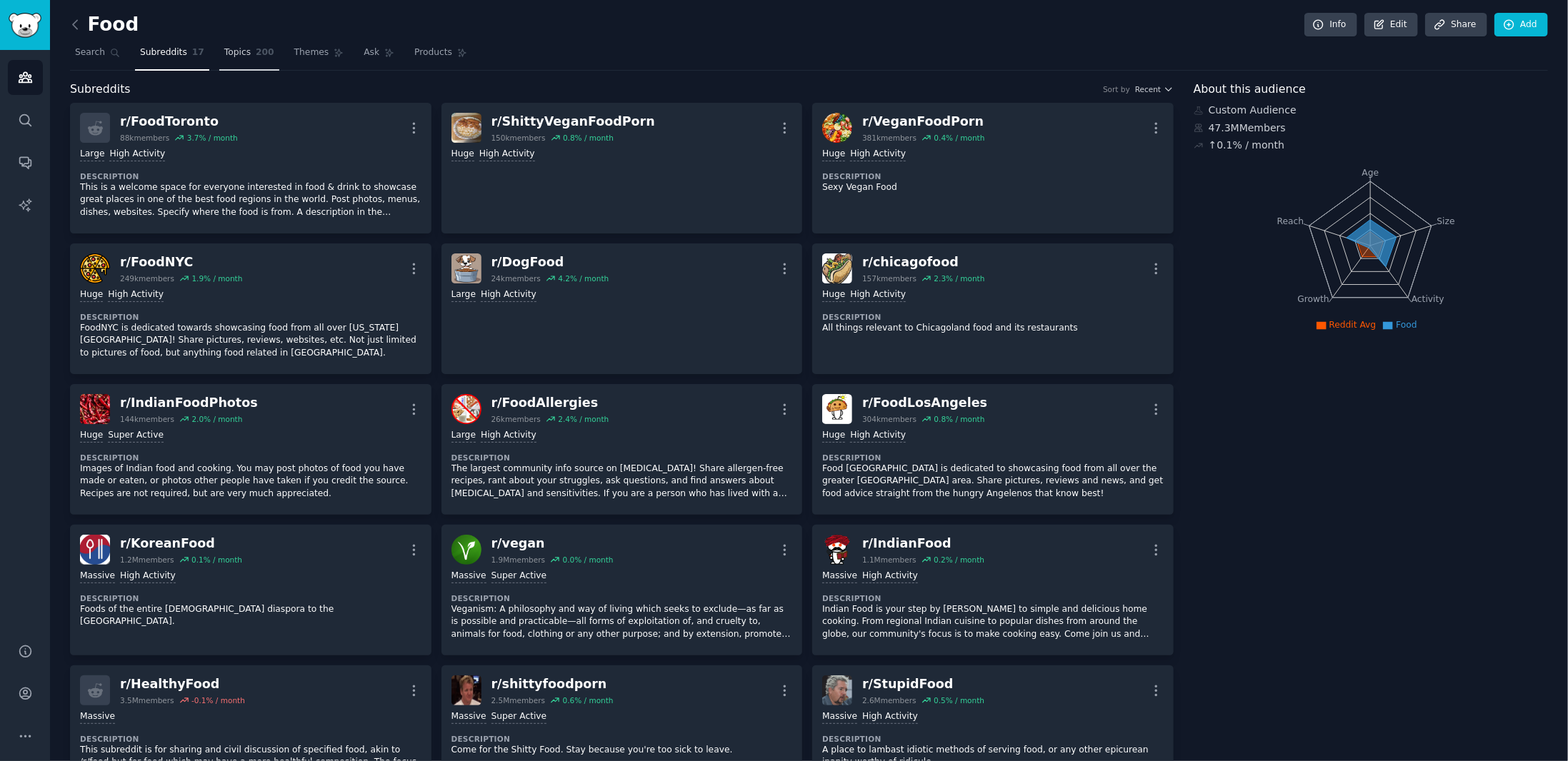
click at [228, 56] on span "Topics" at bounding box center [238, 53] width 27 height 12
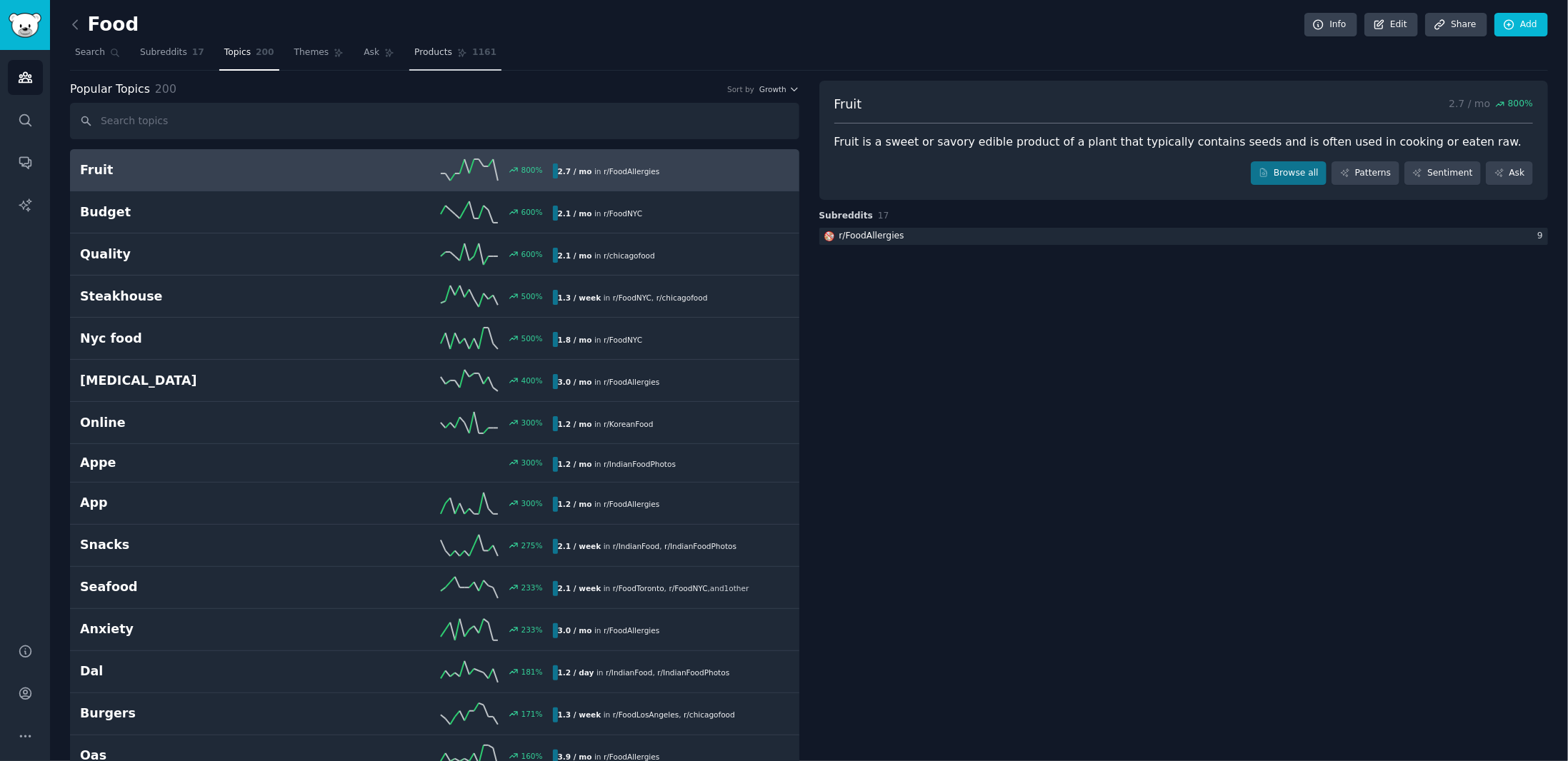
click at [419, 53] on span "Products" at bounding box center [433, 53] width 38 height 12
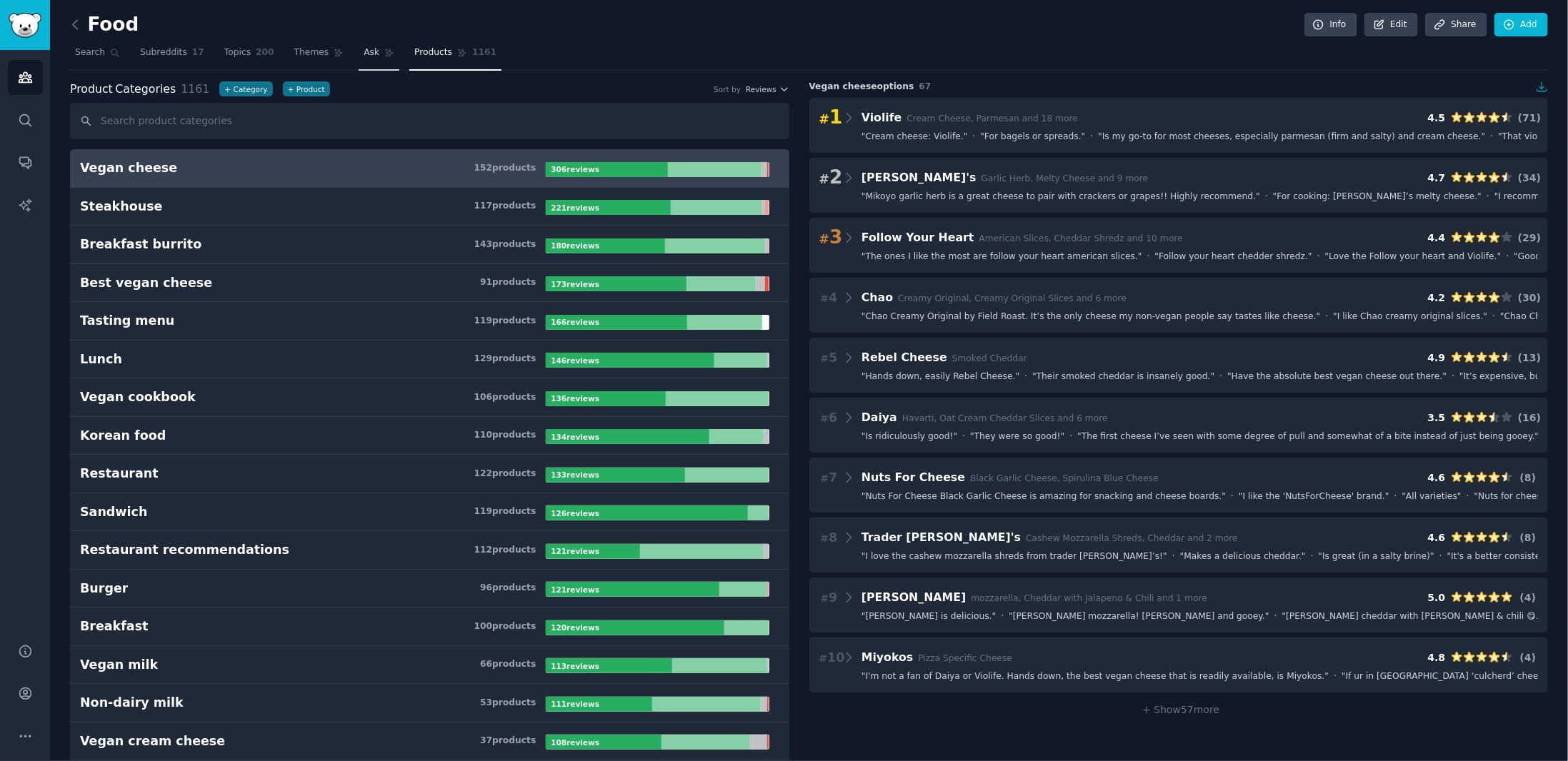
click at [359, 62] on link "Ask" at bounding box center [379, 56] width 41 height 29
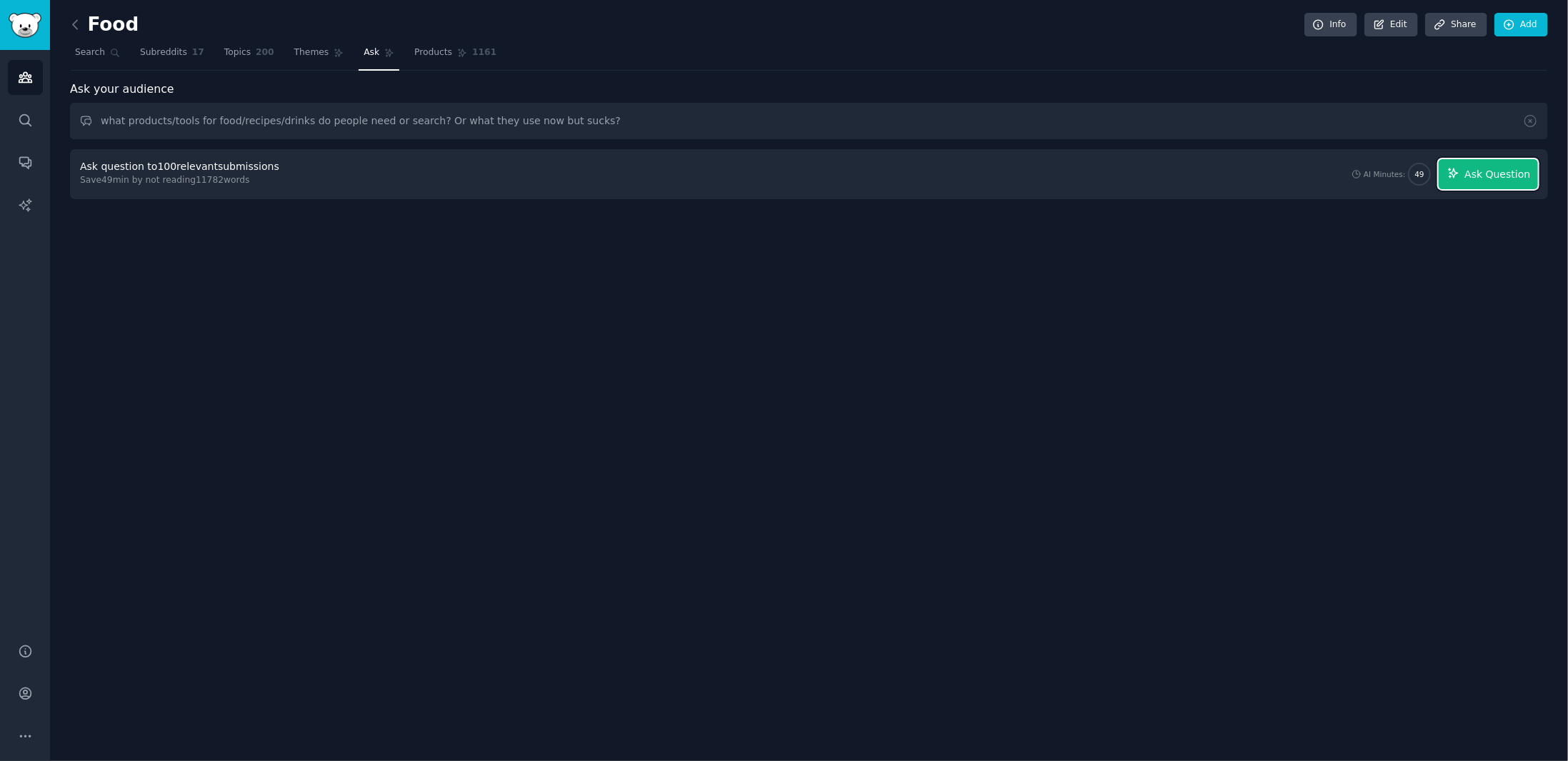
click at [1474, 174] on span "Ask Question" at bounding box center [1497, 174] width 66 height 15
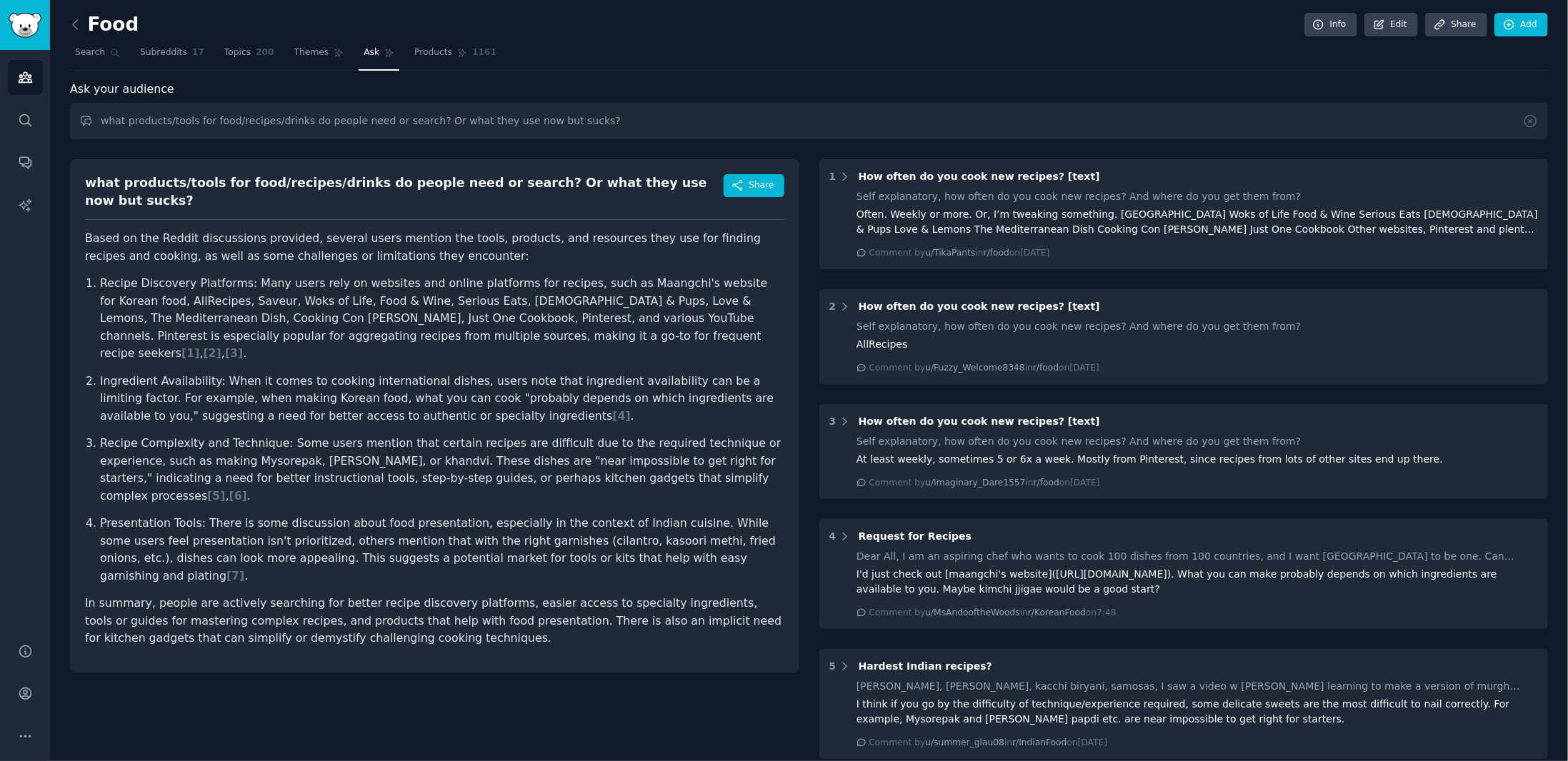
click at [278, 193] on h2 "what products/tools for food/recipes/drinks do people need or search? Or what t…" at bounding box center [403, 191] width 638 height 35
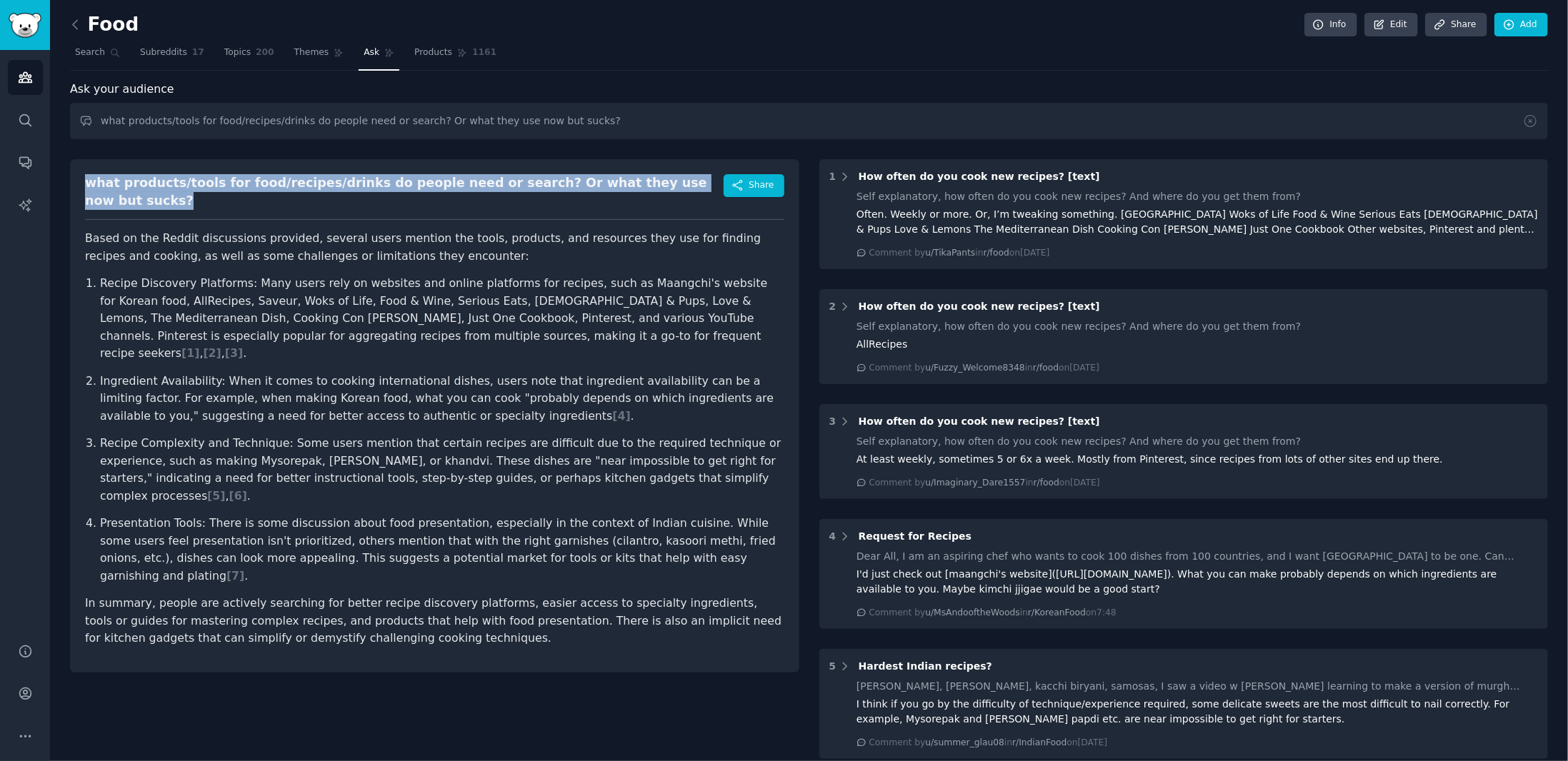
drag, startPoint x: 678, startPoint y: 188, endPoint x: 83, endPoint y: 182, distance: 595.0
click at [83, 182] on div "what products/tools for food/recipes/drinks do people need or search? Or what t…" at bounding box center [435, 416] width 729 height 514
copy div "what products/tools for food/recipes/drinks do people need or search? Or what t…"
click at [363, 53] on span "Ask" at bounding box center [371, 53] width 16 height 12
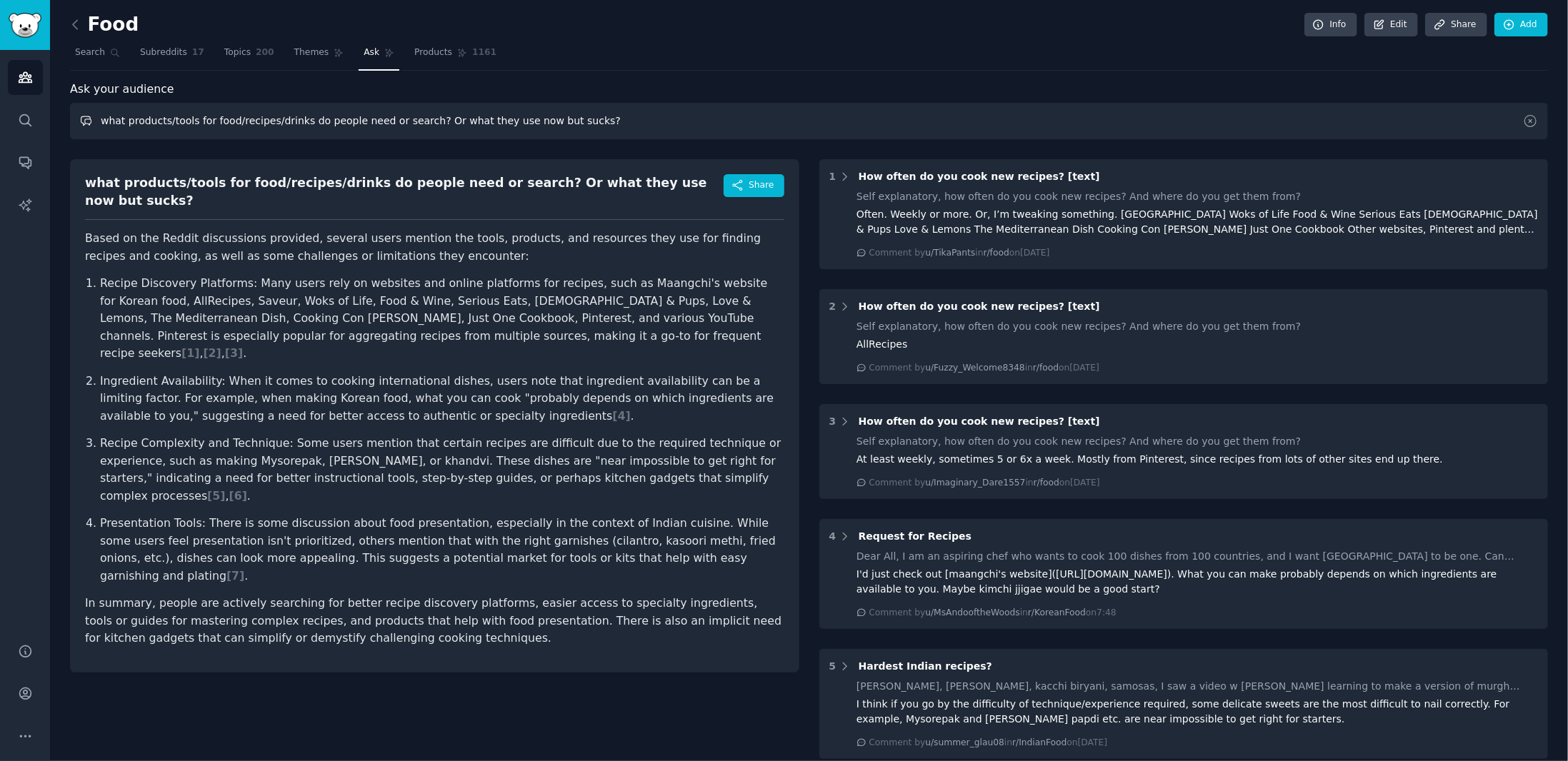
click at [239, 117] on input "what products/tools for food/recipes/drinks do people need or search? Or what t…" at bounding box center [809, 121] width 1478 height 36
click at [597, 120] on input "what products/tools for food/recipes/drinks do people need or search? Or what t…" at bounding box center [809, 121] width 1478 height 36
click at [191, 117] on input "what products/tools for food/recipes/drinks do people need or search? Or what t…" at bounding box center [809, 121] width 1478 height 36
type input "what products/tools (applications) for food/recipes/drinks do people need or se…"
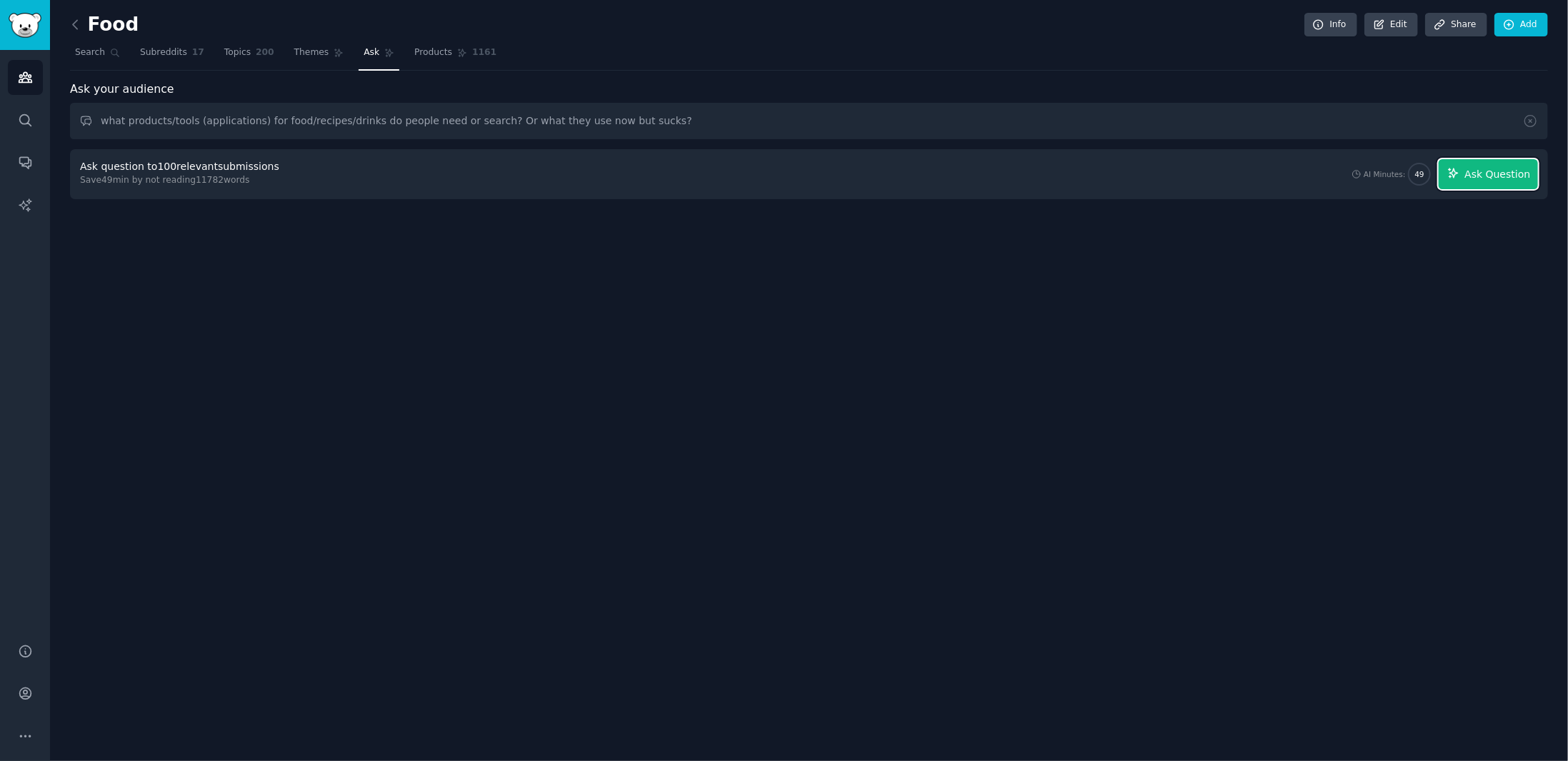
click at [1508, 174] on span "Ask Question" at bounding box center [1497, 174] width 66 height 15
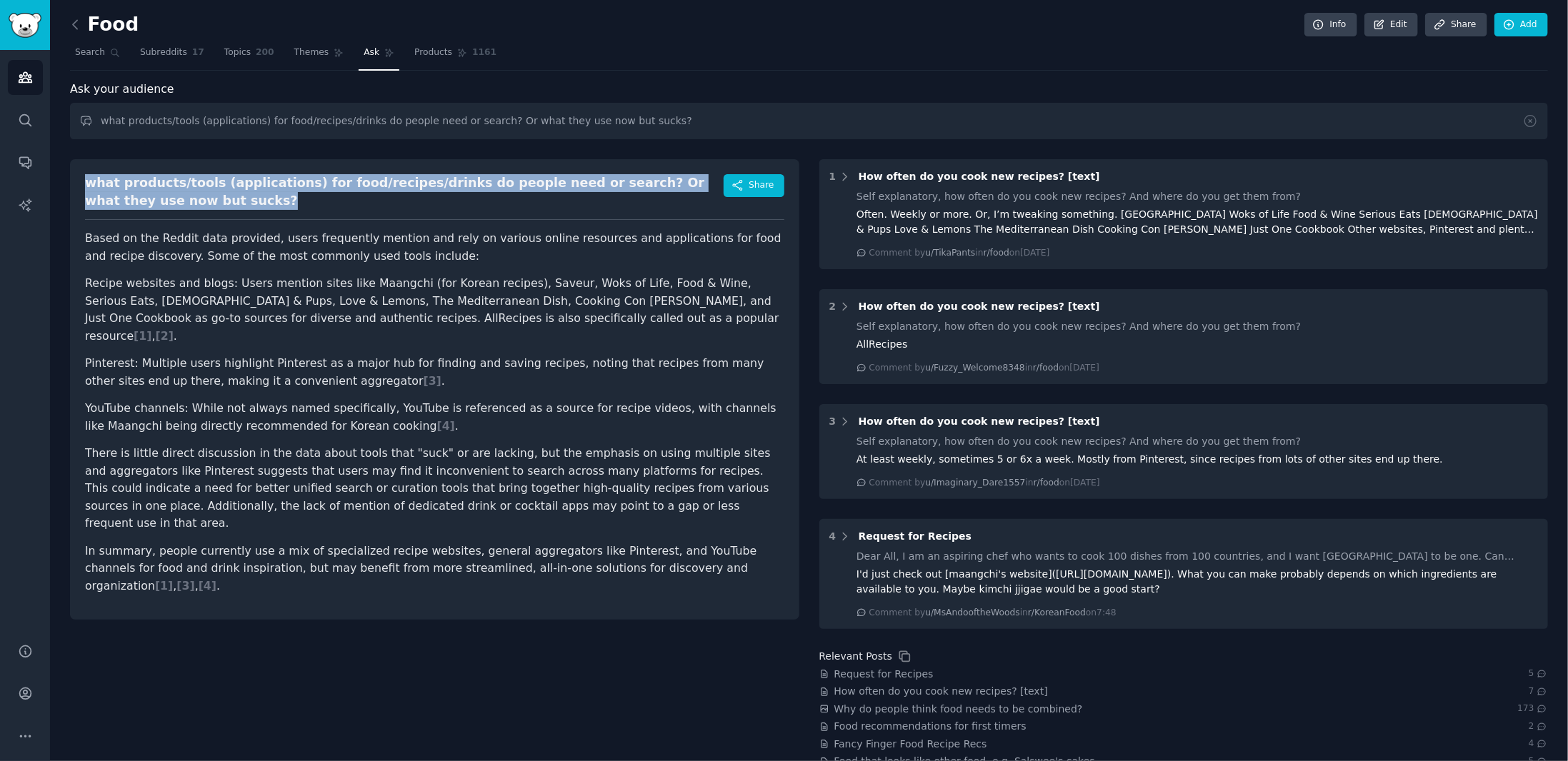
drag, startPoint x: 137, startPoint y: 206, endPoint x: 83, endPoint y: 186, distance: 57.6
click at [83, 186] on div "what products/tools (applications) for food/recipes/drinks do people need or se…" at bounding box center [435, 389] width 729 height 460
copy div "what products/tools (applications) for food/recipes/drinks do people need or se…"
click at [75, 26] on icon at bounding box center [75, 24] width 15 height 15
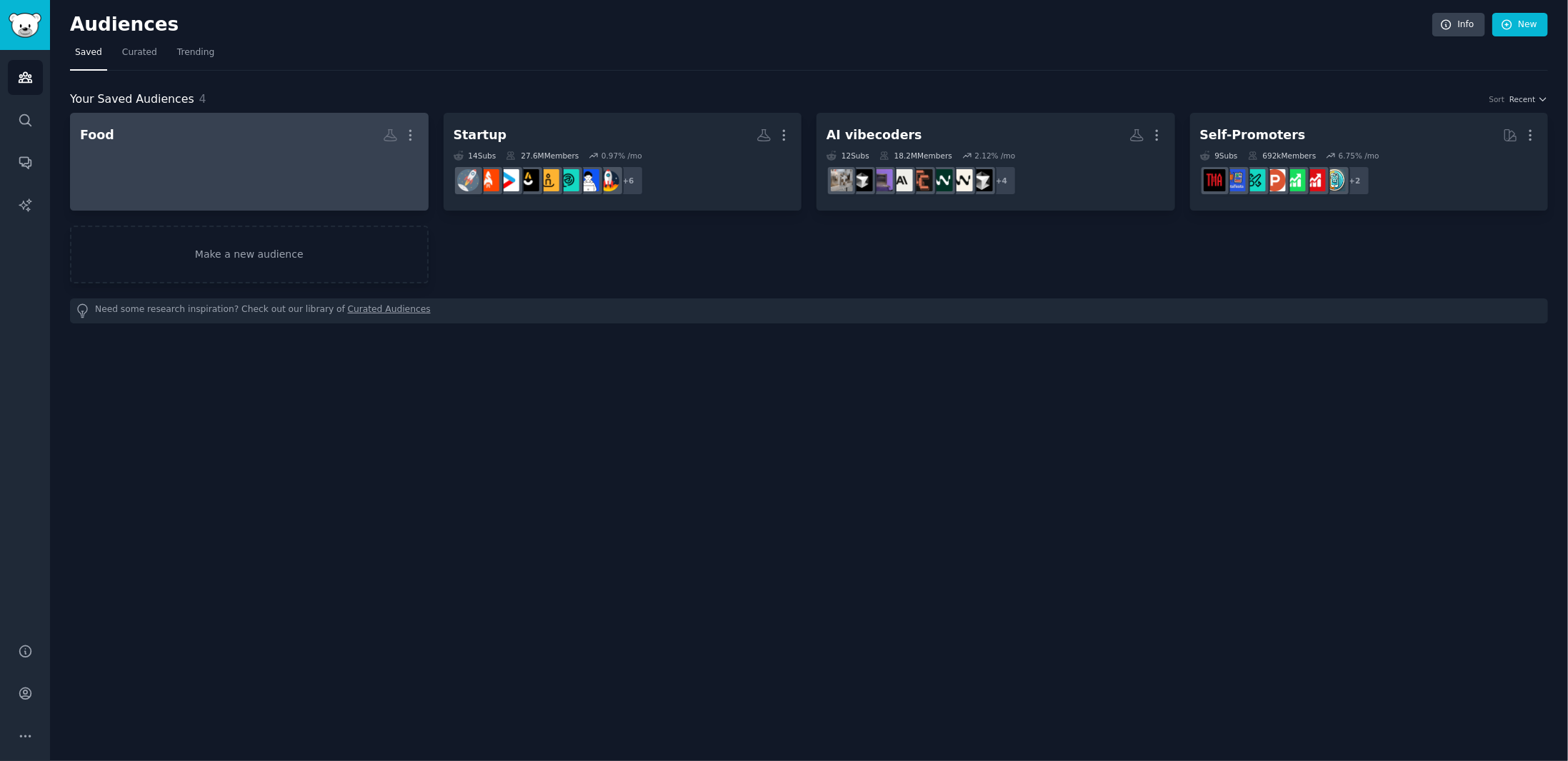
click at [276, 160] on div at bounding box center [249, 173] width 338 height 50
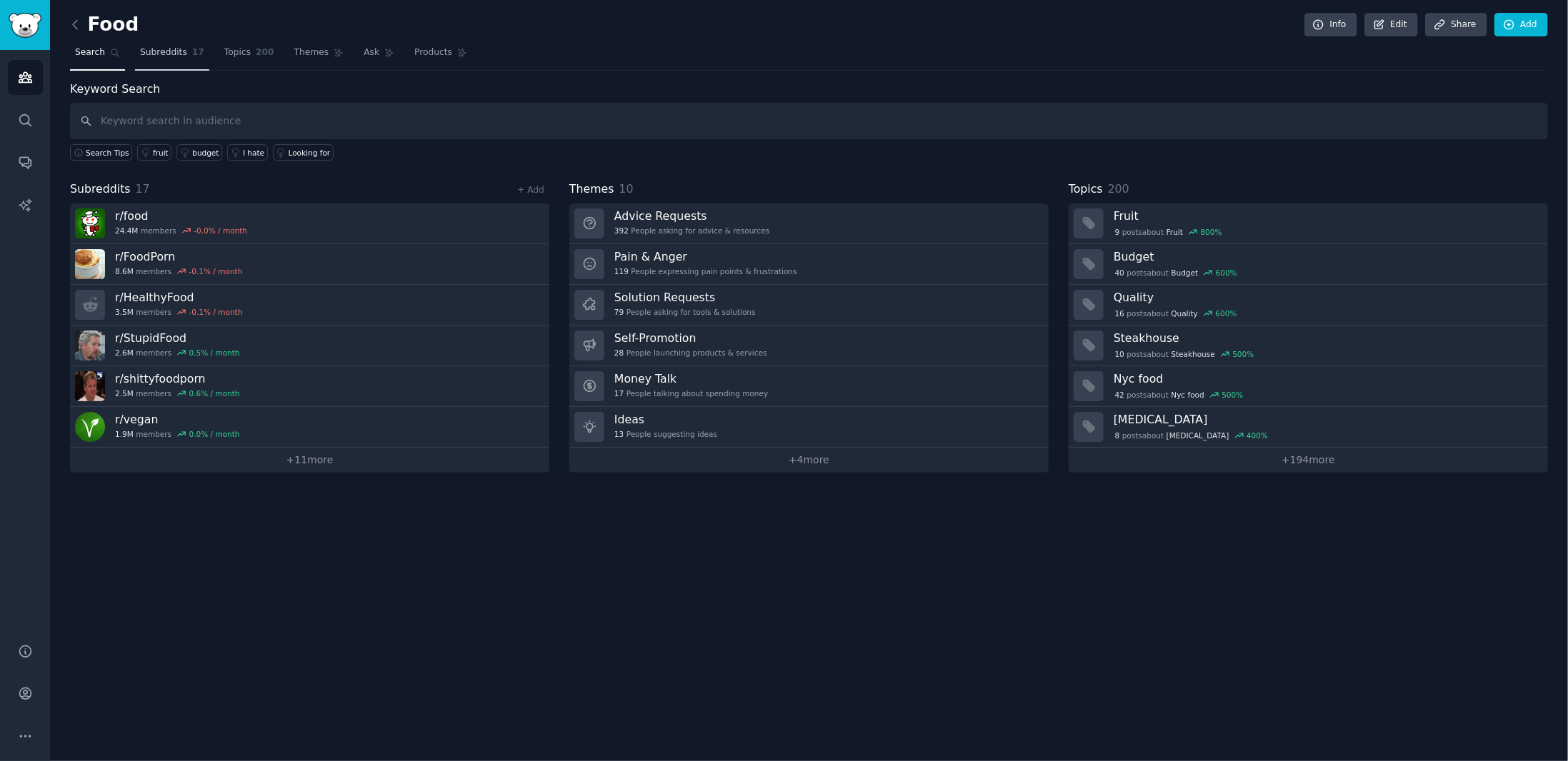
click at [176, 44] on link "Subreddits 17" at bounding box center [172, 56] width 74 height 29
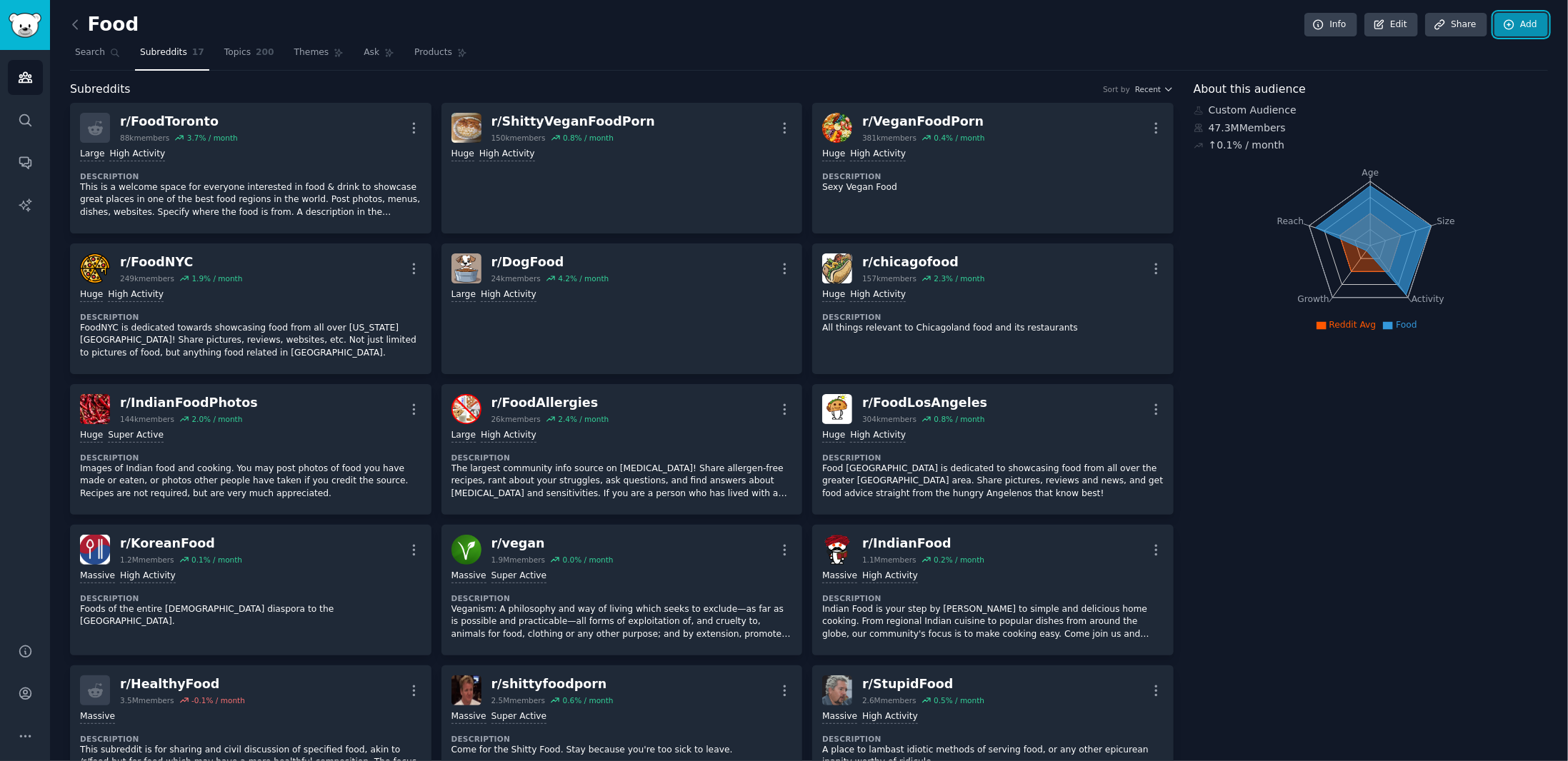
click at [1520, 28] on link "Add" at bounding box center [1521, 24] width 53 height 24
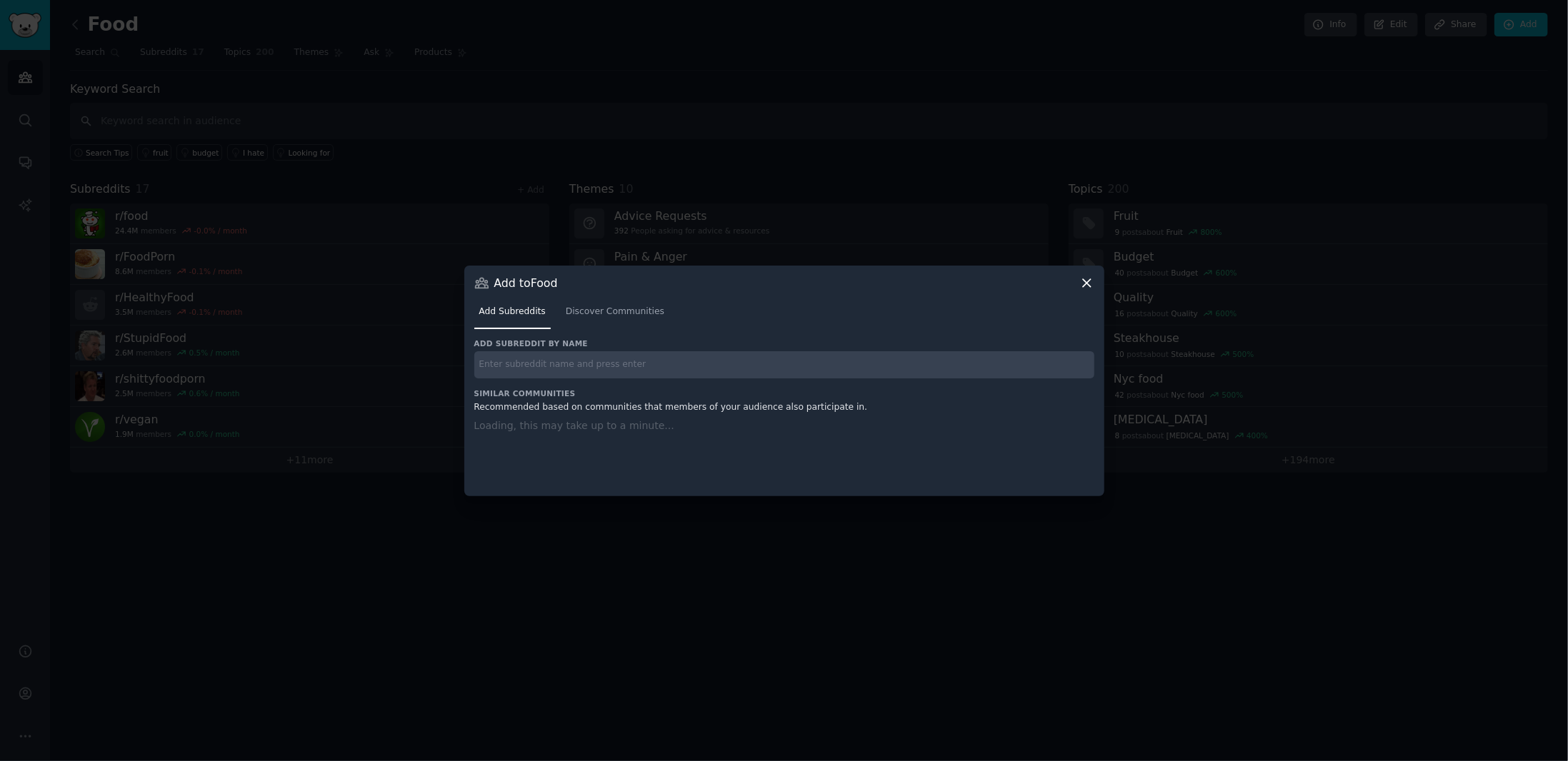
click at [565, 356] on input "text" at bounding box center [784, 365] width 620 height 28
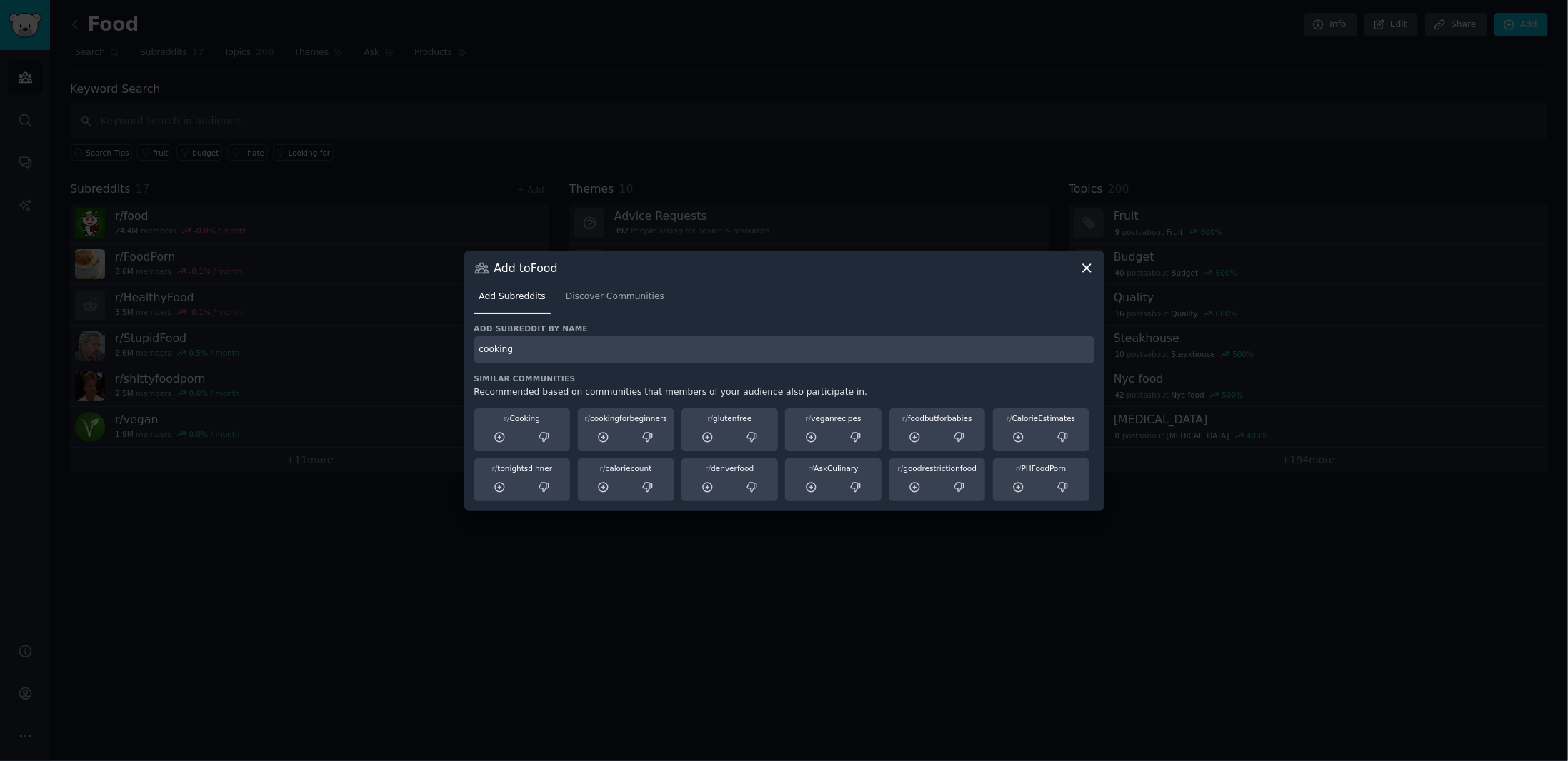
type input "cooking"
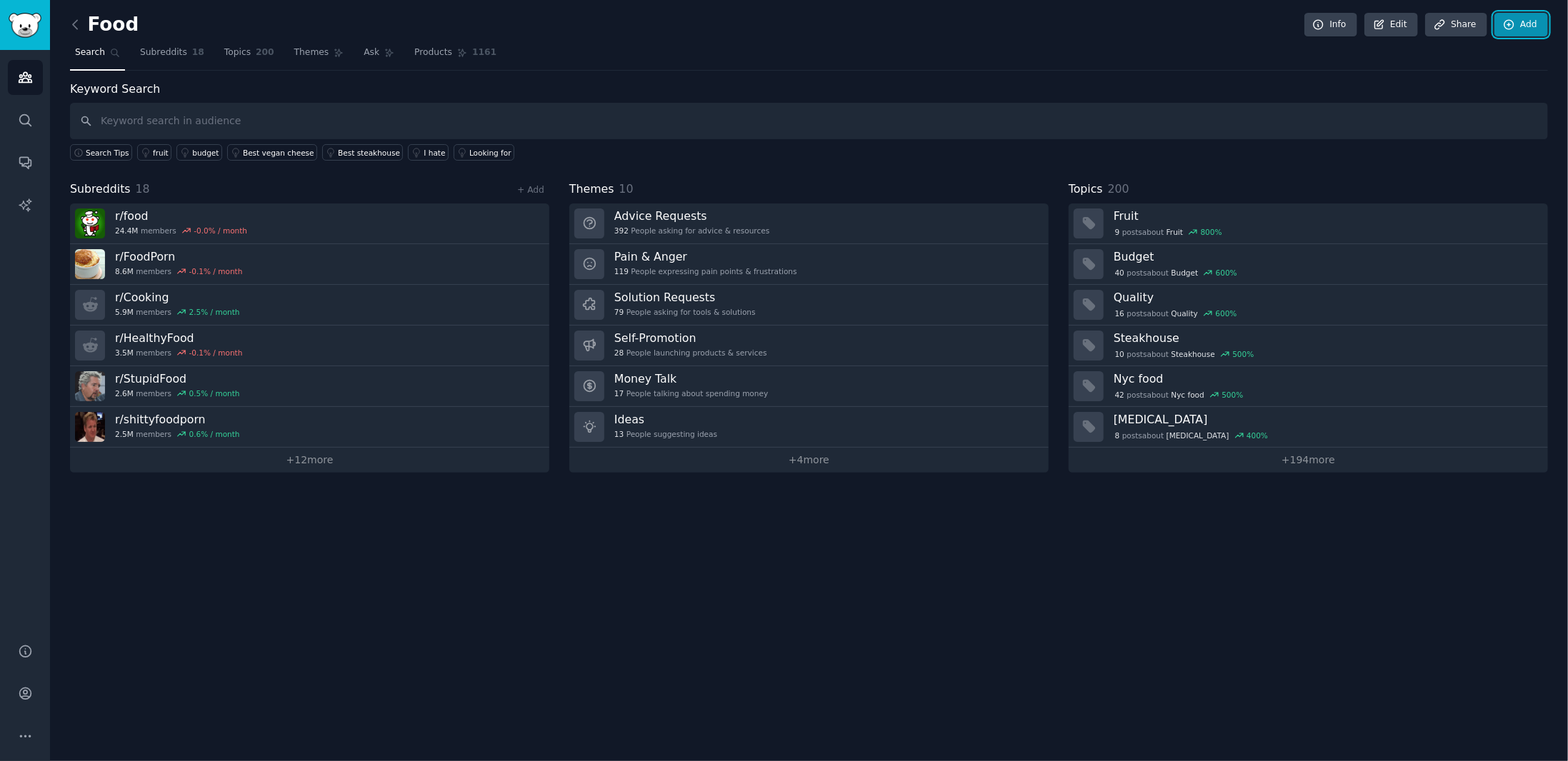
click at [1514, 28] on icon at bounding box center [1509, 25] width 12 height 12
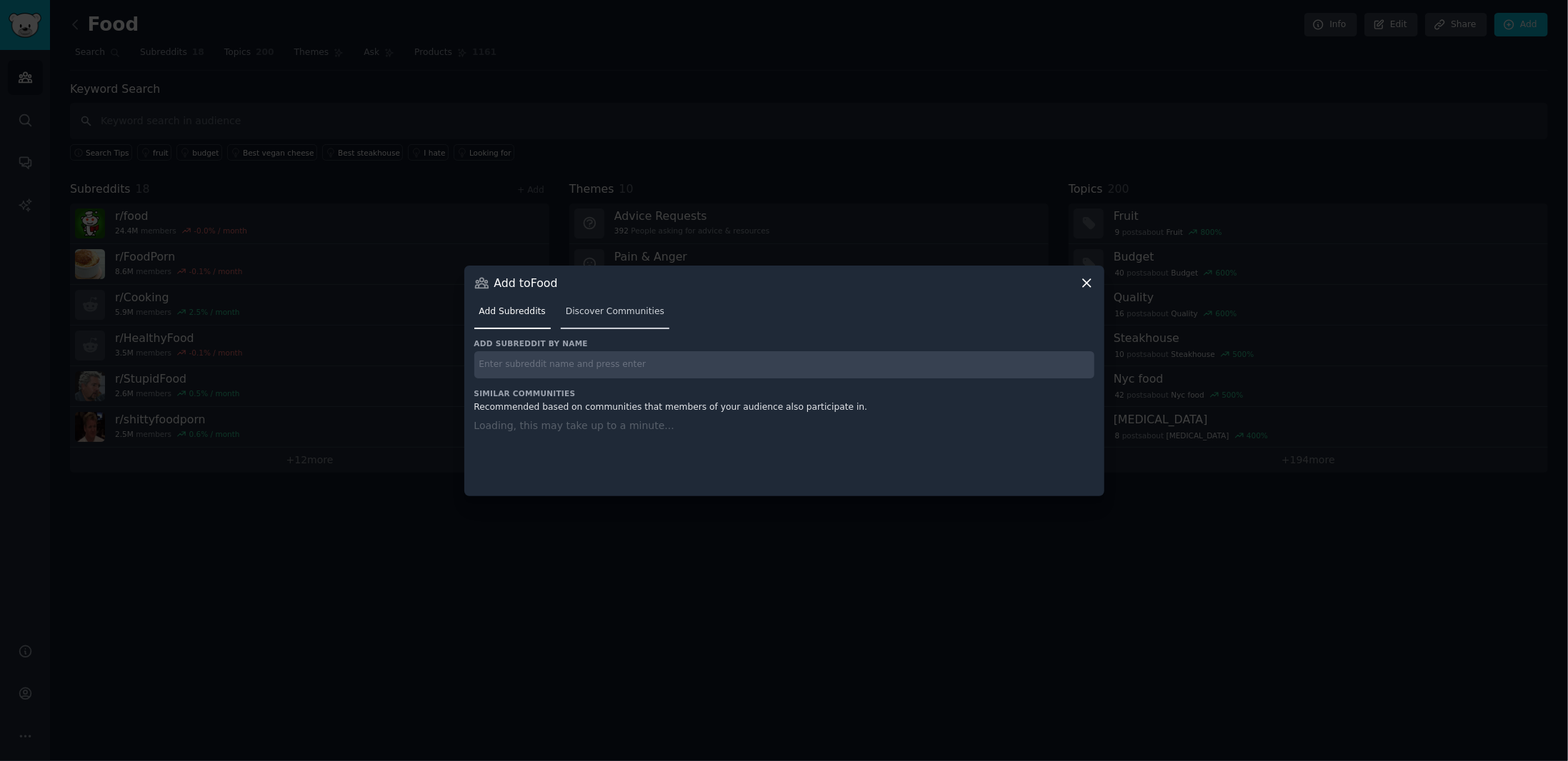
click at [608, 306] on span "Discover Communities" at bounding box center [614, 312] width 99 height 12
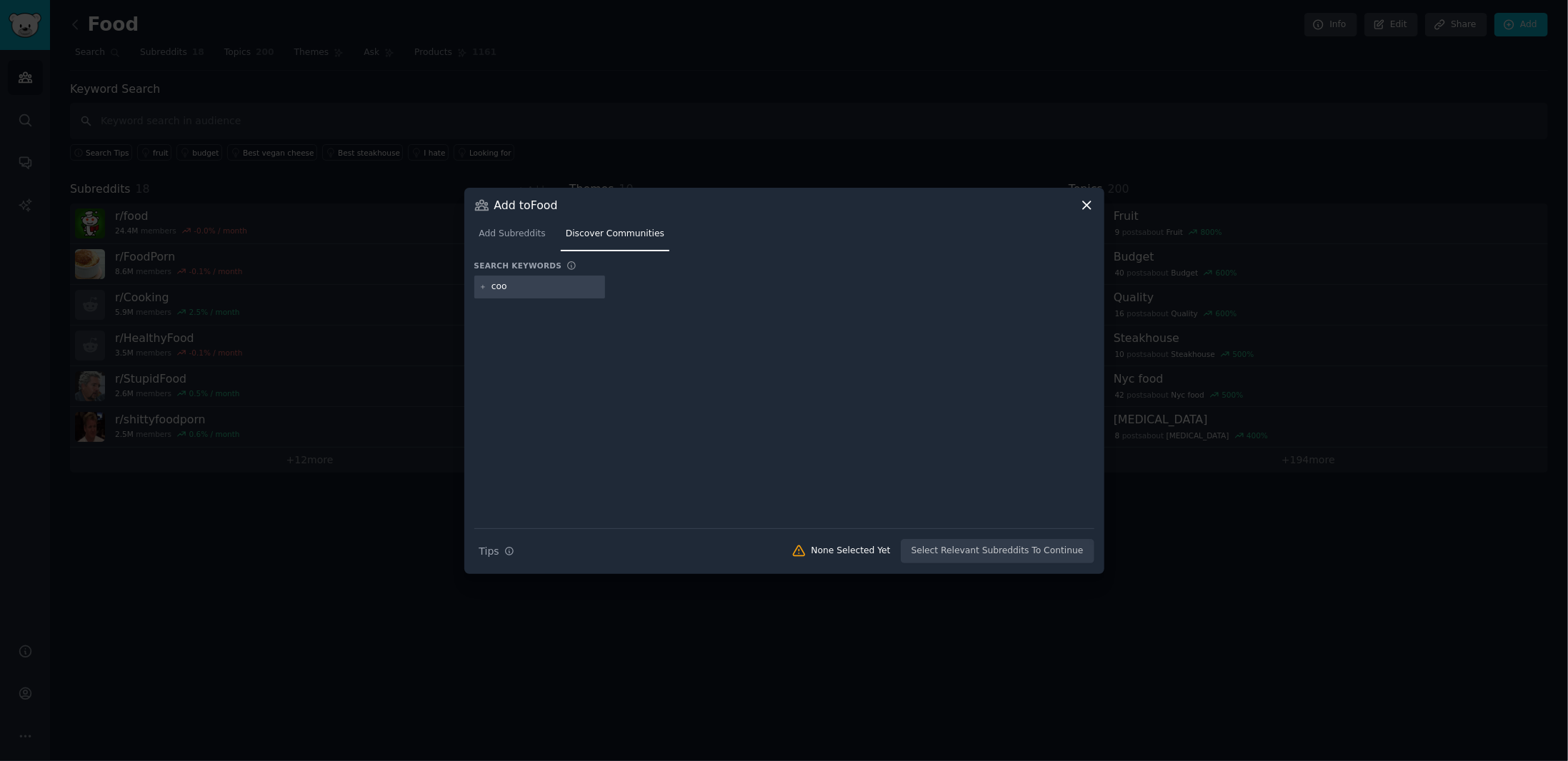
type input "cook"
type input "cooking"
type input "drink"
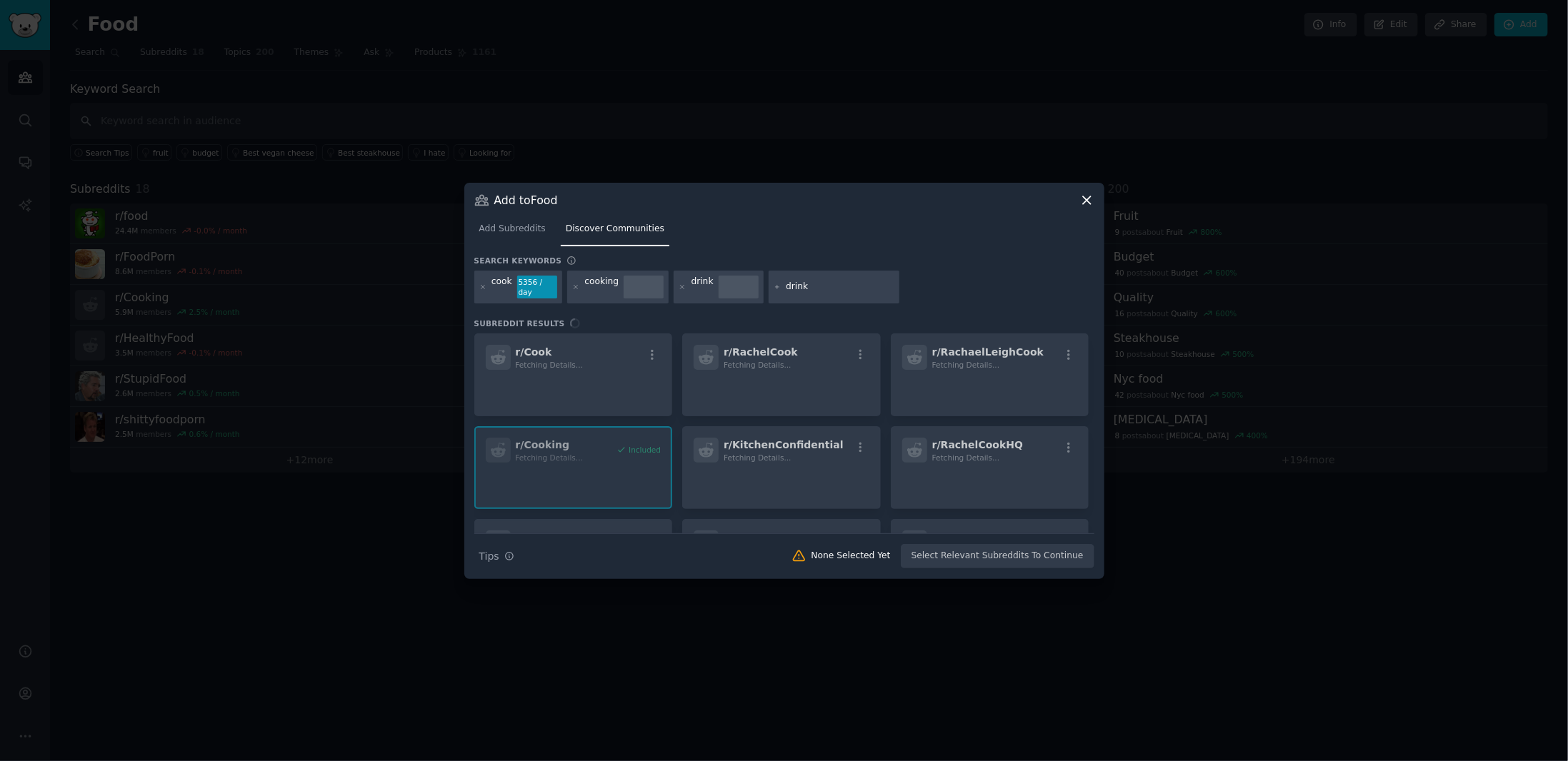
type input "drinks"
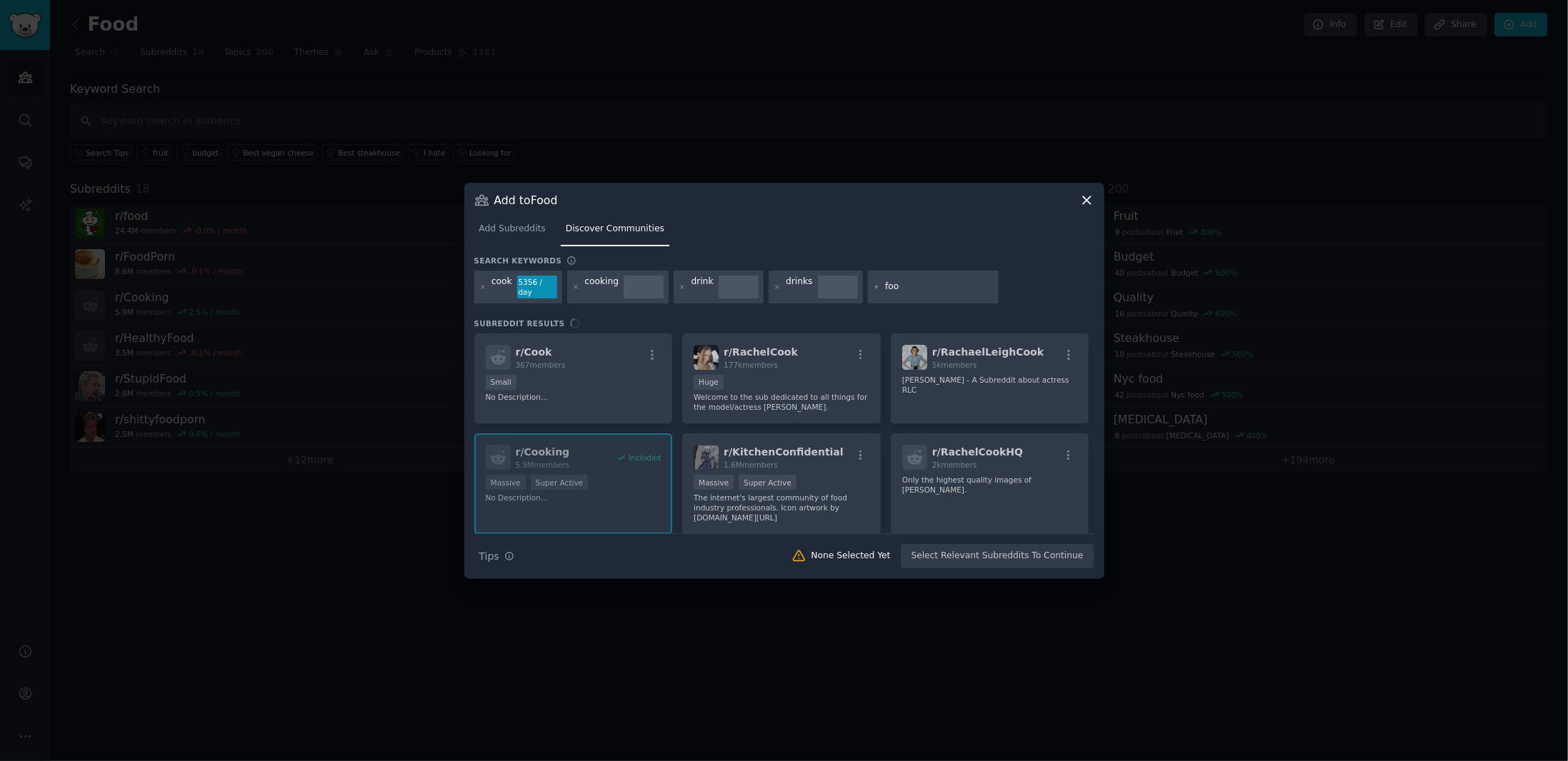
type input "food"
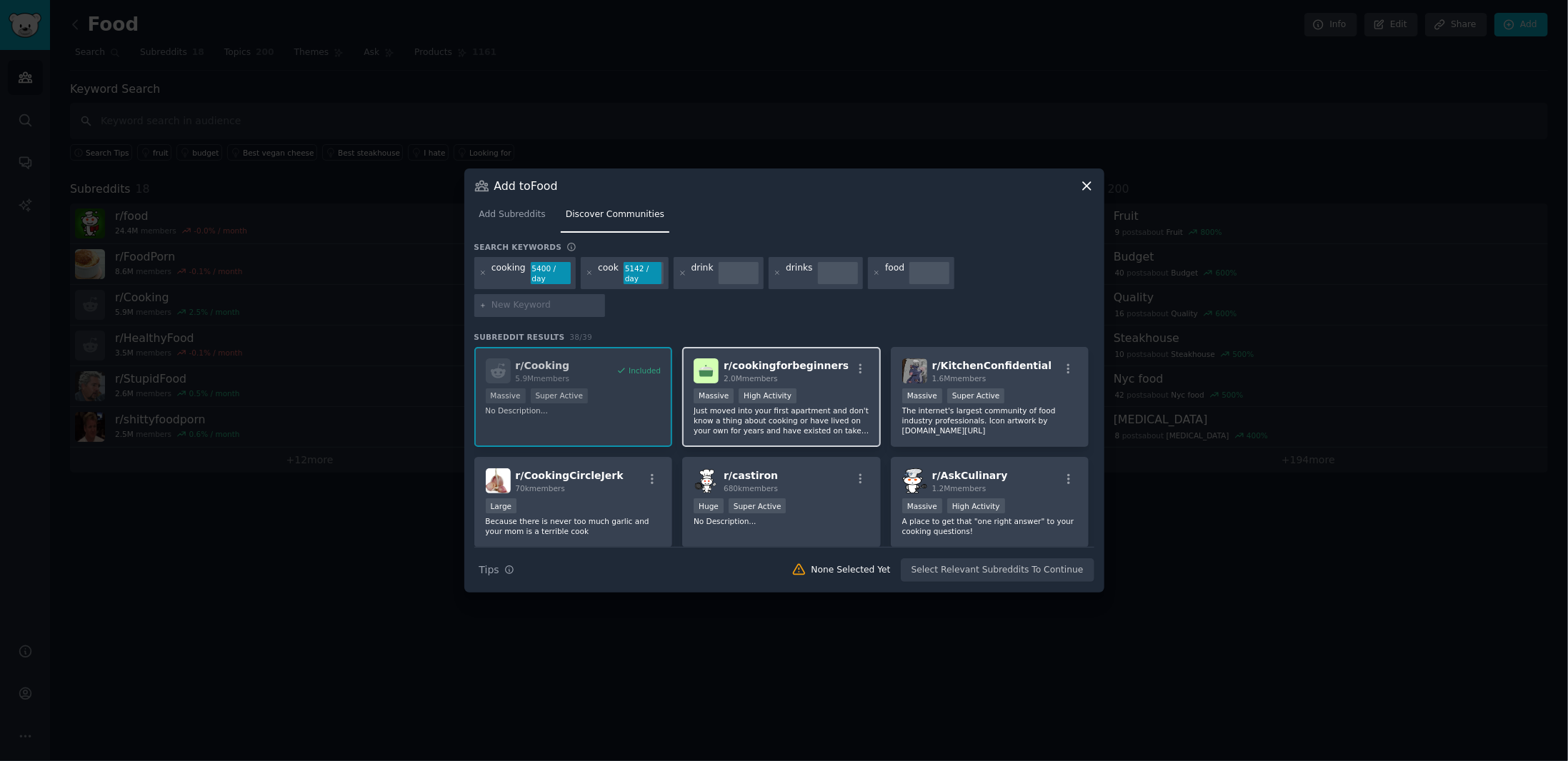
click at [797, 406] on p "Just moved into your first apartment and don't know a thing about cooking or ha…" at bounding box center [781, 421] width 175 height 30
click at [600, 299] on input "text" at bounding box center [546, 305] width 109 height 12
type input "kitchen"
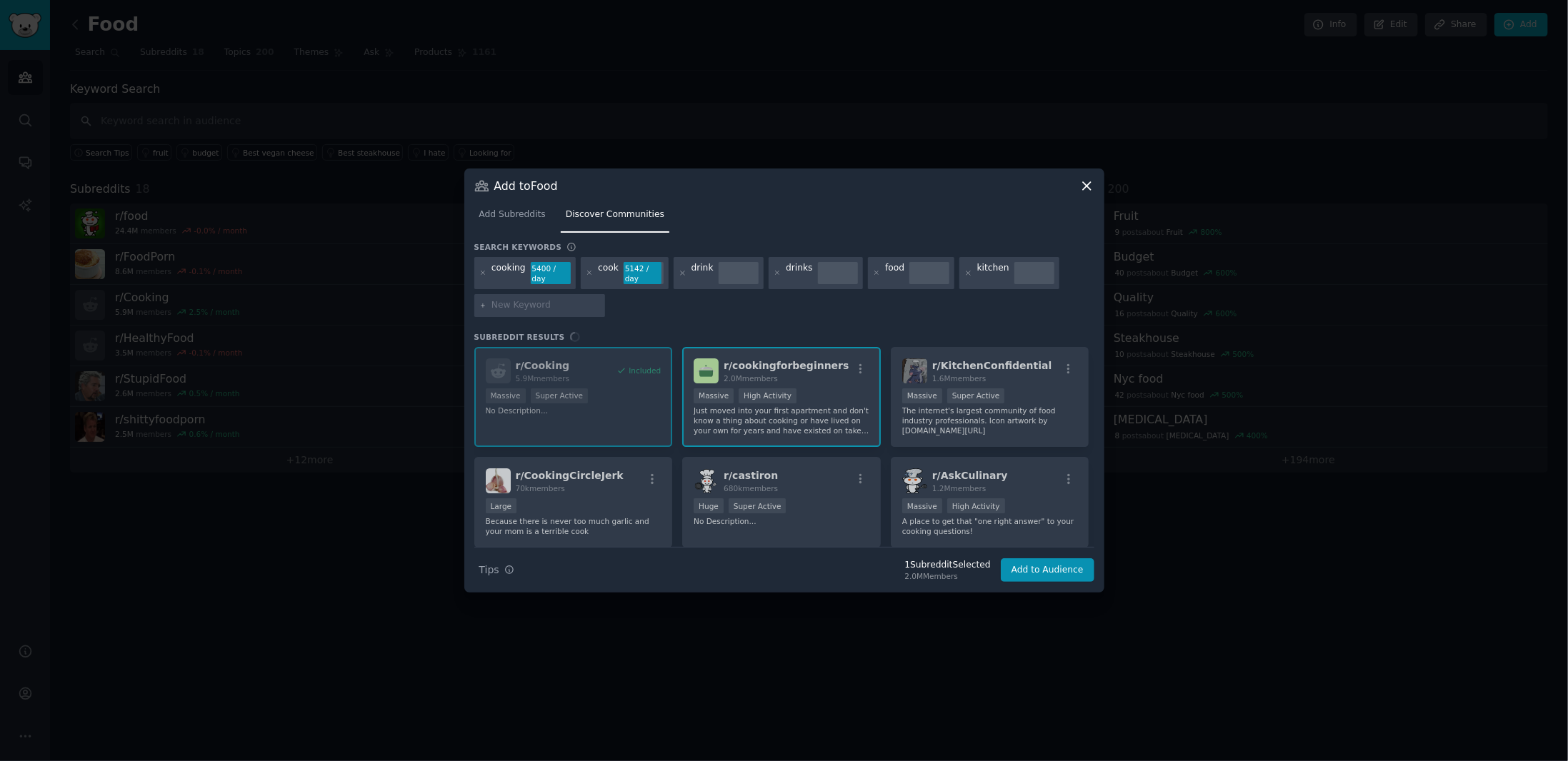
click at [546, 299] on input "text" at bounding box center [546, 305] width 109 height 12
type input "dishes"
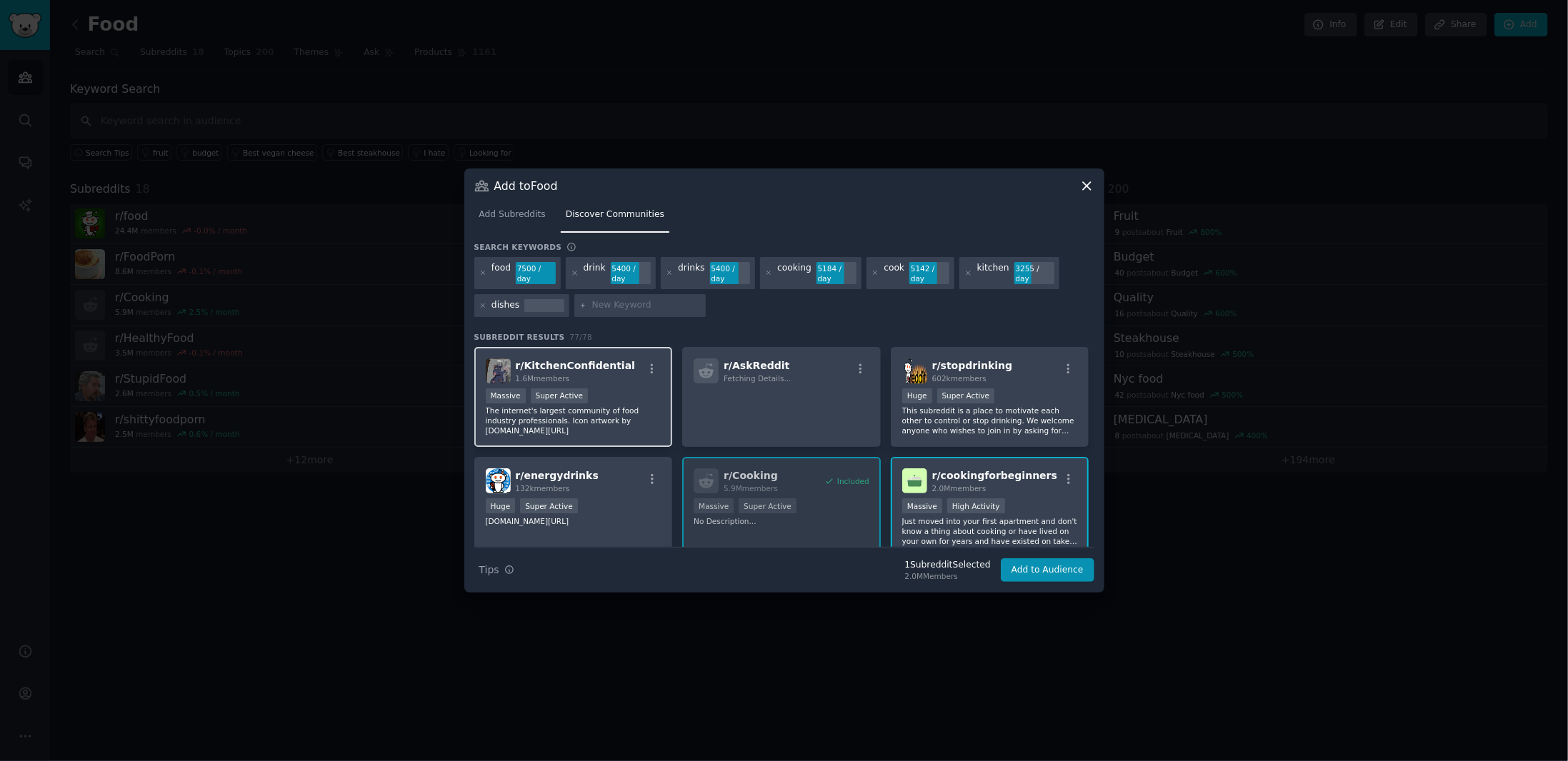
click at [636, 400] on div "Massive Super Active" at bounding box center [573, 397] width 175 height 18
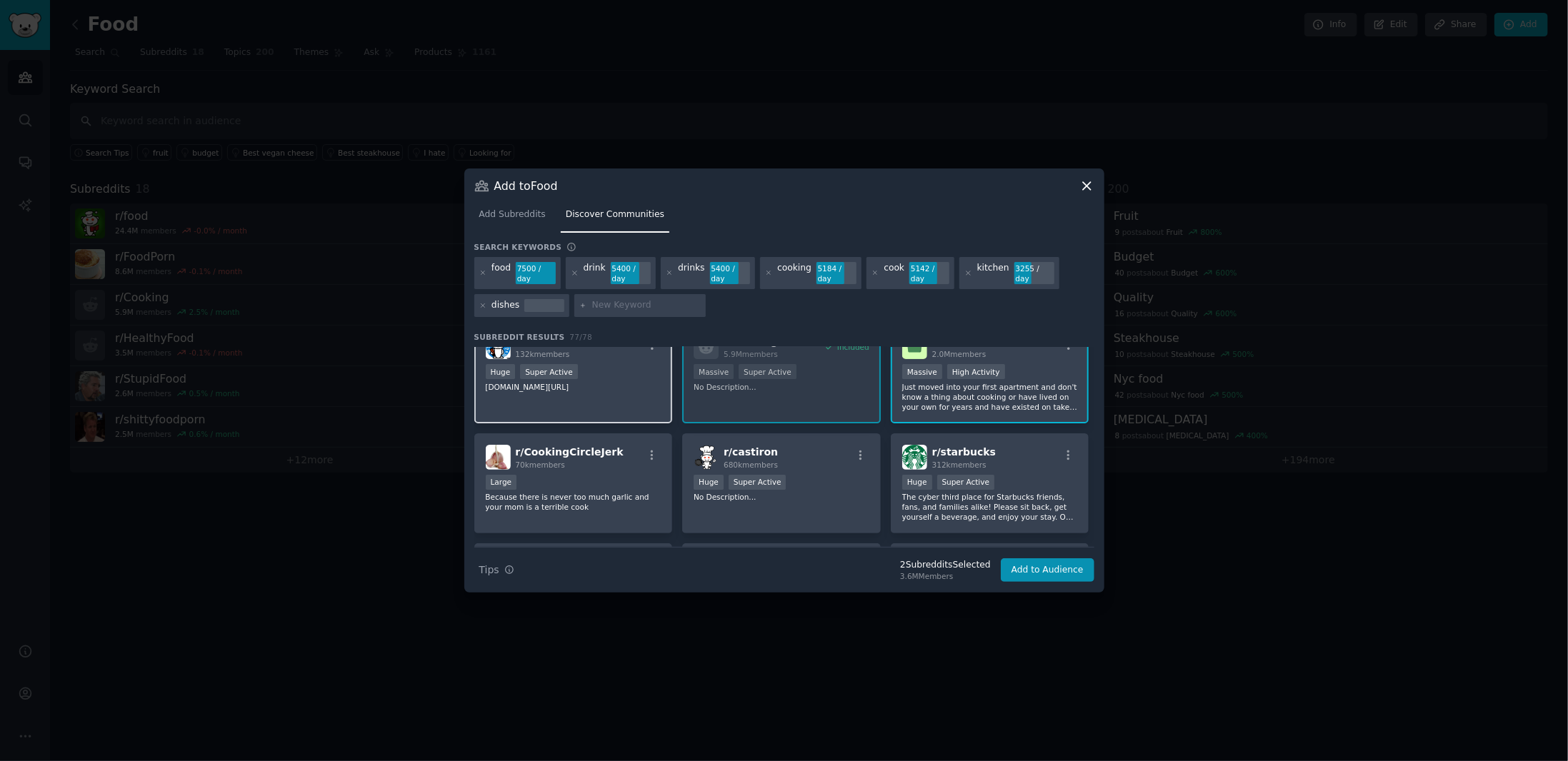
scroll to position [142, 0]
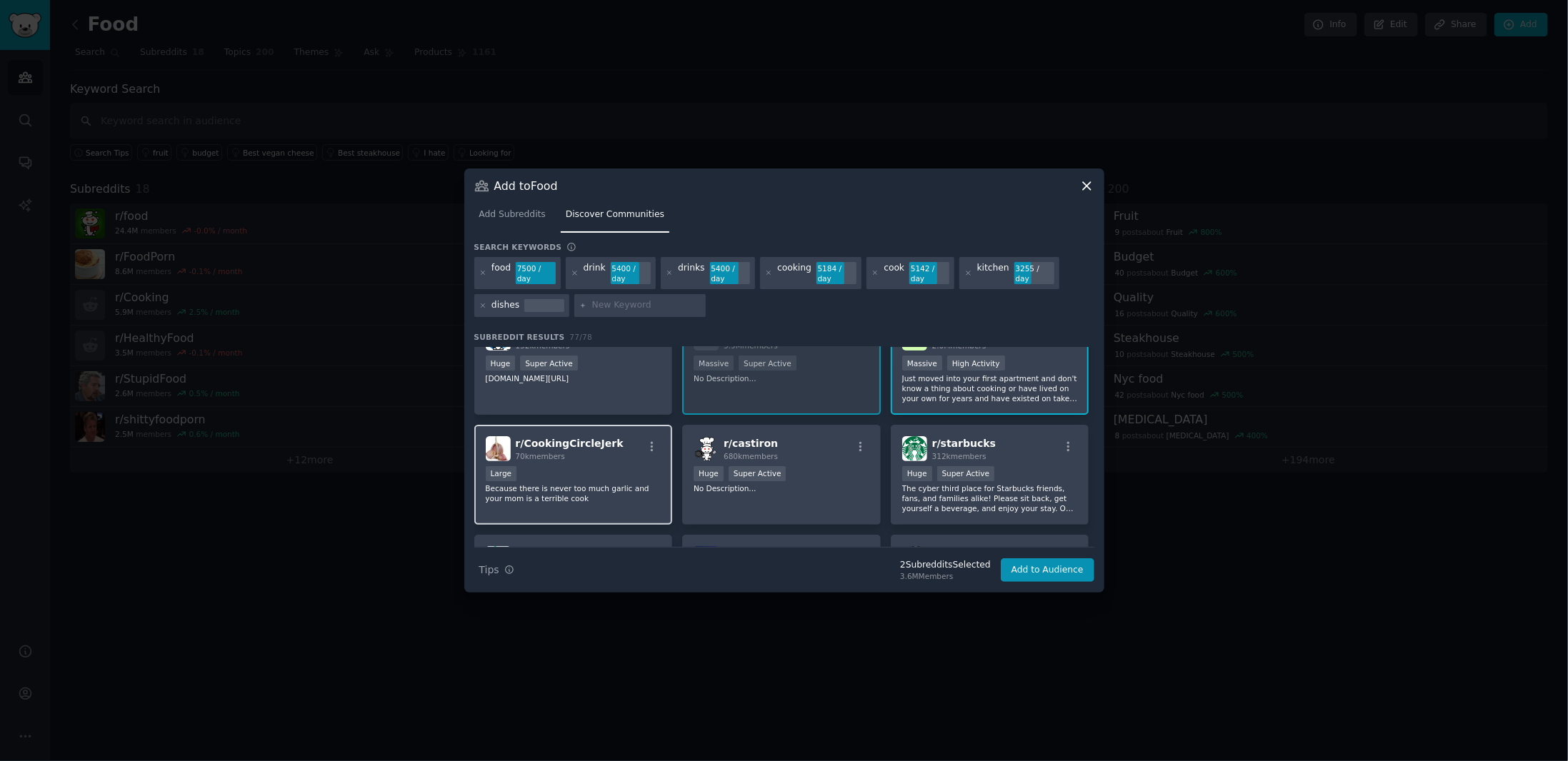
click at [638, 486] on p "Because there is never too much garlic and your mom is a terrible cook" at bounding box center [573, 493] width 175 height 20
click at [857, 477] on div ">= 95th percentile for submissions / day Huge Super Active" at bounding box center [781, 475] width 175 height 18
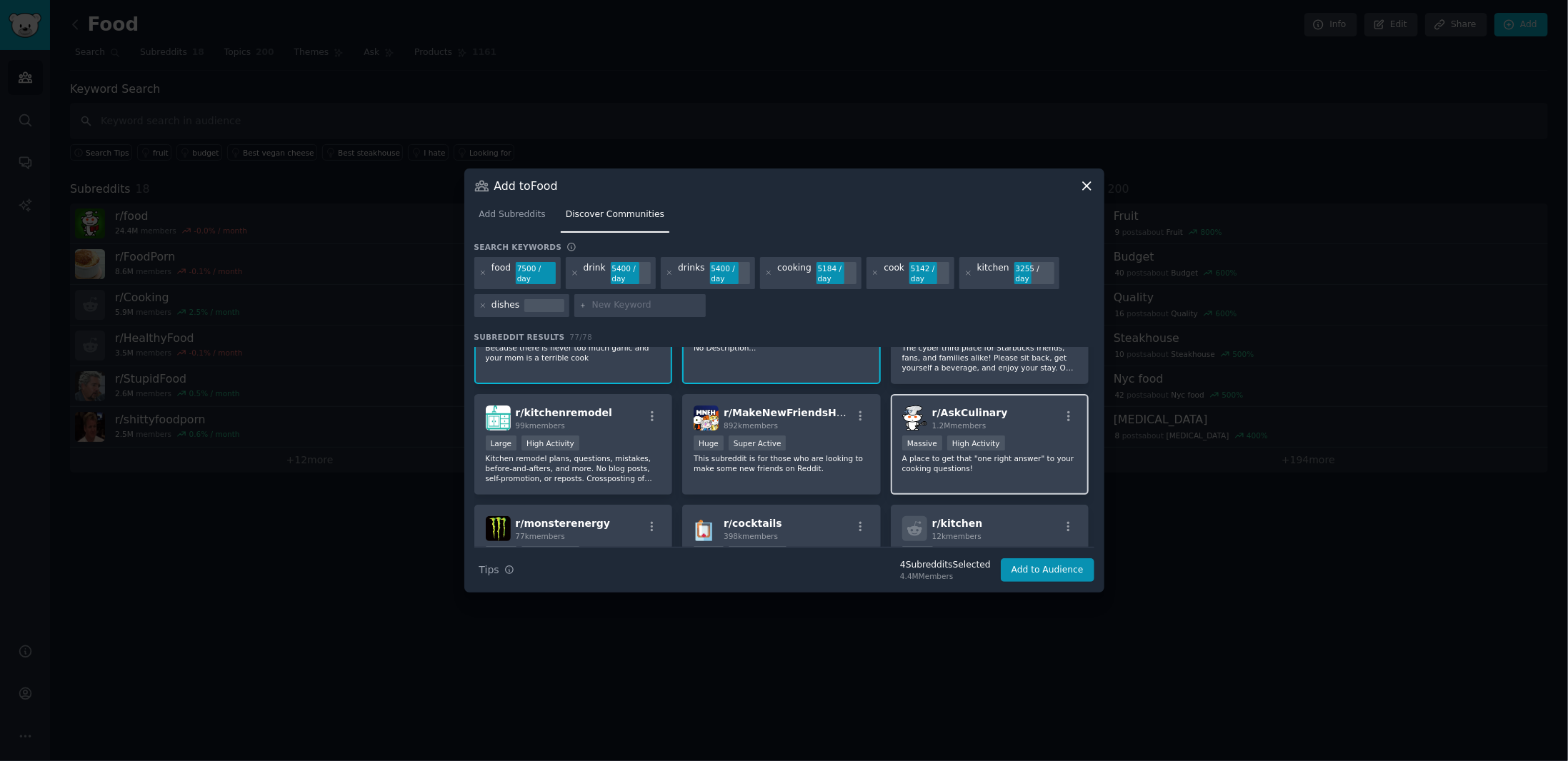
scroll to position [286, 0]
click at [1027, 461] on p "A place to get that "one right answer" to your cooking questions!" at bounding box center [989, 461] width 175 height 20
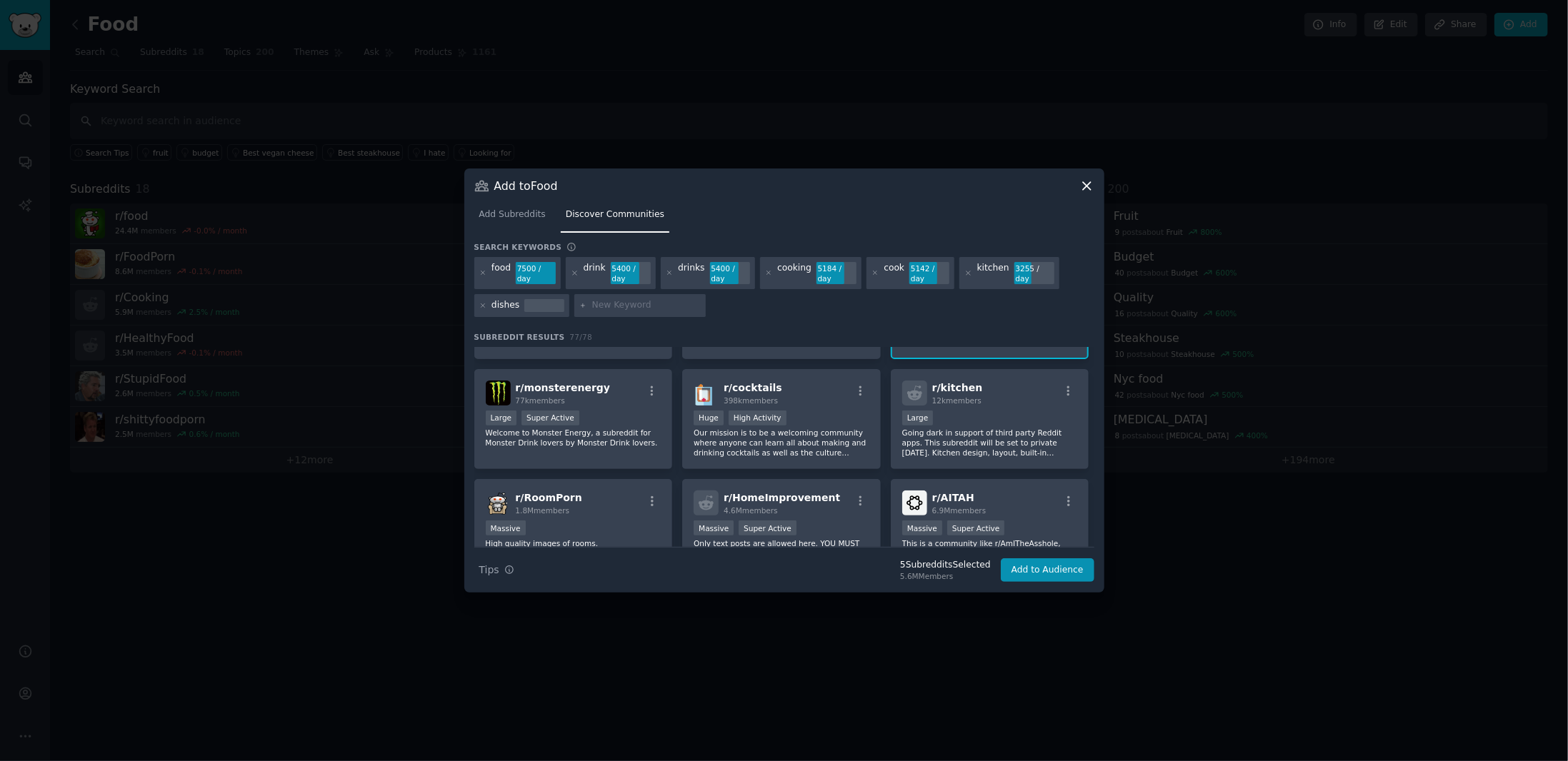
scroll to position [428, 0]
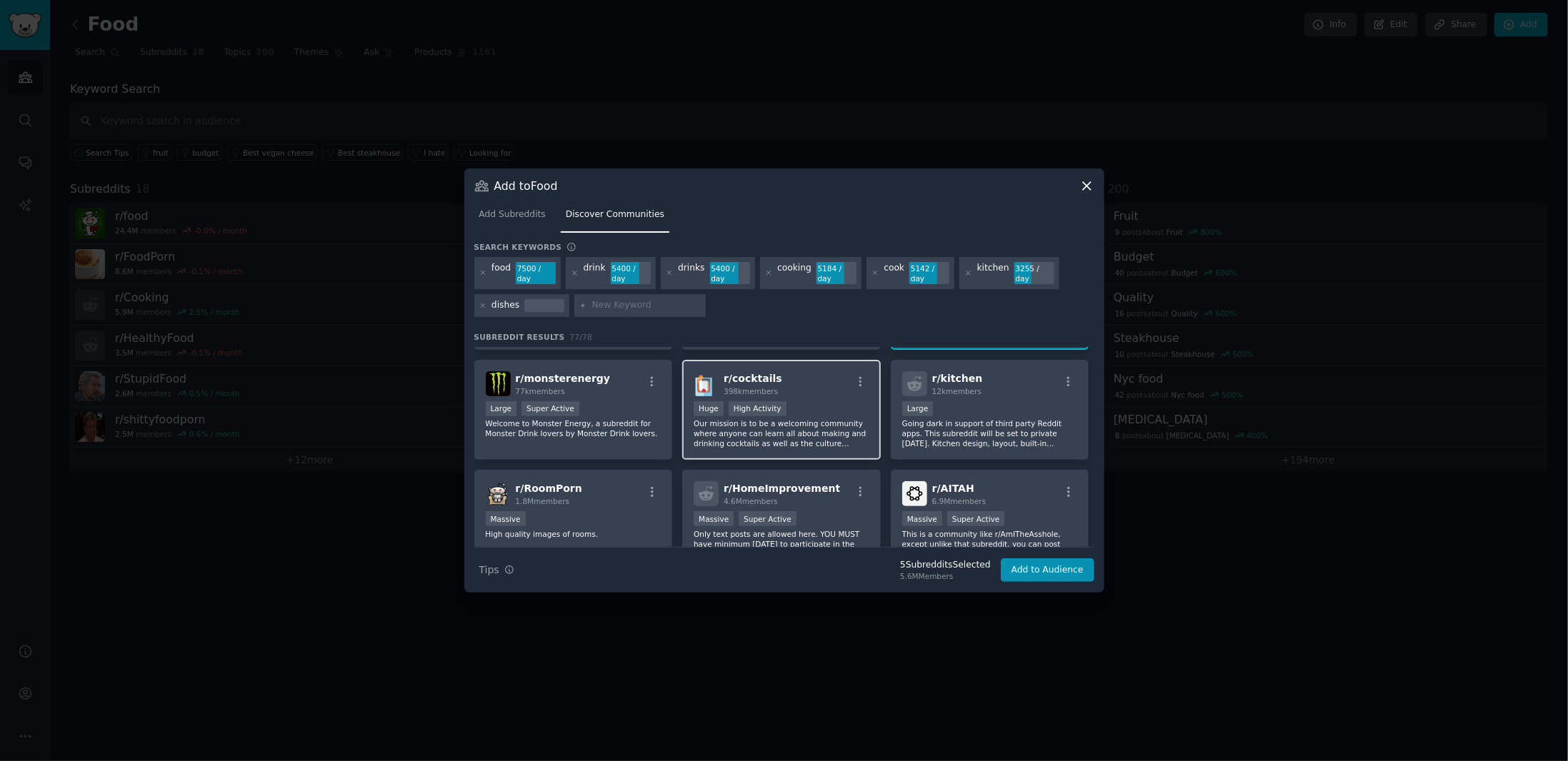
click at [821, 418] on p "Our mission is to be a welcoming community where anyone can learn all about mak…" at bounding box center [781, 433] width 175 height 30
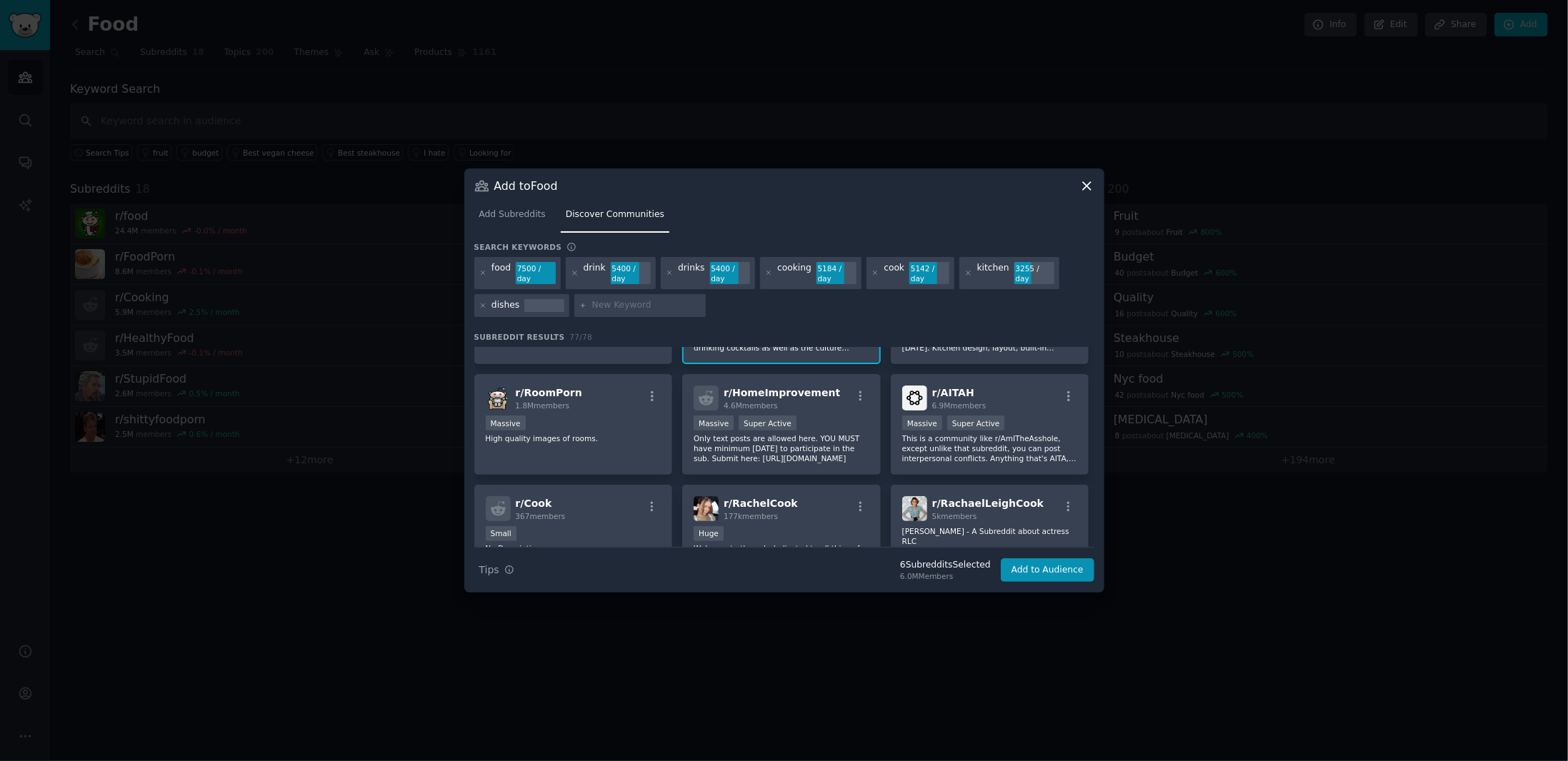
scroll to position [571, 0]
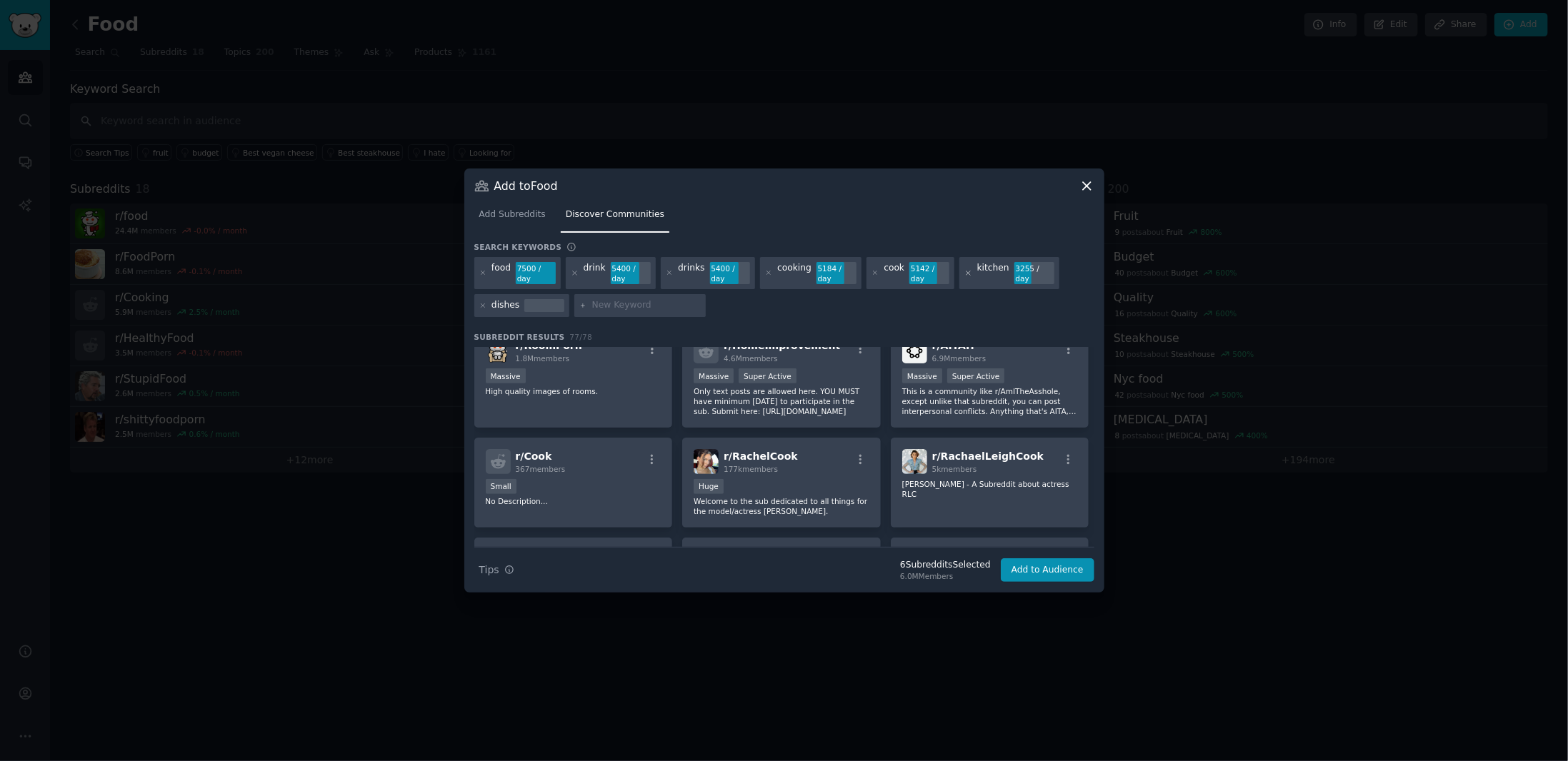
click at [964, 272] on icon at bounding box center [968, 272] width 8 height 8
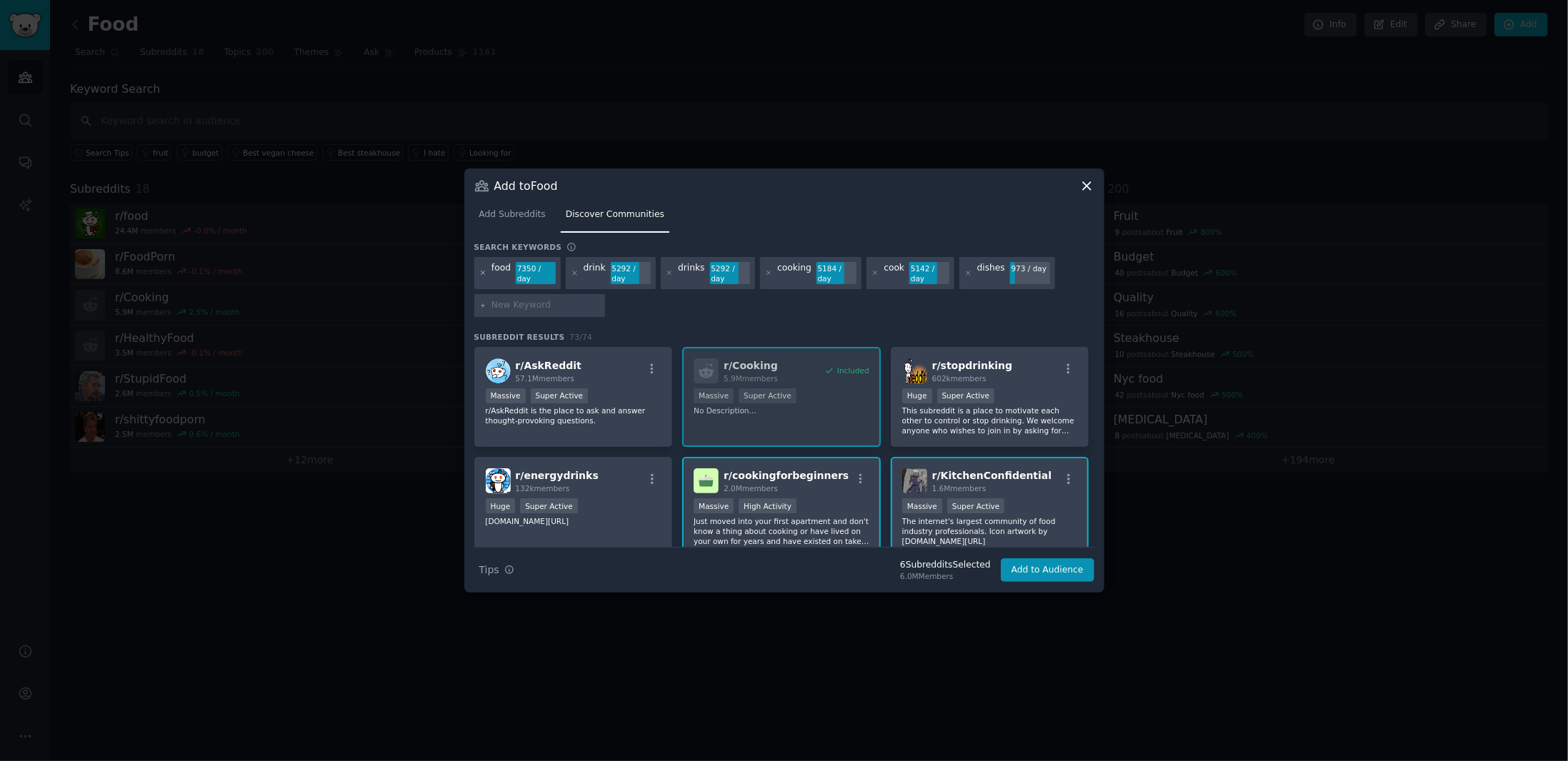
click at [480, 271] on icon at bounding box center [483, 272] width 8 height 8
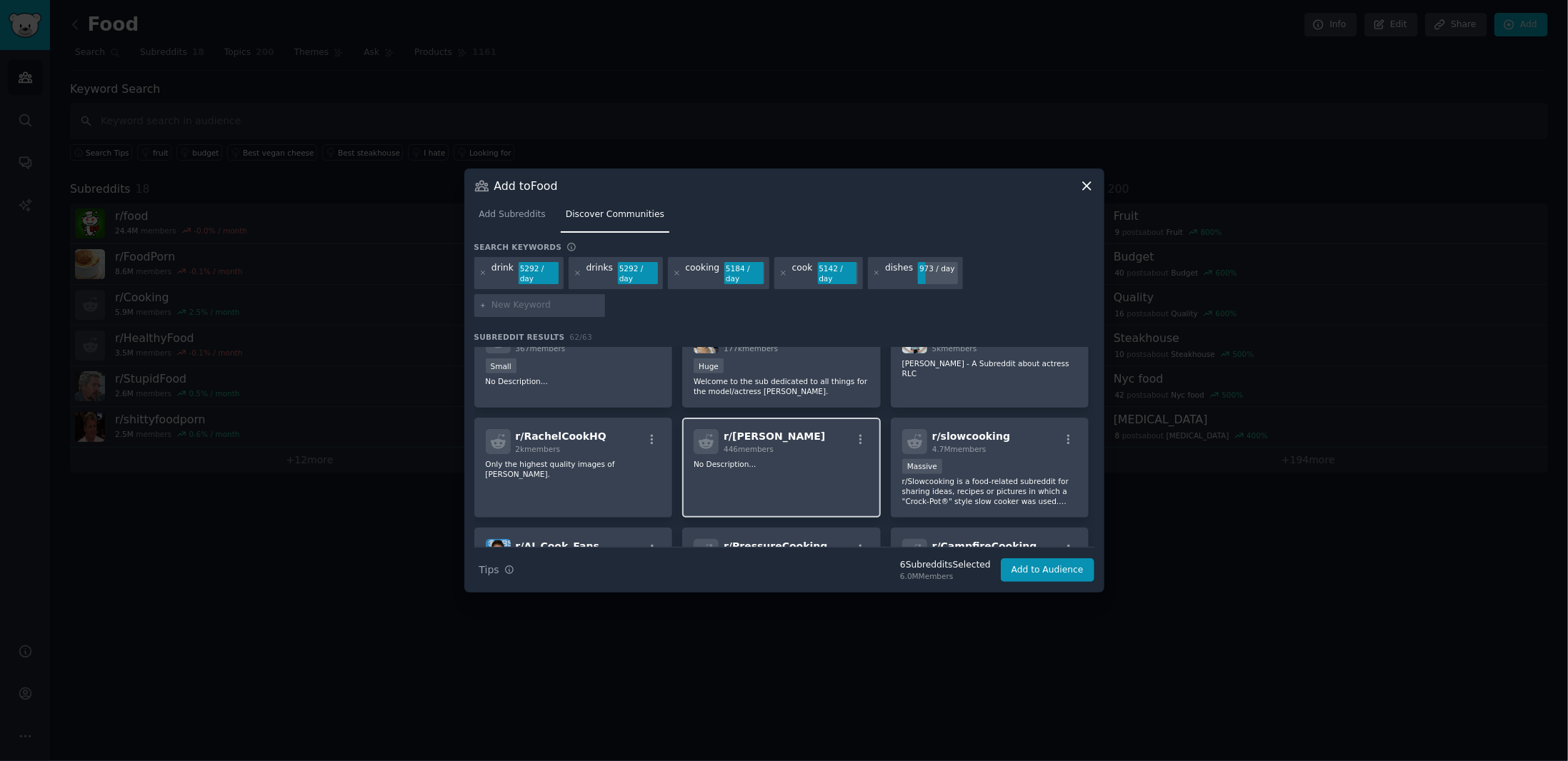
scroll to position [643, 0]
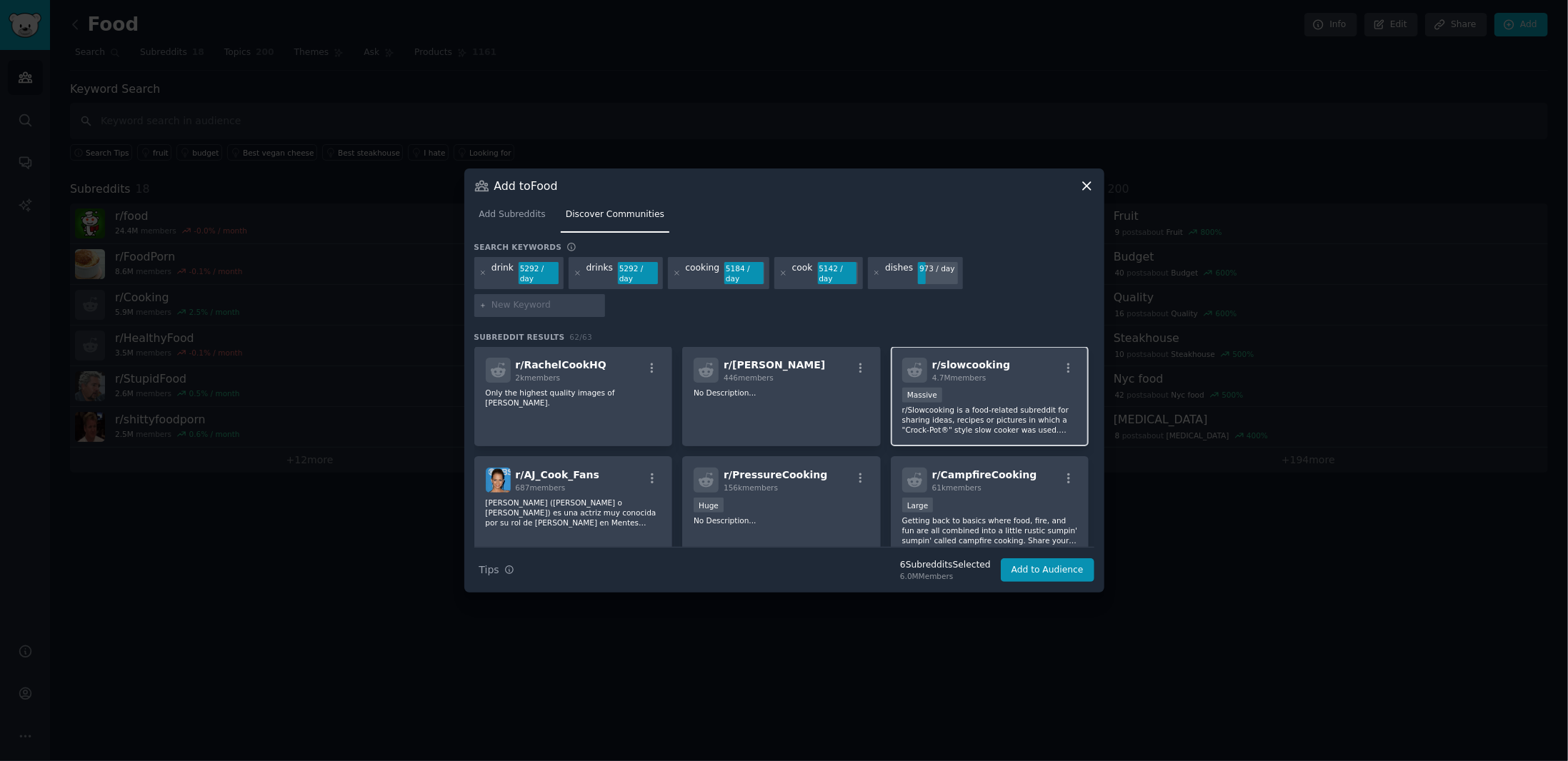
click at [972, 405] on p "r/Slowcooking is a food-related subreddit for sharing ideas, recipes or picture…" at bounding box center [989, 420] width 175 height 30
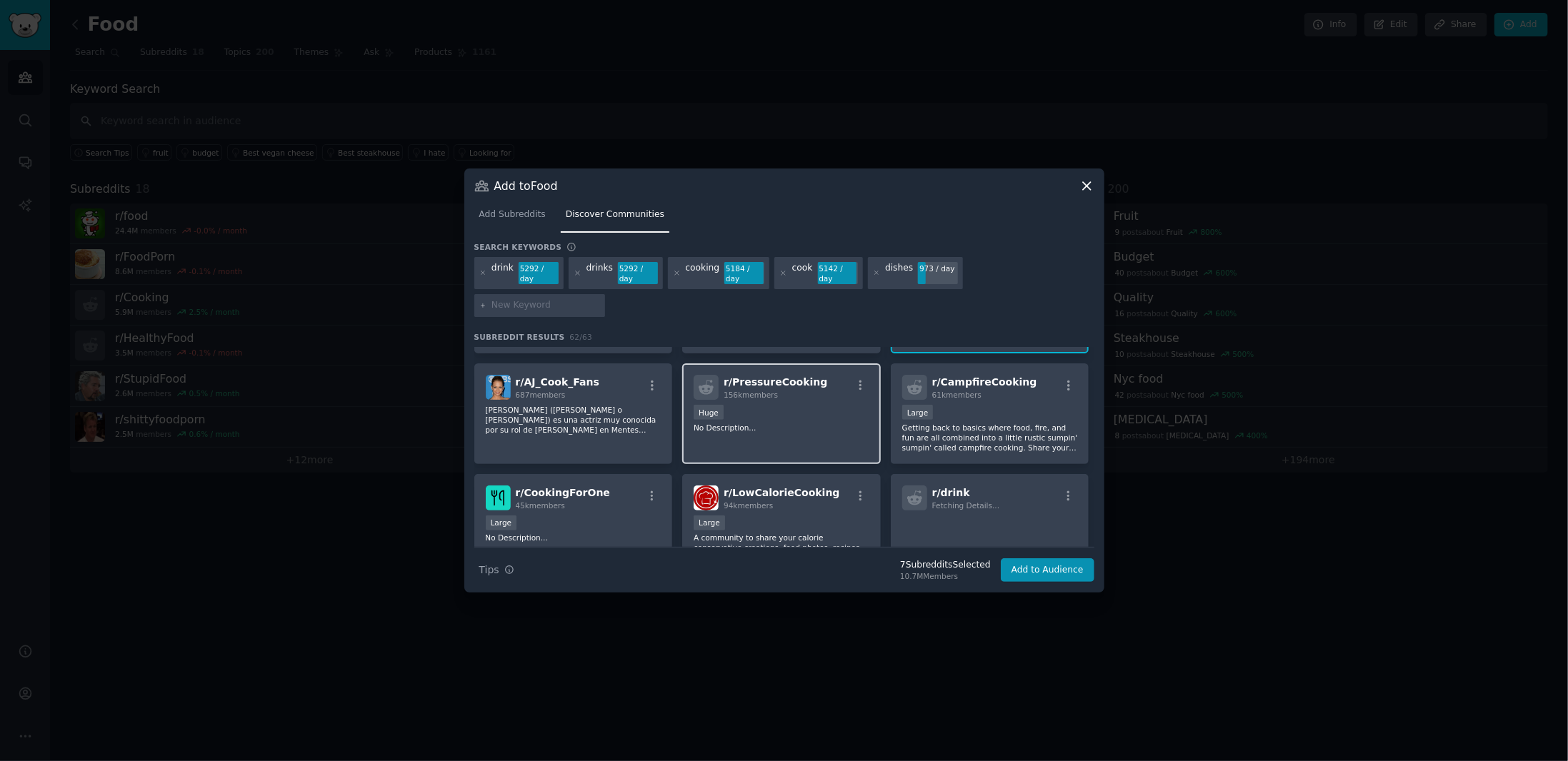
scroll to position [785, 0]
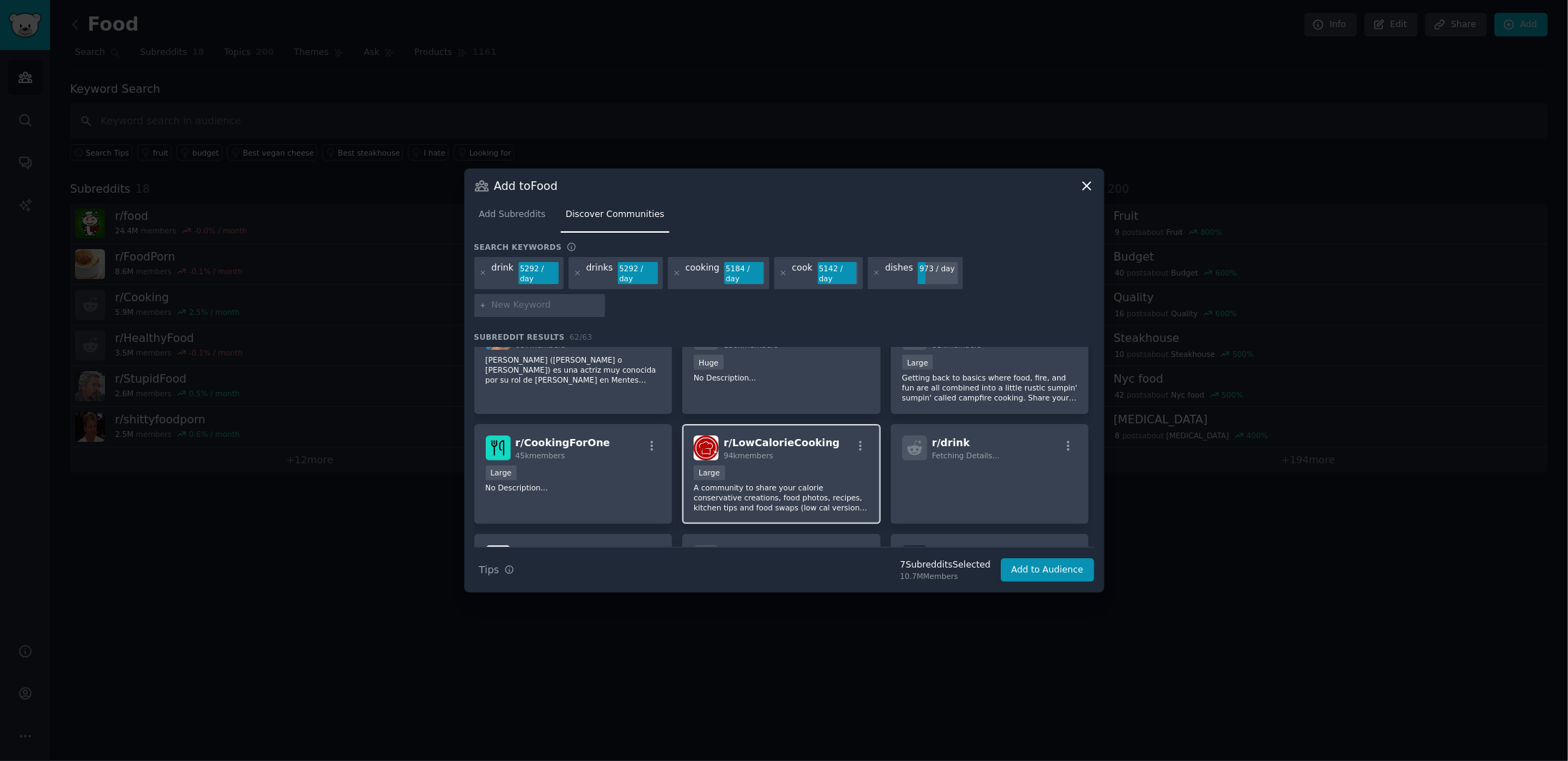
click at [807, 466] on div "10,000 - 100,000 members Large" at bounding box center [781, 474] width 175 height 18
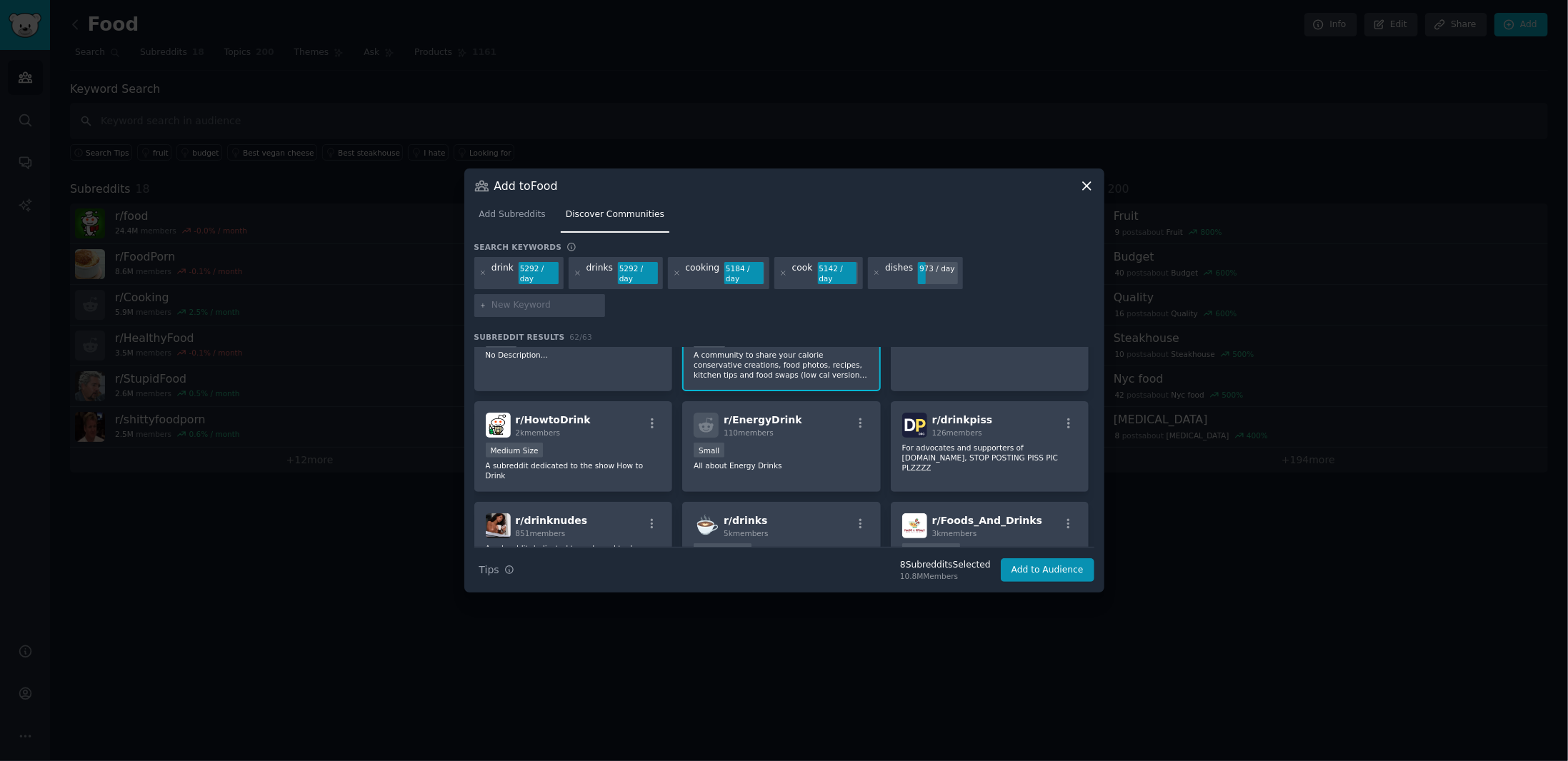
scroll to position [928, 0]
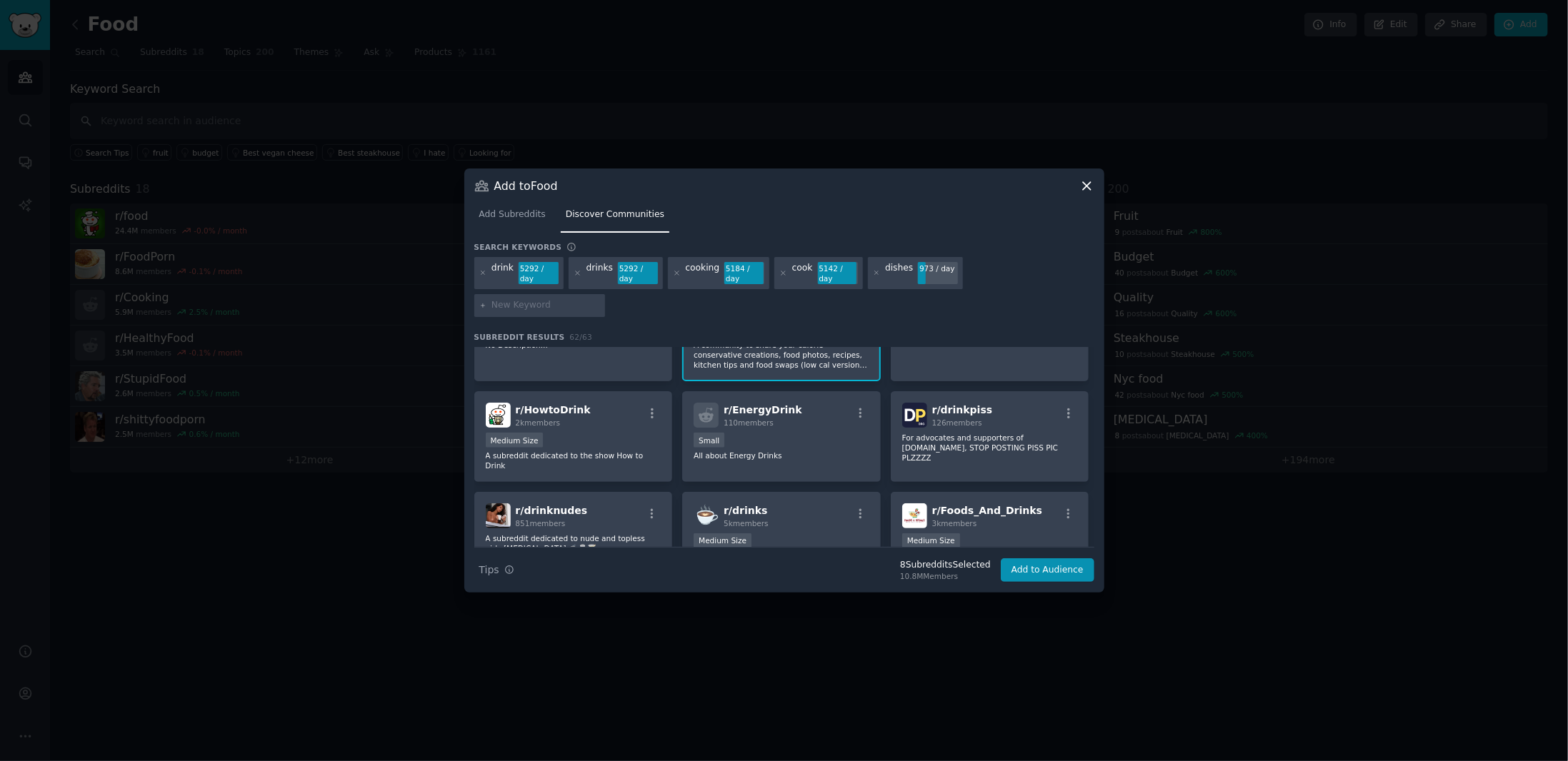
click at [600, 299] on input "text" at bounding box center [546, 305] width 109 height 12
type input "diet"
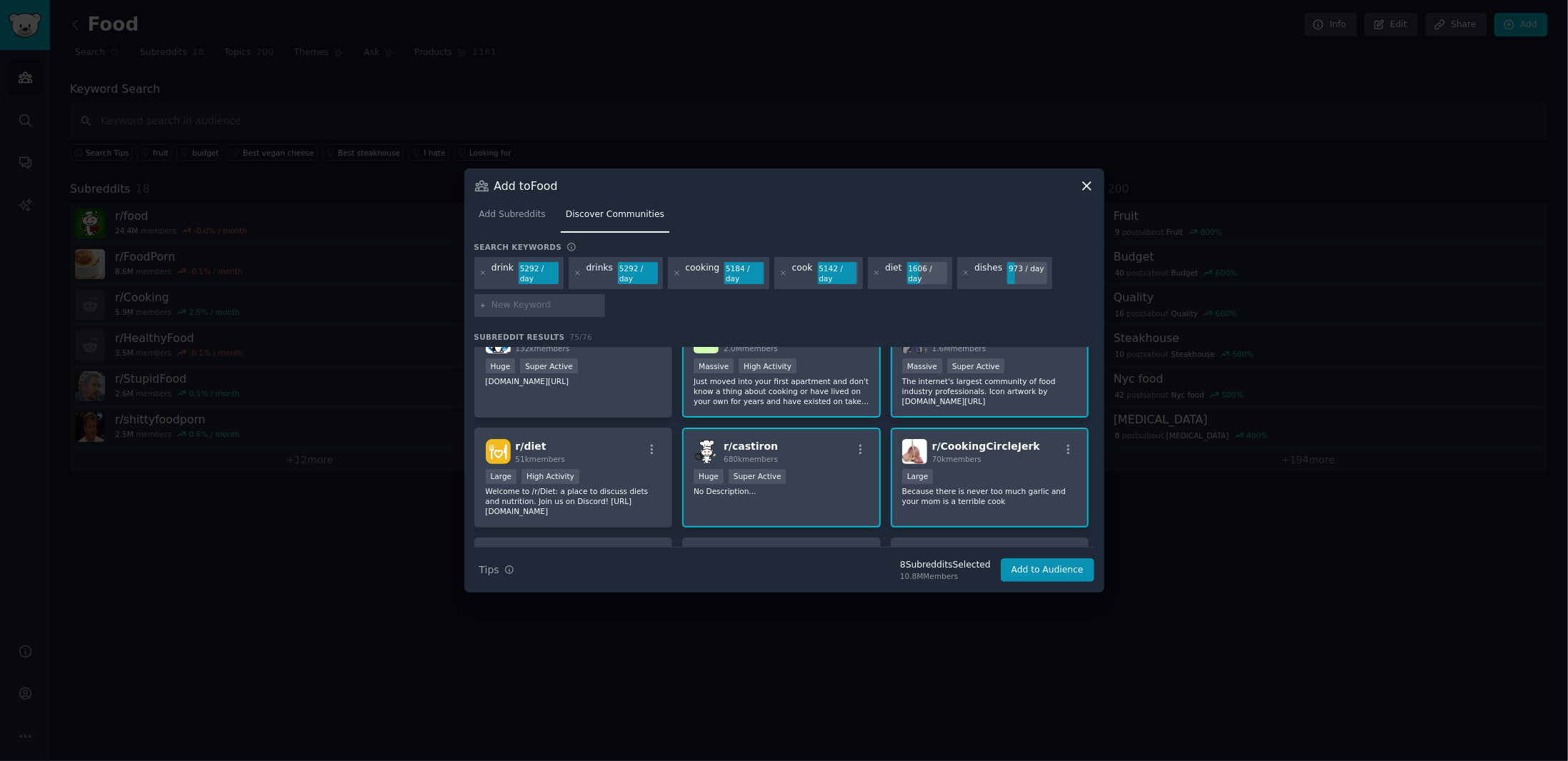
scroll to position [142, 0]
click at [1051, 559] on button "Add to Audience" at bounding box center [1047, 570] width 93 height 24
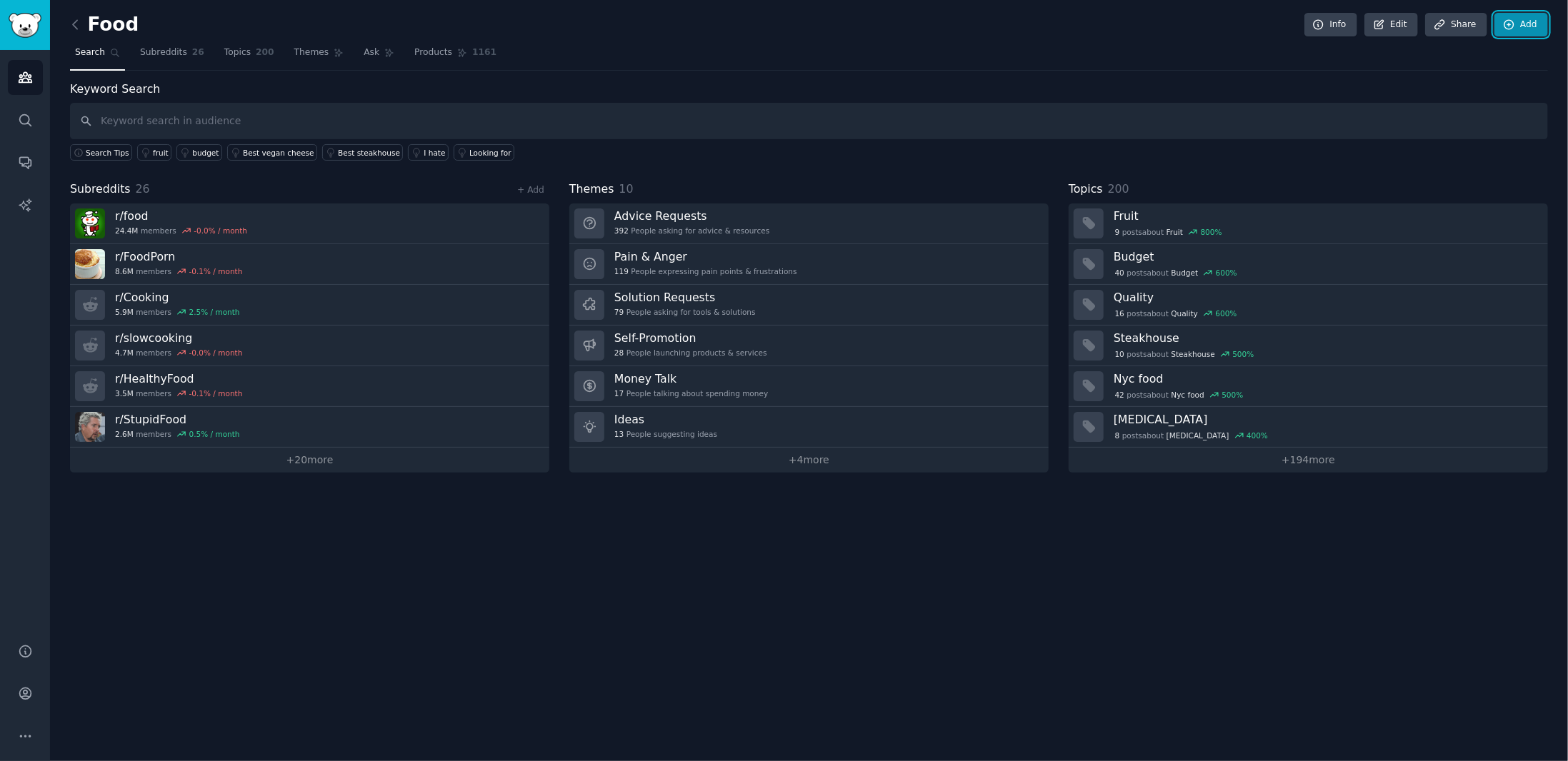
click at [1534, 35] on link "Add" at bounding box center [1521, 24] width 53 height 24
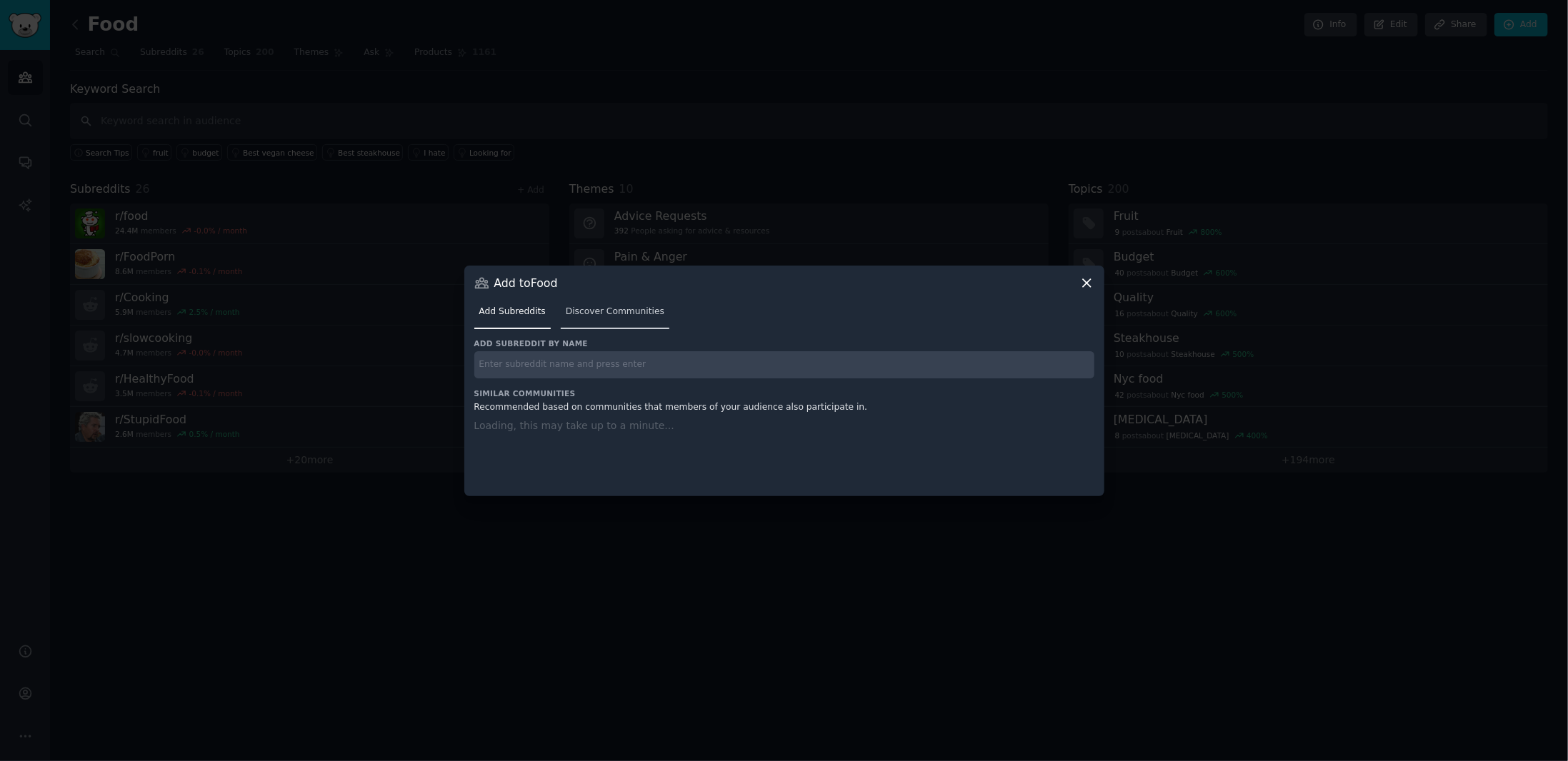
click at [598, 311] on span "Discover Communities" at bounding box center [614, 312] width 99 height 12
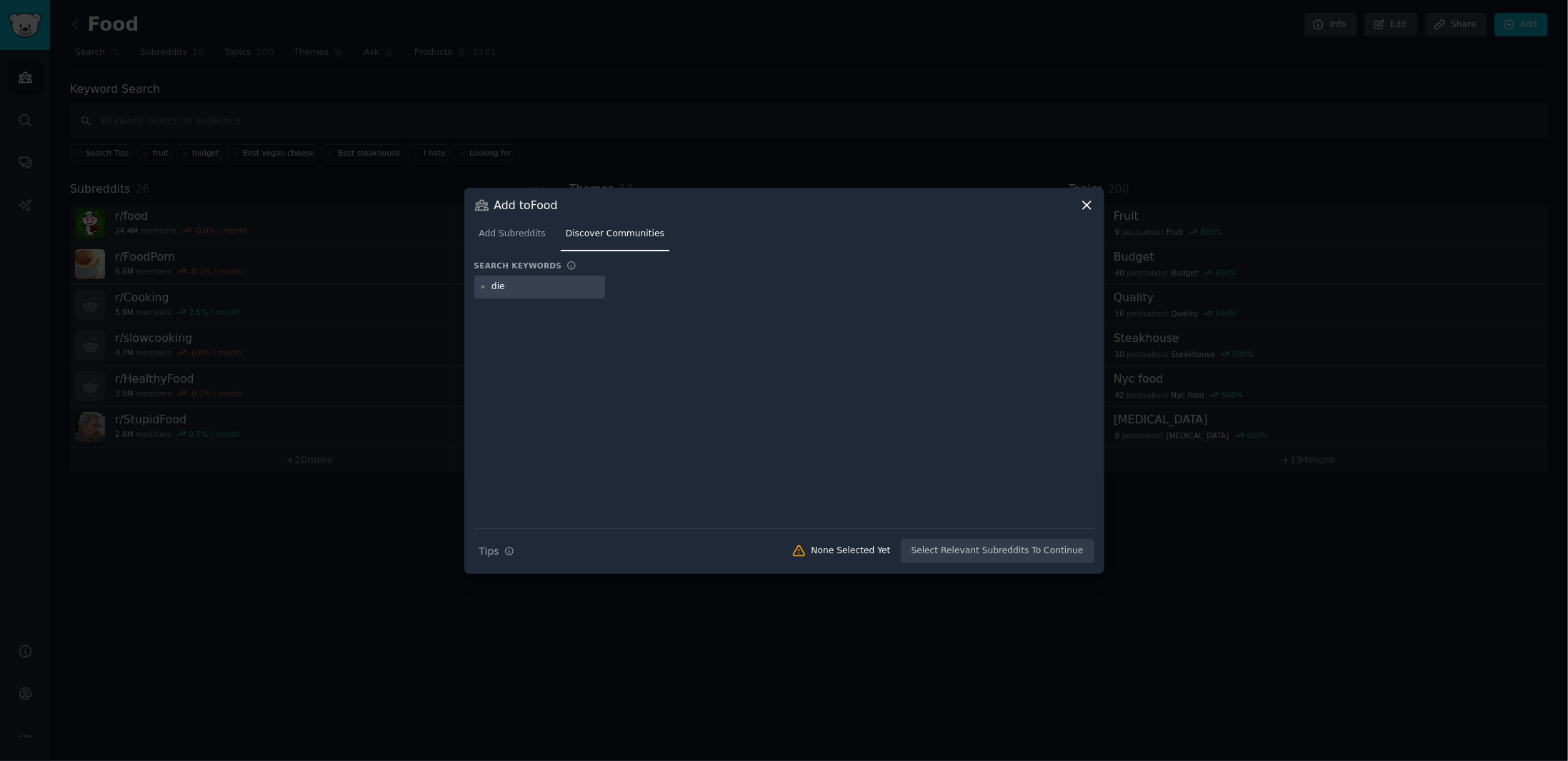
type input "diet"
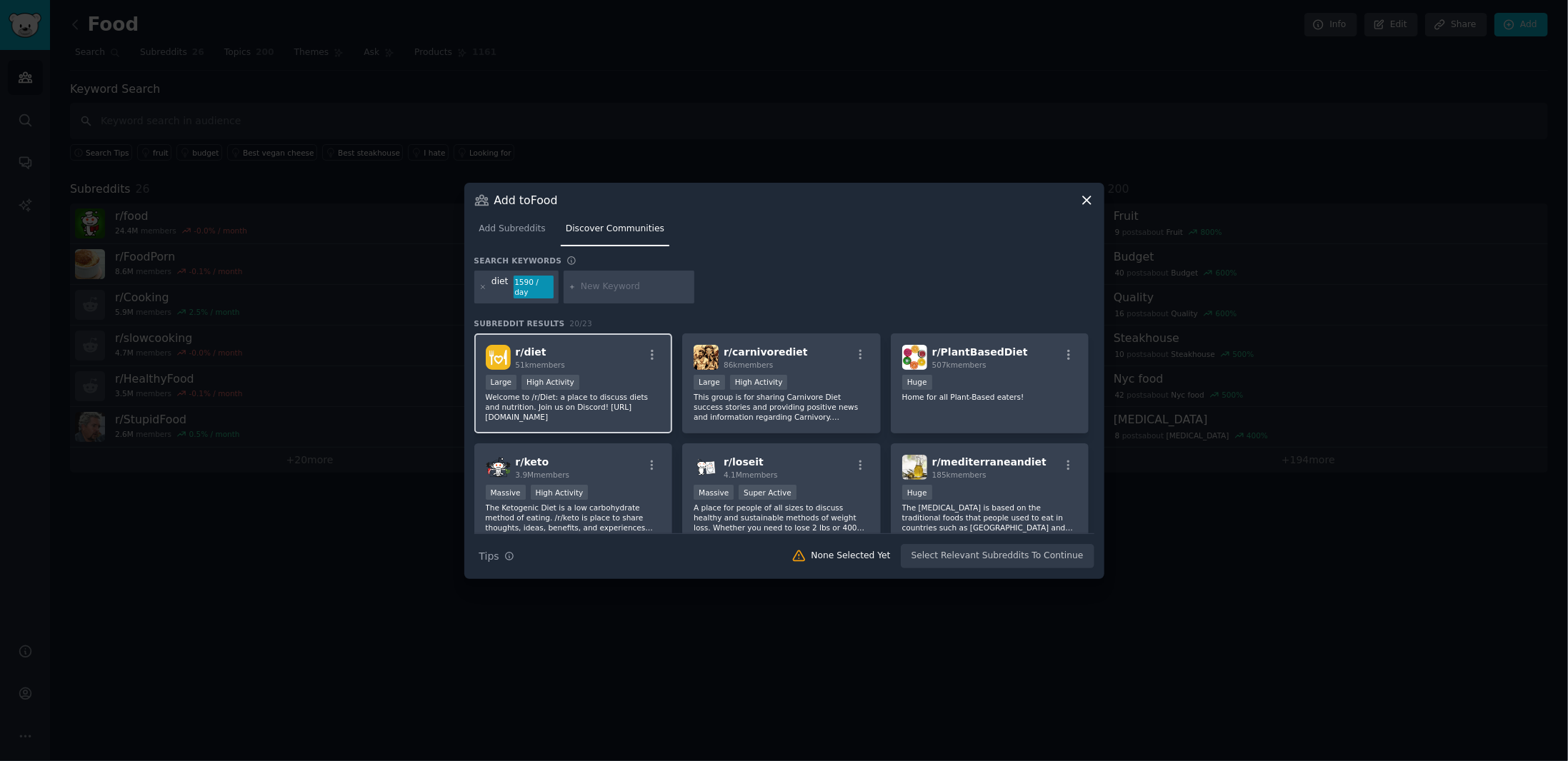
click at [583, 362] on div "r/ diet 51k members" at bounding box center [573, 357] width 175 height 25
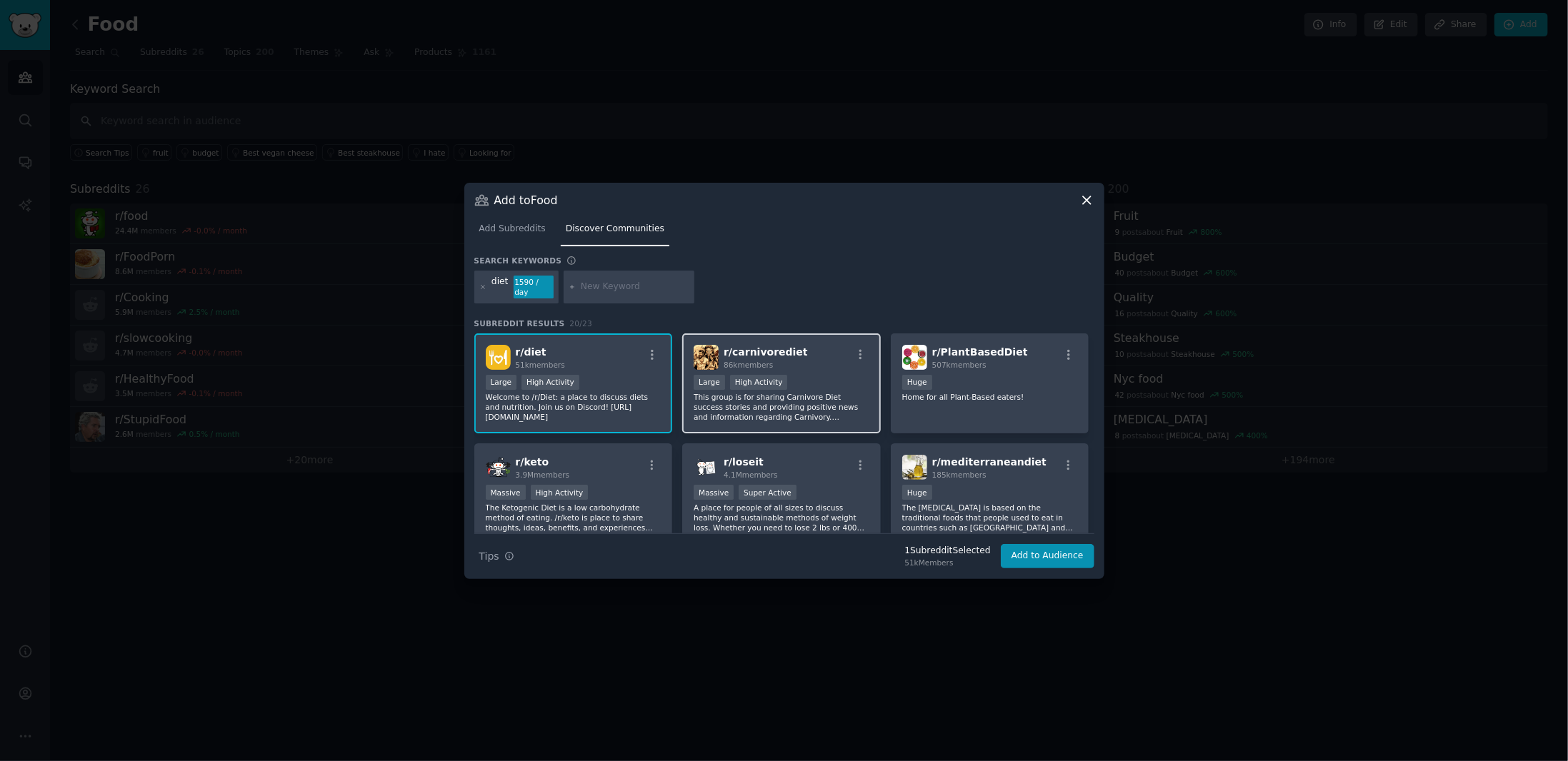
click at [812, 375] on div ">= 80th percentile for submissions / day Large High Activity" at bounding box center [781, 384] width 175 height 18
click at [1010, 383] on div "100,000 - 1,000,000 members Huge" at bounding box center [989, 384] width 175 height 18
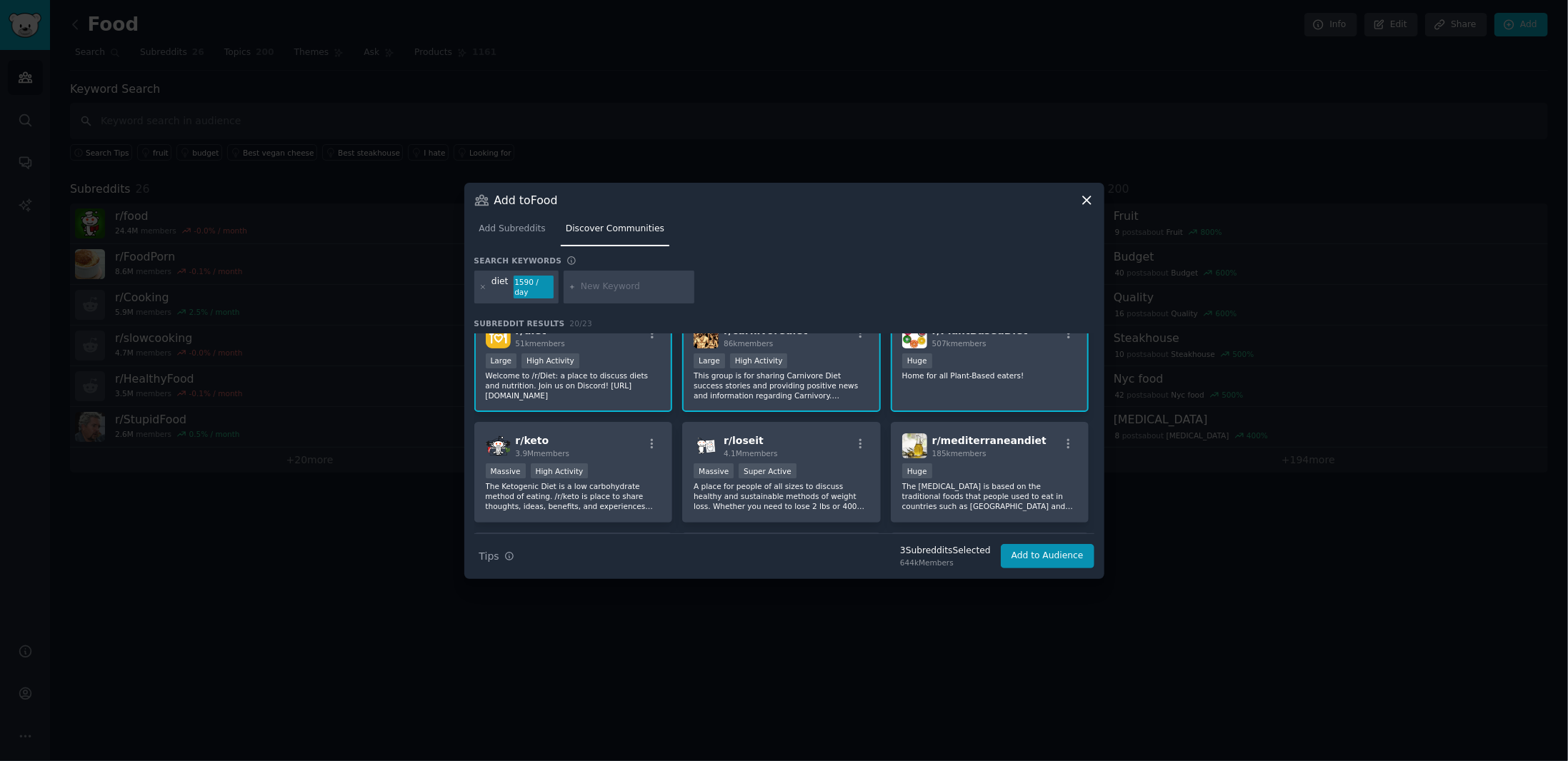
scroll to position [71, 0]
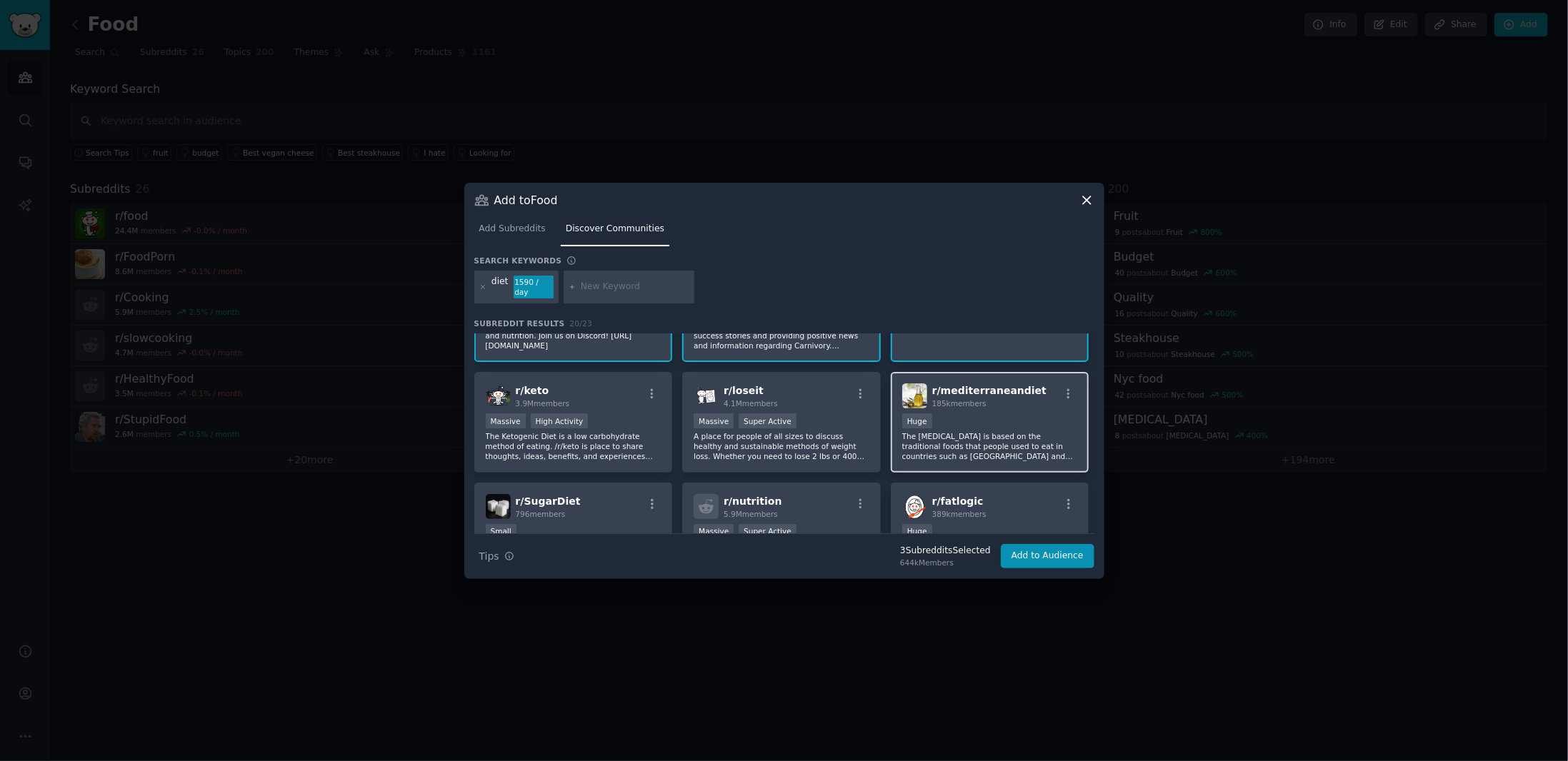
click at [1013, 432] on p "The Mediterranean Diet is based on the traditional foods that people used to ea…" at bounding box center [989, 446] width 175 height 30
click at [808, 403] on div "r/ loseit 4.1M members Massive Super Active A place for people of all sizes to …" at bounding box center [781, 422] width 199 height 101
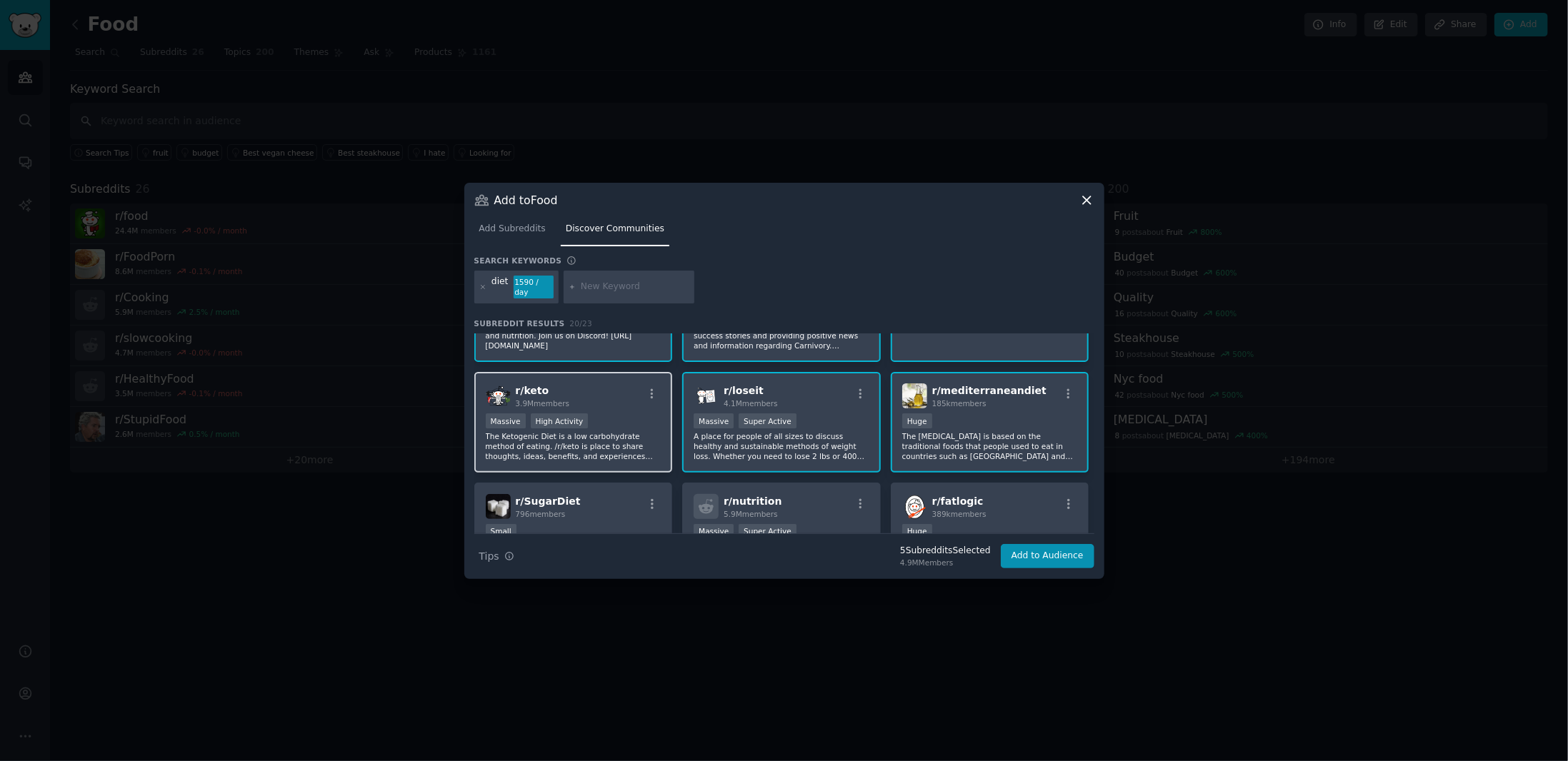
click at [619, 394] on div "r/ keto 3.9M members" at bounding box center [573, 396] width 175 height 25
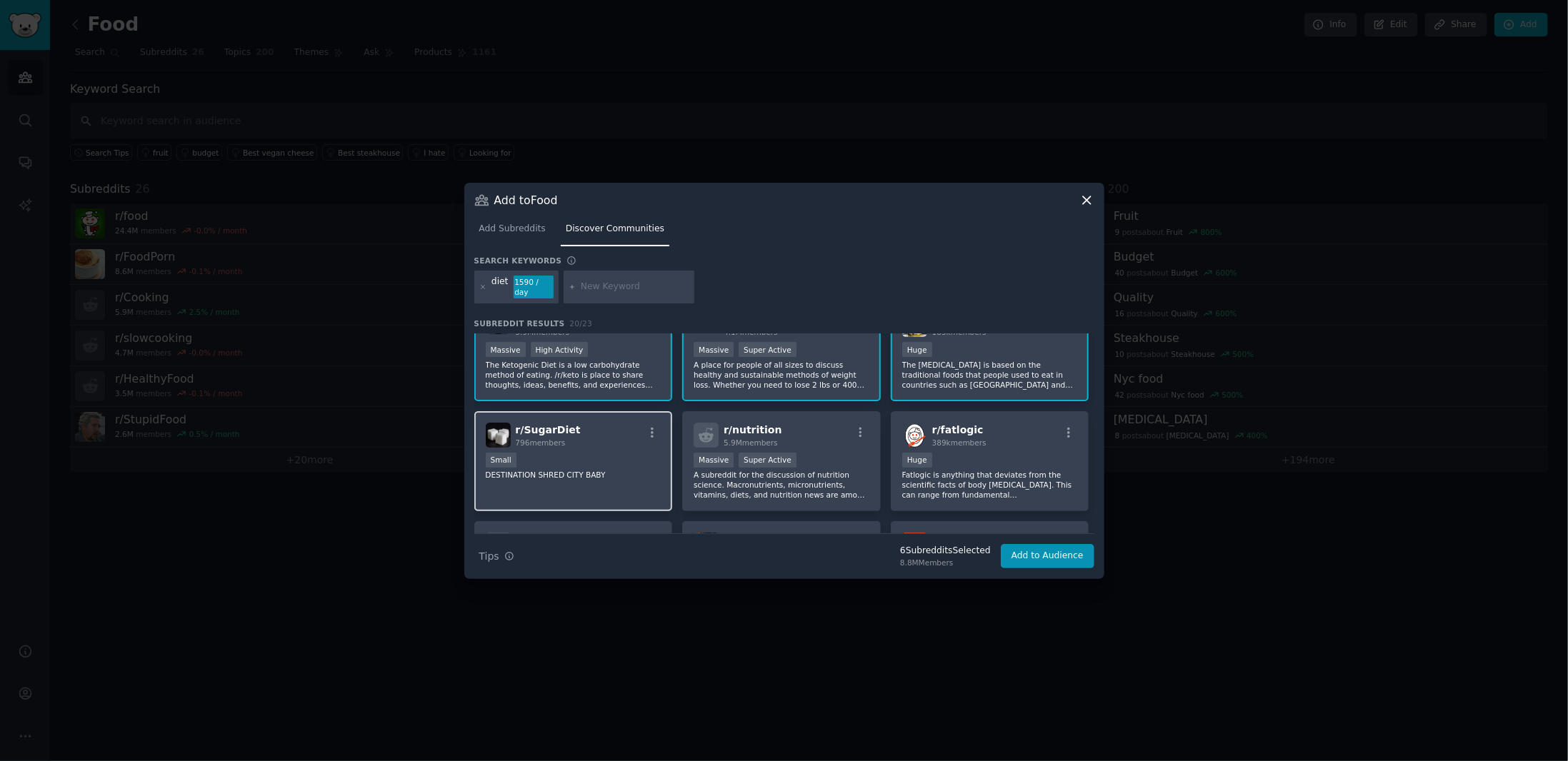
click at [630, 443] on div "r/ SugarDiet 796 members Small DESTINATION SHRED CITY BABY" at bounding box center [573, 461] width 199 height 101
click at [818, 438] on div "r/ nutrition 5.9M members" at bounding box center [781, 435] width 175 height 25
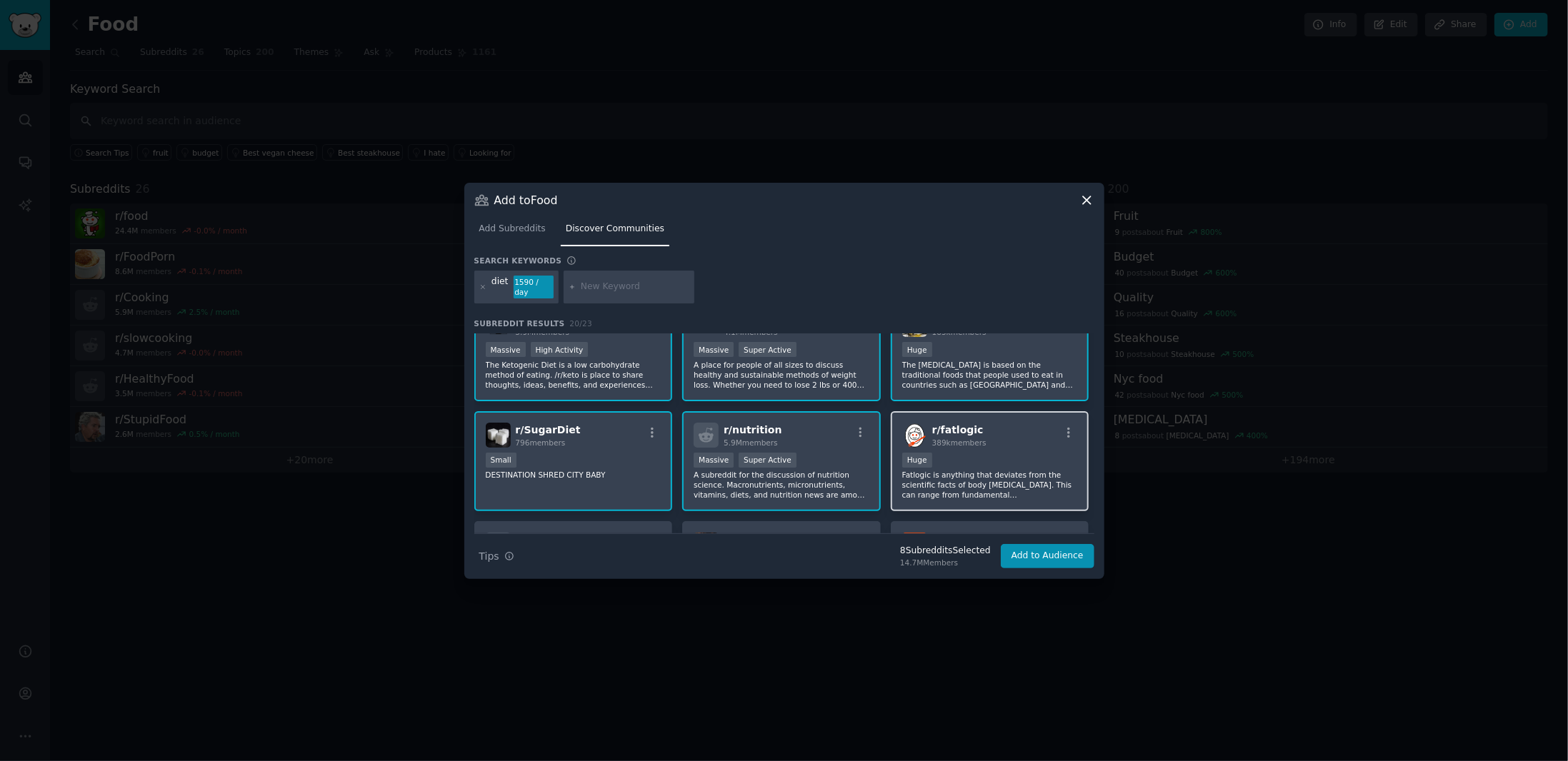
click at [1012, 439] on div "r/ fatlogic 389k members" at bounding box center [989, 435] width 175 height 25
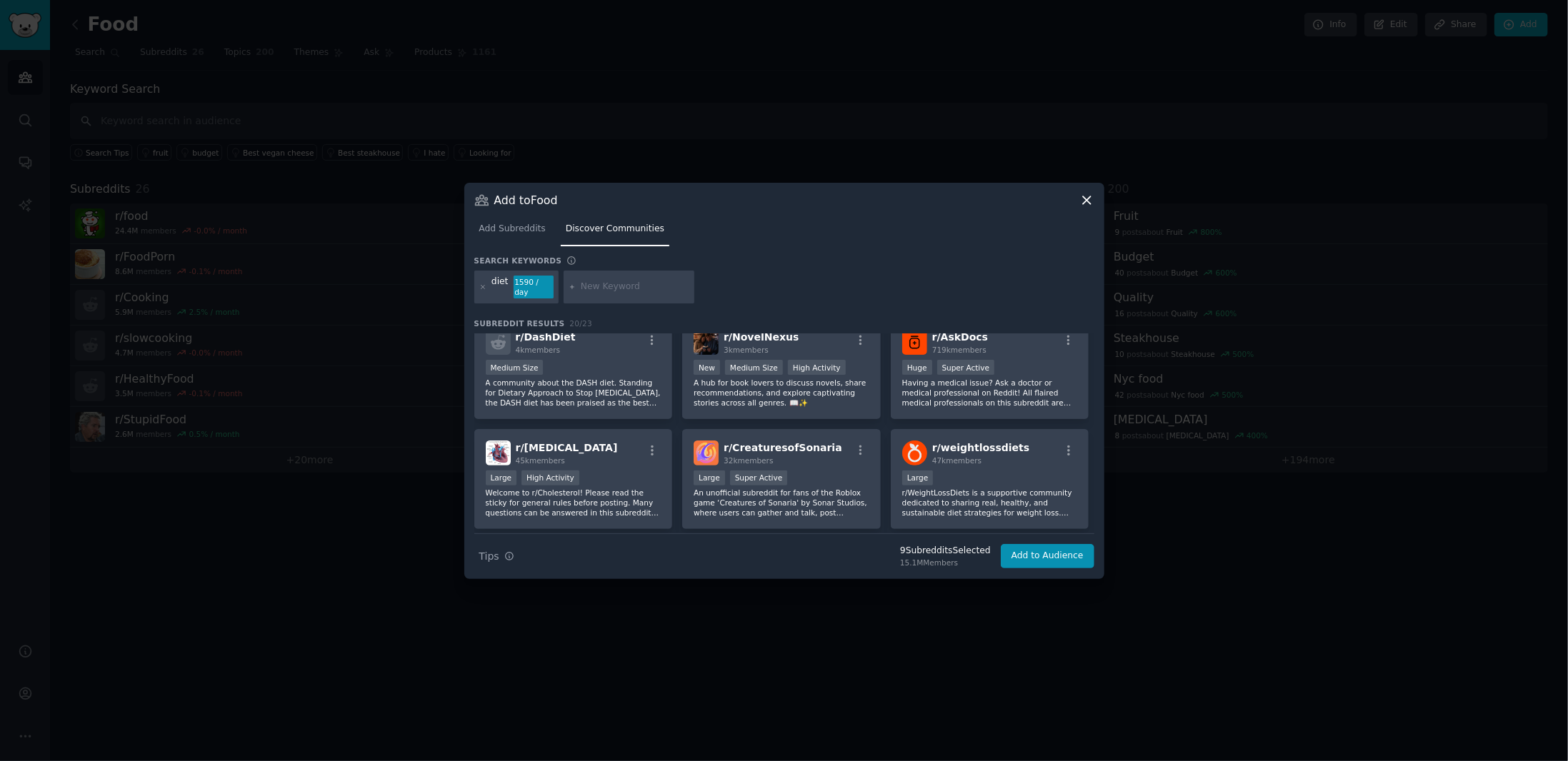
scroll to position [357, 0]
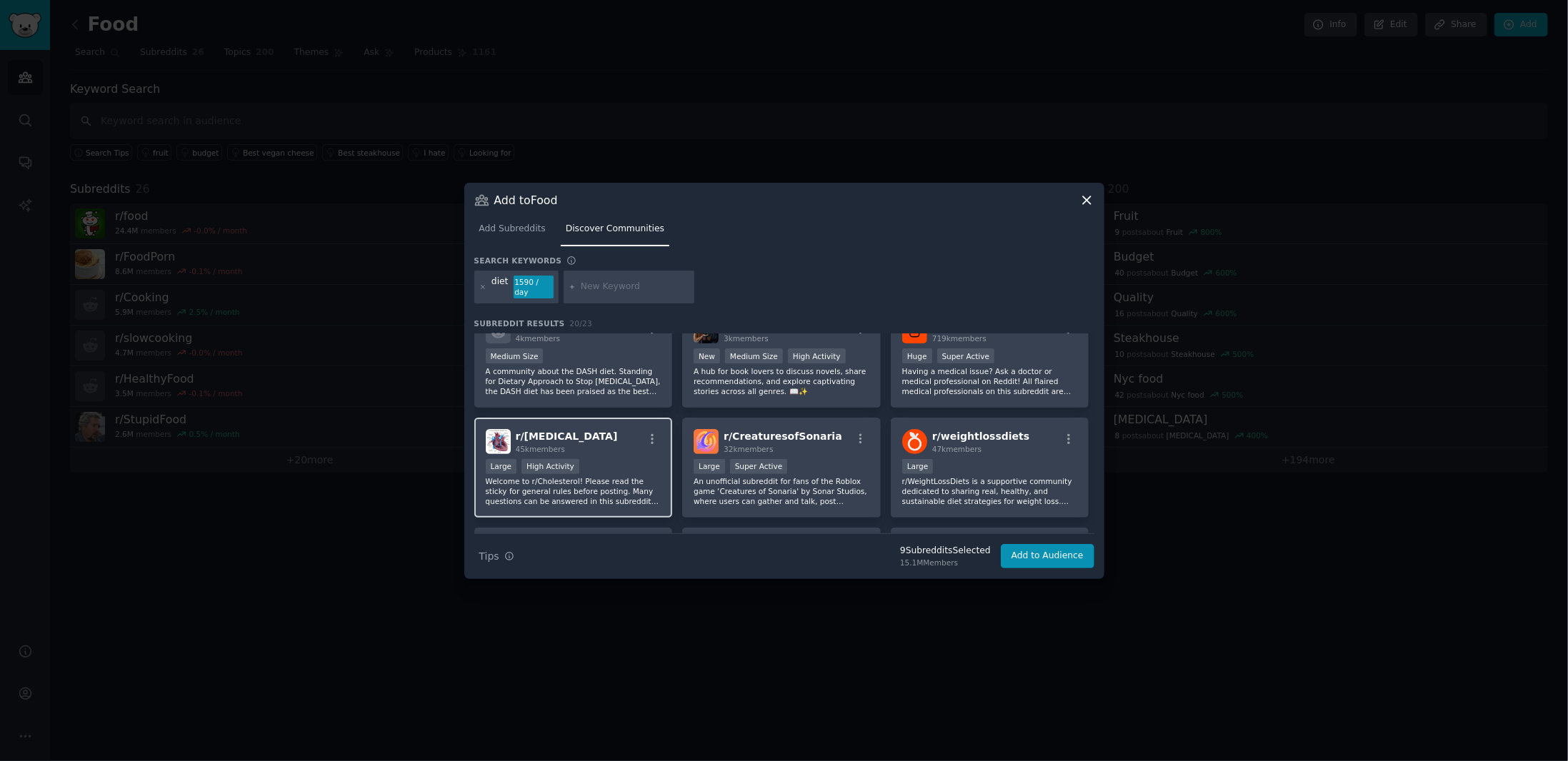
click at [643, 459] on div "Large High Activity" at bounding box center [573, 468] width 175 height 18
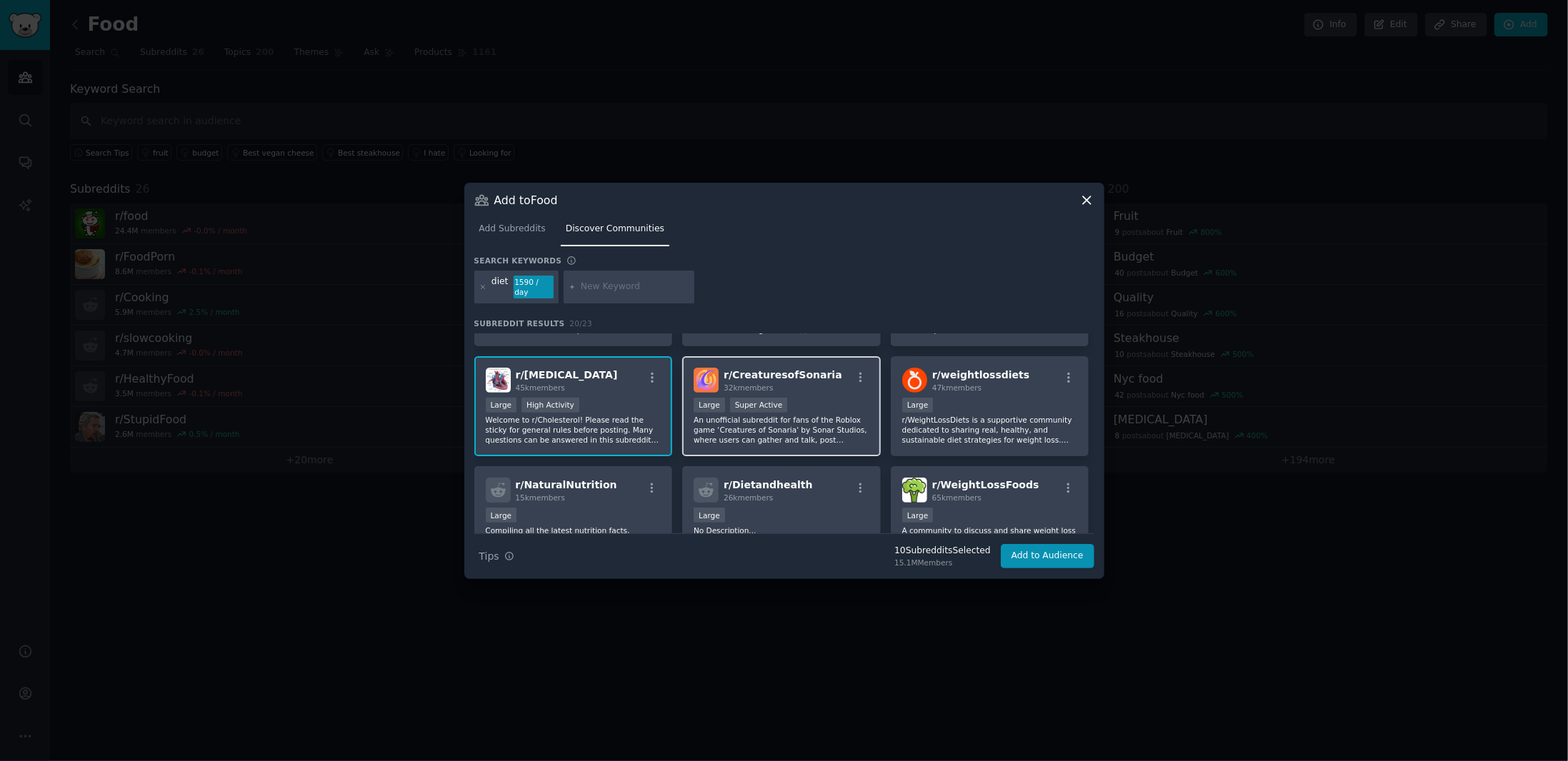
scroll to position [428, 0]
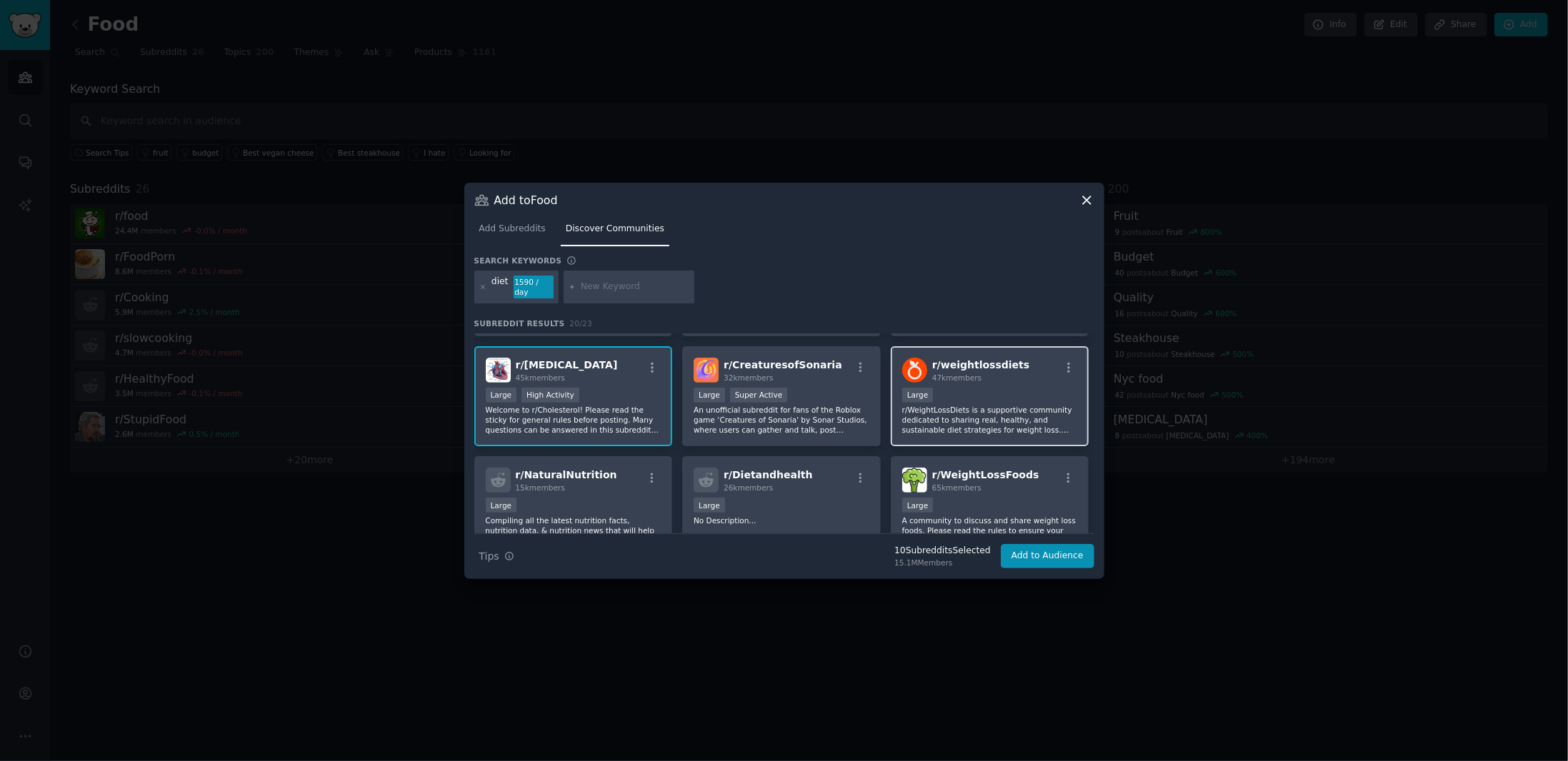
click at [1000, 405] on p "r/WeightLossDiets is a supportive community dedicated to sharing real, healthy,…" at bounding box center [989, 420] width 175 height 30
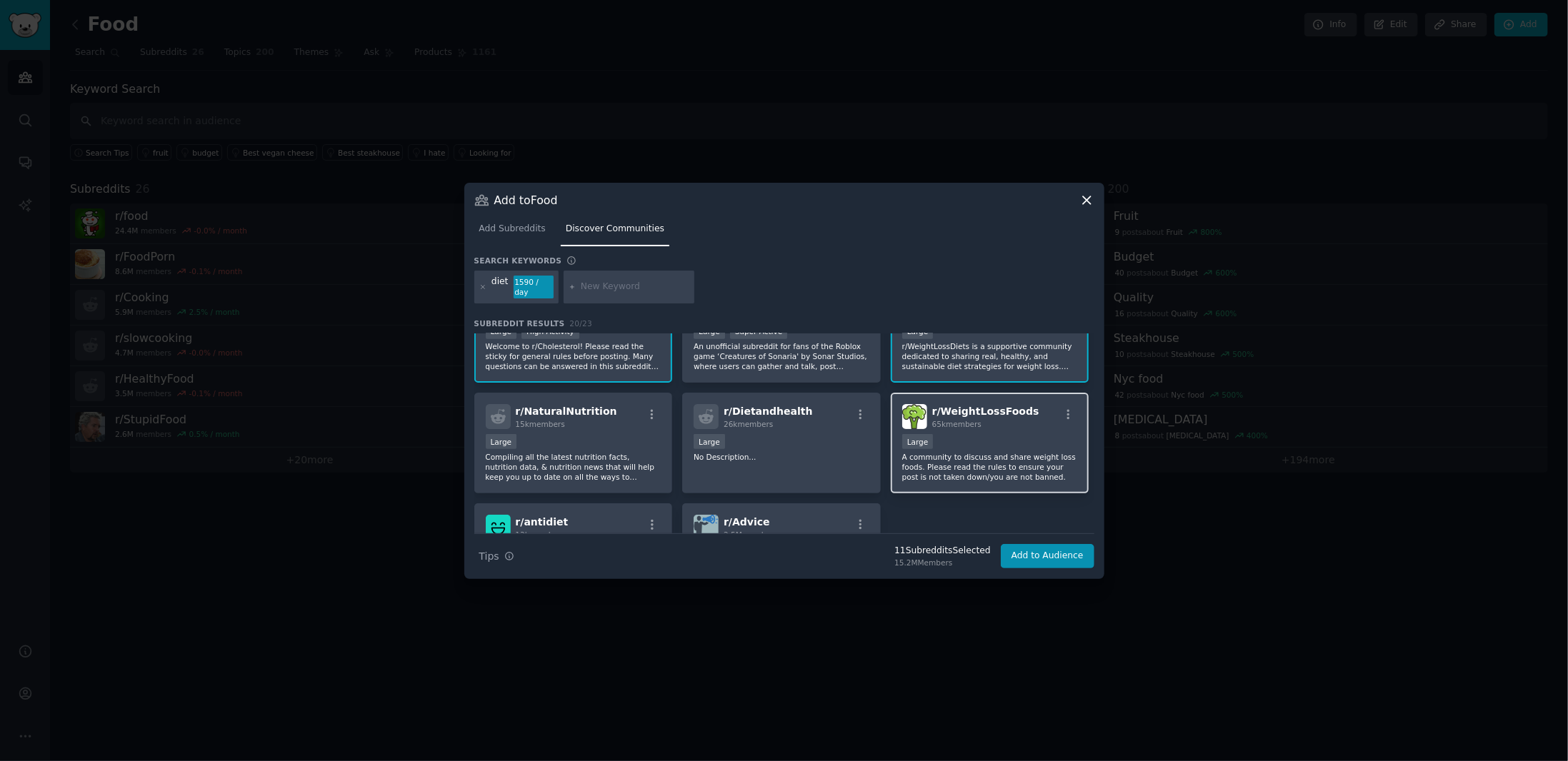
scroll to position [499, 0]
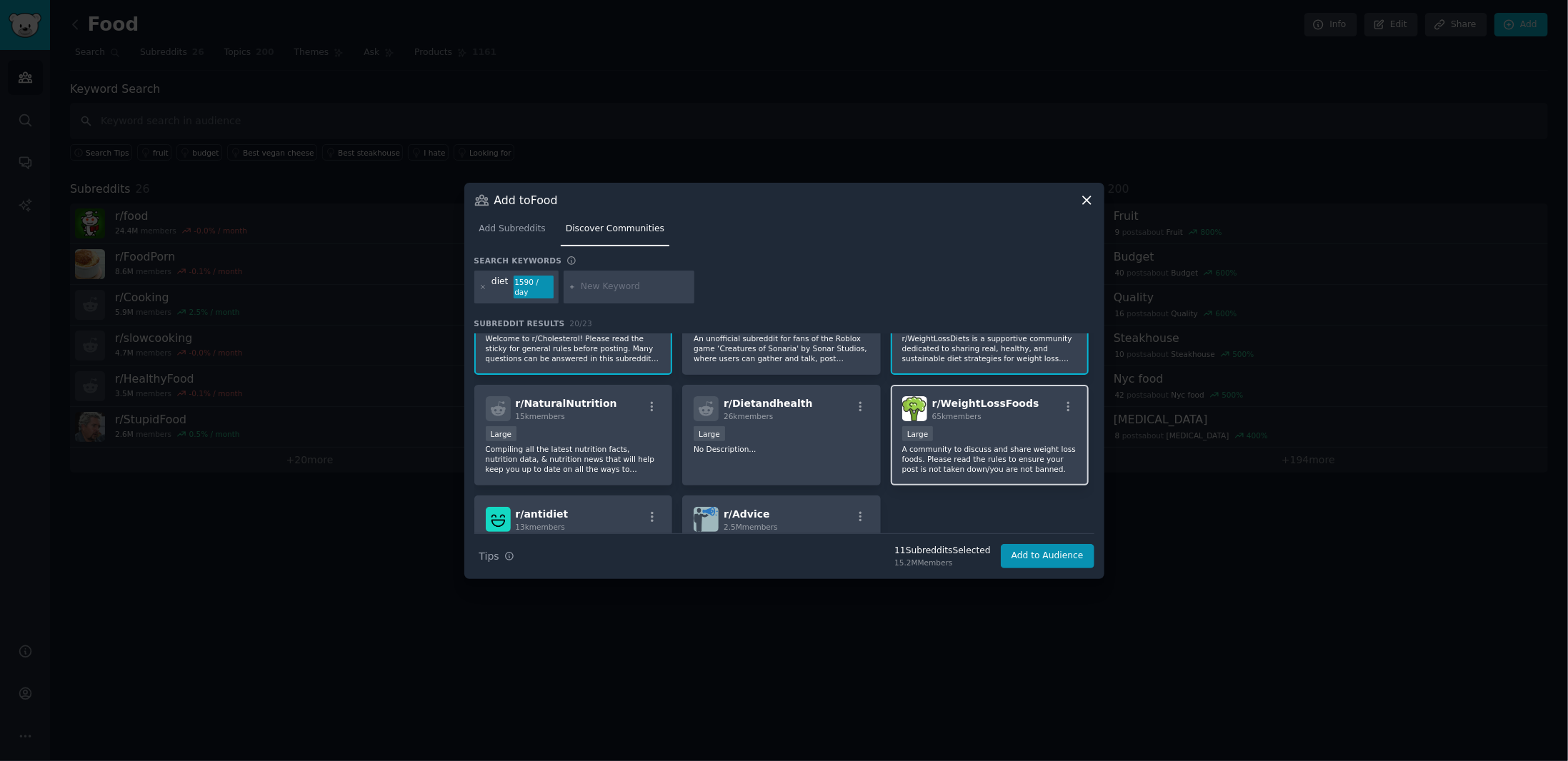
click at [995, 450] on p "A community to discuss and share weight loss foods. Please read the rules to en…" at bounding box center [989, 459] width 175 height 30
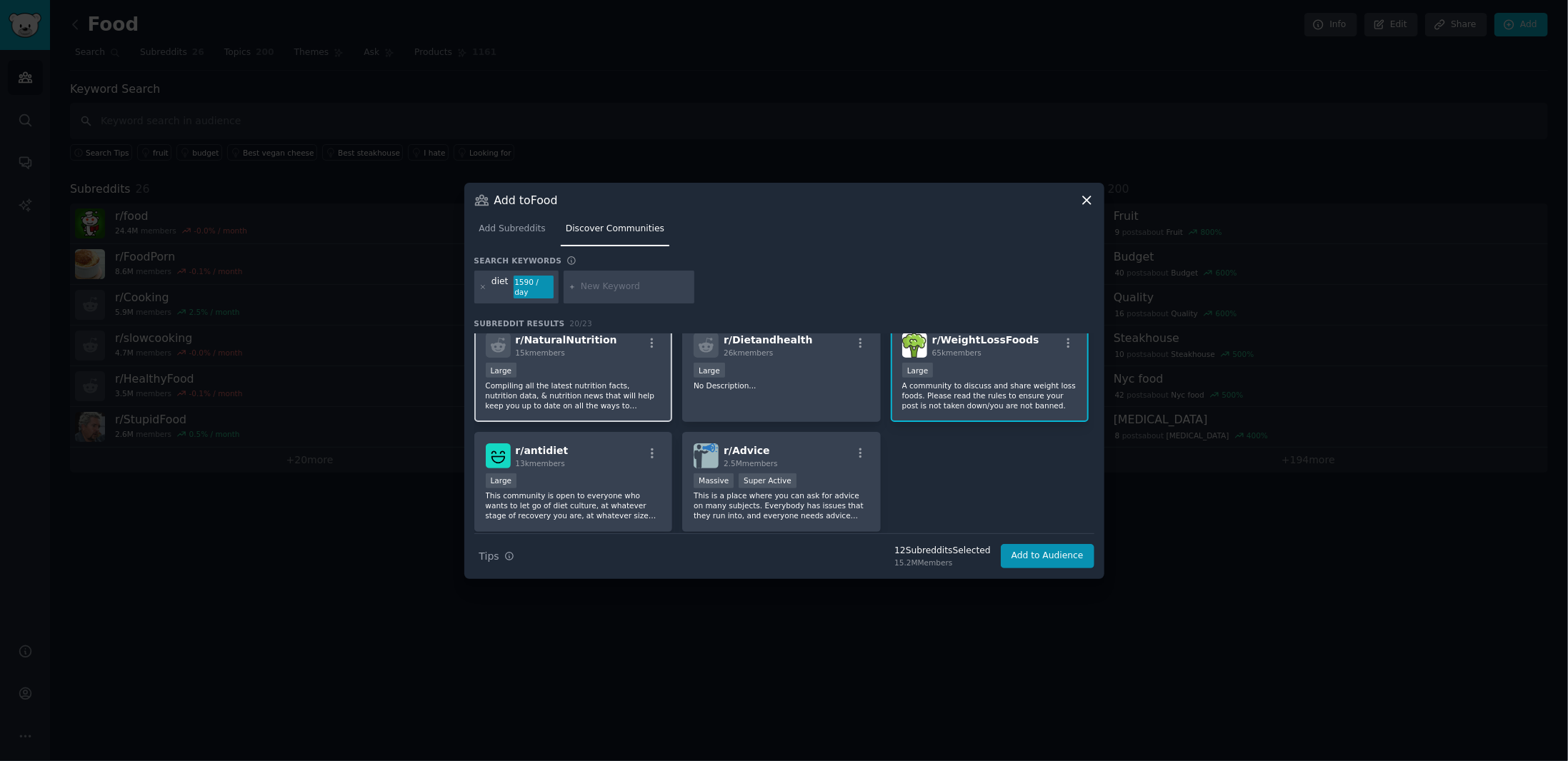
scroll to position [571, 0]
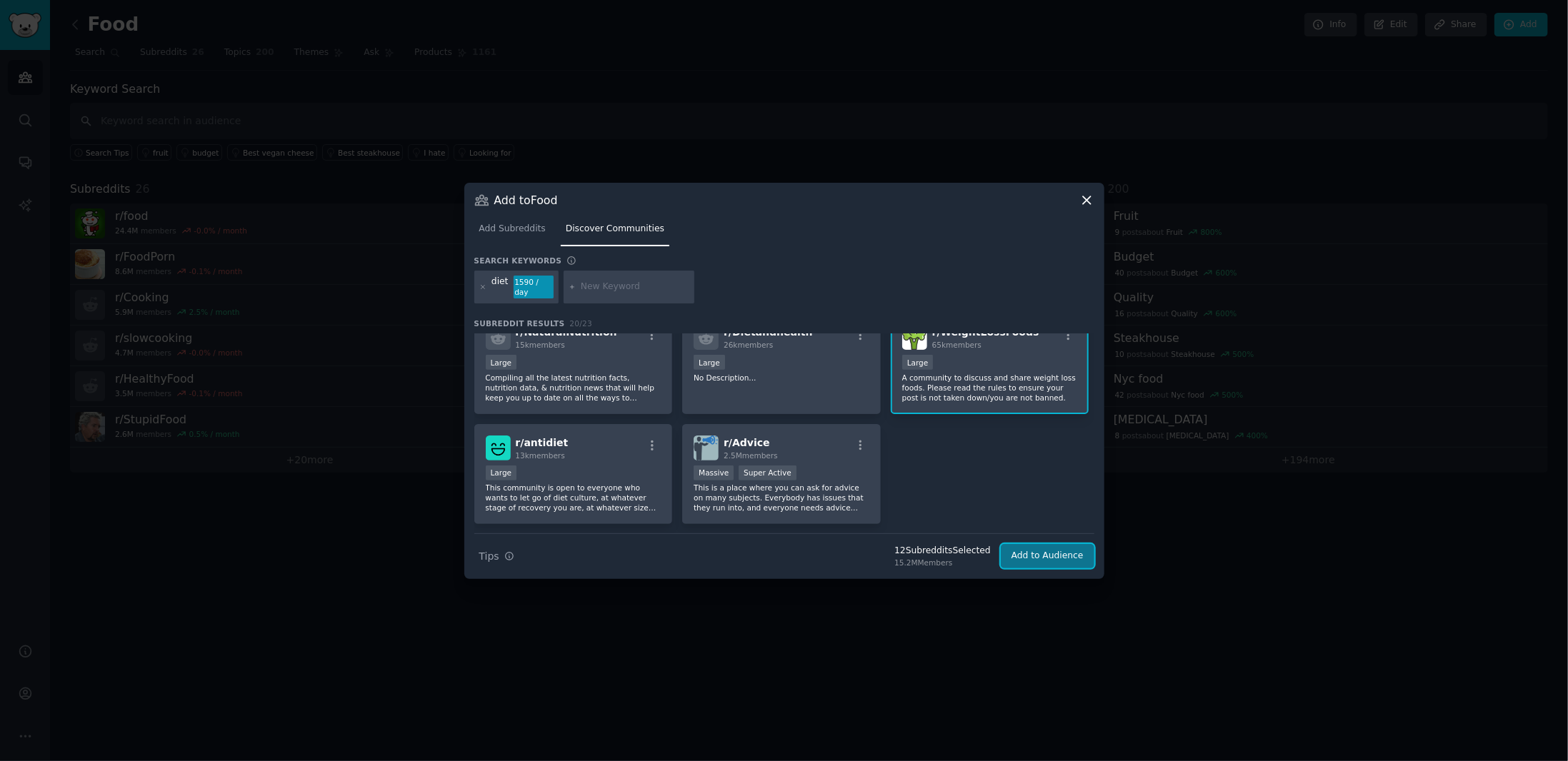
click at [1058, 559] on button "Add to Audience" at bounding box center [1047, 555] width 93 height 24
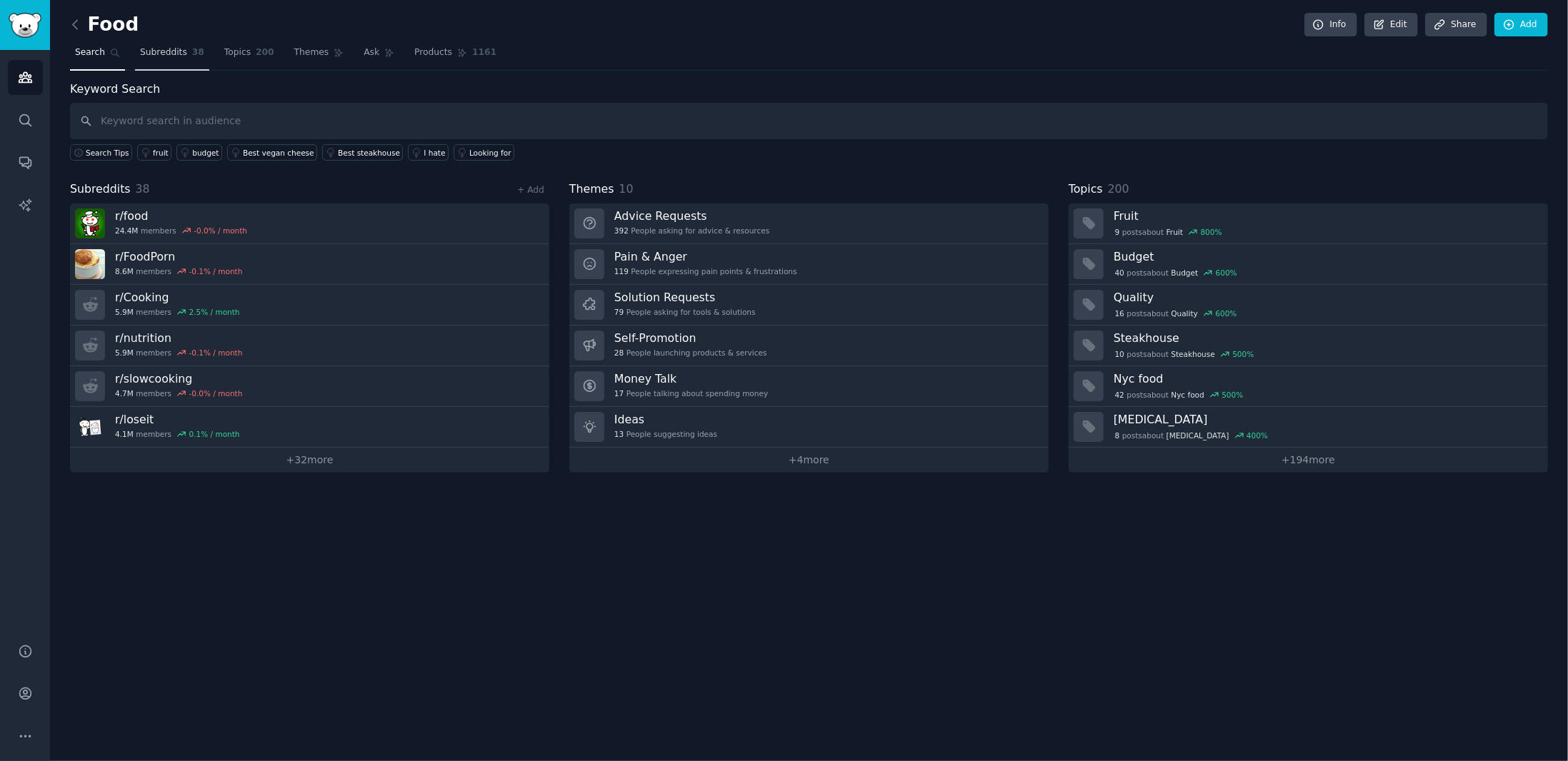
click at [170, 46] on span "Subreddits" at bounding box center [163, 53] width 47 height 12
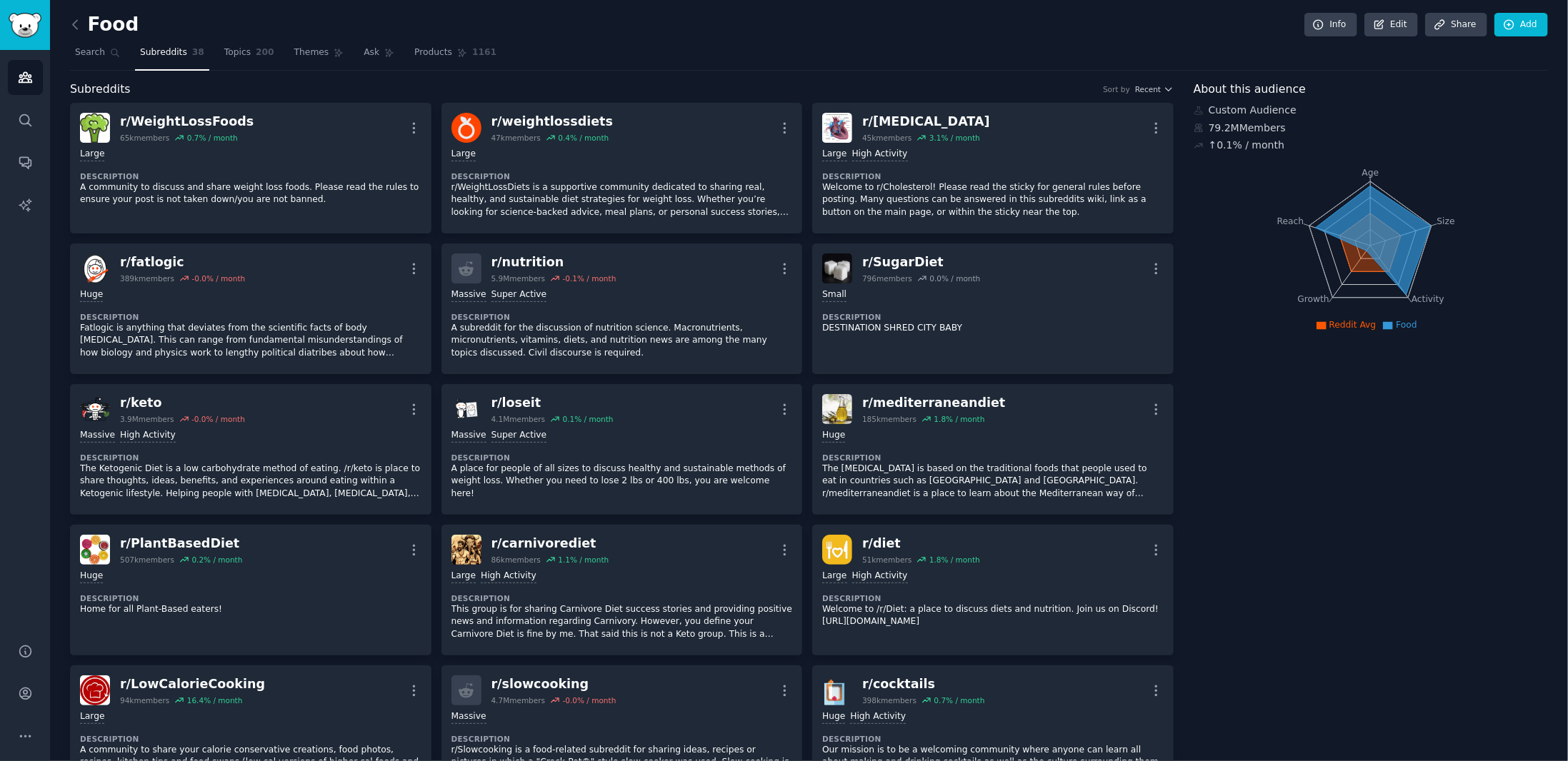
click at [337, 55] on nav "Search Subreddits 38 Topics 200 Themes Ask Products 1161" at bounding box center [809, 56] width 1478 height 29
click at [363, 53] on span "Ask" at bounding box center [371, 53] width 16 height 12
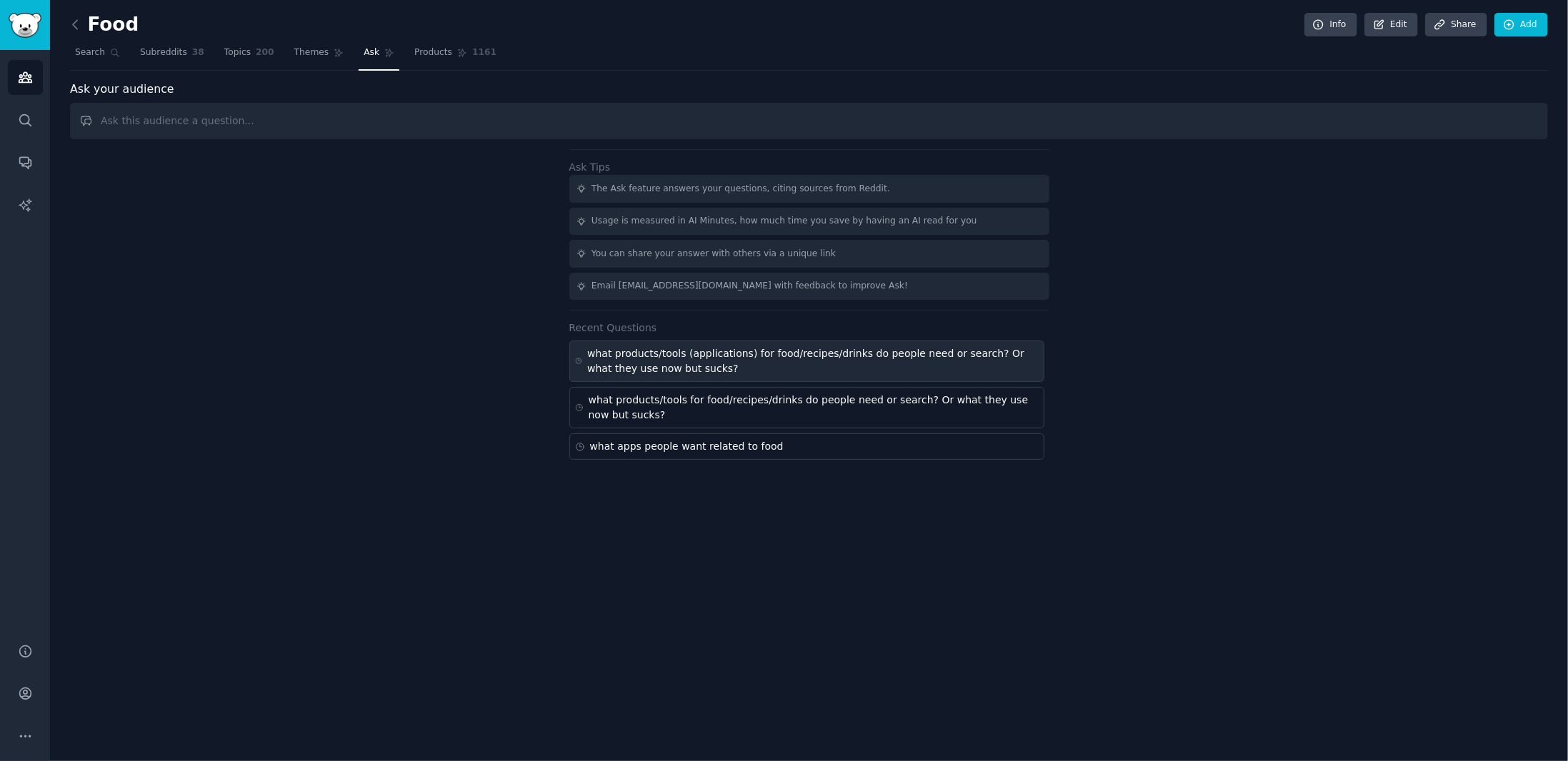
click at [776, 358] on div "what products/tools (applications) for food/recipes/drinks do people need or se…" at bounding box center [812, 361] width 451 height 30
type input "what products/tools (applications) for food/recipes/drinks do people need or se…"
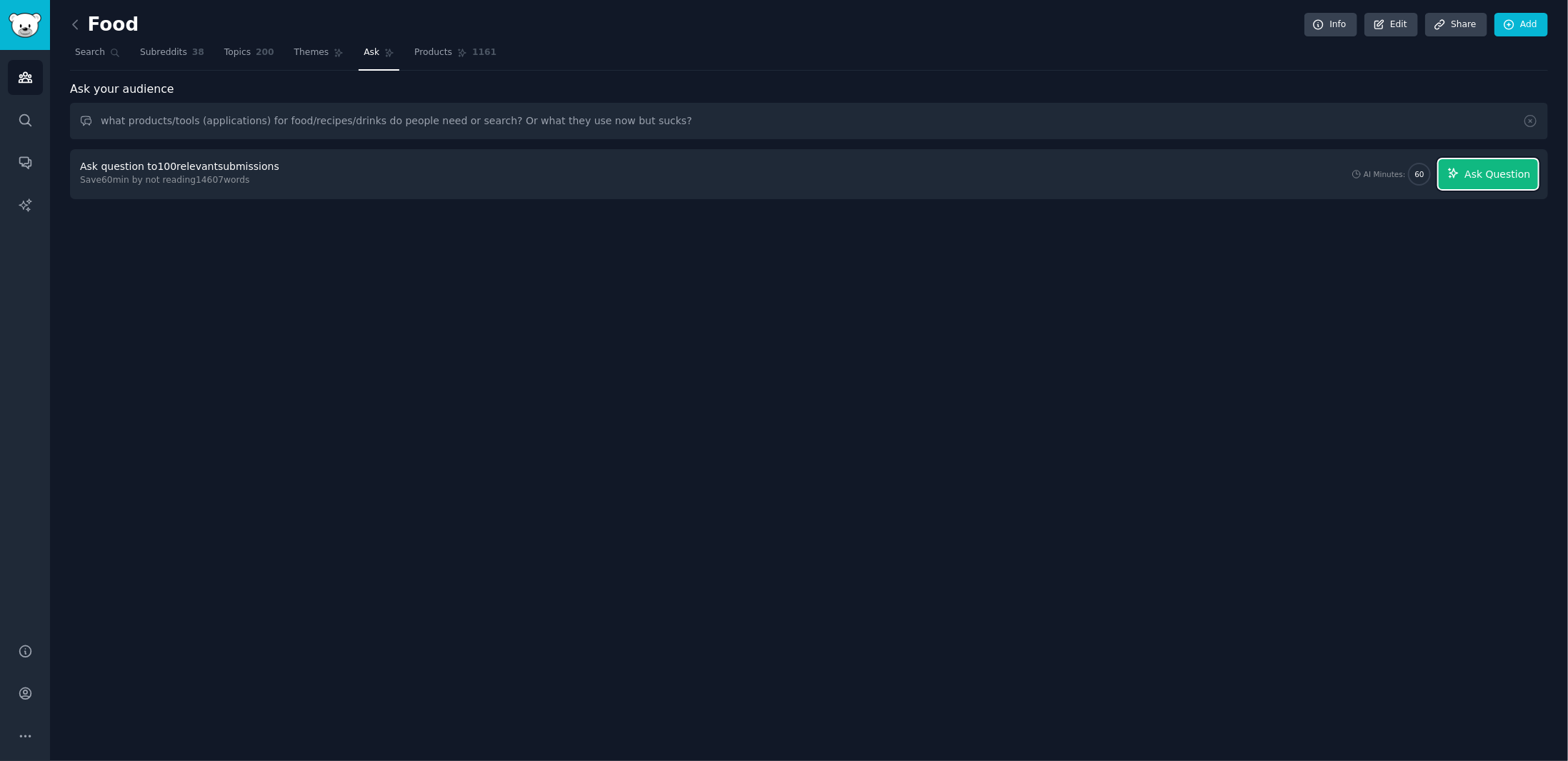
click at [1484, 177] on span "Ask Question" at bounding box center [1497, 174] width 66 height 15
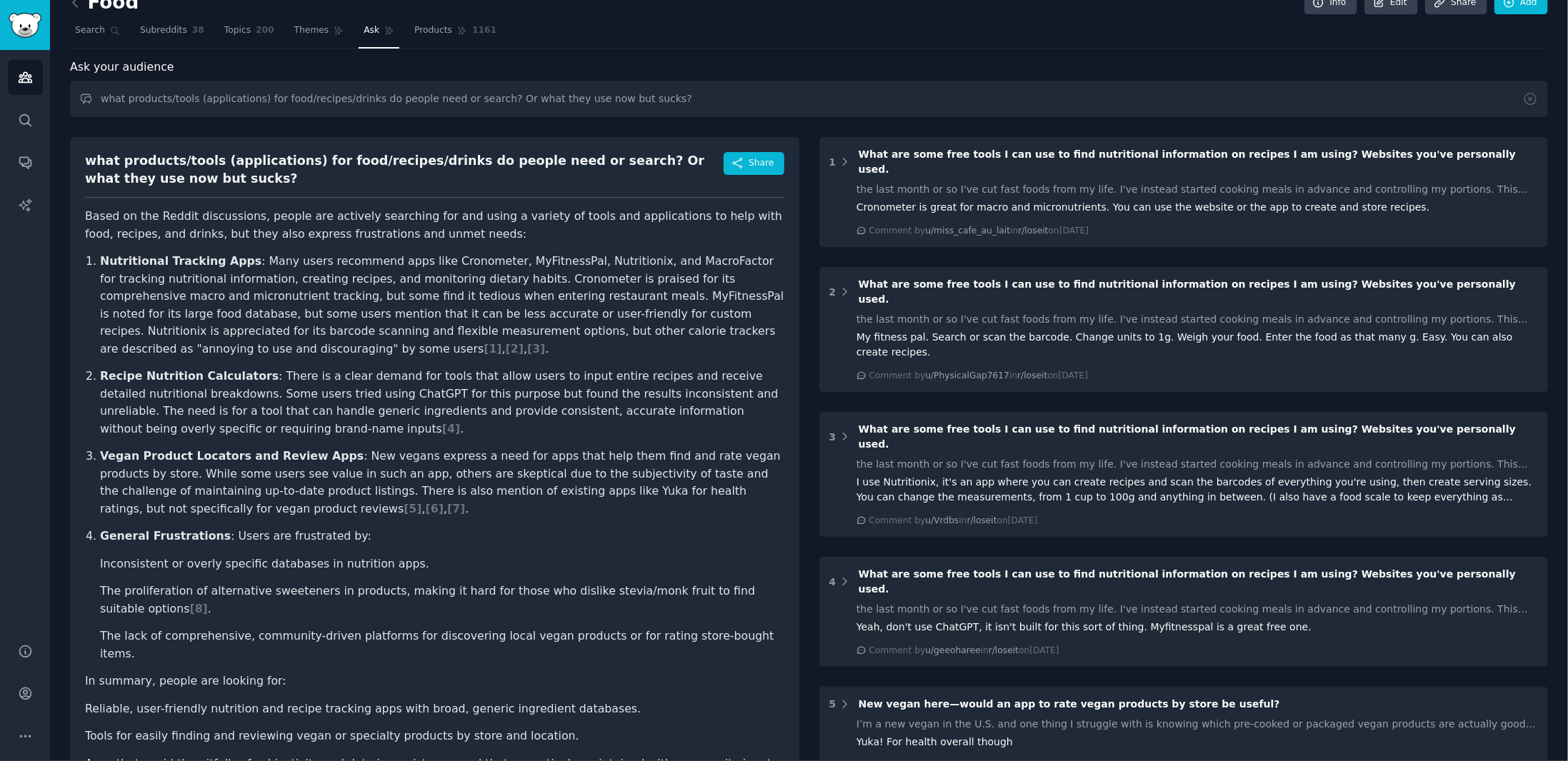
scroll to position [142, 0]
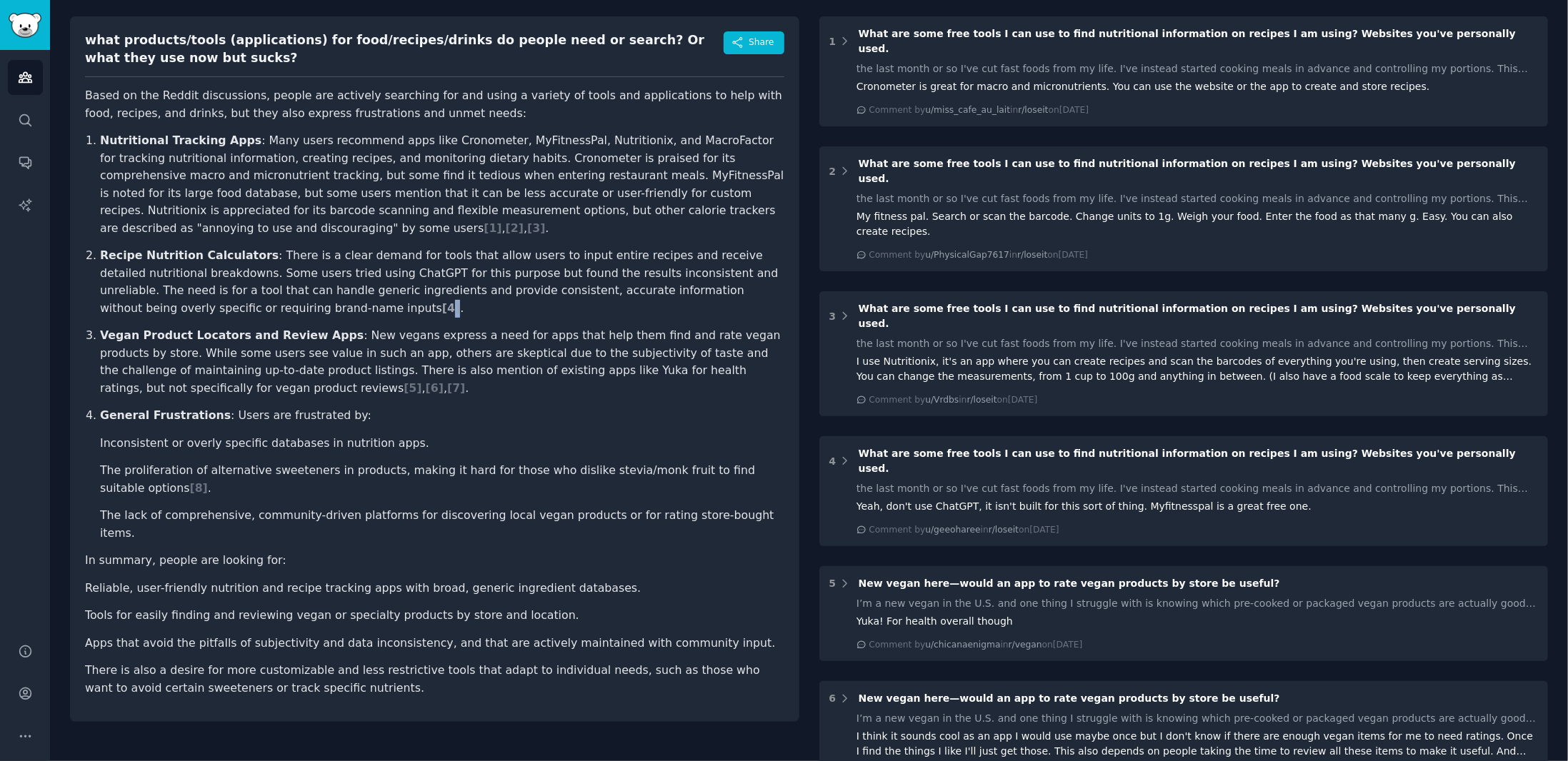
click at [442, 311] on span "[ 4 ]" at bounding box center [451, 307] width 18 height 13
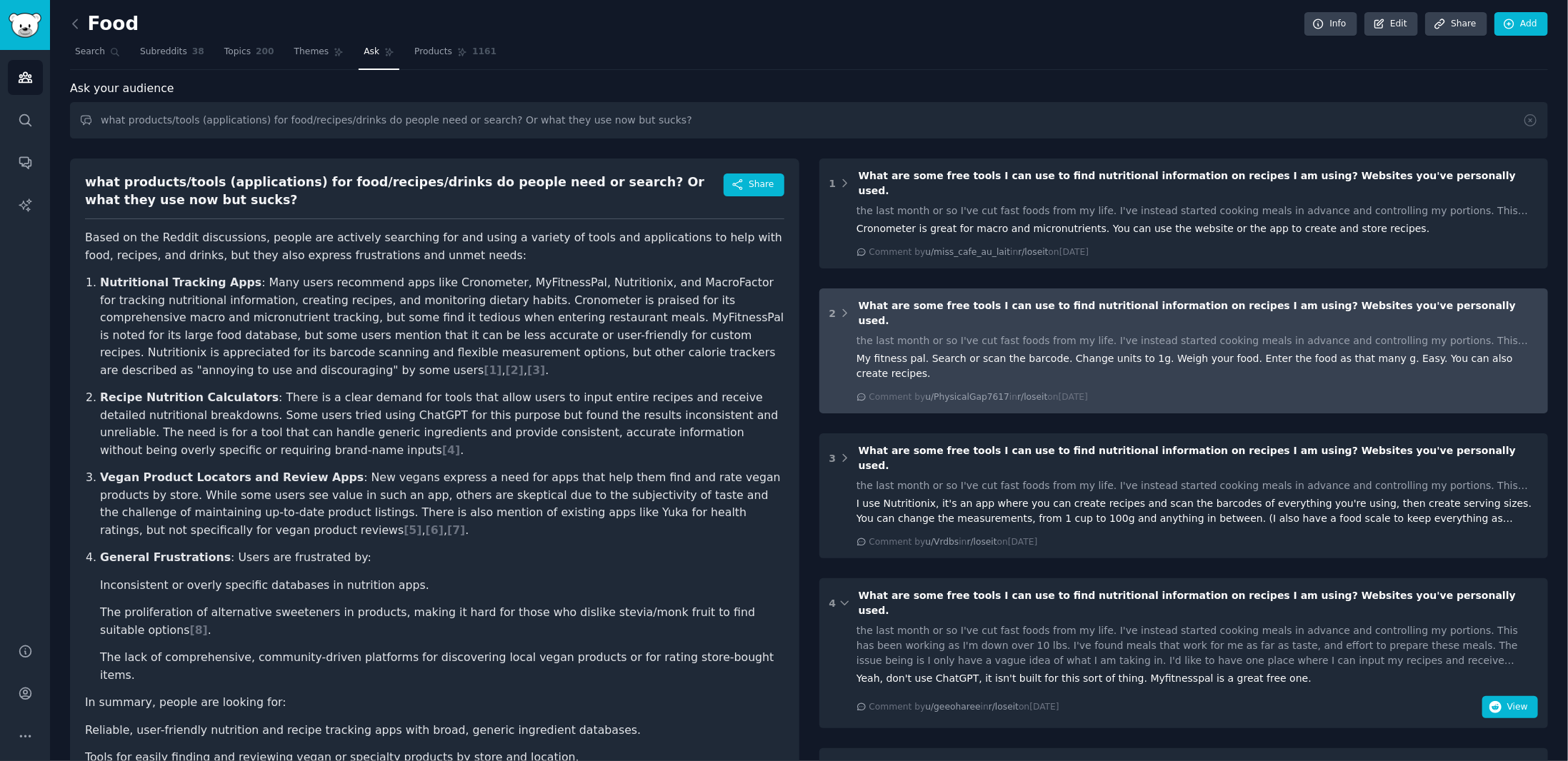
scroll to position [0, 0]
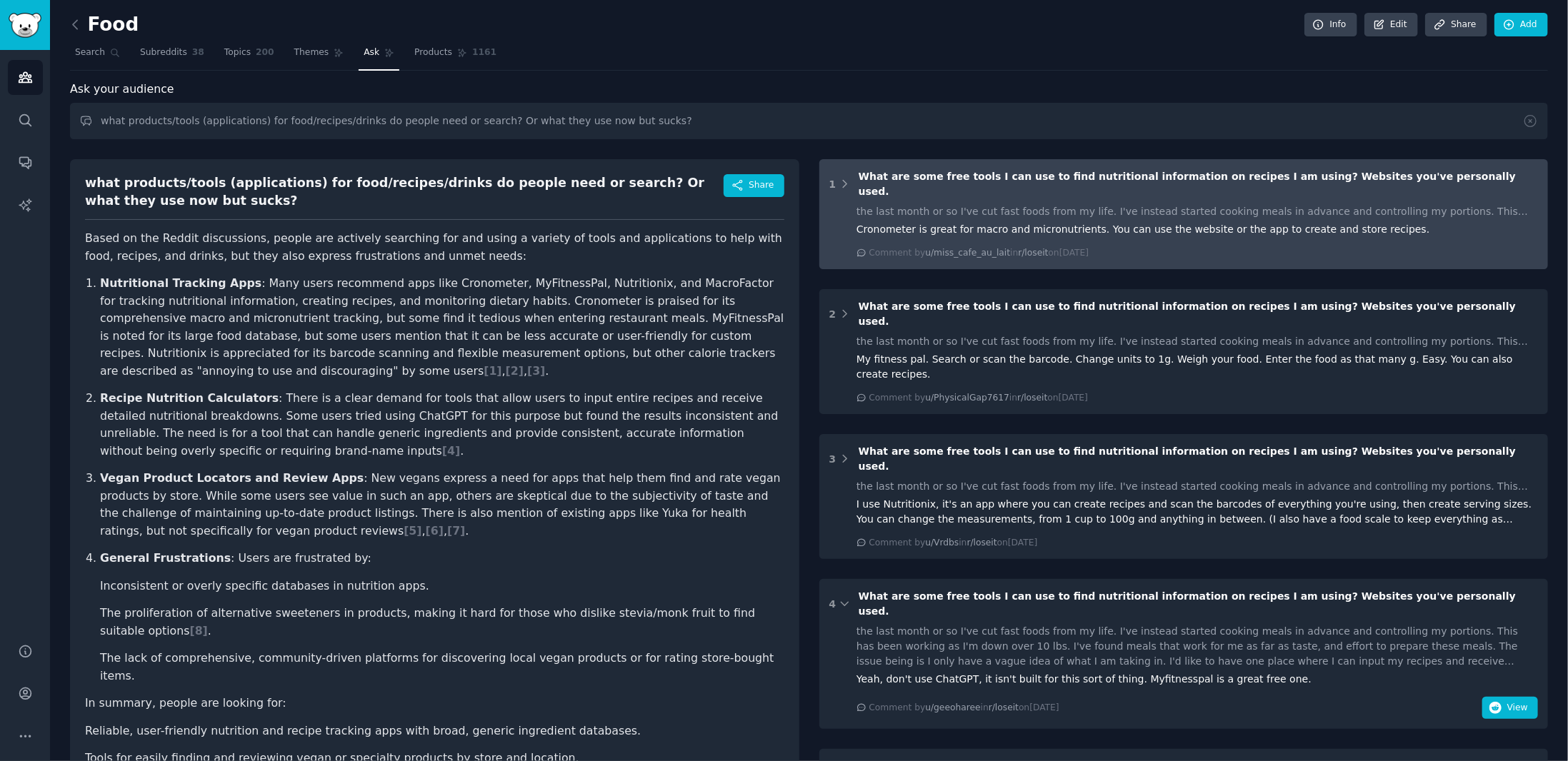
click at [1231, 225] on div "the last month or so I've cut fast foods from my life. I've instead started coo…" at bounding box center [1197, 231] width 681 height 55
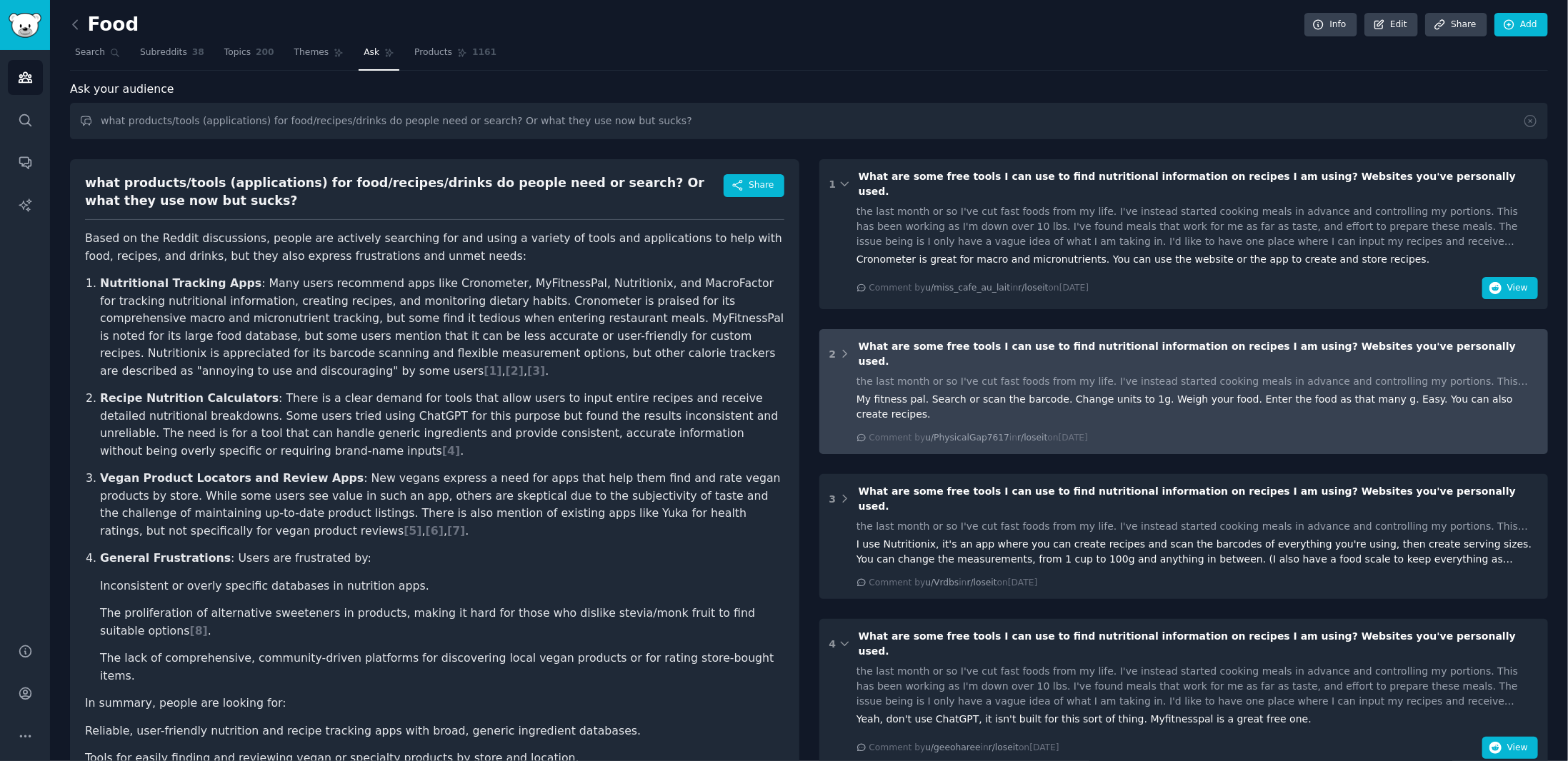
click at [1505, 377] on div "the last month or so I've cut fast foods from my life. I've instead started coo…" at bounding box center [1197, 409] width 681 height 70
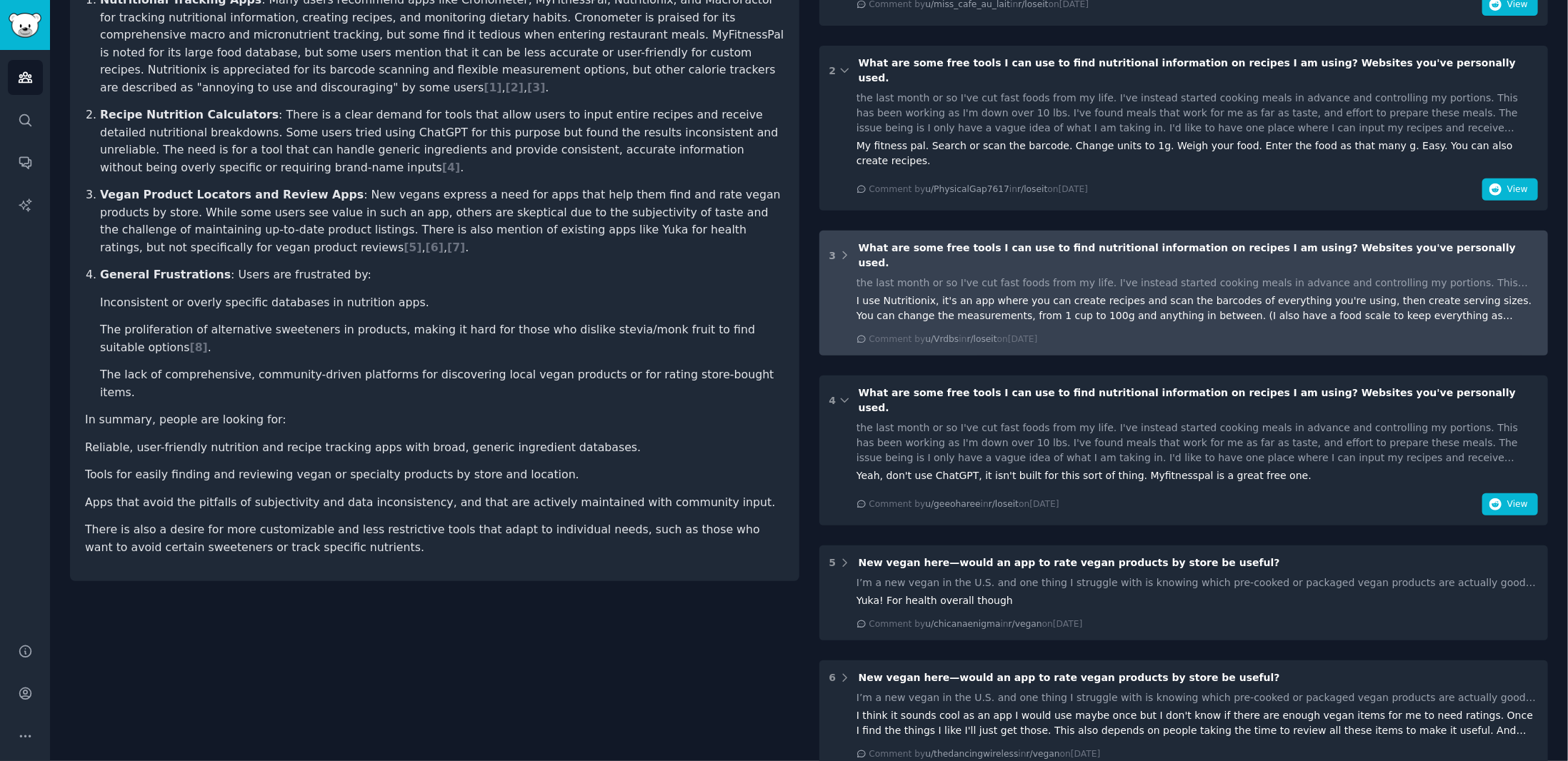
scroll to position [286, 0]
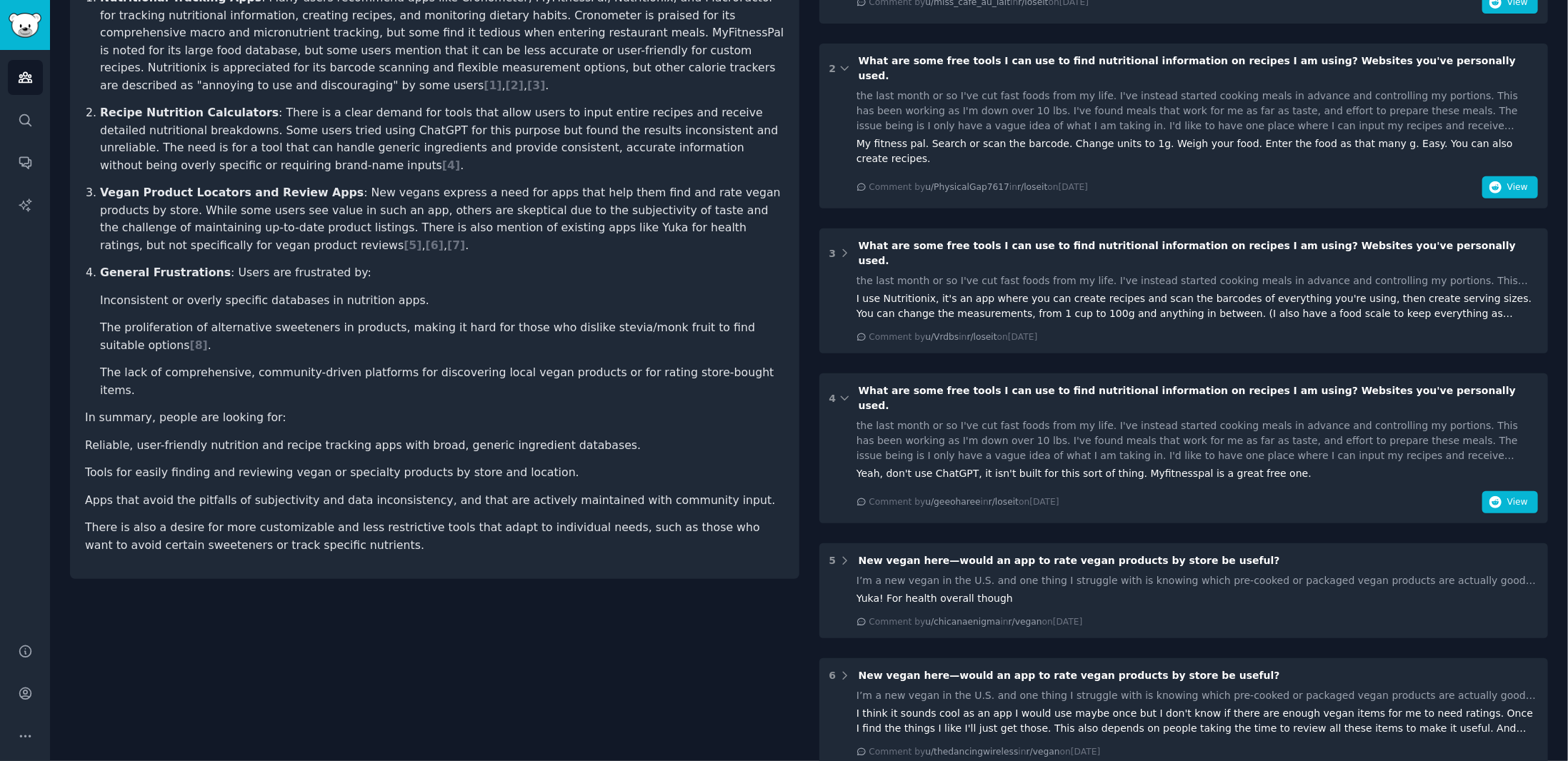
click at [1157, 466] on div "Yeah, don't use ChatGPT, it isn't built for this sort of thing. Myfitnesspal is…" at bounding box center [1197, 474] width 681 height 15
copy div "Myfitnesspal"
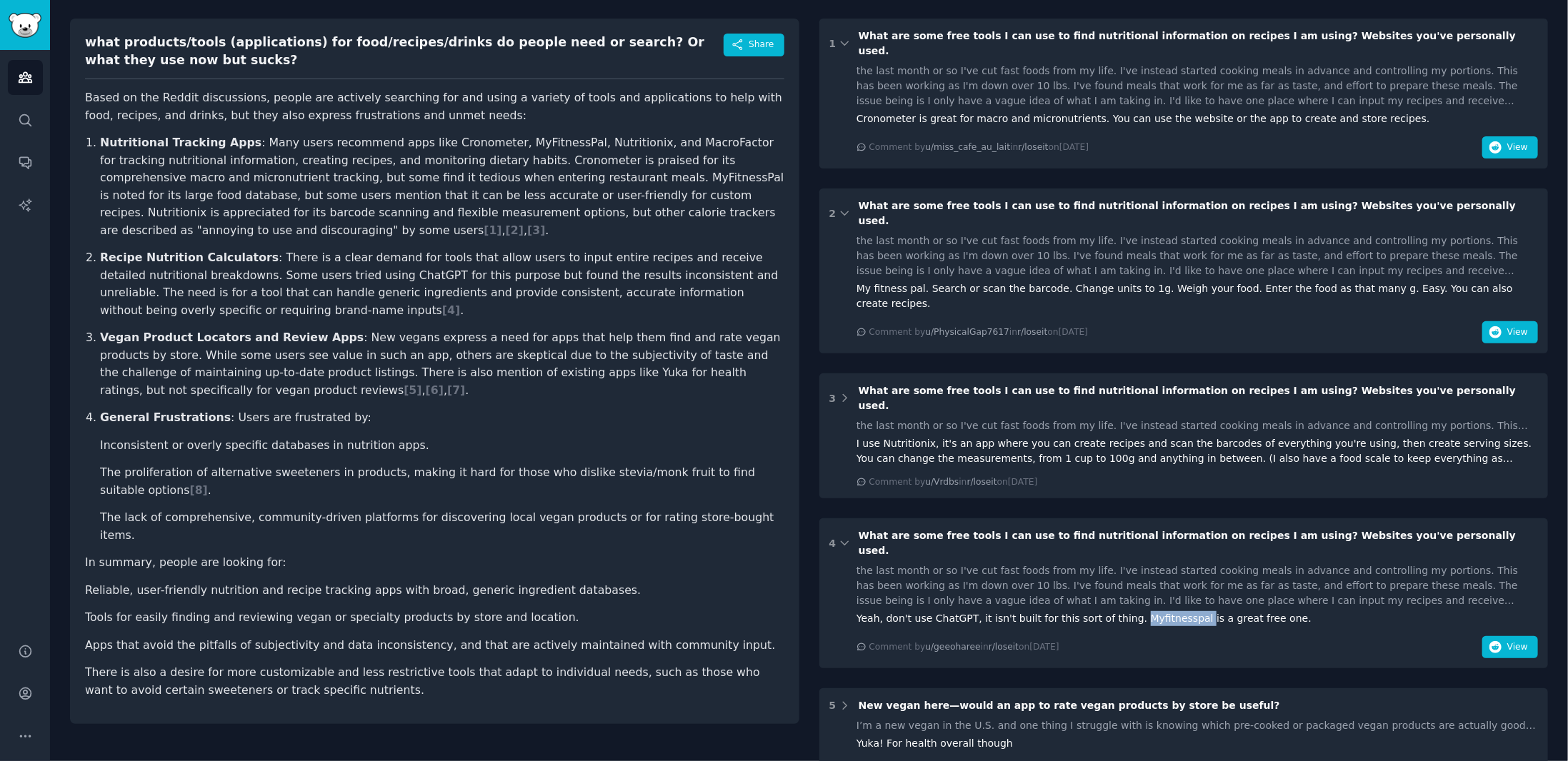
scroll to position [0, 0]
